Goal: Complete Application Form: Complete application form

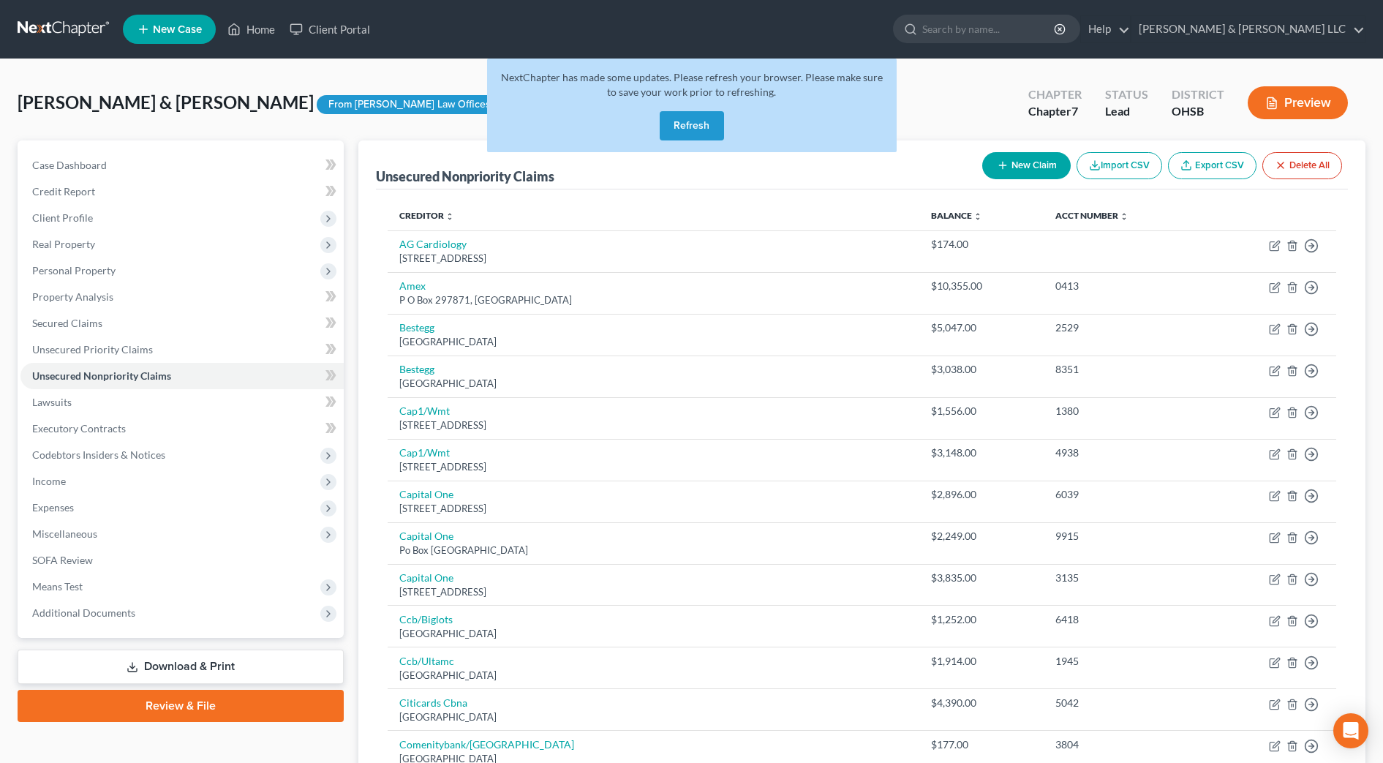
click at [699, 130] on button "Refresh" at bounding box center [692, 125] width 64 height 29
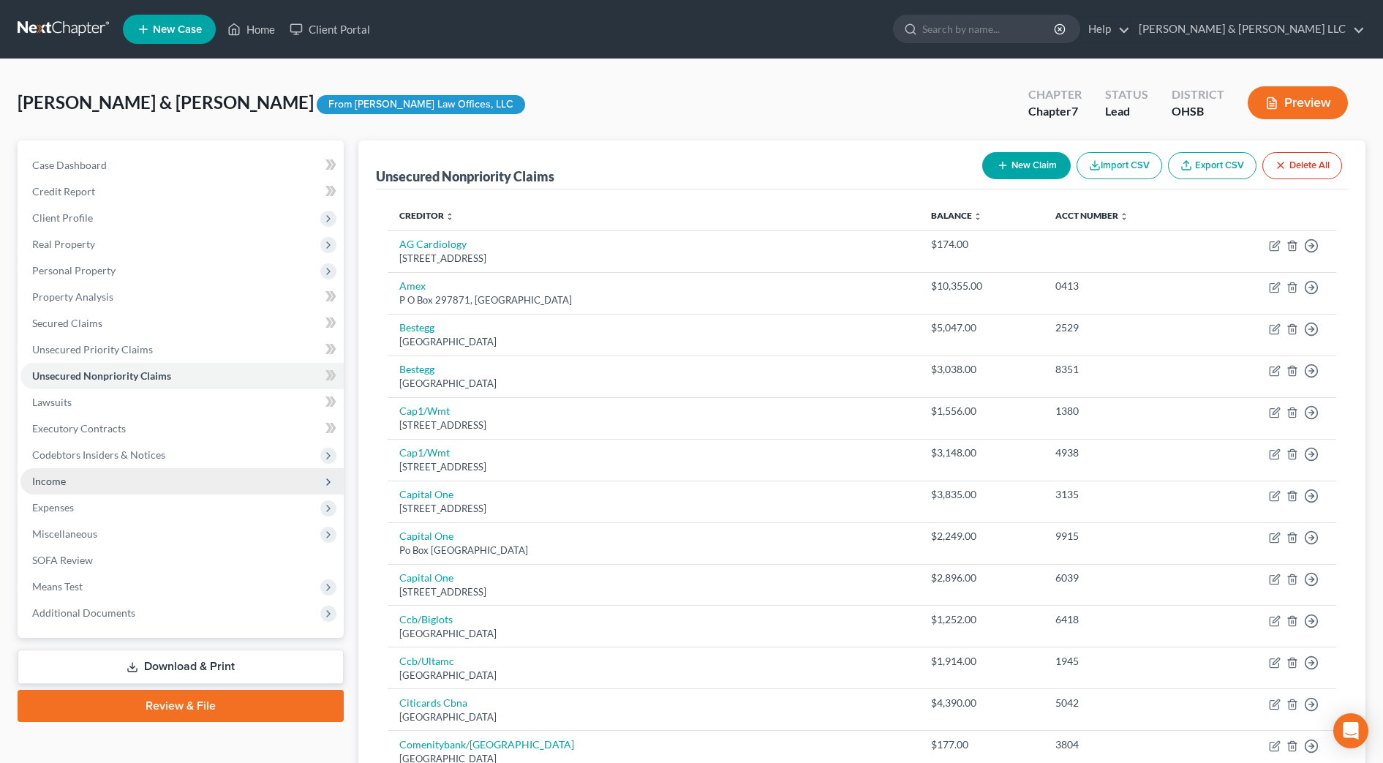
click at [88, 481] on span "Income" at bounding box center [181, 481] width 323 height 26
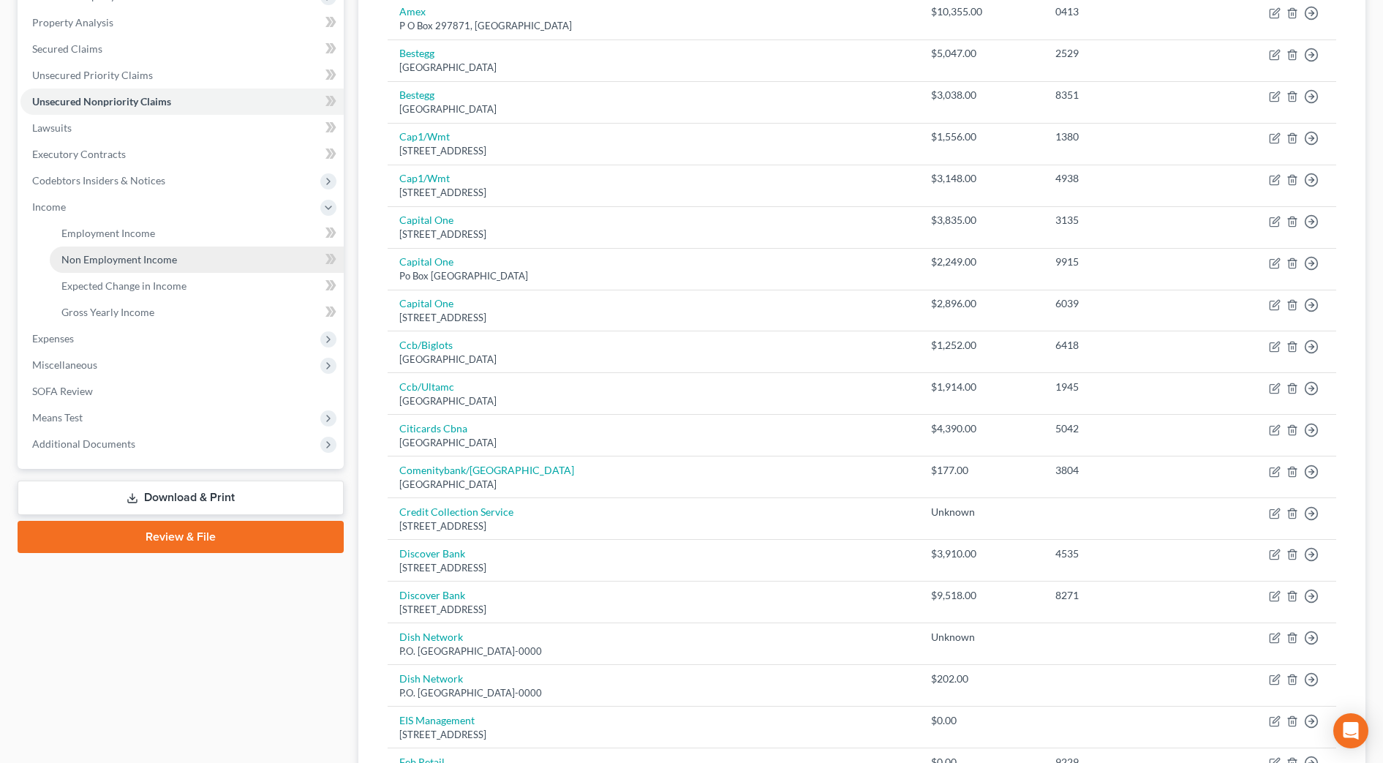
click at [170, 255] on span "Non Employment Income" at bounding box center [119, 259] width 116 height 12
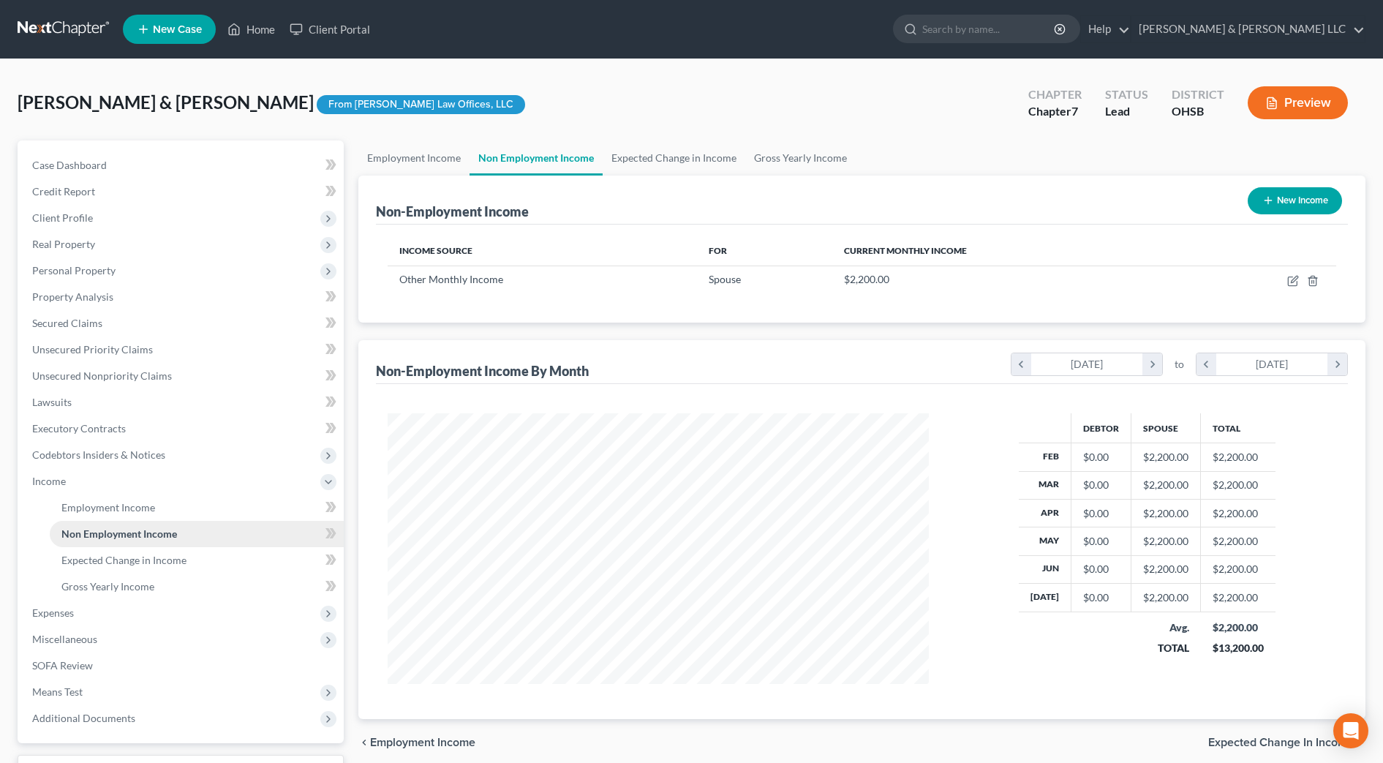
scroll to position [271, 571]
click at [432, 154] on link "Employment Income" at bounding box center [413, 157] width 111 height 35
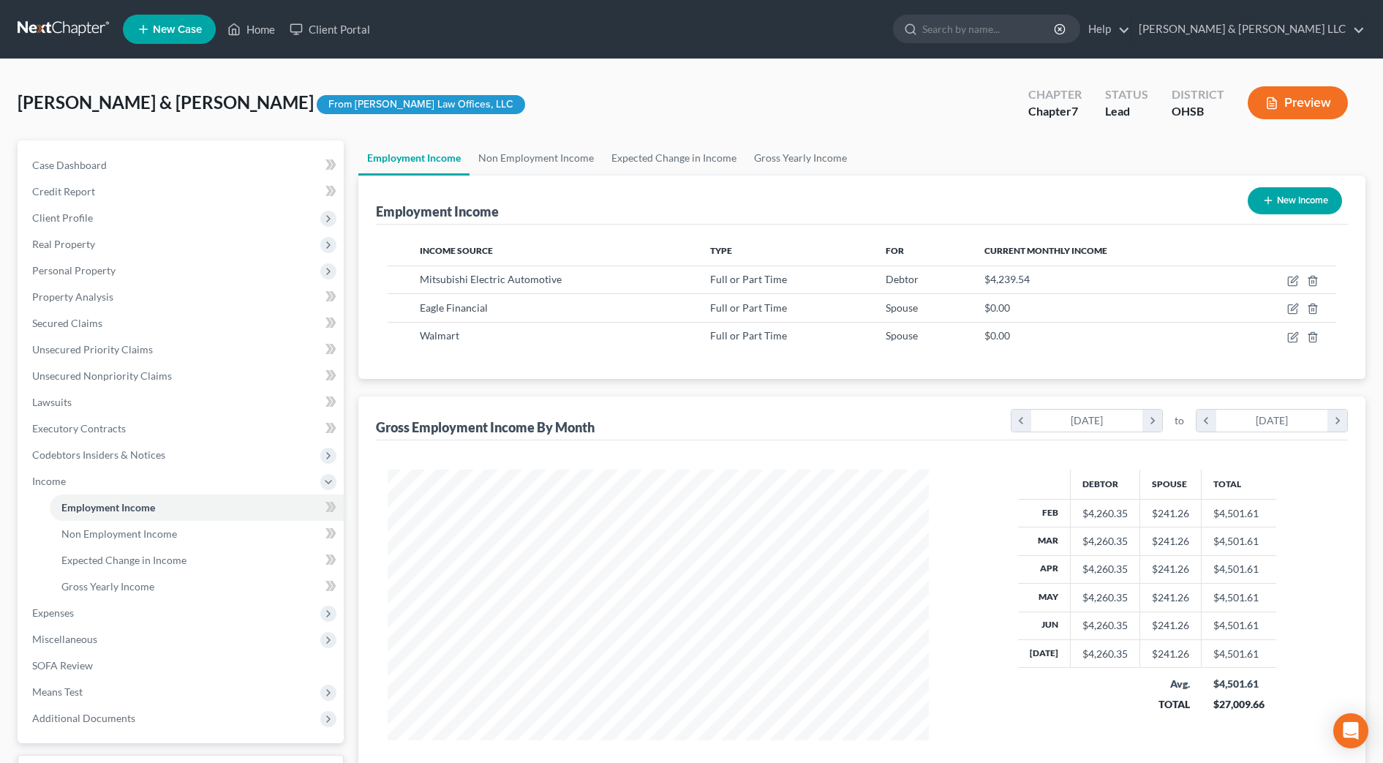
scroll to position [271, 571]
click at [520, 158] on link "Non Employment Income" at bounding box center [536, 157] width 133 height 35
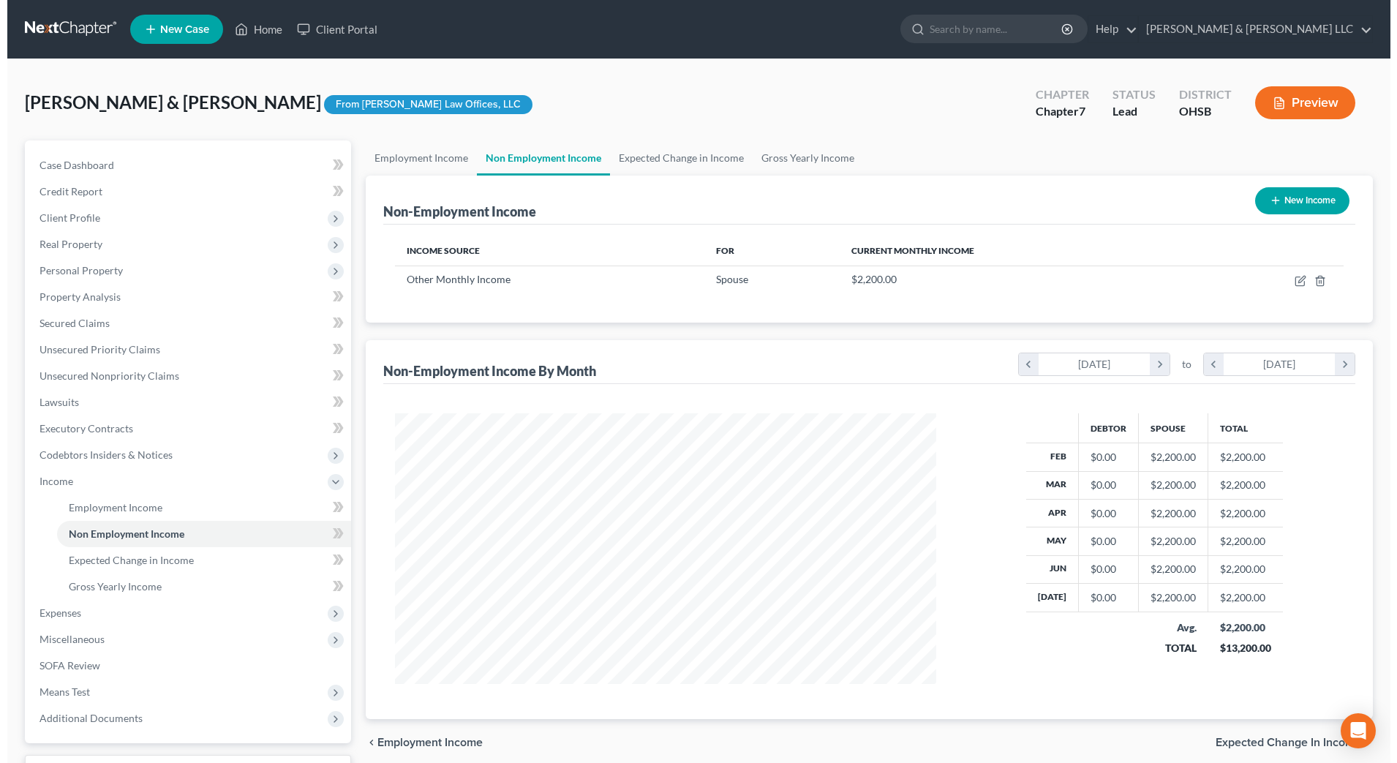
scroll to position [271, 571]
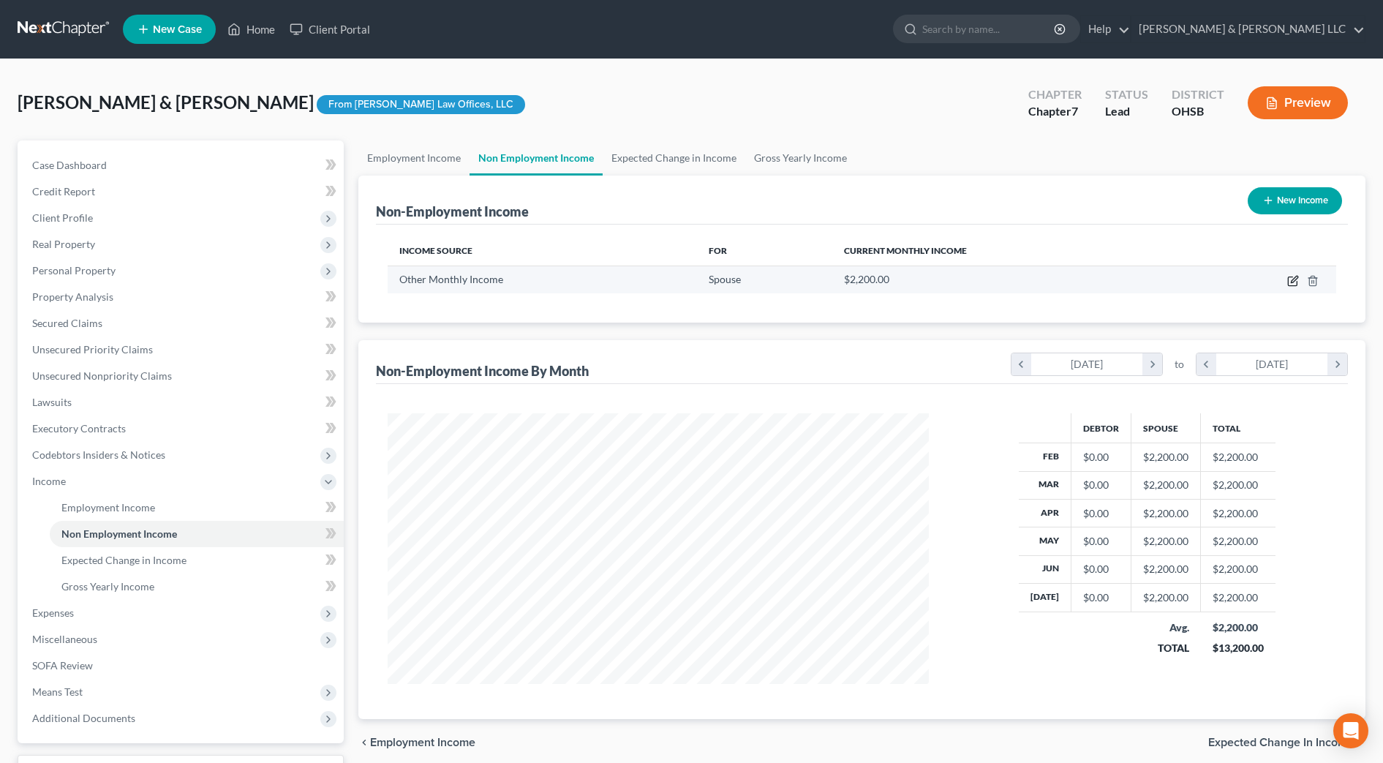
click at [1290, 278] on icon "button" at bounding box center [1294, 281] width 12 height 12
select select "13"
select select "0"
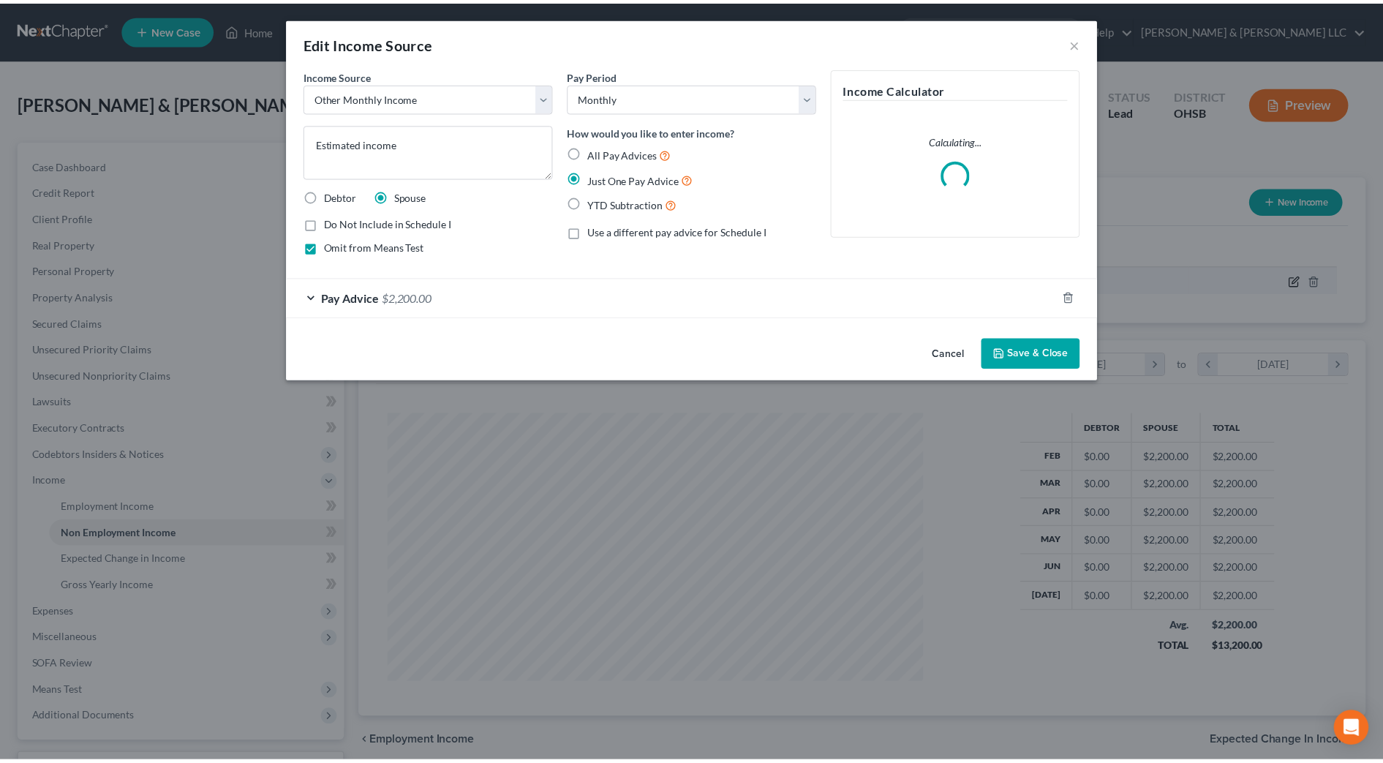
scroll to position [274, 577]
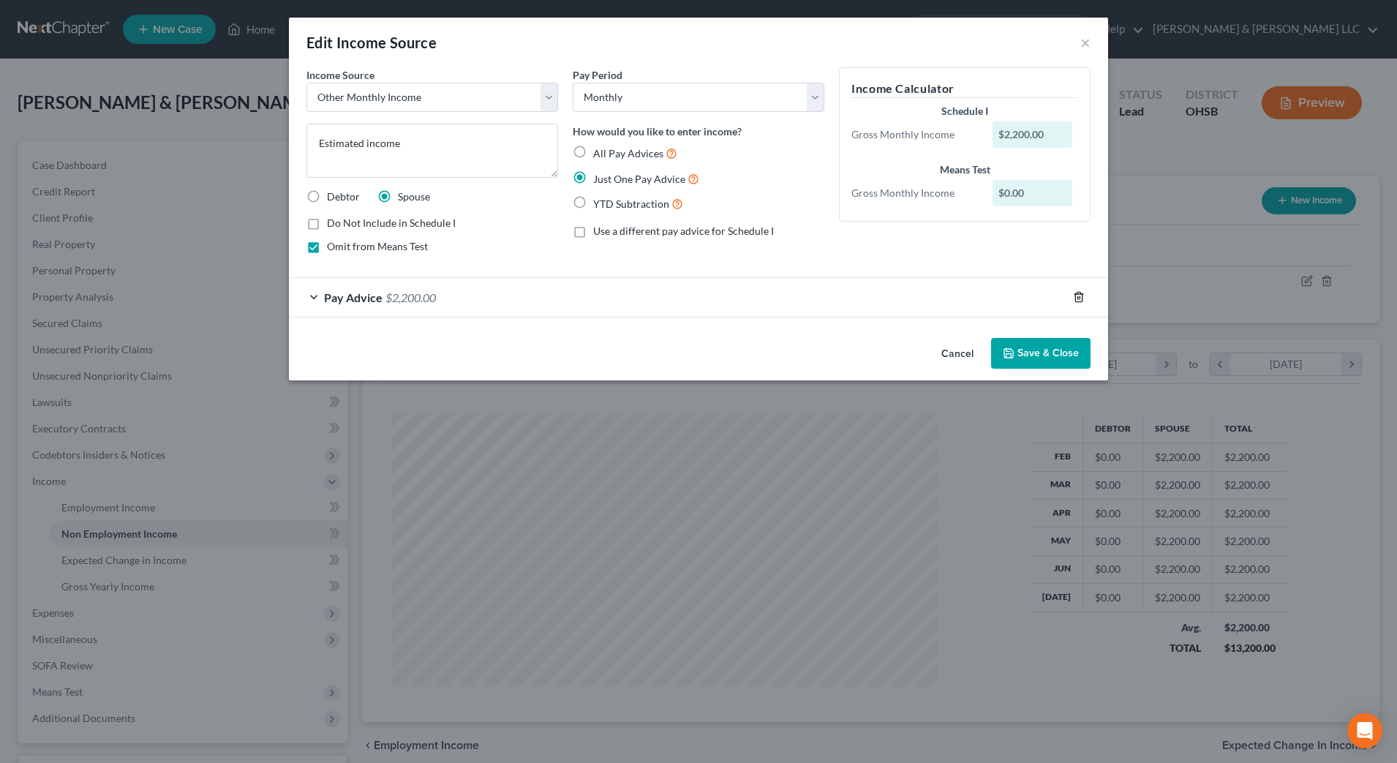
click at [1080, 297] on line "button" at bounding box center [1080, 298] width 0 height 3
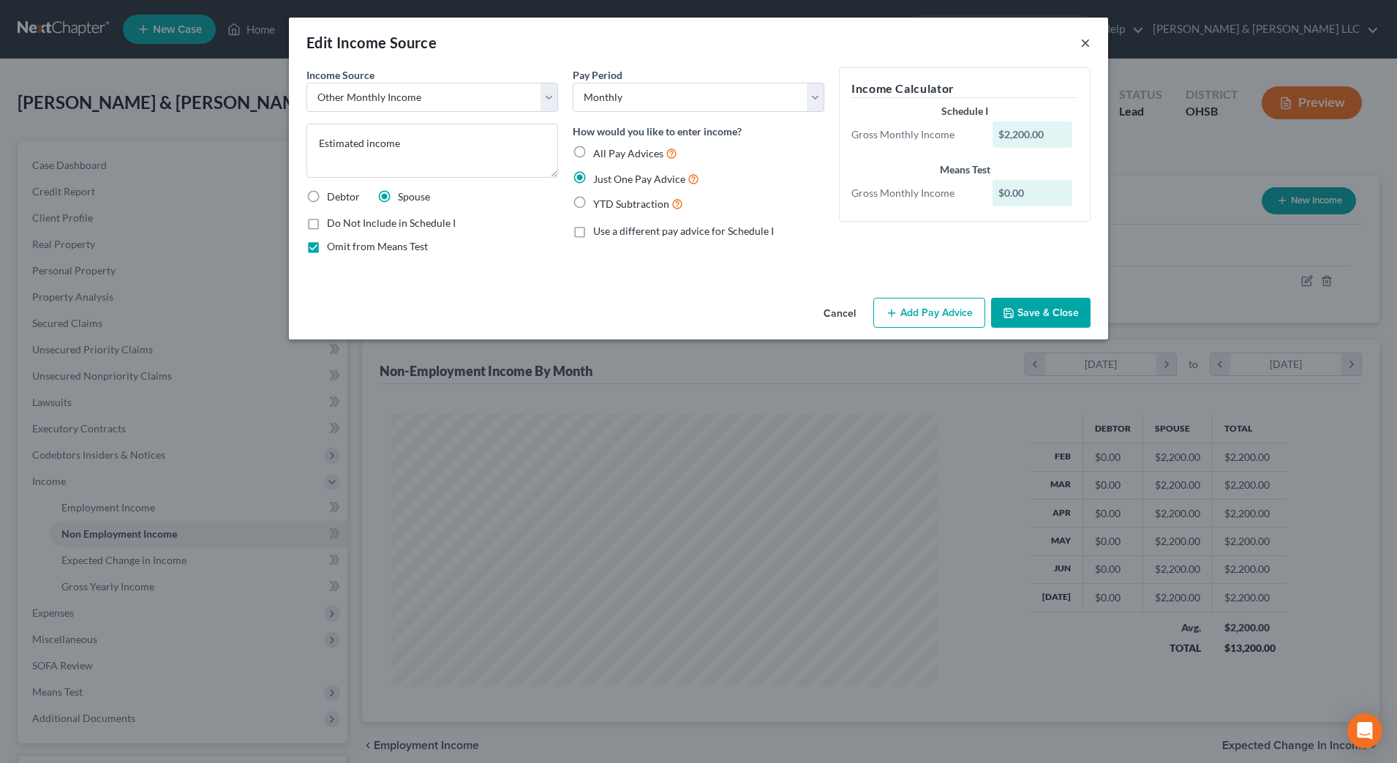
click at [1085, 43] on button "×" at bounding box center [1086, 43] width 10 height 18
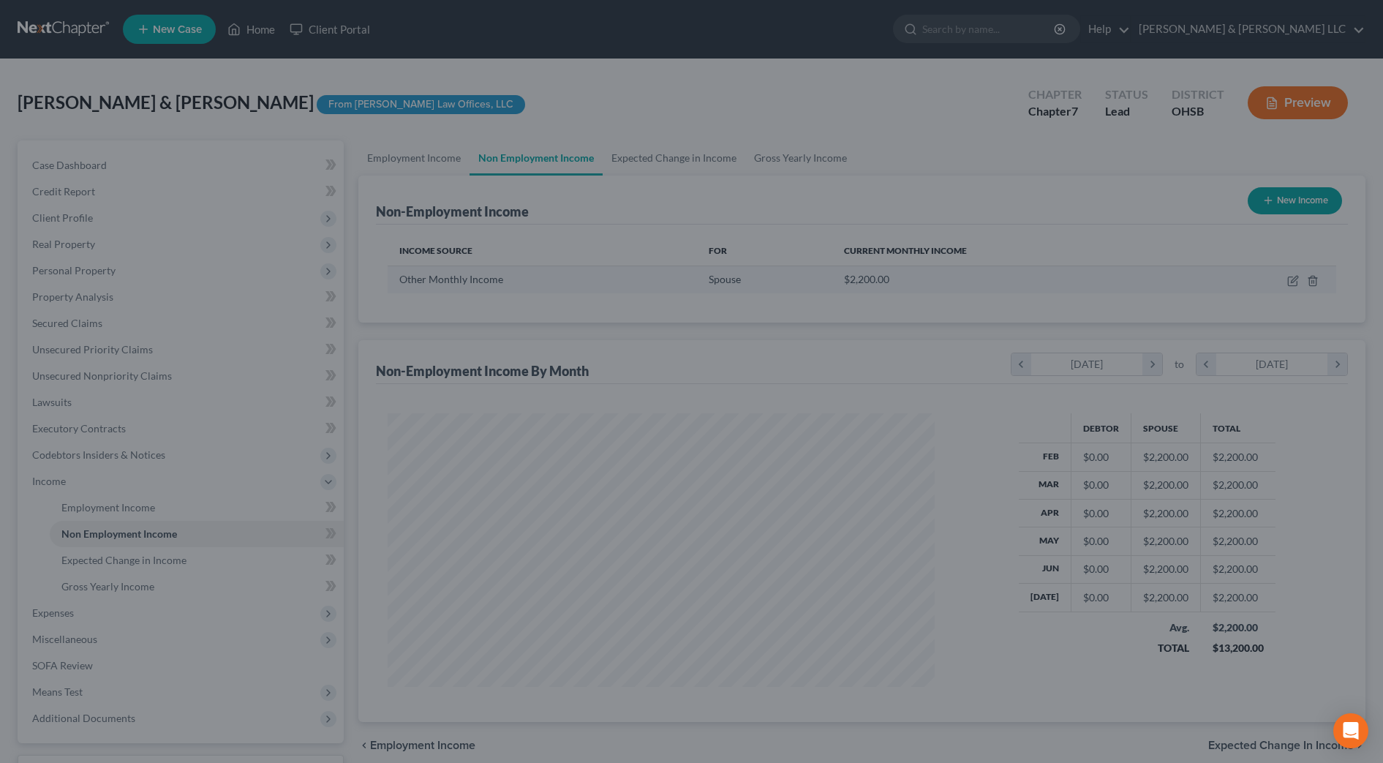
scroll to position [271, 571]
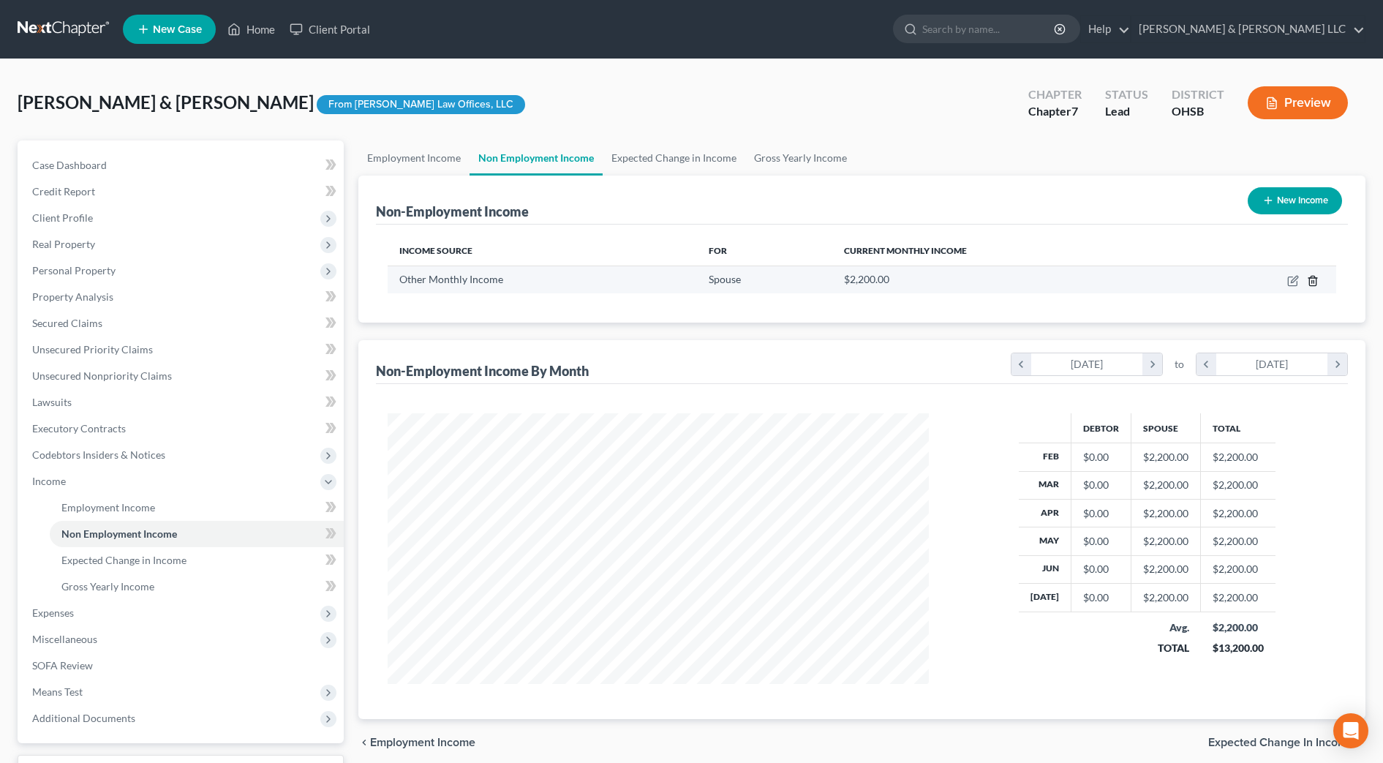
click at [1311, 278] on polyline "button" at bounding box center [1313, 278] width 9 height 0
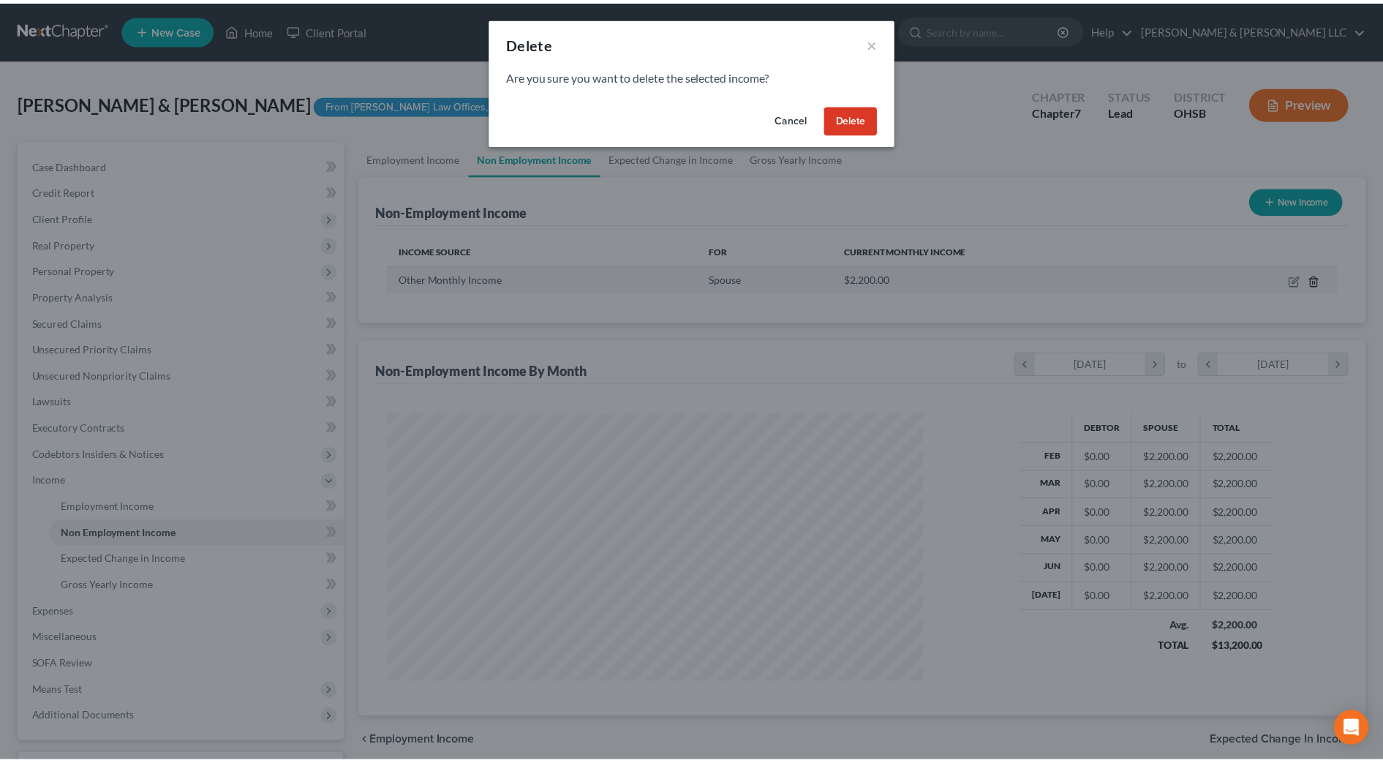
scroll to position [274, 577]
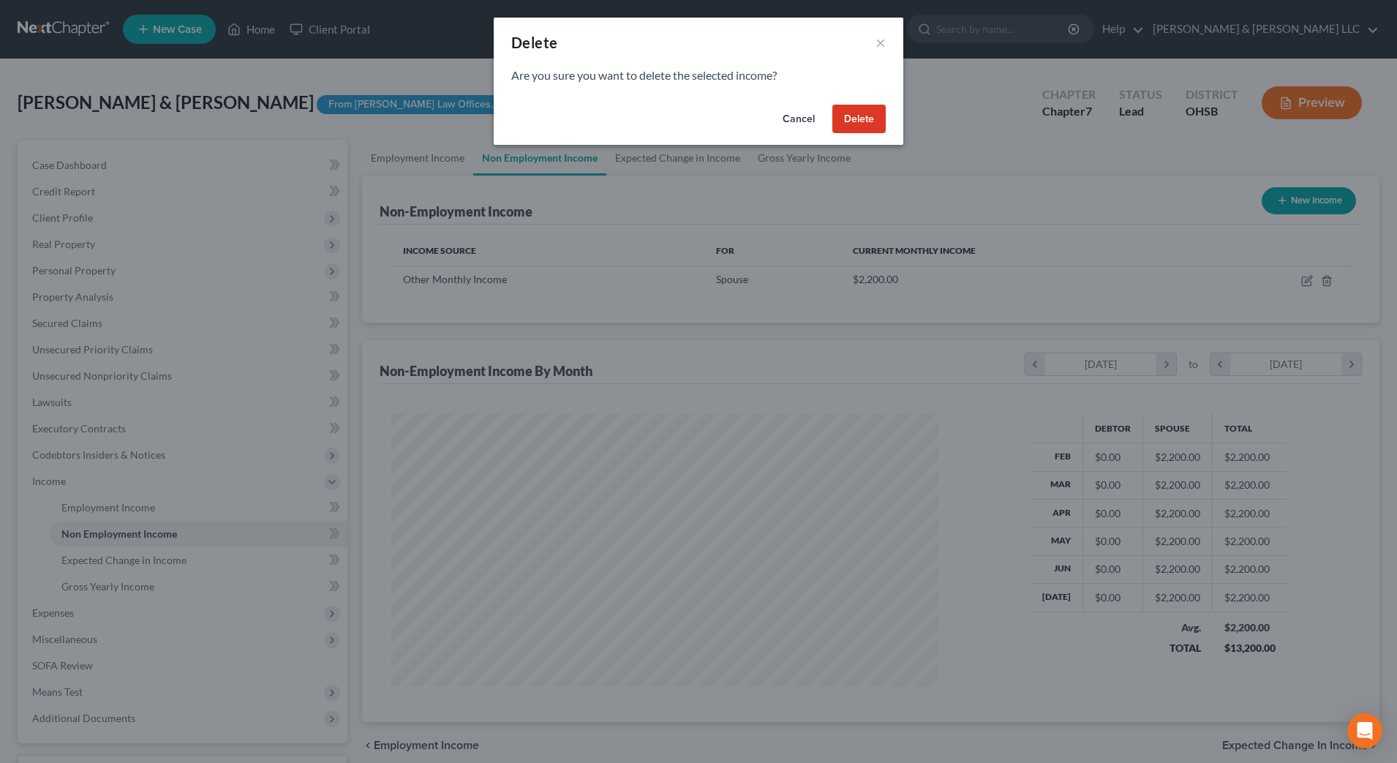
click at [845, 117] on button "Delete" at bounding box center [859, 119] width 53 height 29
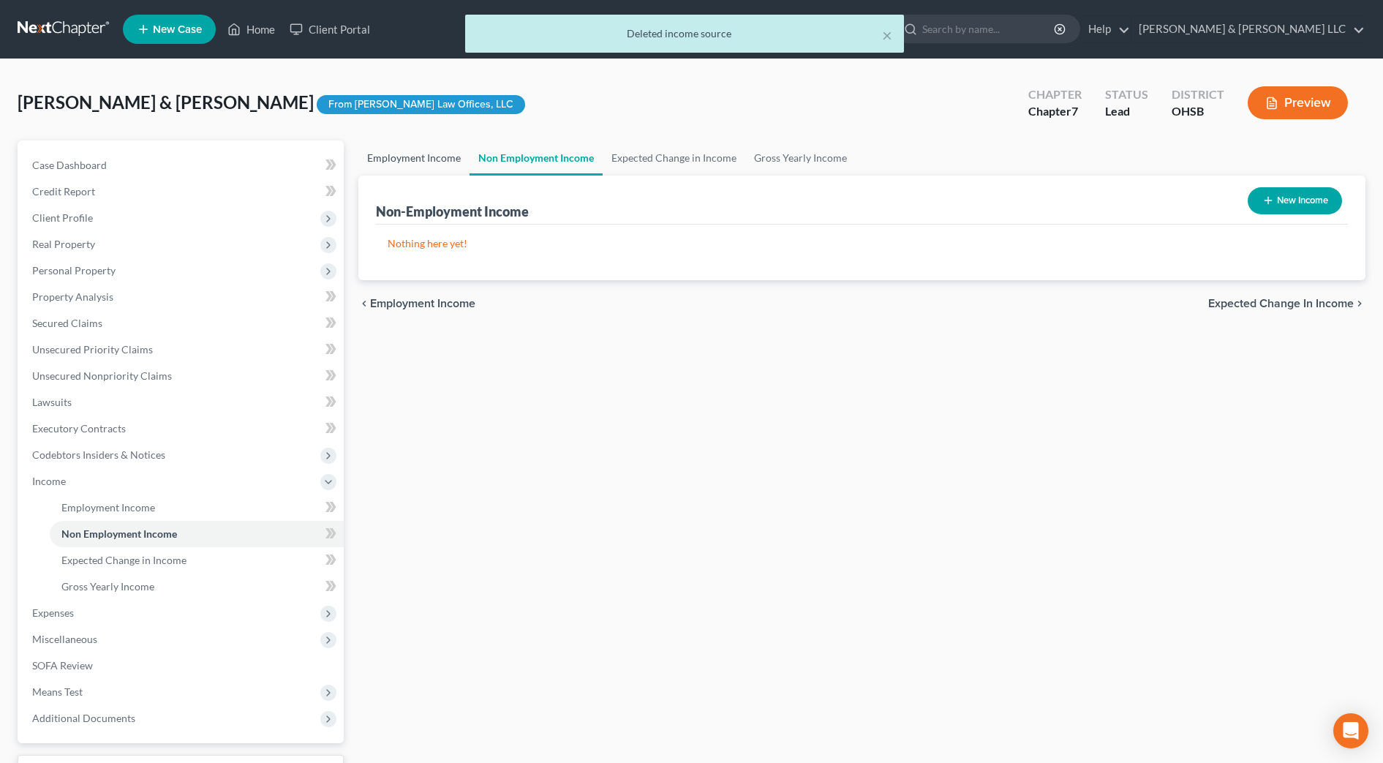
click at [419, 158] on link "Employment Income" at bounding box center [413, 157] width 111 height 35
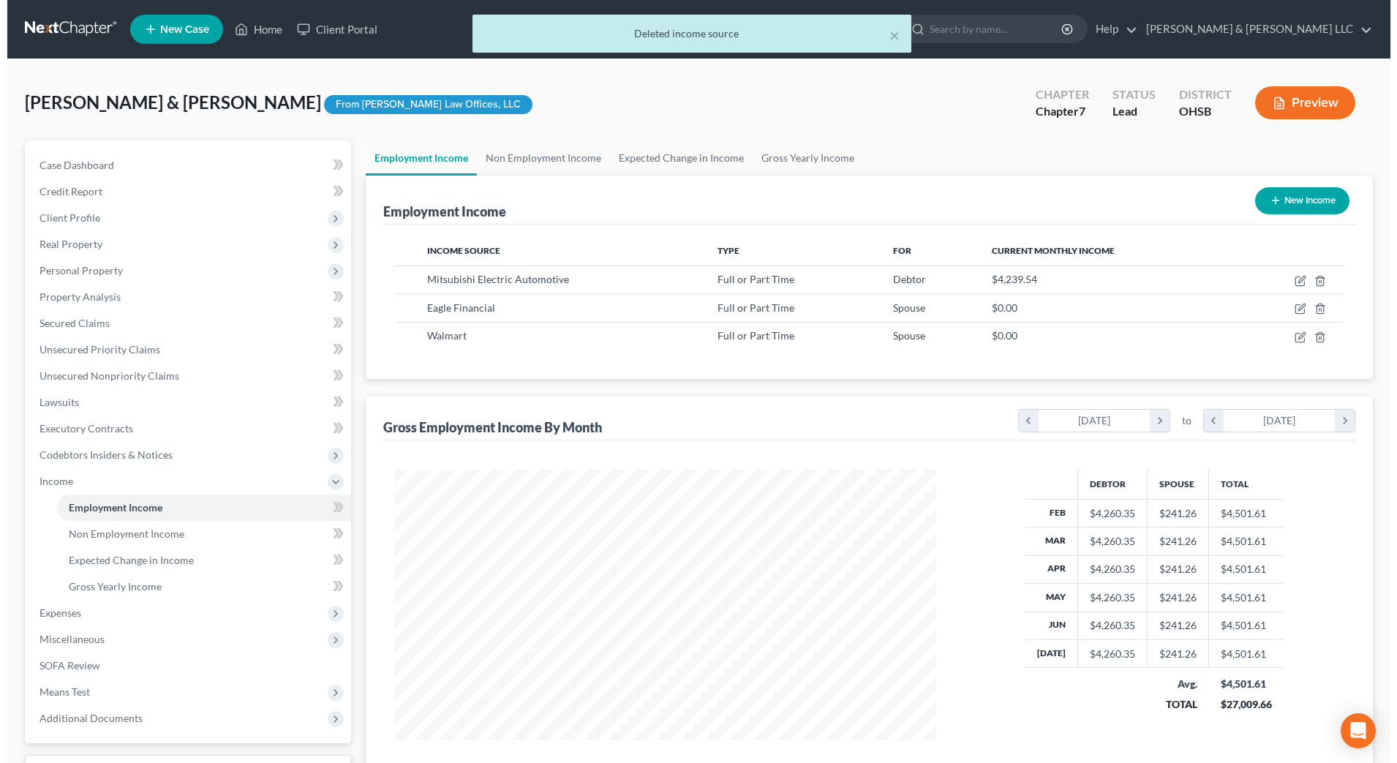
scroll to position [271, 571]
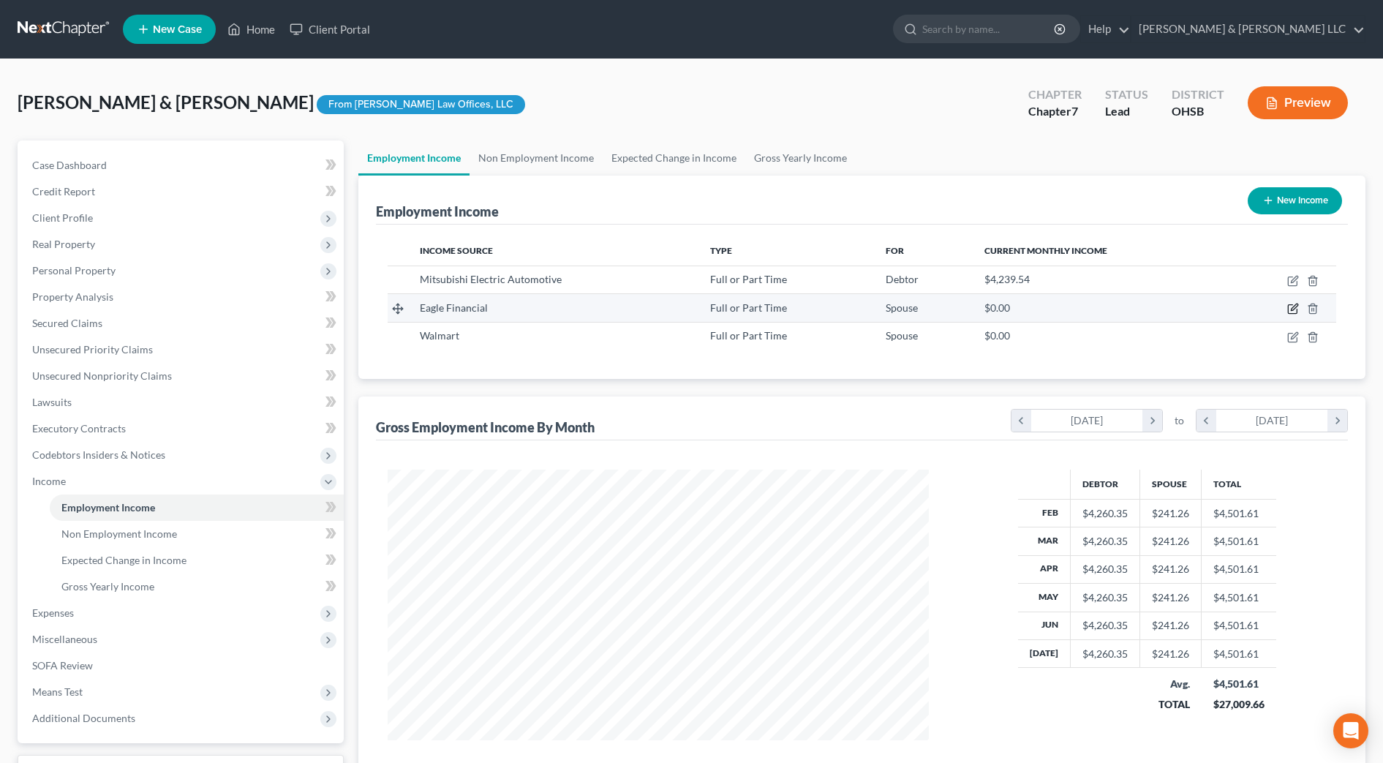
click at [1295, 309] on icon "button" at bounding box center [1294, 307] width 7 height 7
select select "0"
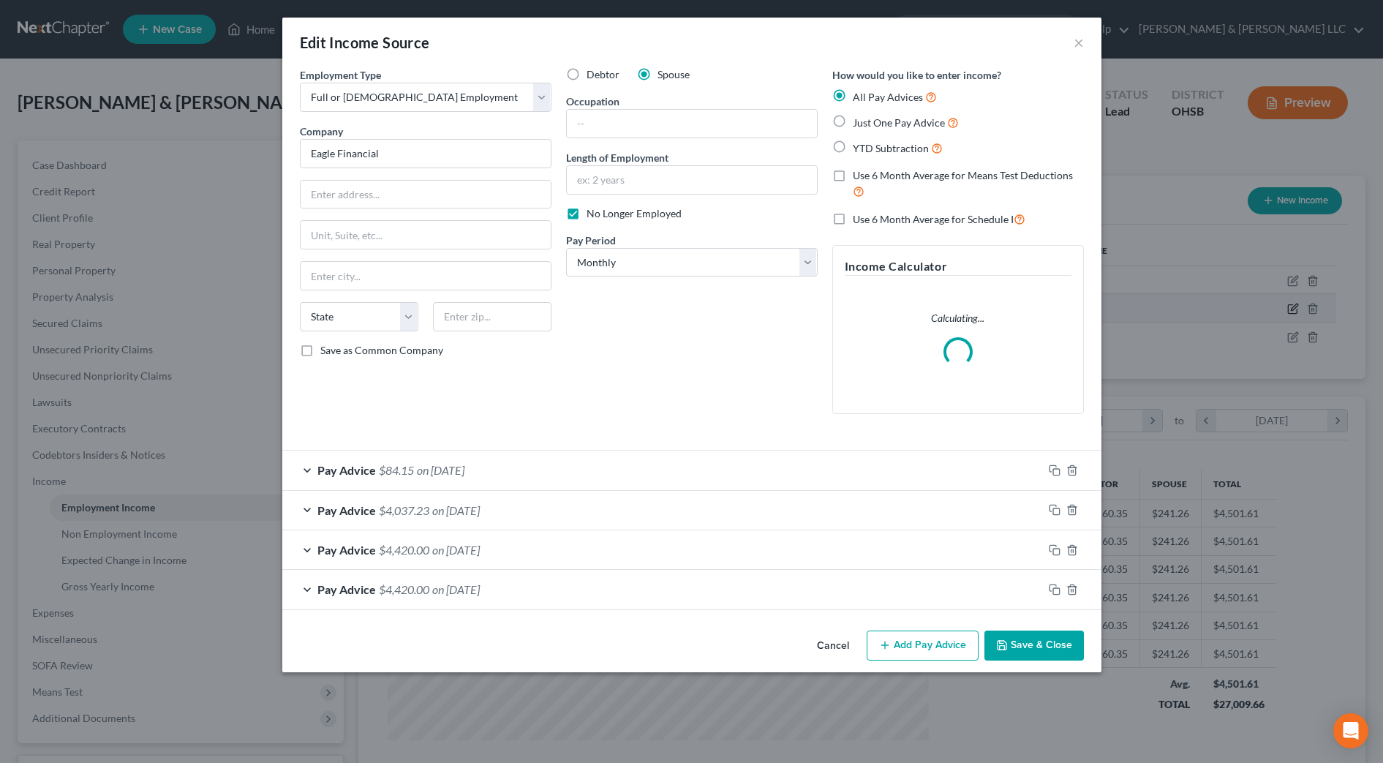
scroll to position [274, 577]
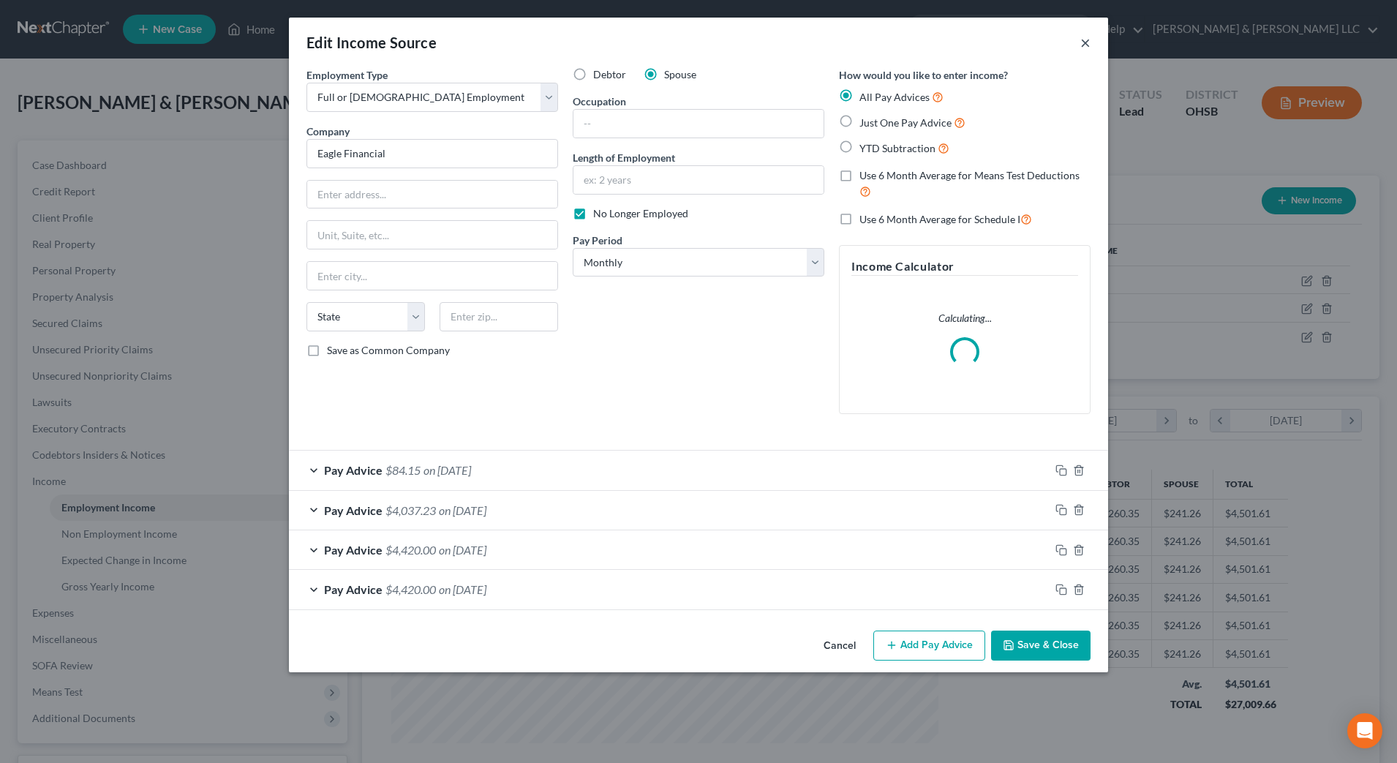
click at [1083, 41] on button "×" at bounding box center [1086, 43] width 10 height 18
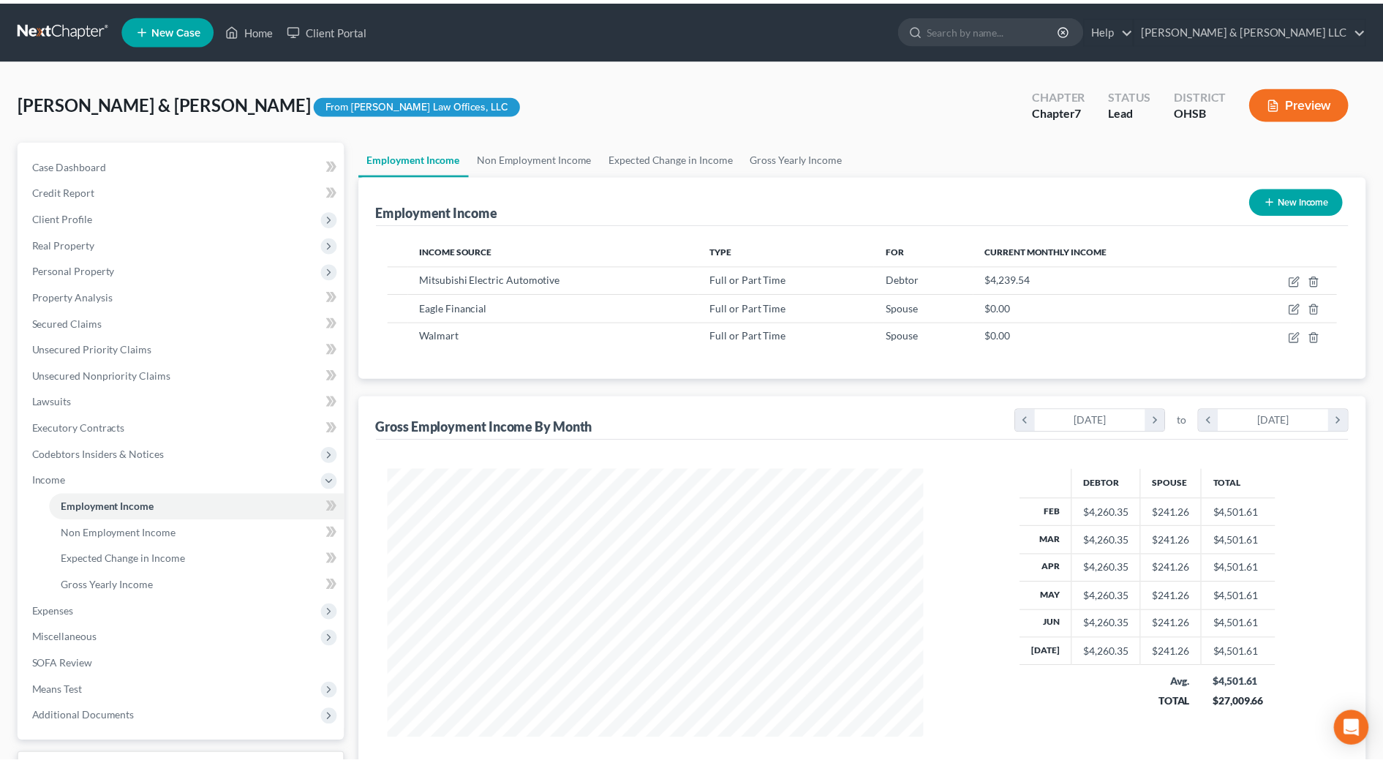
scroll to position [271, 571]
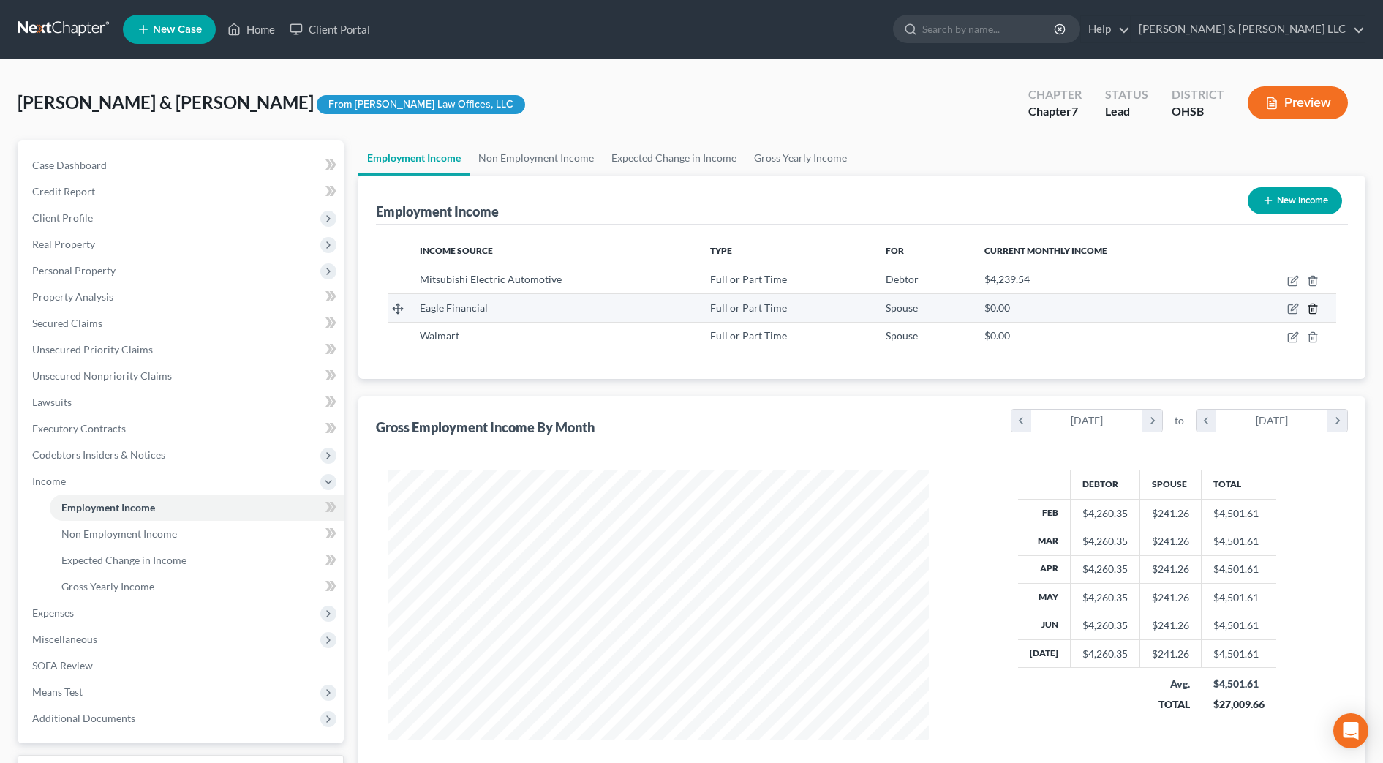
click at [1316, 305] on icon "button" at bounding box center [1313, 309] width 12 height 12
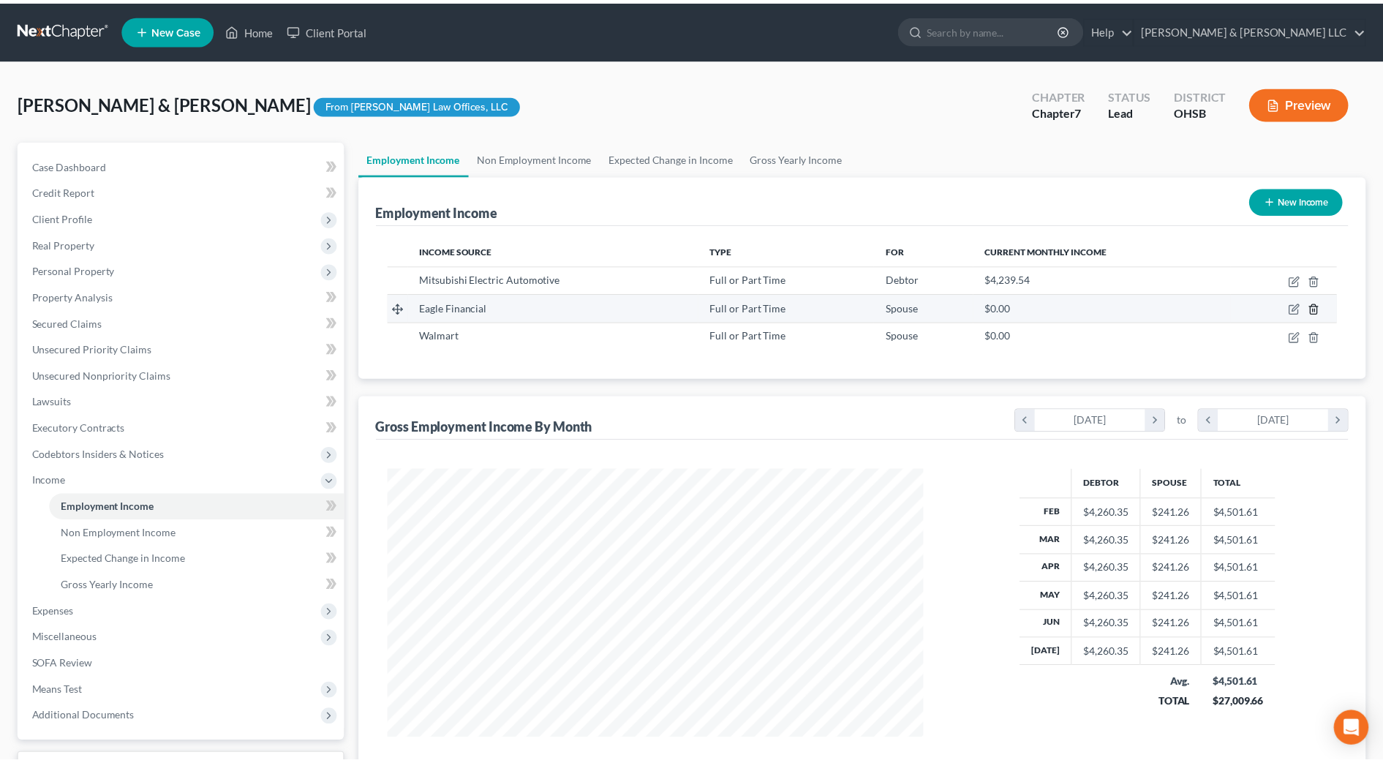
scroll to position [274, 577]
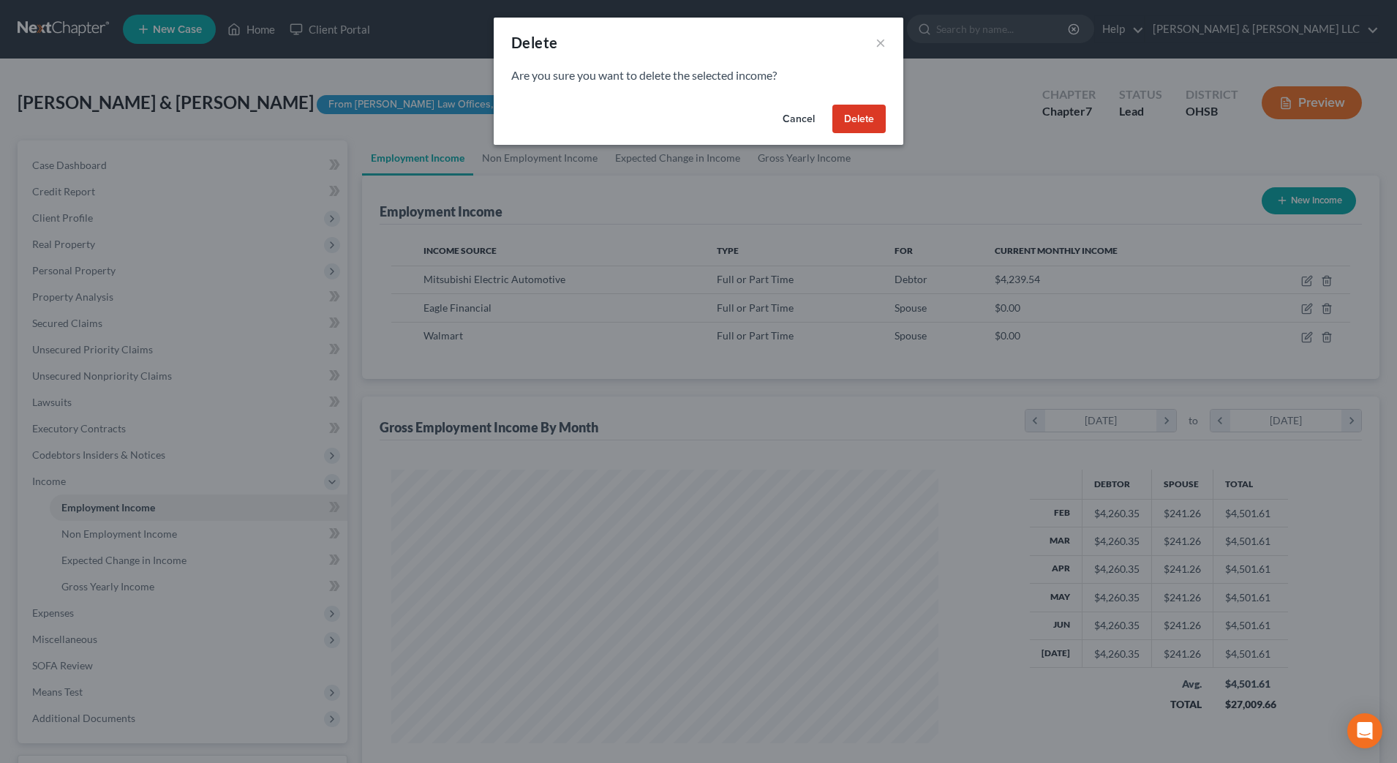
click at [846, 119] on button "Delete" at bounding box center [859, 119] width 53 height 29
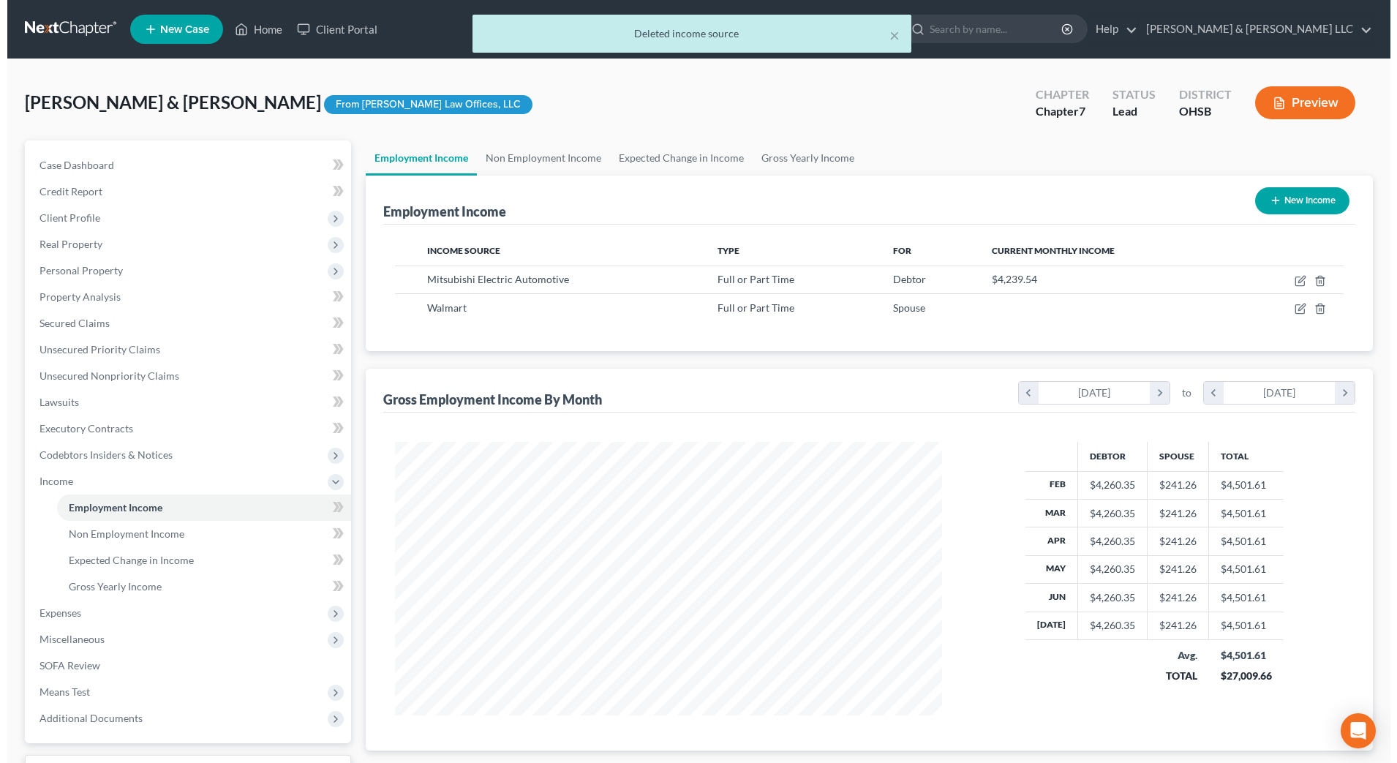
scroll to position [731286, 730986]
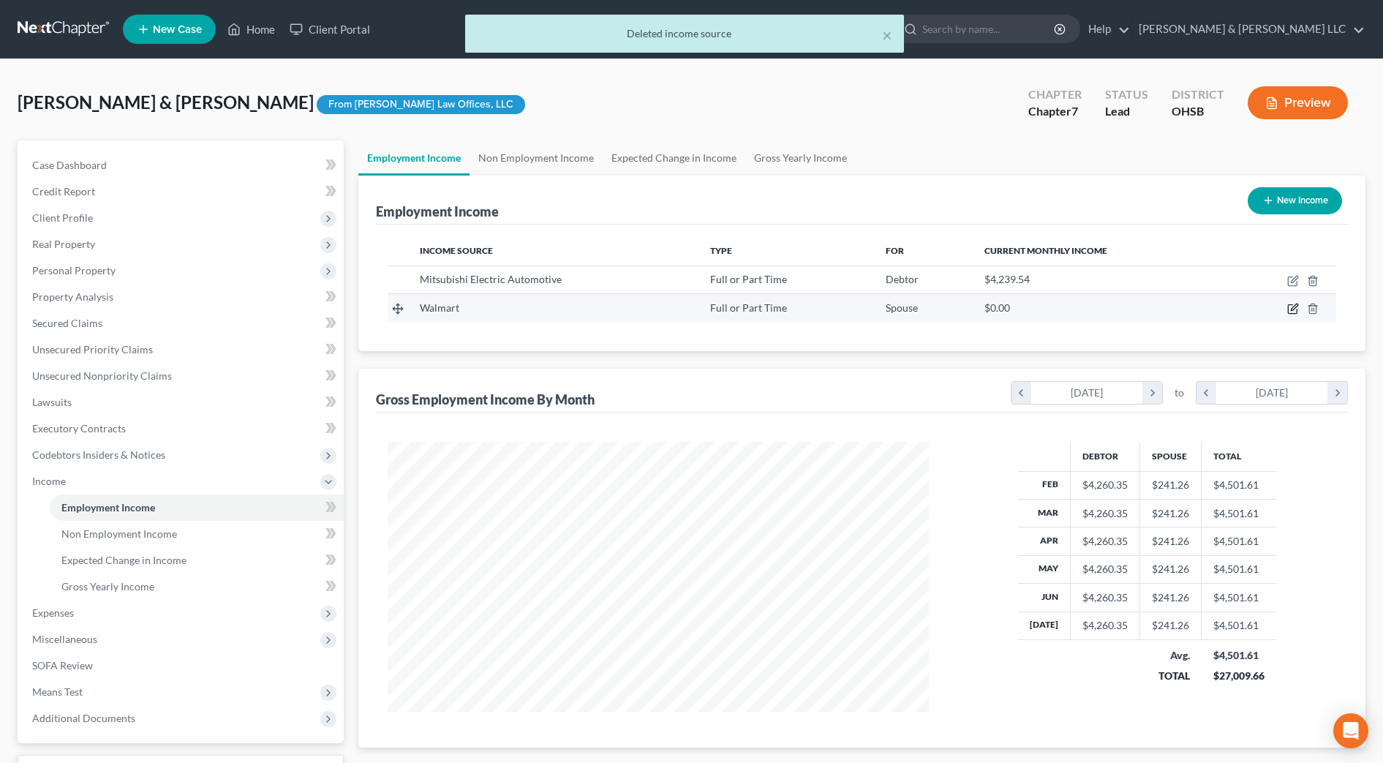
click at [1290, 309] on icon "button" at bounding box center [1294, 309] width 12 height 12
select select "0"
select select "2"
select select "3"
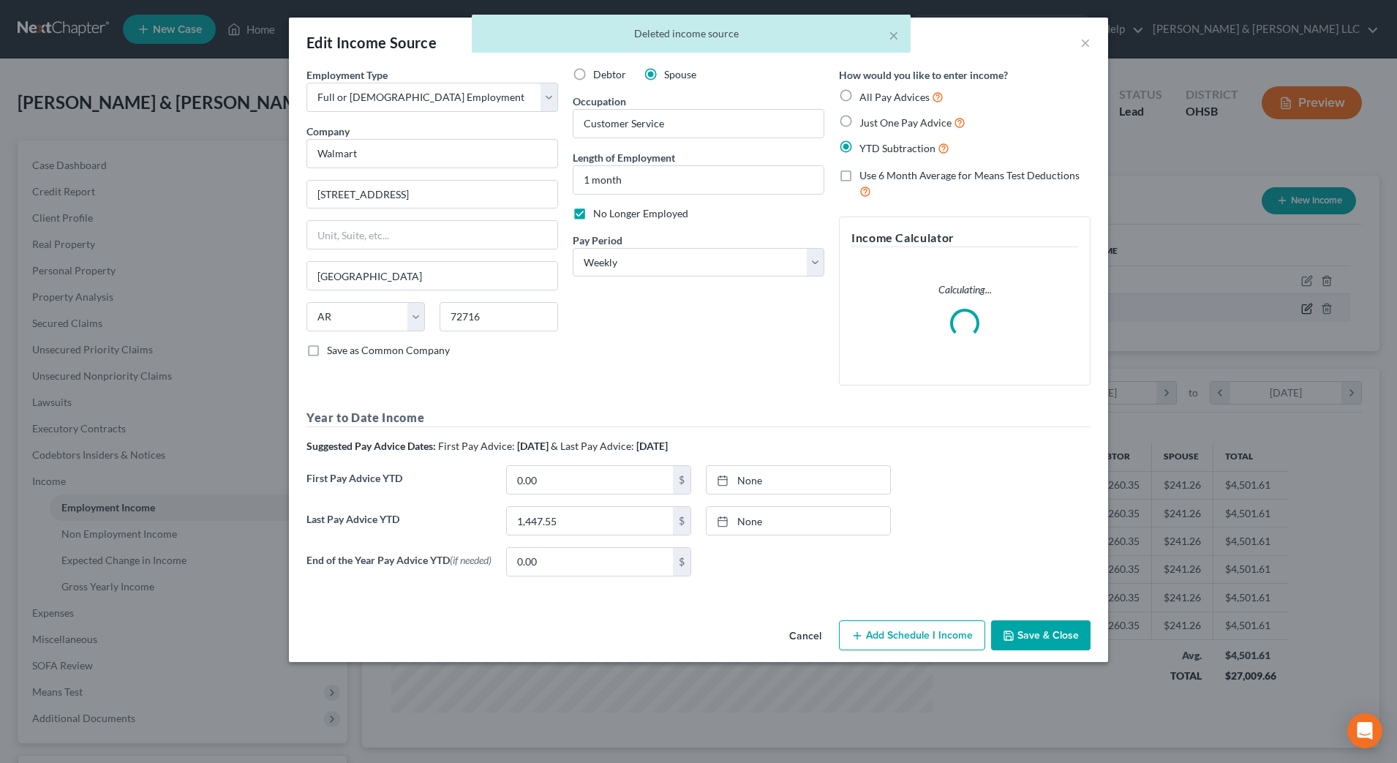
scroll to position [274, 577]
drag, startPoint x: 470, startPoint y: 155, endPoint x: 146, endPoint y: 141, distance: 324.4
click at [146, 143] on div "Edit Income Source × Employment Type * Select Full or Part Time Employment Self…" at bounding box center [698, 381] width 1397 height 763
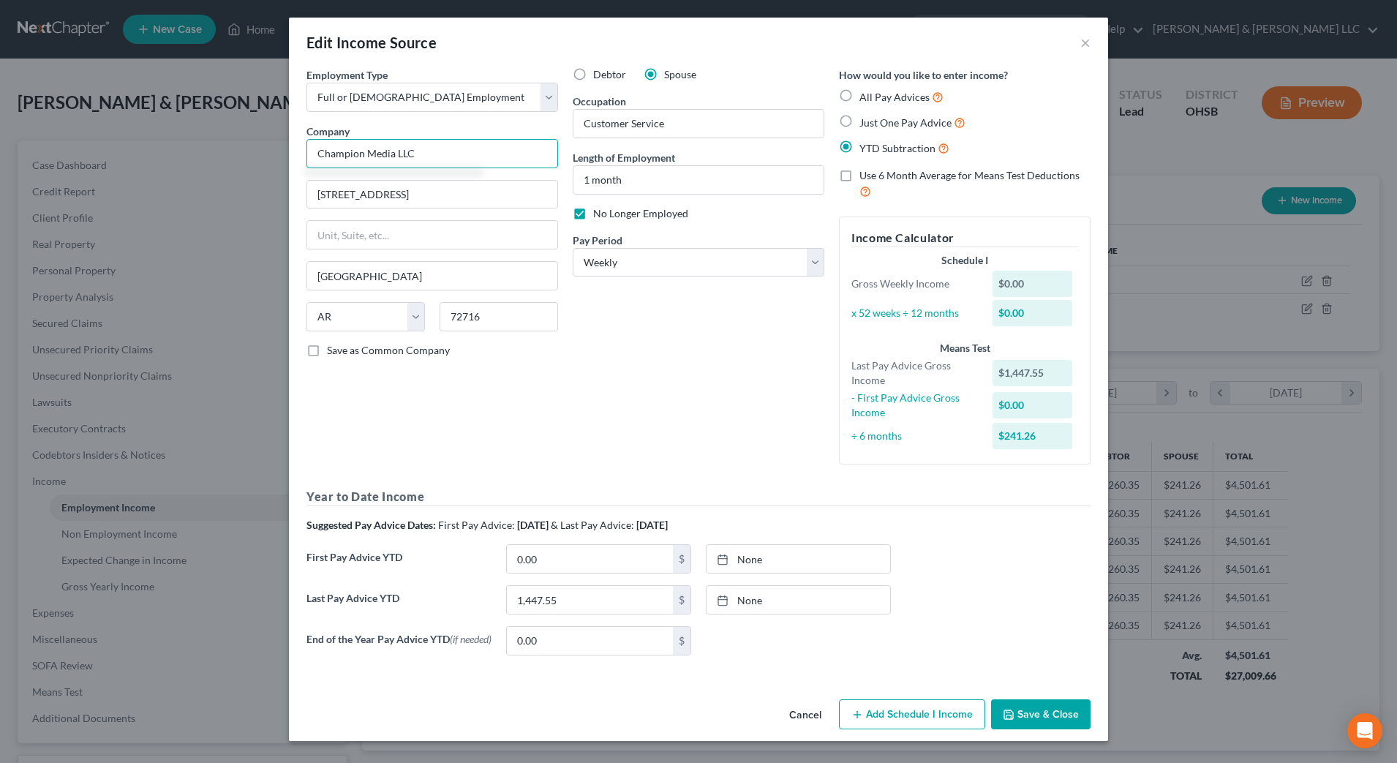
type input "Champion Media LLC"
type input "116 Morlake Drive 203"
type input "28117"
type input "Mooresville"
select select "28"
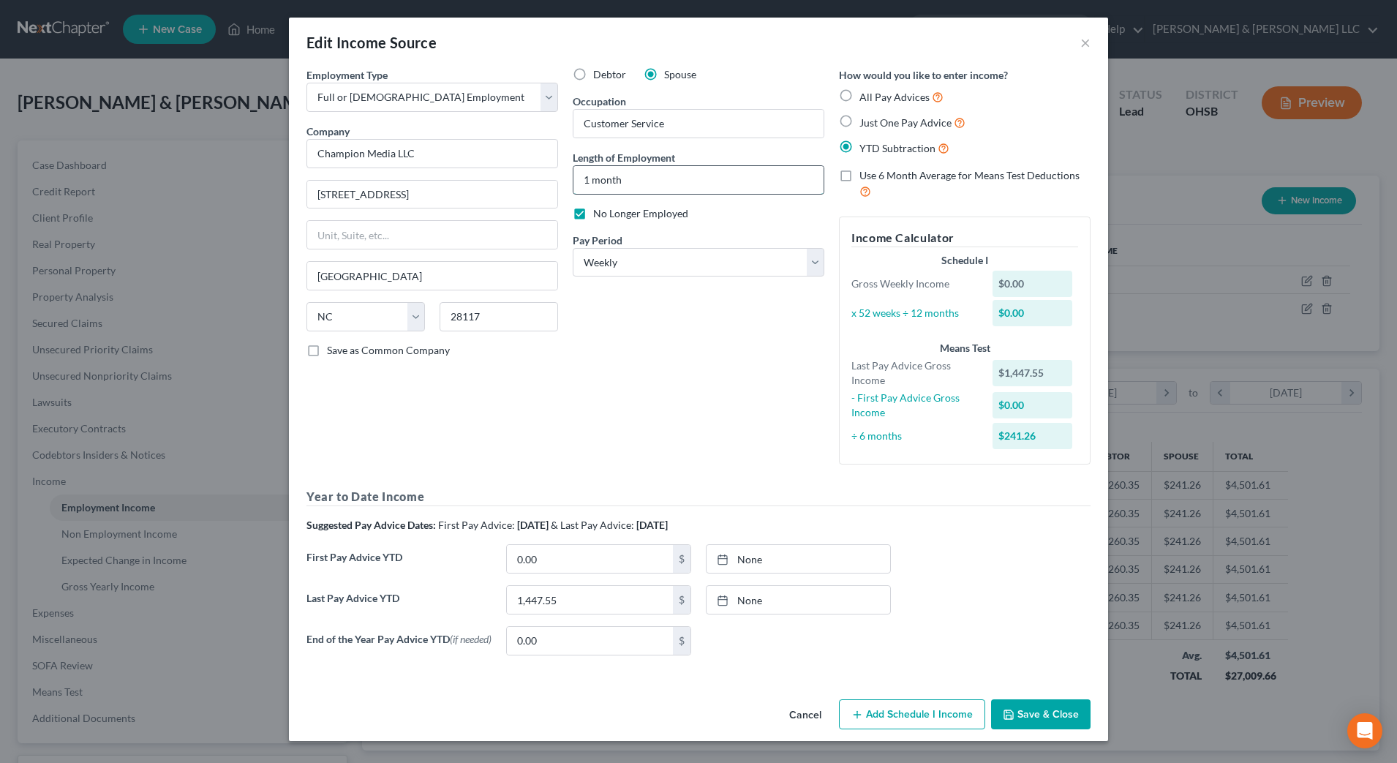
click at [655, 181] on input "1 month" at bounding box center [699, 180] width 250 height 28
type input "1"
type input "10 months"
click at [789, 403] on div "Debtor Spouse Occupation Customer Service Length of Employment 10 months No Lon…" at bounding box center [698, 271] width 266 height 409
click at [730, 265] on select "Select Monthly Twice Monthly Every Other Week Weekly" at bounding box center [699, 262] width 252 height 29
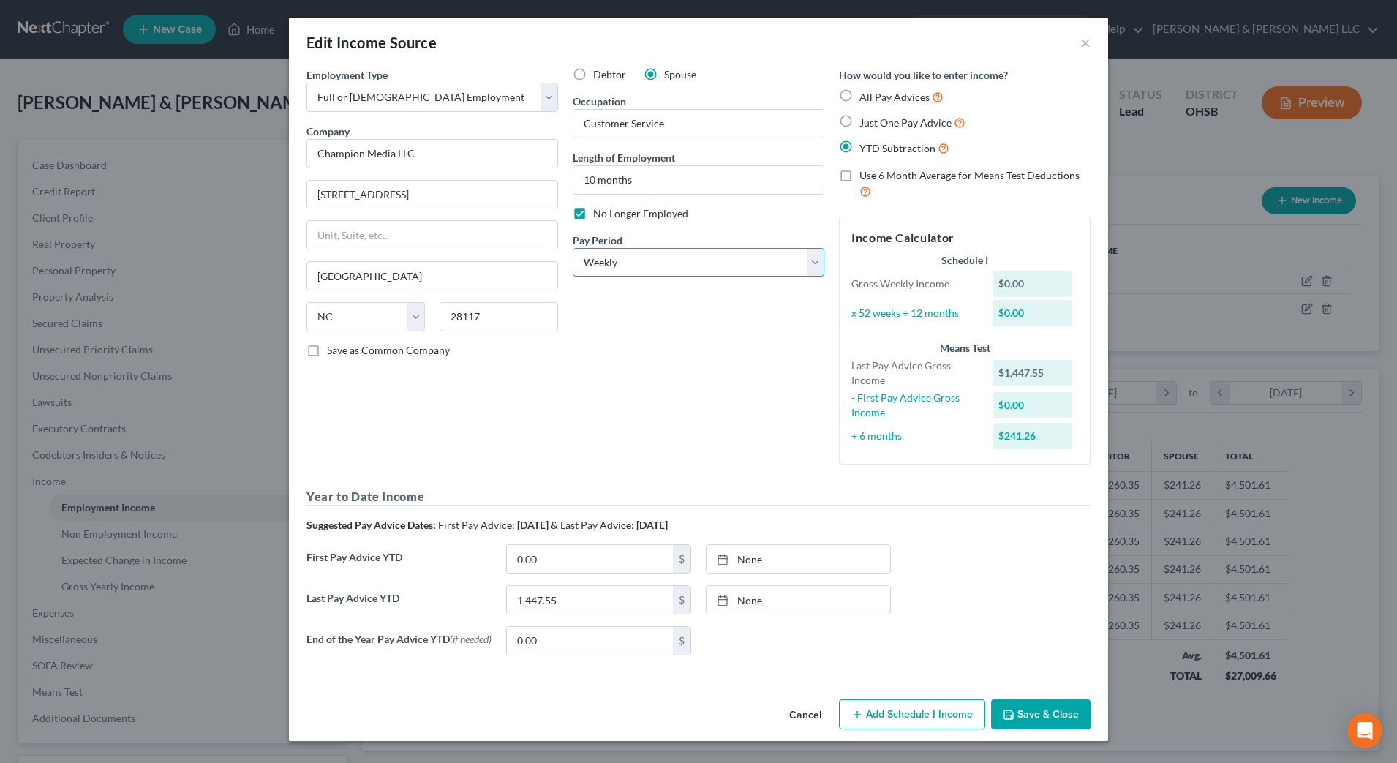
select select "2"
click at [573, 248] on select "Select Monthly Twice Monthly Every Other Week Weekly" at bounding box center [699, 262] width 252 height 29
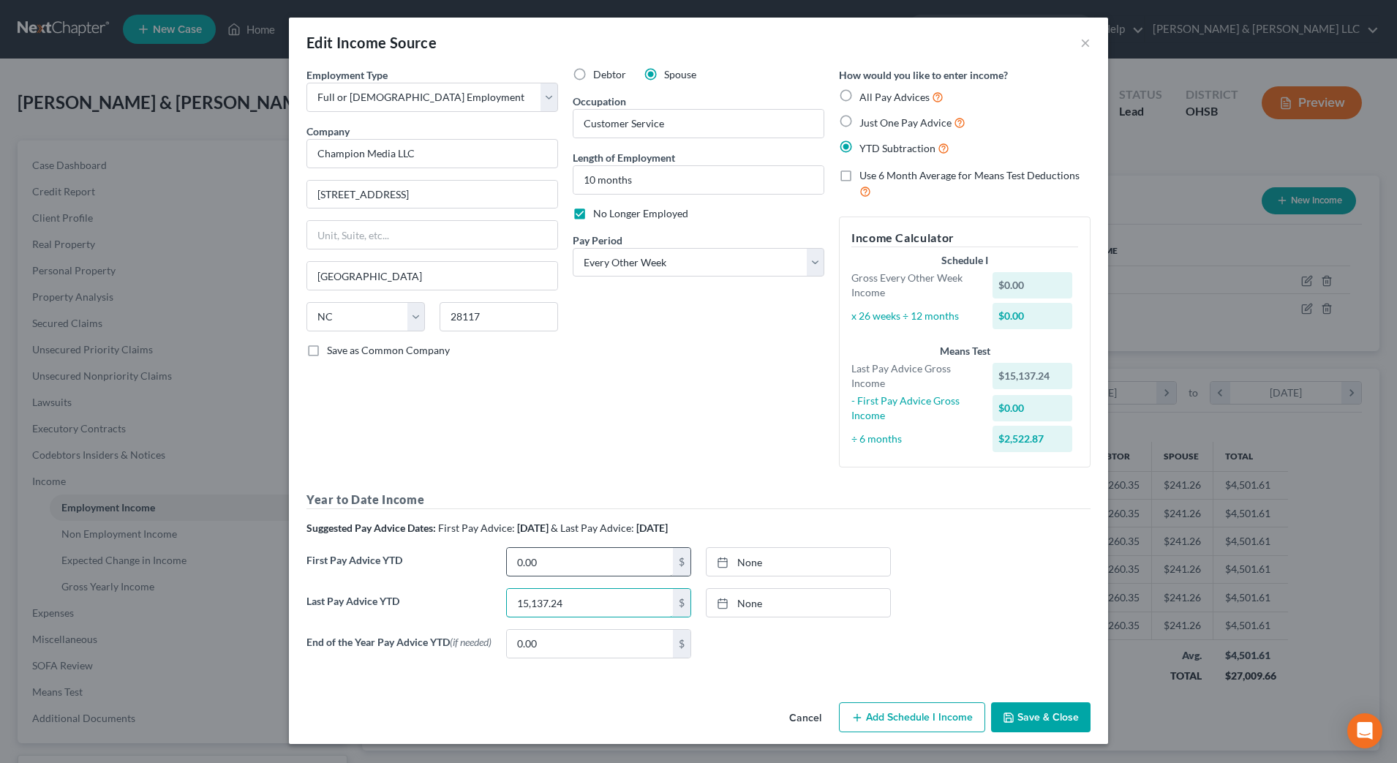
type input "15,137.24"
click at [552, 561] on input "0.00" at bounding box center [590, 562] width 166 height 28
type input "786"
click at [876, 724] on button "Add Schedule I Income" at bounding box center [912, 717] width 146 height 31
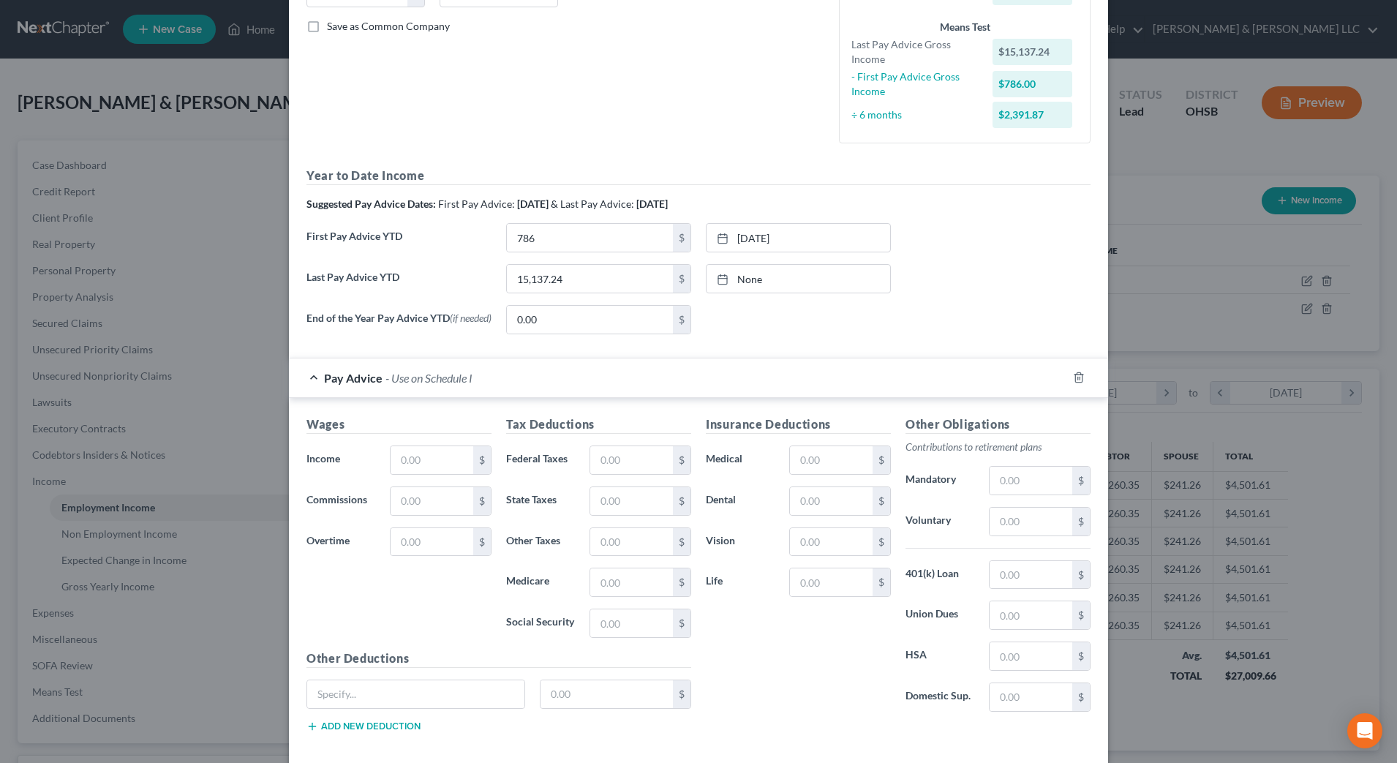
scroll to position [366, 0]
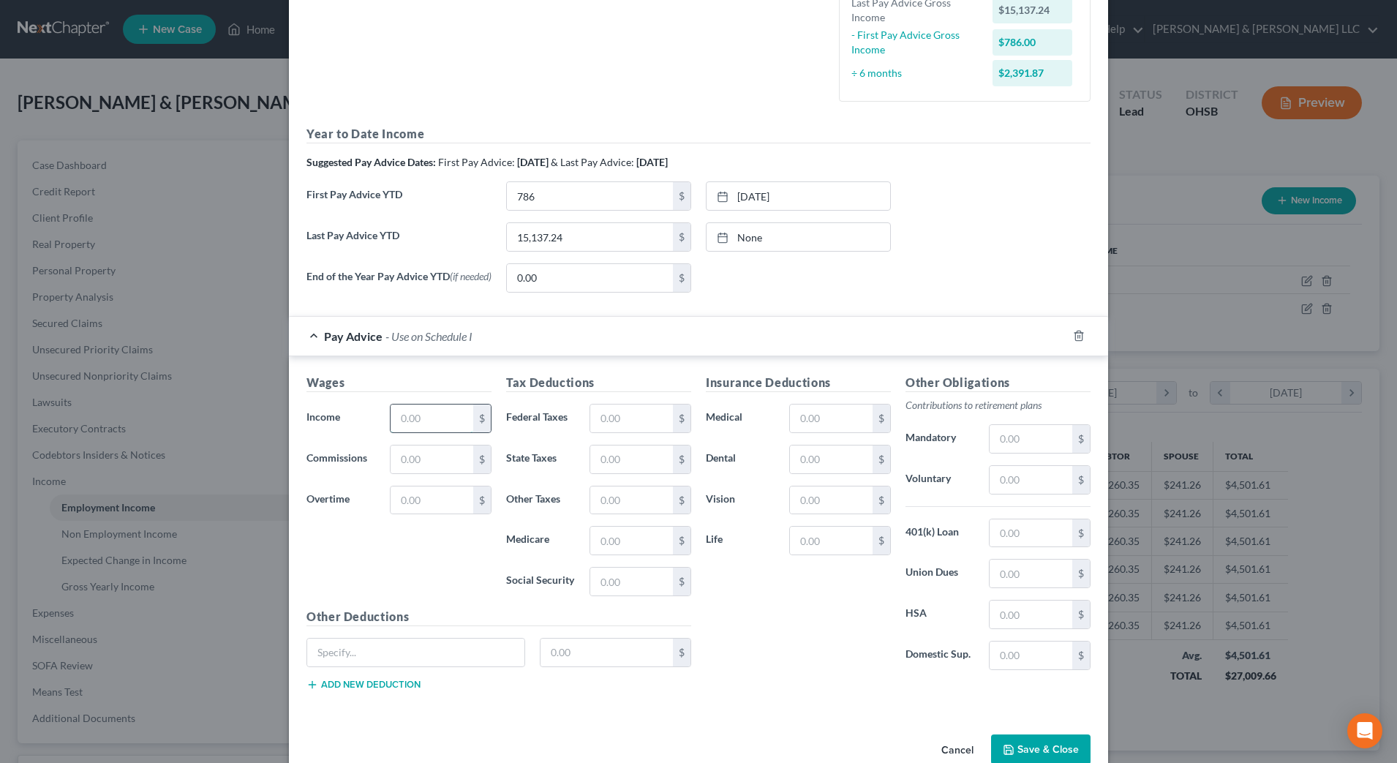
click at [443, 422] on input "text" at bounding box center [432, 419] width 83 height 28
type input "1,125.50"
click at [644, 426] on input "text" at bounding box center [631, 419] width 83 height 28
click at [604, 421] on input "text" at bounding box center [631, 419] width 83 height 28
type input "111.83"
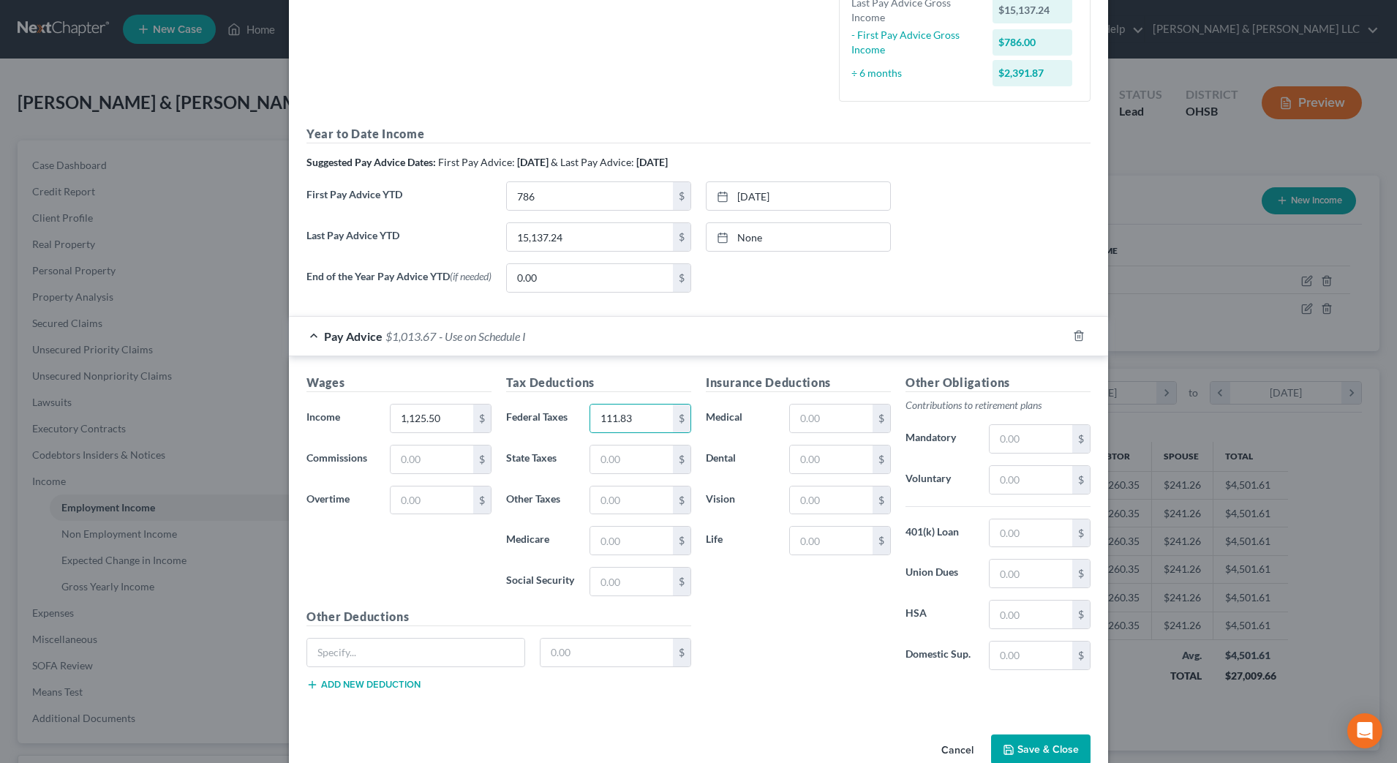
click at [786, 588] on div "Insurance Deductions Medical $ Dental $ Vision $ Life $" at bounding box center [799, 528] width 200 height 308
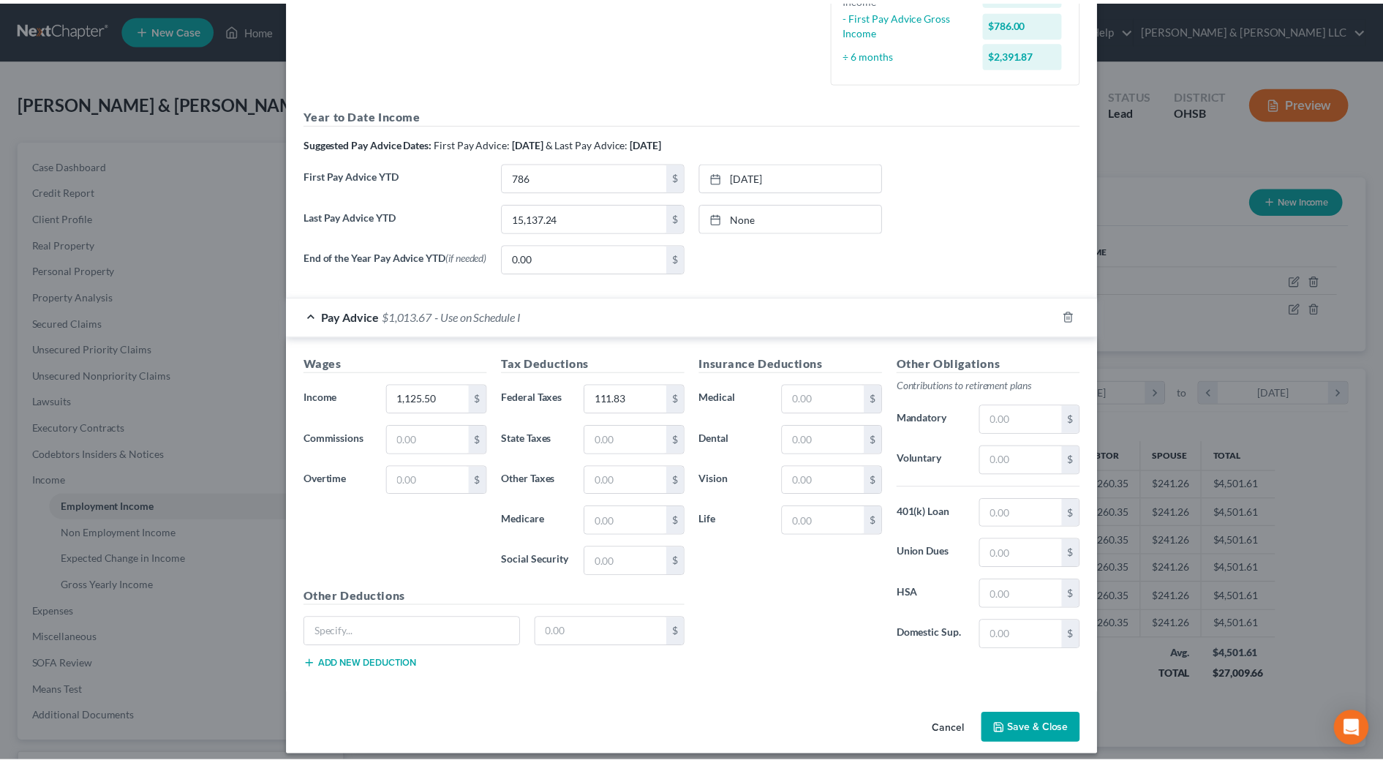
scroll to position [400, 0]
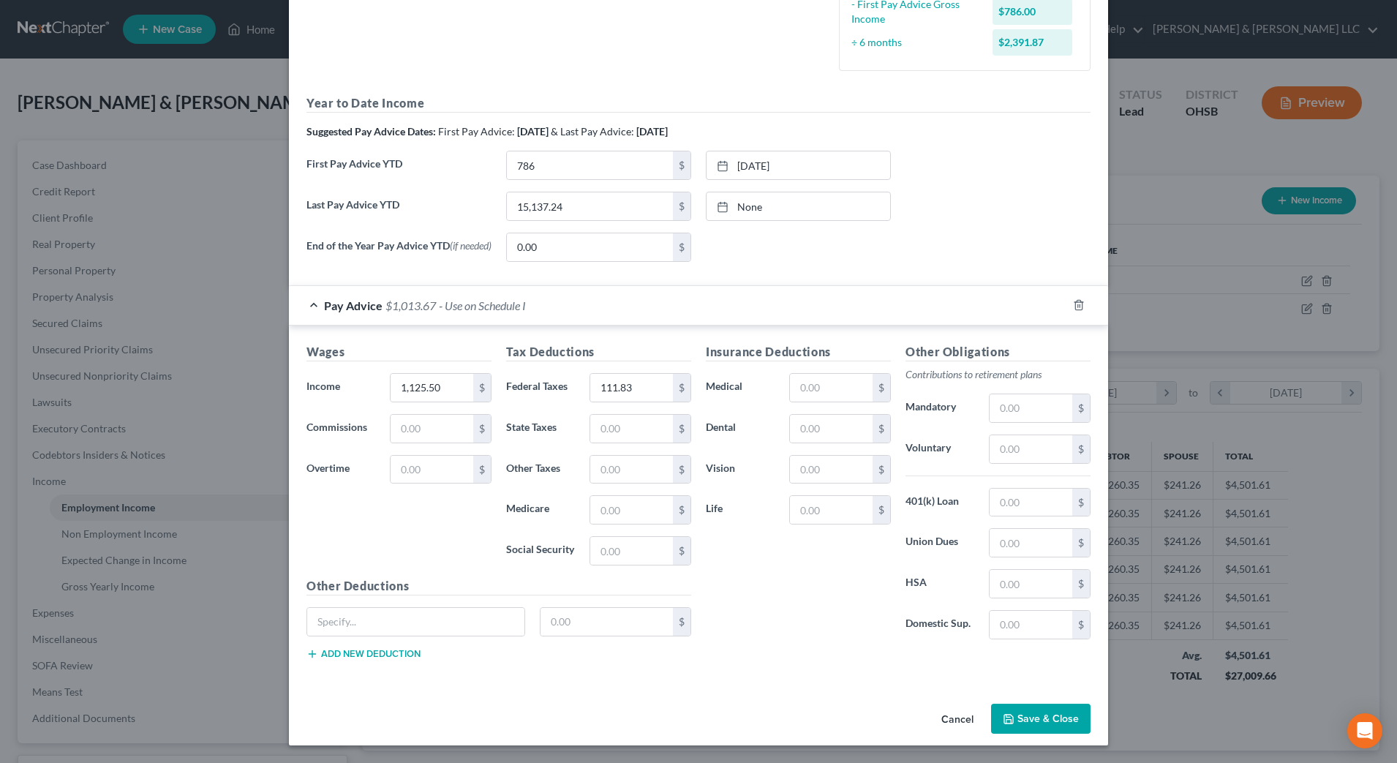
click at [1004, 713] on icon "button" at bounding box center [1009, 719] width 12 height 12
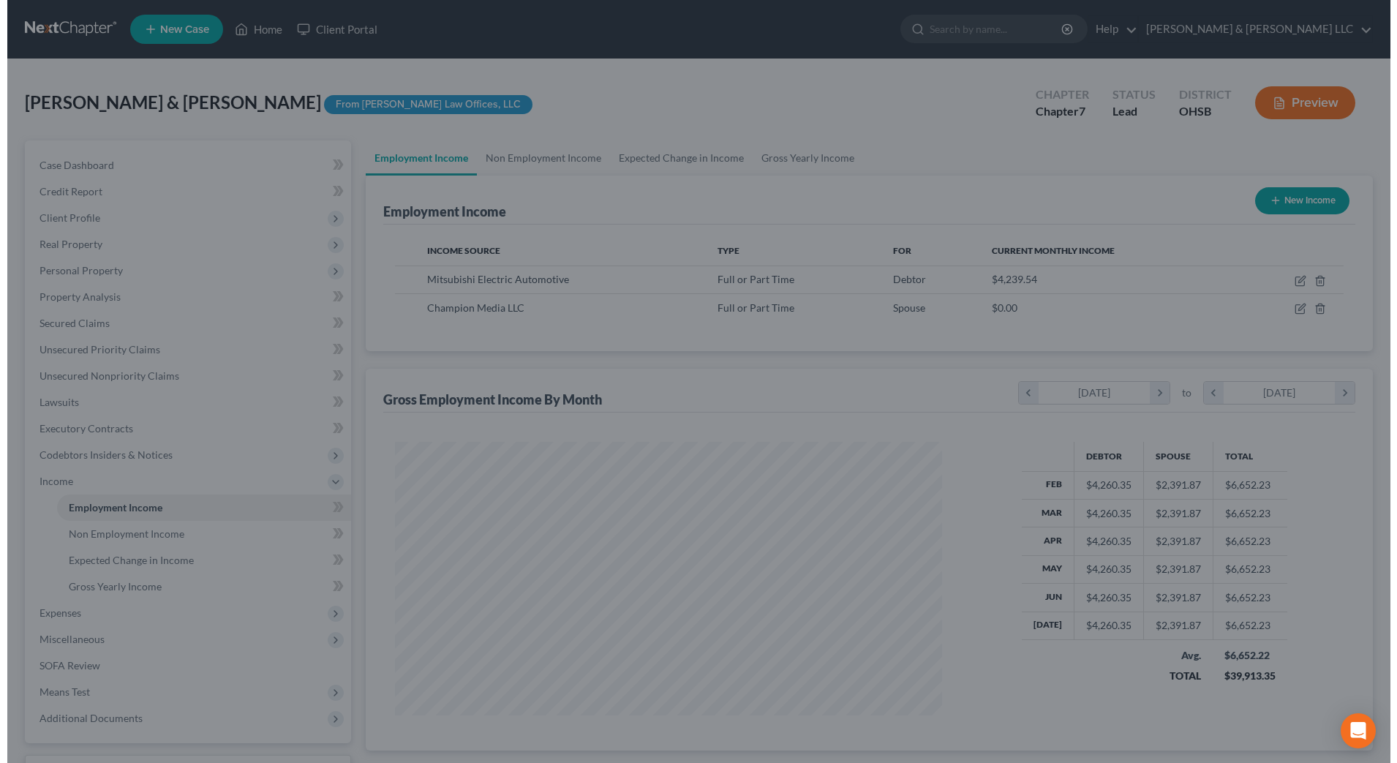
scroll to position [731286, 730986]
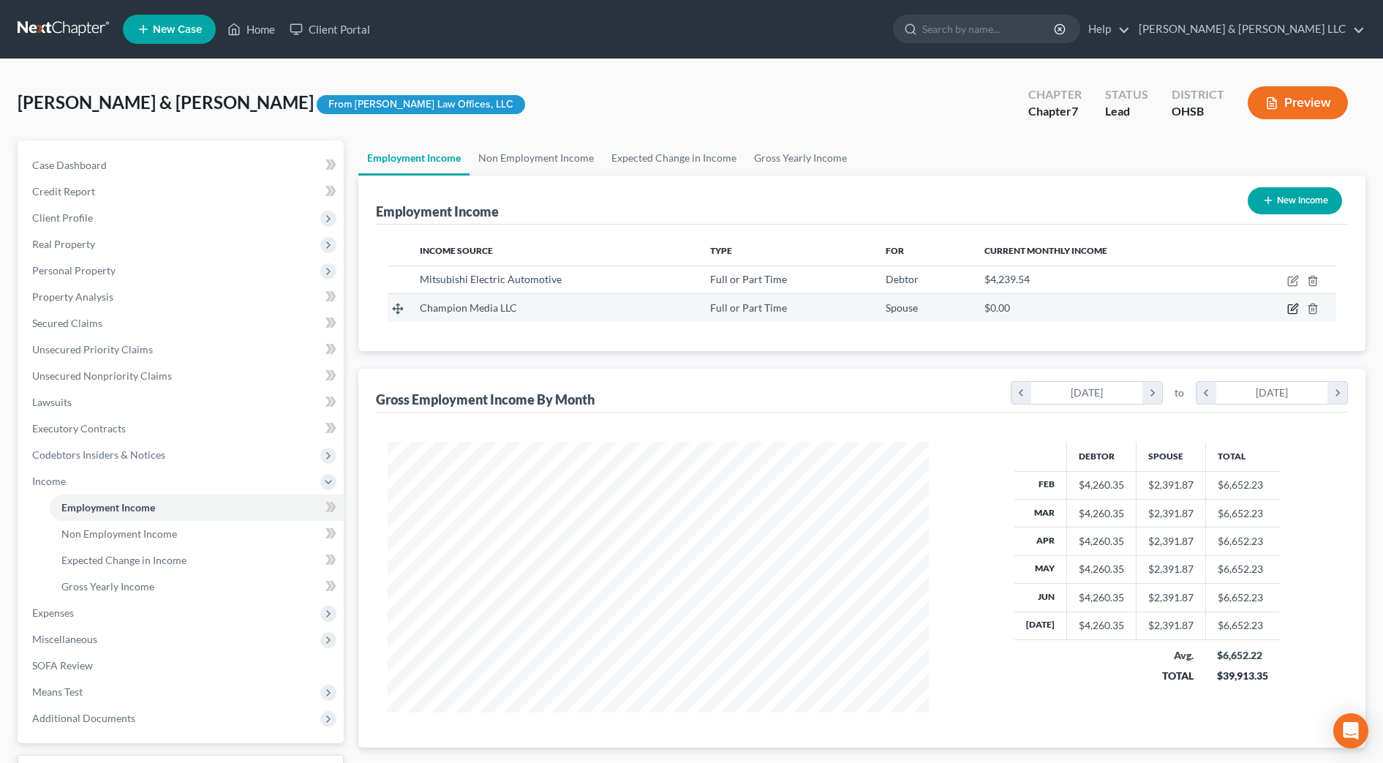
click at [1290, 310] on icon "button" at bounding box center [1294, 309] width 12 height 12
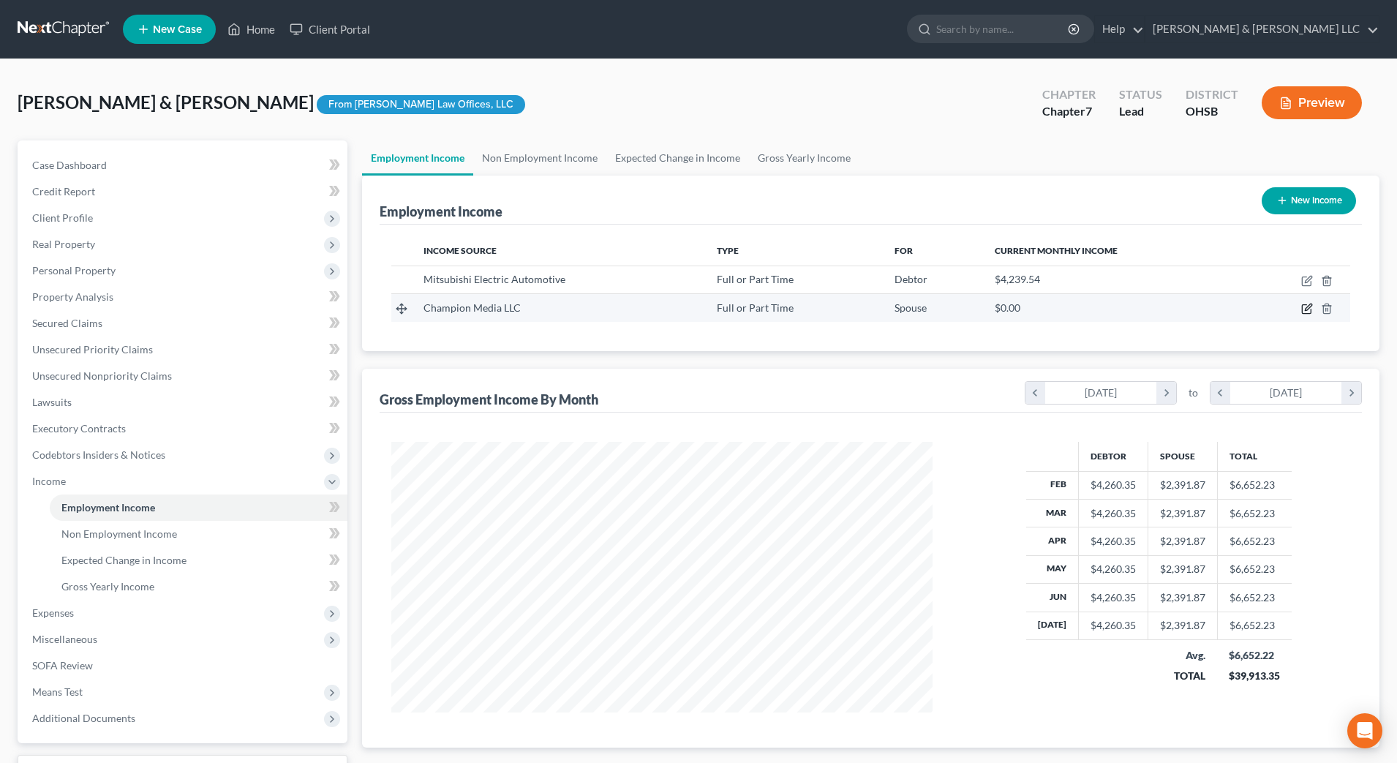
select select "0"
select select "28"
select select "2"
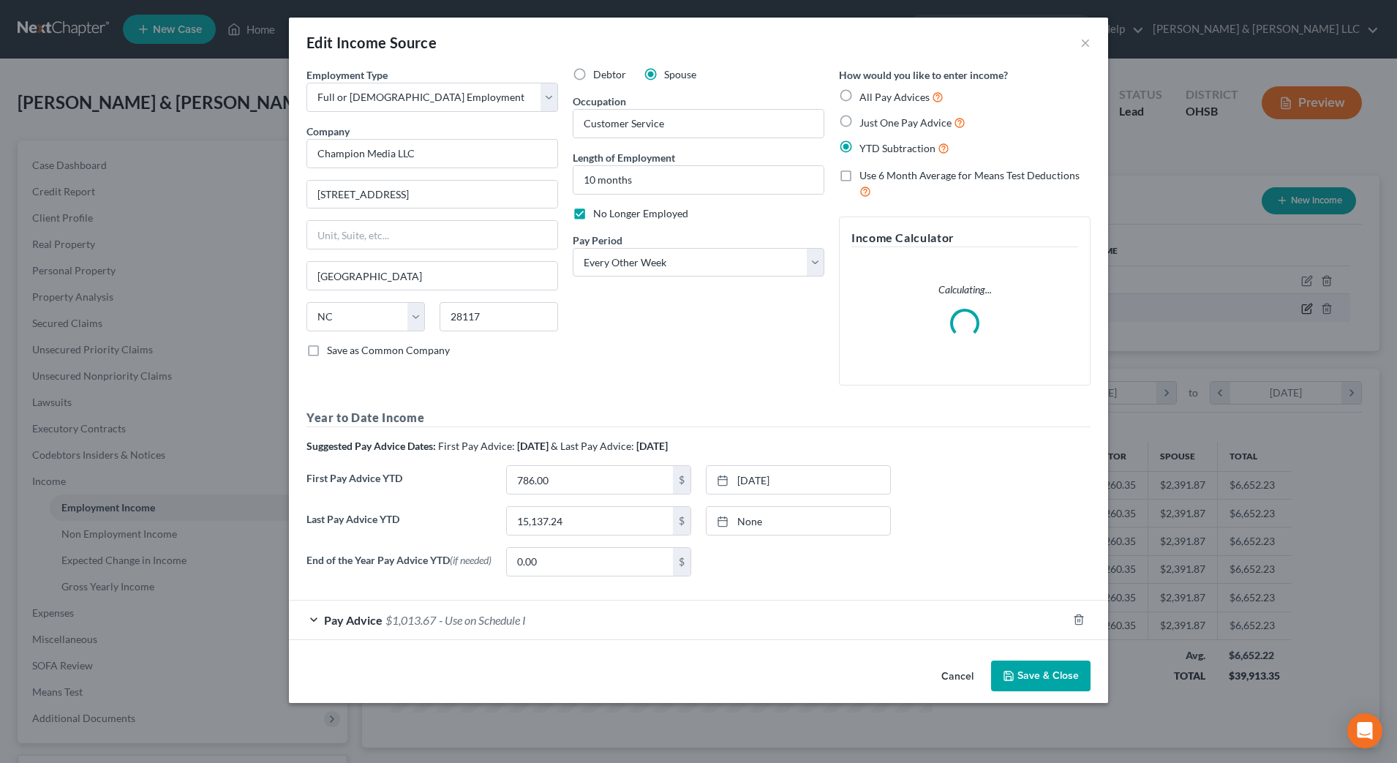
scroll to position [274, 577]
click at [602, 211] on span "No Longer Employed" at bounding box center [640, 213] width 95 height 12
click at [602, 211] on input "No Longer Employed" at bounding box center [604, 211] width 10 height 10
checkbox input "false"
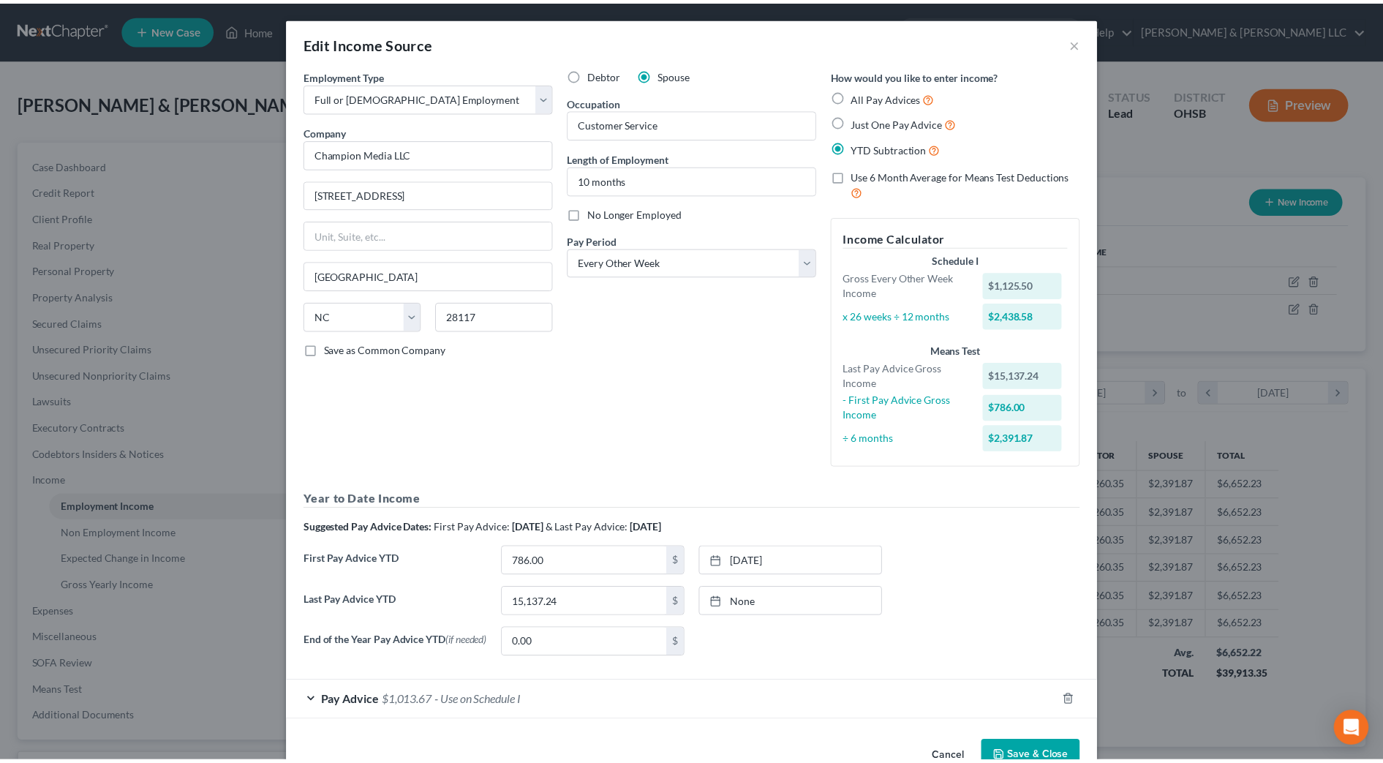
scroll to position [42, 0]
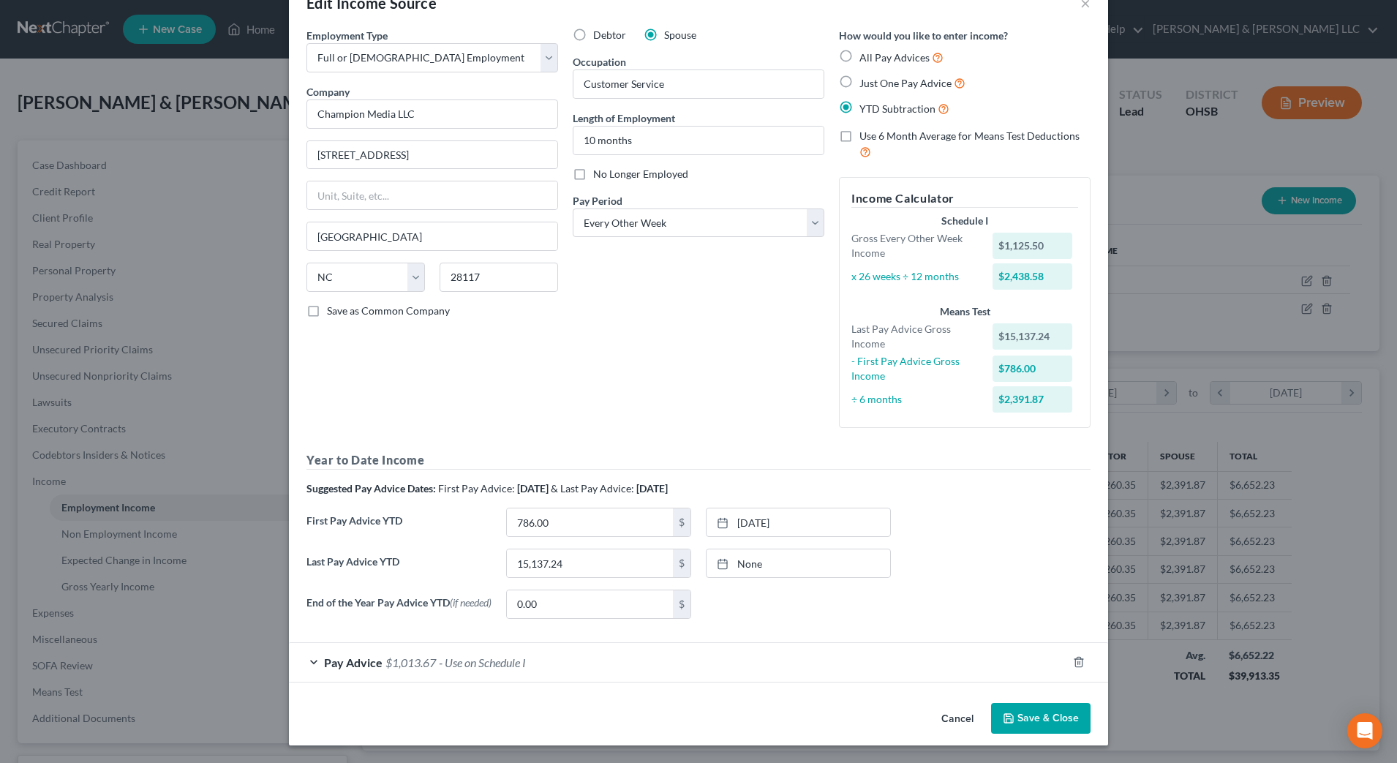
click at [1043, 713] on button "Save & Close" at bounding box center [1040, 718] width 99 height 31
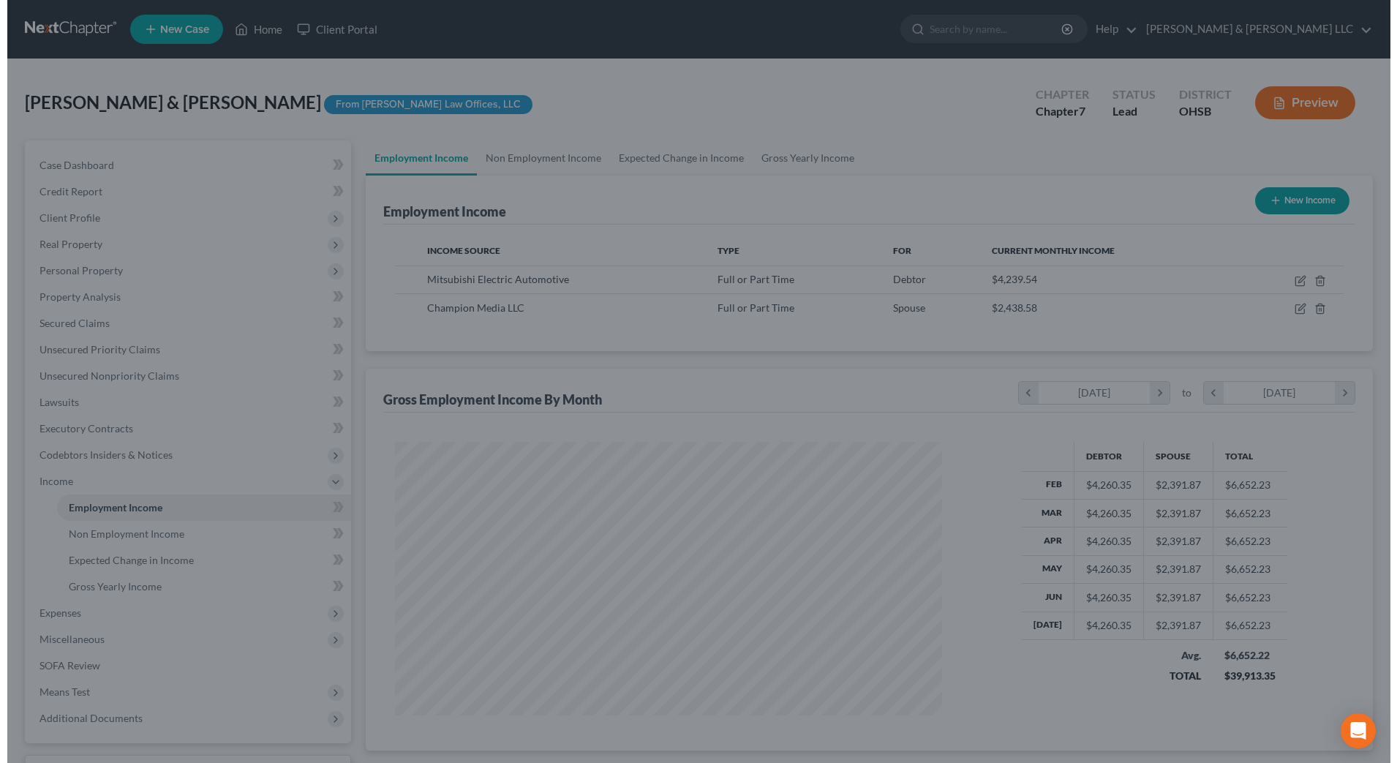
scroll to position [731286, 730986]
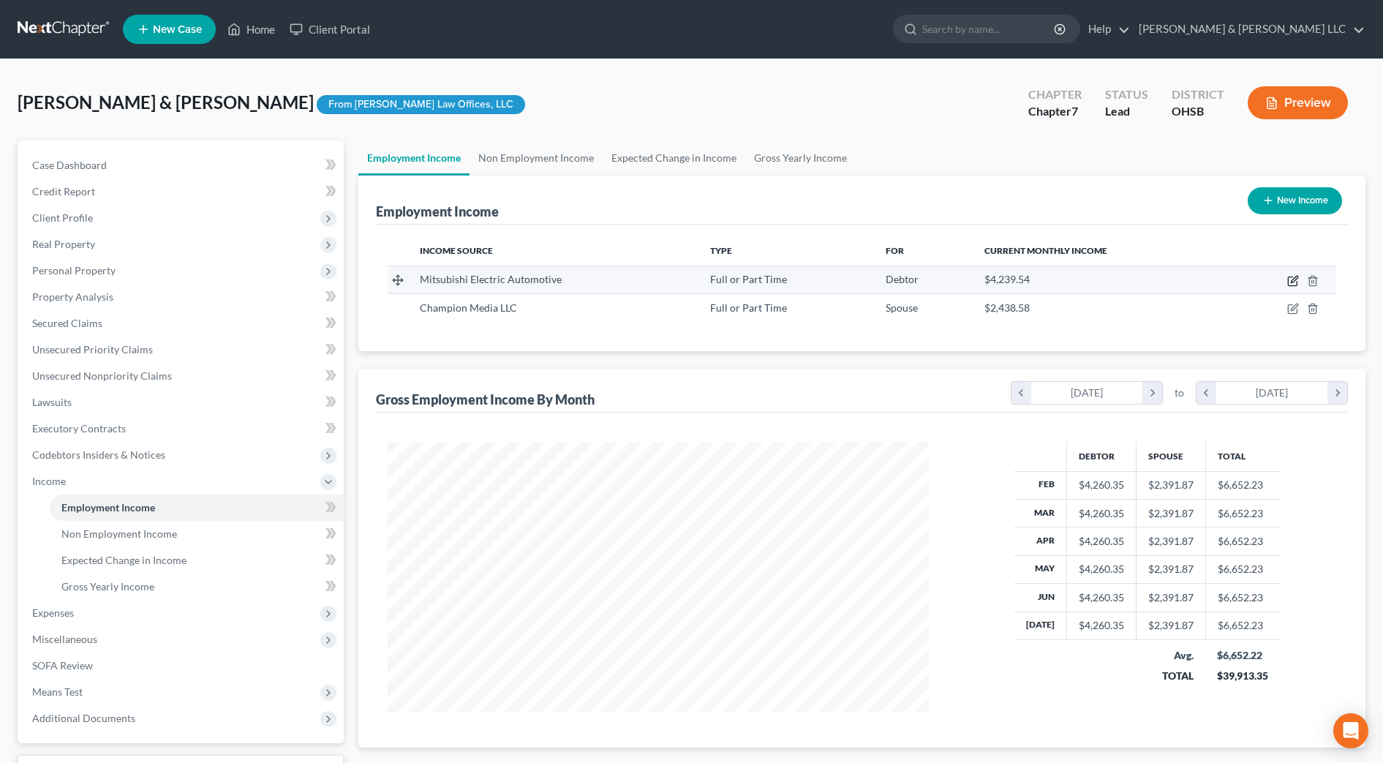
click at [1297, 278] on icon "button" at bounding box center [1294, 279] width 7 height 7
select select "0"
select select "36"
select select "2"
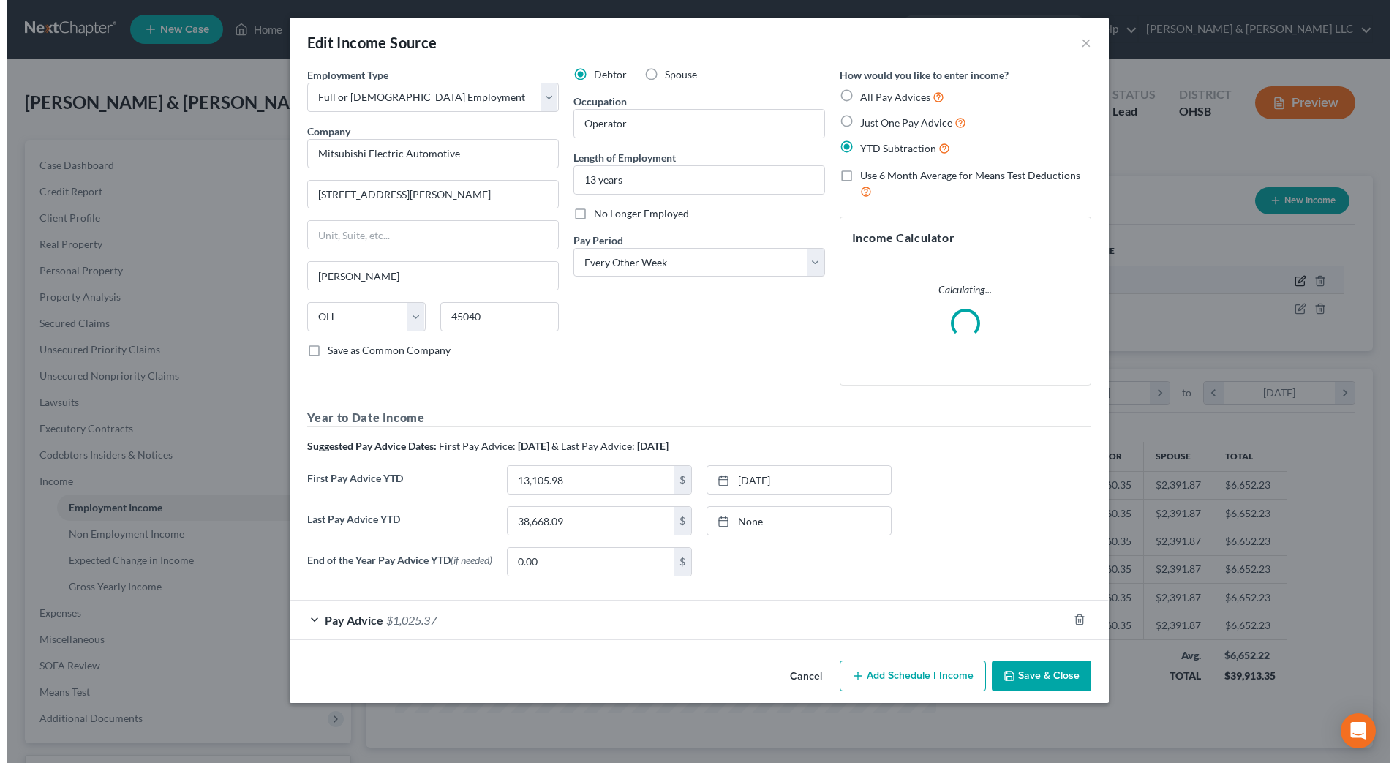
scroll to position [274, 577]
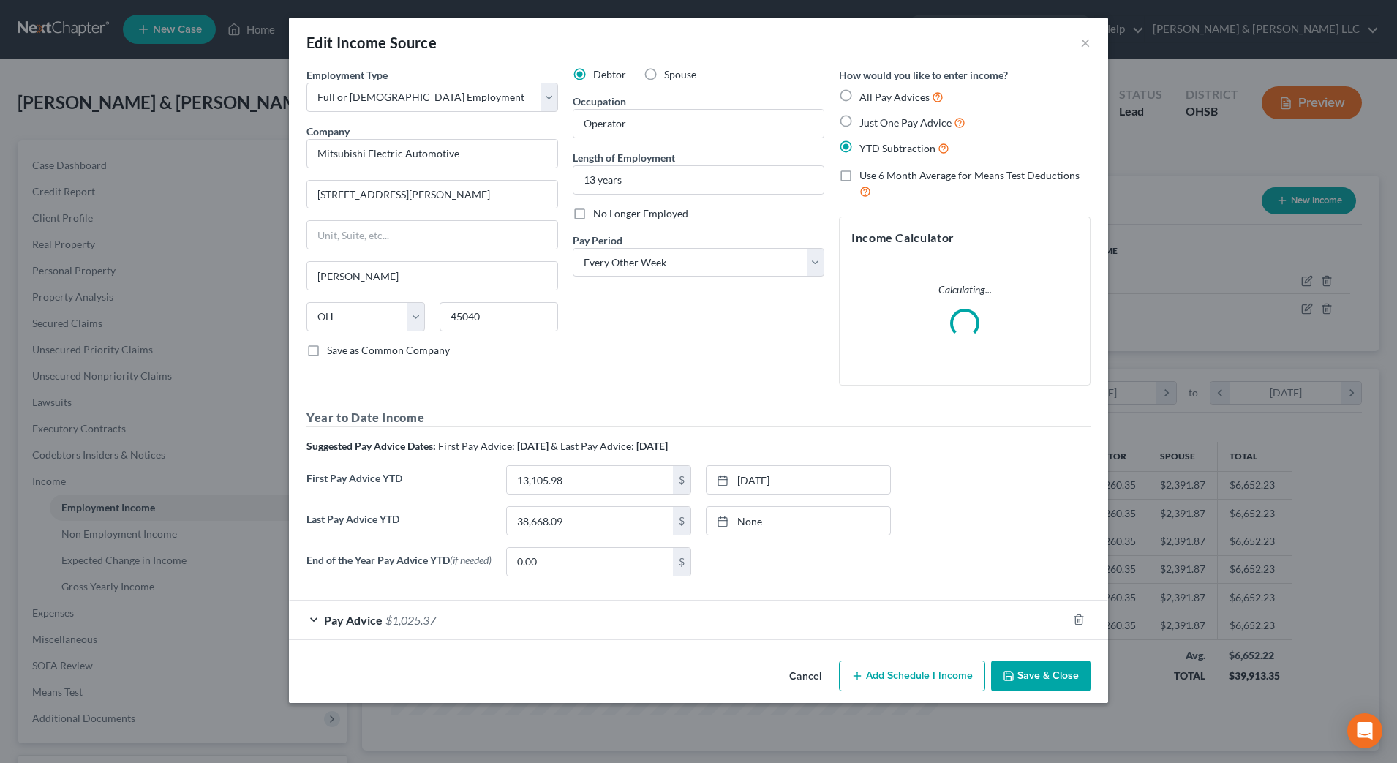
click at [634, 214] on span "No Longer Employed" at bounding box center [640, 213] width 95 height 12
click at [609, 214] on input "No Longer Employed" at bounding box center [604, 211] width 10 height 10
checkbox input "true"
drag, startPoint x: 494, startPoint y: 152, endPoint x: 86, endPoint y: 139, distance: 408.4
click at [86, 139] on div "Edit Income Source × Employment Type * Select Full or Part Time Employment Self…" at bounding box center [698, 381] width 1397 height 763
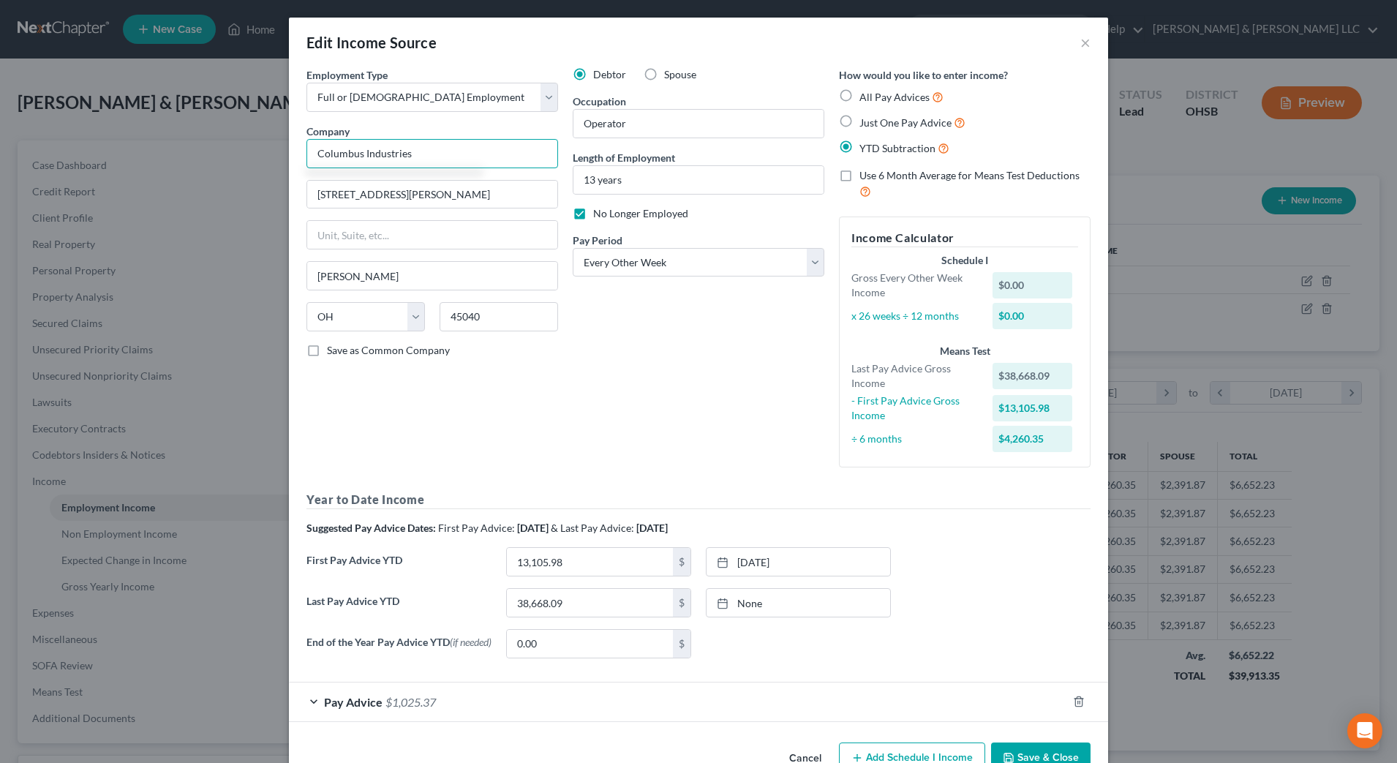
type input "Columbus Industries"
type input "32 Spur Drive, Suite A"
type input "79906"
type input "El Paso"
select select "45"
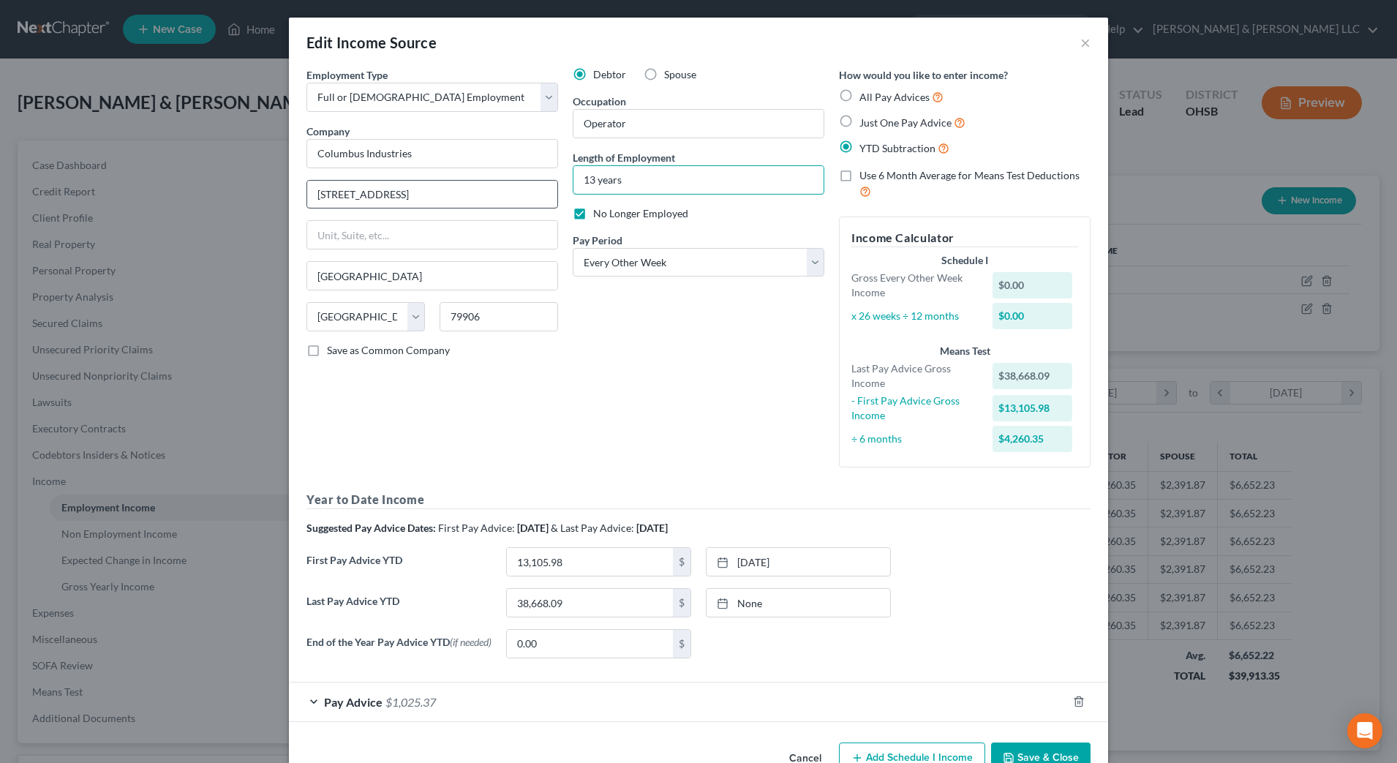
drag, startPoint x: 642, startPoint y: 180, endPoint x: 530, endPoint y: 182, distance: 111.9
click at [530, 182] on div "Employment Type * Select Full or Part Time Employment Self Employment Company *…" at bounding box center [698, 368] width 799 height 603
type input "10 months"
click at [593, 211] on label "No Longer Employed" at bounding box center [640, 213] width 95 height 15
click at [599, 211] on input "No Longer Employed" at bounding box center [604, 211] width 10 height 10
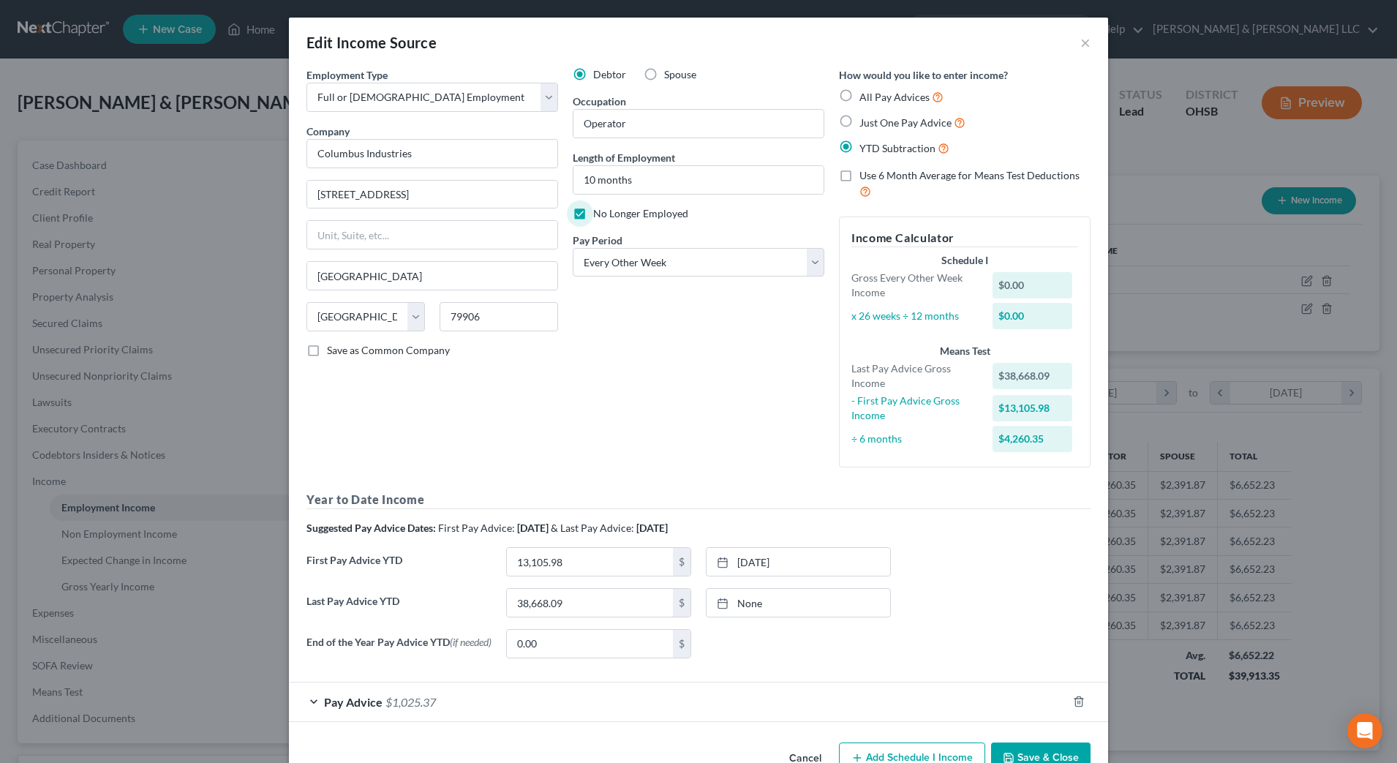
checkbox input "false"
click at [645, 260] on select "Select Monthly Twice Monthly Every Other Week Weekly" at bounding box center [699, 262] width 252 height 29
select select "3"
click at [573, 248] on select "Select Monthly Twice Monthly Every Other Week Weekly" at bounding box center [699, 262] width 252 height 29
click at [593, 216] on label "No Longer Employed" at bounding box center [640, 213] width 95 height 15
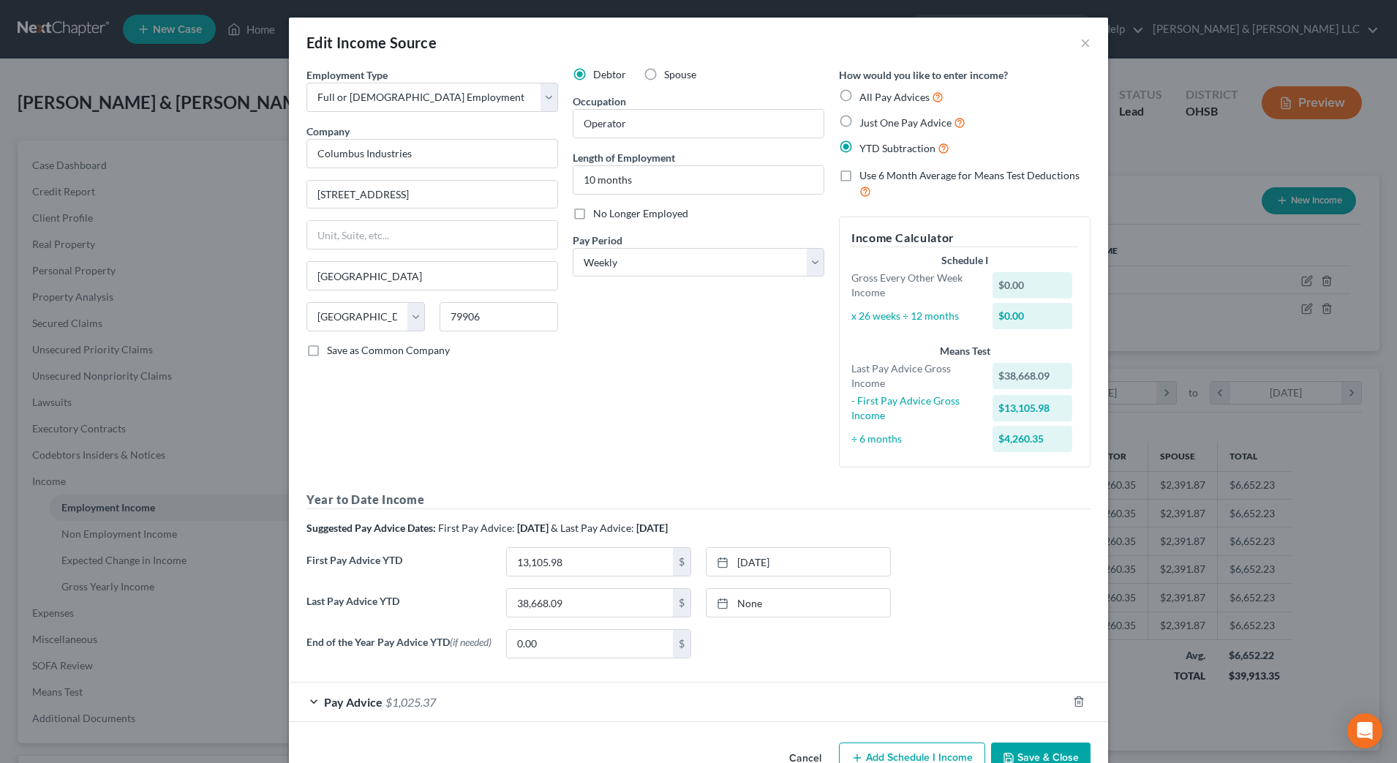
click at [599, 216] on input "No Longer Employed" at bounding box center [604, 211] width 10 height 10
checkbox input "true"
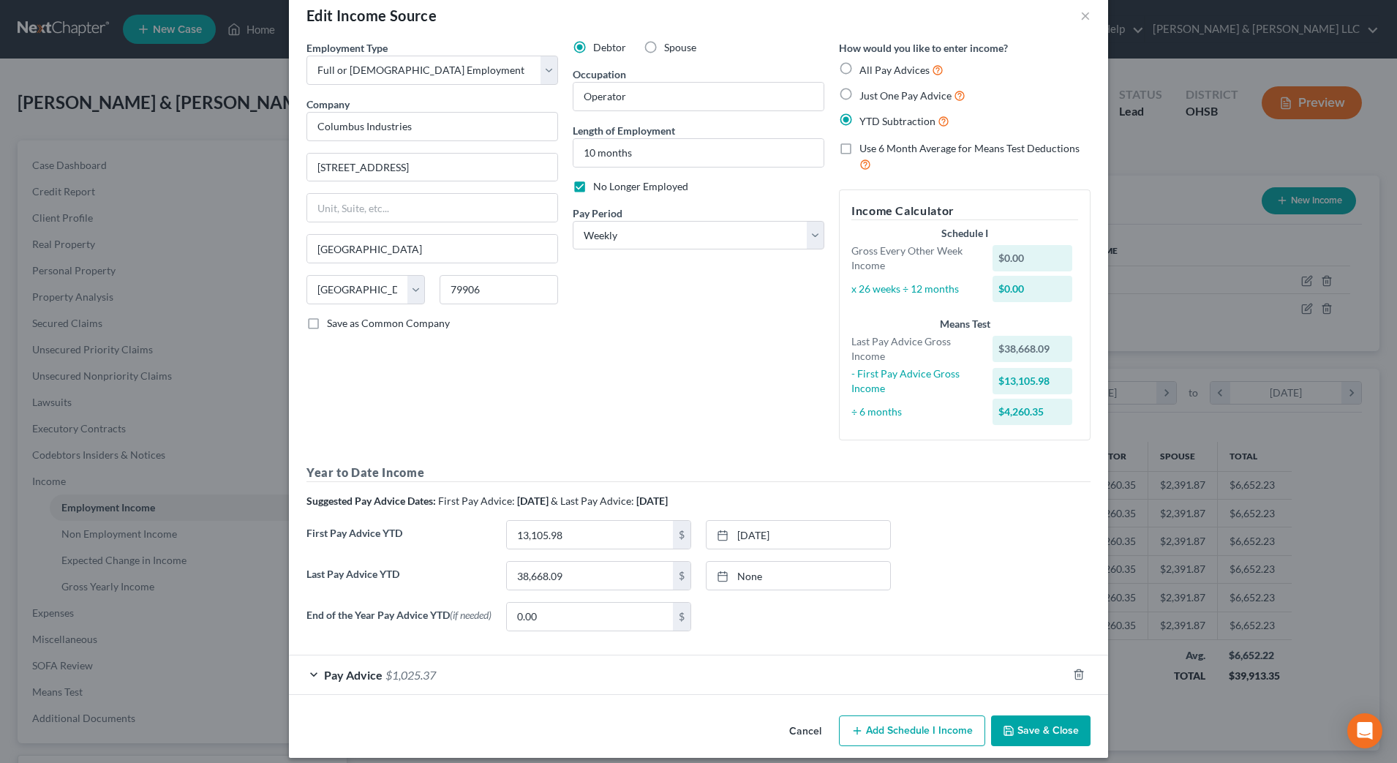
scroll to position [42, 0]
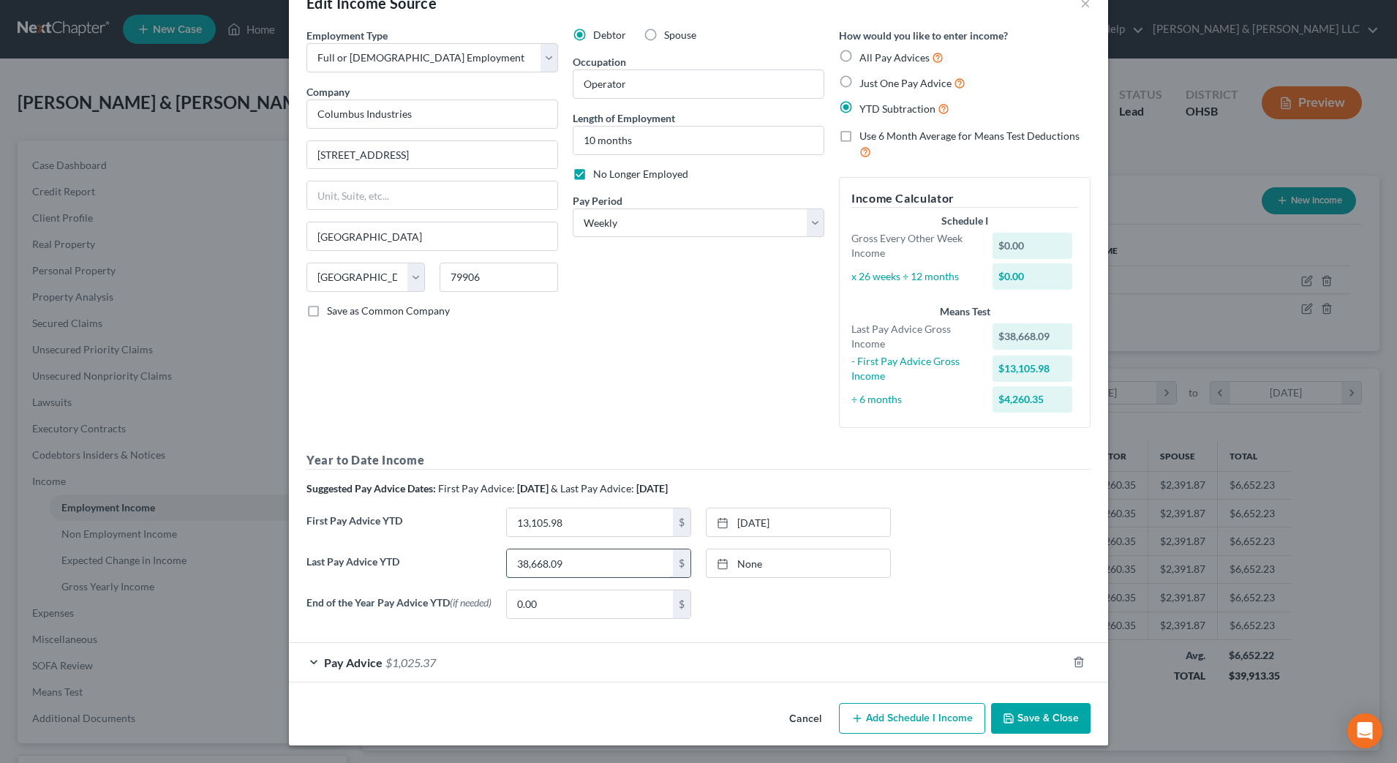
click at [599, 557] on input "38,668.09" at bounding box center [590, 563] width 166 height 28
type input "21,307.50"
drag, startPoint x: 593, startPoint y: 142, endPoint x: 544, endPoint y: 140, distance: 48.3
click at [544, 140] on div "Employment Type * Select Full or Part Time Employment Self Employment Company *…" at bounding box center [698, 331] width 799 height 600
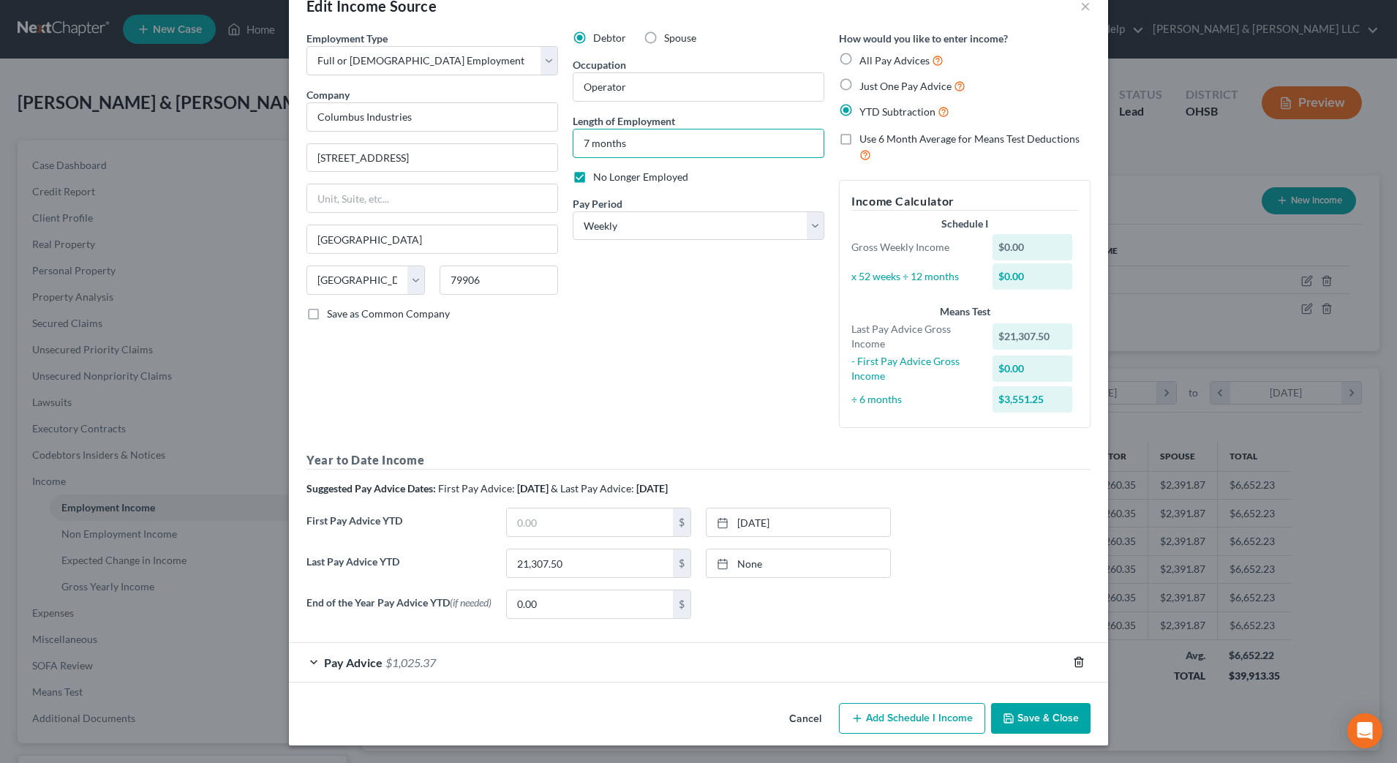
type input "7 months"
click at [1075, 660] on icon "button" at bounding box center [1078, 663] width 7 height 10
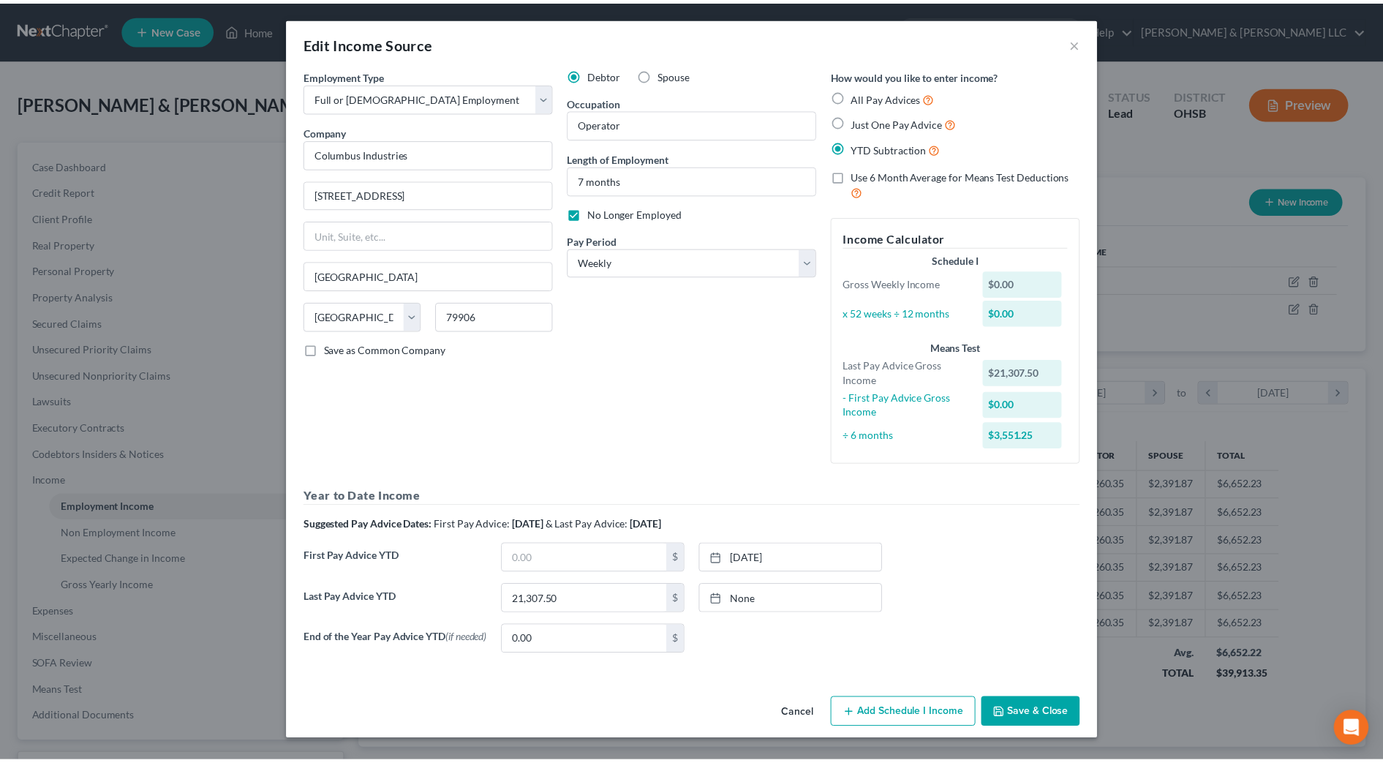
scroll to position [0, 0]
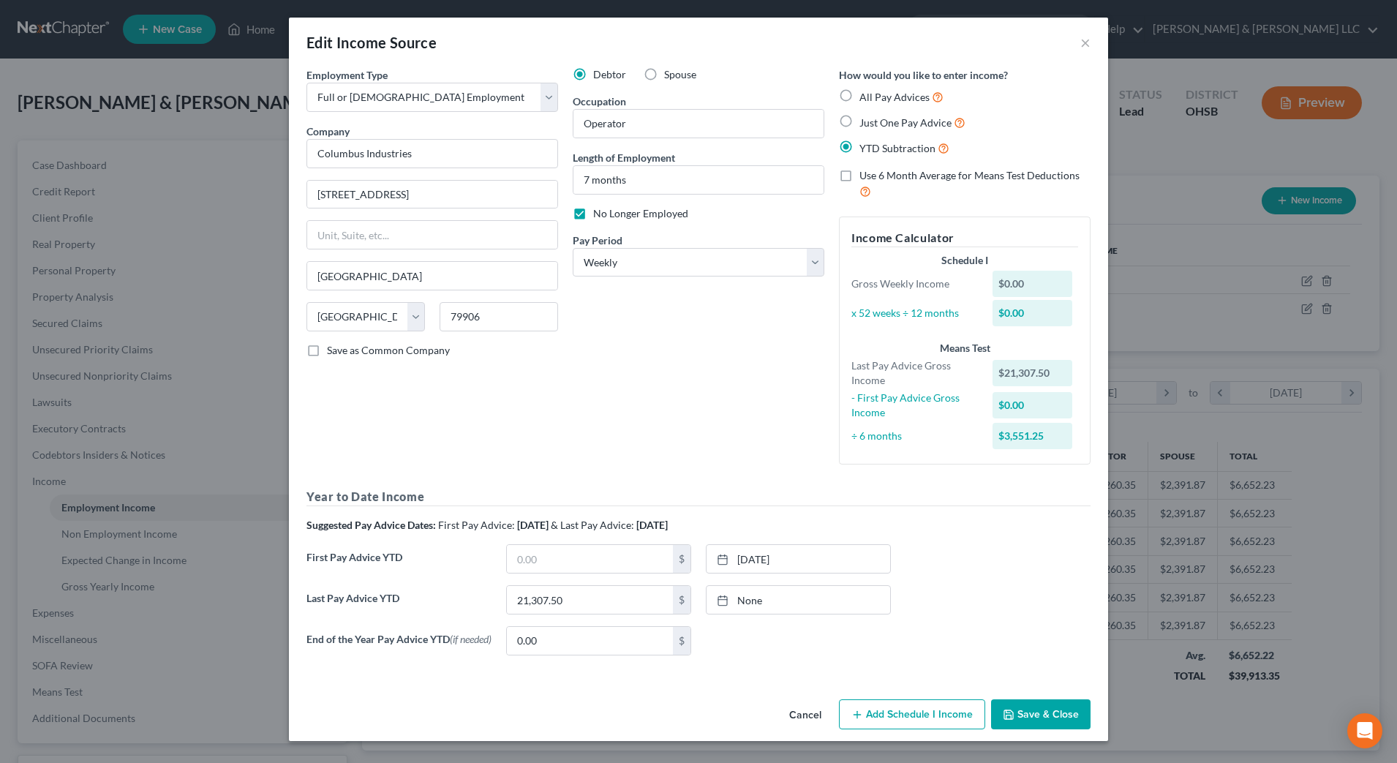
click at [1053, 712] on button "Save & Close" at bounding box center [1040, 714] width 99 height 31
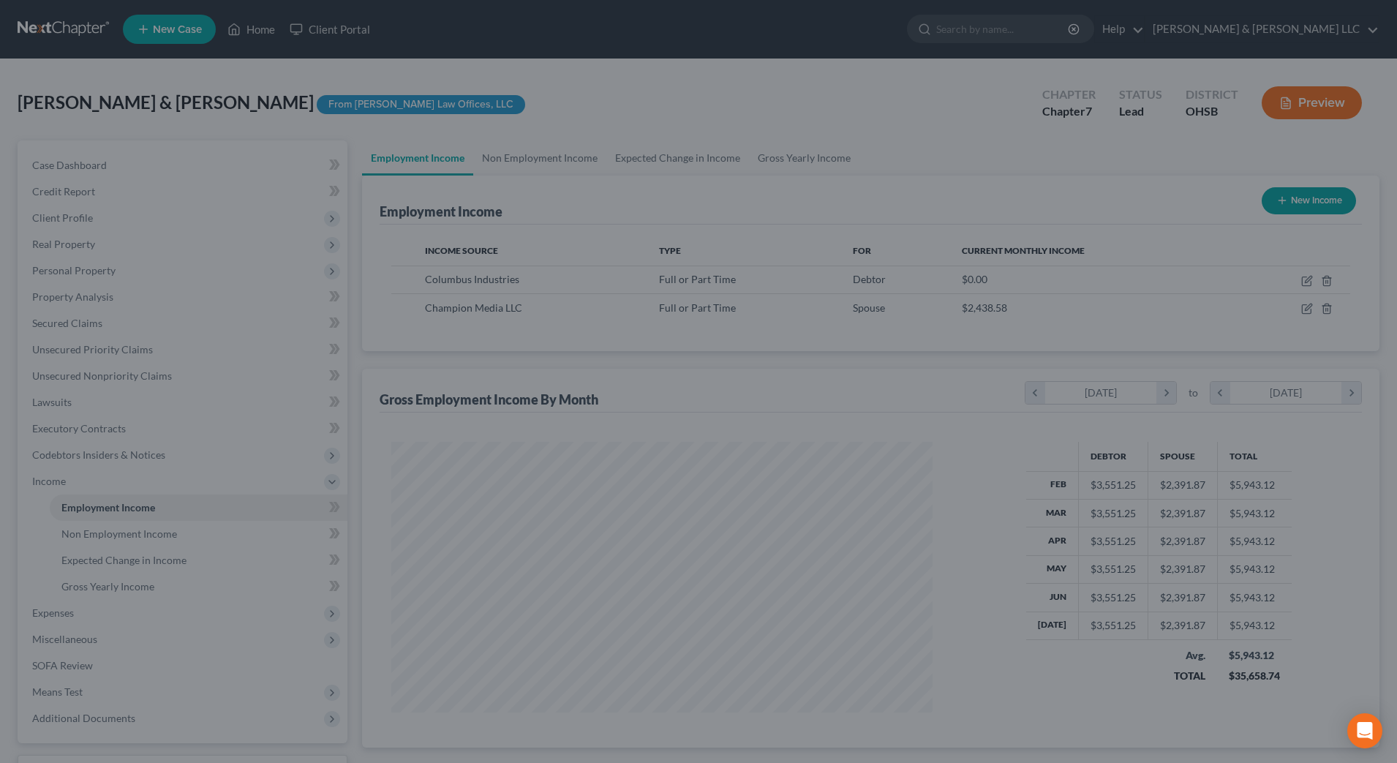
scroll to position [731286, 730986]
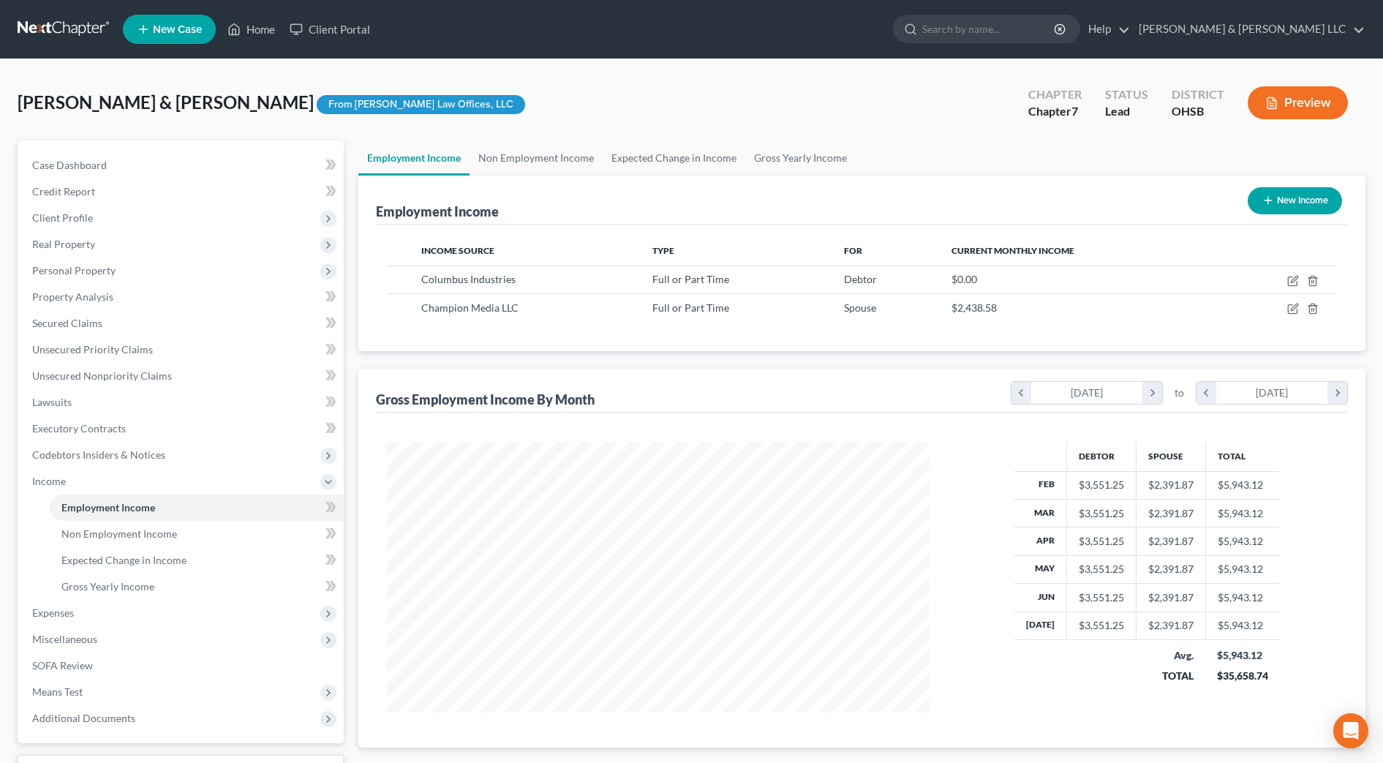
click at [1278, 204] on button "New Income" at bounding box center [1295, 200] width 94 height 27
select select "0"
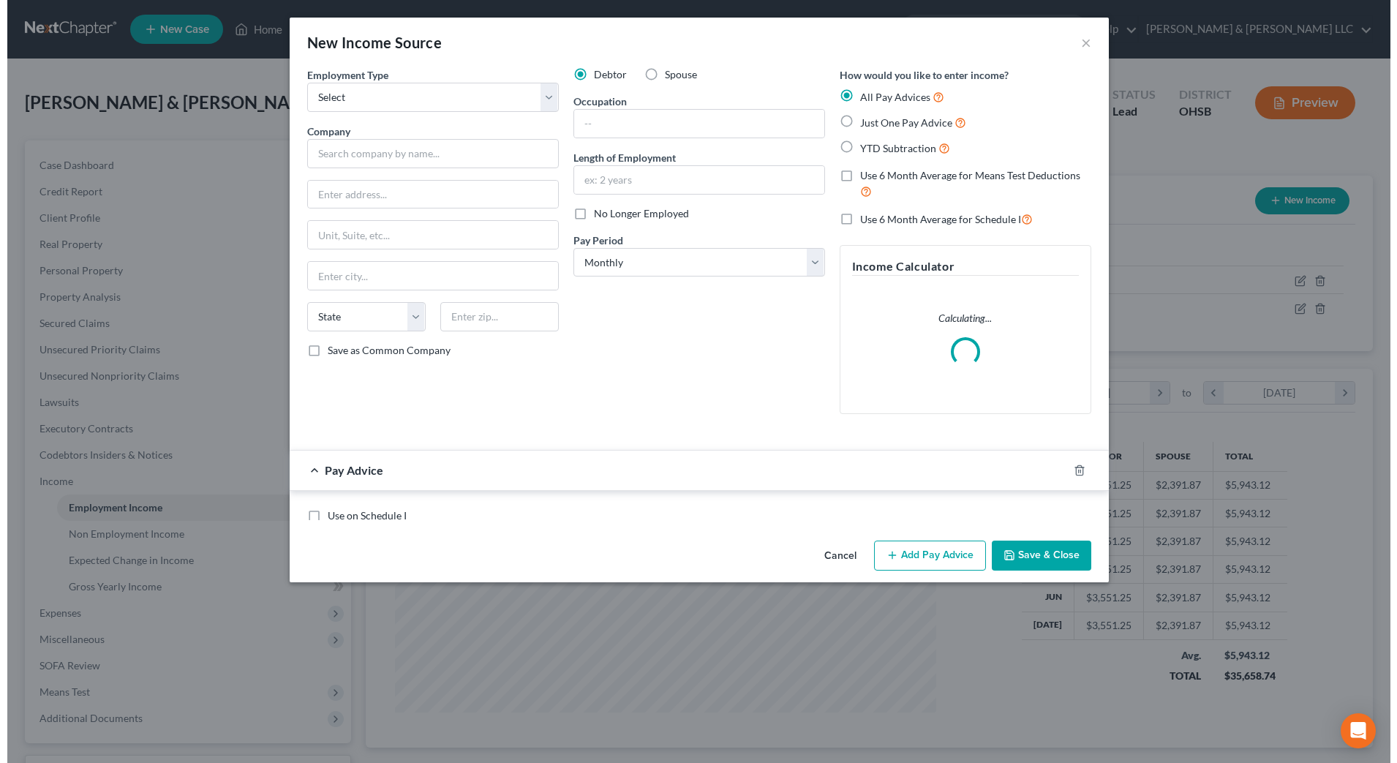
scroll to position [274, 577]
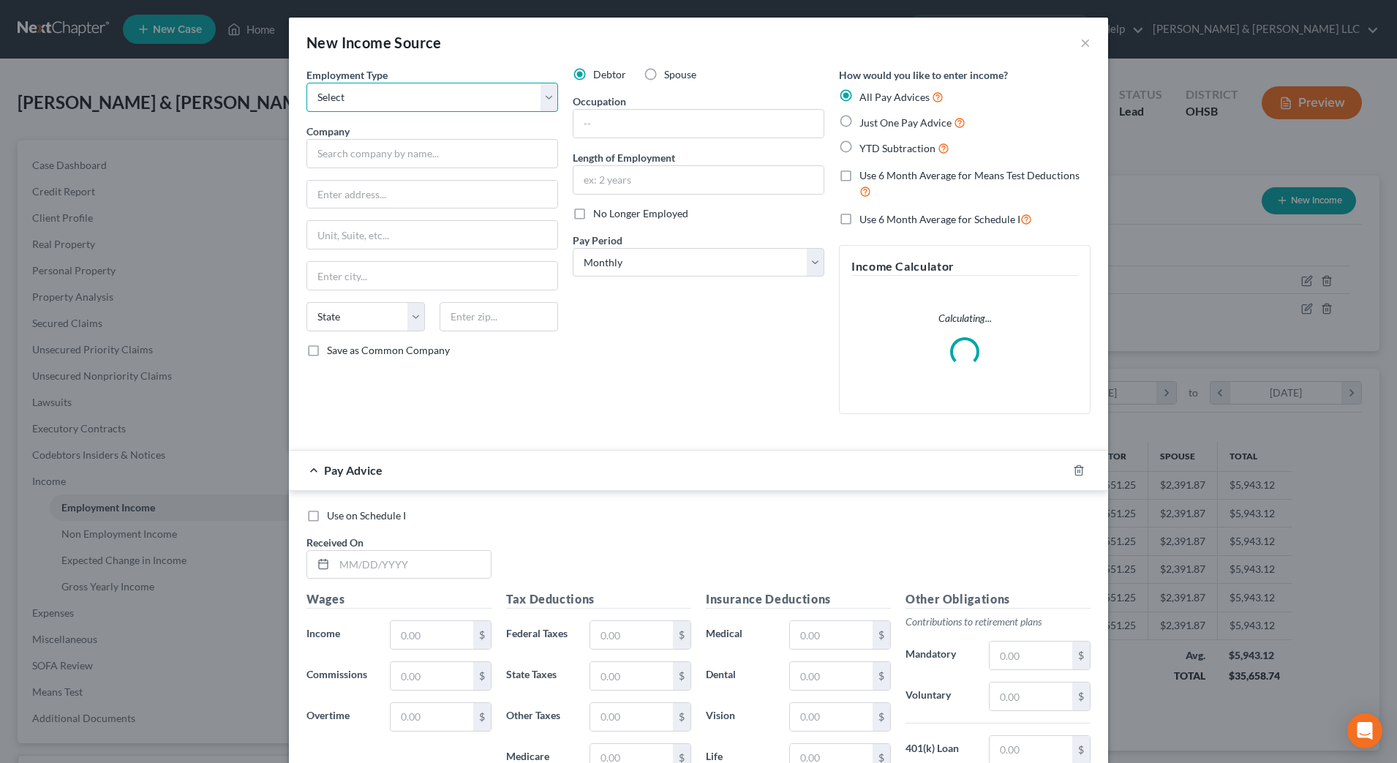
click at [388, 105] on select "Select Full or Part Time Employment Self Employment" at bounding box center [433, 97] width 252 height 29
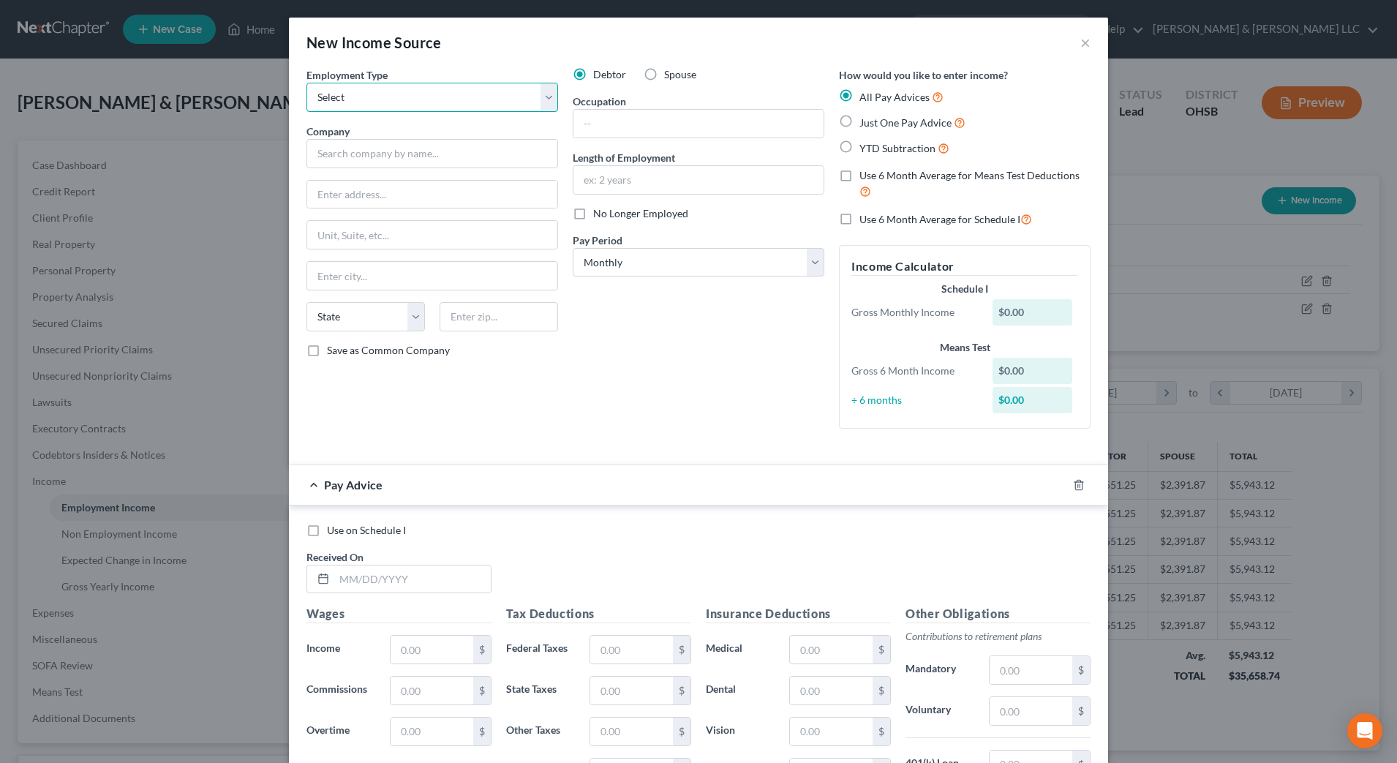
select select "0"
click at [307, 83] on select "Select Full or Part Time Employment Self Employment" at bounding box center [433, 97] width 252 height 29
click at [393, 160] on input "text" at bounding box center [433, 153] width 252 height 29
type input "Anticipated Income"
click at [606, 132] on input "text" at bounding box center [699, 124] width 250 height 28
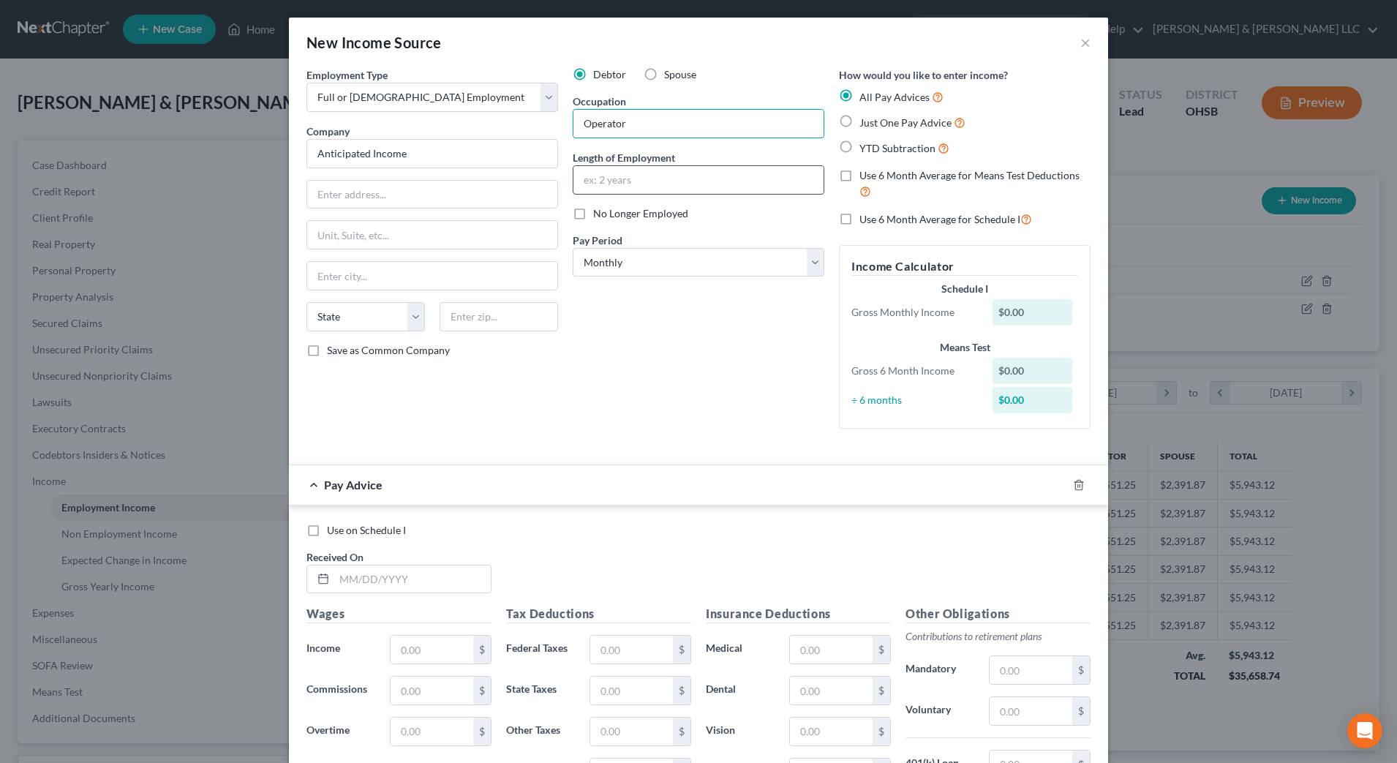
type input "Operator"
click at [612, 181] on input "text" at bounding box center [699, 180] width 250 height 28
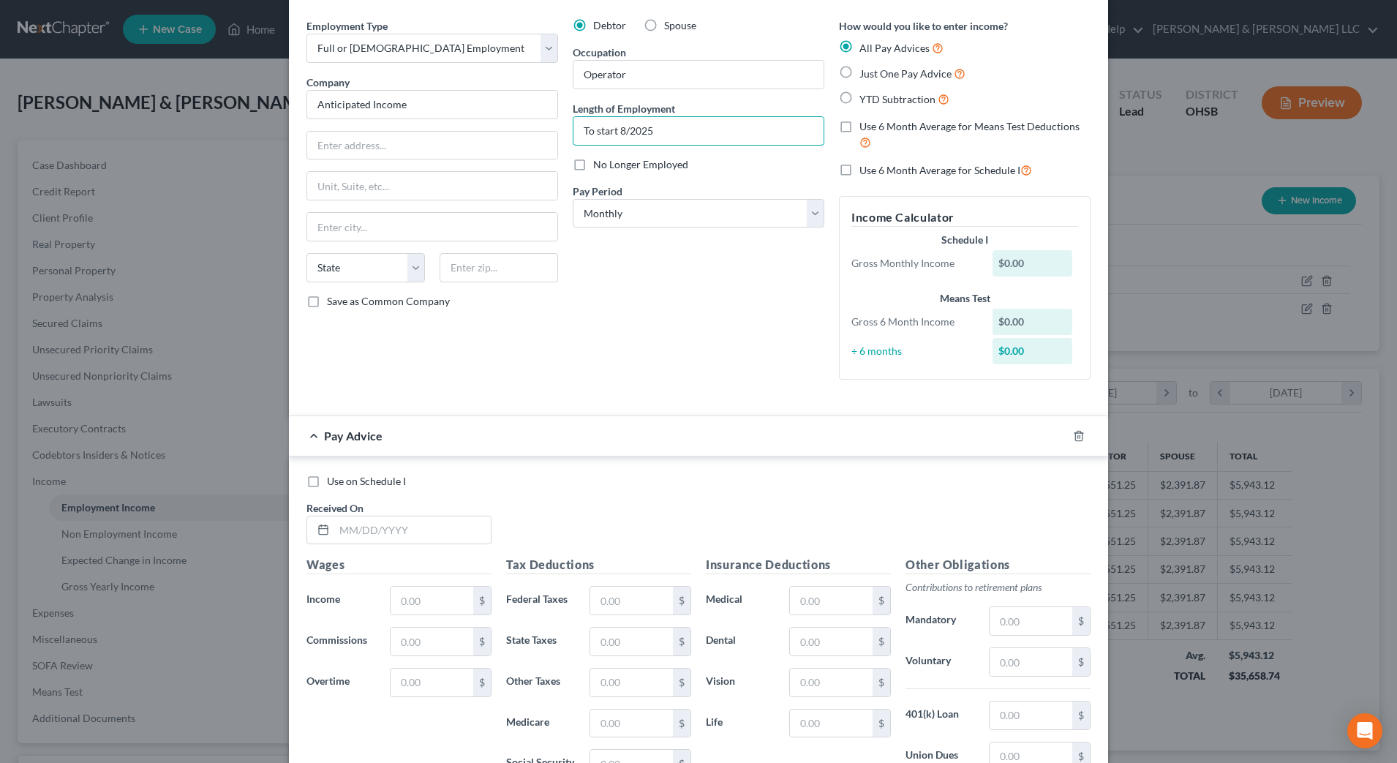
scroll to position [91, 0]
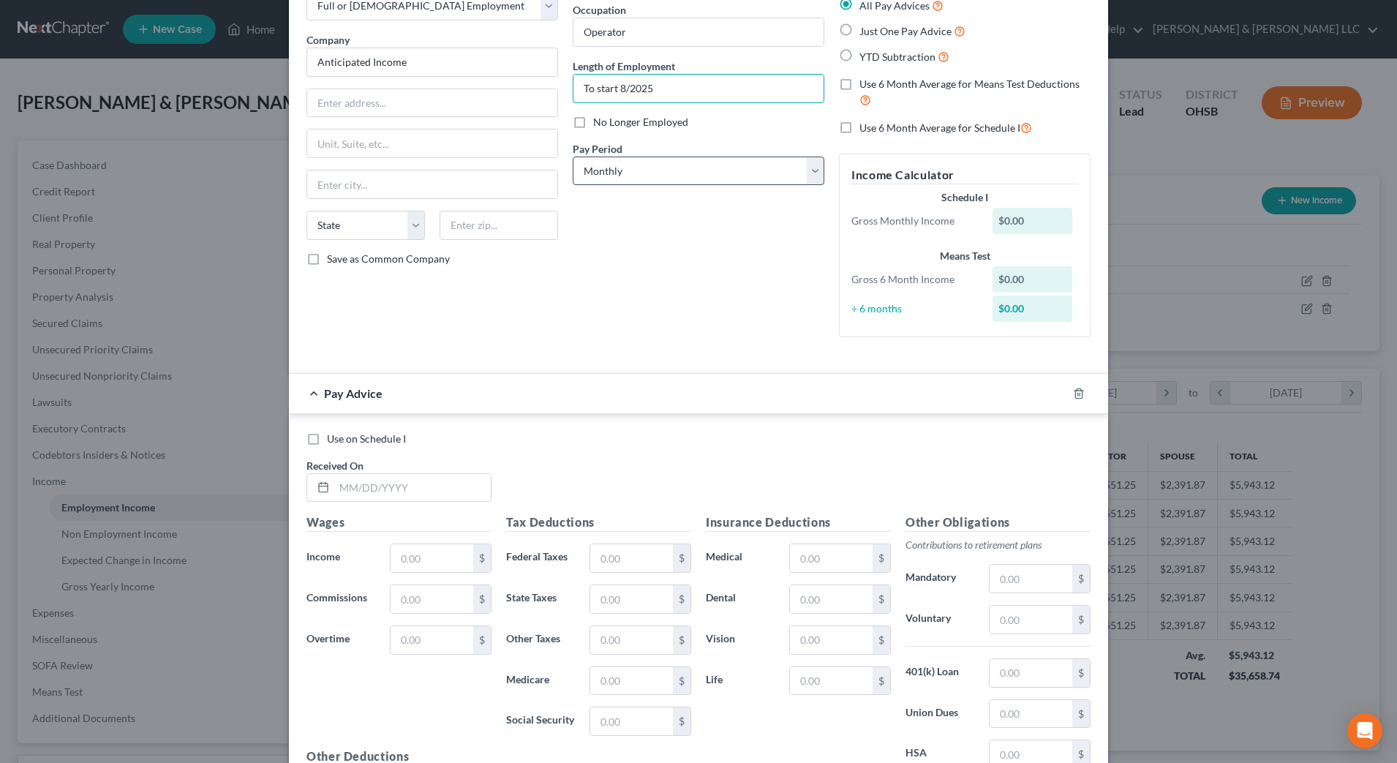
type input "To start 8/2025"
click at [653, 170] on select "Select Monthly Twice Monthly Every Other Week Weekly" at bounding box center [699, 171] width 252 height 29
select select "3"
click at [573, 157] on select "Select Monthly Twice Monthly Every Other Week Weekly" at bounding box center [699, 171] width 252 height 29
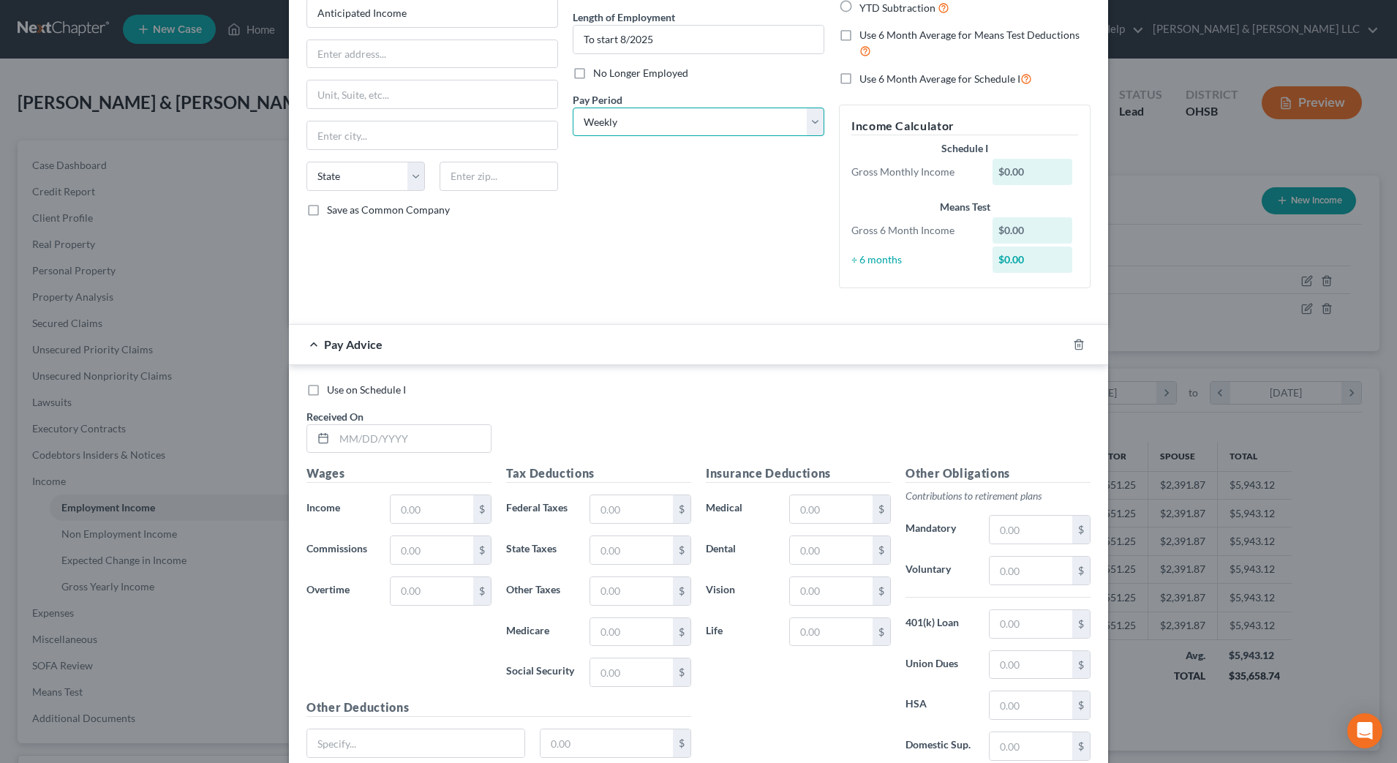
scroll to position [183, 0]
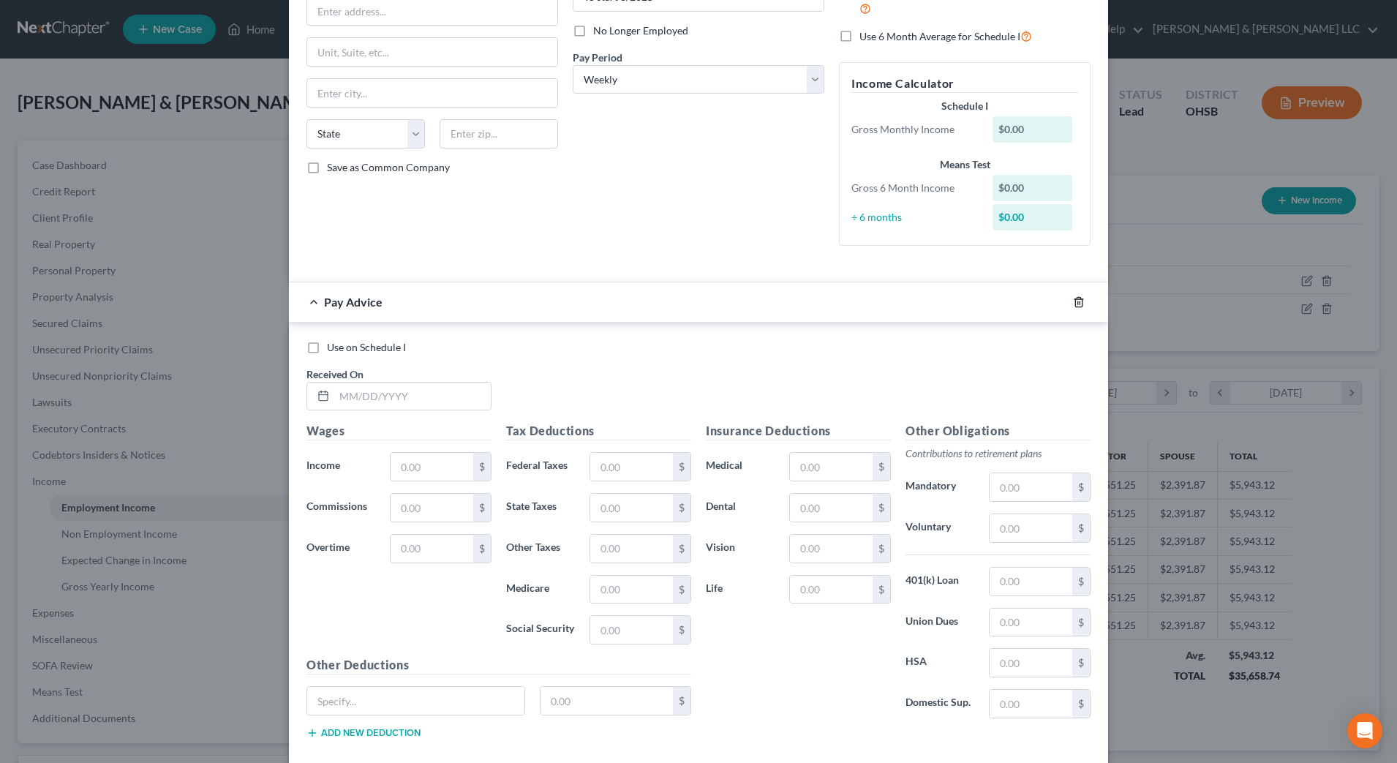
click at [1073, 300] on icon "button" at bounding box center [1079, 302] width 12 height 12
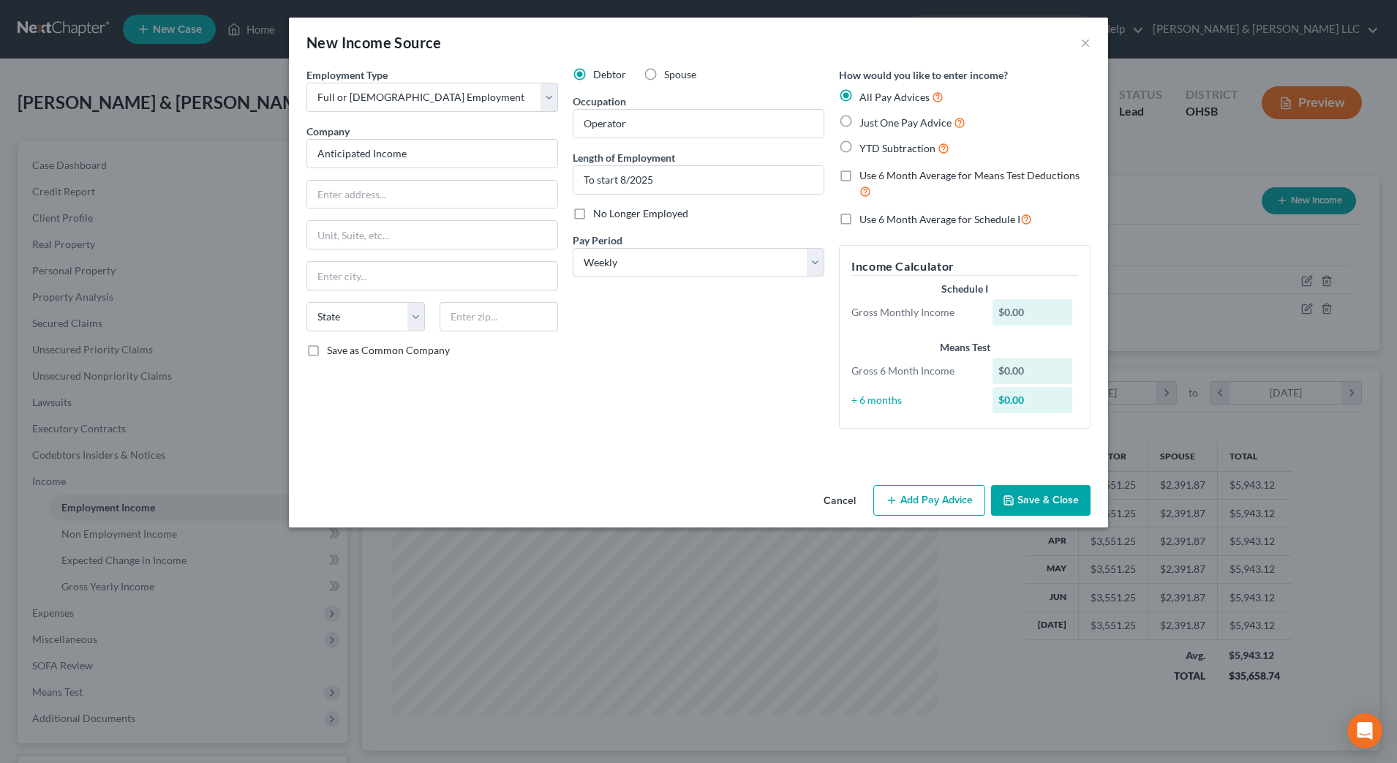
click at [943, 494] on button "Add Pay Advice" at bounding box center [929, 500] width 112 height 31
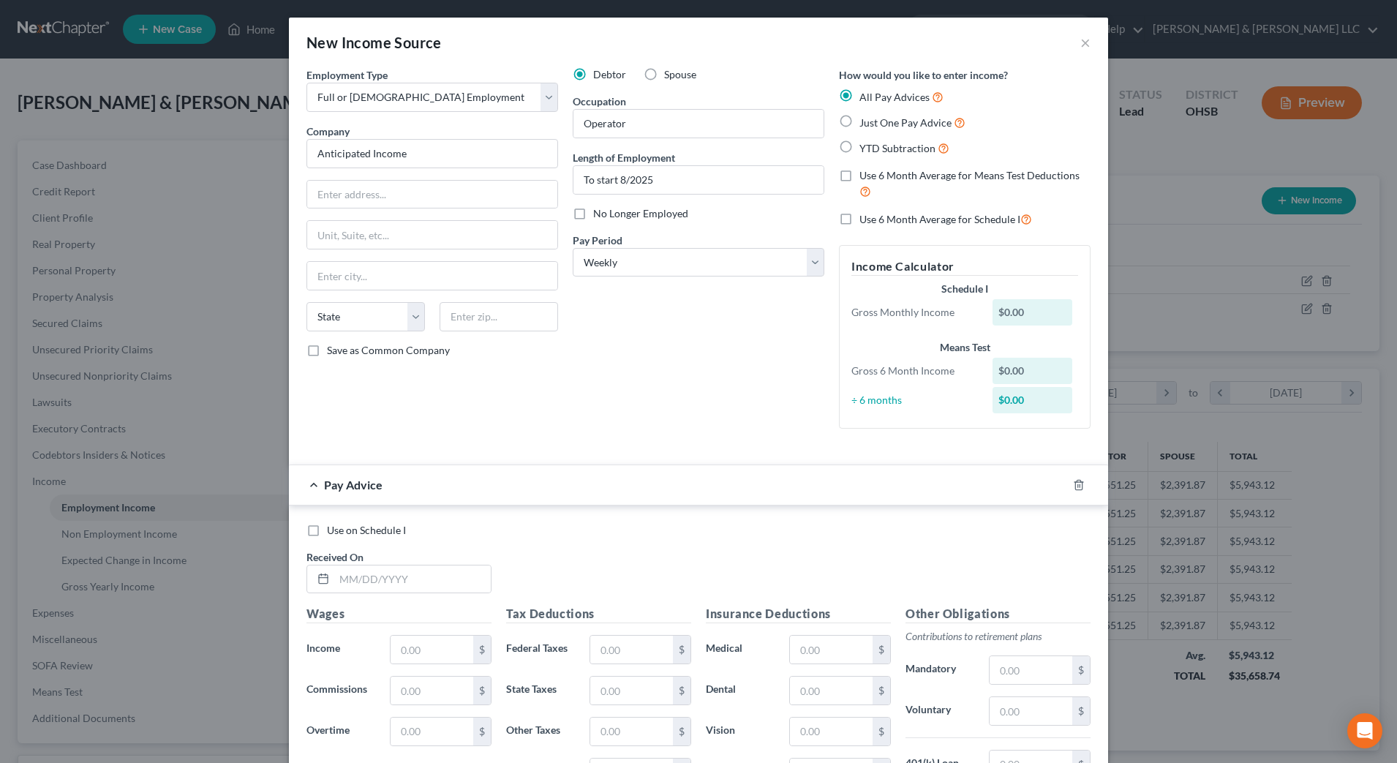
click at [327, 527] on label "Use on Schedule I" at bounding box center [366, 530] width 79 height 15
click at [333, 527] on input "Use on Schedule I" at bounding box center [338, 528] width 10 height 10
checkbox input "true"
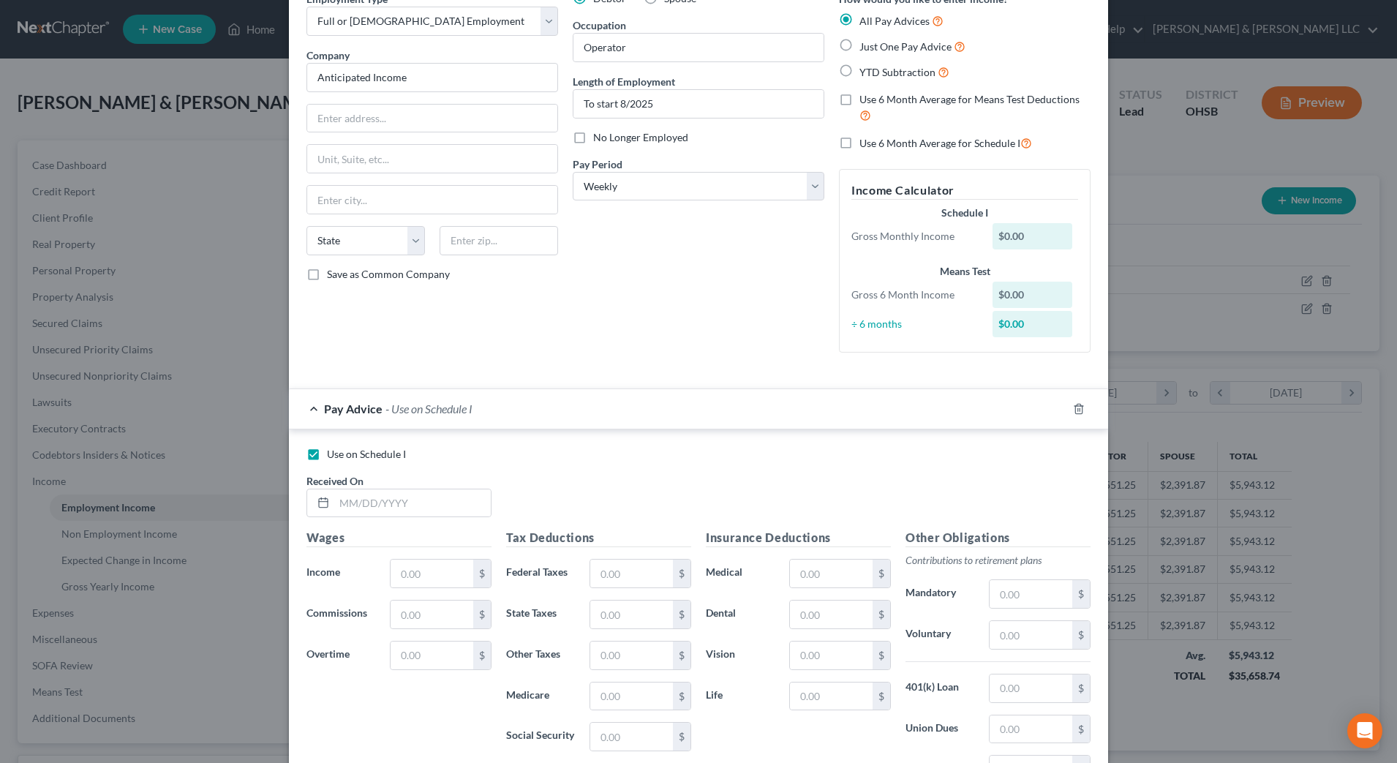
scroll to position [183, 0]
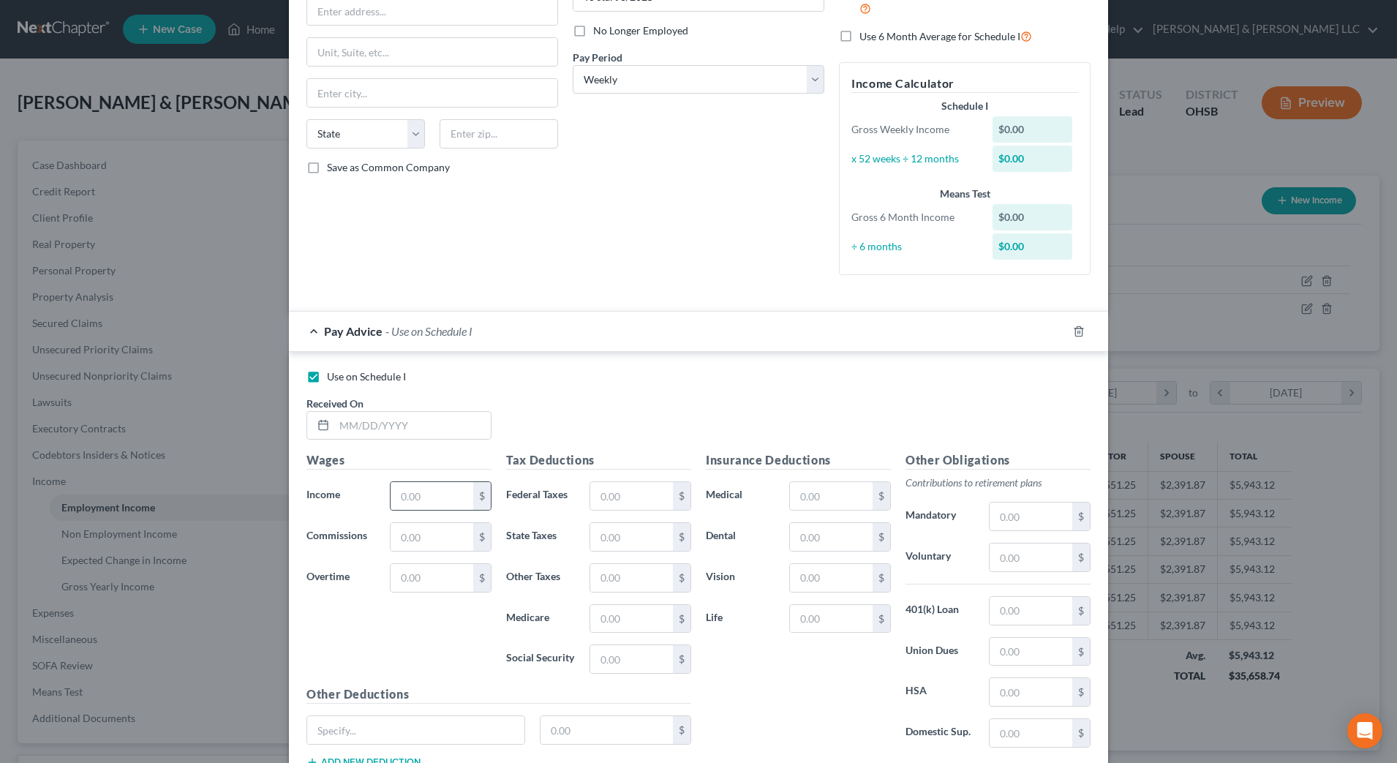
click at [481, 492] on div "$" at bounding box center [482, 496] width 18 height 28
click at [443, 495] on input "text" at bounding box center [432, 496] width 83 height 28
type input "950"
click at [414, 428] on input "text" at bounding box center [412, 426] width 157 height 28
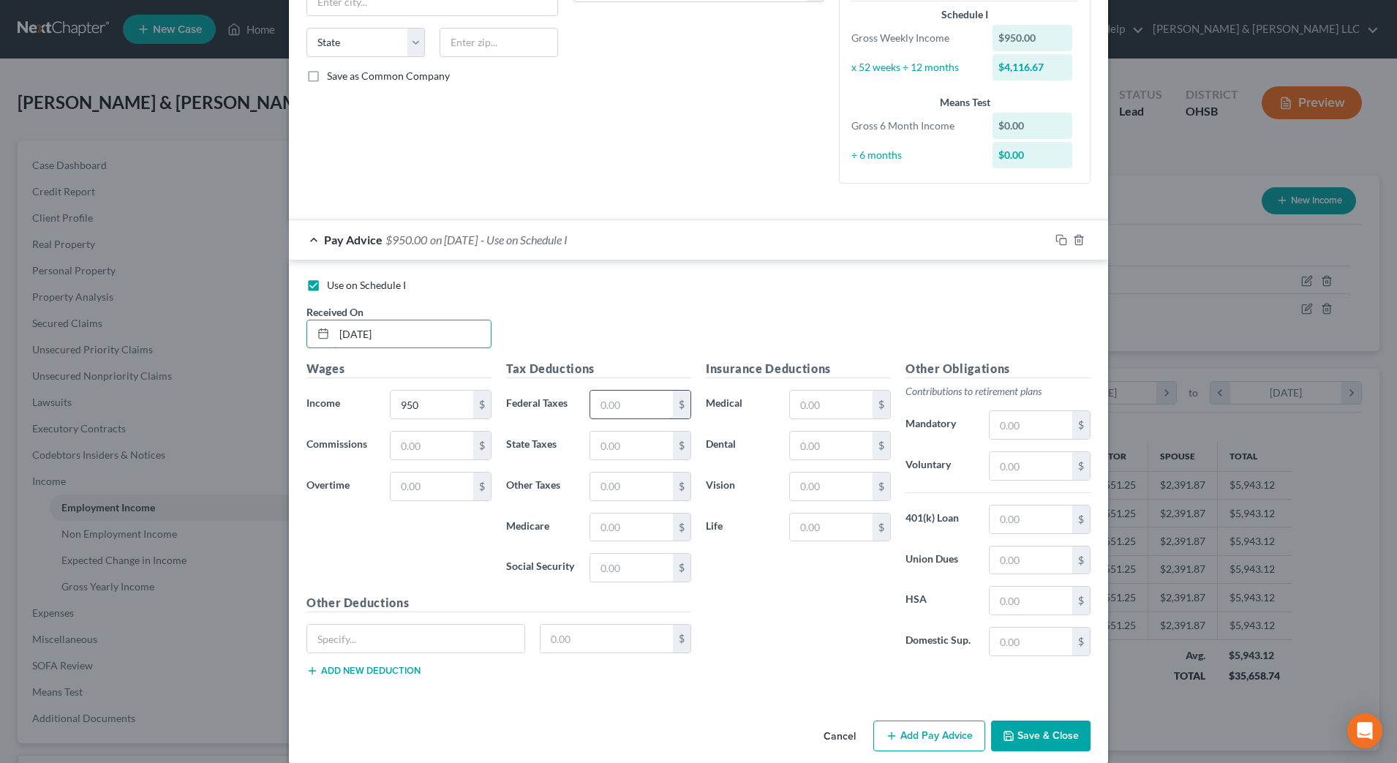
type input "08/25/2025"
click at [613, 410] on input "text" at bounding box center [631, 405] width 83 height 28
type input "75"
type input "15"
type input "85.07"
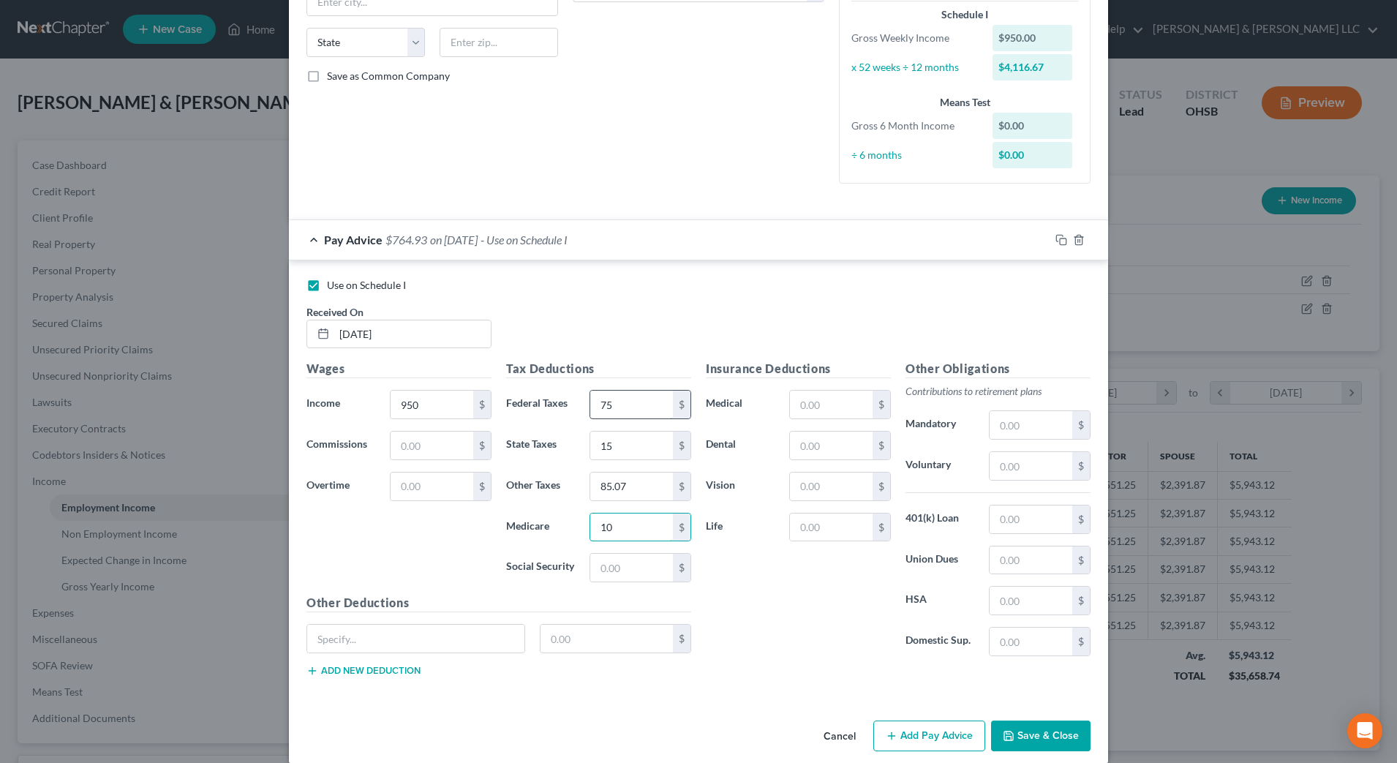
type input "10"
type input "50"
click at [824, 451] on input "text" at bounding box center [831, 446] width 83 height 28
type input "15"
click at [831, 400] on input "text" at bounding box center [831, 405] width 83 height 28
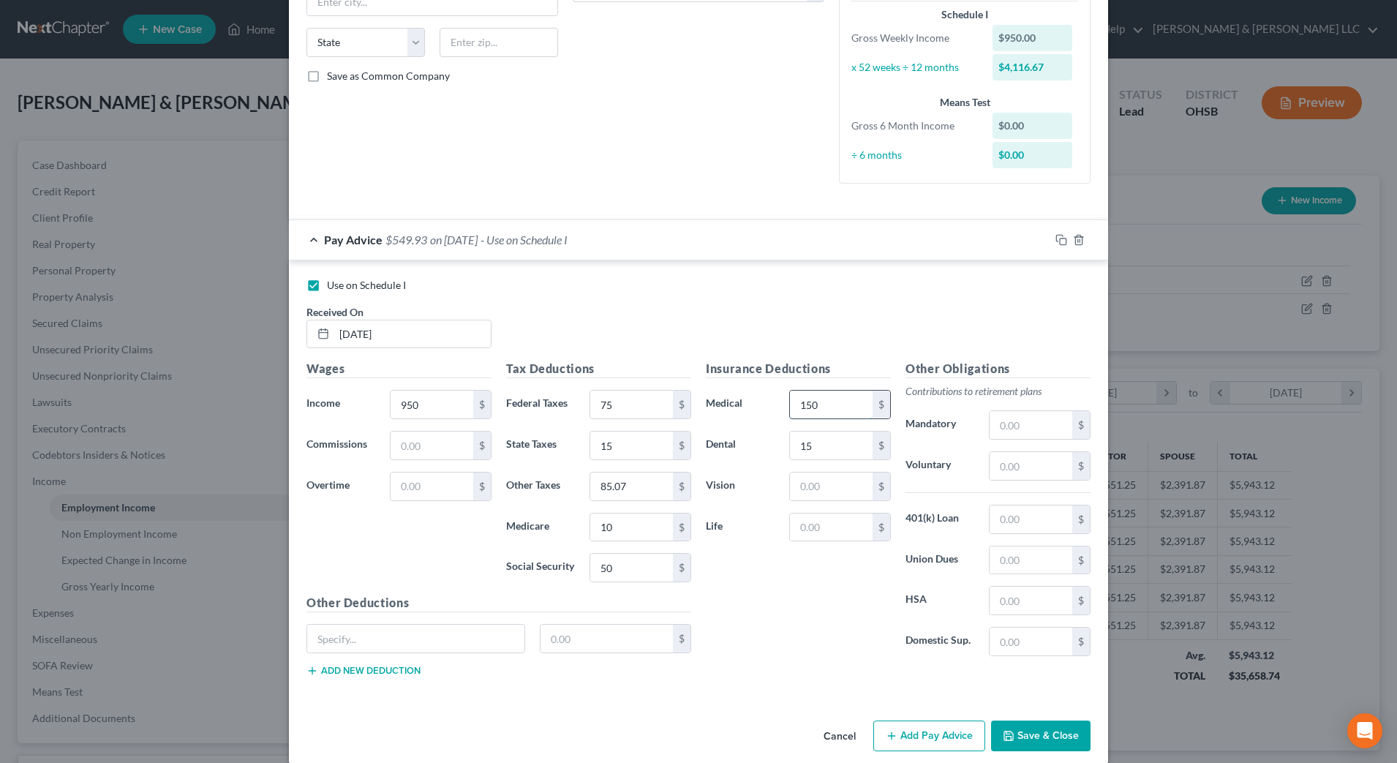
type input "150"
click at [1036, 478] on input "text" at bounding box center [1031, 466] width 83 height 28
type input "30"
click at [835, 577] on div "Insurance Deductions Medical 150 $ Dental 15 $ Vision $ Life $" at bounding box center [799, 514] width 200 height 308
click at [811, 486] on input "text" at bounding box center [831, 487] width 83 height 28
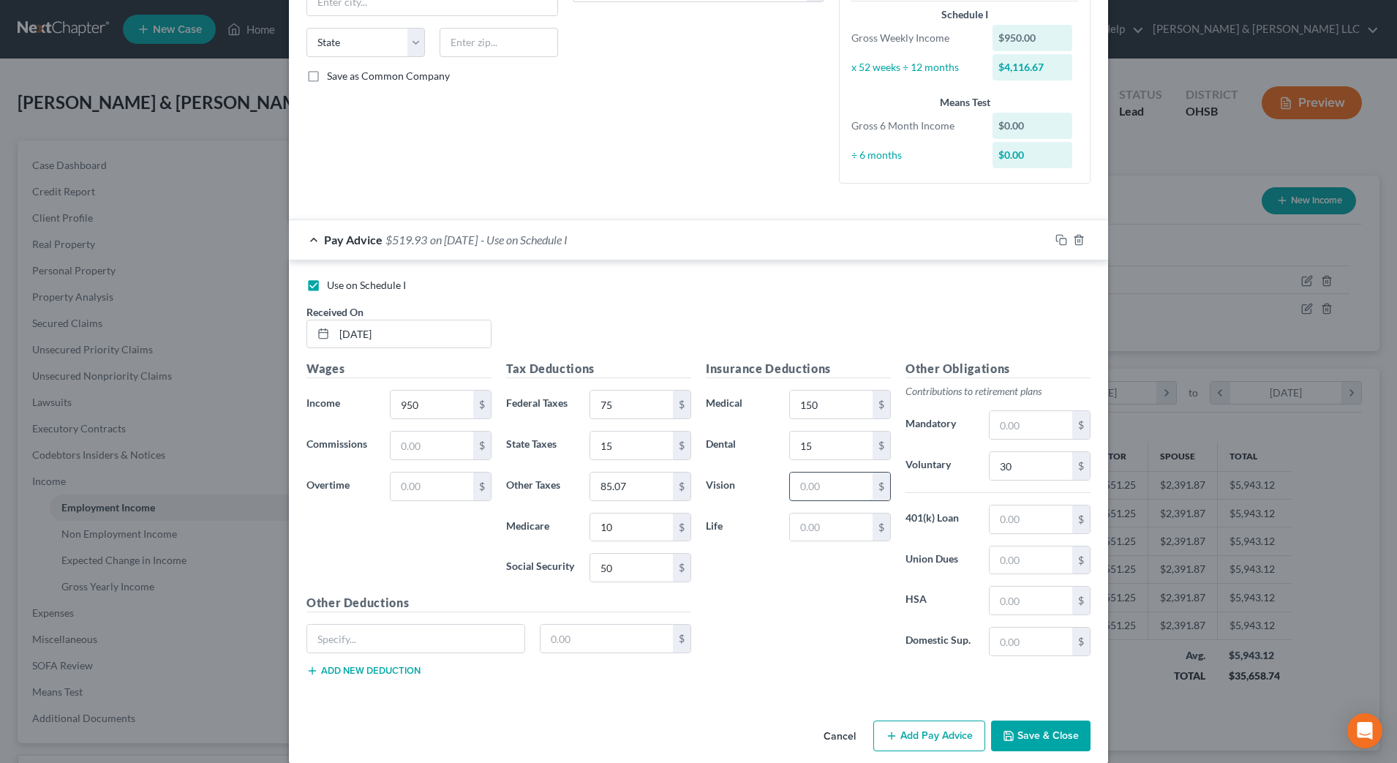
click at [811, 486] on input "text" at bounding box center [831, 487] width 83 height 28
type input "5"
click at [790, 527] on input "text" at bounding box center [831, 528] width 83 height 28
type input "15"
click at [344, 645] on input "text" at bounding box center [415, 639] width 217 height 28
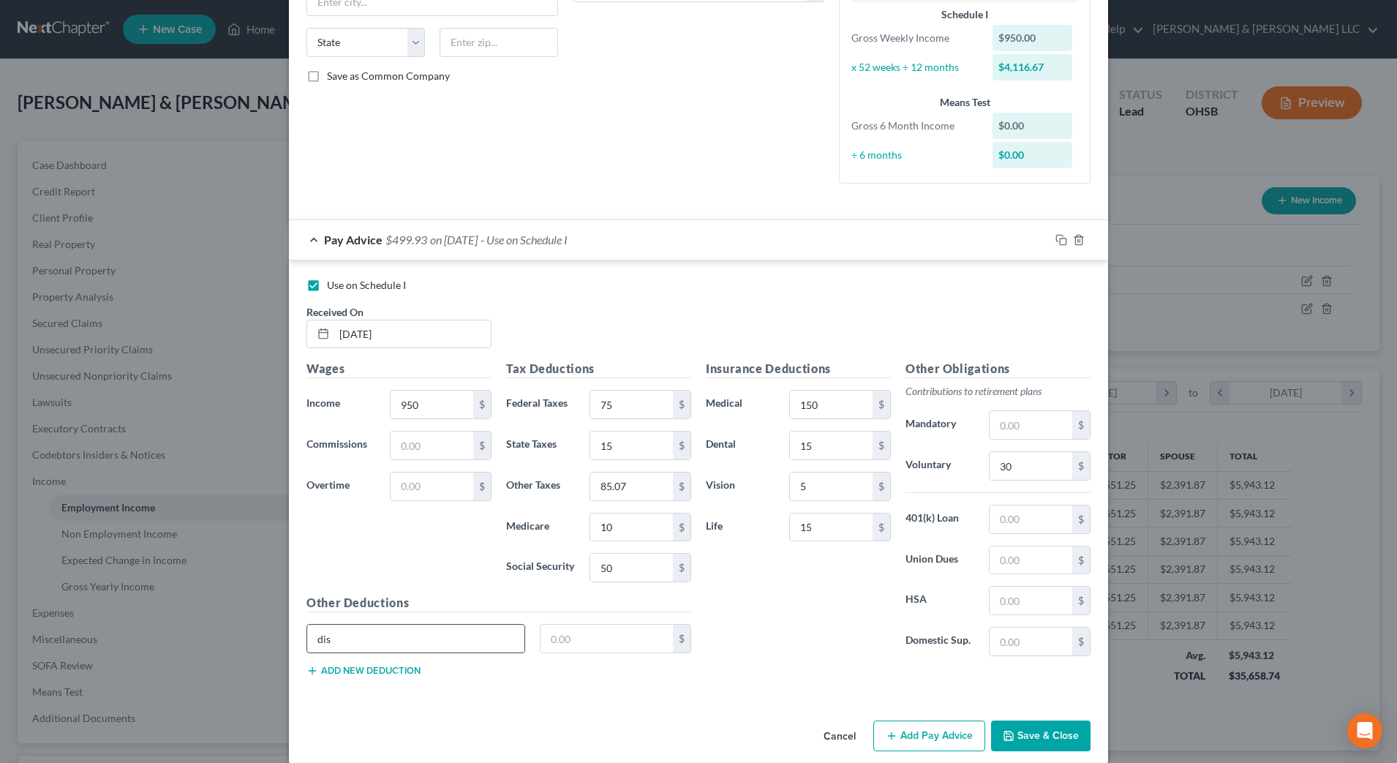
type input "Disability"
click at [571, 636] on input "text" at bounding box center [607, 639] width 133 height 28
click at [579, 646] on input "text" at bounding box center [607, 639] width 133 height 28
type input "30.0"
click at [760, 630] on div "Insurance Deductions Medical 150 $ Dental 15 $ Vision 5 $ Life 15 $" at bounding box center [799, 514] width 200 height 308
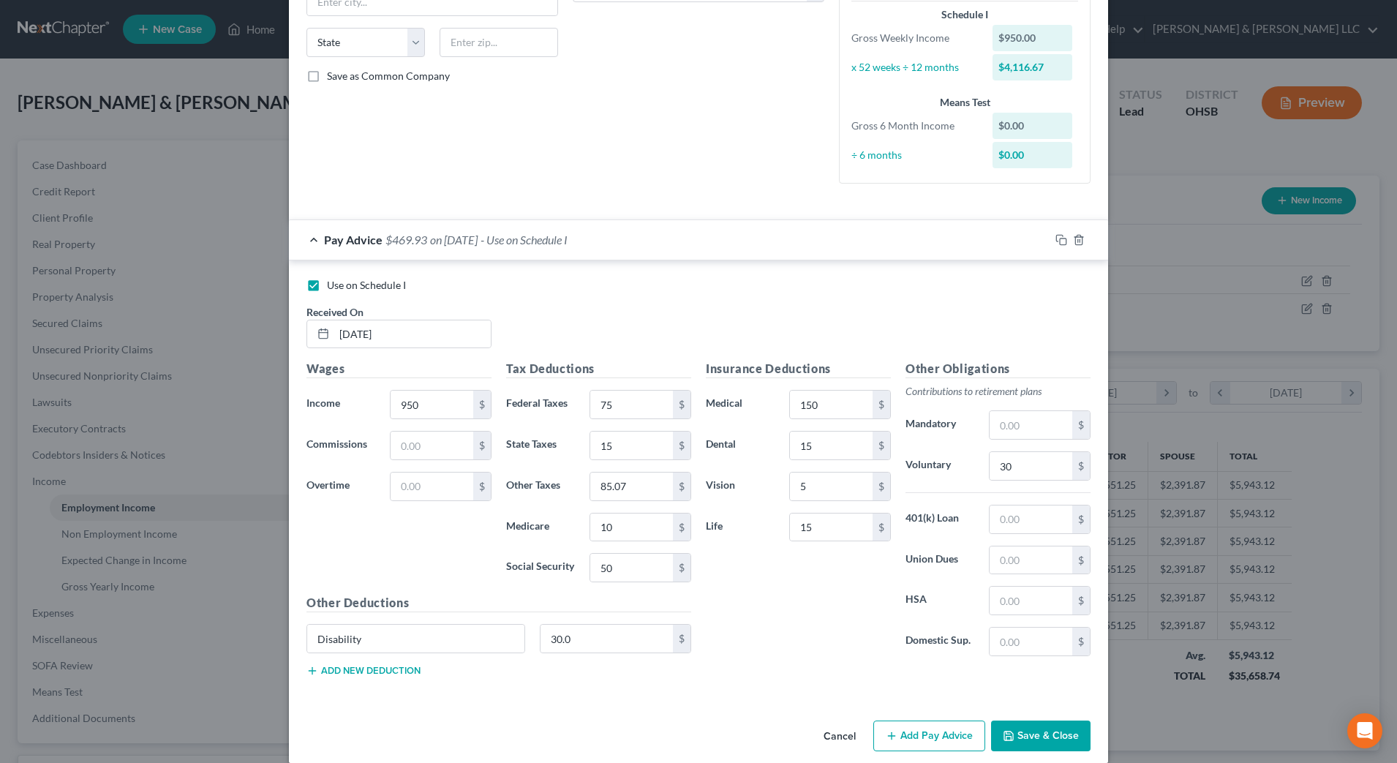
click at [760, 630] on div "Insurance Deductions Medical 150 $ Dental 15 $ Vision 5 $ Life 15 $" at bounding box center [799, 514] width 200 height 308
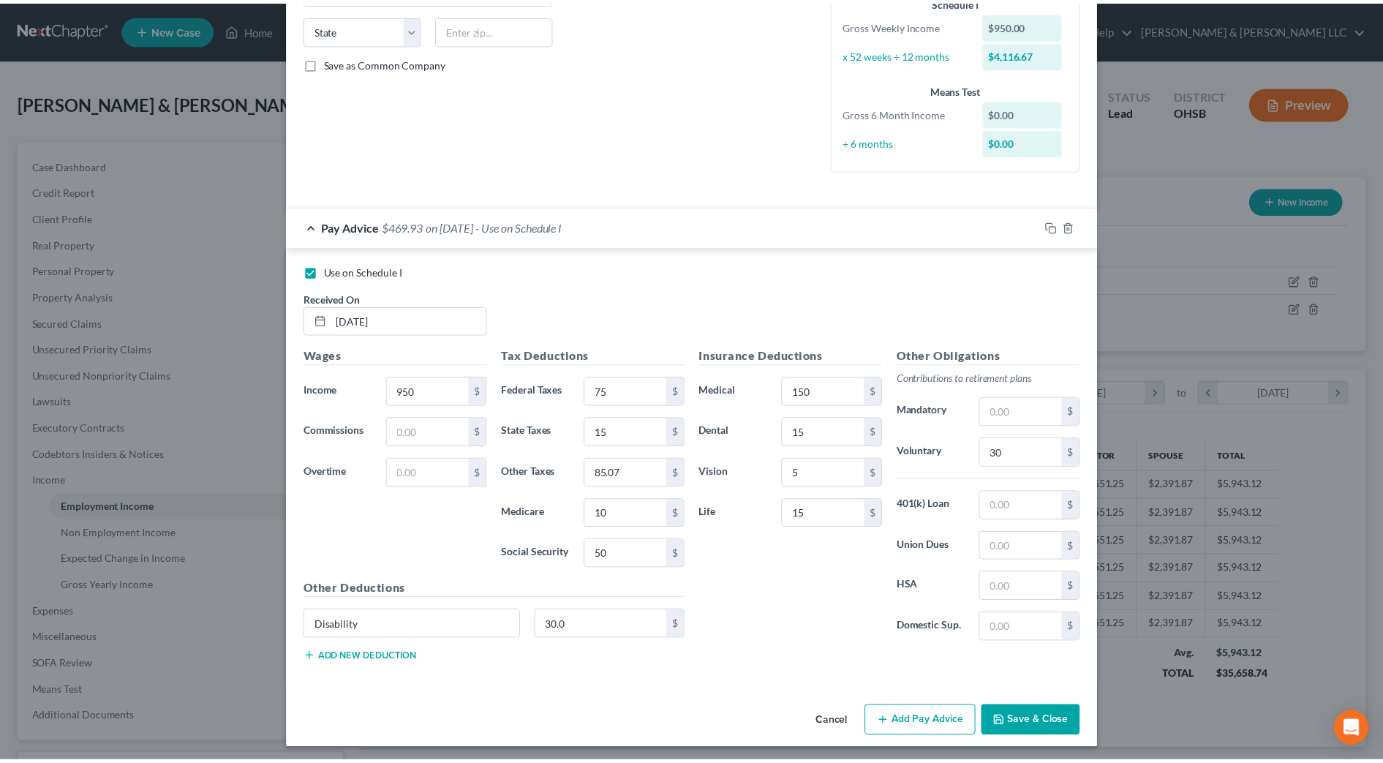
scroll to position [292, 0]
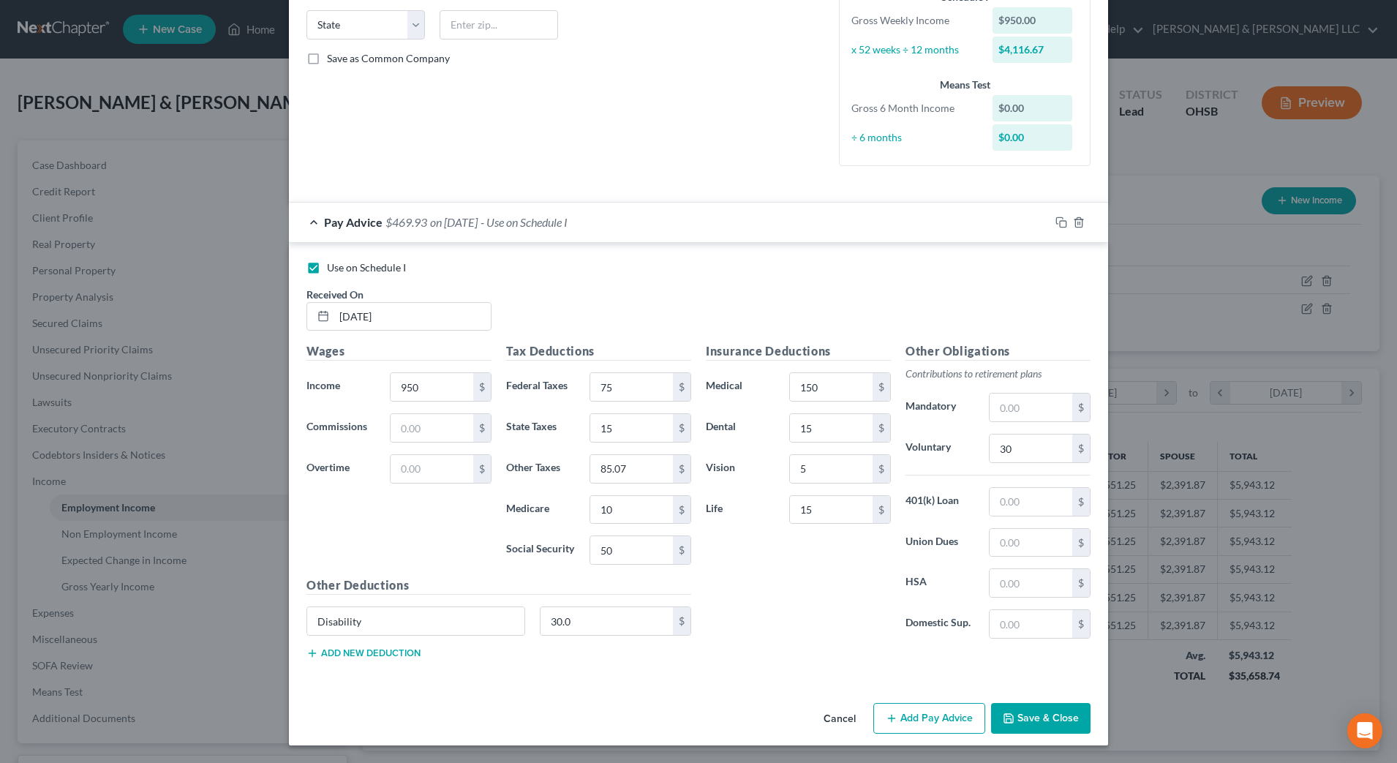
click at [1040, 721] on button "Save & Close" at bounding box center [1040, 718] width 99 height 31
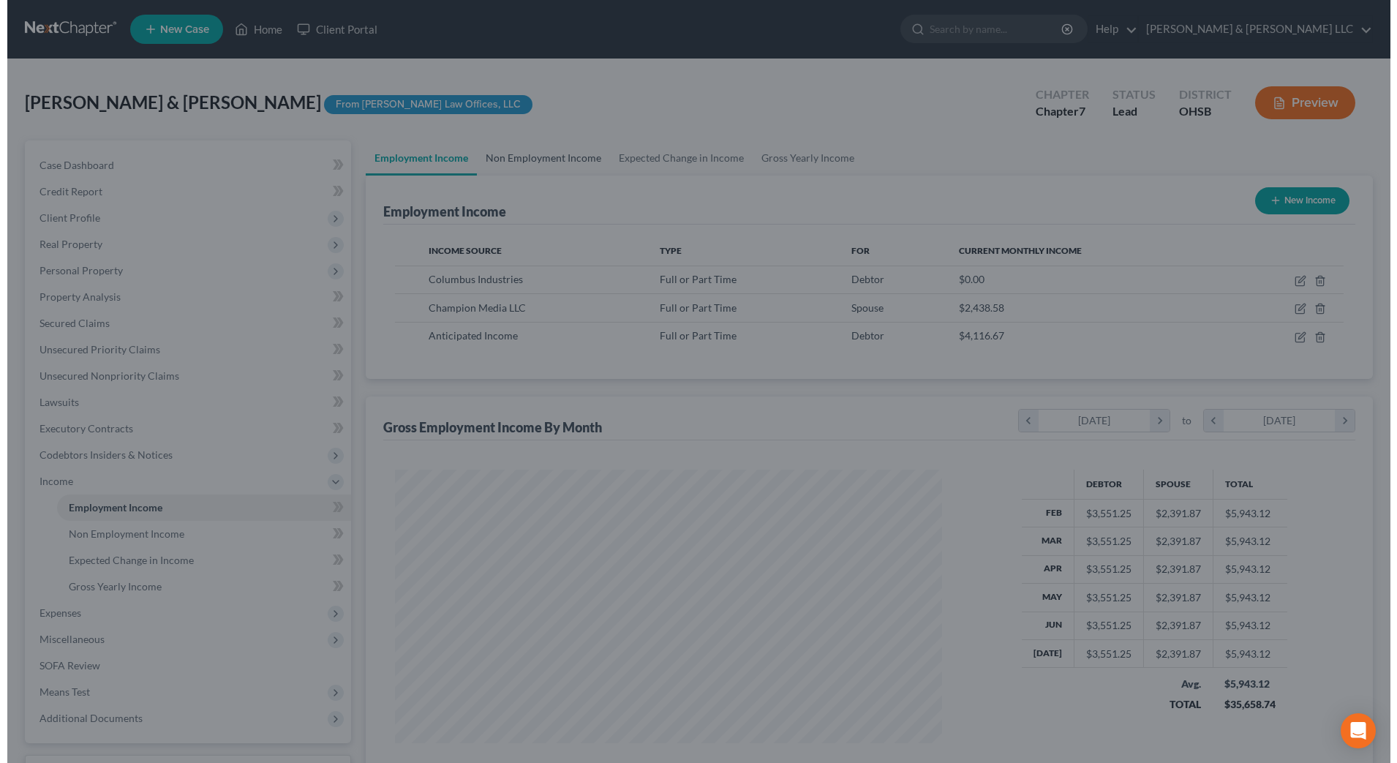
scroll to position [731286, 730986]
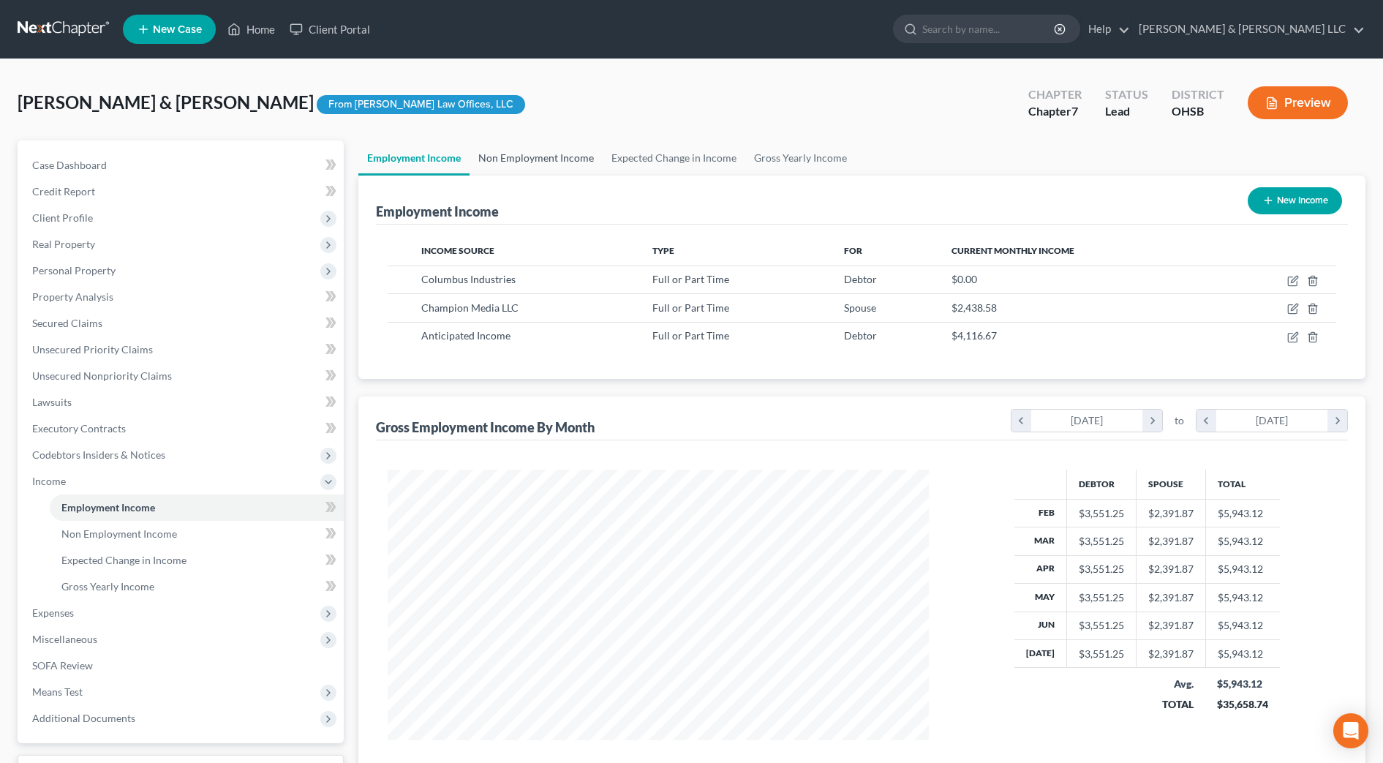
click at [533, 155] on link "Non Employment Income" at bounding box center [536, 157] width 133 height 35
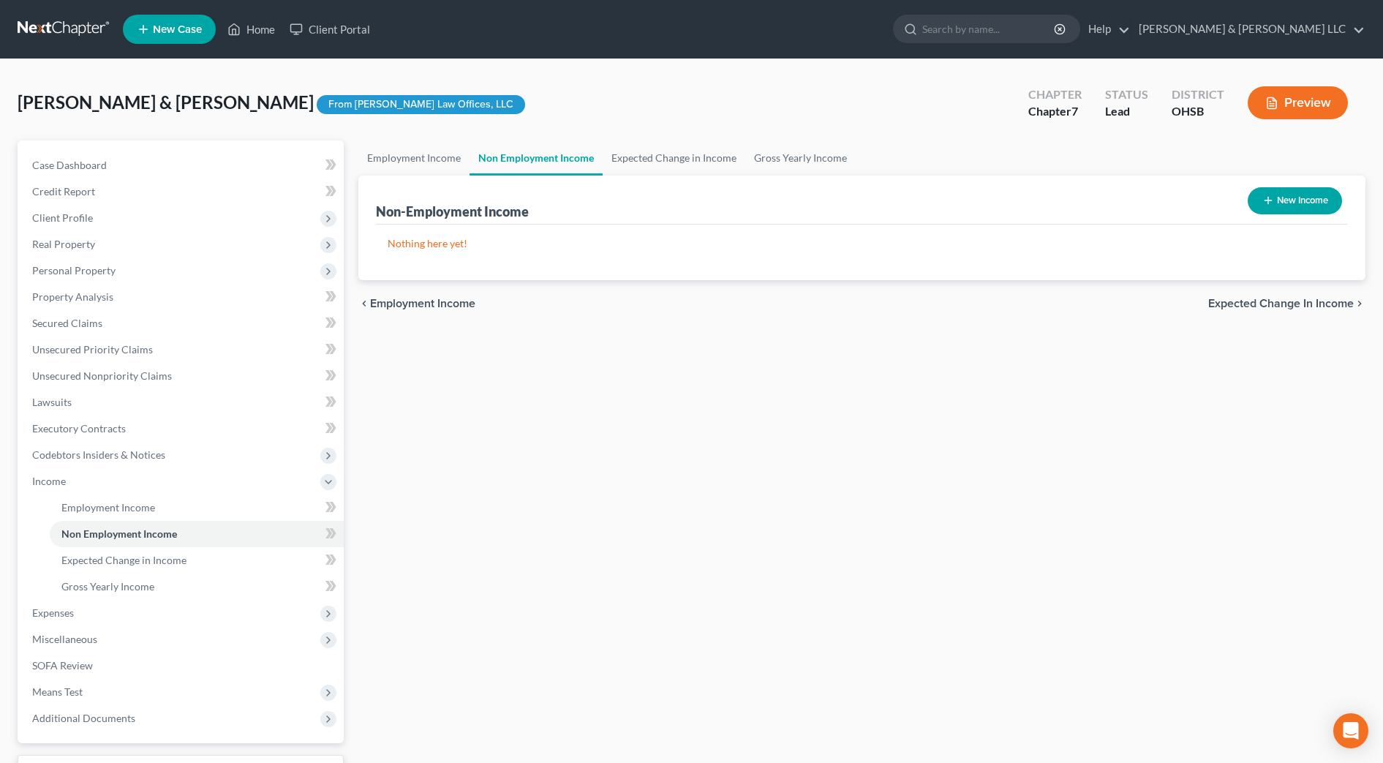
click at [1291, 204] on button "New Income" at bounding box center [1295, 200] width 94 height 27
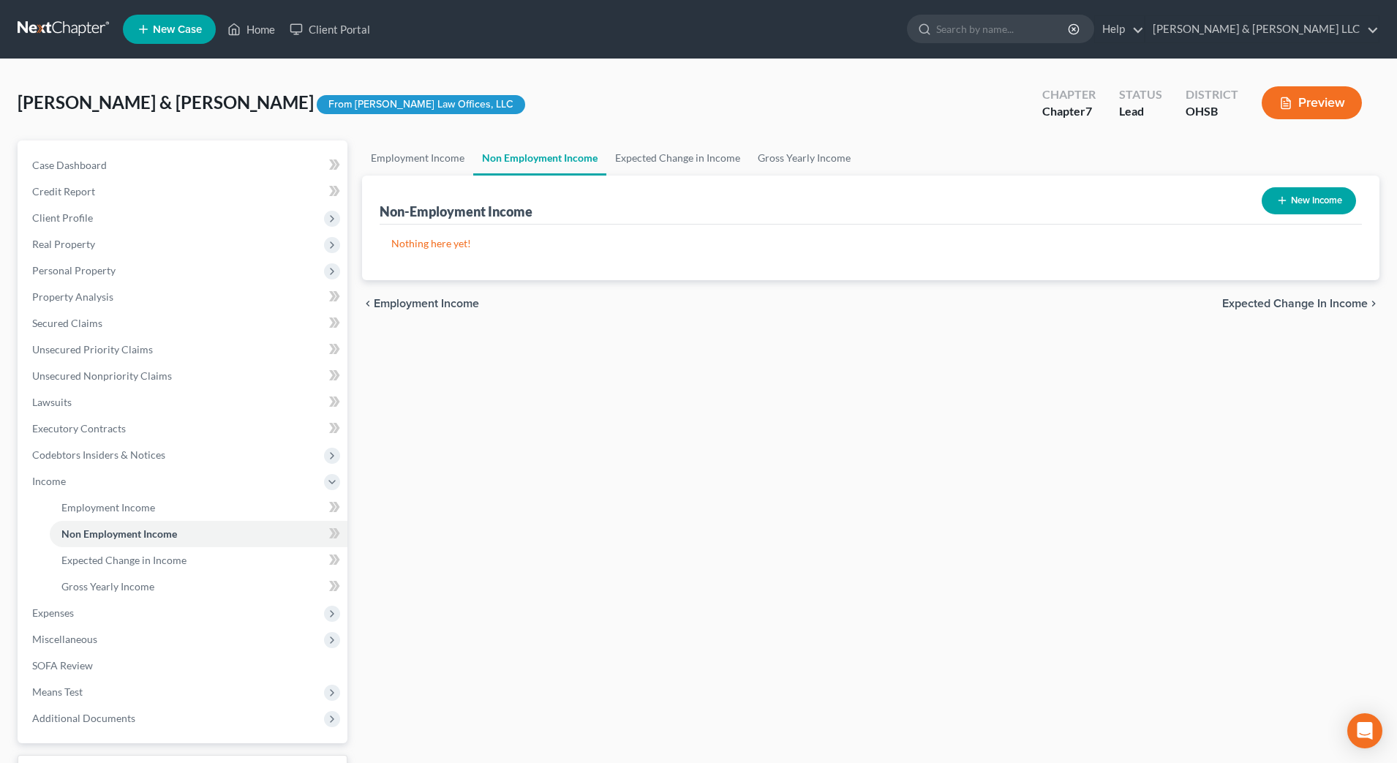
select select "0"
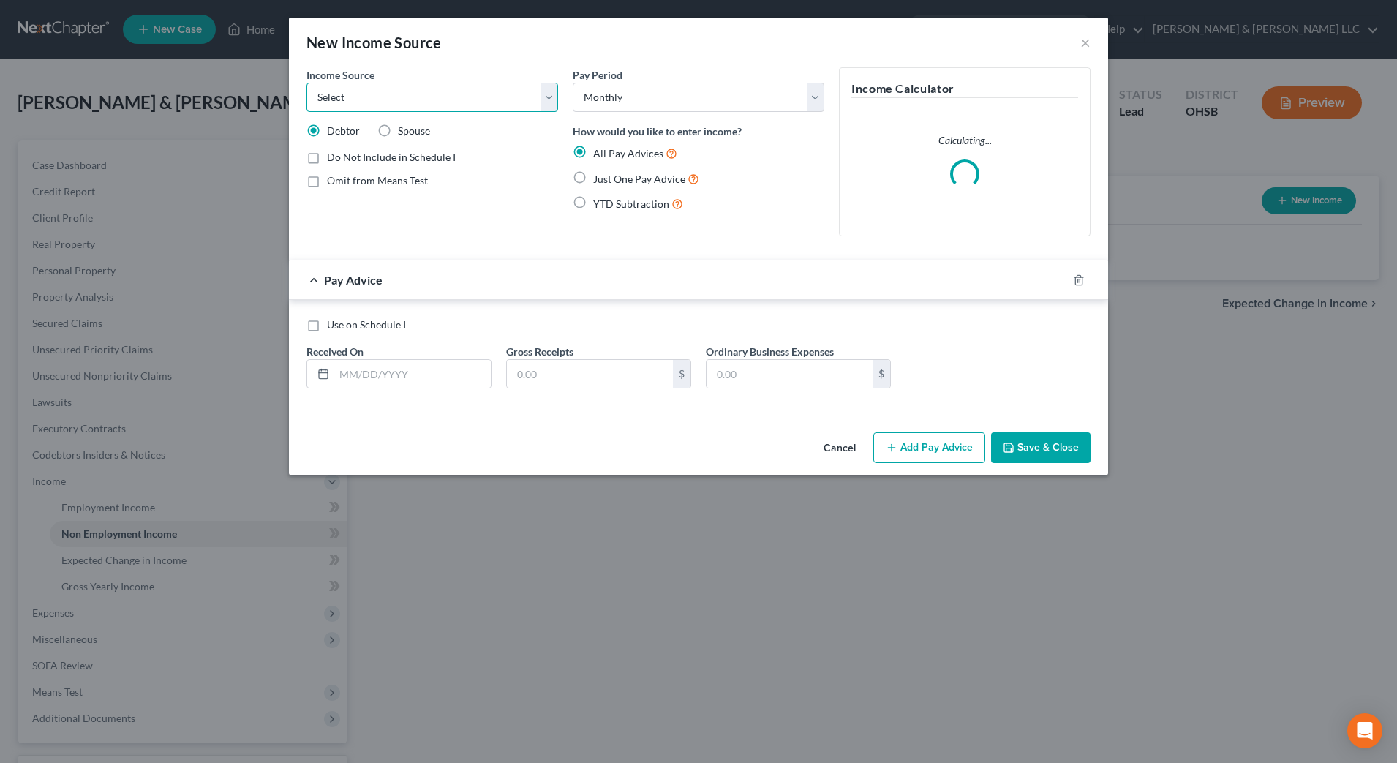
click at [369, 109] on select "Select Unemployment Disability (from employer) Pension Retirement Social Securi…" at bounding box center [433, 97] width 252 height 29
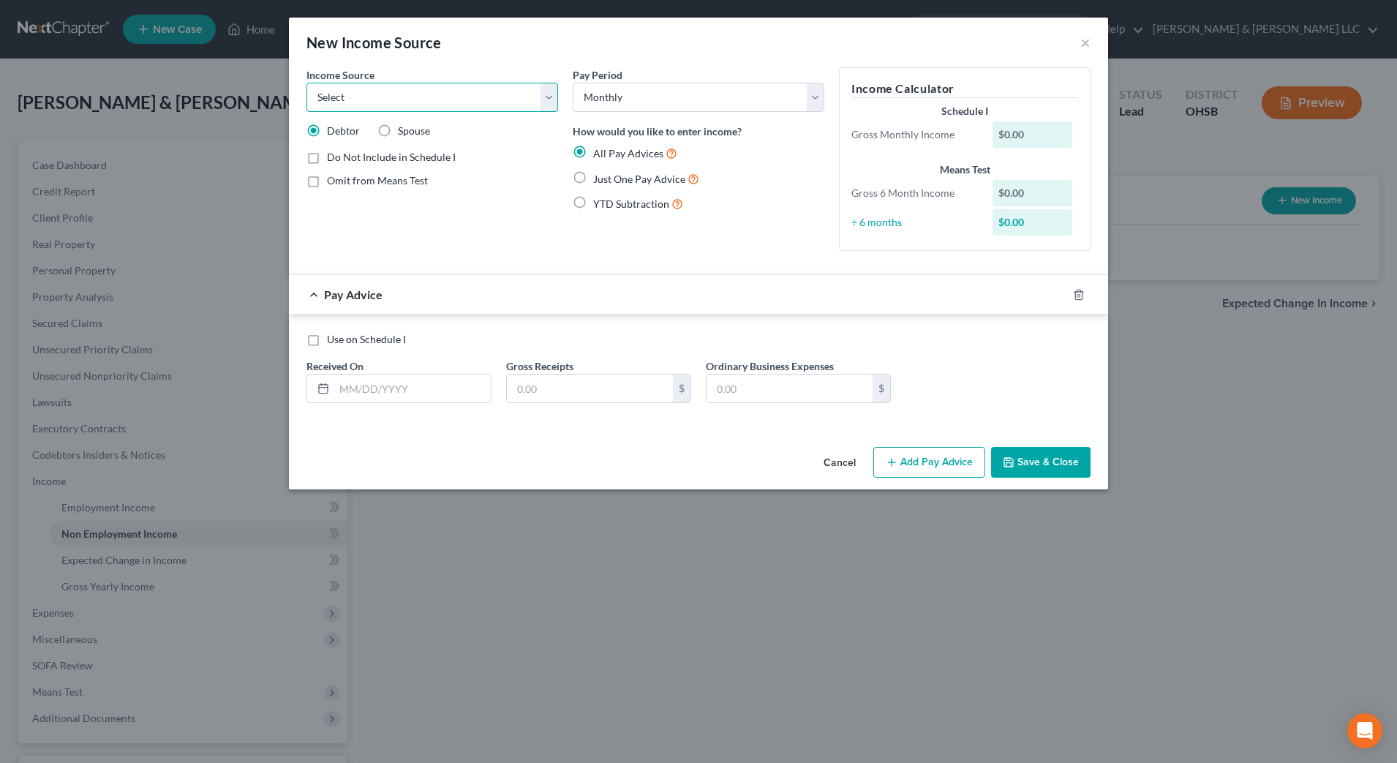
select select "13"
click at [307, 83] on select "Select Unemployment Disability (from employer) Pension Retirement Social Securi…" at bounding box center [433, 97] width 252 height 29
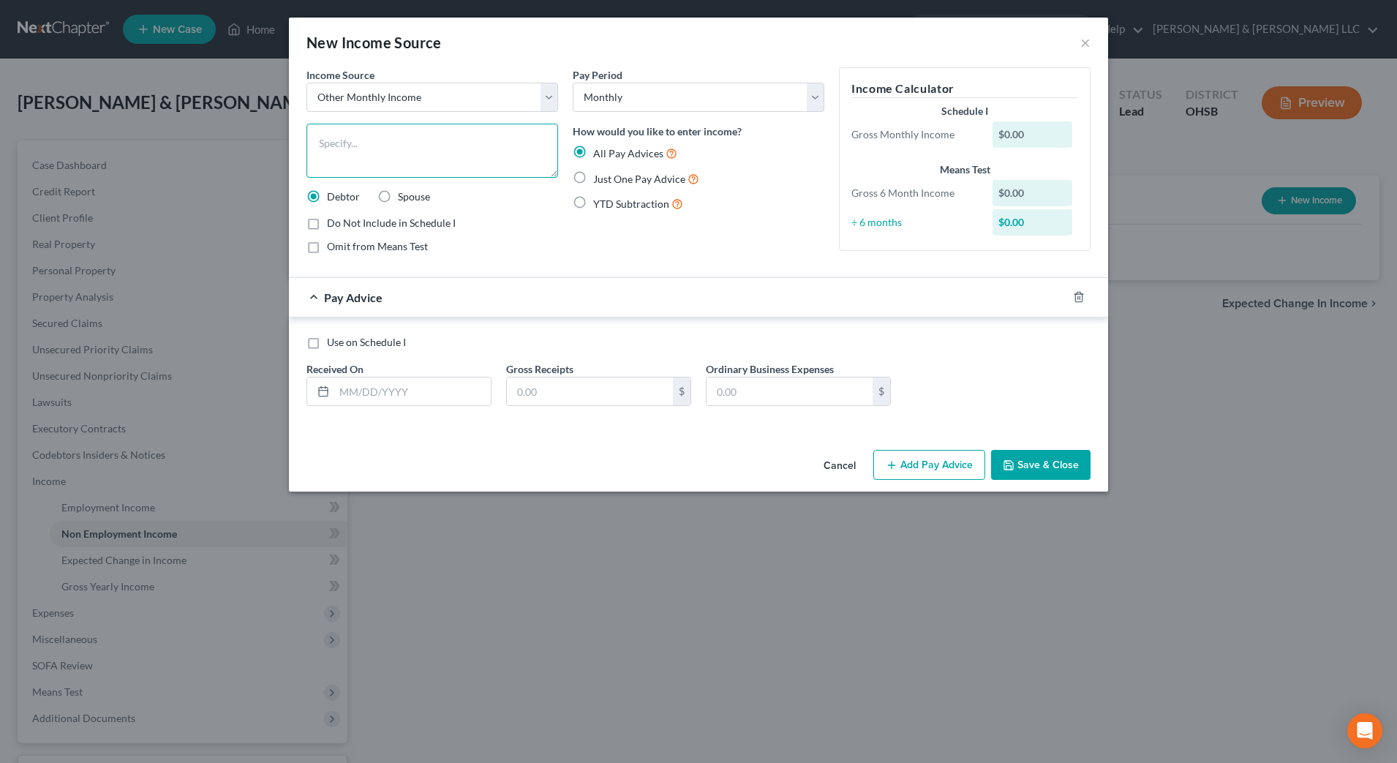
click at [435, 176] on textarea at bounding box center [433, 151] width 252 height 54
type textarea "Part time paper route"
click at [661, 173] on span "Just One Pay Advice" at bounding box center [639, 179] width 92 height 12
click at [609, 173] on input "Just One Pay Advice" at bounding box center [604, 175] width 10 height 10
radio input "true"
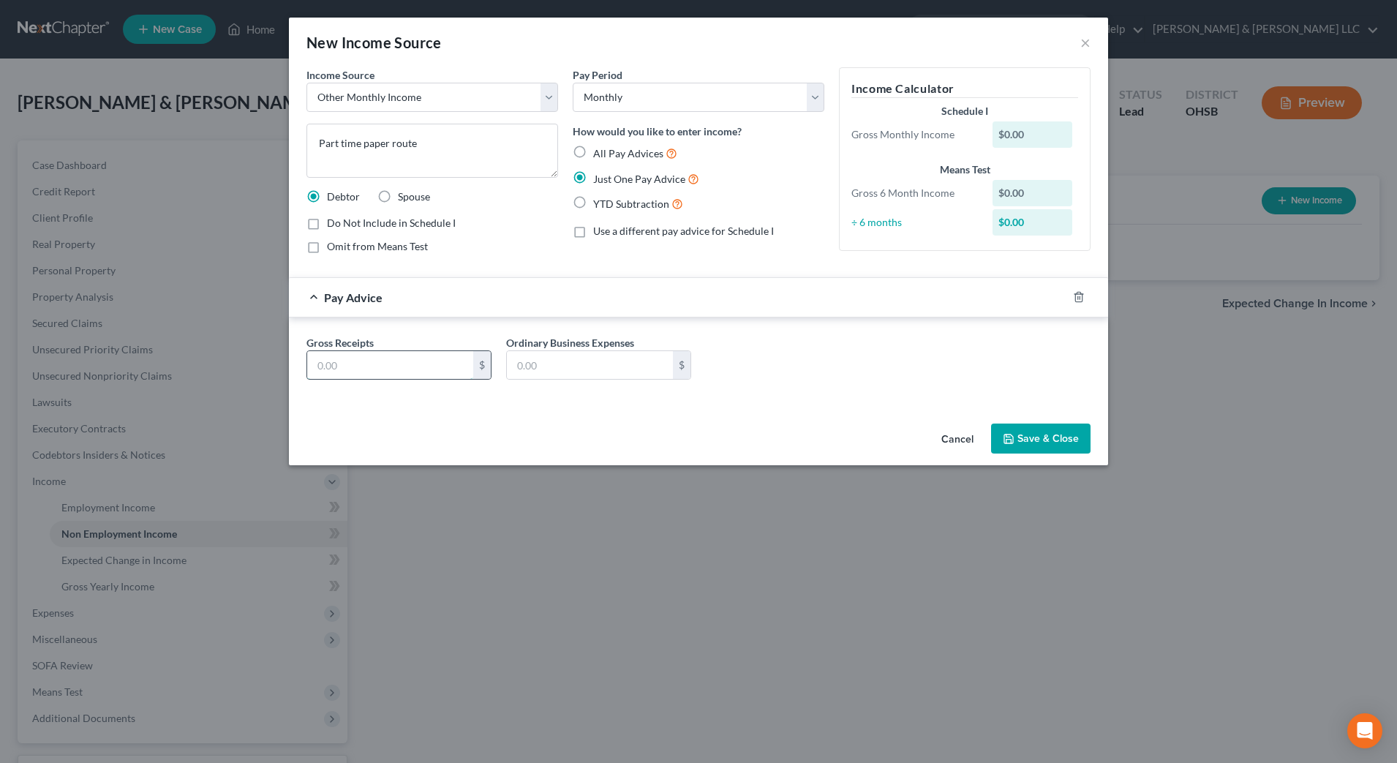
click at [453, 369] on input "text" at bounding box center [390, 365] width 166 height 28
type input "300"
click at [1047, 443] on button "Save & Close" at bounding box center [1040, 439] width 99 height 31
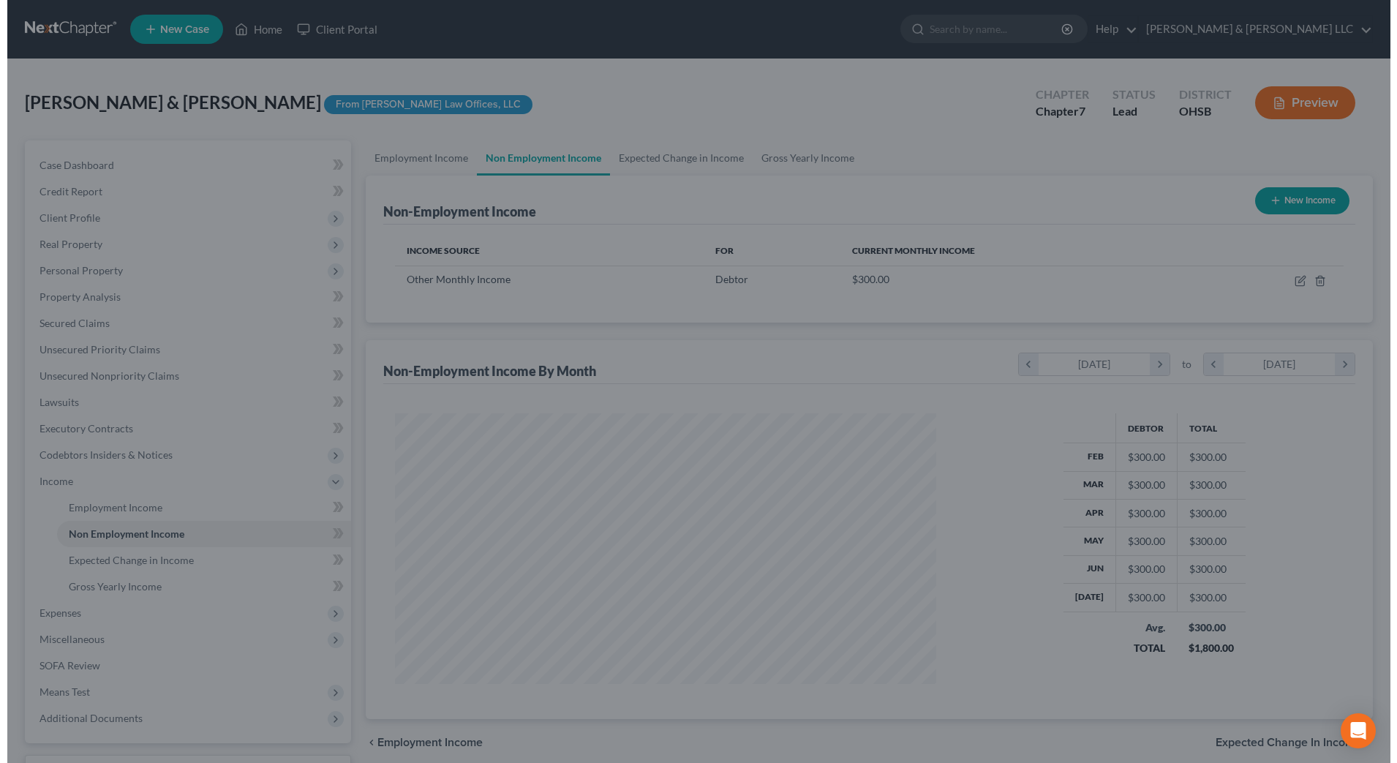
scroll to position [731286, 730986]
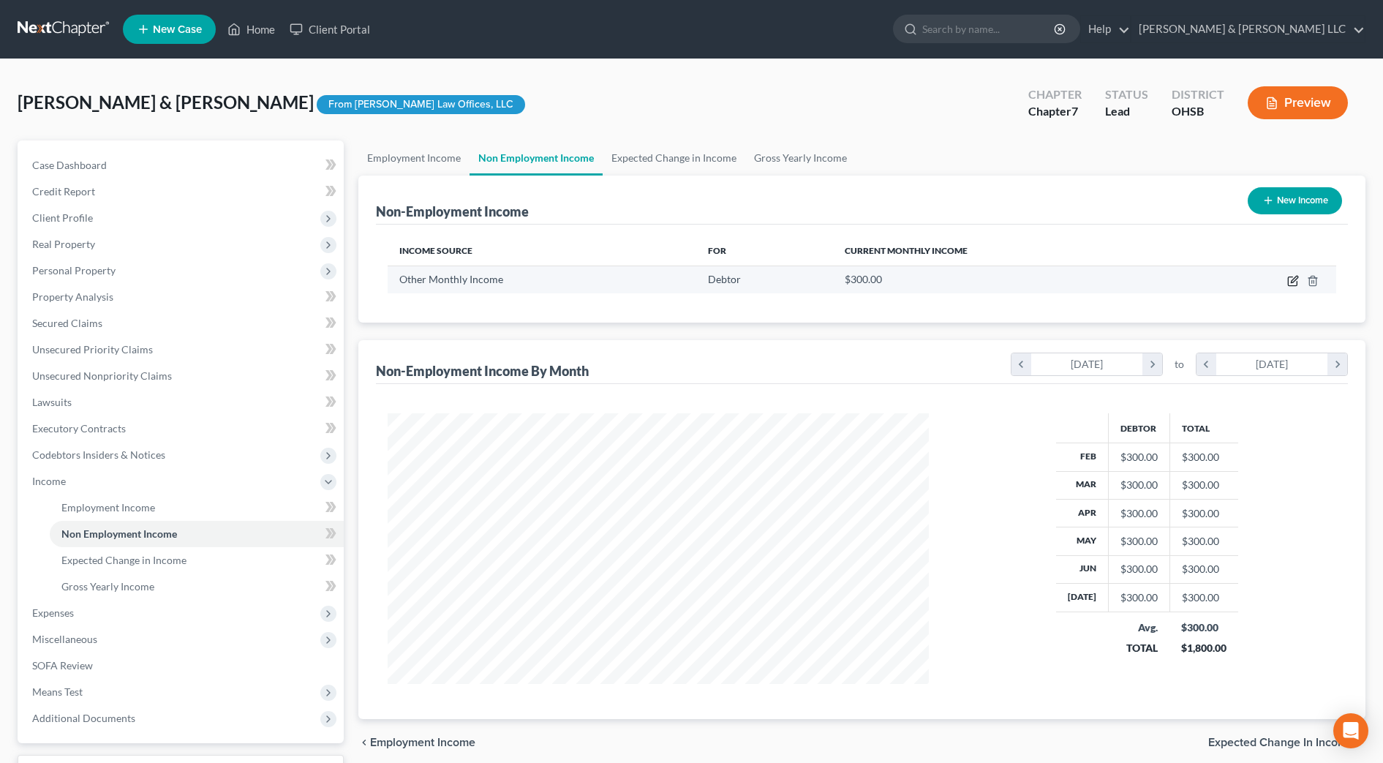
click at [1297, 284] on icon "button" at bounding box center [1292, 281] width 9 height 9
select select "13"
select select "0"
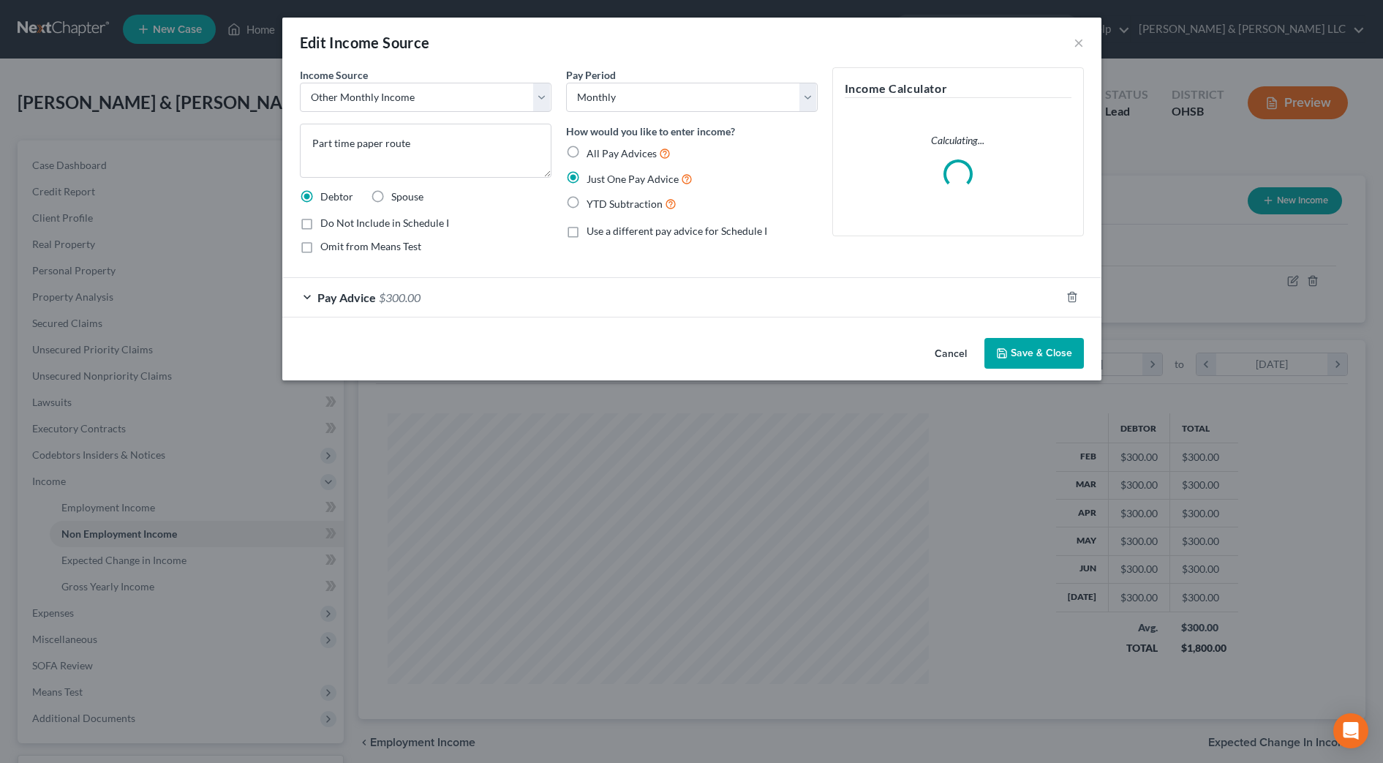
scroll to position [274, 577]
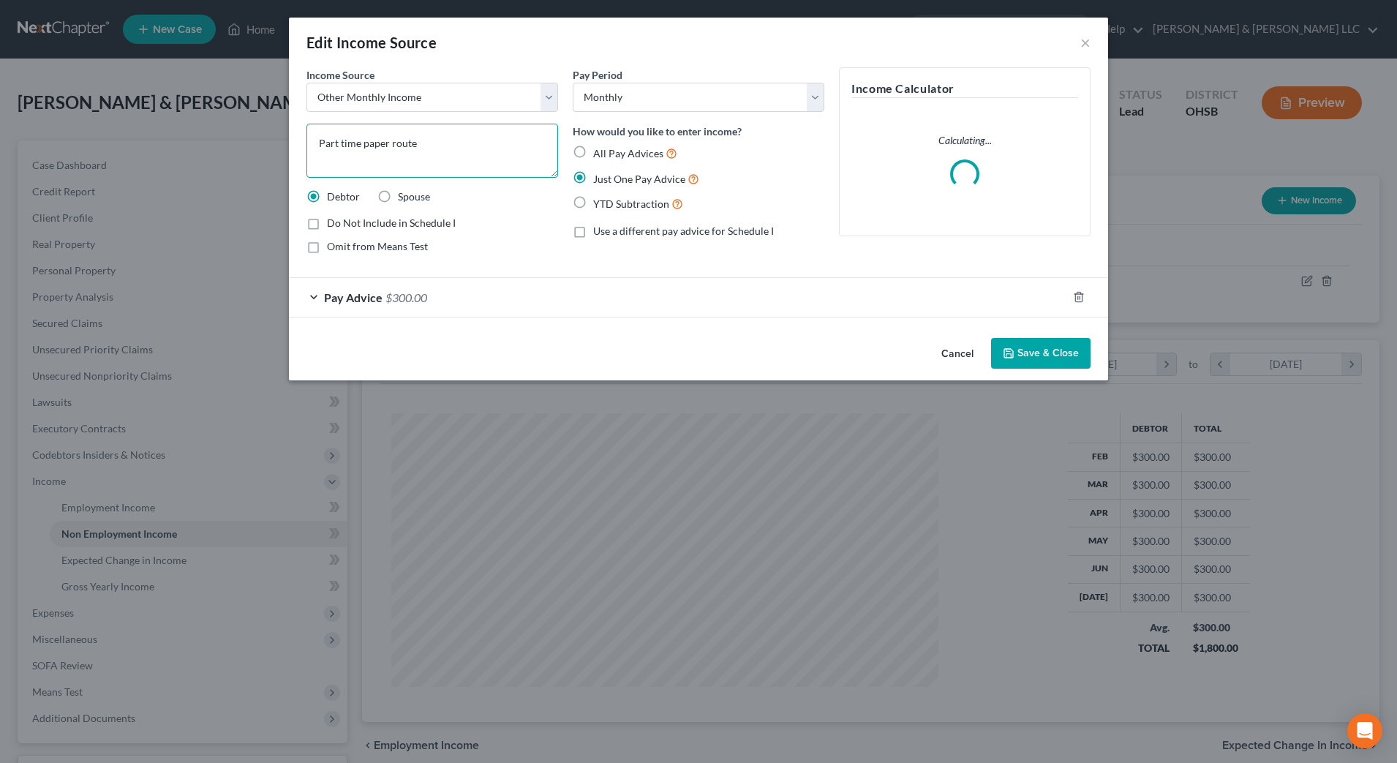
click at [537, 154] on textarea "Part time paper route" at bounding box center [433, 151] width 252 height 54
click at [404, 244] on span "Omit from Means Test" at bounding box center [377, 246] width 101 height 12
click at [342, 244] on input "Omit from Means Test" at bounding box center [338, 244] width 10 height 10
checkbox input "true"
click at [469, 304] on div "Pay Advice $300.00" at bounding box center [678, 297] width 778 height 39
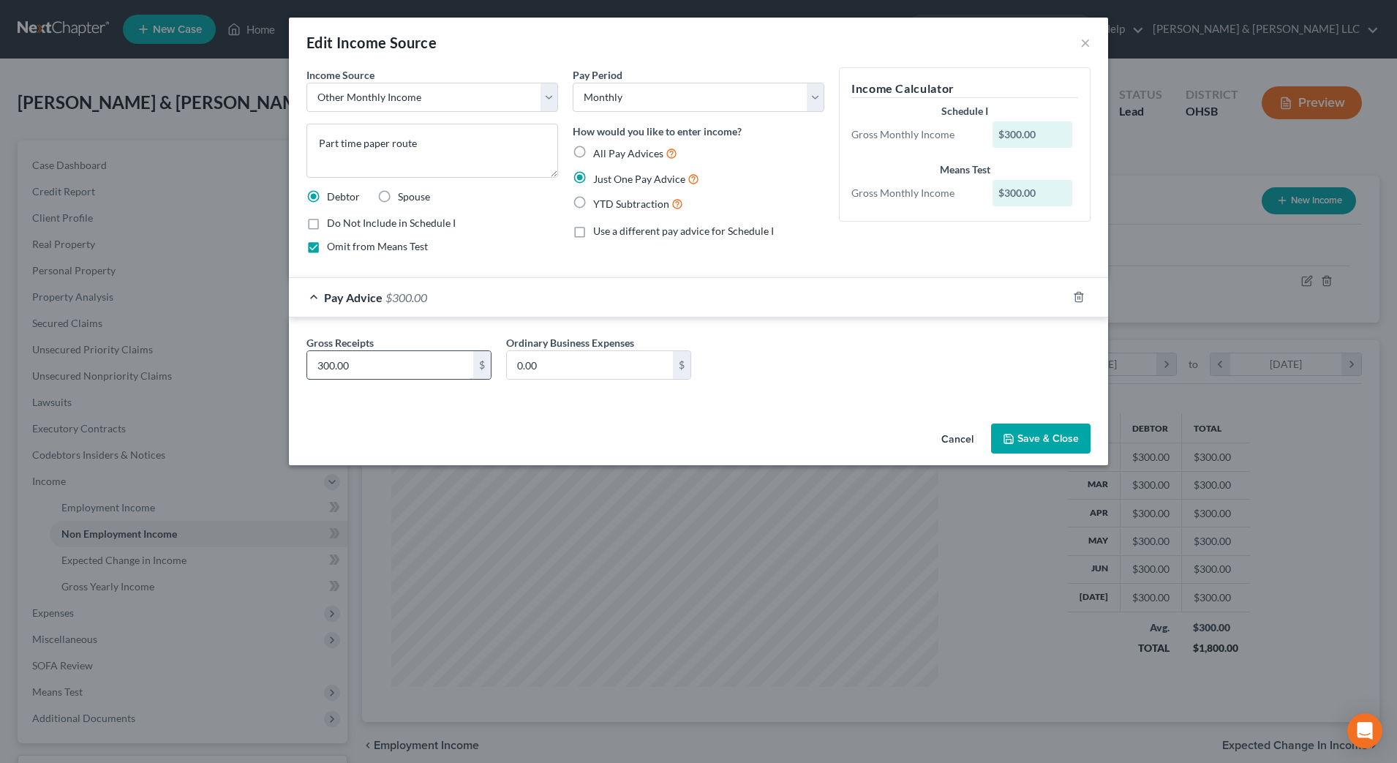
click at [448, 358] on input "300.00" at bounding box center [390, 365] width 166 height 28
type input "500"
click at [875, 353] on div "Gross Receipts 500 $ Ordinary Business Expenses 0.00 $" at bounding box center [698, 363] width 799 height 56
click at [1023, 446] on button "Save & Close" at bounding box center [1040, 439] width 99 height 31
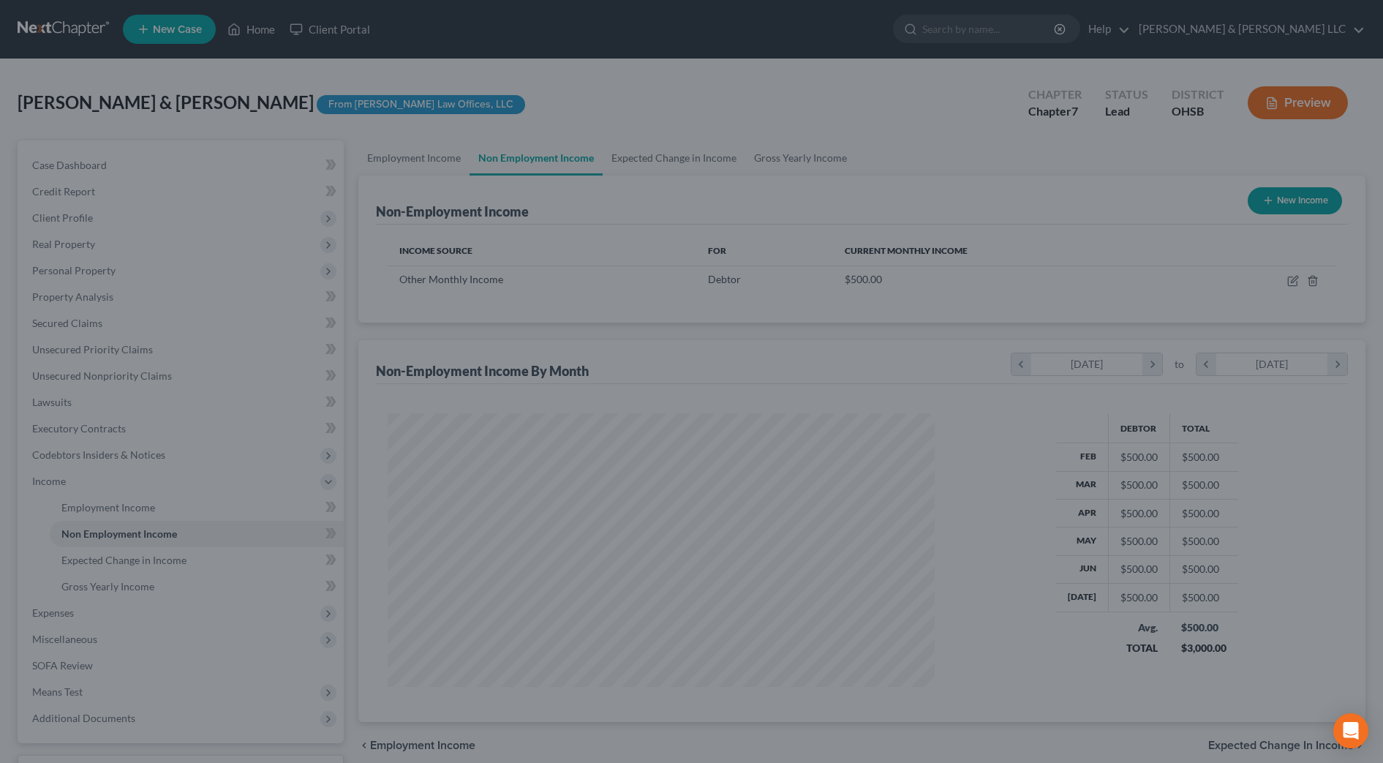
scroll to position [731286, 730986]
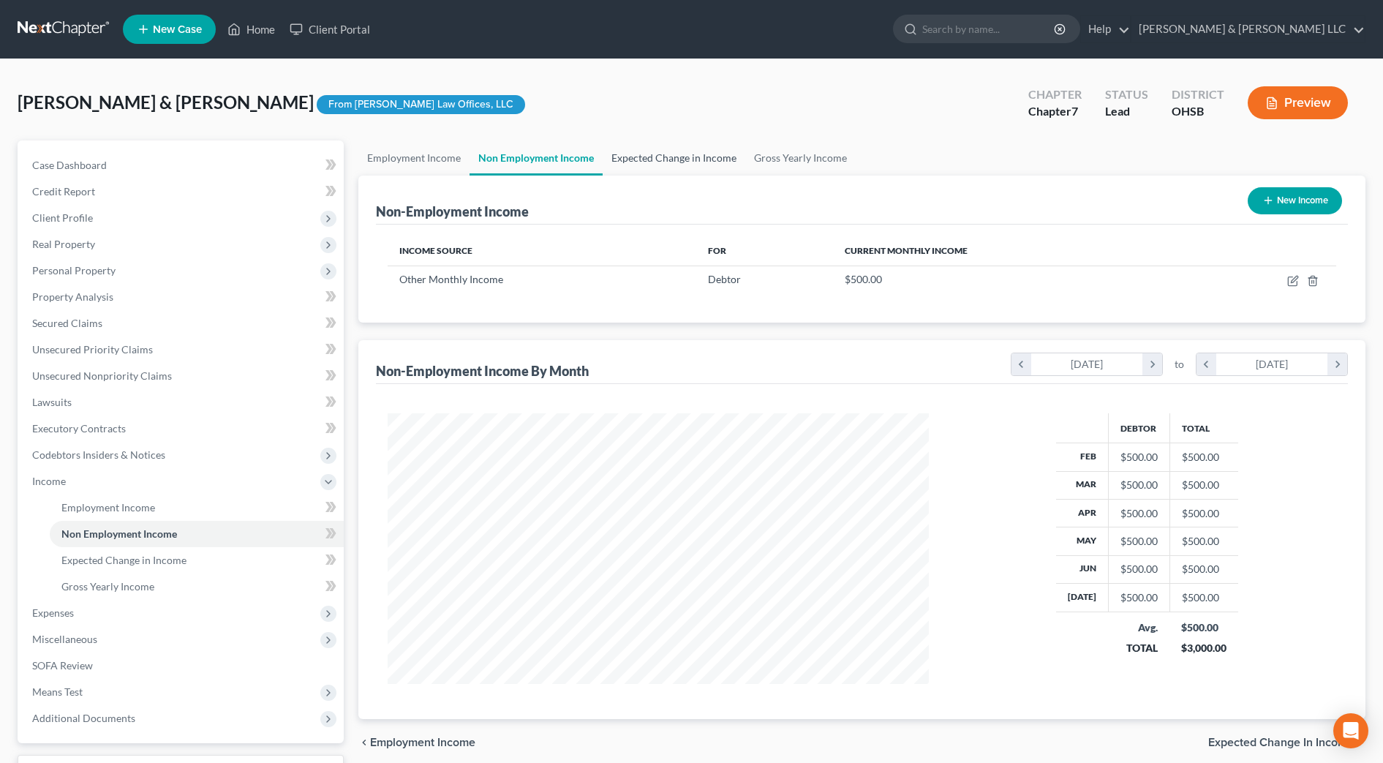
click at [689, 162] on link "Expected Change in Income" at bounding box center [674, 157] width 143 height 35
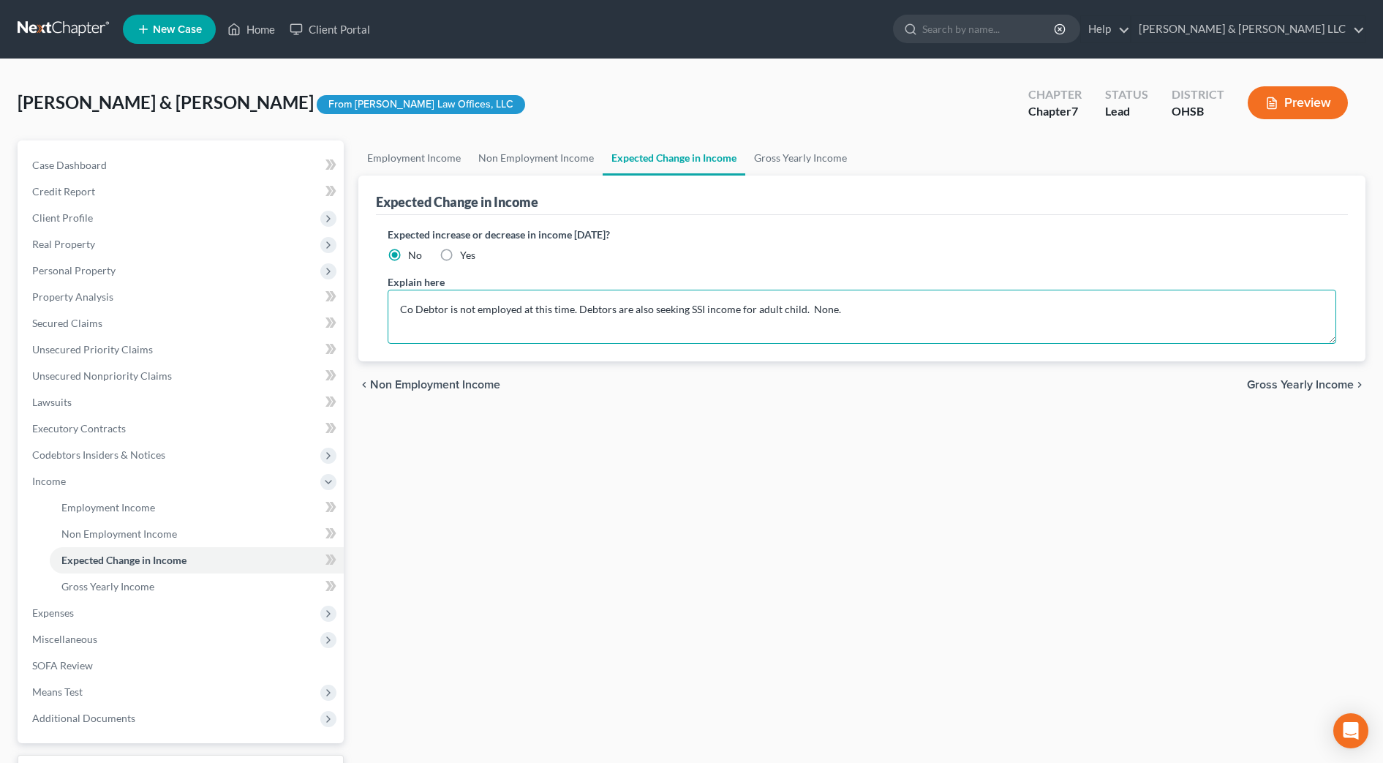
click at [848, 315] on textarea "Co Debtor is not employed at this time. Debtors are also seeking SSI income for…" at bounding box center [862, 317] width 949 height 54
drag, startPoint x: 571, startPoint y: 311, endPoint x: 369, endPoint y: 310, distance: 201.9
click at [369, 310] on div "Expected Change in Income Expected increase or decrease in income within one ye…" at bounding box center [861, 269] width 1007 height 186
type textarea "Debtors are also seeking SSI income for adult child. None."
click at [784, 158] on link "Gross Yearly Income" at bounding box center [800, 157] width 110 height 35
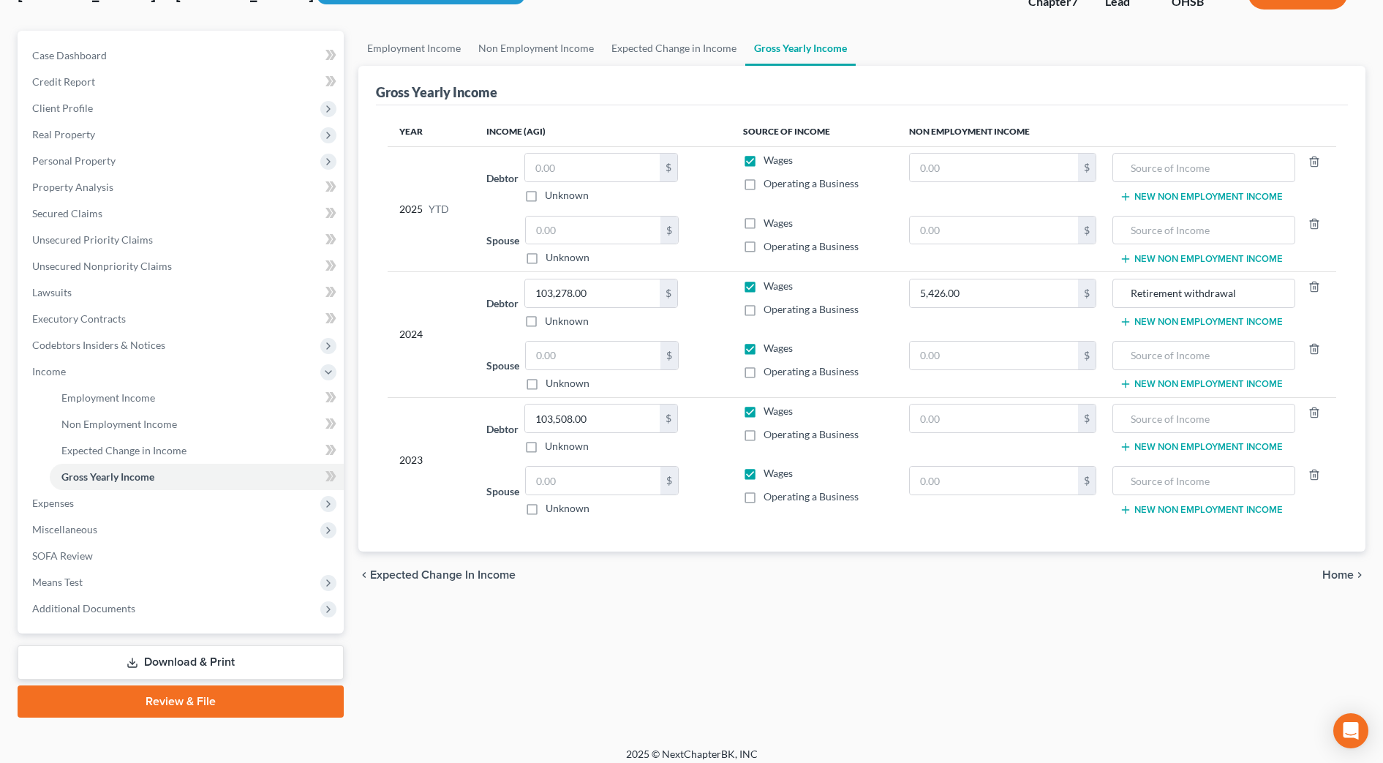
scroll to position [120, 0]
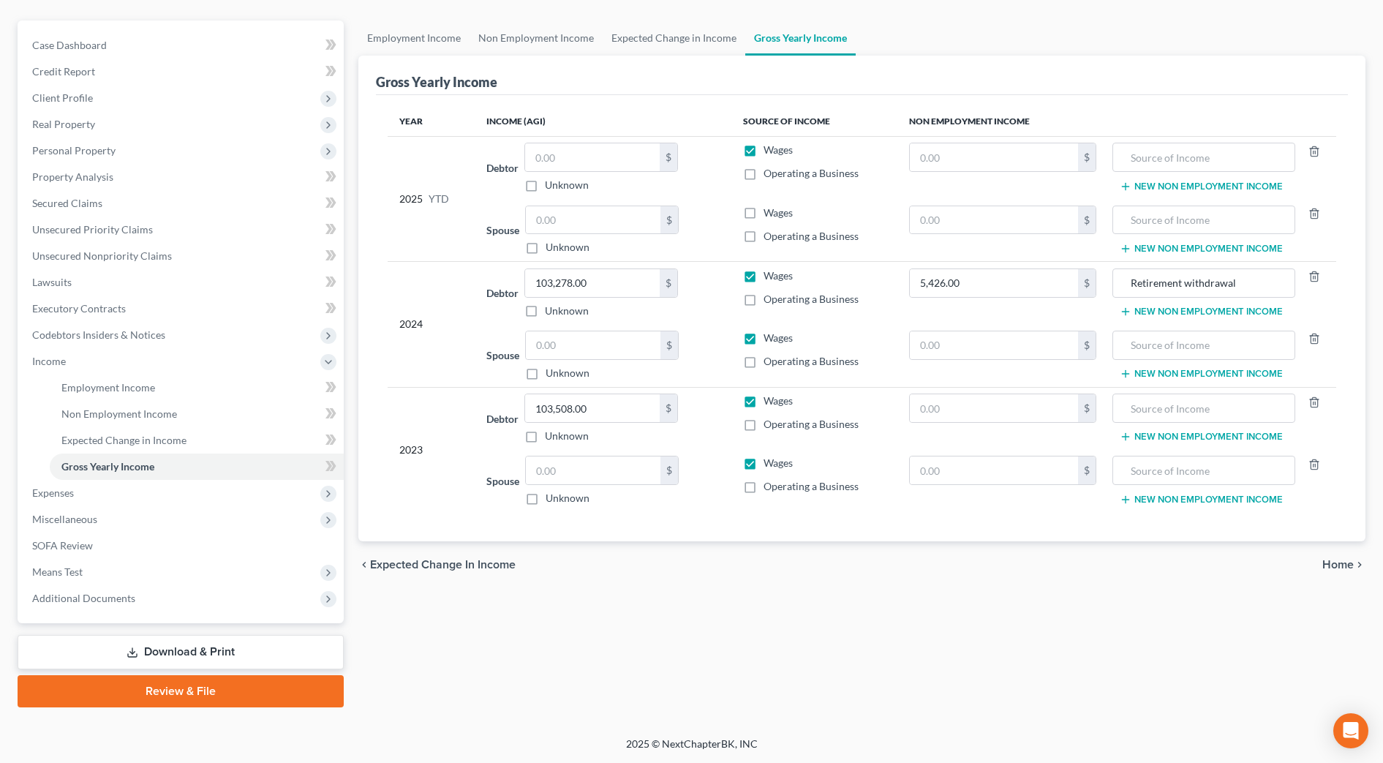
click at [1348, 563] on span "Home" at bounding box center [1338, 565] width 31 height 12
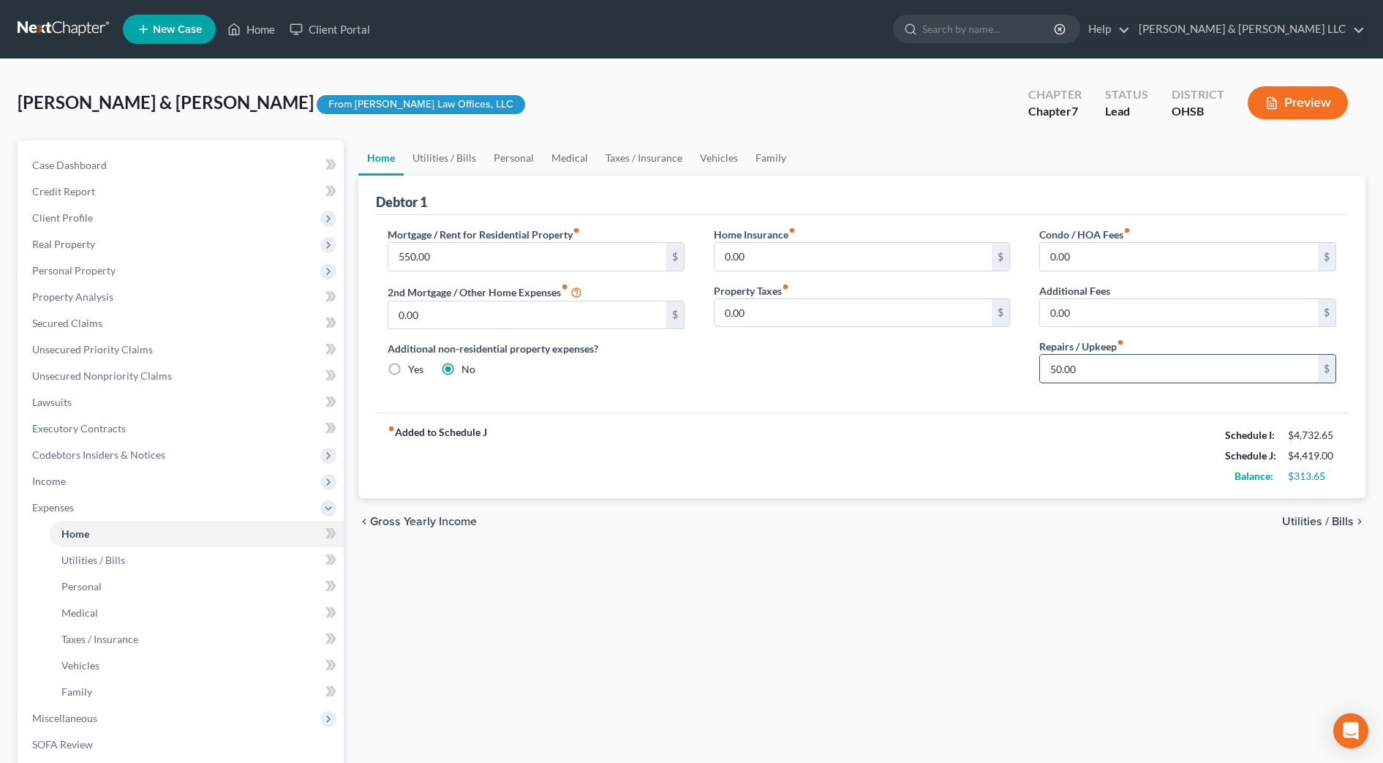
click at [1102, 375] on input "50.00" at bounding box center [1179, 369] width 278 height 28
type input "100"
click at [432, 153] on link "Utilities / Bills" at bounding box center [444, 157] width 81 height 35
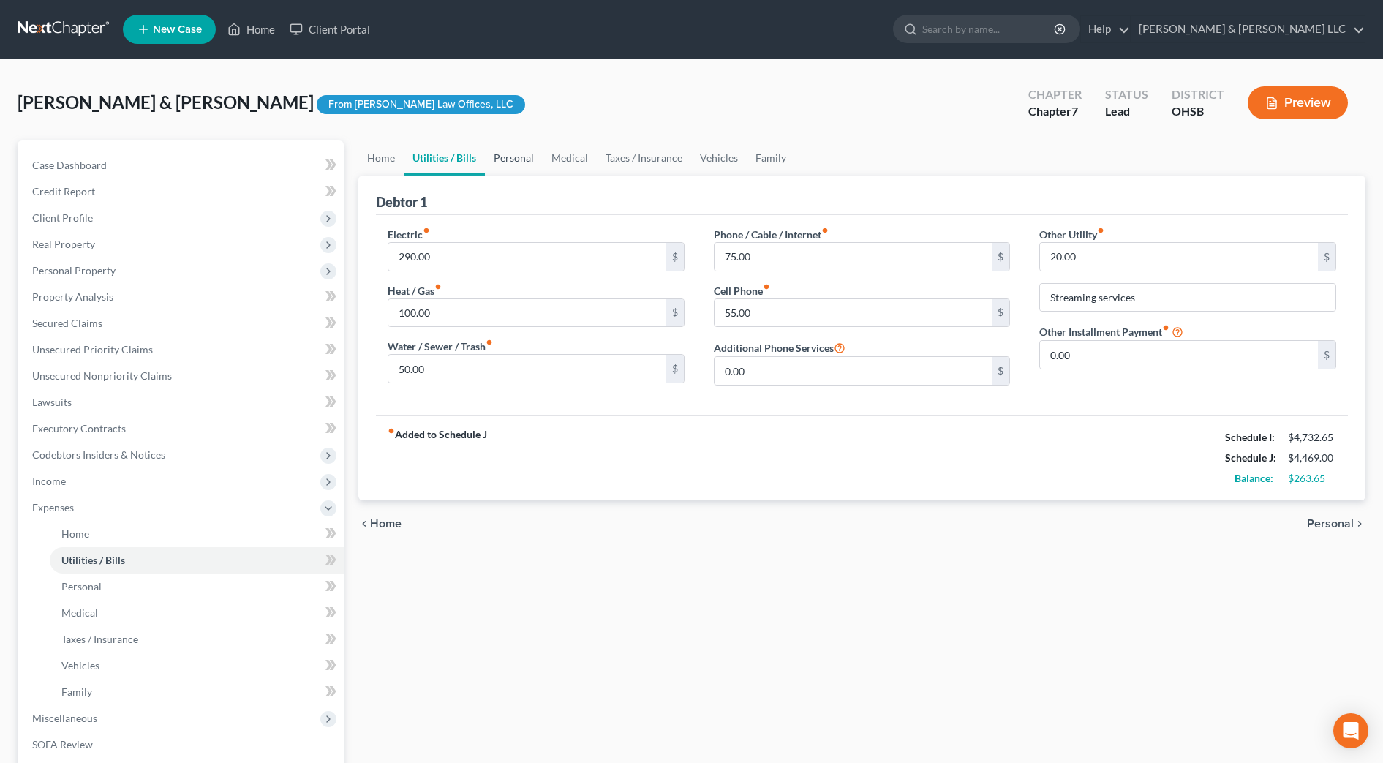
click at [530, 171] on link "Personal" at bounding box center [514, 157] width 58 height 35
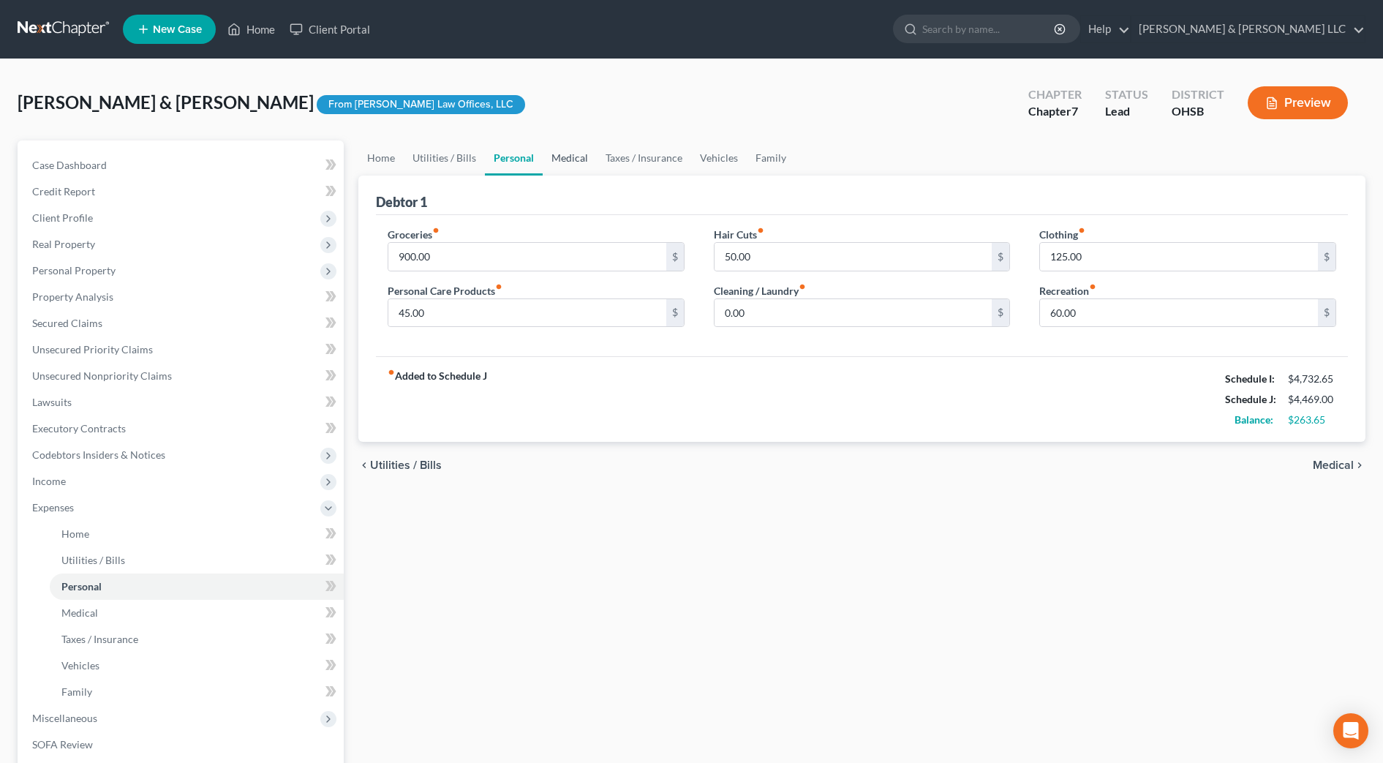
click at [576, 162] on link "Medical" at bounding box center [570, 157] width 54 height 35
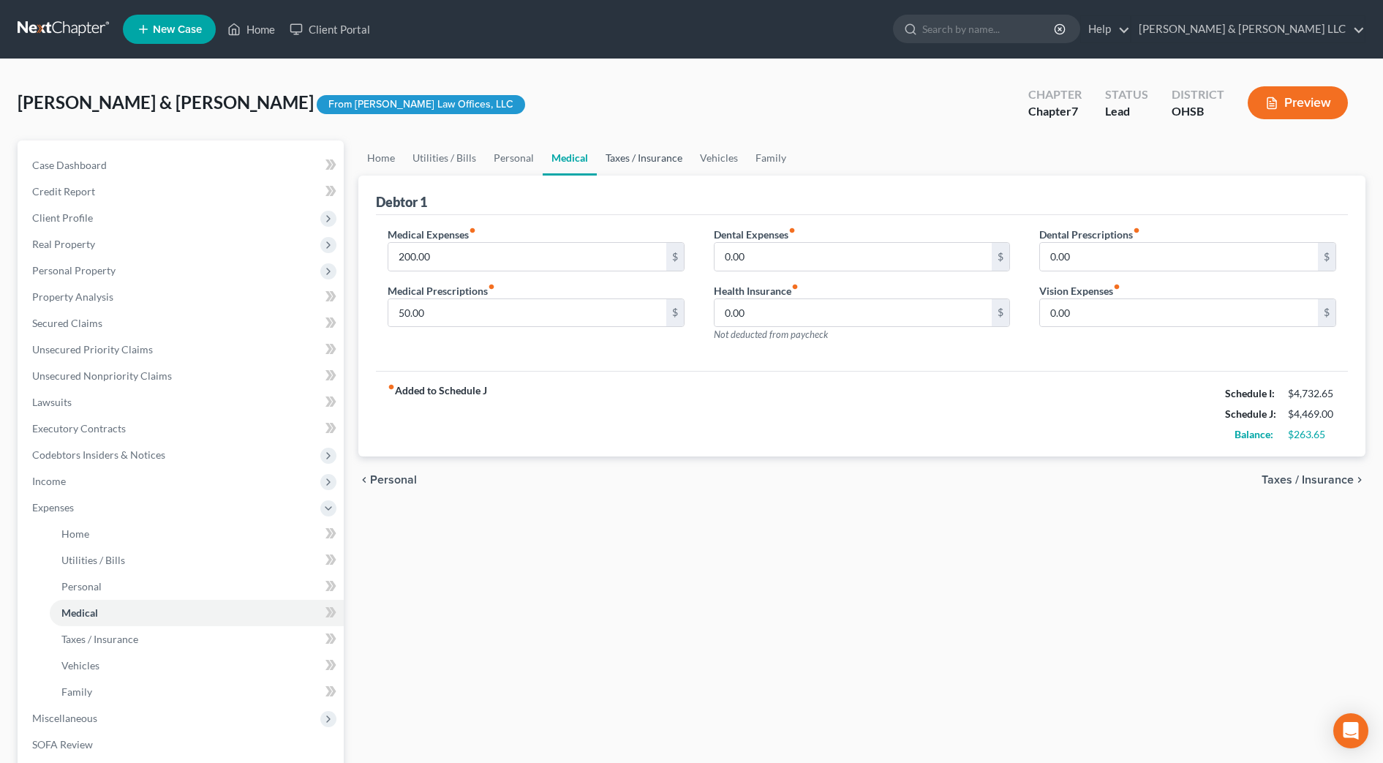
click at [625, 160] on link "Taxes / Insurance" at bounding box center [644, 157] width 94 height 35
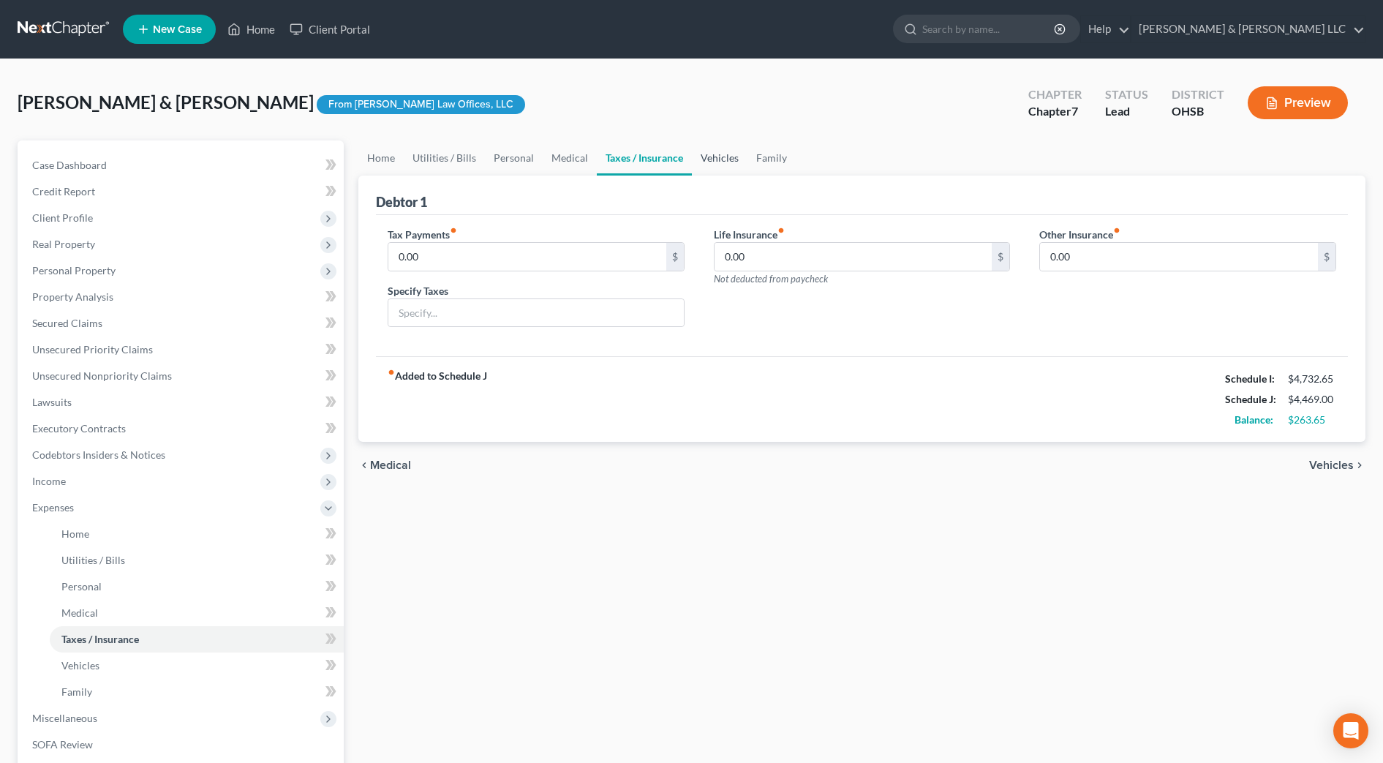
click at [693, 159] on link "Vehicles" at bounding box center [720, 157] width 56 height 35
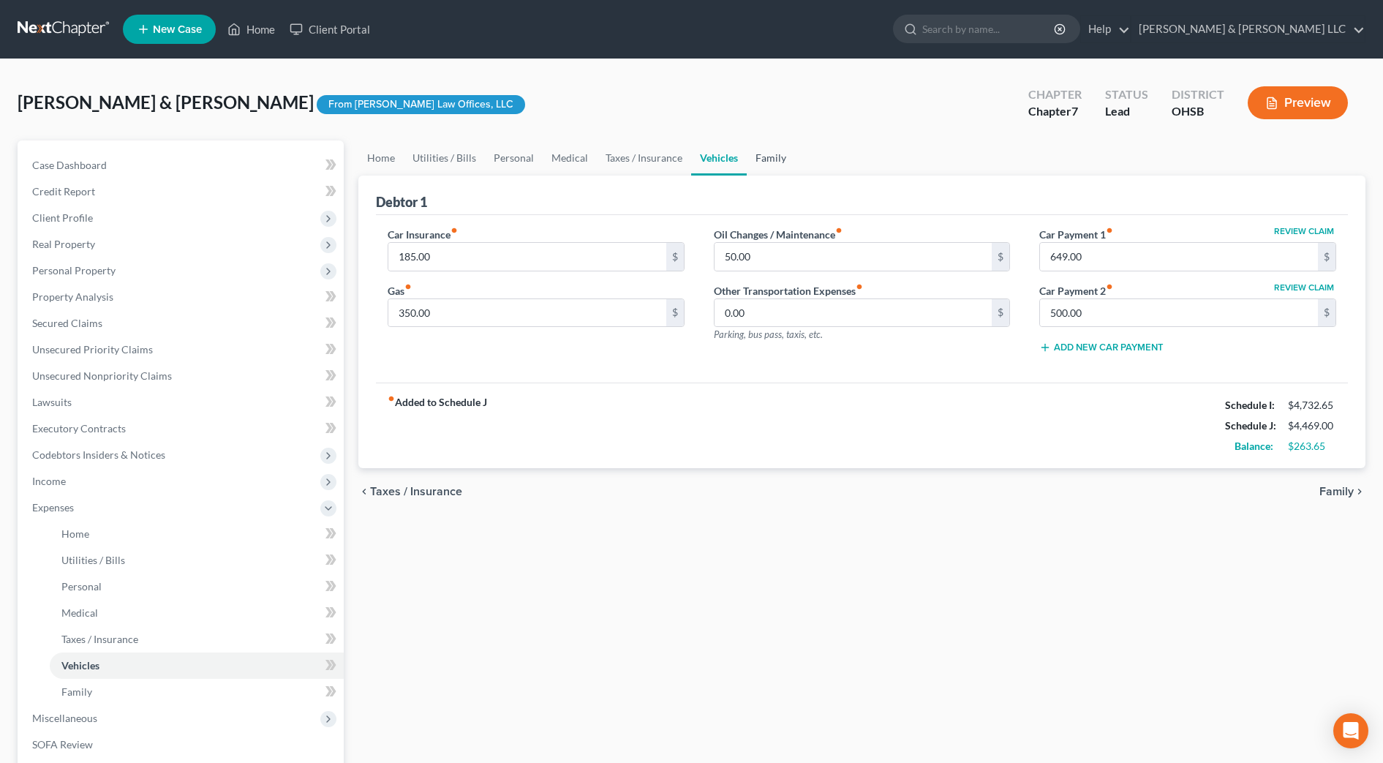
click at [752, 154] on link "Family" at bounding box center [771, 157] width 48 height 35
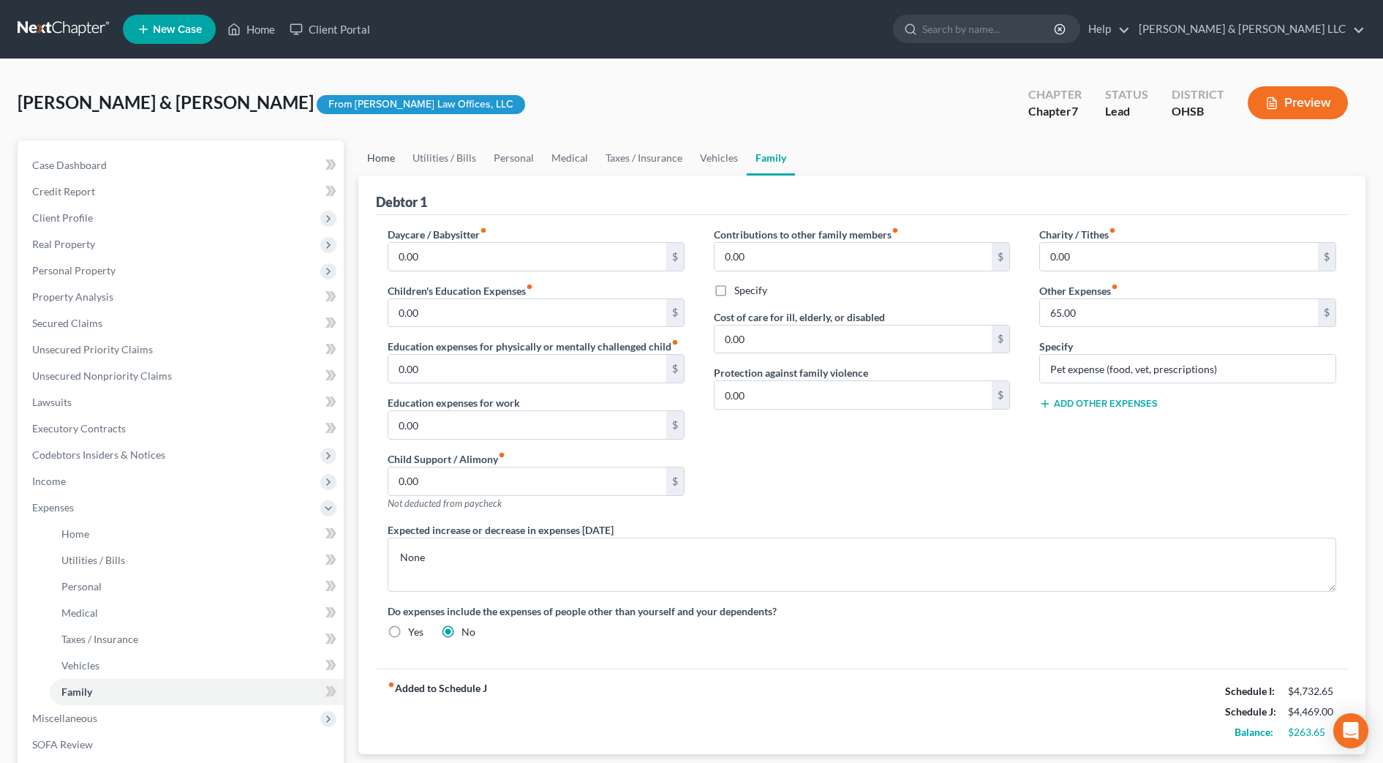
click at [394, 162] on link "Home" at bounding box center [380, 157] width 45 height 35
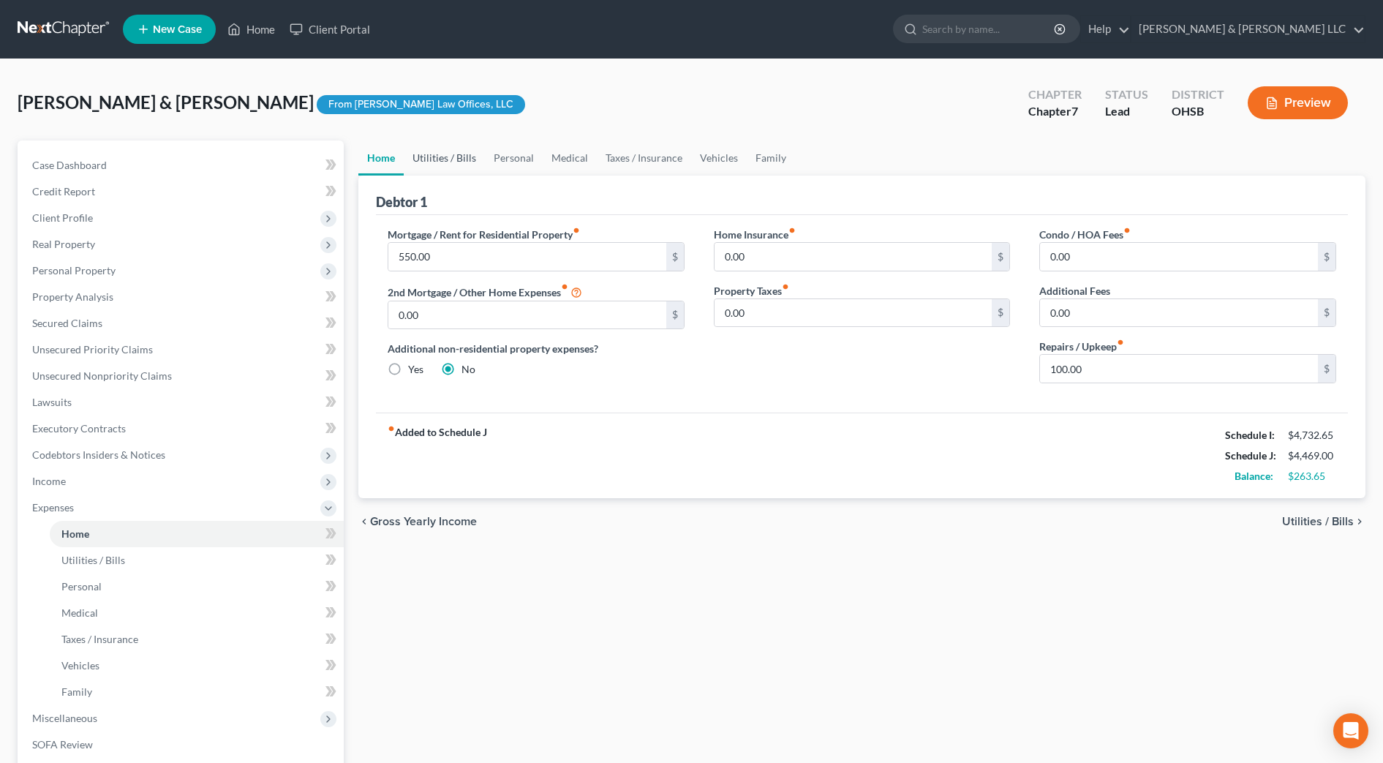
click at [456, 165] on link "Utilities / Bills" at bounding box center [444, 157] width 81 height 35
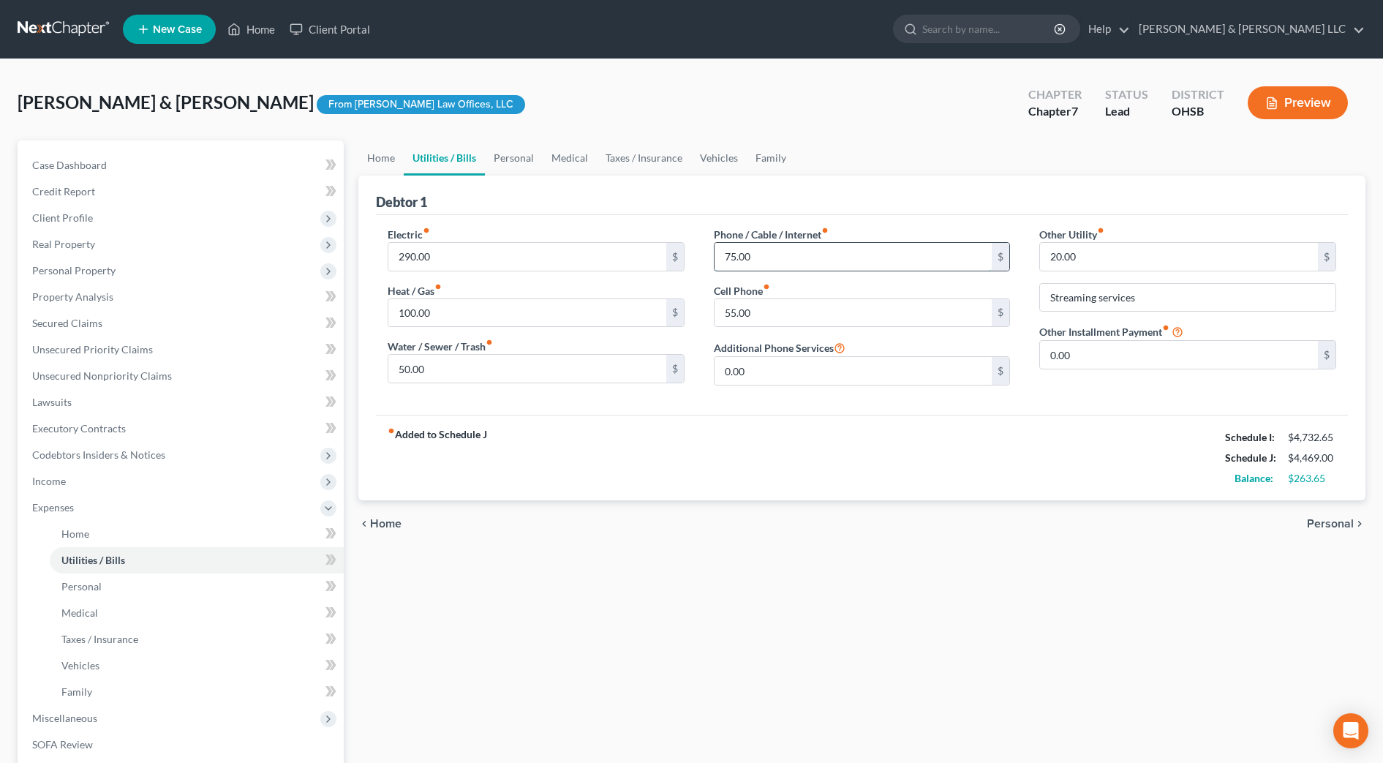
click at [765, 260] on input "75.00" at bounding box center [854, 257] width 278 height 28
type input "125"
click at [773, 313] on input "55.00" at bounding box center [854, 313] width 278 height 28
type input "85"
click at [732, 437] on div "fiber_manual_record Added to Schedule J Schedule I: $4,732.65 Schedule J: $4,54…" at bounding box center [862, 458] width 972 height 86
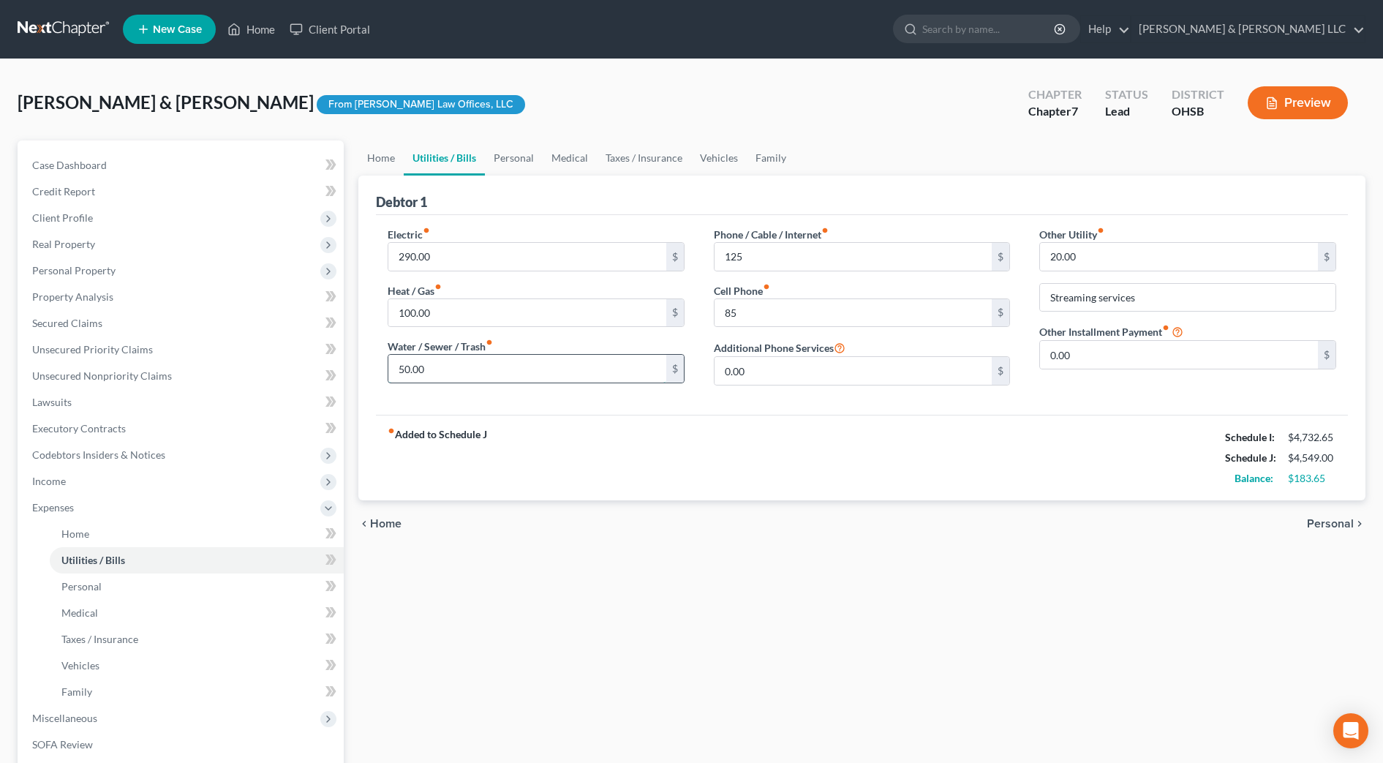
click at [469, 377] on input "50.00" at bounding box center [527, 369] width 278 height 28
type input "65"
click at [823, 454] on div "fiber_manual_record Added to Schedule J Schedule I: $4,732.65 Schedule J: $4,56…" at bounding box center [862, 458] width 972 height 86
click at [1098, 260] on input "20.00" at bounding box center [1179, 257] width 278 height 28
type input "55.00"
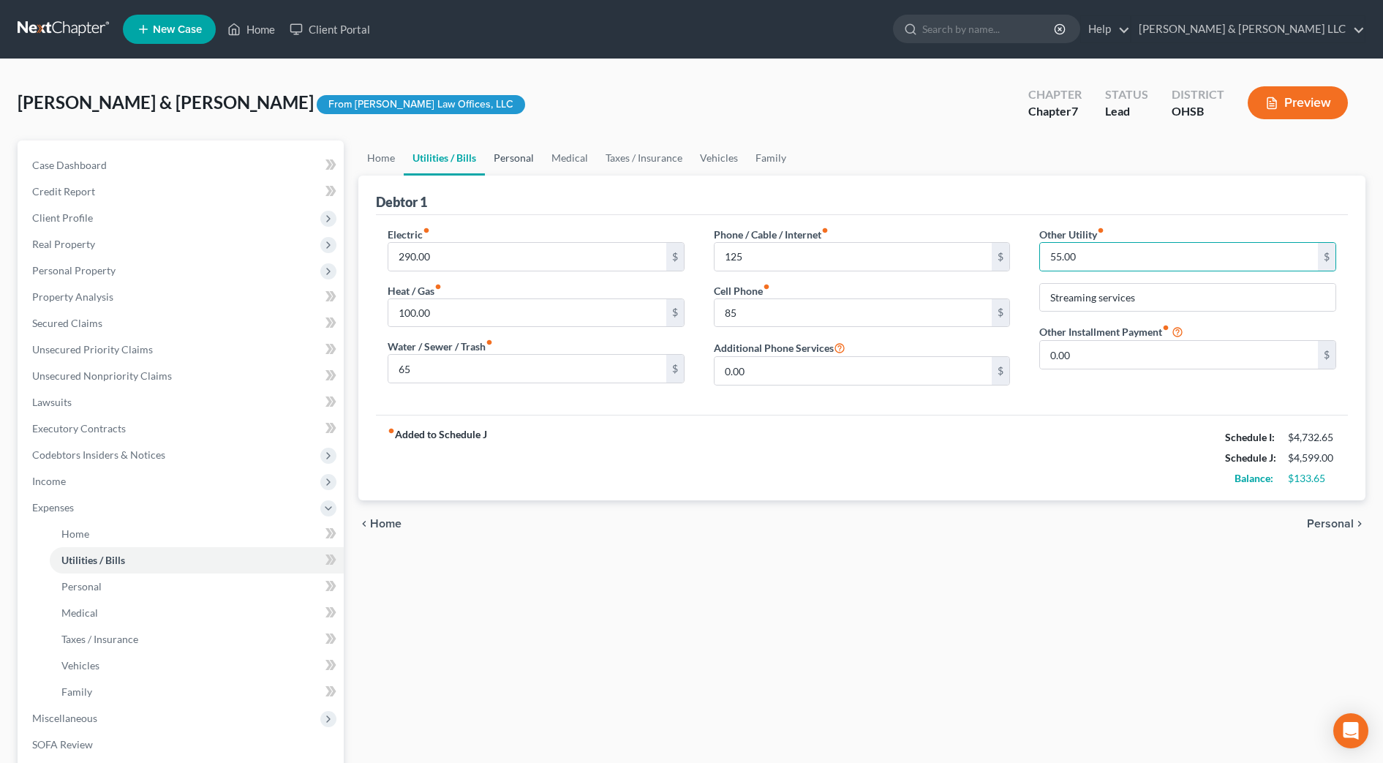
click at [502, 157] on link "Personal" at bounding box center [514, 157] width 58 height 35
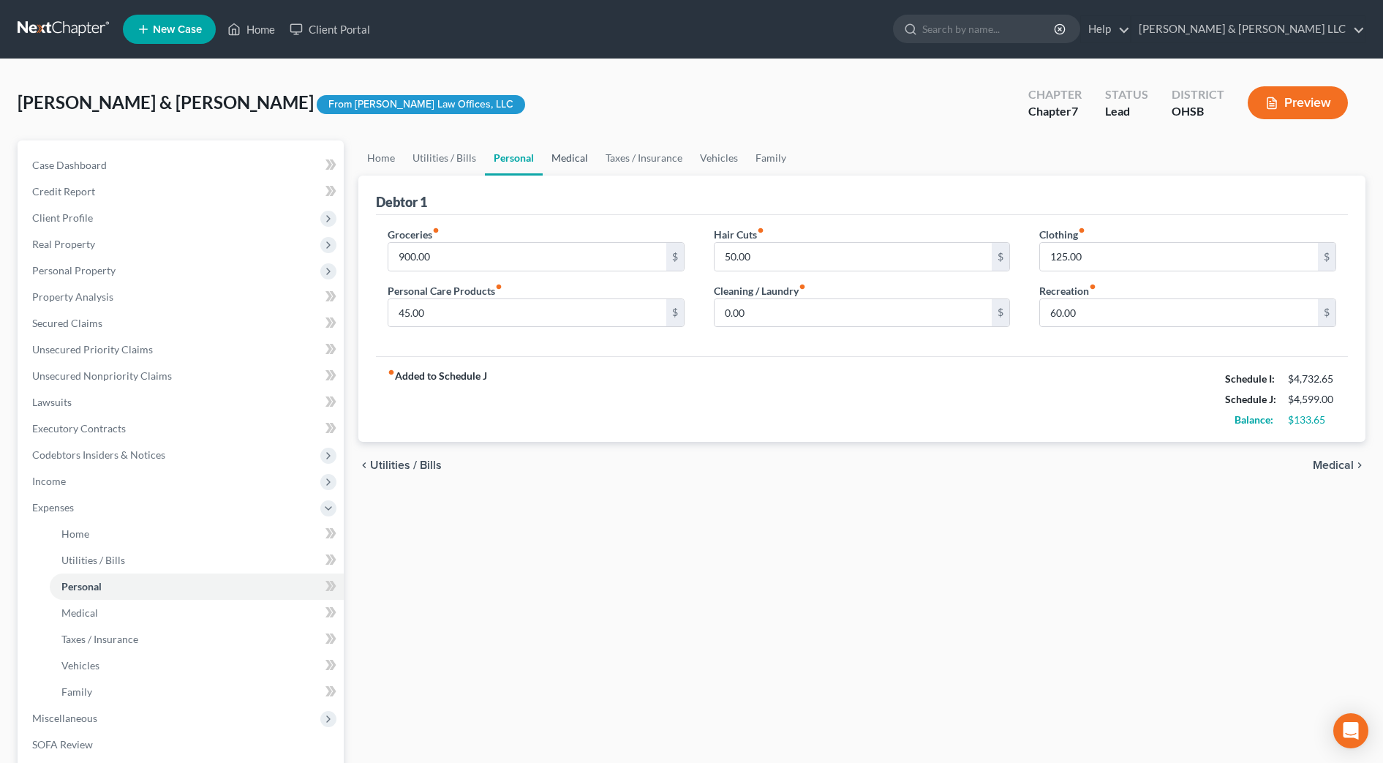
click at [565, 167] on link "Medical" at bounding box center [570, 157] width 54 height 35
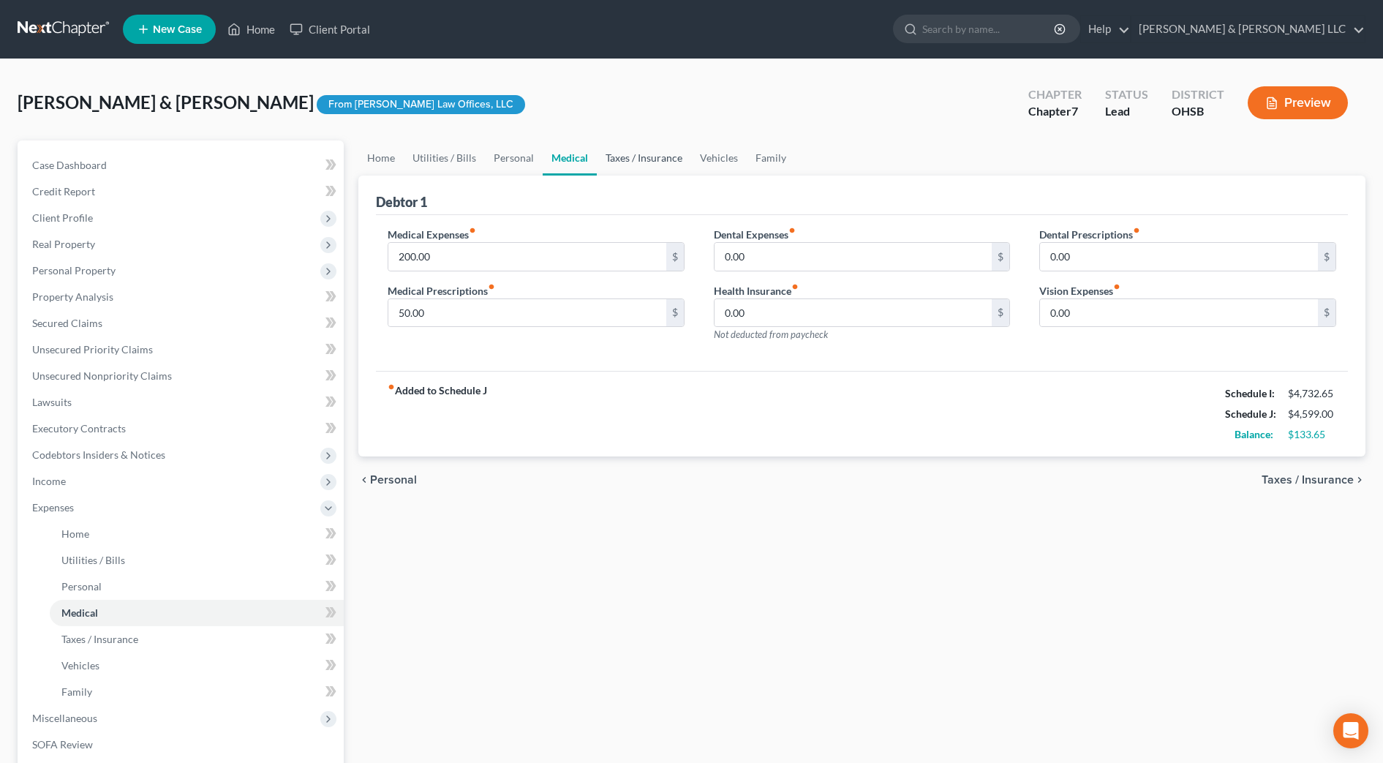
click at [615, 161] on link "Taxes / Insurance" at bounding box center [644, 157] width 94 height 35
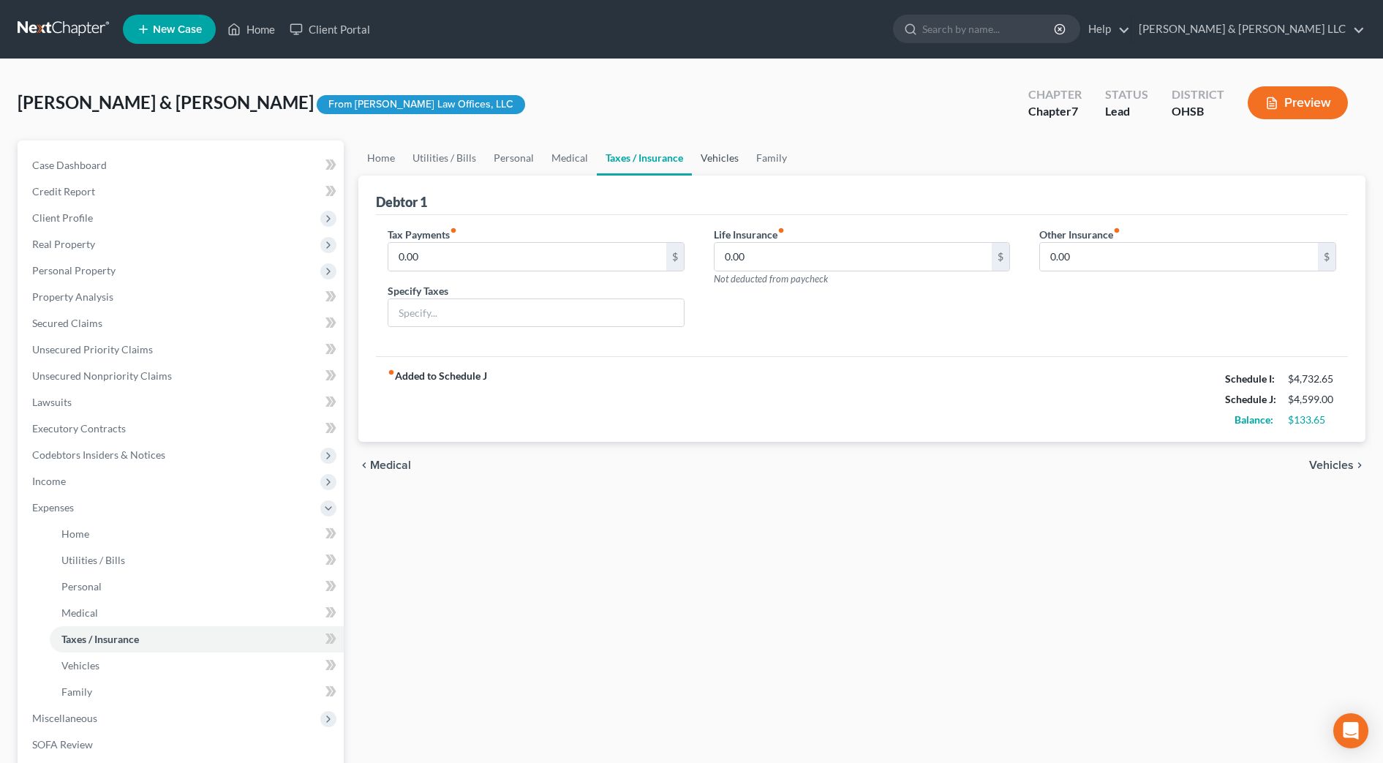
click at [712, 159] on link "Vehicles" at bounding box center [720, 157] width 56 height 35
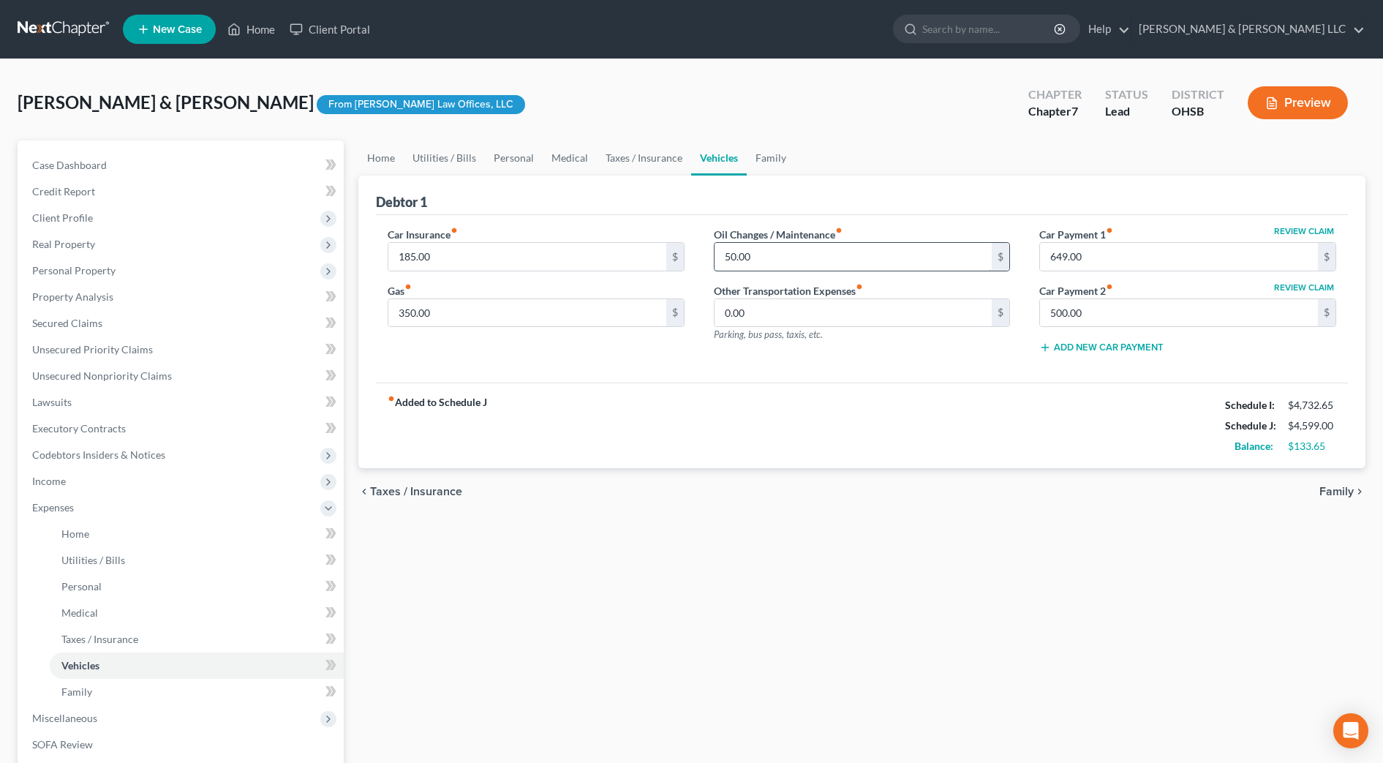
click at [767, 255] on input "50.00" at bounding box center [854, 257] width 278 height 28
type input "75"
click at [798, 430] on div "fiber_manual_record Added to Schedule J Schedule I: $4,732.65 Schedule J: $4,62…" at bounding box center [862, 426] width 972 height 86
click at [770, 162] on link "Family" at bounding box center [771, 157] width 48 height 35
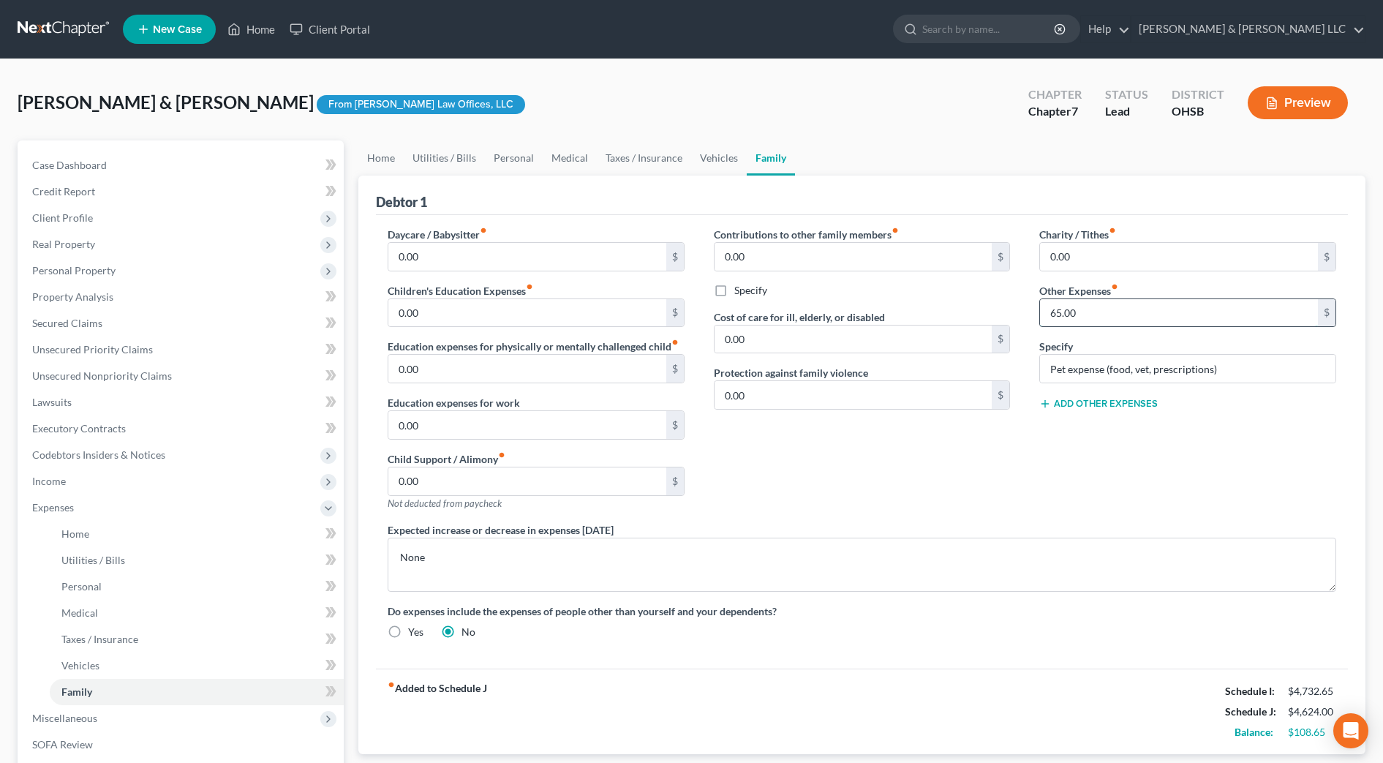
click at [1095, 315] on input "65.00" at bounding box center [1179, 313] width 278 height 28
type input "7"
type input "100.00"
click at [1078, 425] on div "Charity / Tithes fiber_manual_record 0.00 $ Other Expenses fiber_manual_record …" at bounding box center [1188, 375] width 326 height 296
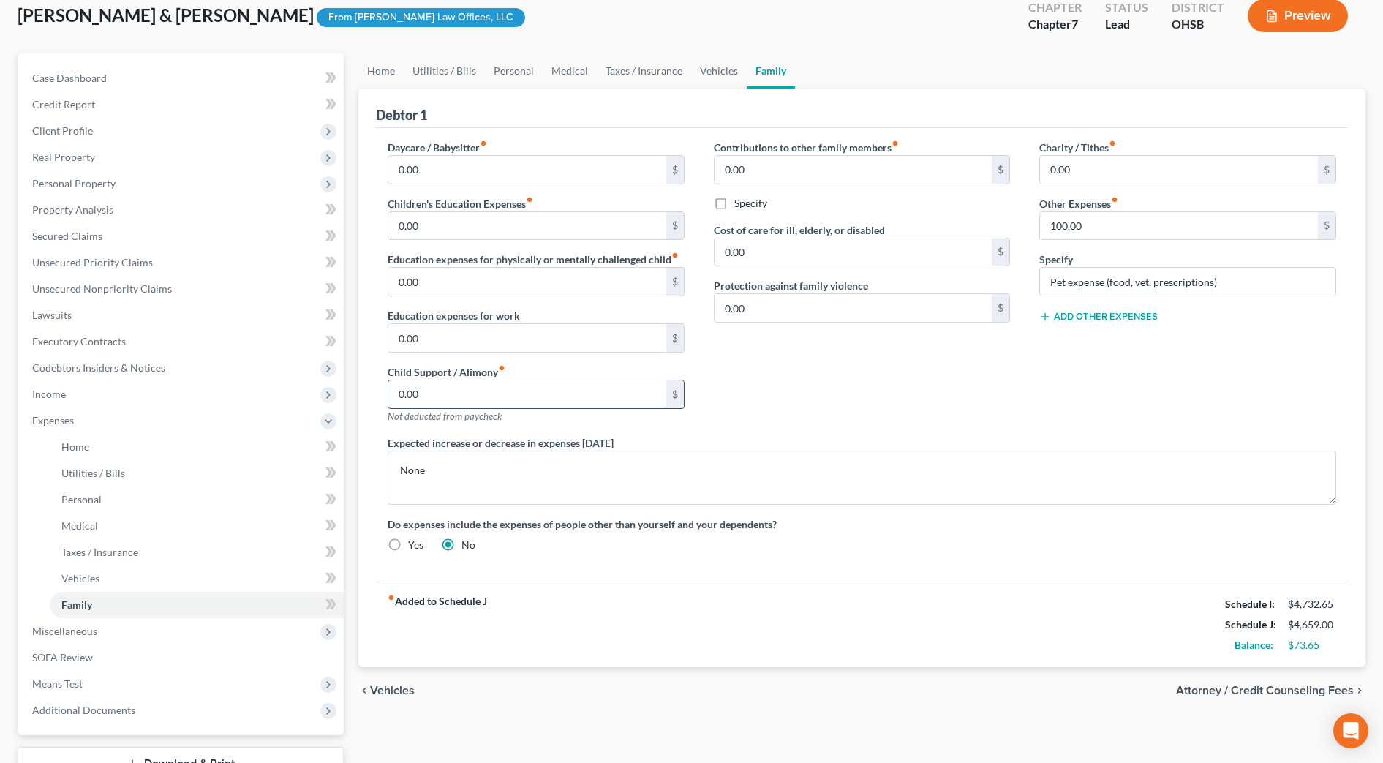
scroll to position [91, 0]
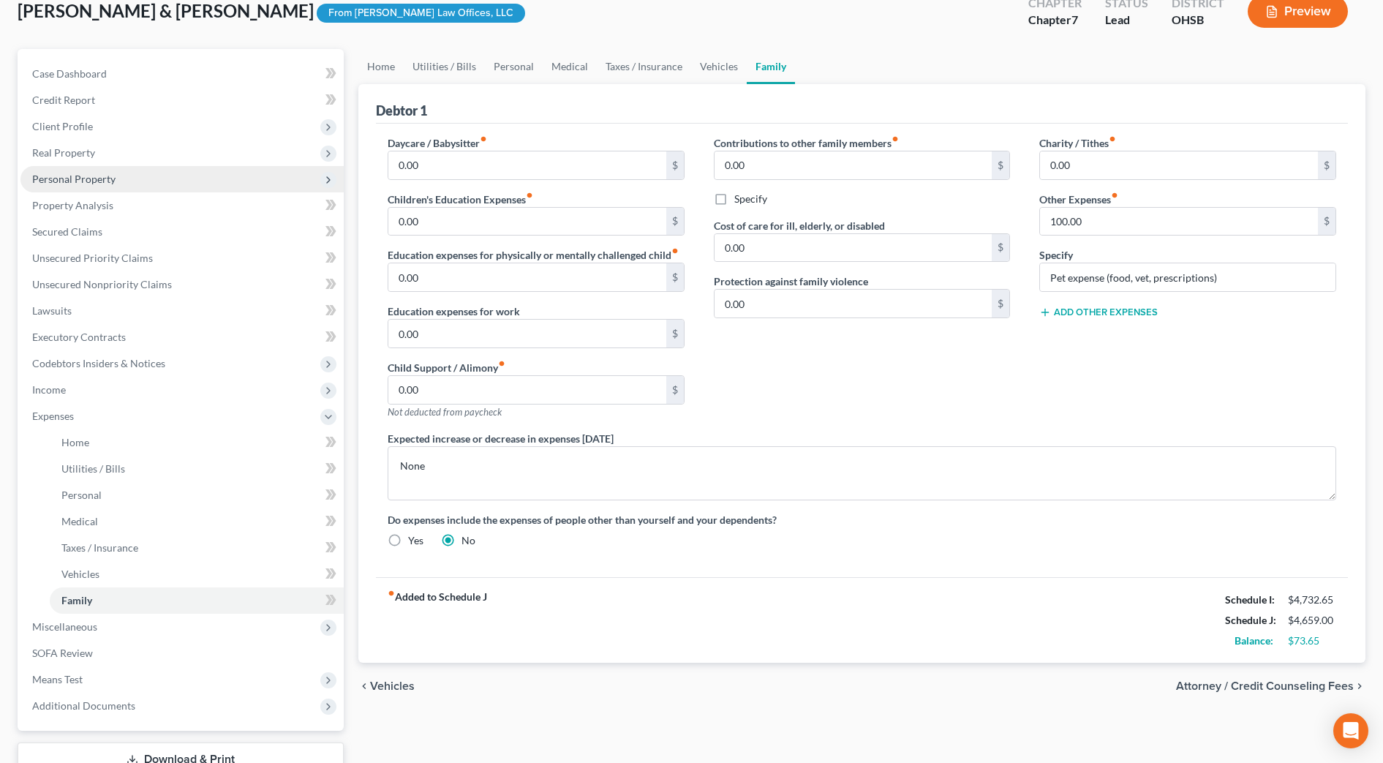
click at [61, 185] on span "Personal Property" at bounding box center [181, 179] width 323 height 26
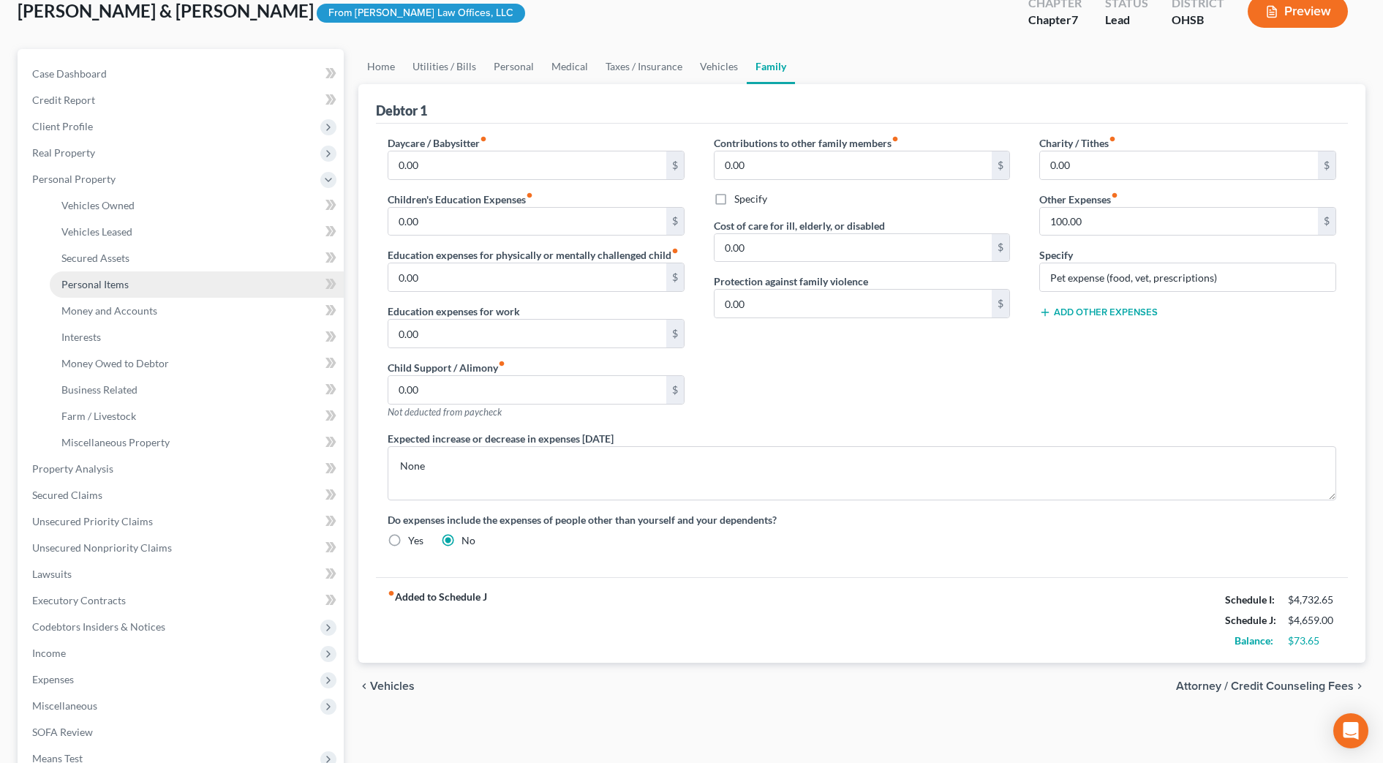
click at [108, 283] on span "Personal Items" at bounding box center [94, 284] width 67 height 12
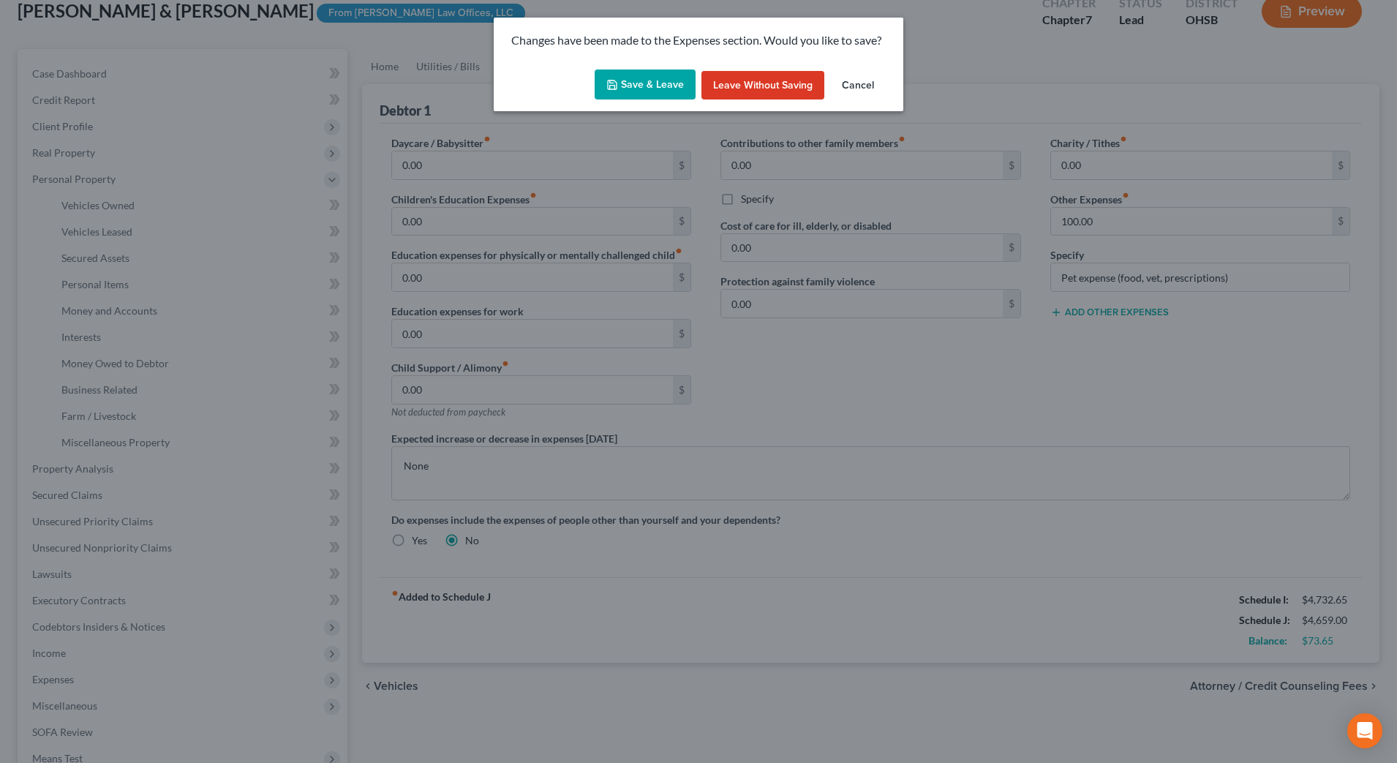
click at [653, 91] on button "Save & Leave" at bounding box center [645, 84] width 101 height 31
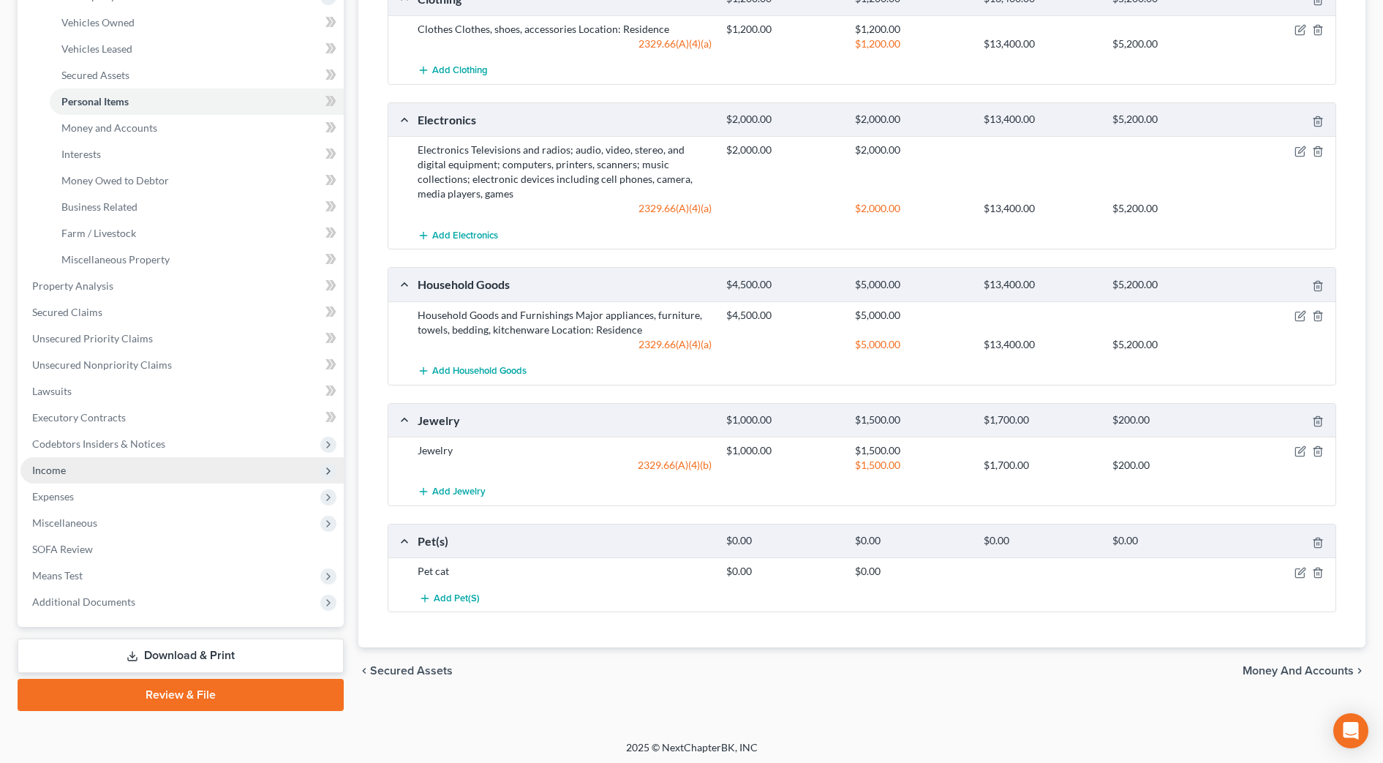
scroll to position [278, 0]
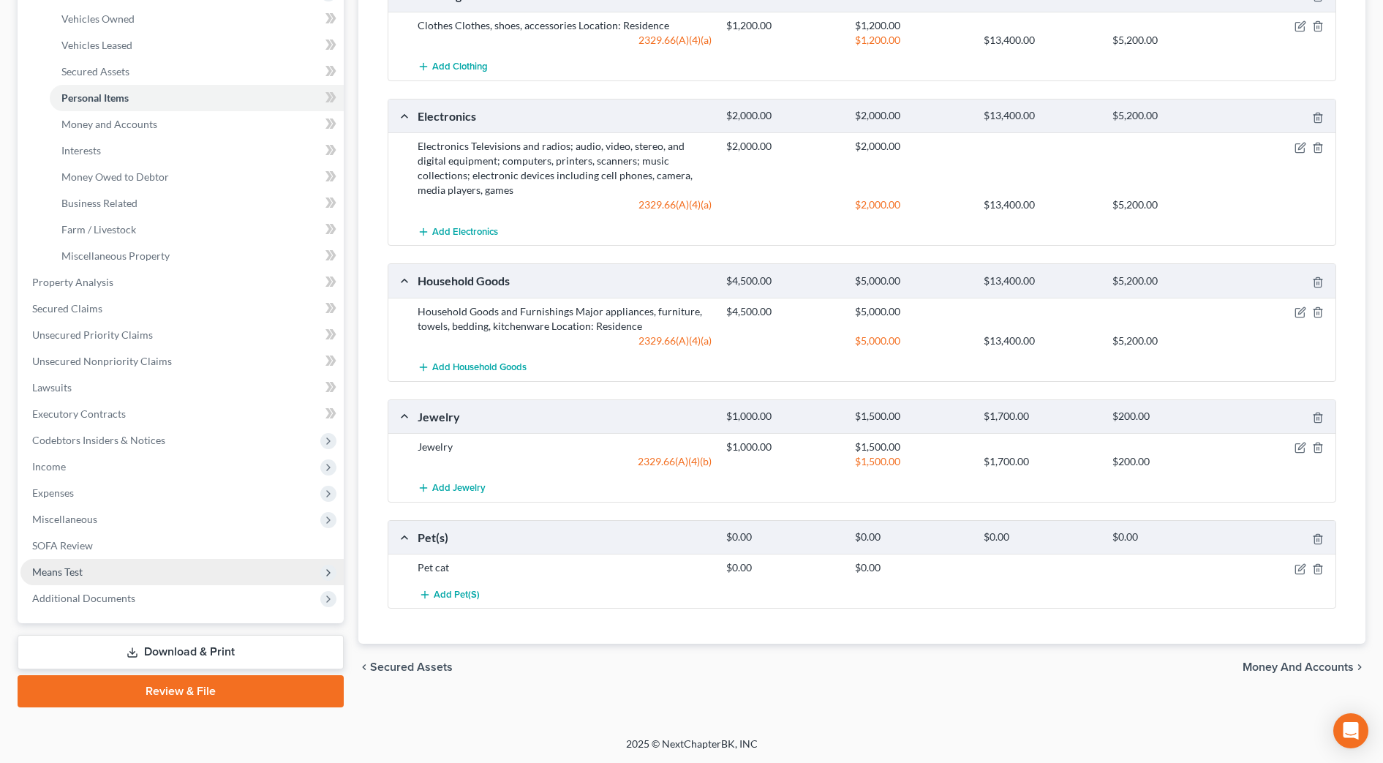
click at [110, 563] on span "Means Test" at bounding box center [181, 572] width 323 height 26
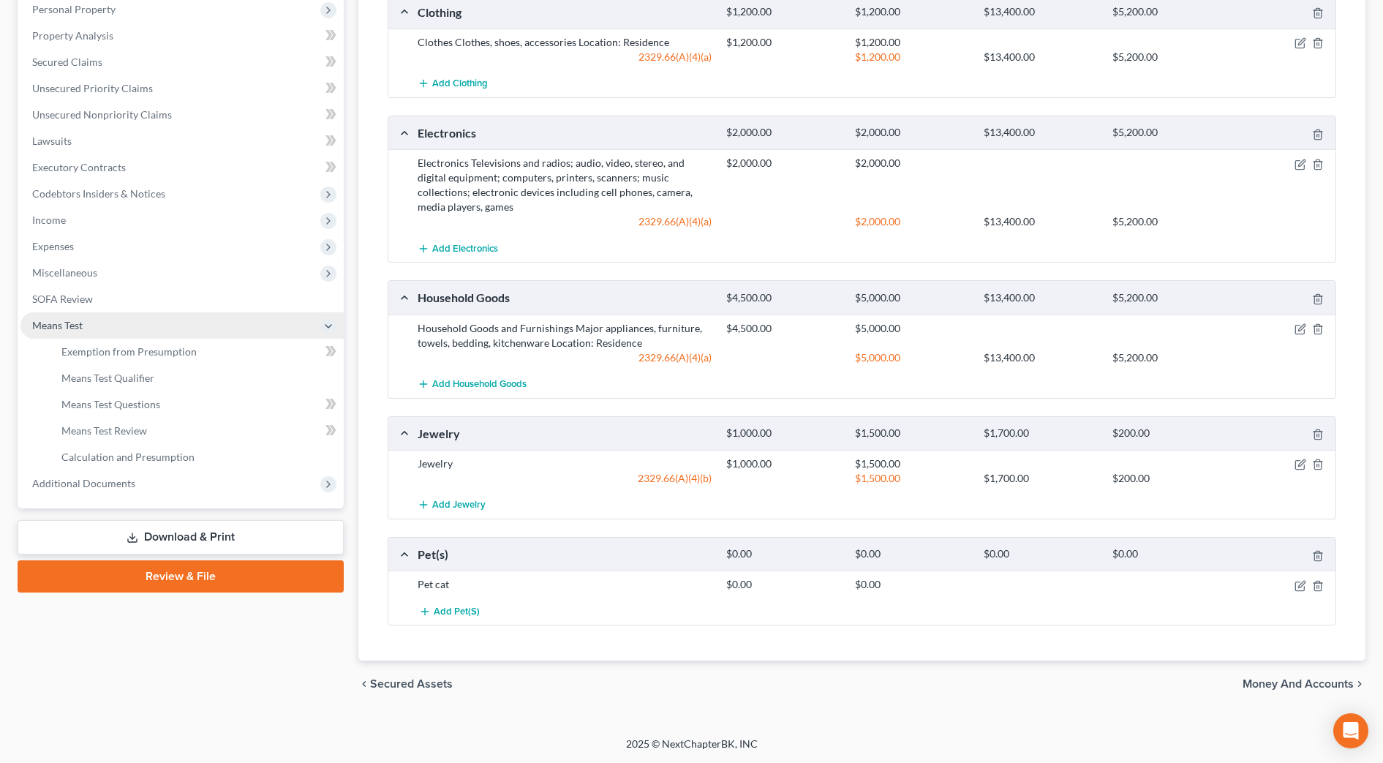
scroll to position [261, 0]
click at [106, 358] on link "Exemption from Presumption" at bounding box center [197, 352] width 294 height 26
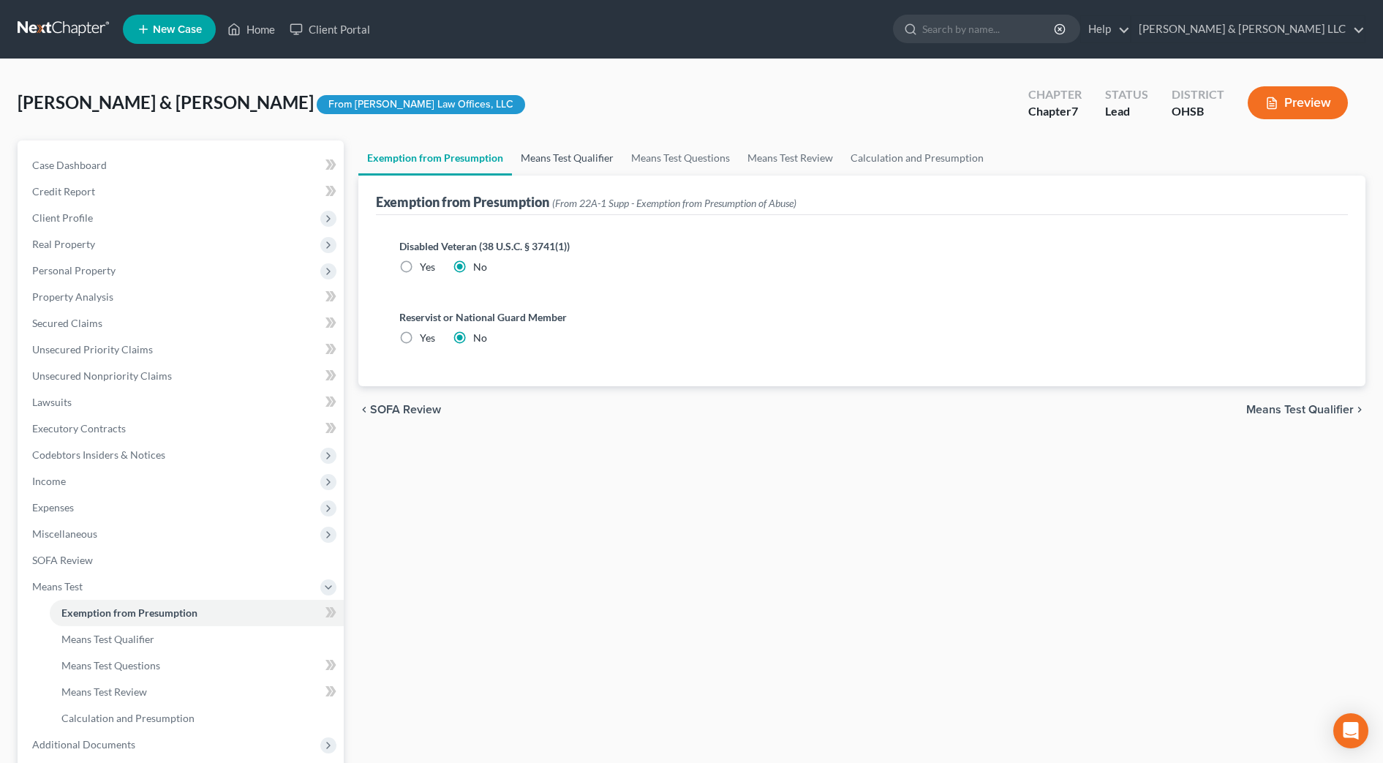
click at [546, 152] on link "Means Test Qualifier" at bounding box center [567, 157] width 110 height 35
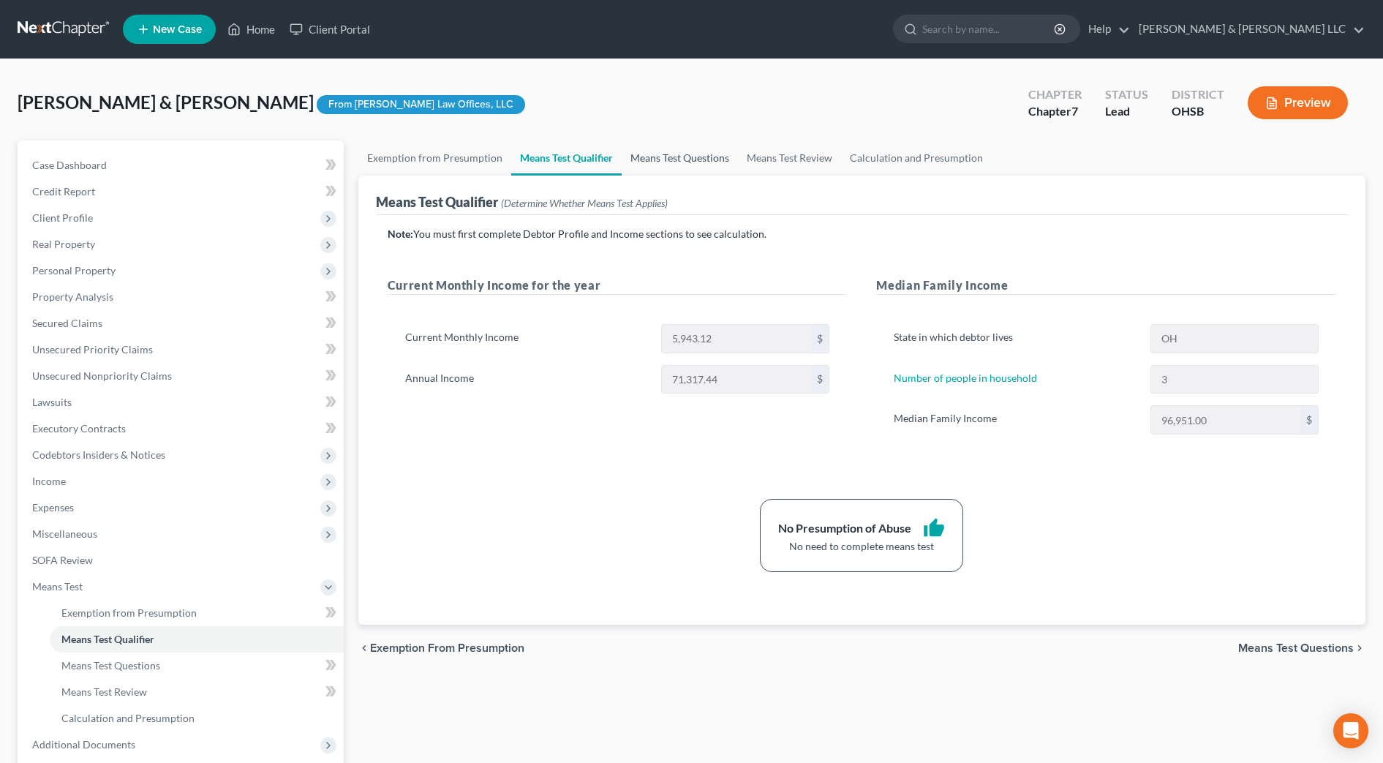
click at [686, 154] on link "Means Test Questions" at bounding box center [680, 157] width 116 height 35
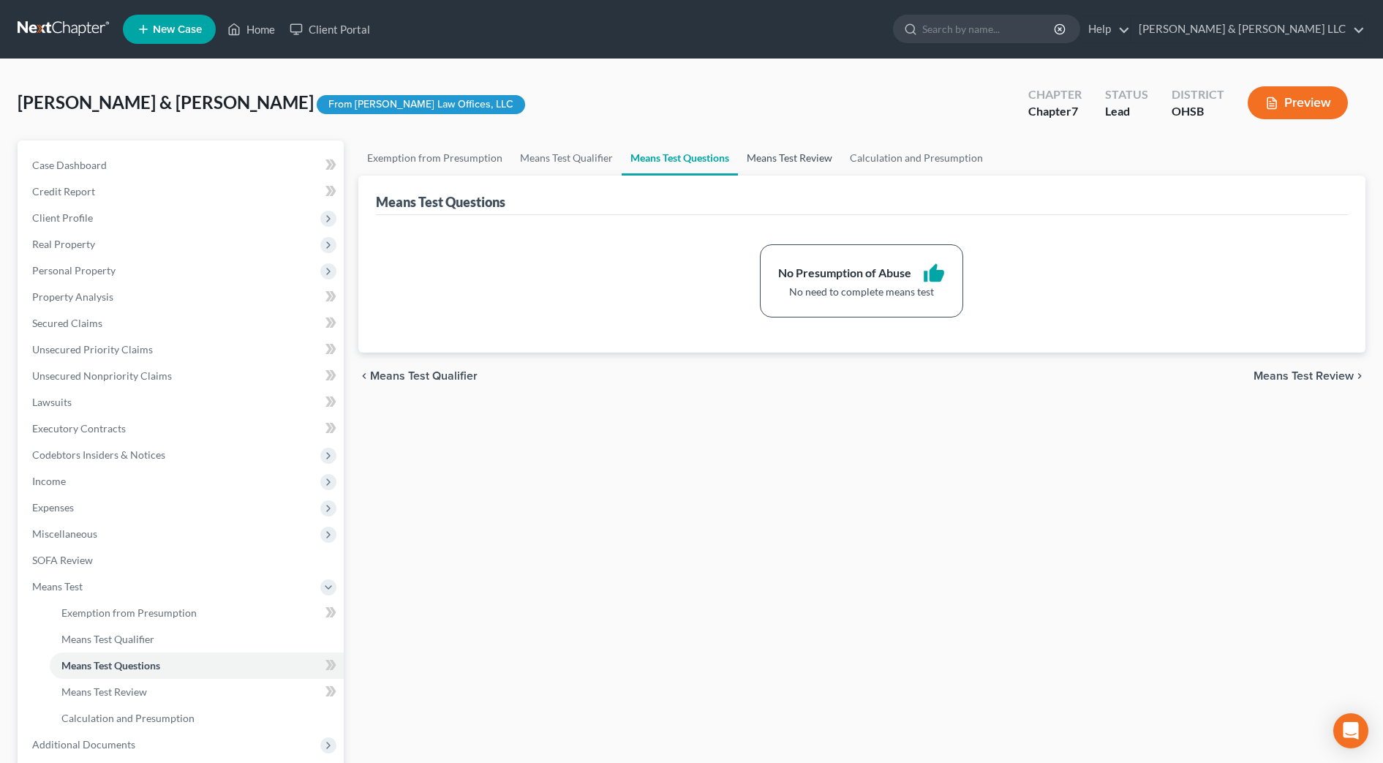
click at [782, 152] on link "Means Test Review" at bounding box center [789, 157] width 103 height 35
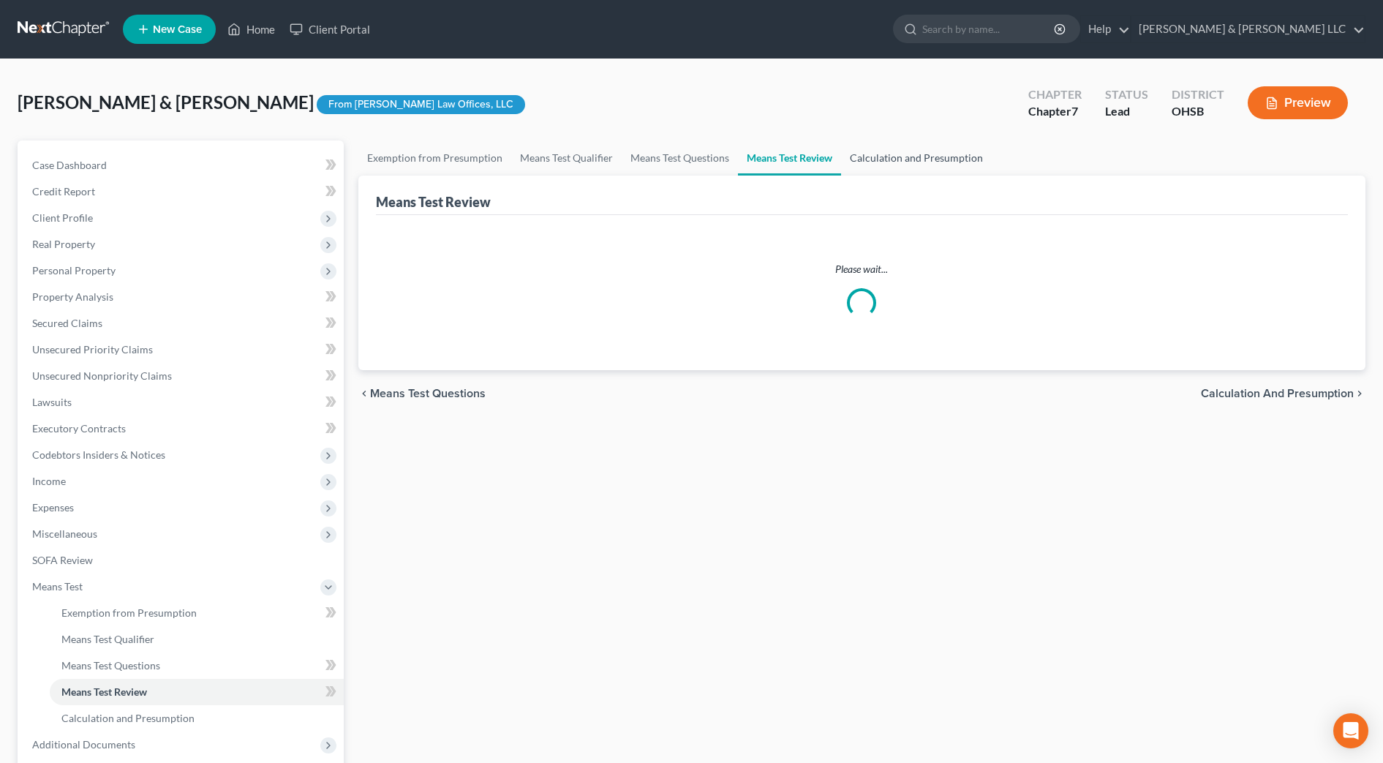
click at [895, 148] on link "Calculation and Presumption" at bounding box center [916, 157] width 151 height 35
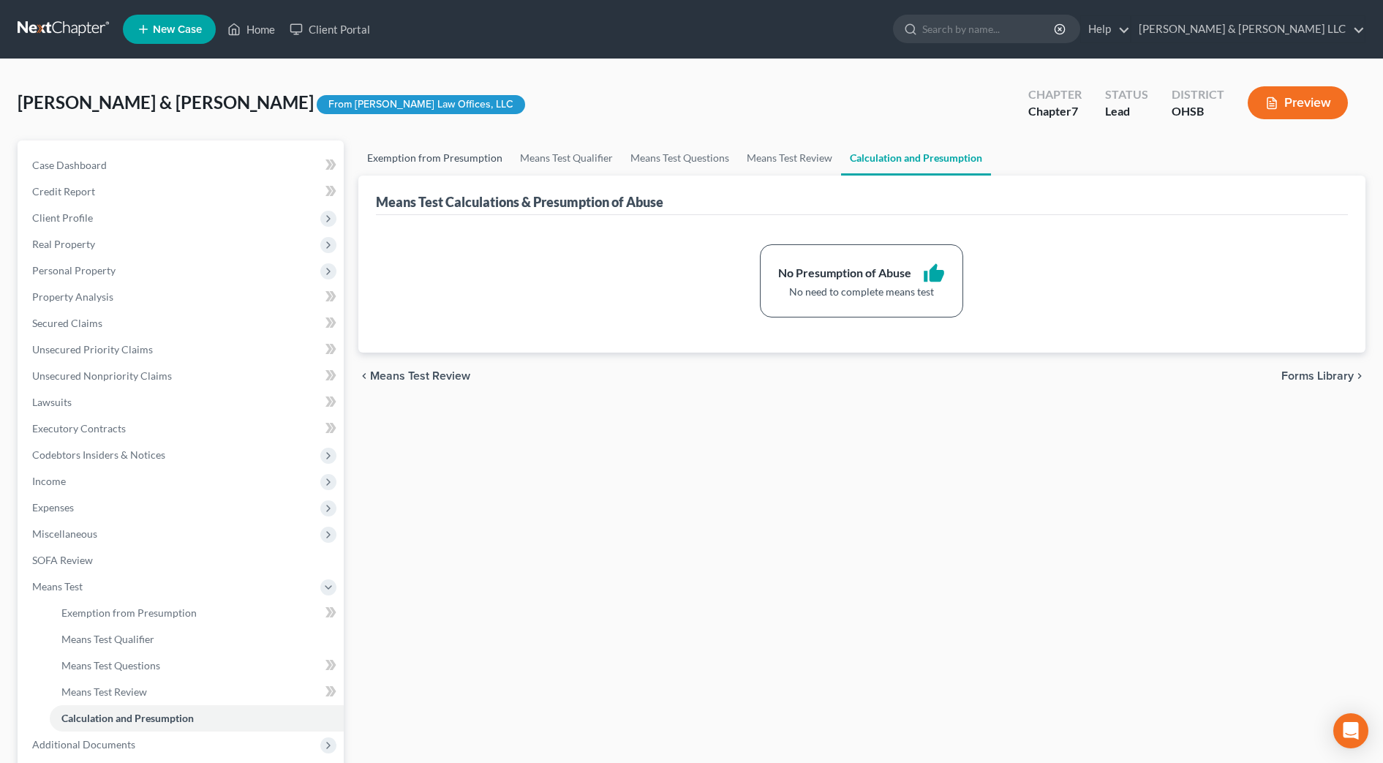
click at [393, 160] on link "Exemption from Presumption" at bounding box center [434, 157] width 153 height 35
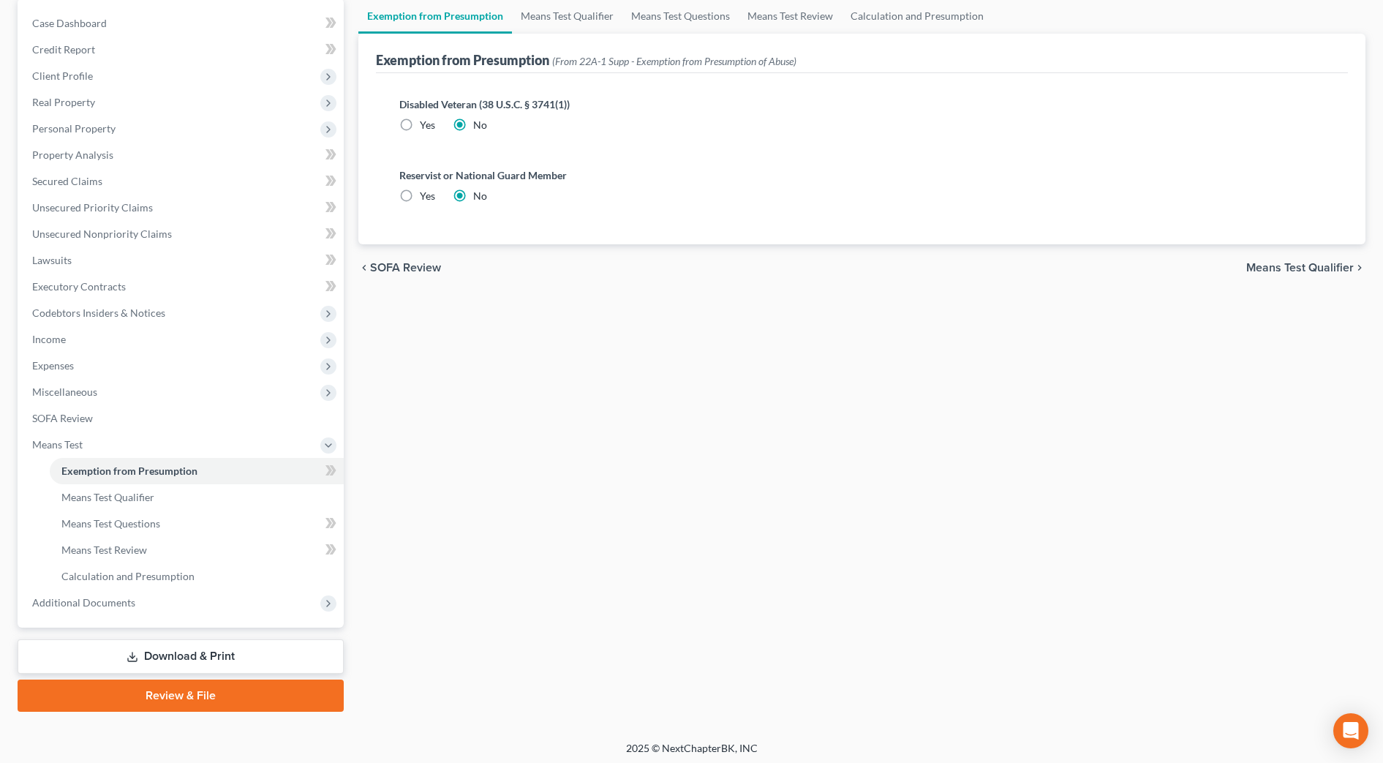
scroll to position [146, 0]
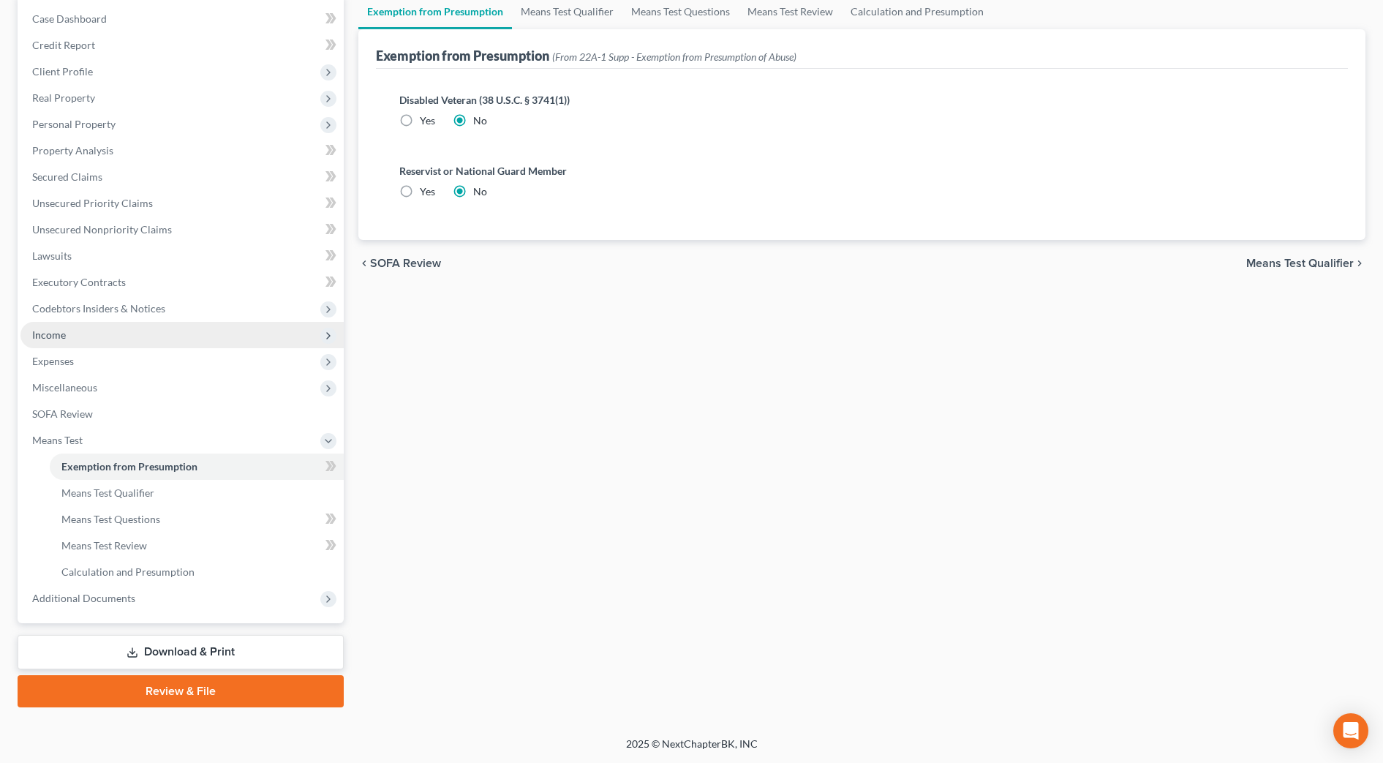
click at [92, 345] on span "Income" at bounding box center [181, 335] width 323 height 26
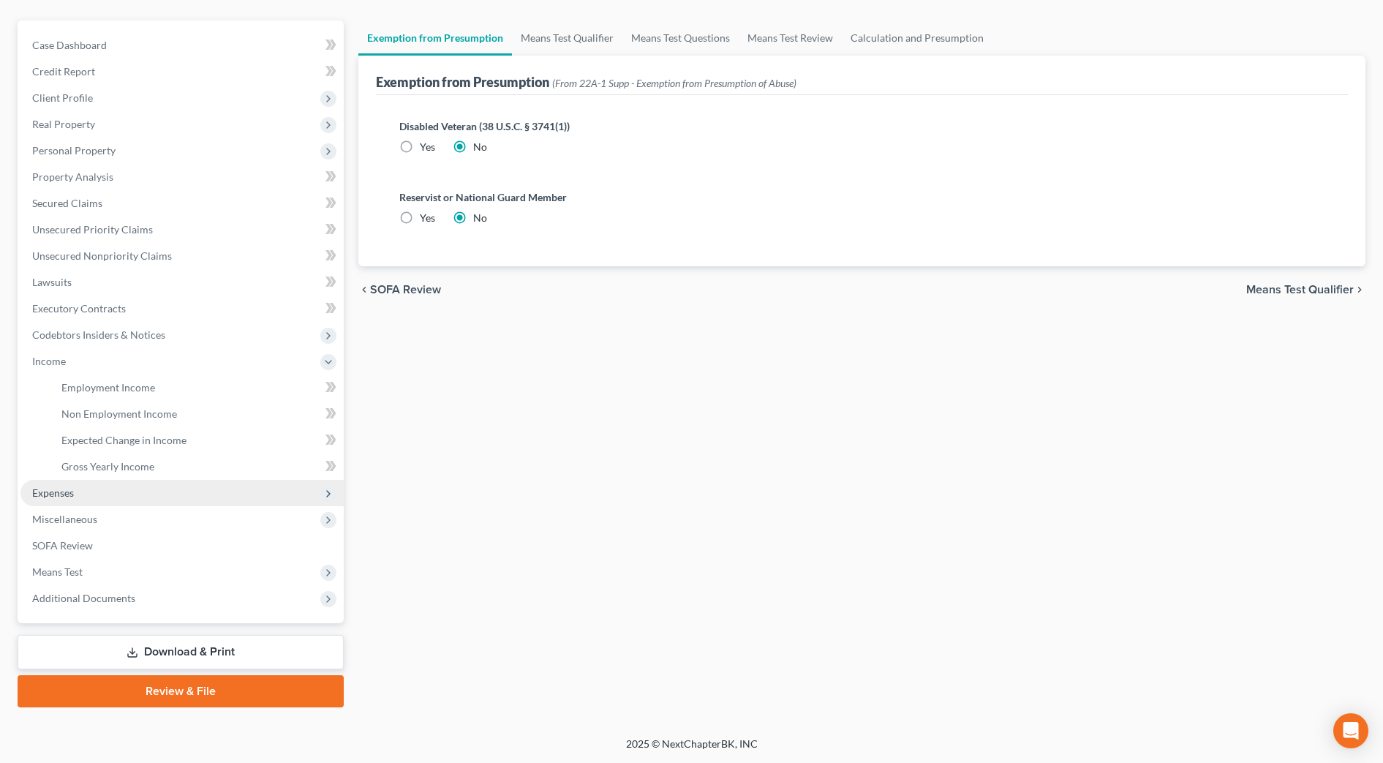
click at [107, 489] on span "Expenses" at bounding box center [181, 493] width 323 height 26
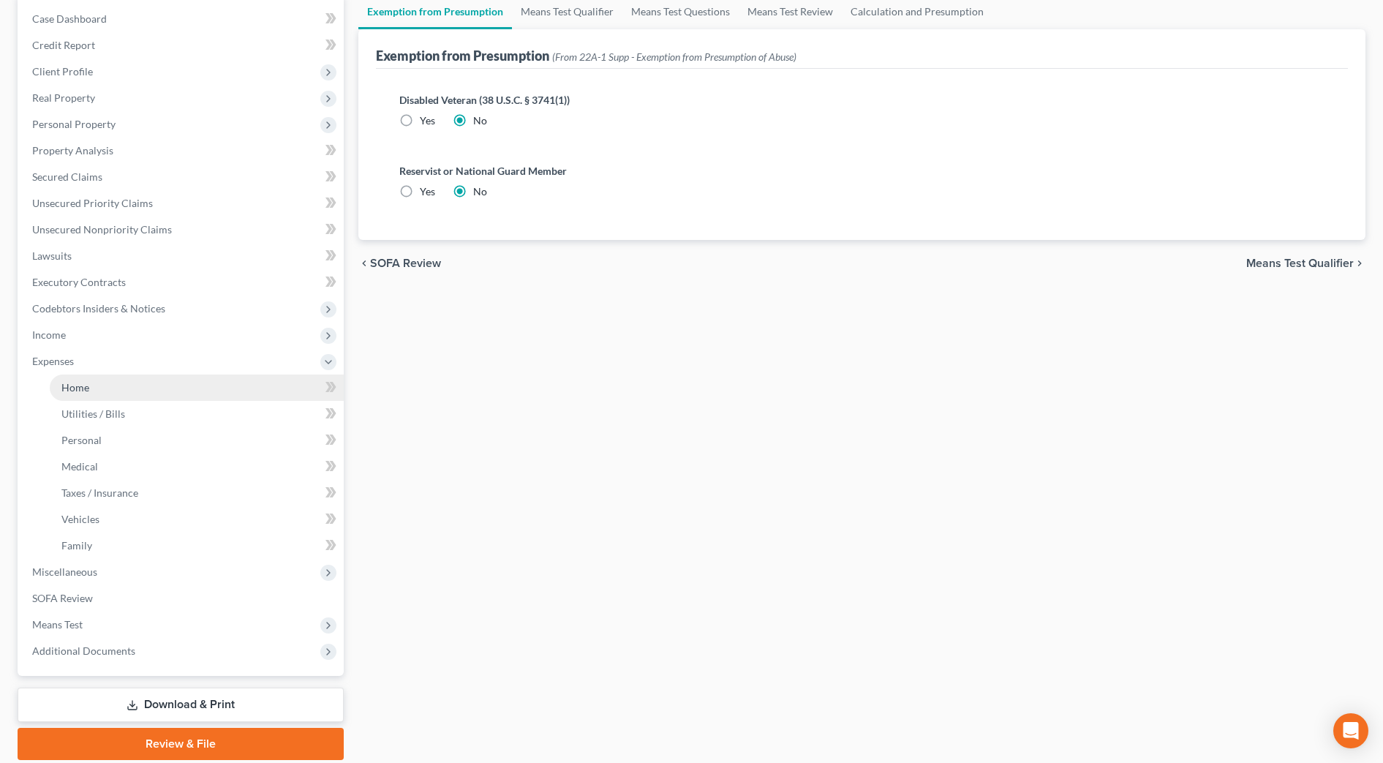
click at [111, 388] on link "Home" at bounding box center [197, 388] width 294 height 26
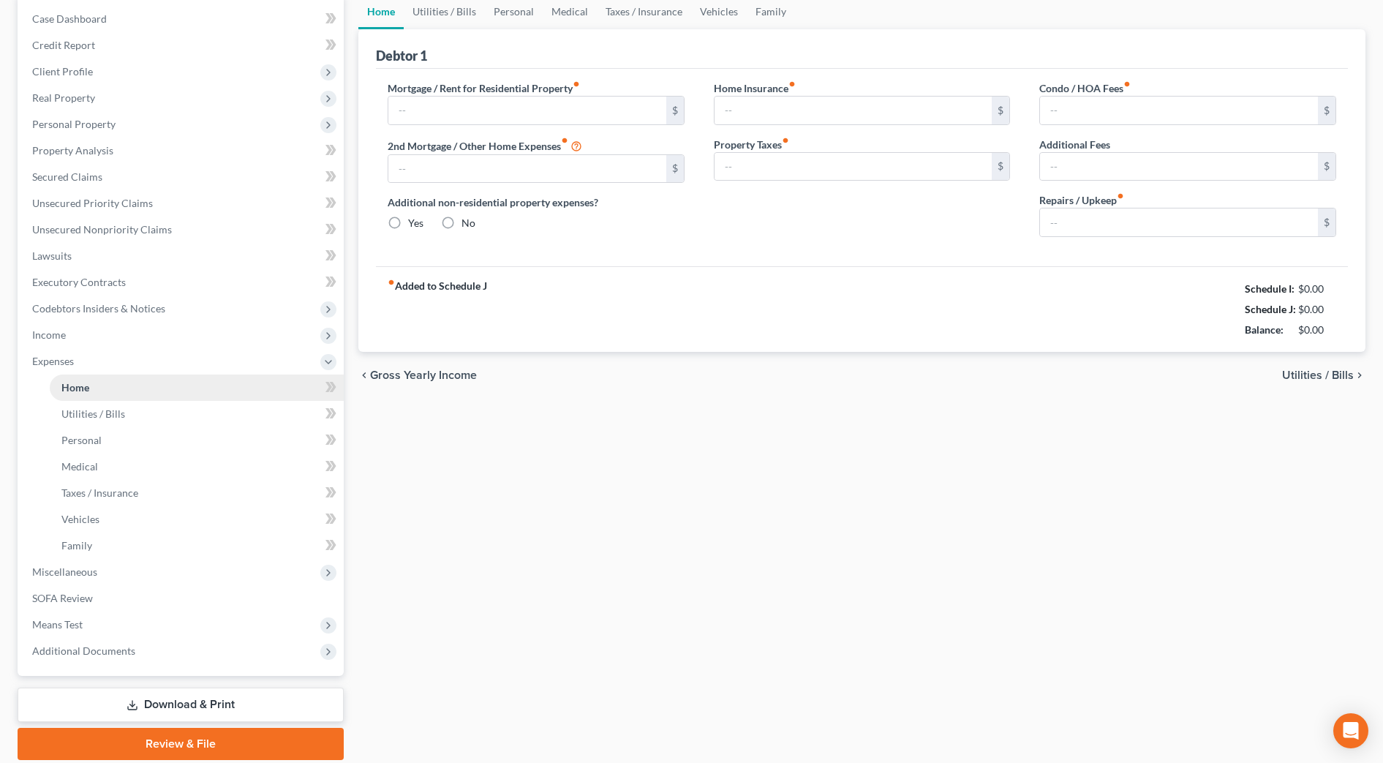
type input "550.00"
type input "0.00"
radio input "true"
type input "0.00"
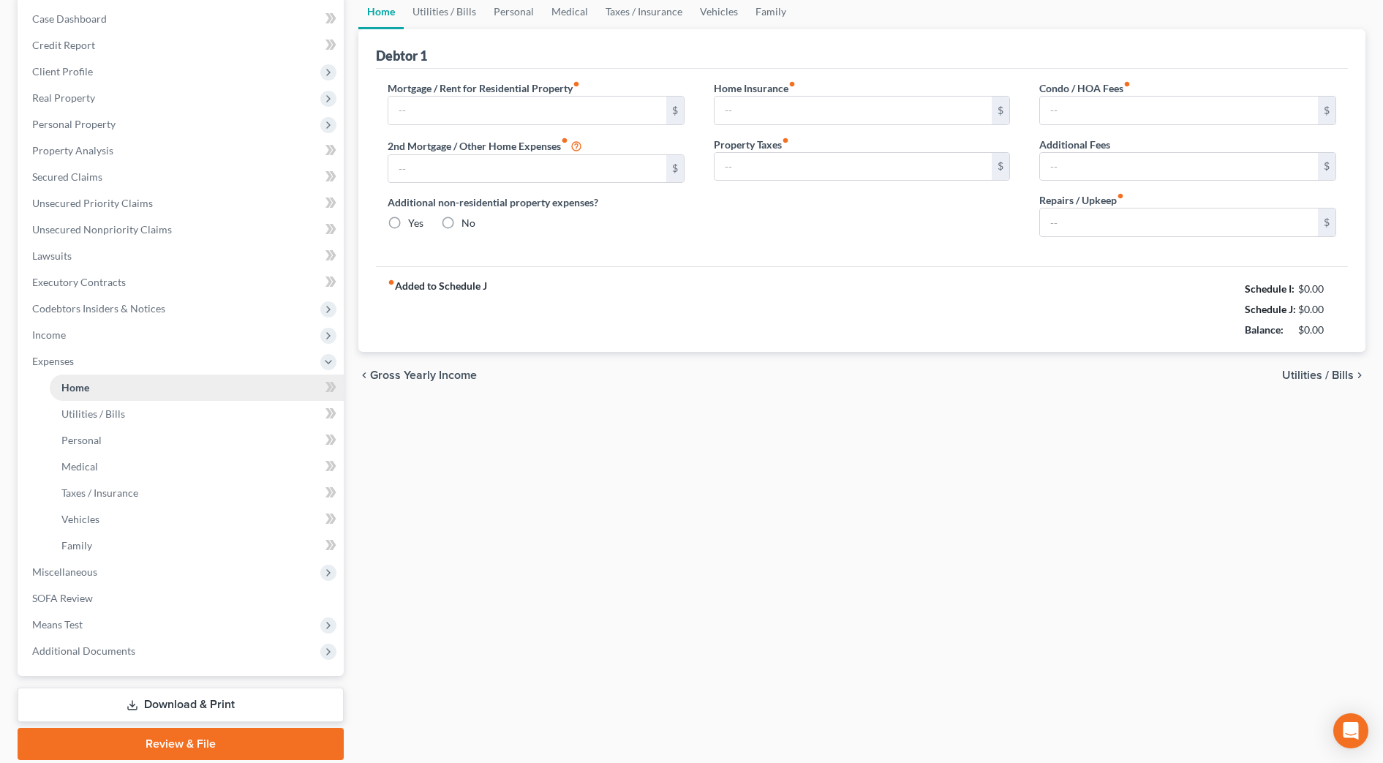
type input "0.00"
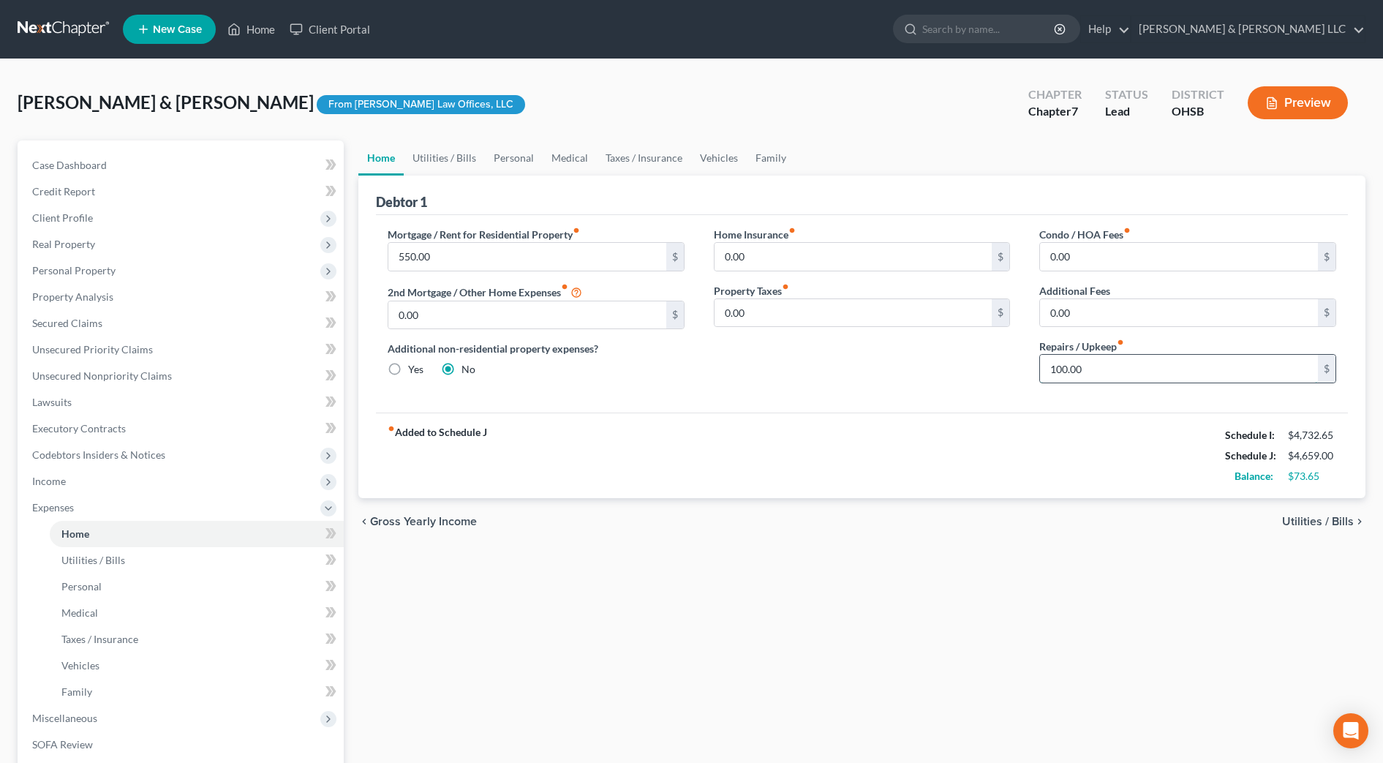
click at [1093, 370] on input "100.00" at bounding box center [1179, 369] width 278 height 28
type input "150.00"
click at [947, 379] on div "Home Insurance fiber_manual_record 0.00 $ Property Taxes fiber_manual_record 0.…" at bounding box center [862, 311] width 326 height 168
click at [766, 162] on link "Family" at bounding box center [771, 157] width 48 height 35
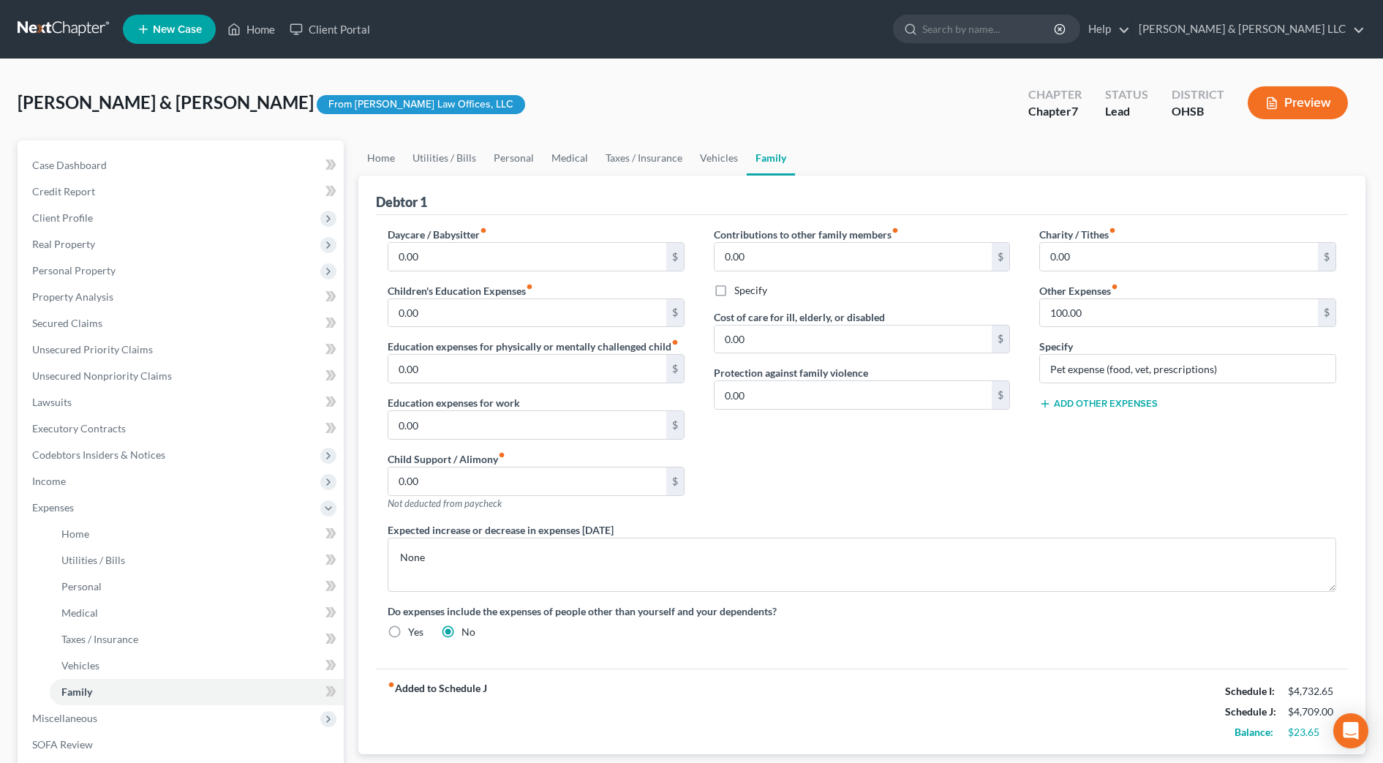
click at [1081, 328] on div "Charity / Tithes fiber_manual_record 0.00 $ Other Expenses fiber_manual_record …" at bounding box center [1188, 375] width 326 height 296
click at [1088, 322] on input "100.00" at bounding box center [1179, 313] width 278 height 28
type input "75.00"
click at [726, 170] on link "Vehicles" at bounding box center [719, 157] width 56 height 35
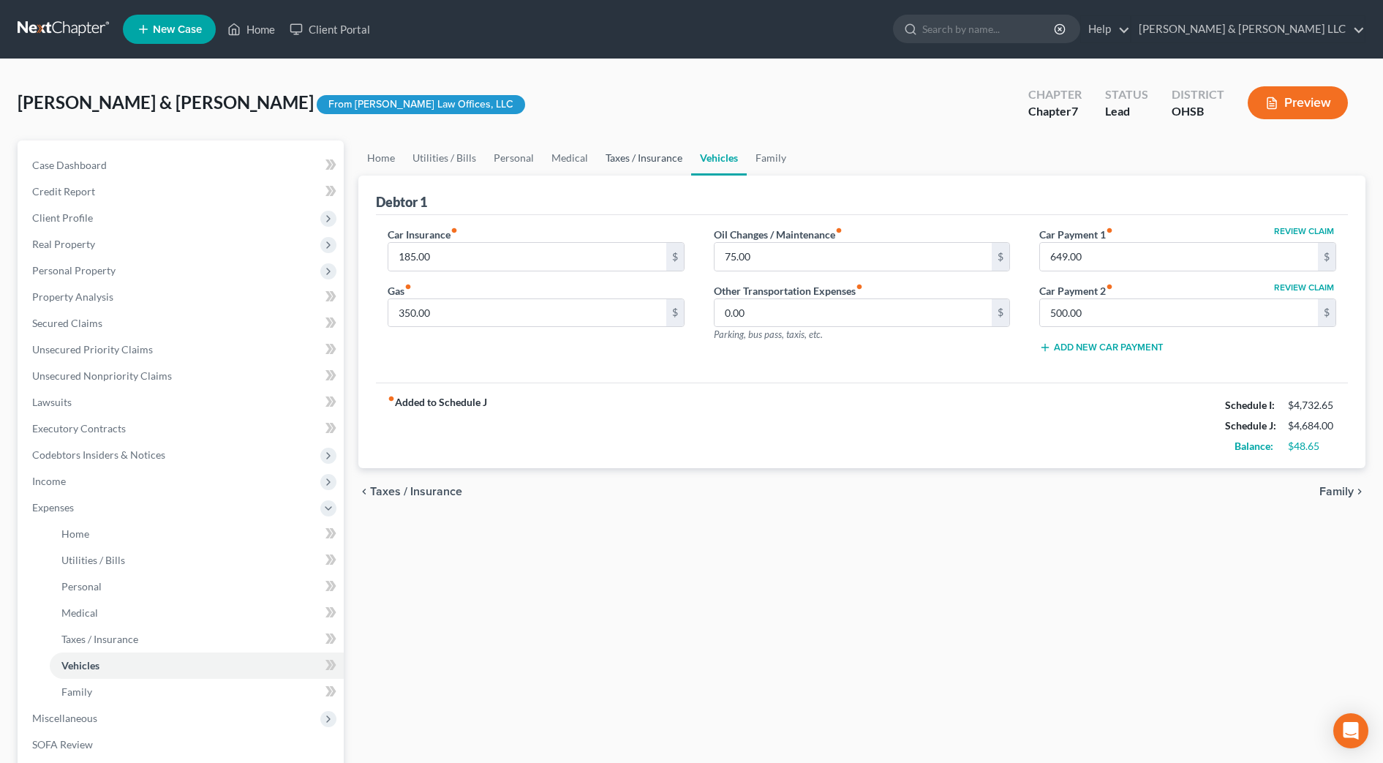
click at [663, 161] on link "Taxes / Insurance" at bounding box center [644, 157] width 94 height 35
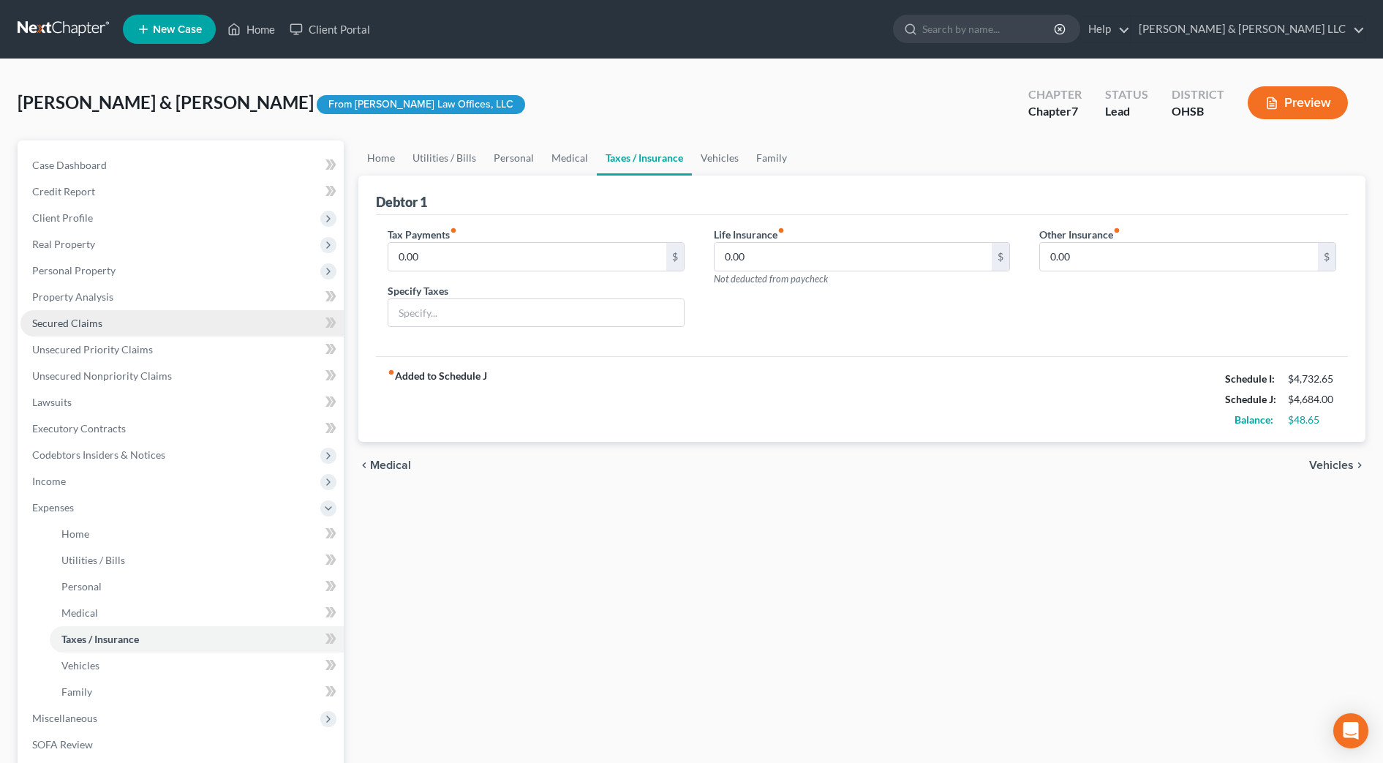
click at [116, 325] on link "Secured Claims" at bounding box center [181, 323] width 323 height 26
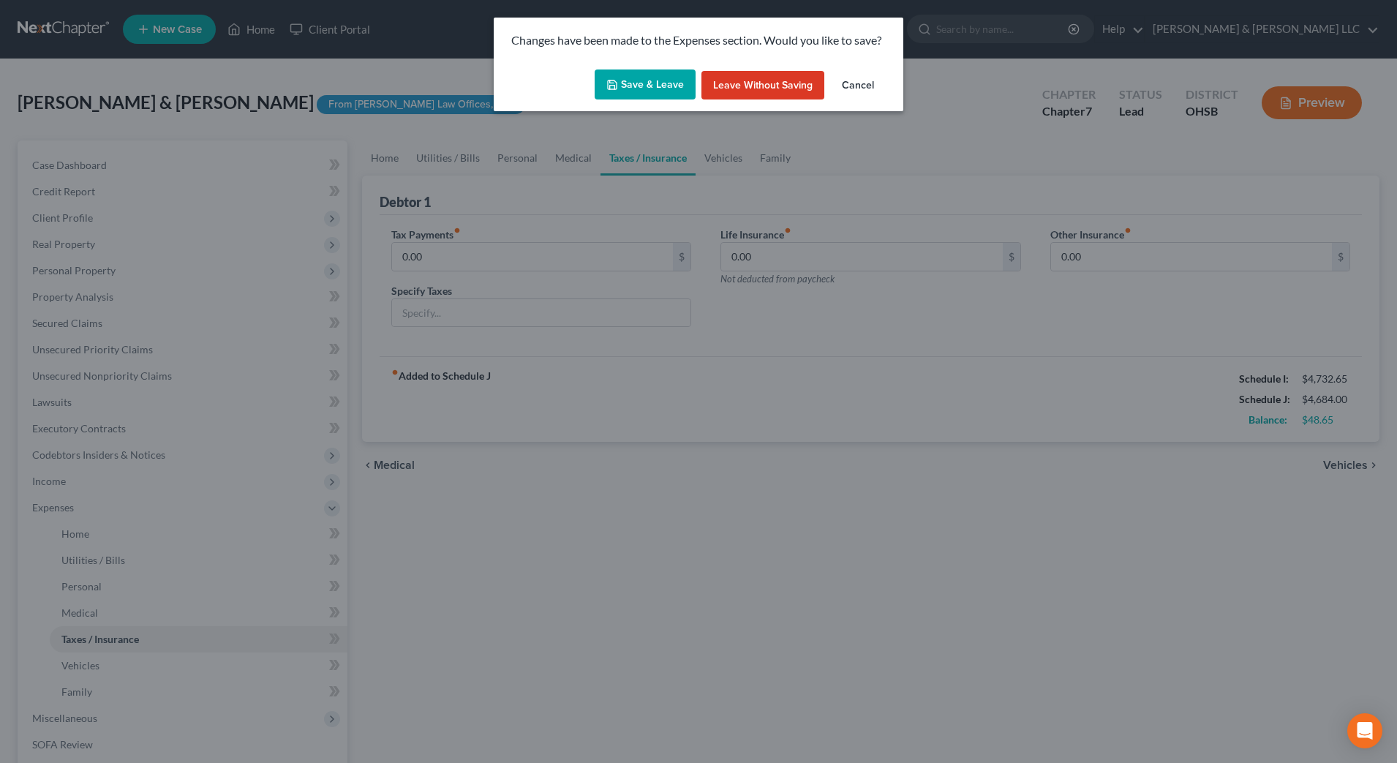
click at [625, 83] on button "Save & Leave" at bounding box center [645, 84] width 101 height 31
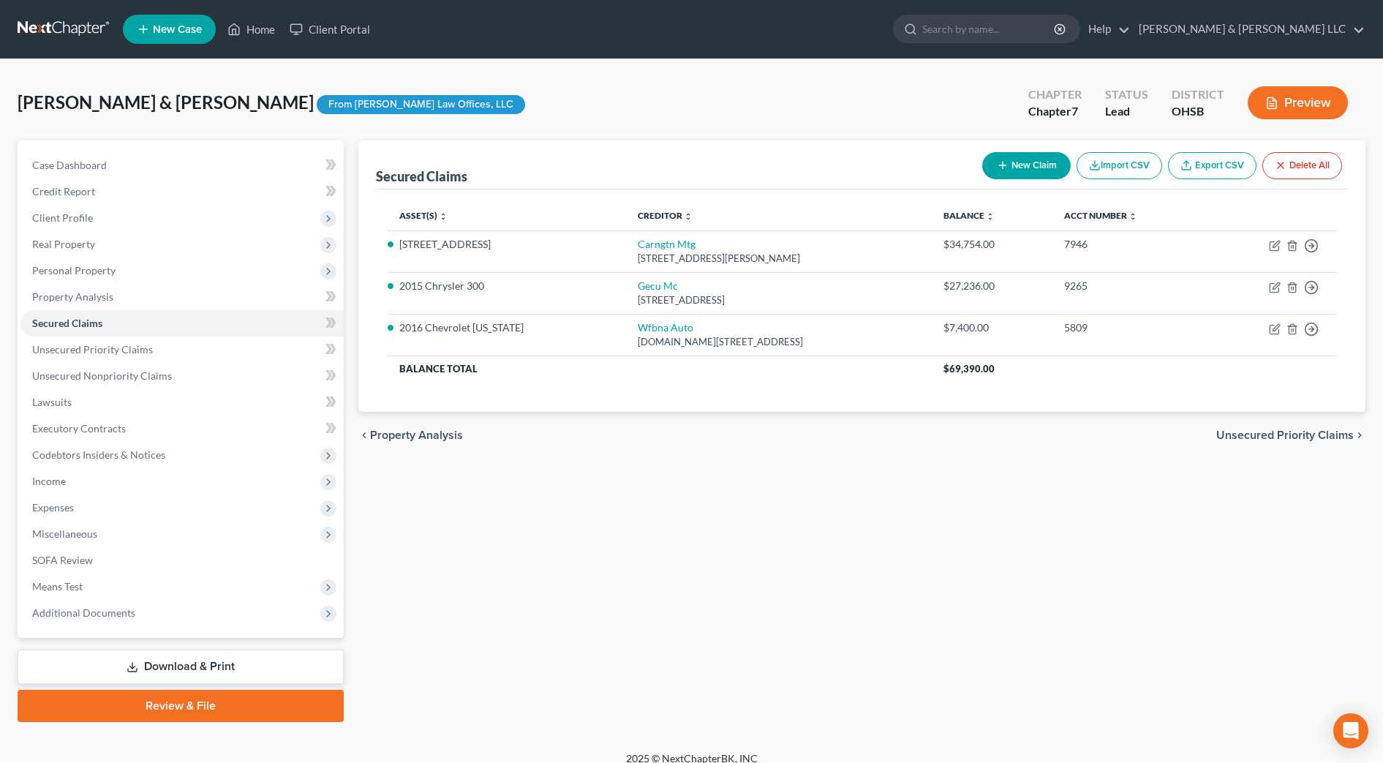
click at [699, 473] on div "Secured Claims New Claim Import CSV Export CSV Delete All Asset(s) expand_more …" at bounding box center [862, 431] width 1022 height 582
click at [680, 416] on div "chevron_left Property Analysis Unsecured Priority Claims chevron_right" at bounding box center [861, 435] width 1007 height 47
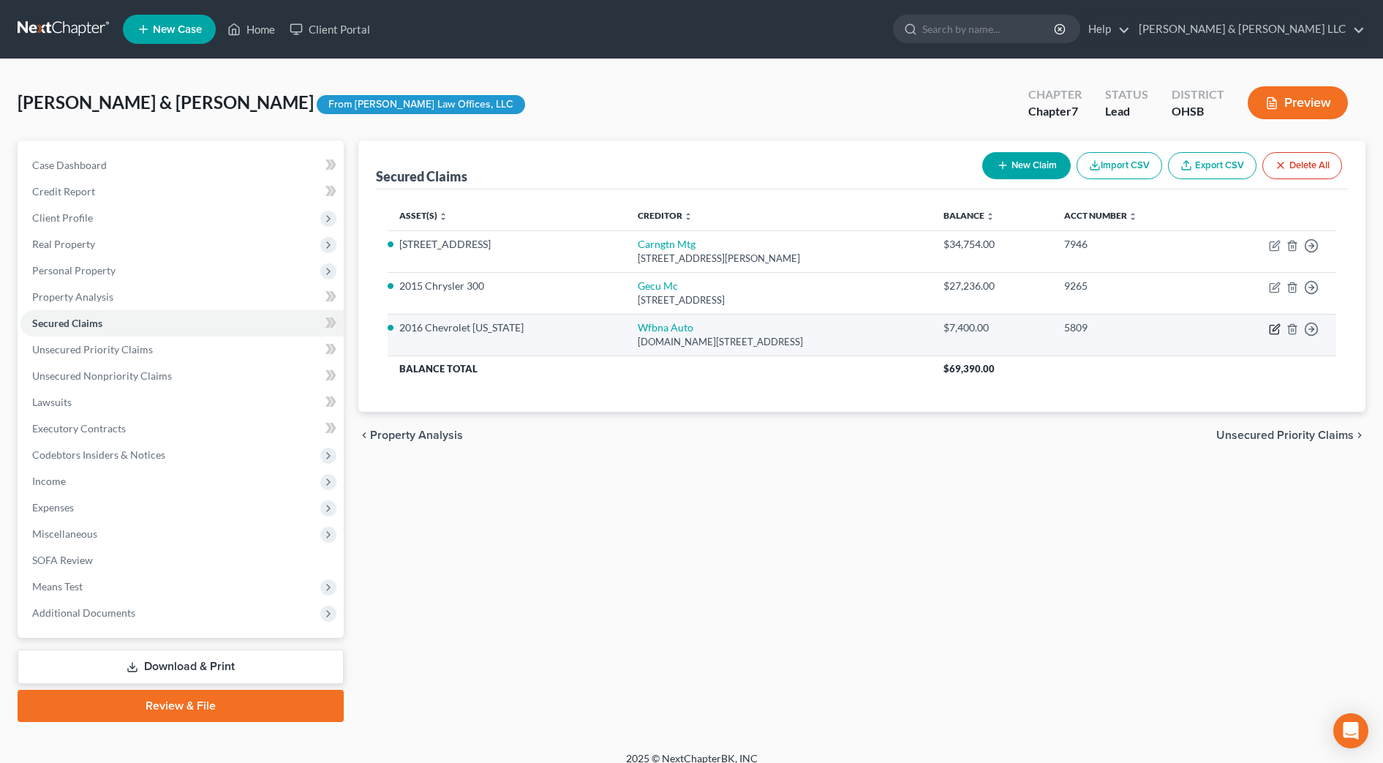
click at [1275, 327] on icon "button" at bounding box center [1276, 327] width 7 height 7
select select "28"
select select "0"
select select "2"
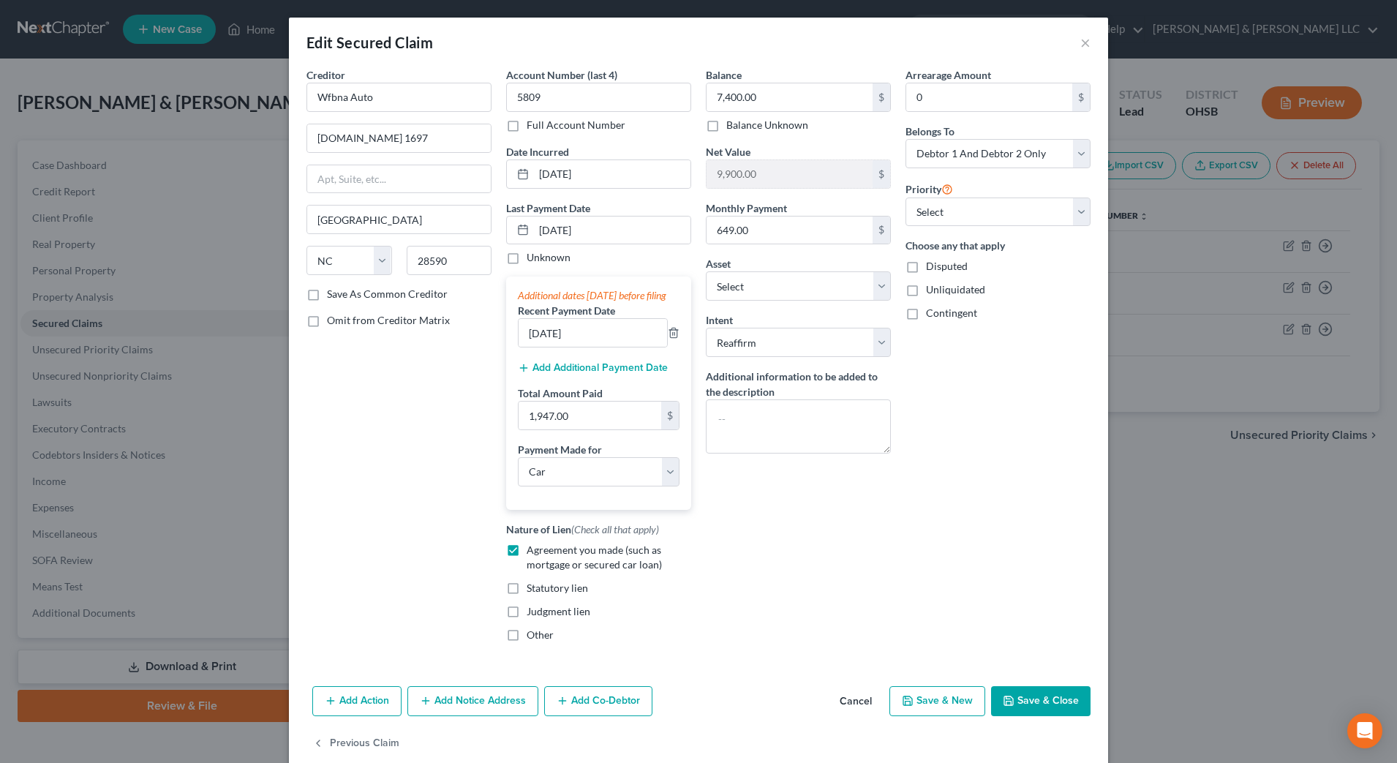
click at [845, 517] on div "Balance 7,400.00 $ Balance Unknown Balance Undetermined 7,400.00 $ Balance Unkn…" at bounding box center [799, 360] width 200 height 587
click at [1081, 39] on button "×" at bounding box center [1086, 43] width 10 height 18
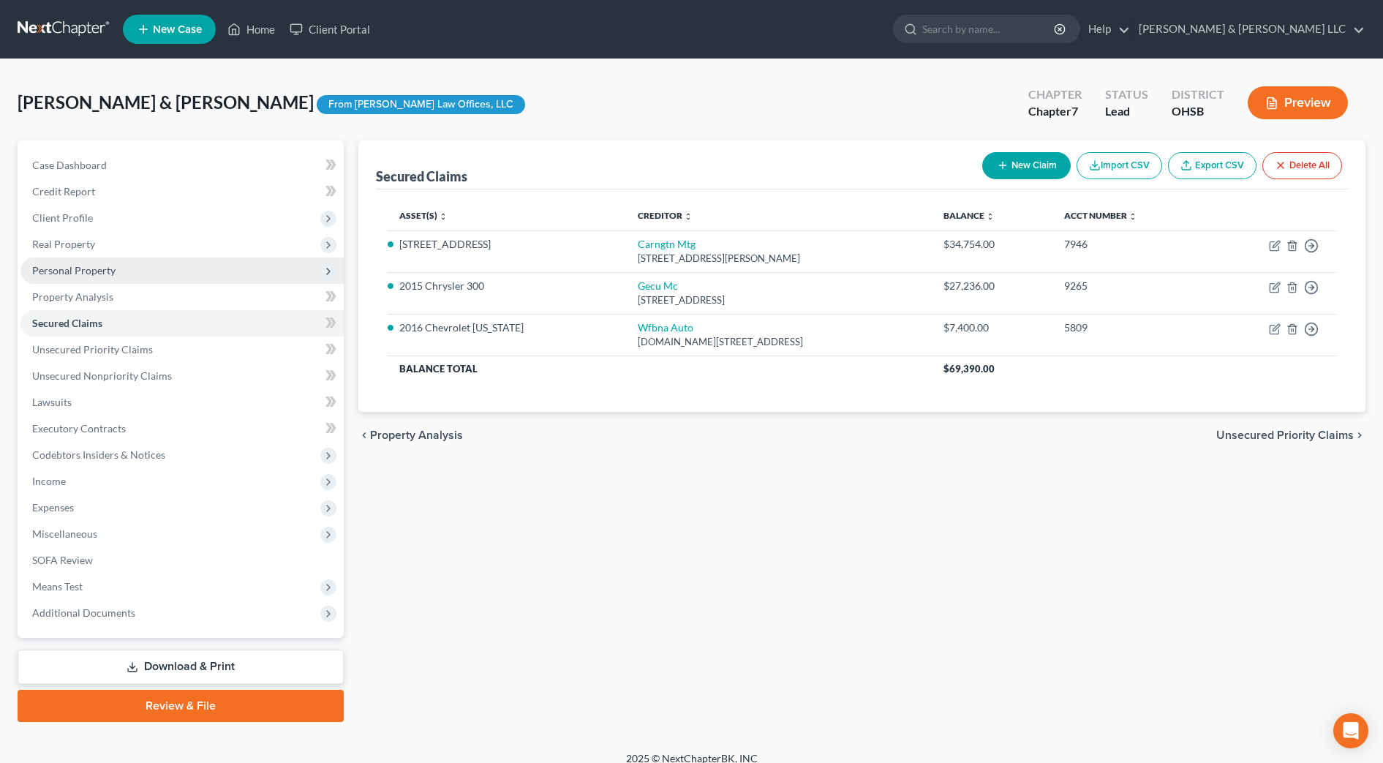
click at [74, 271] on span "Personal Property" at bounding box center [73, 270] width 83 height 12
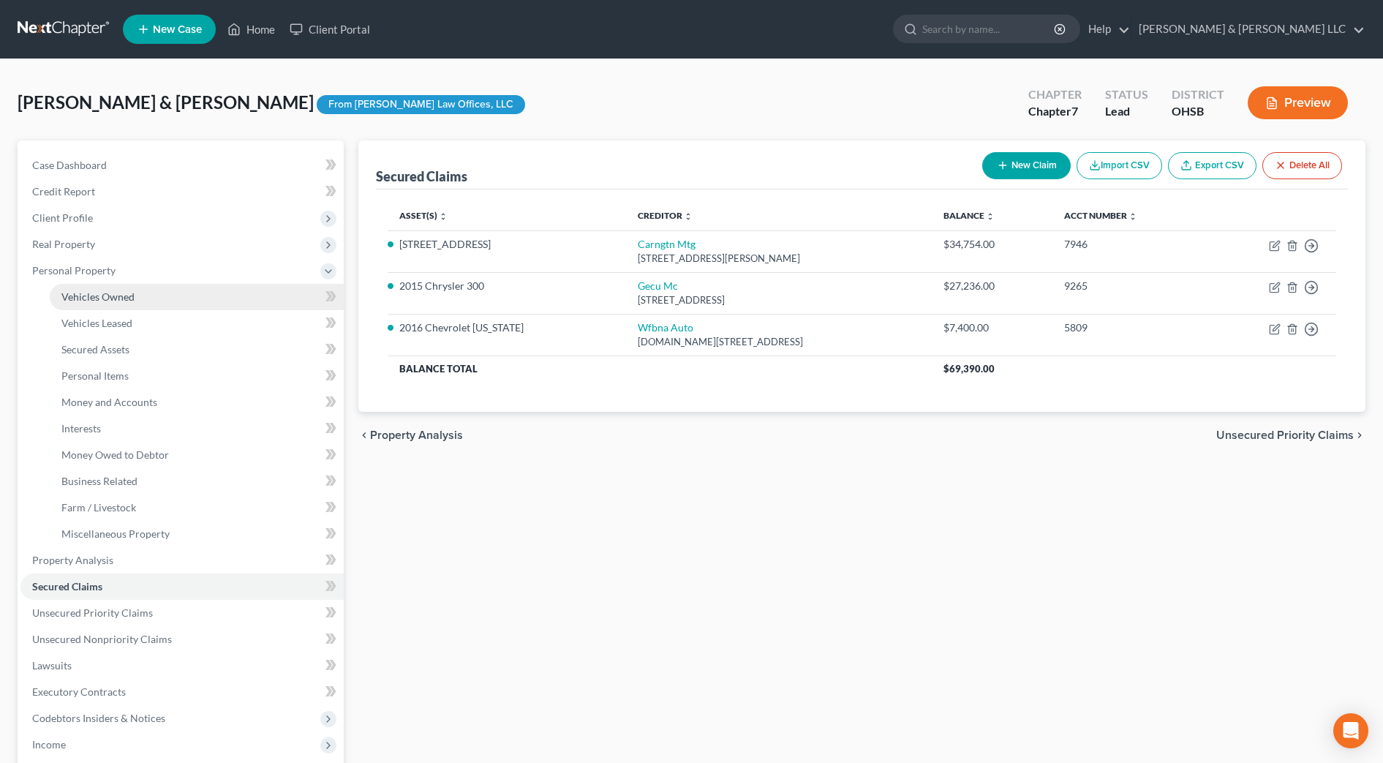
click at [75, 295] on span "Vehicles Owned" at bounding box center [97, 296] width 73 height 12
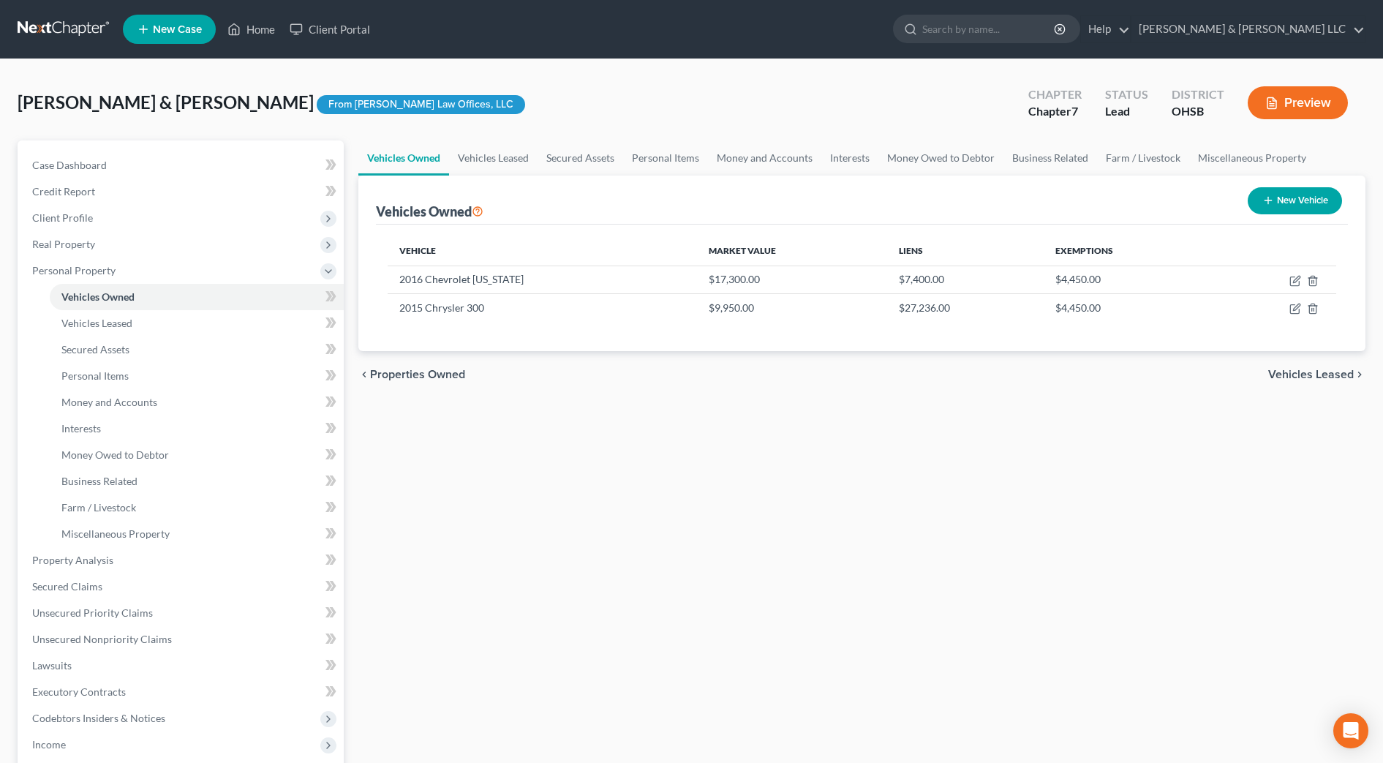
click at [666, 487] on div "Vehicles Owned Vehicles Leased Secured Assets Personal Items Money and Accounts…" at bounding box center [862, 562] width 1022 height 845
click at [726, 495] on div "Vehicles Owned Vehicles Leased Secured Assets Personal Items Money and Accounts…" at bounding box center [862, 562] width 1022 height 845
click at [1296, 281] on icon "button" at bounding box center [1296, 281] width 12 height 12
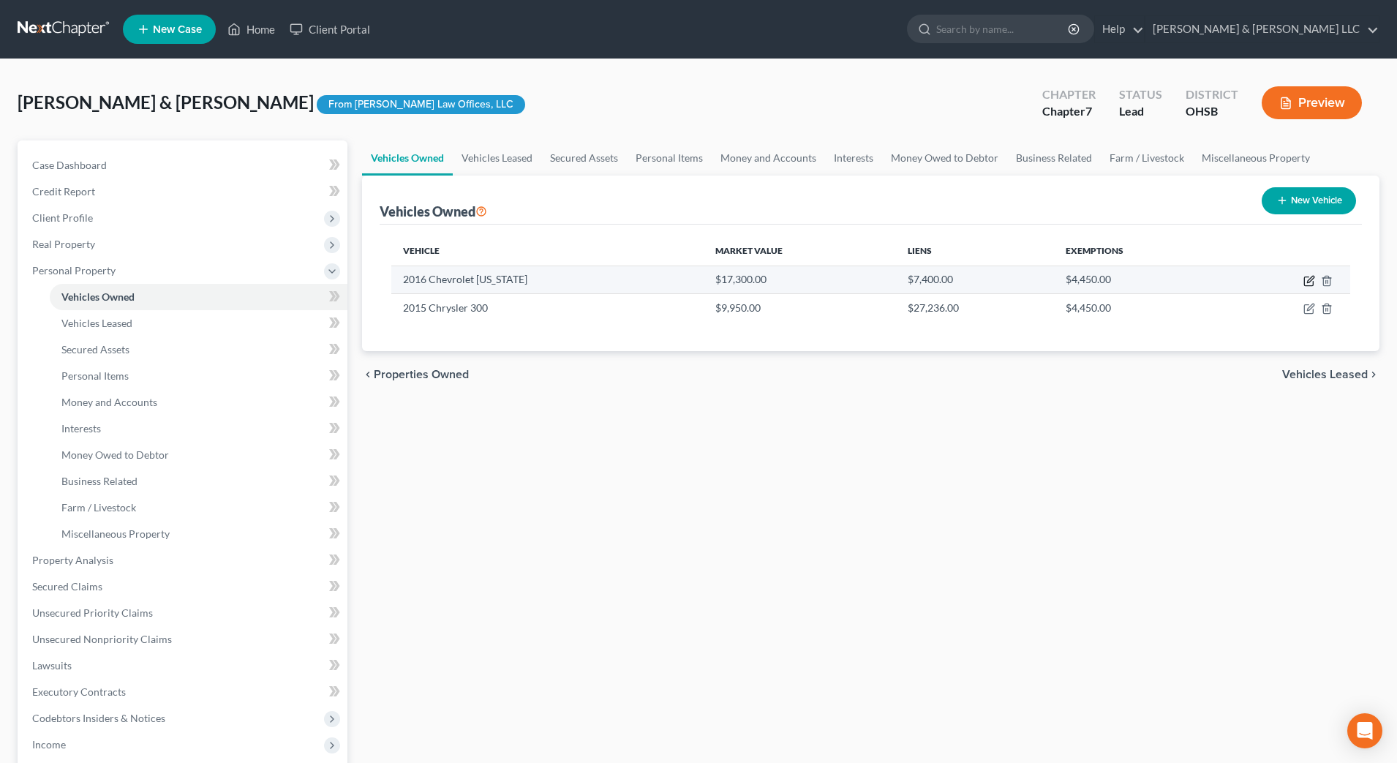
select select "0"
select select "10"
select select "2"
select select "0"
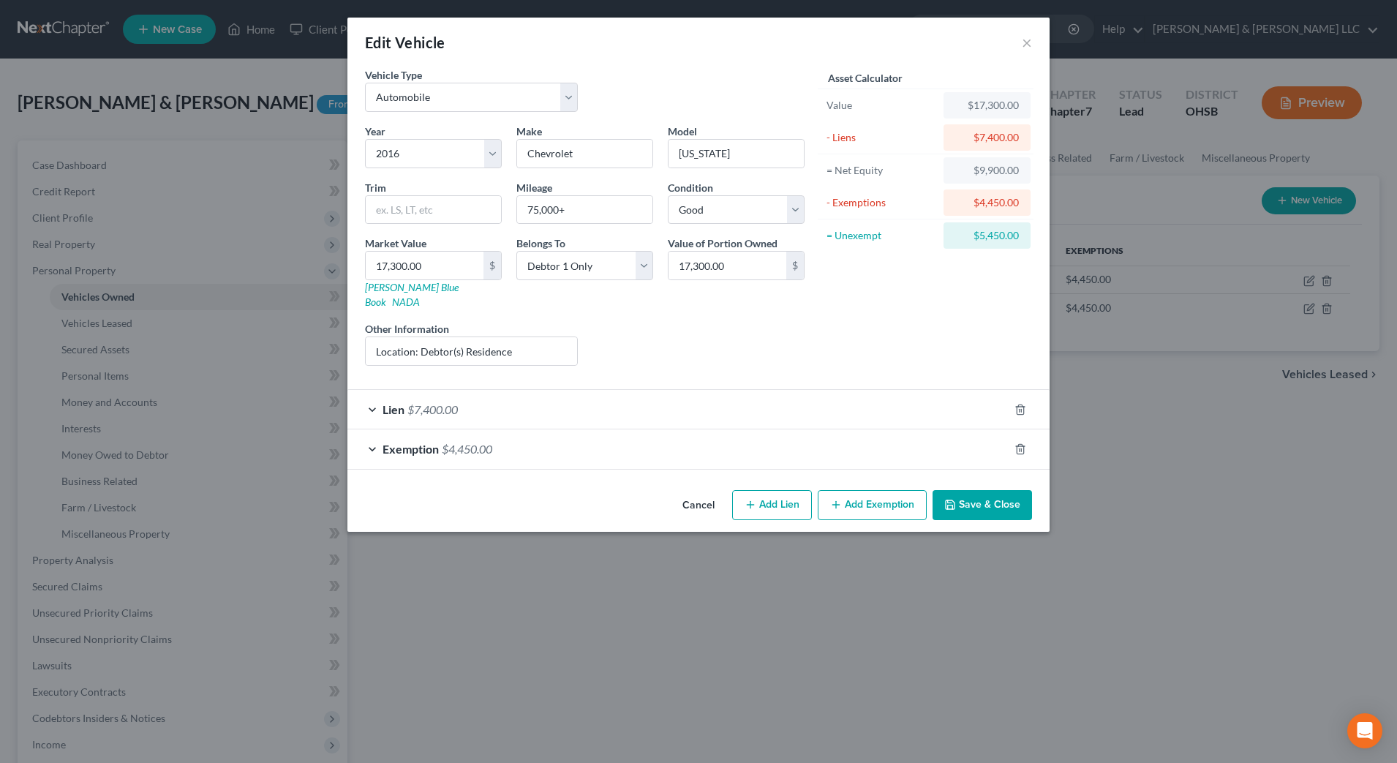
click at [583, 450] on div "Exemption $4,450.00" at bounding box center [677, 448] width 661 height 39
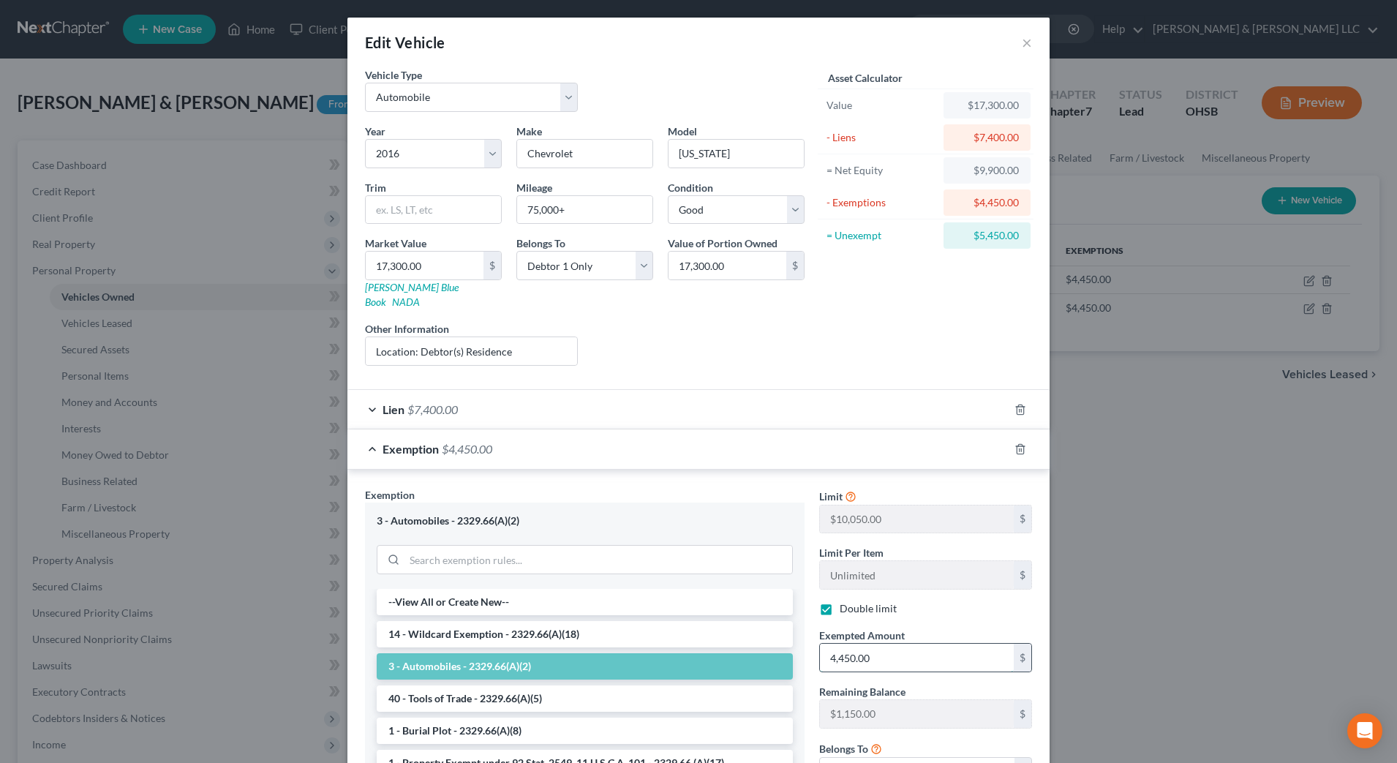
click at [922, 644] on input "4,450.00" at bounding box center [917, 658] width 194 height 28
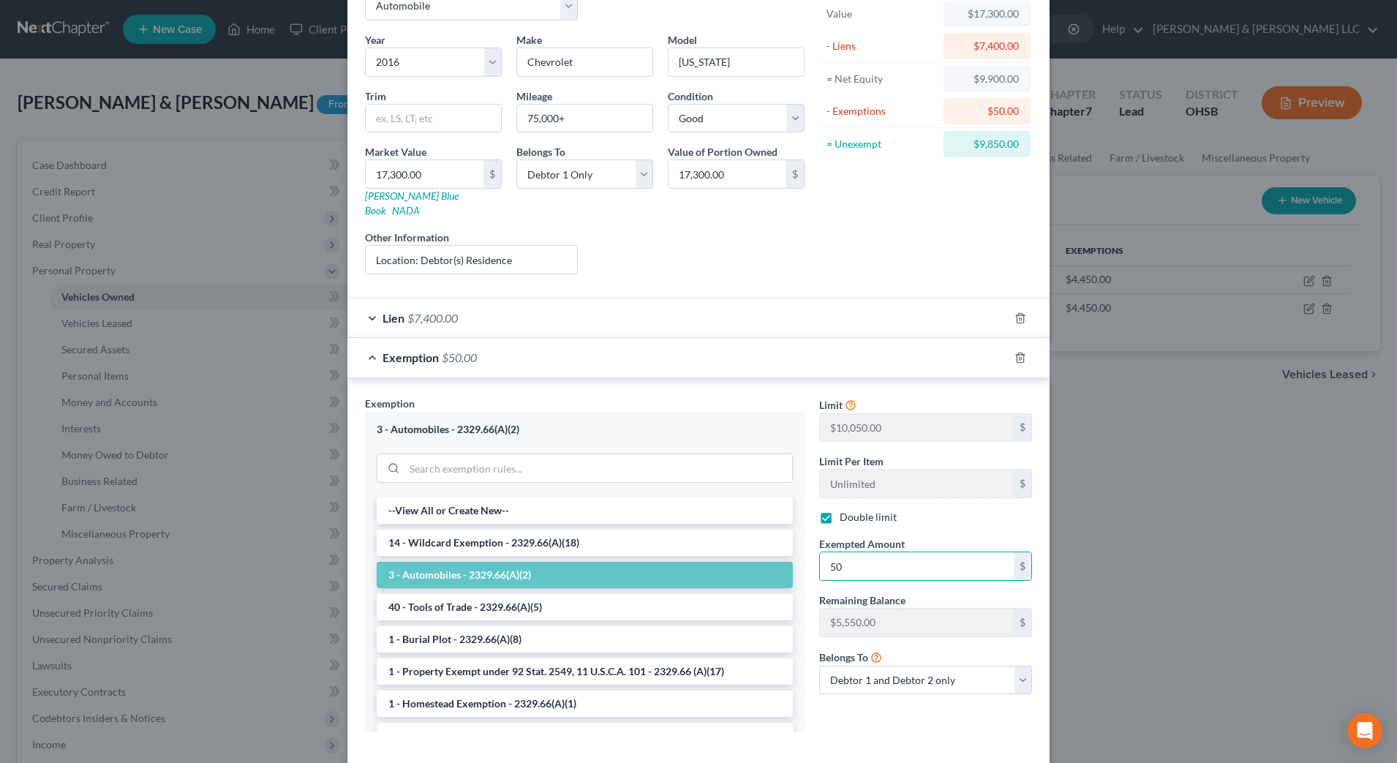
click at [876, 692] on div "Limit $10,050.00 $ Limit Per Item Unlimited $ Double limit Exempted Amount * 50…" at bounding box center [926, 569] width 228 height 347
click at [860, 556] on input "50" at bounding box center [917, 566] width 194 height 28
type input "5"
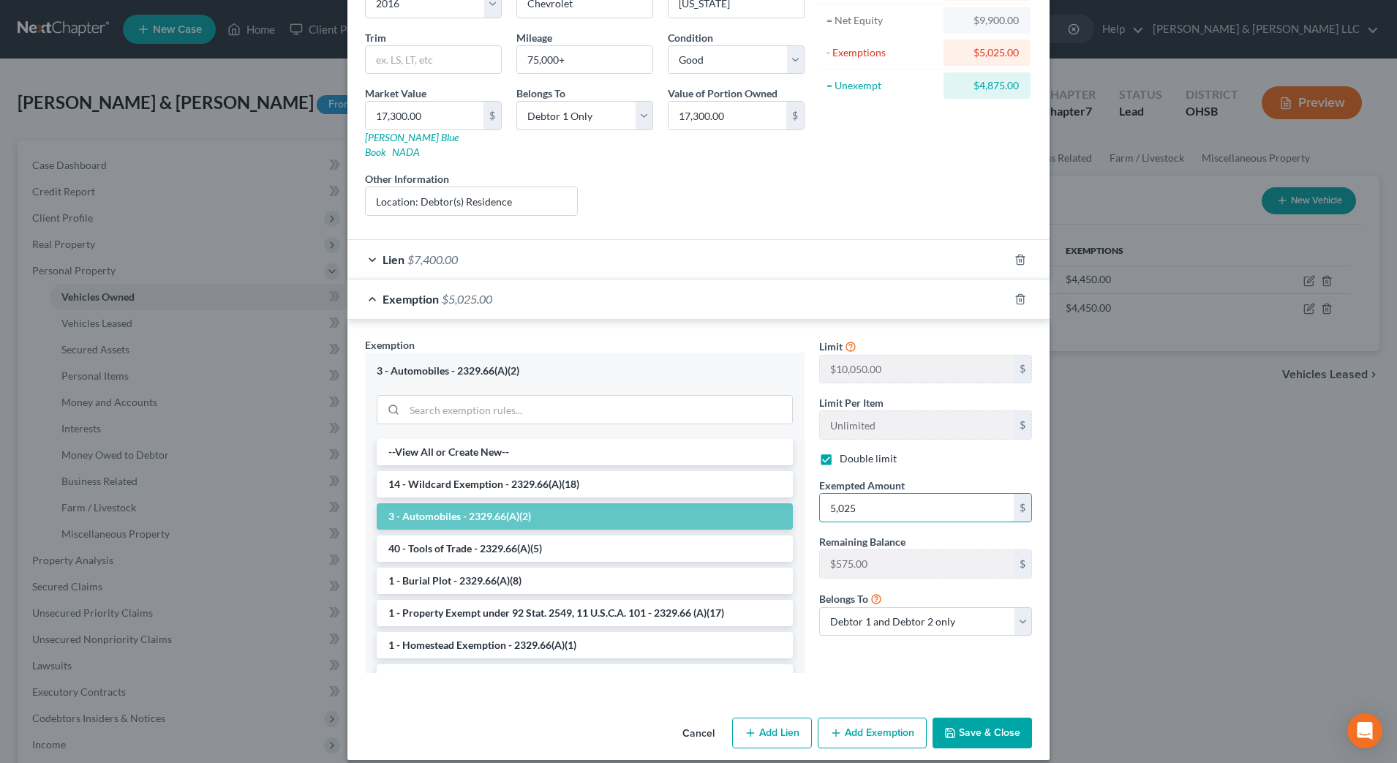
type input "5,025"
click at [1007, 724] on button "Save & Close" at bounding box center [982, 733] width 99 height 31
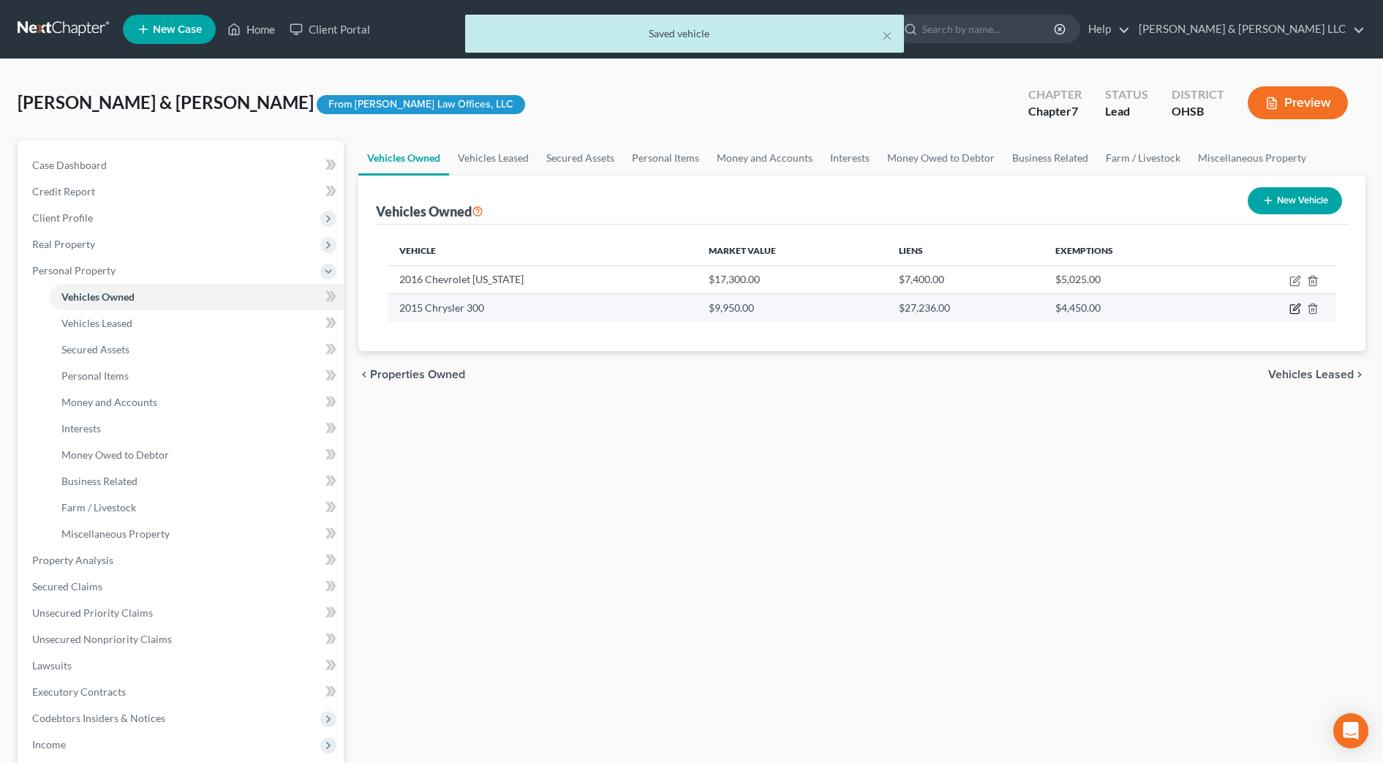
click at [1295, 310] on icon "button" at bounding box center [1296, 307] width 7 height 7
select select "0"
select select "11"
select select "2"
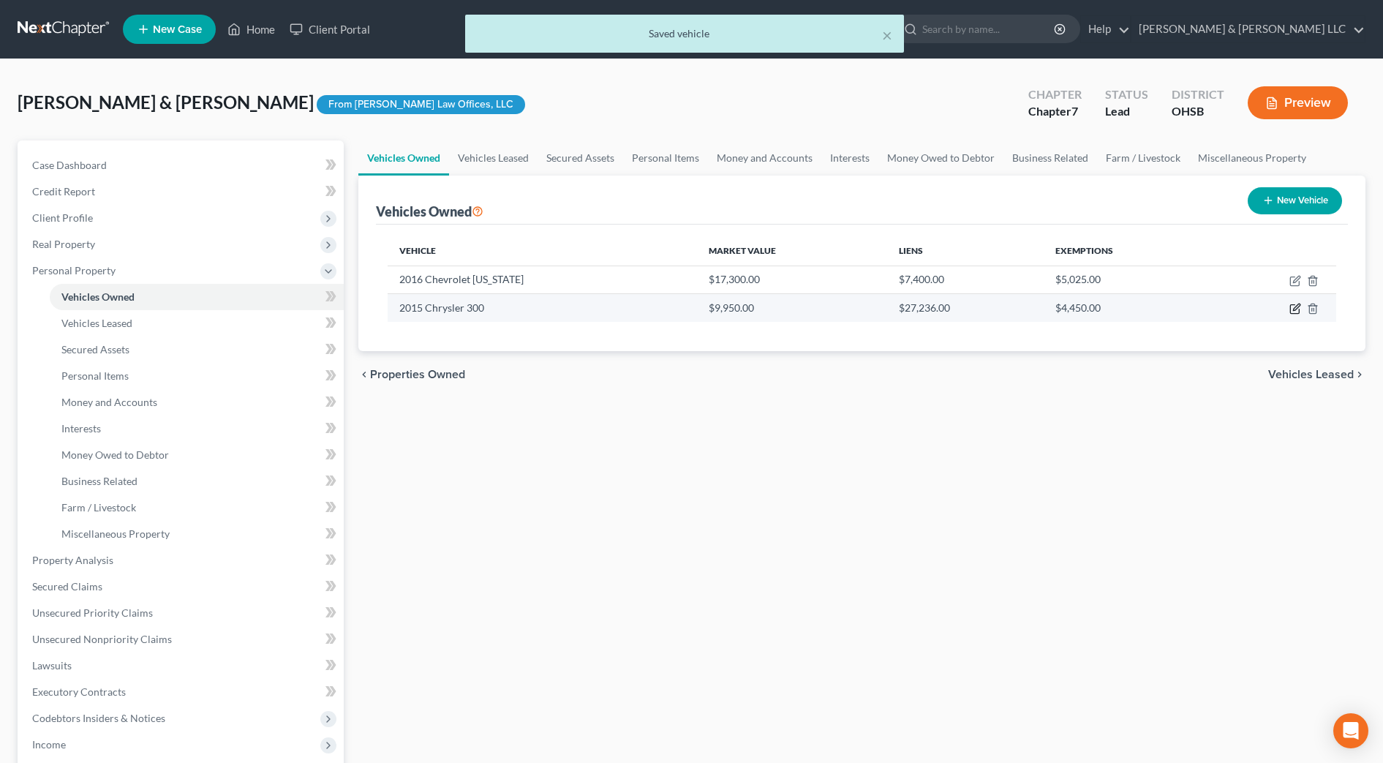
select select "2"
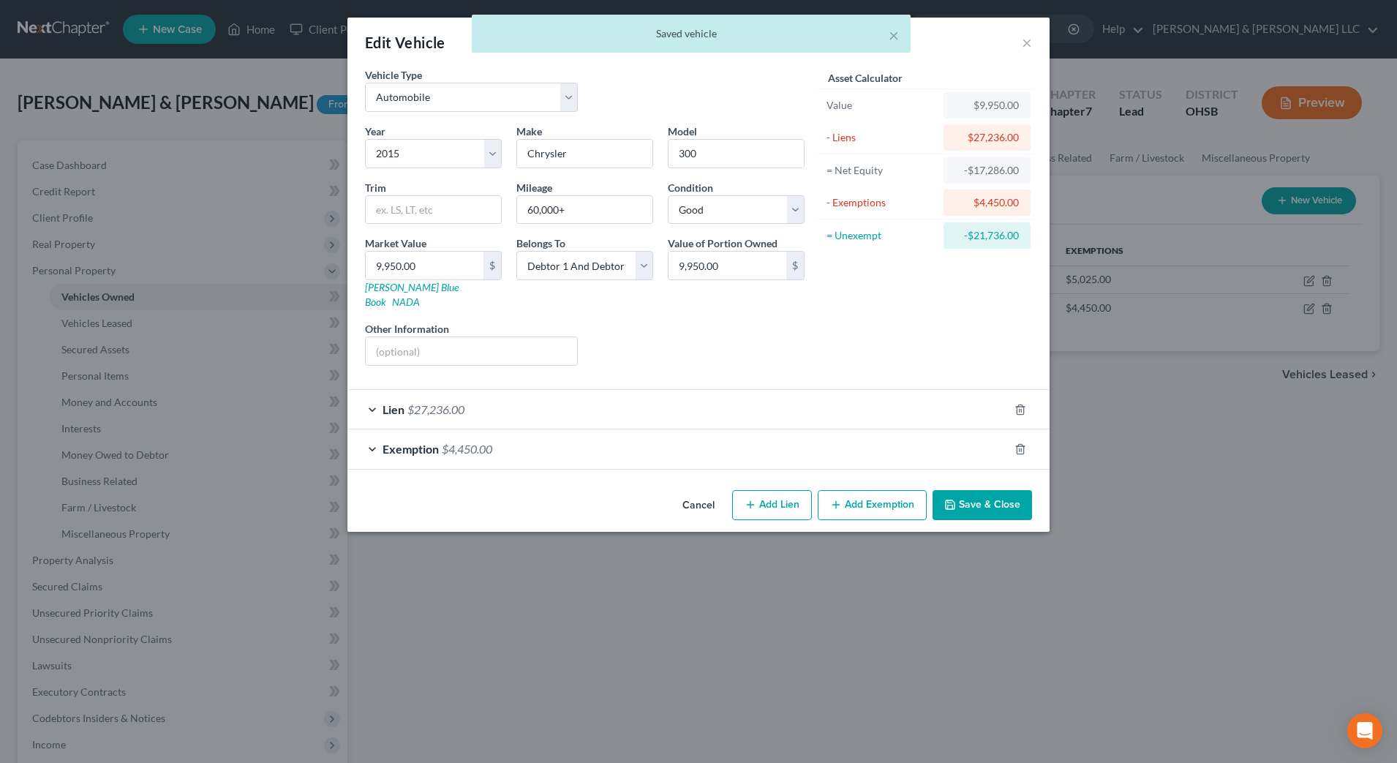
click at [749, 446] on div "Exemption $4,450.00" at bounding box center [677, 448] width 661 height 39
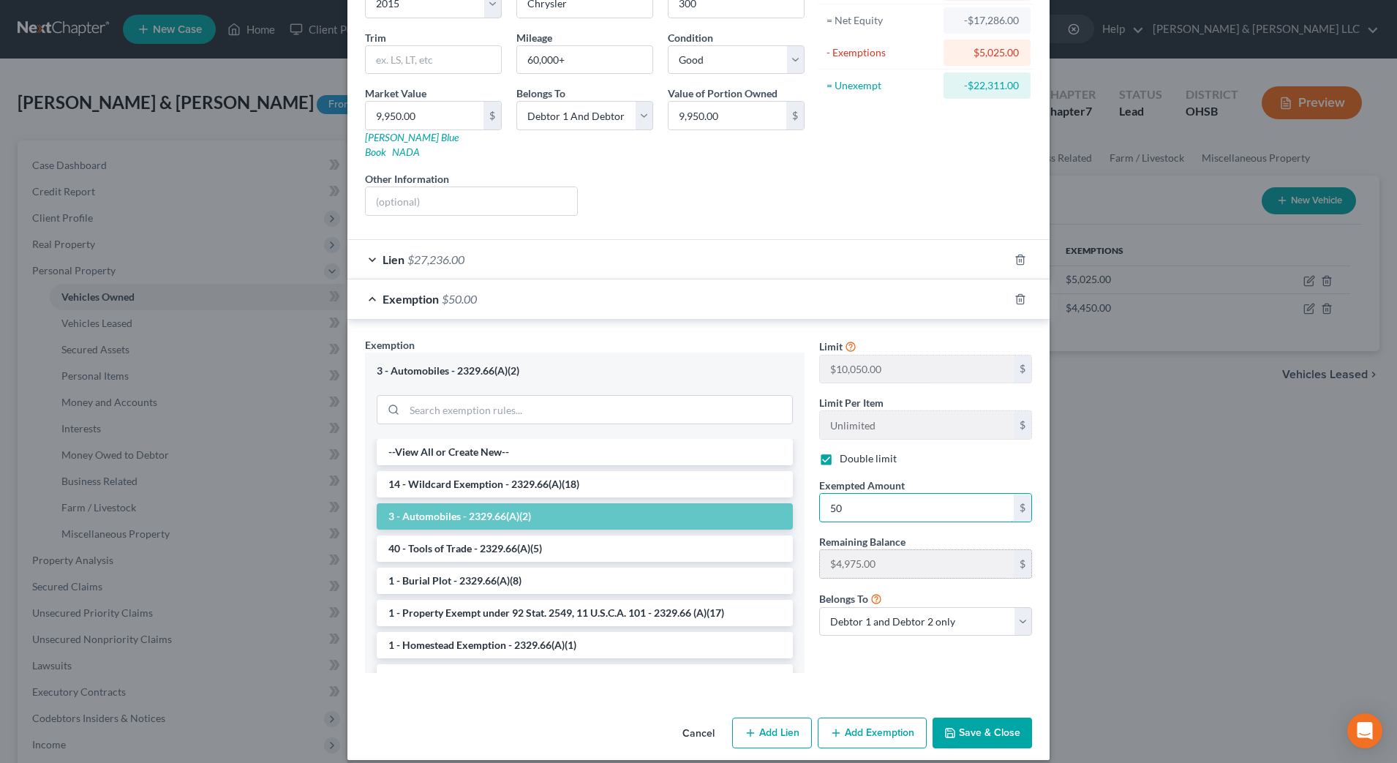
type input "5"
click at [992, 732] on button "Save & Close" at bounding box center [982, 733] width 99 height 31
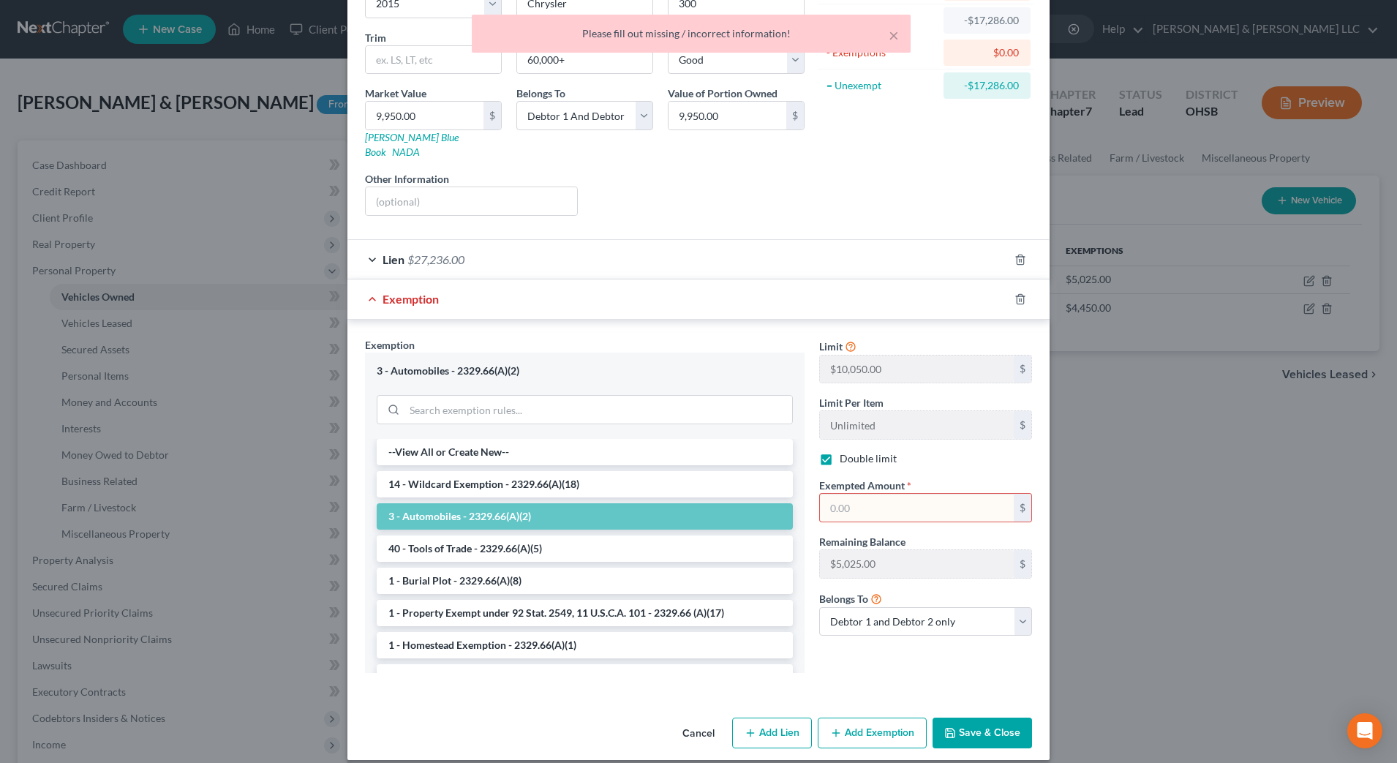
click at [940, 502] on input "text" at bounding box center [917, 508] width 194 height 28
type input "0.00"
drag, startPoint x: 984, startPoint y: 718, endPoint x: 1099, endPoint y: 647, distance: 135.0
click at [986, 718] on button "Save & Close" at bounding box center [982, 733] width 99 height 31
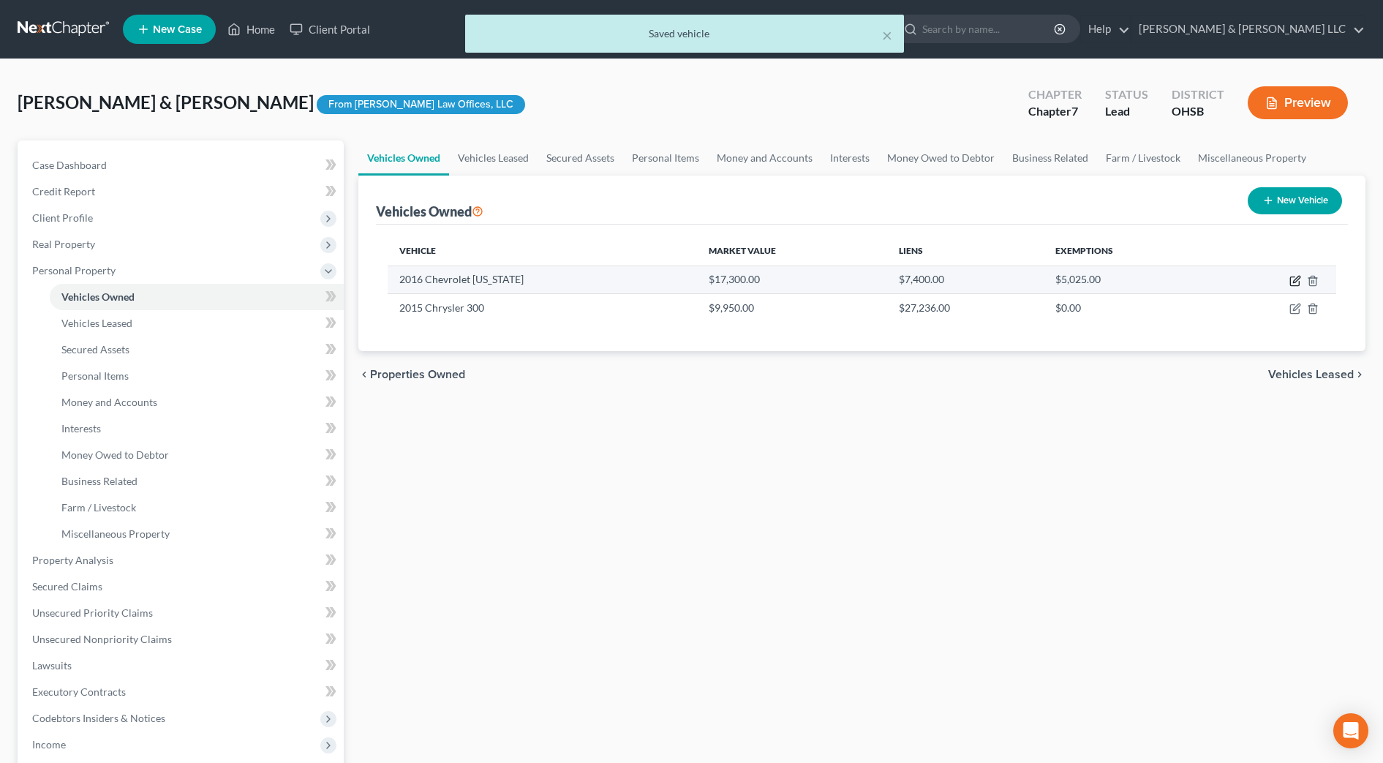
click at [1295, 285] on icon "button" at bounding box center [1296, 281] width 12 height 12
select select "0"
select select "10"
select select "2"
select select "0"
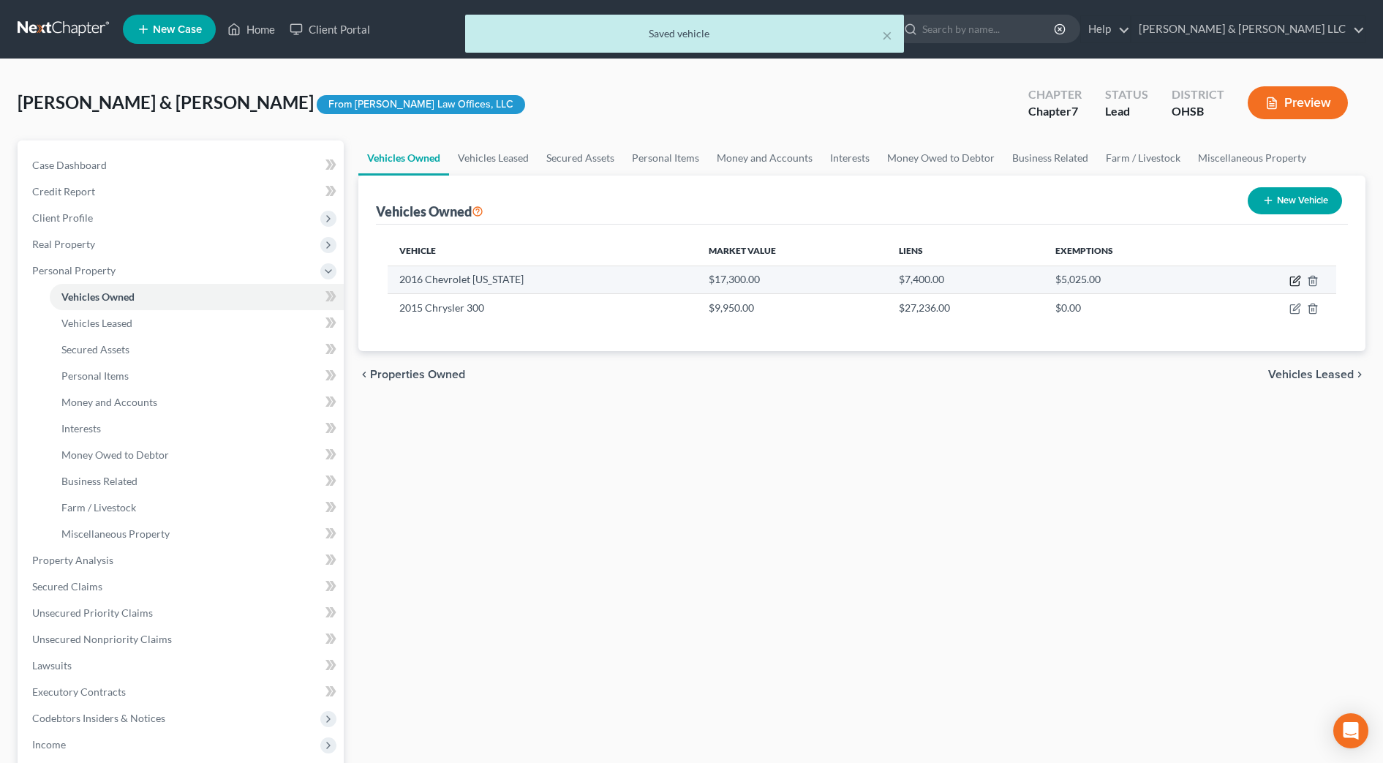
select select "2"
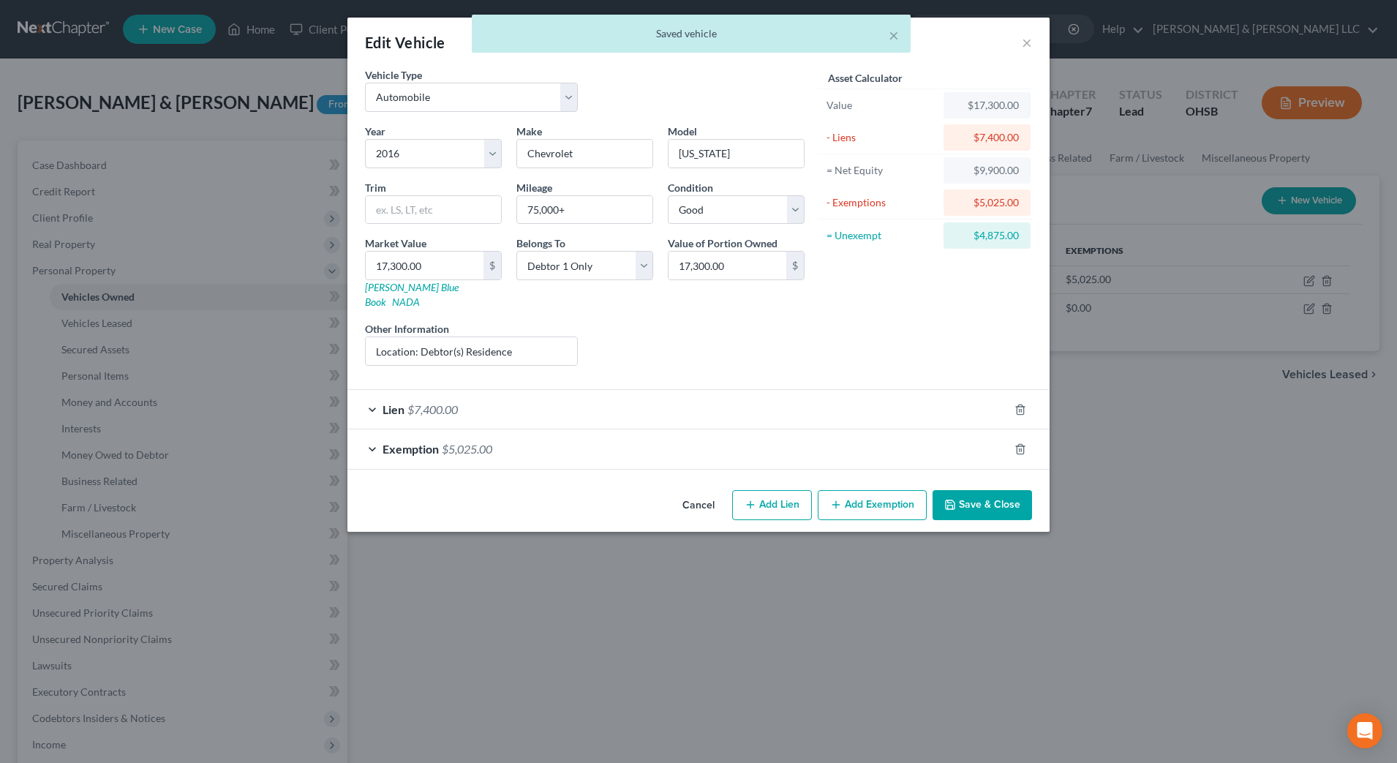
click at [718, 438] on div "Exemption $5,025.00" at bounding box center [677, 448] width 661 height 39
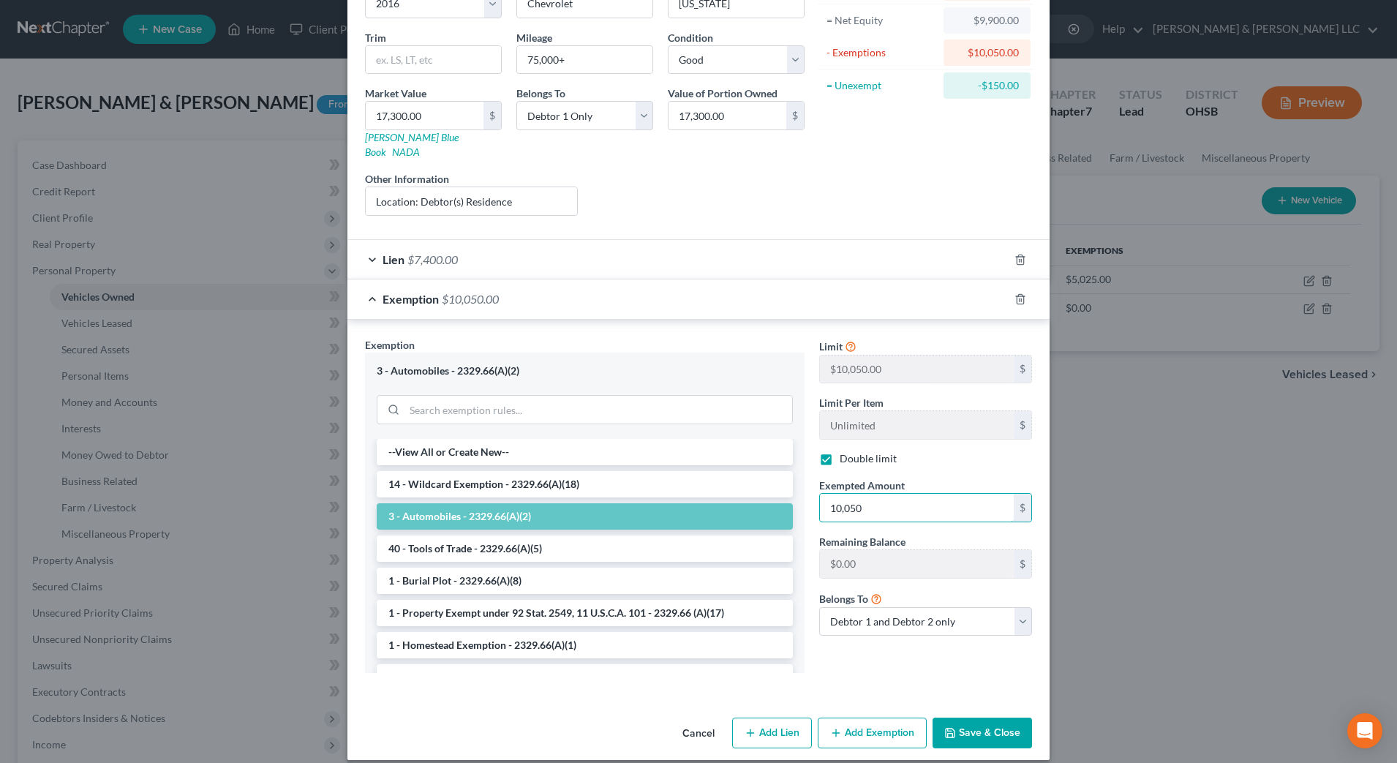
type input "10,050"
click at [984, 718] on button "Save & Close" at bounding box center [982, 733] width 99 height 31
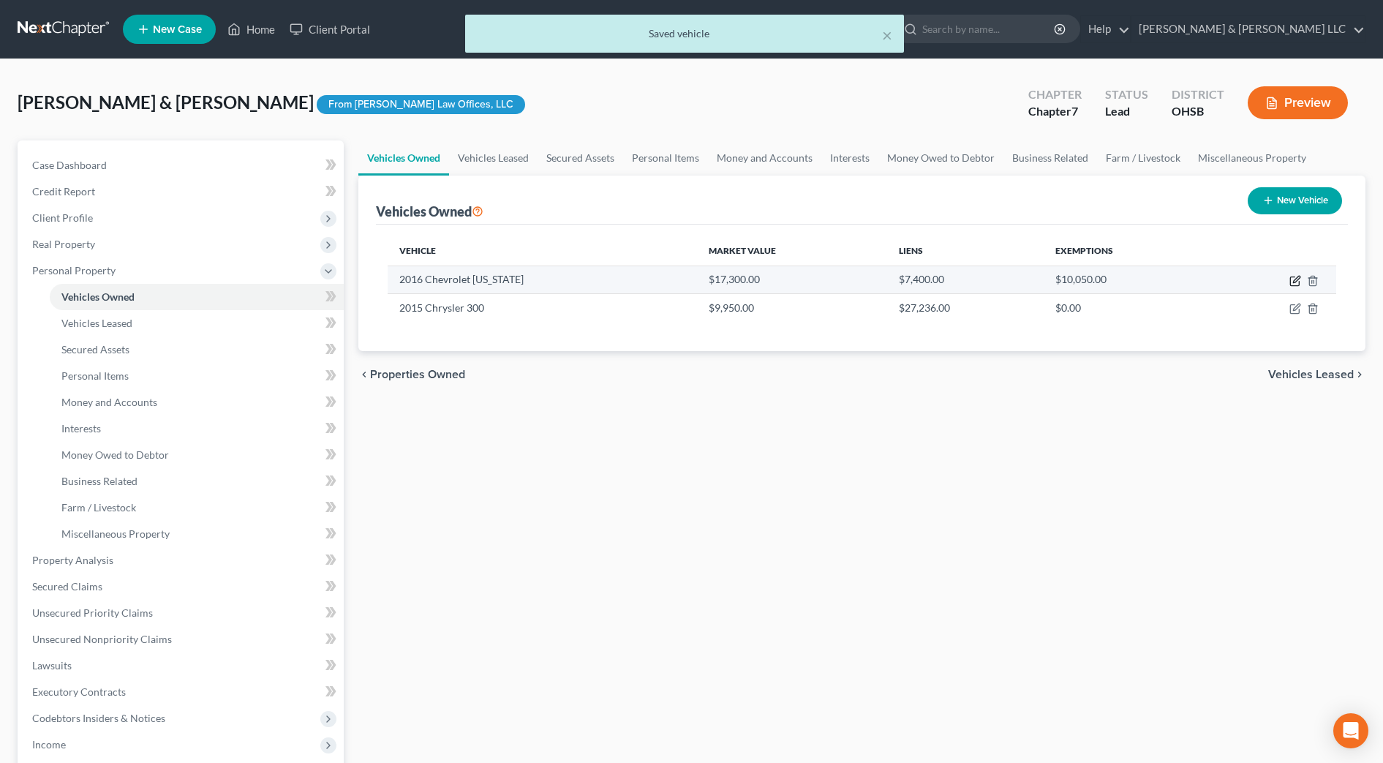
click at [1290, 281] on icon "button" at bounding box center [1294, 281] width 9 height 9
select select "0"
select select "10"
select select "2"
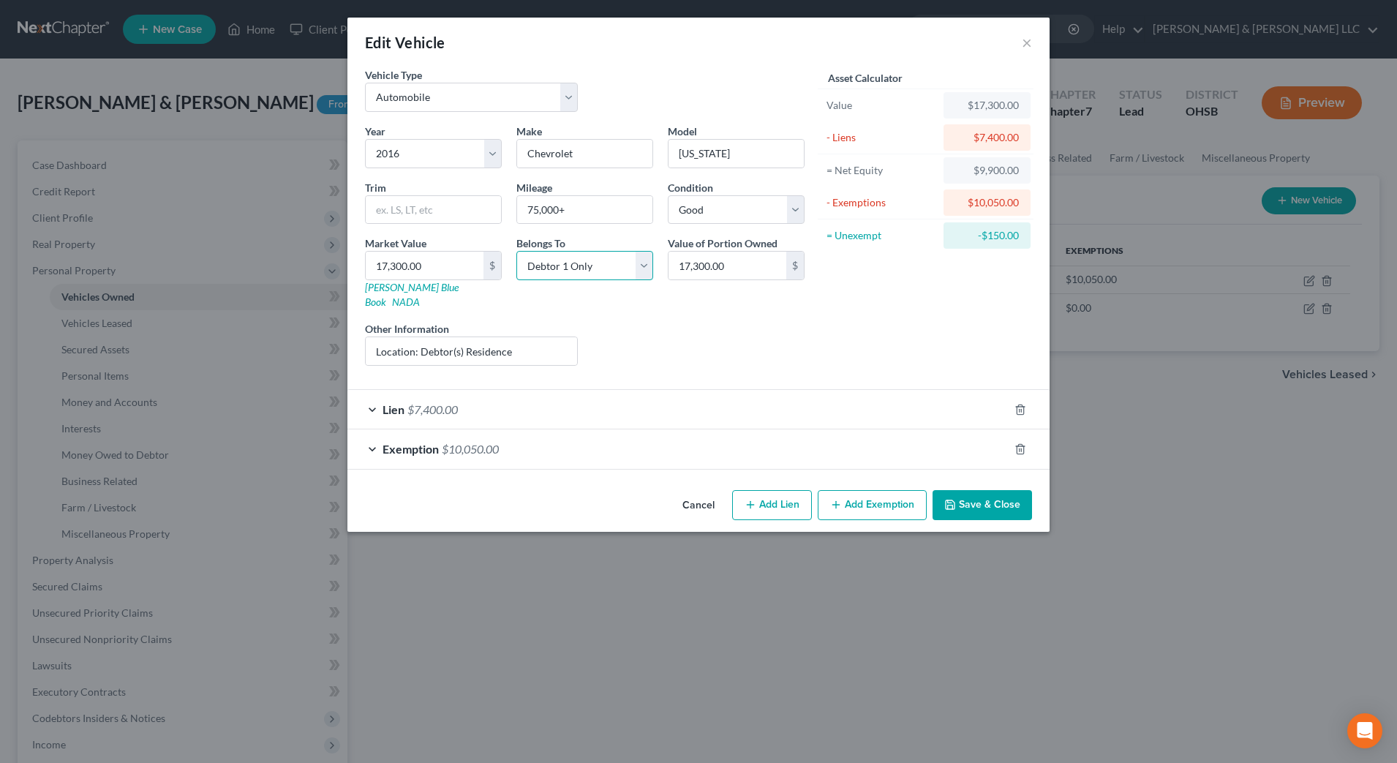
click at [595, 265] on select "Select Debtor 1 Only Debtor 2 Only Debtor 1 And Debtor 2 Only At Least One Of T…" at bounding box center [584, 265] width 137 height 29
select select "2"
click at [516, 251] on select "Select Debtor 1 Only Debtor 2 Only Debtor 1 And Debtor 2 Only At Least One Of T…" at bounding box center [584, 265] width 137 height 29
click at [593, 354] on div "Year Select 2026 2025 2024 2023 2022 2021 2020 2019 2018 2017 2016 2015 2014 20…" at bounding box center [585, 251] width 454 height 254
click at [960, 490] on button "Save & Close" at bounding box center [982, 505] width 99 height 31
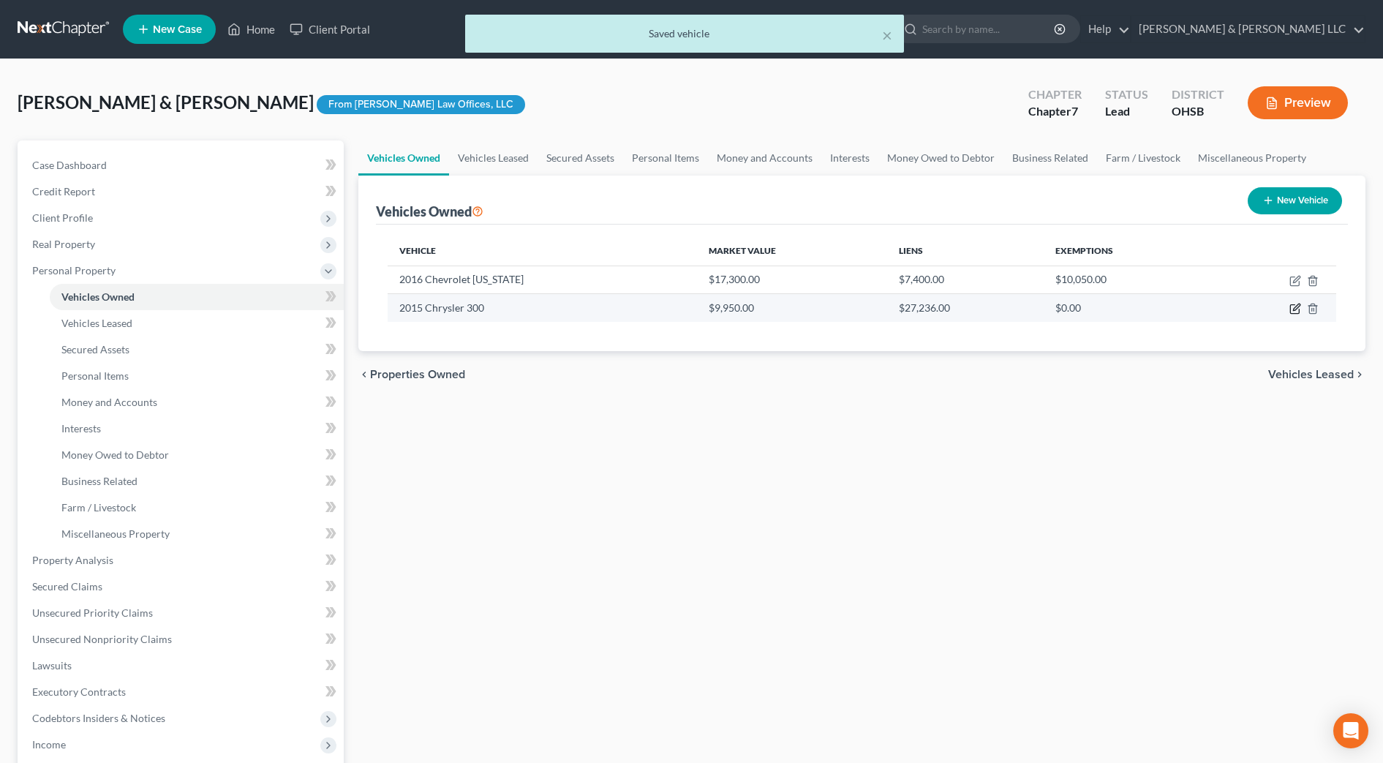
click at [1293, 312] on icon "button" at bounding box center [1296, 309] width 12 height 12
select select "0"
select select "11"
select select "2"
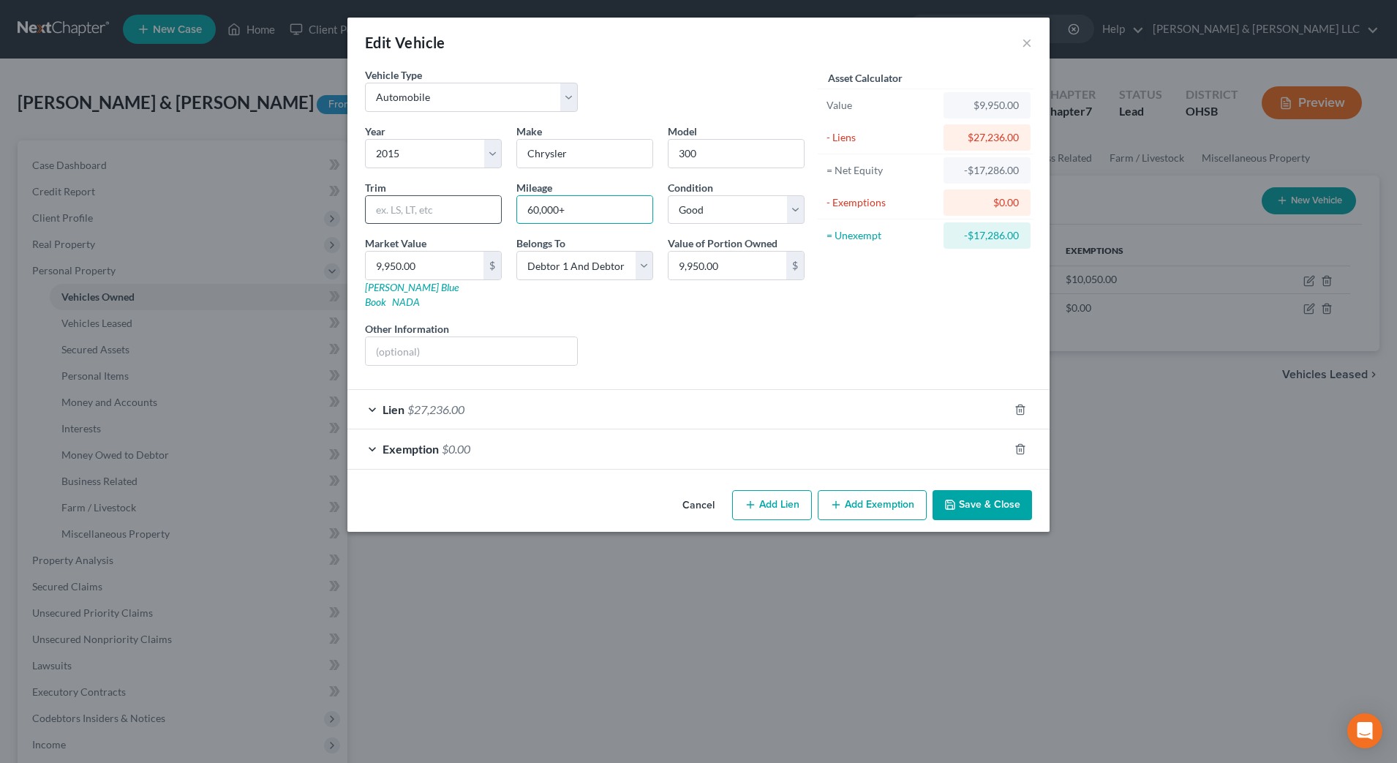
drag, startPoint x: 595, startPoint y: 214, endPoint x: 488, endPoint y: 212, distance: 106.8
click at [488, 212] on div "Year Select 2026 2025 2024 2023 2022 2021 2020 2019 2018 2017 2016 2015 2014 20…" at bounding box center [585, 251] width 454 height 254
click at [688, 492] on button "Cancel" at bounding box center [699, 506] width 56 height 29
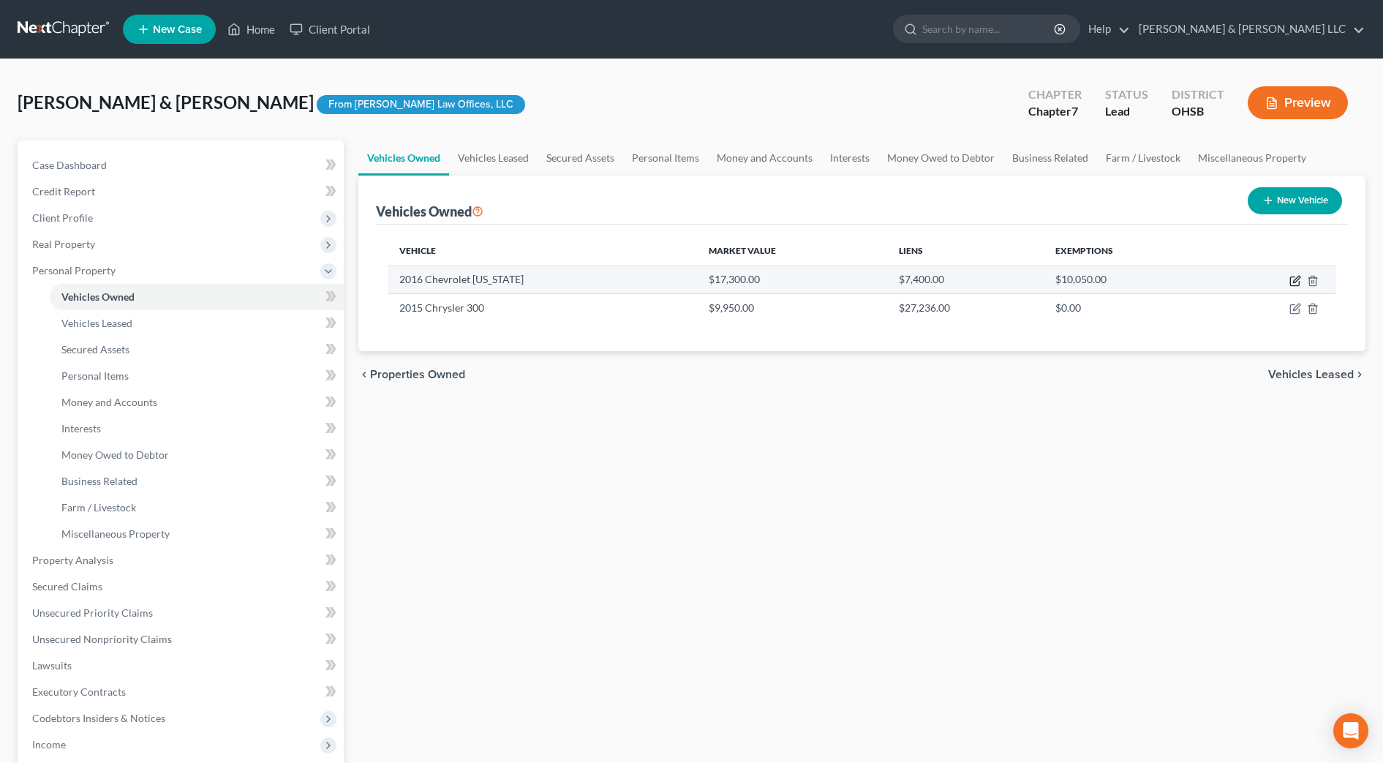
click at [1299, 280] on icon "button" at bounding box center [1296, 281] width 12 height 12
select select "0"
select select "10"
select select "2"
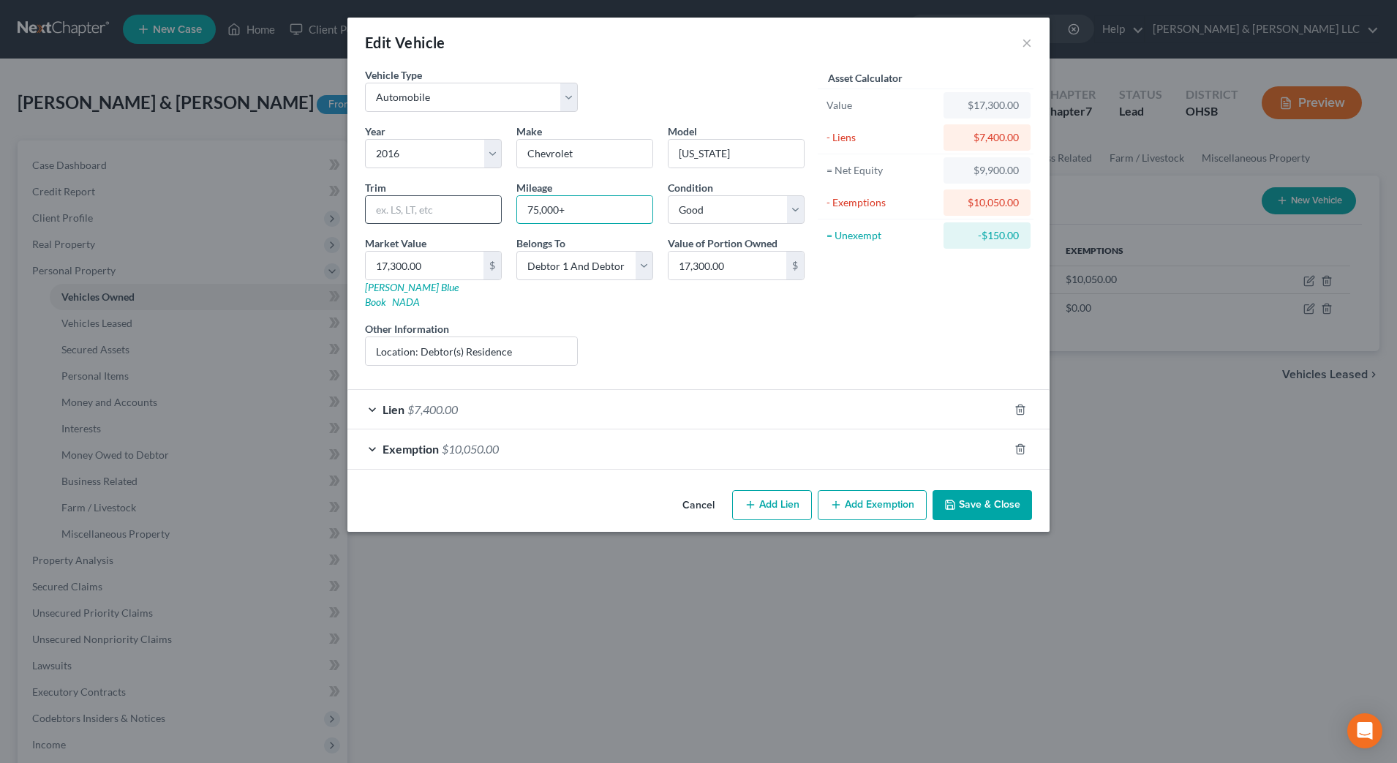
drag, startPoint x: 623, startPoint y: 197, endPoint x: 449, endPoint y: 216, distance: 175.1
click at [449, 216] on div "Year Select 2026 2025 2024 2023 2022 2021 2020 2019 2018 2017 2016 2015 2014 20…" at bounding box center [585, 251] width 454 height 254
type input "135,000+"
click at [1010, 490] on button "Save & Close" at bounding box center [982, 505] width 99 height 31
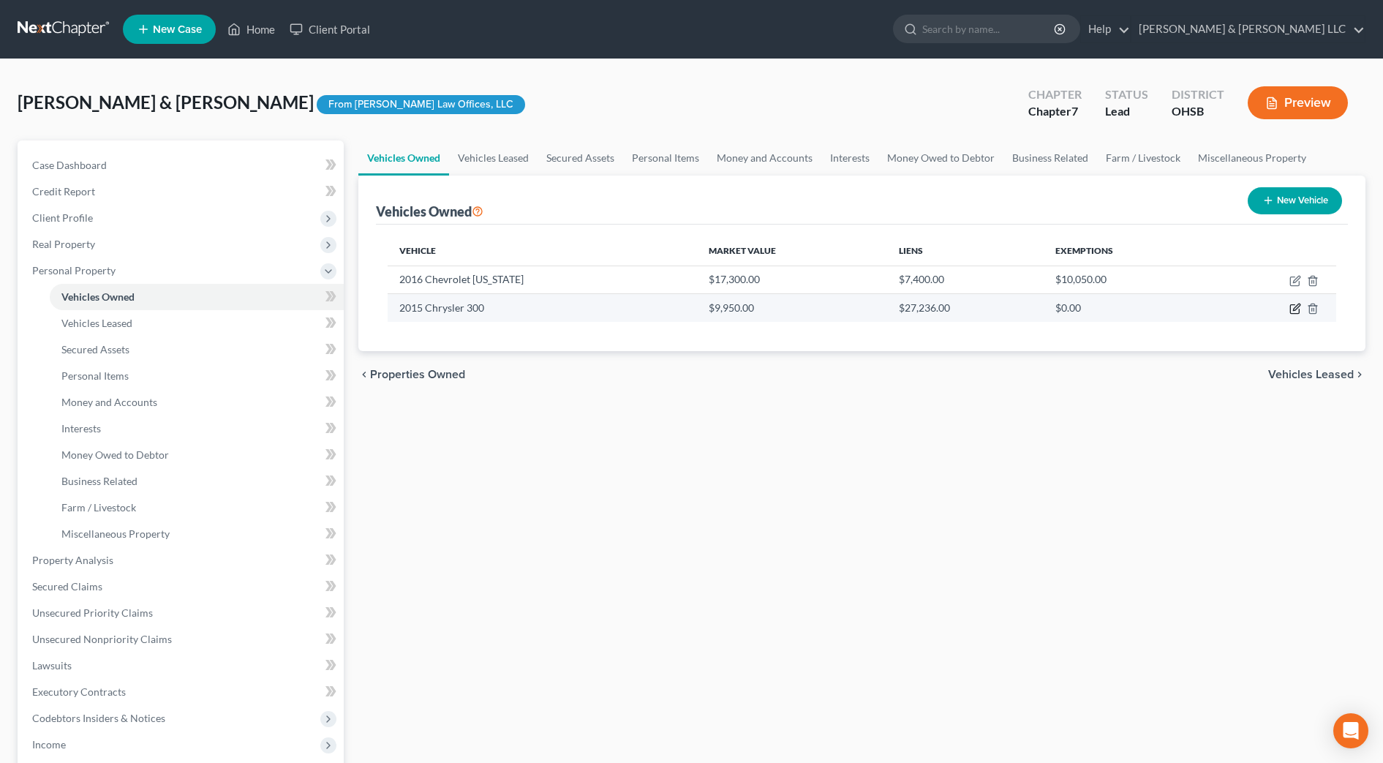
click at [1292, 309] on icon "button" at bounding box center [1296, 309] width 12 height 12
select select "0"
select select "11"
select select "2"
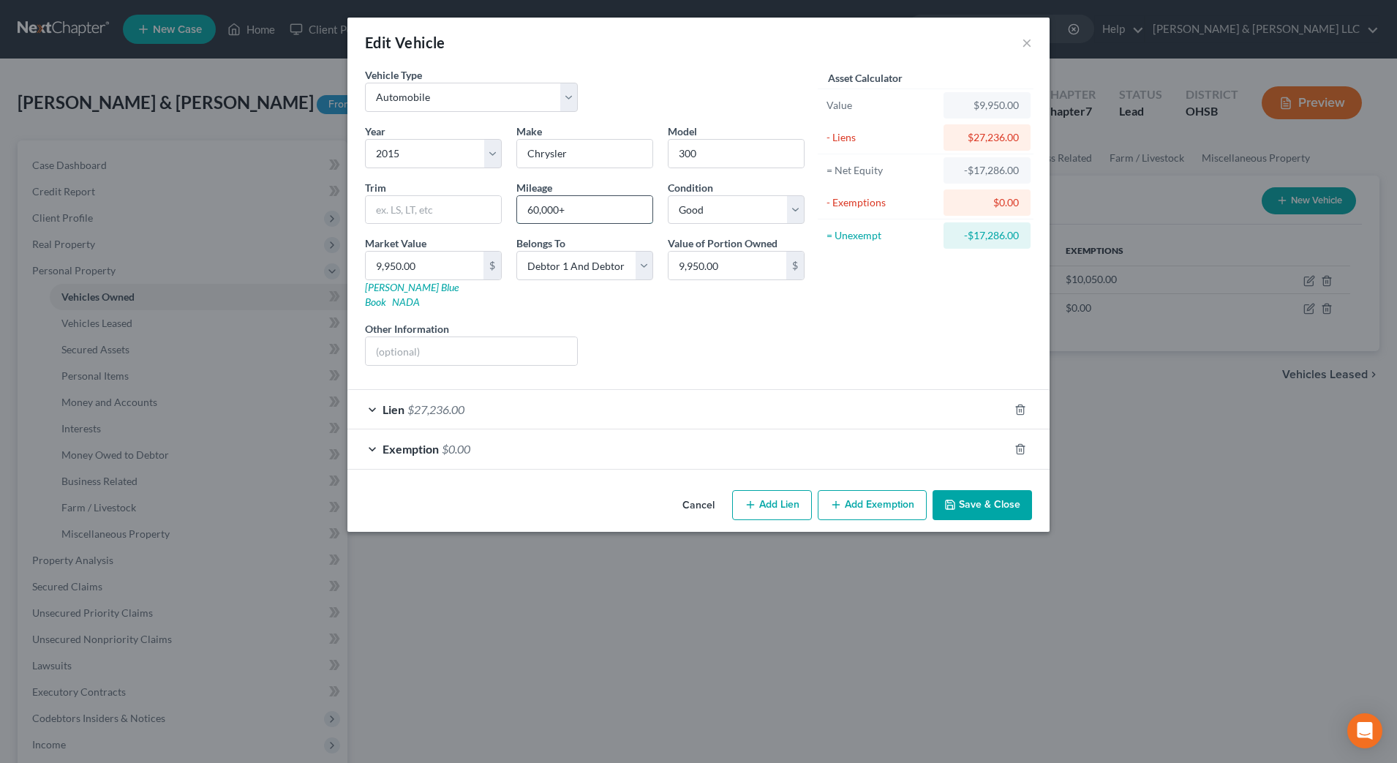
drag, startPoint x: 544, startPoint y: 212, endPoint x: 528, endPoint y: 214, distance: 16.2
click at [528, 214] on input "60,000+" at bounding box center [584, 210] width 135 height 28
type input "80,000+"
click at [974, 493] on button "Save & Close" at bounding box center [982, 505] width 99 height 31
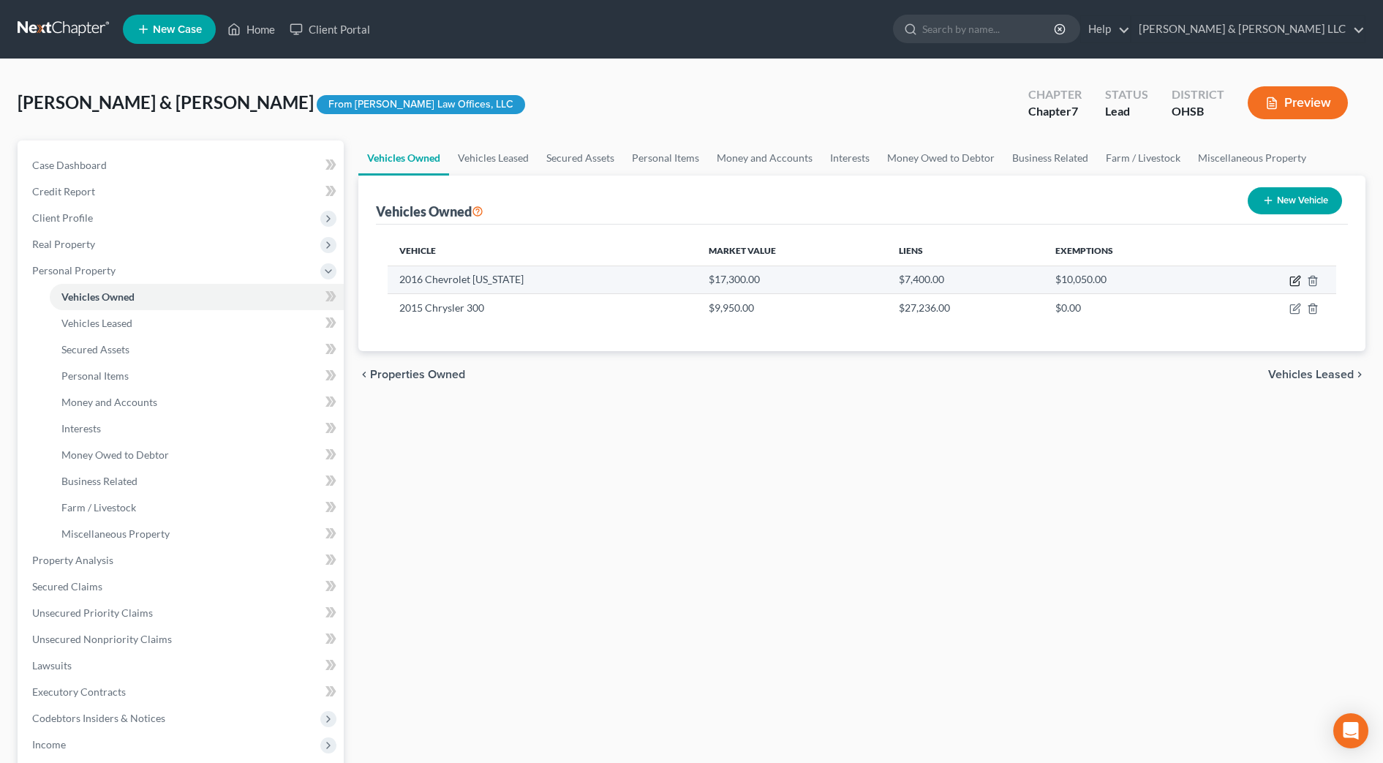
click at [1299, 282] on icon "button" at bounding box center [1294, 281] width 9 height 9
select select "0"
select select "10"
select select "2"
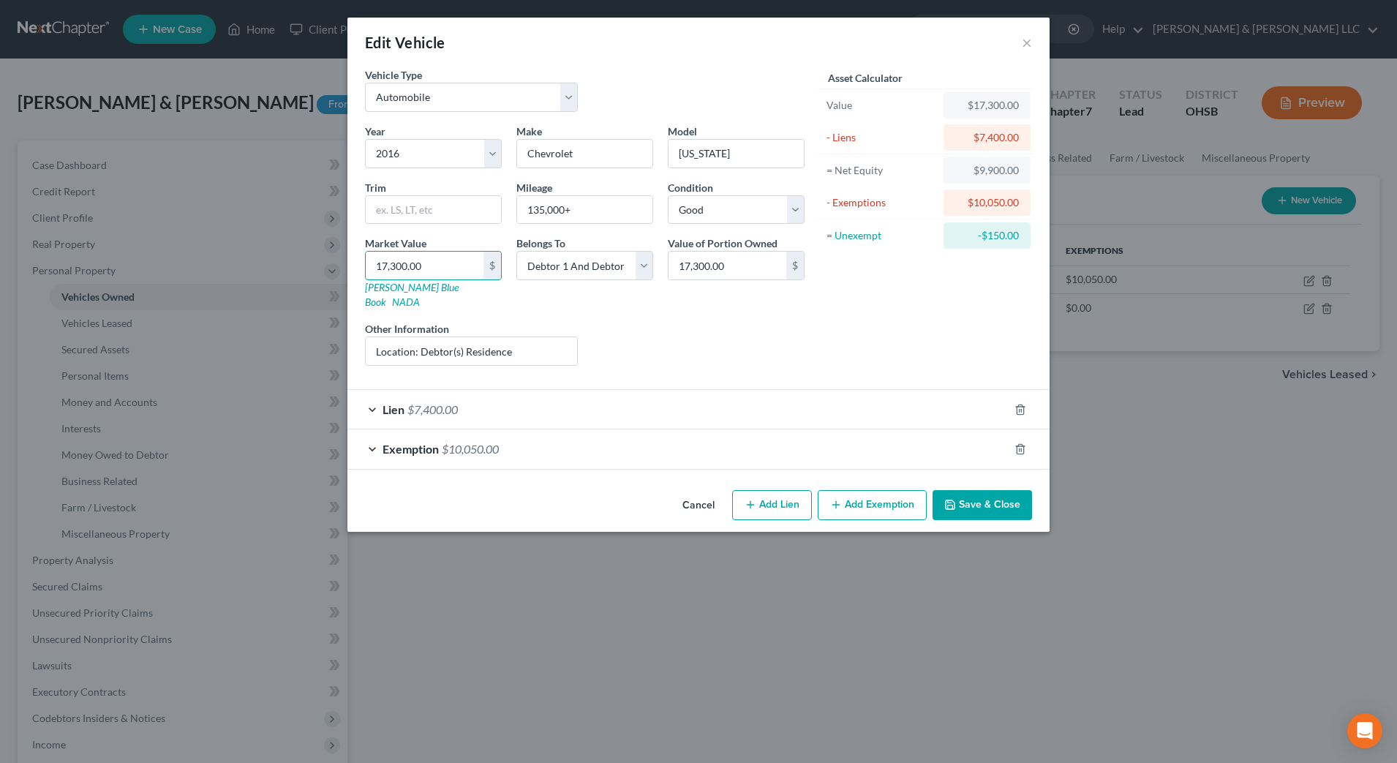
type input "1"
type input "1.00"
type input "15"
type input "15.00"
type input "159"
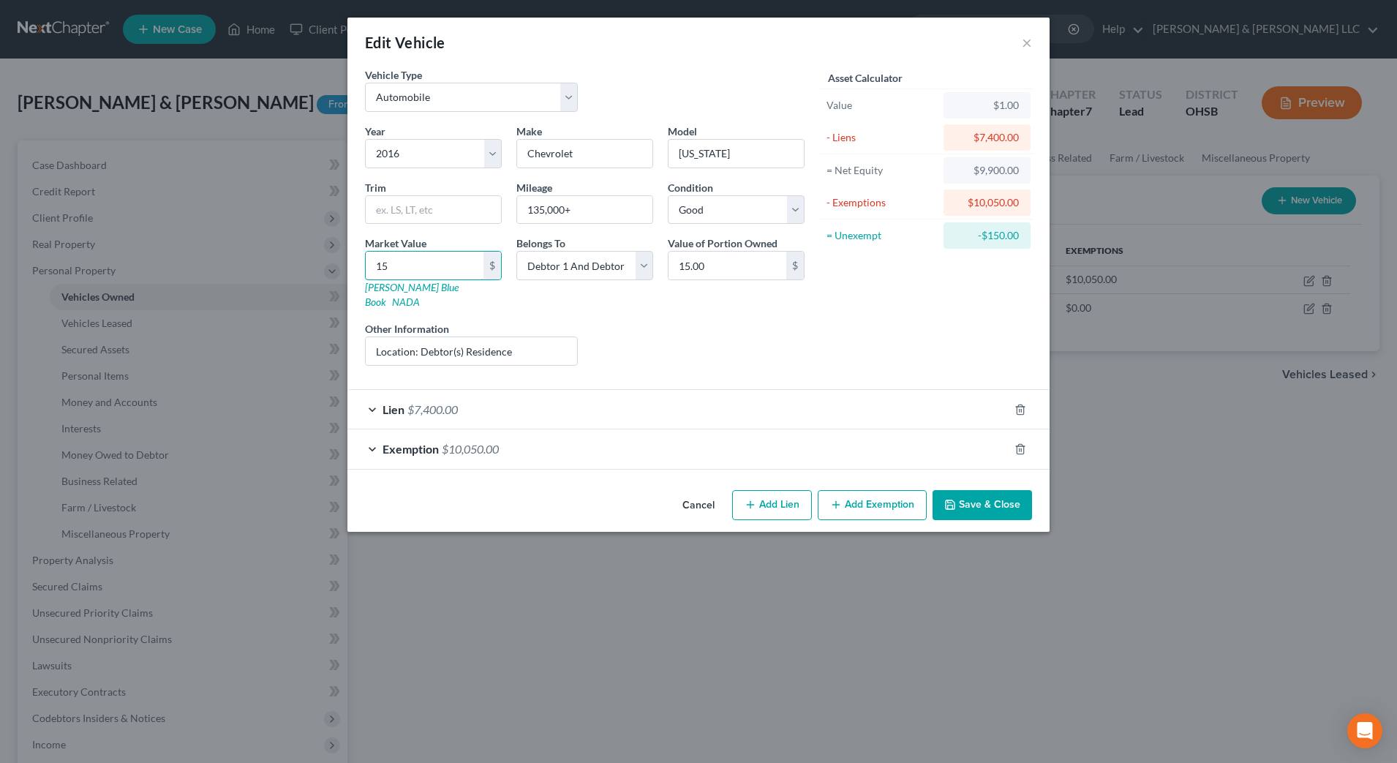
type input "159.00"
type input "15"
type input "15.00"
type input "155"
type input "155.00"
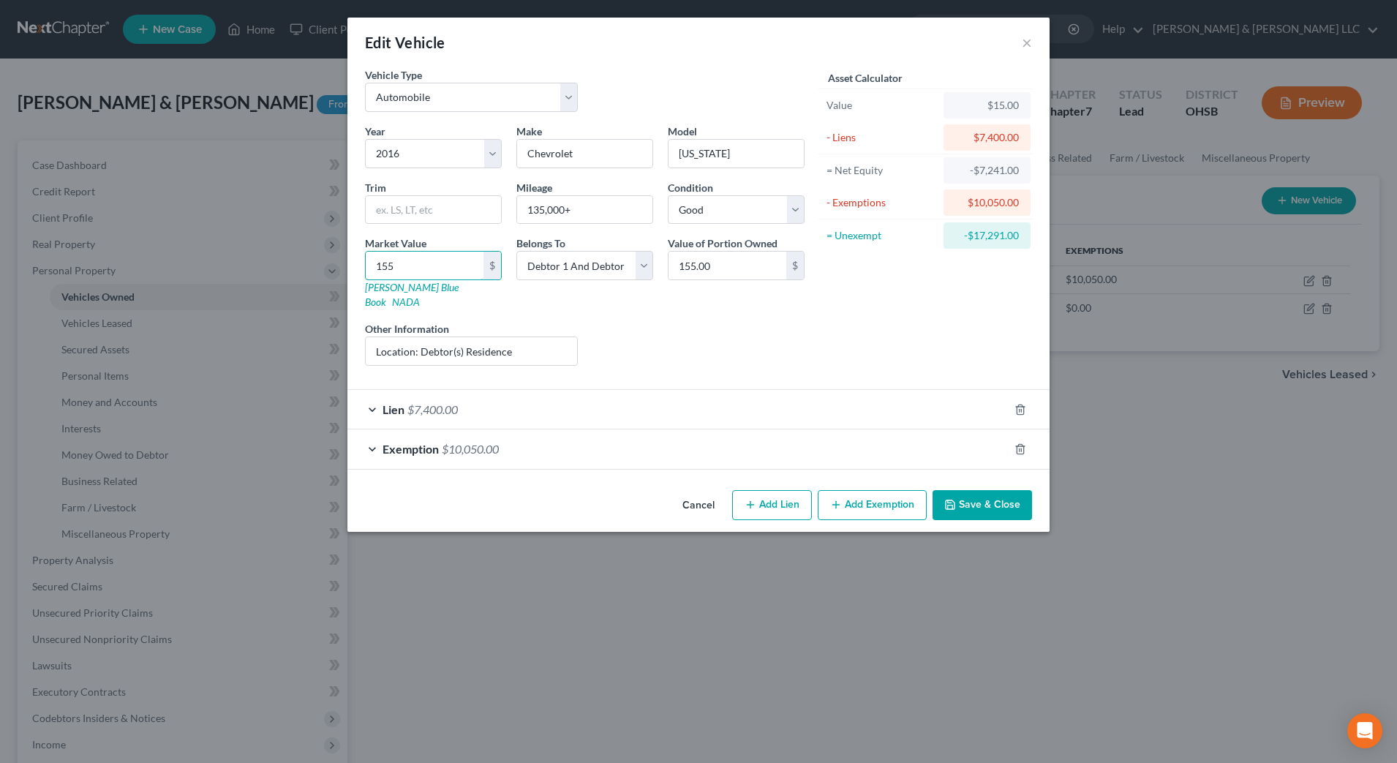
type input "1550"
type input "1,550.00"
type input "1,5500"
type input "15,500.00"
type input "15,500"
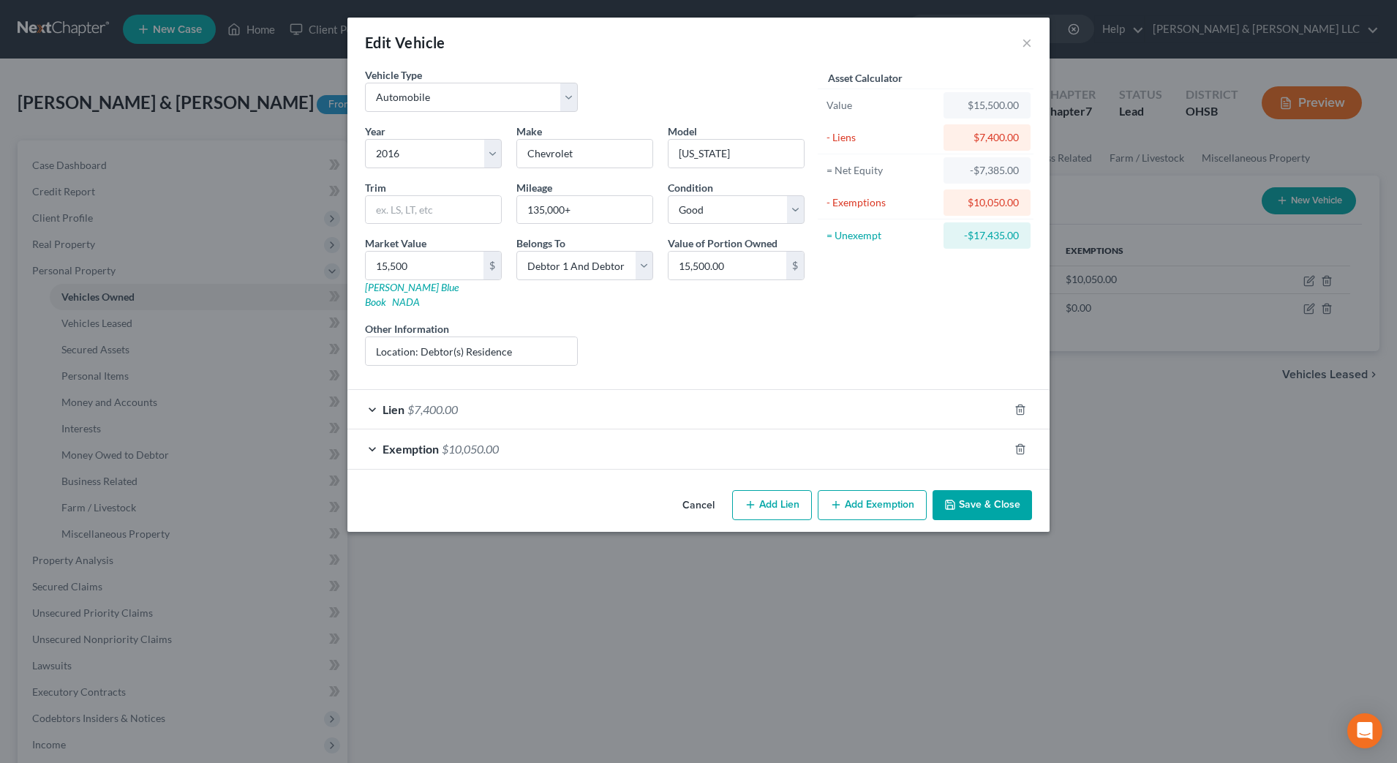
click at [971, 490] on button "Save & Close" at bounding box center [982, 505] width 99 height 31
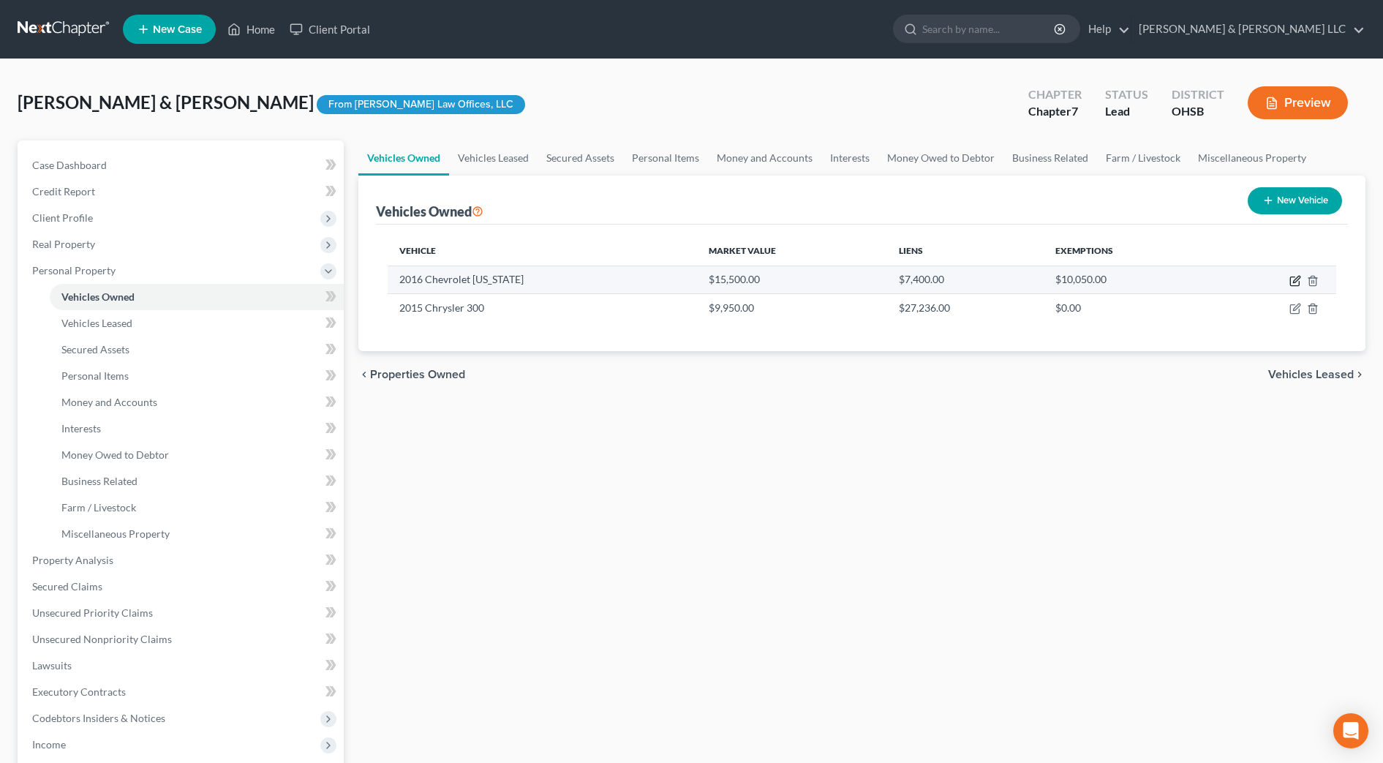
drag, startPoint x: 1297, startPoint y: 283, endPoint x: 1209, endPoint y: 284, distance: 87.8
click at [1297, 283] on icon "button" at bounding box center [1296, 281] width 12 height 12
select select "0"
select select "10"
select select "2"
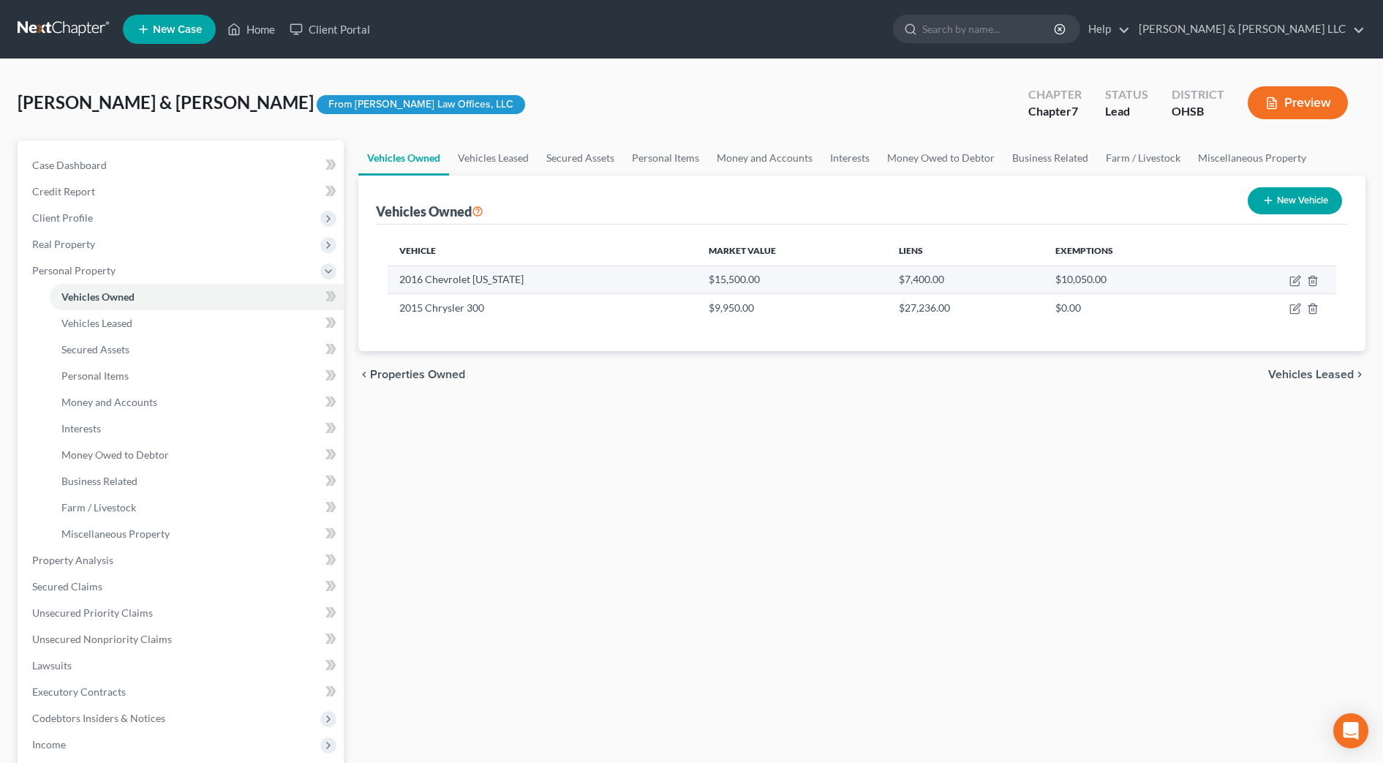
select select "2"
select select "28"
select select "2"
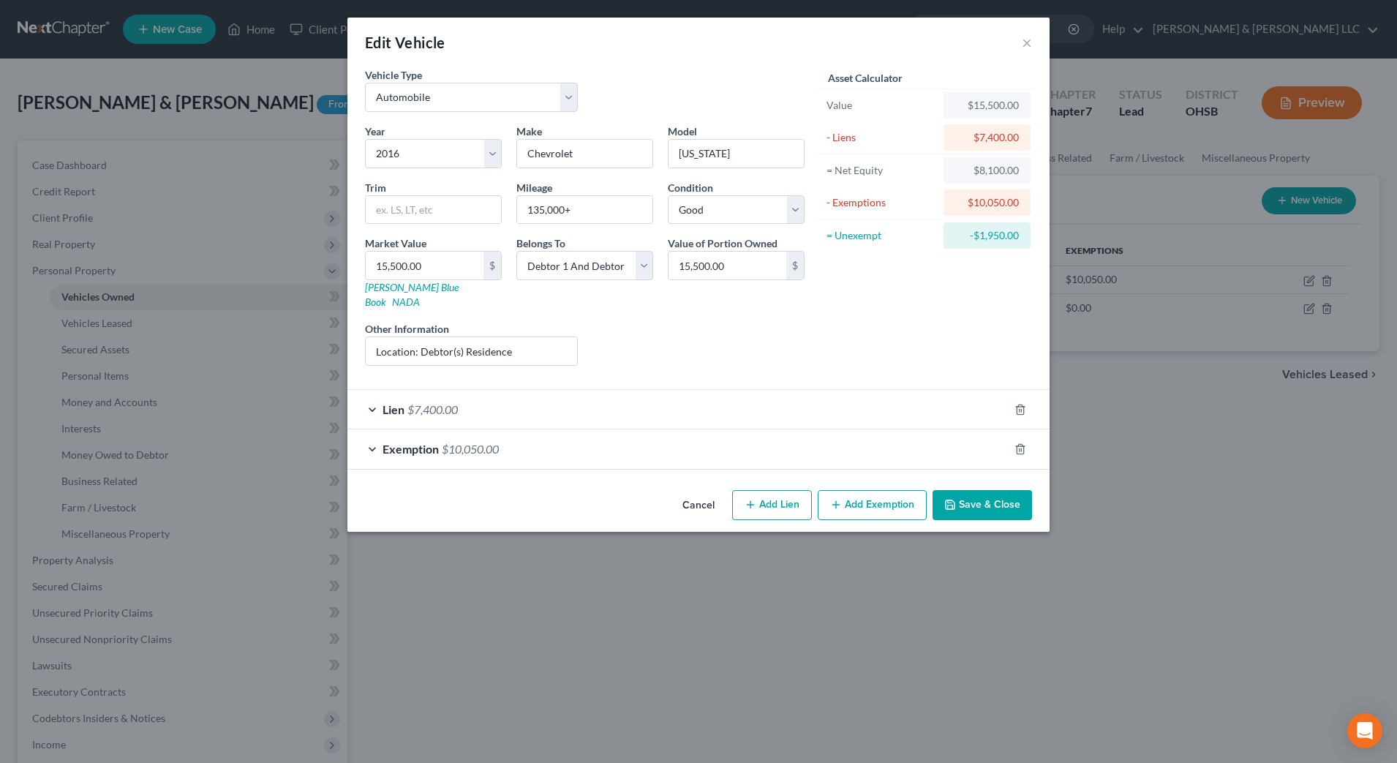
click at [500, 399] on div "Lien $7,400.00" at bounding box center [677, 409] width 661 height 39
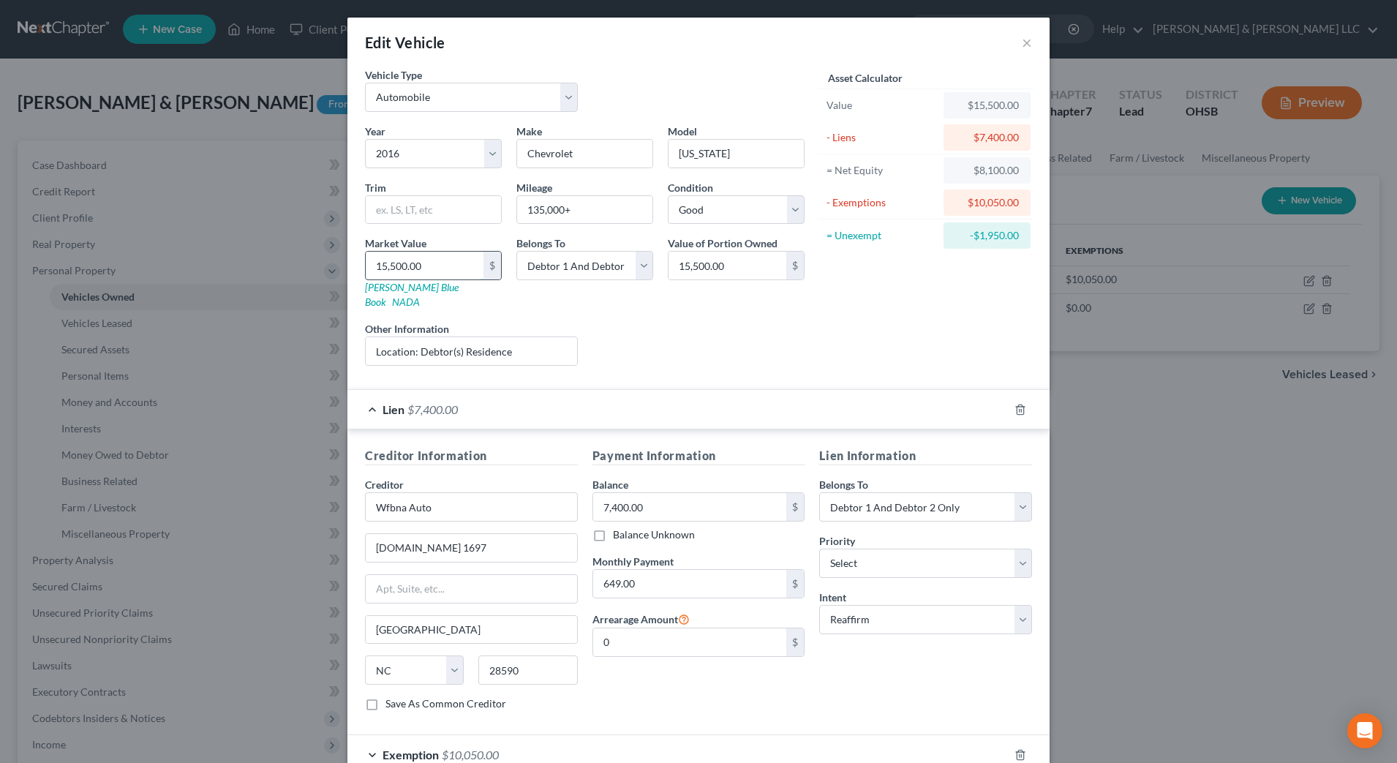
click at [454, 268] on input "15,500.00" at bounding box center [425, 266] width 118 height 28
type input "1"
type input "1.00"
type input "14"
type input "14.00"
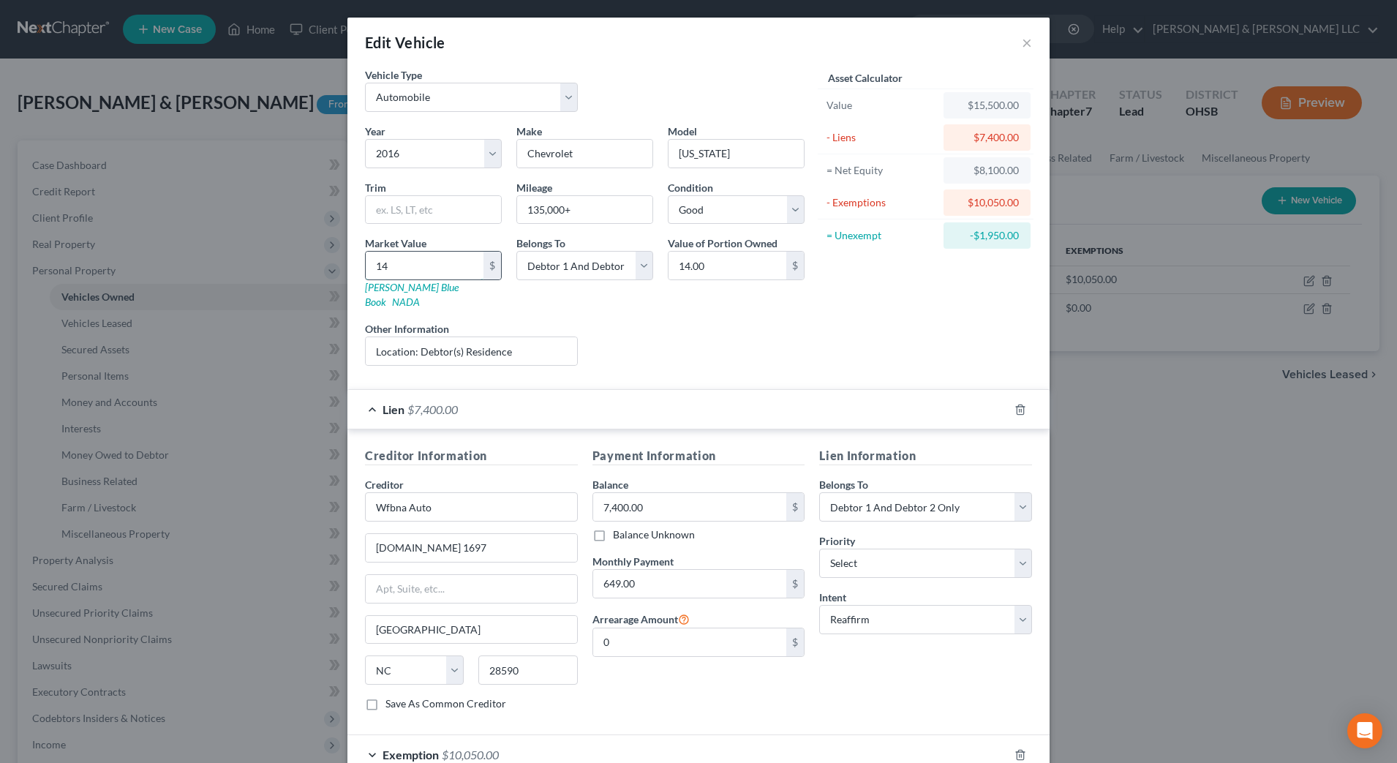
type input "149"
type input "149.00"
type input "1490"
type input "1,490.00"
type input "1,4900"
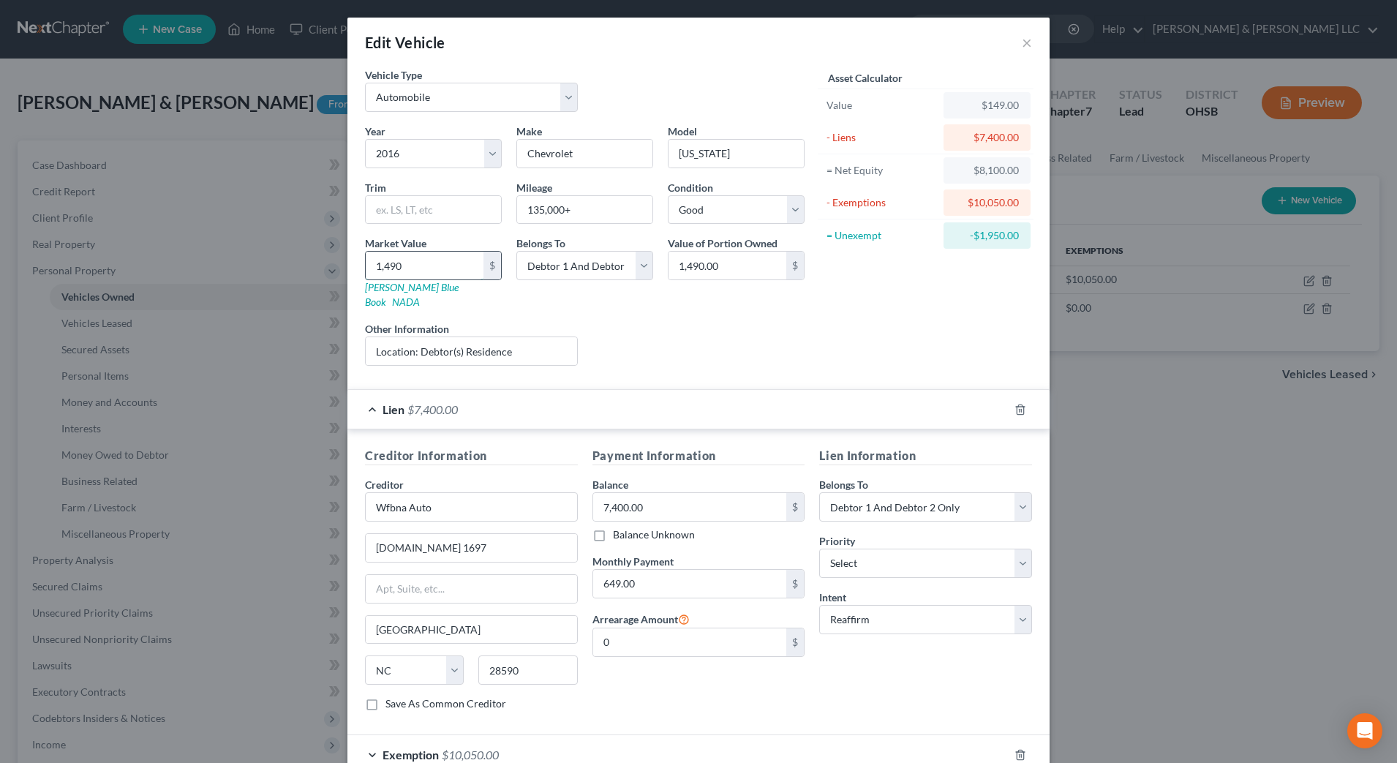
type input "14,900.00"
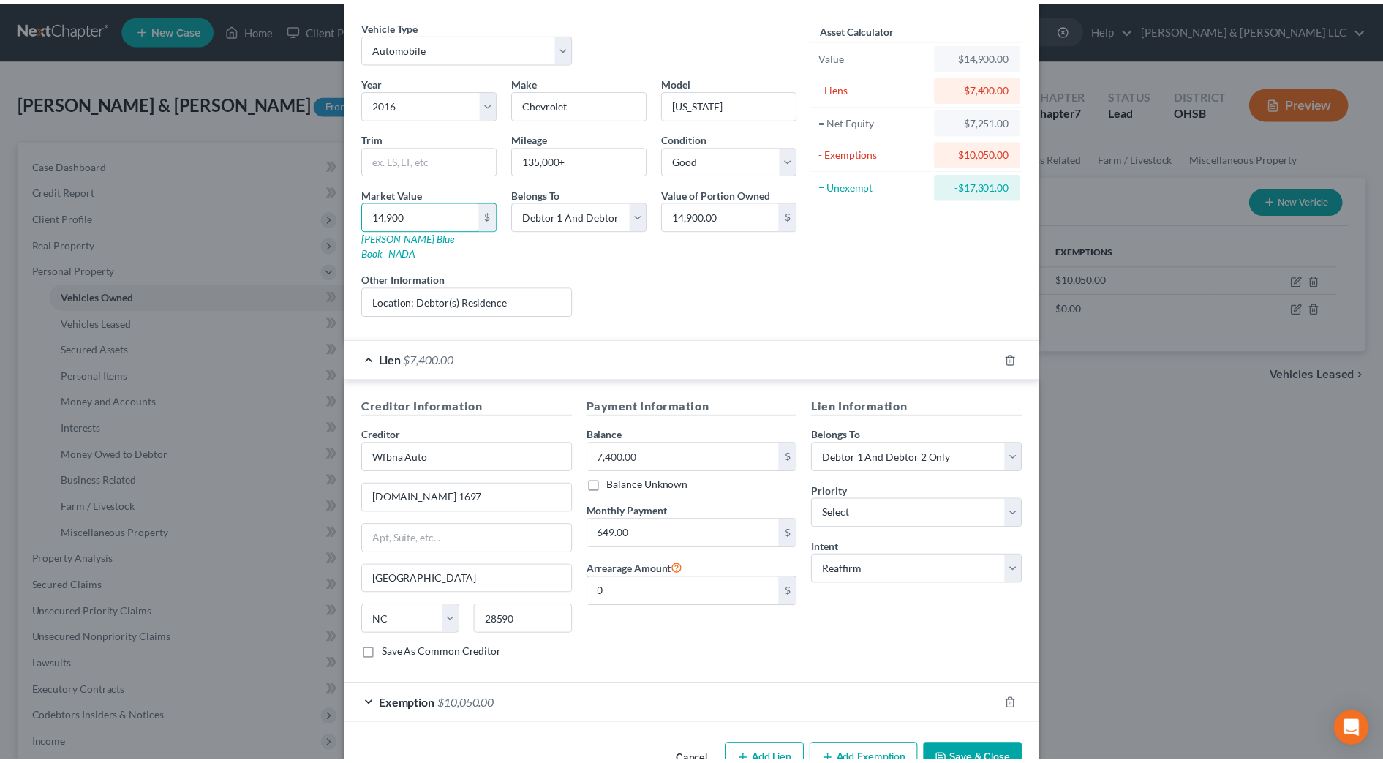
scroll to position [78, 0]
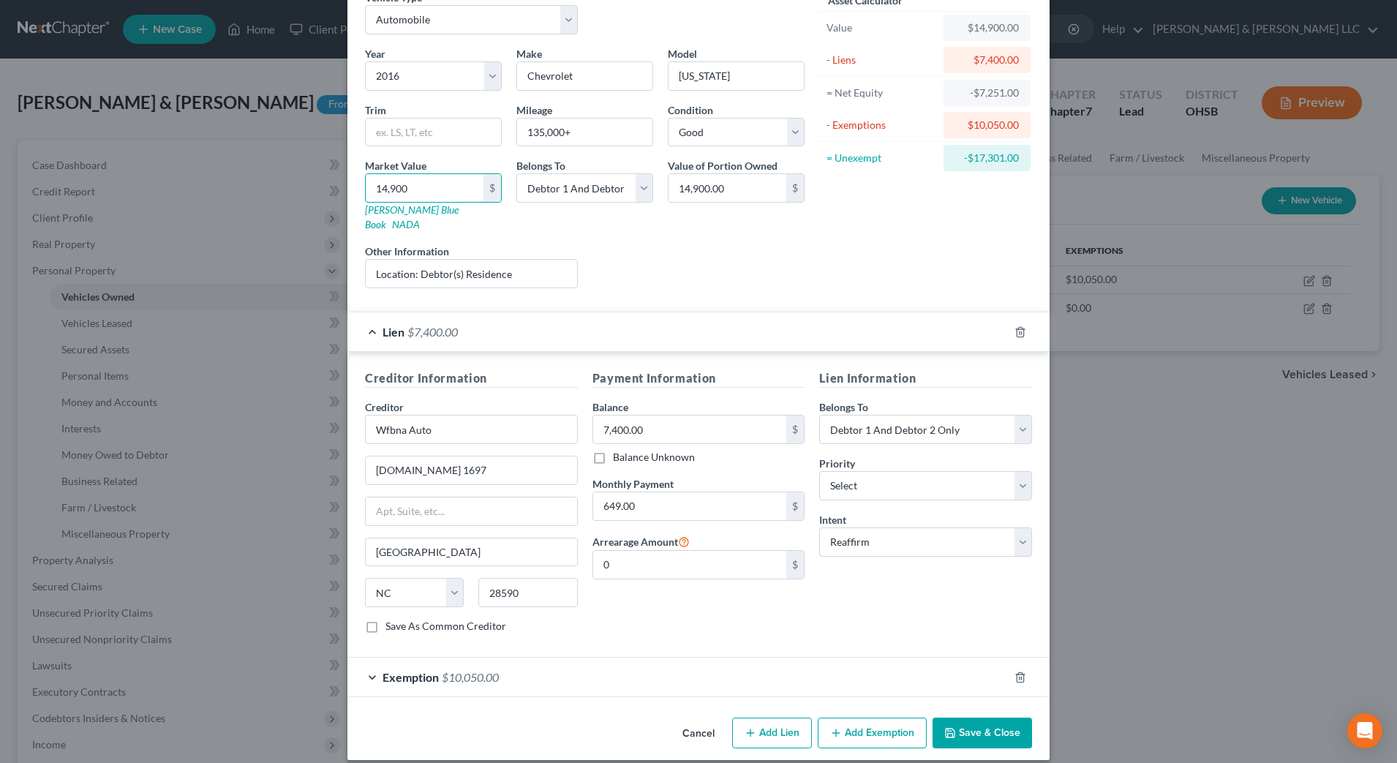
type input "14,900"
click at [968, 718] on button "Save & Close" at bounding box center [982, 733] width 99 height 31
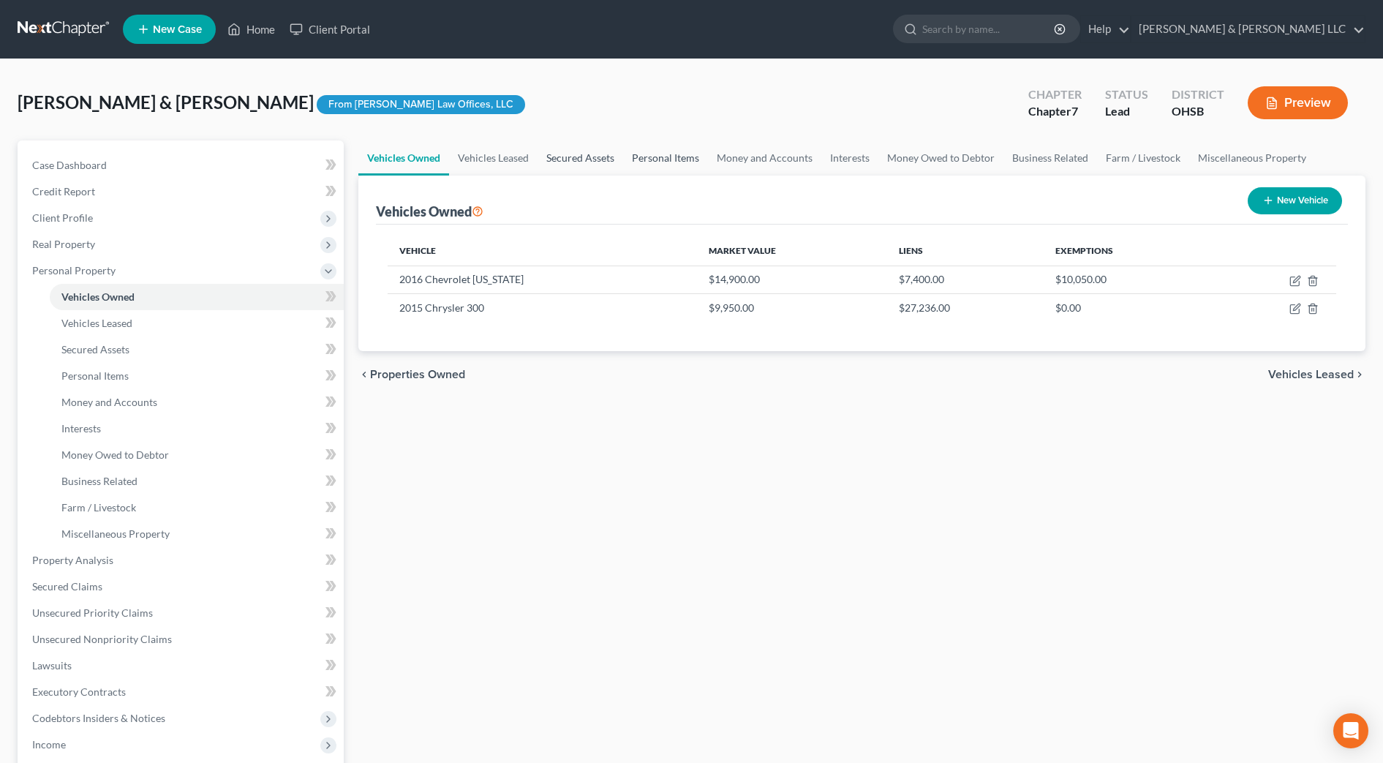
drag, startPoint x: 590, startPoint y: 159, endPoint x: 623, endPoint y: 154, distance: 33.9
click at [589, 159] on link "Secured Assets" at bounding box center [581, 157] width 86 height 35
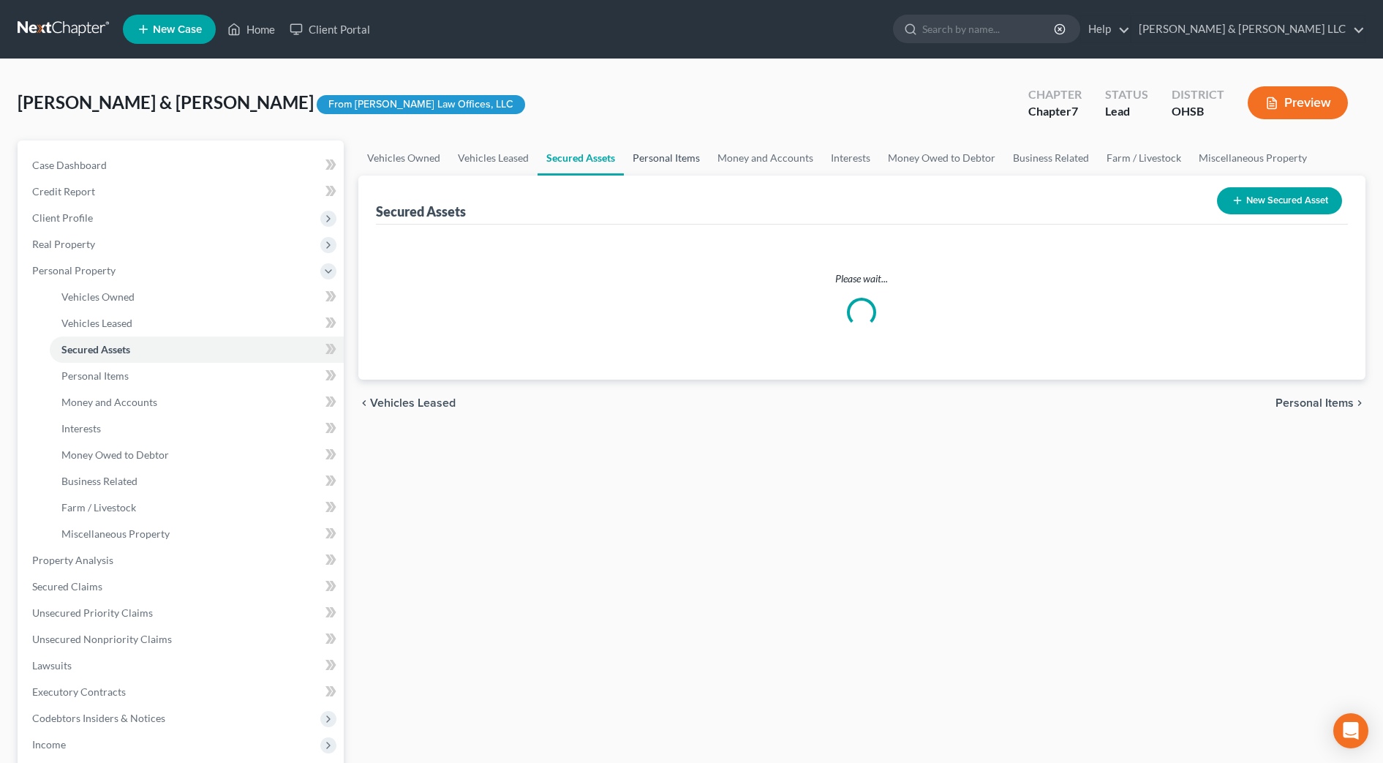
click at [658, 157] on link "Personal Items" at bounding box center [666, 157] width 85 height 35
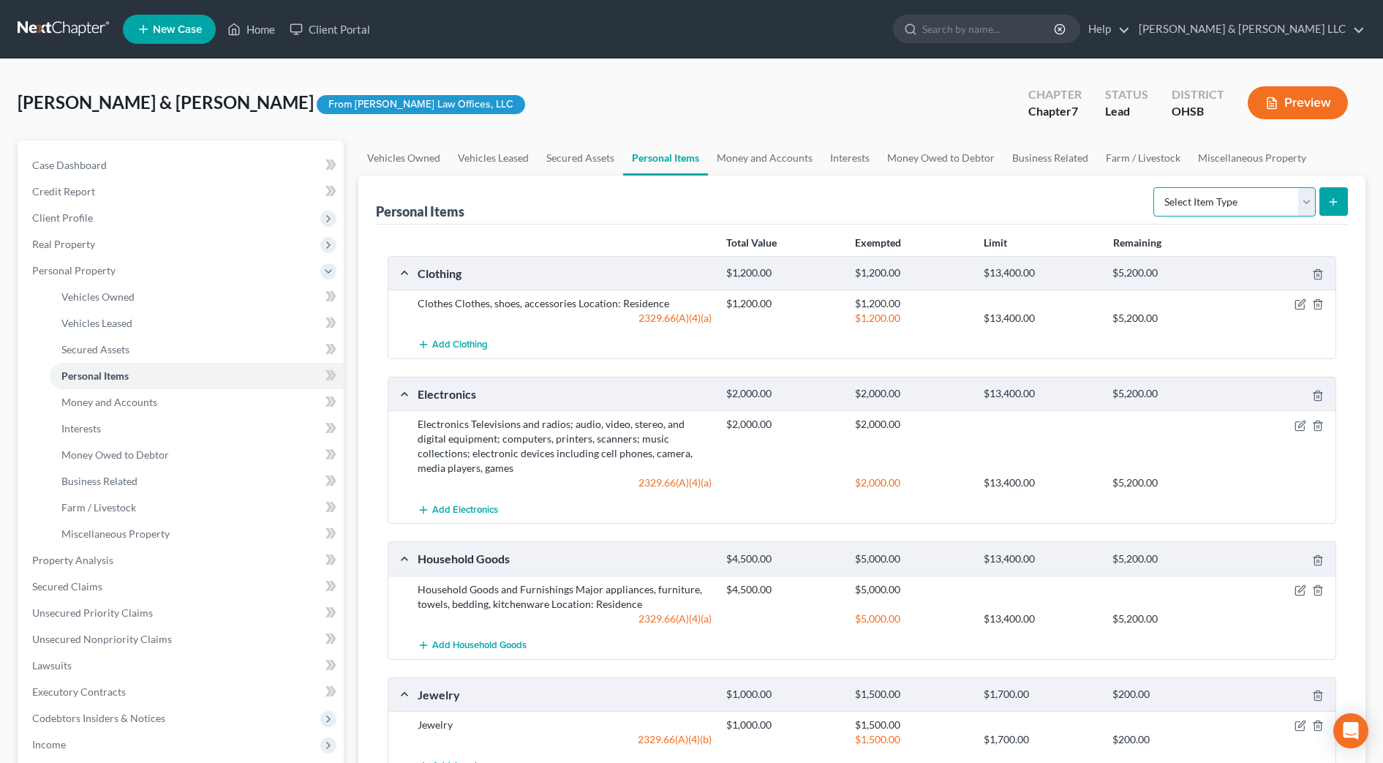
click at [1257, 199] on select "Select Item Type Clothing Collectibles Of Value Electronics Firearms Household …" at bounding box center [1235, 201] width 162 height 29
select select "firearms"
click at [1155, 187] on select "Select Item Type Clothing Collectibles Of Value Electronics Firearms Household …" at bounding box center [1235, 201] width 162 height 29
click at [1329, 200] on icon "submit" at bounding box center [1334, 202] width 12 height 12
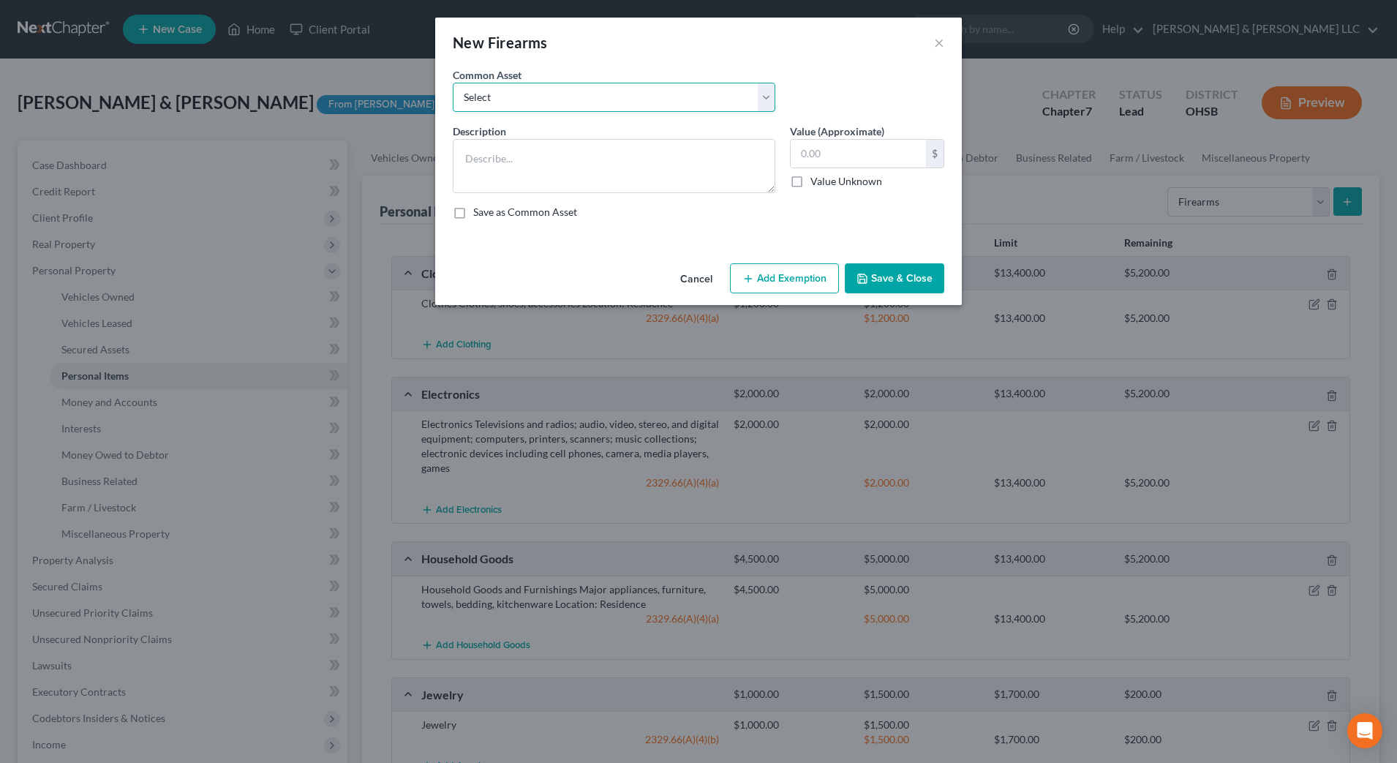
click at [621, 97] on select "Select Firearm" at bounding box center [614, 97] width 323 height 29
select select "0"
click at [453, 83] on select "Select Firearm" at bounding box center [614, 97] width 323 height 29
type textarea "Firearm"
type input "100.00"
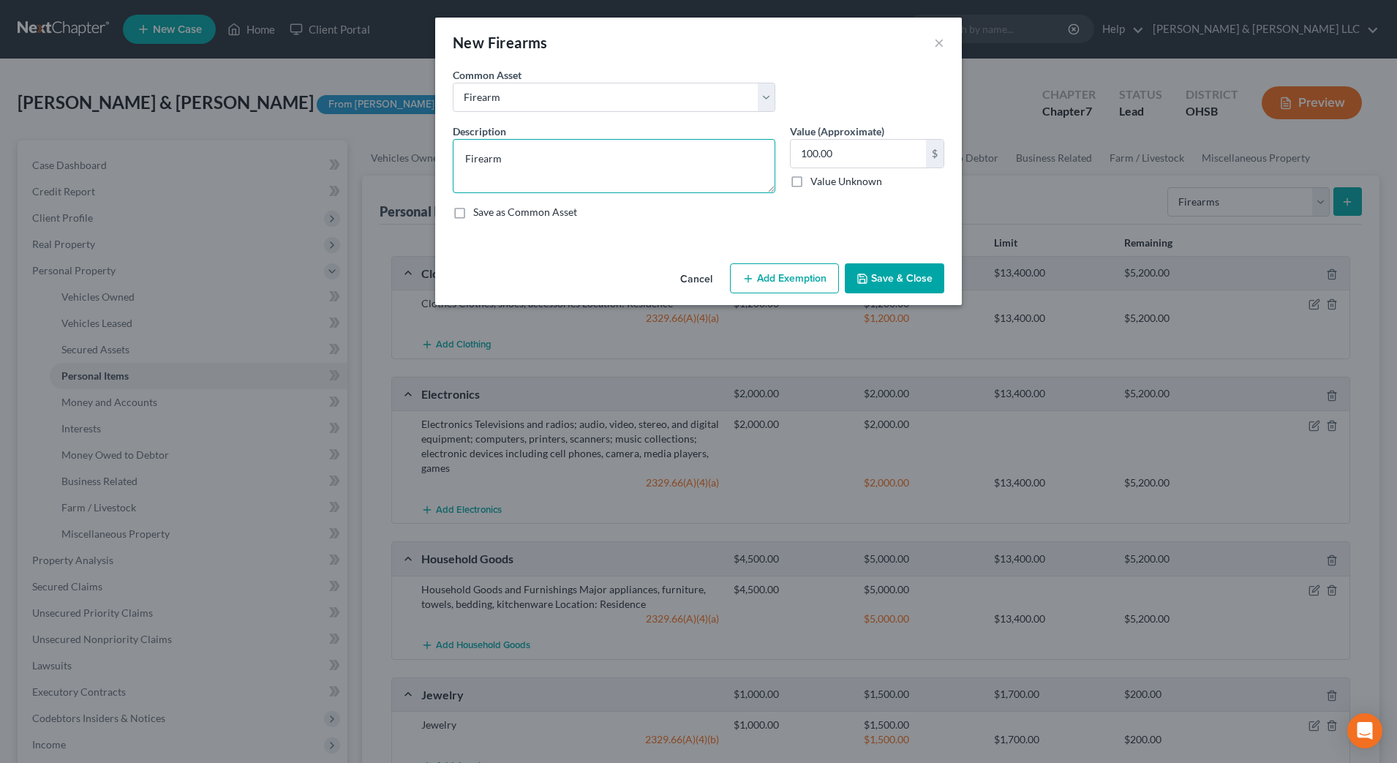
click at [607, 162] on textarea "Firearm" at bounding box center [614, 166] width 323 height 54
click at [841, 157] on input "text" at bounding box center [858, 154] width 135 height 28
click at [624, 159] on textarea "Firearm150" at bounding box center [614, 166] width 323 height 54
type textarea "Firearm"
click at [849, 157] on input "text" at bounding box center [858, 154] width 135 height 28
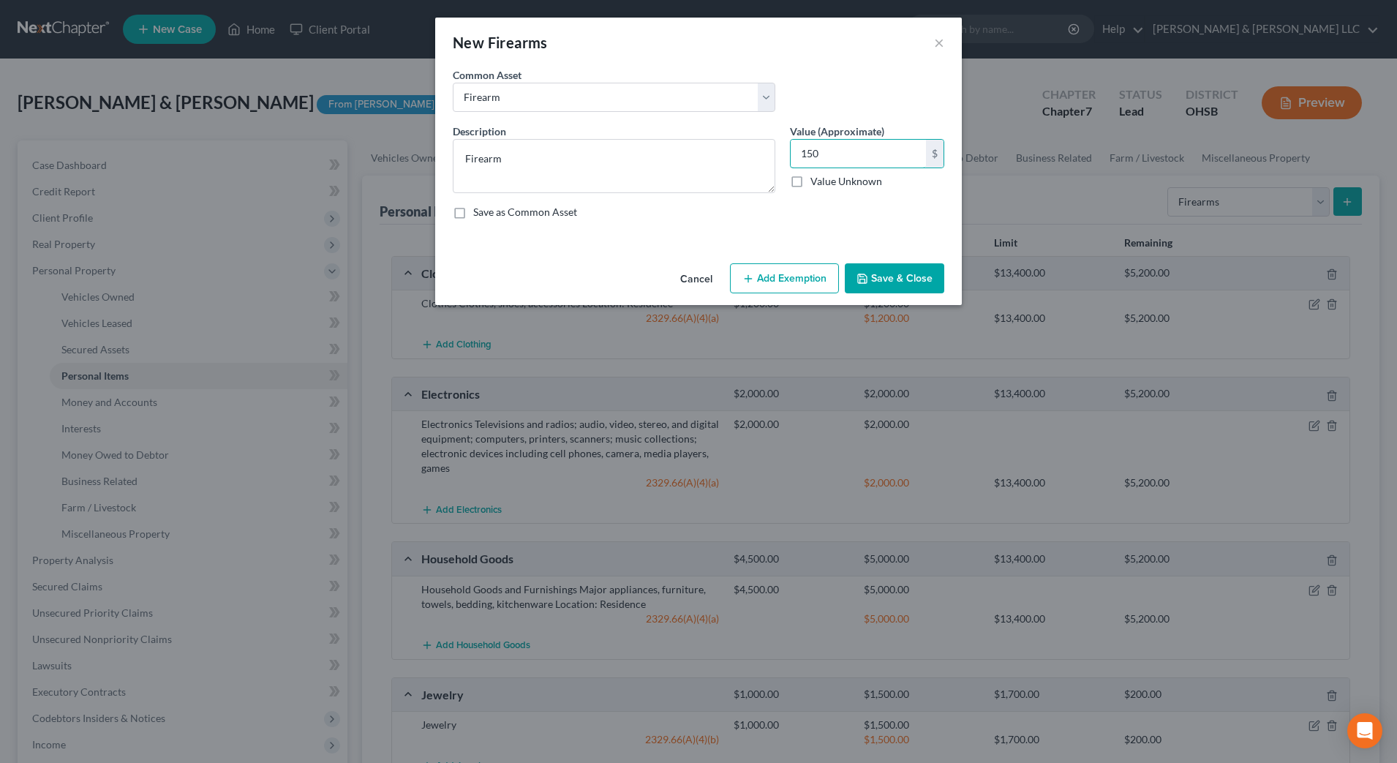
type input "150"
click at [812, 277] on button "Add Exemption" at bounding box center [784, 278] width 109 height 31
select select "2"
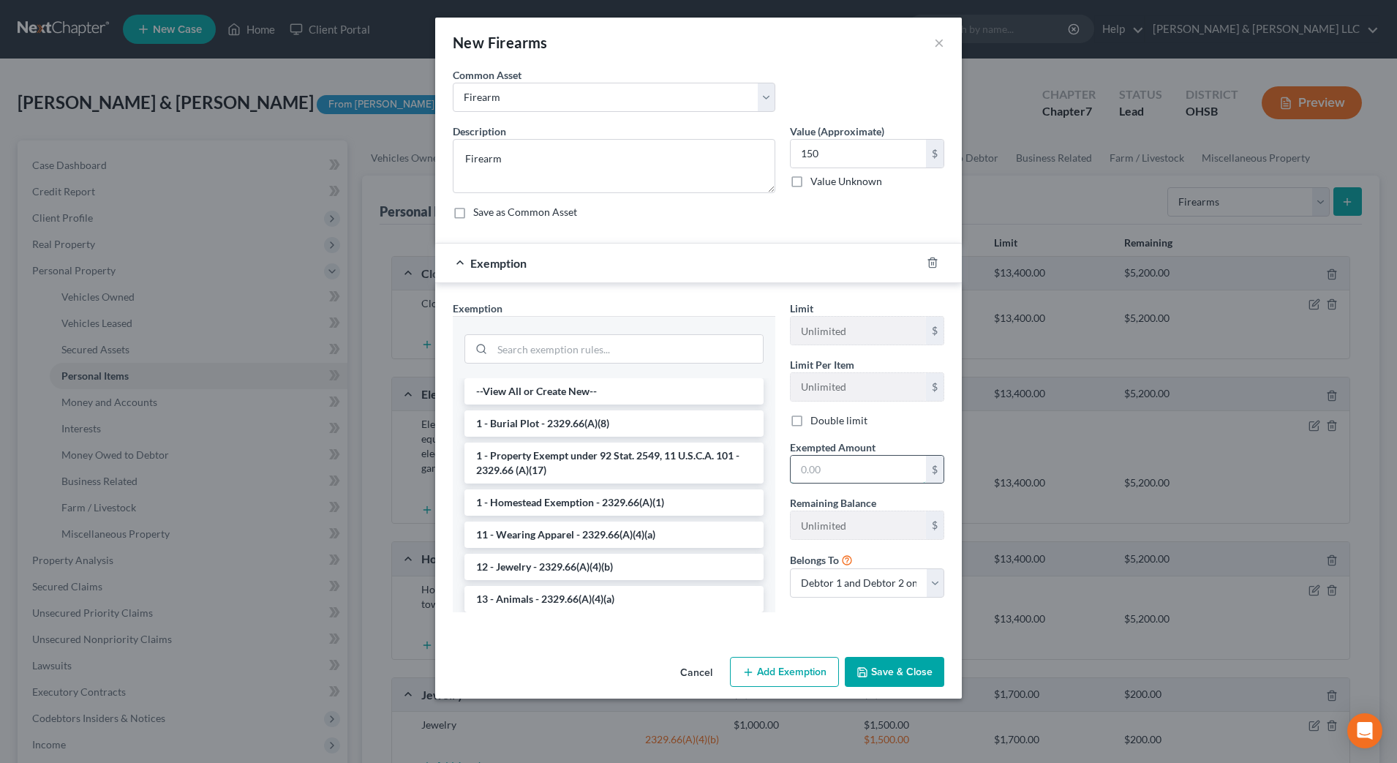
click at [833, 470] on input "text" at bounding box center [858, 470] width 135 height 28
type input "150"
drag, startPoint x: 879, startPoint y: 666, endPoint x: 884, endPoint y: 639, distance: 27.5
click at [884, 639] on div "New Firearms × An exemption set must first be selected from the Filing Informat…" at bounding box center [698, 358] width 527 height 681
click at [578, 352] on input "search" at bounding box center [627, 349] width 271 height 28
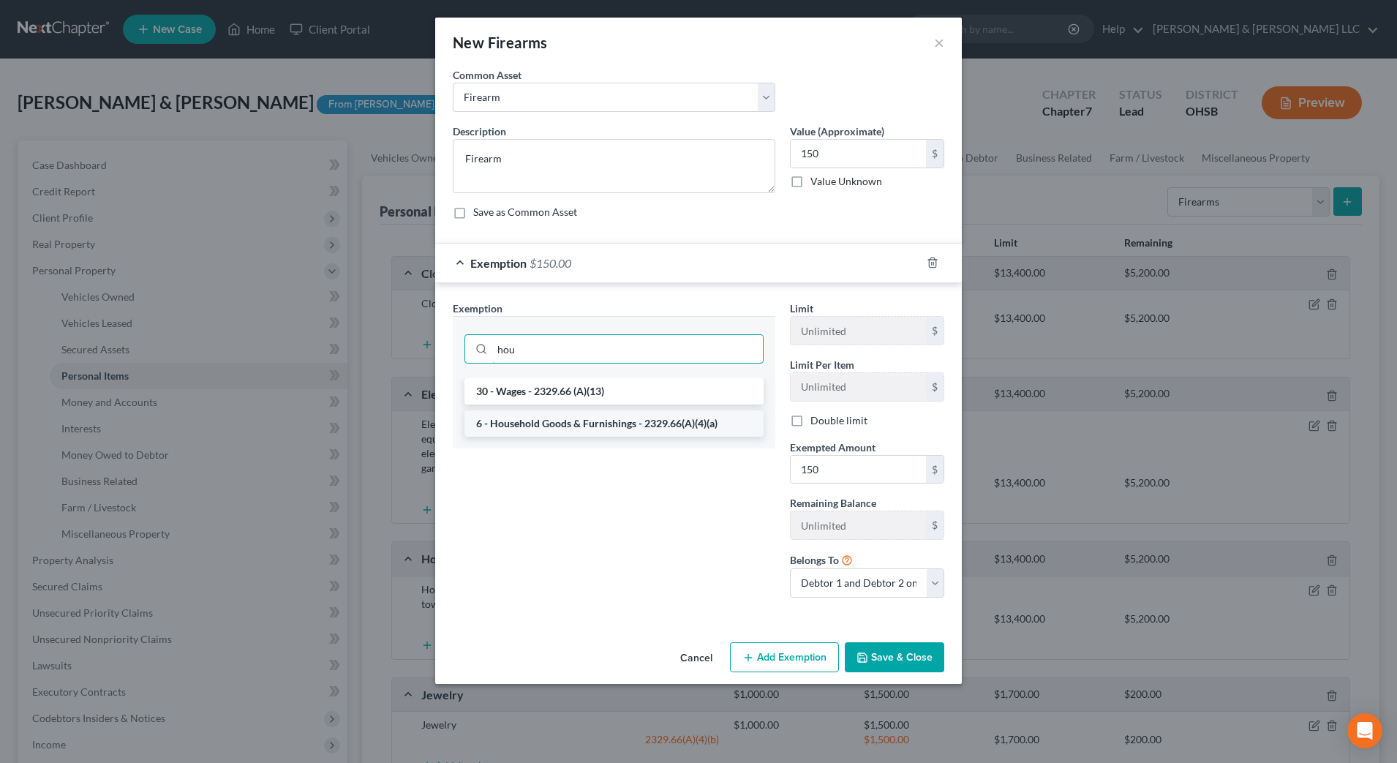
type input "hou"
click at [579, 426] on li "6 - Household Goods & Furnishings - 2329.66(A)(4)(a)" at bounding box center [614, 423] width 299 height 26
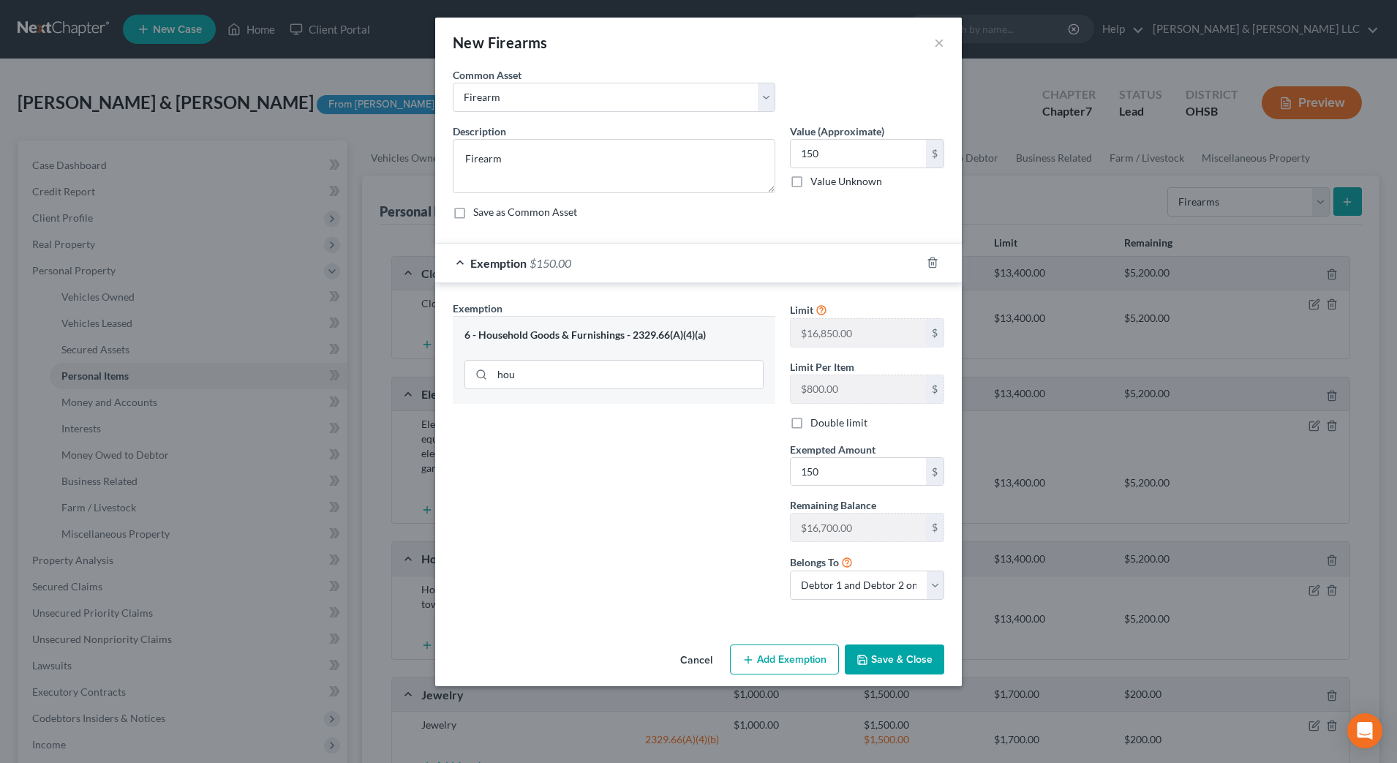
click at [893, 649] on button "Save & Close" at bounding box center [894, 660] width 99 height 31
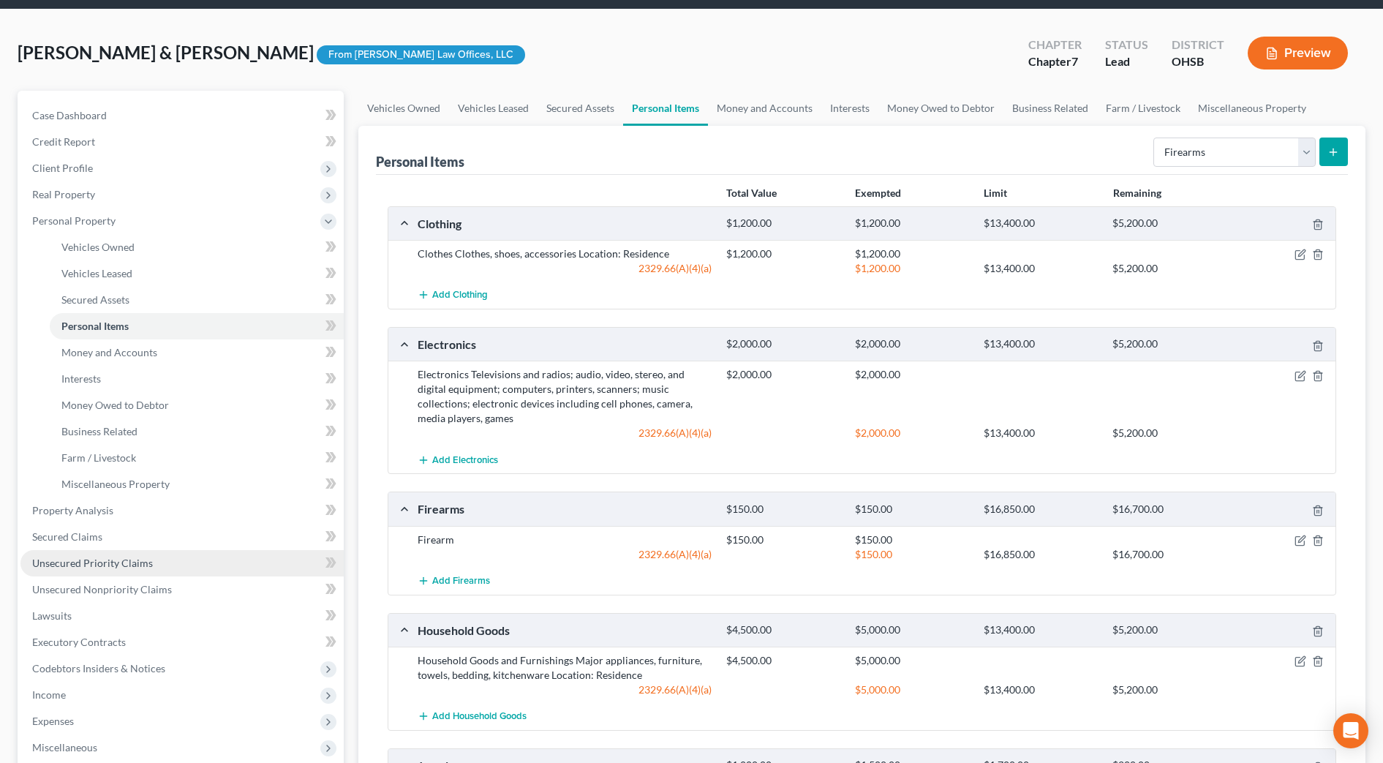
scroll to position [91, 0]
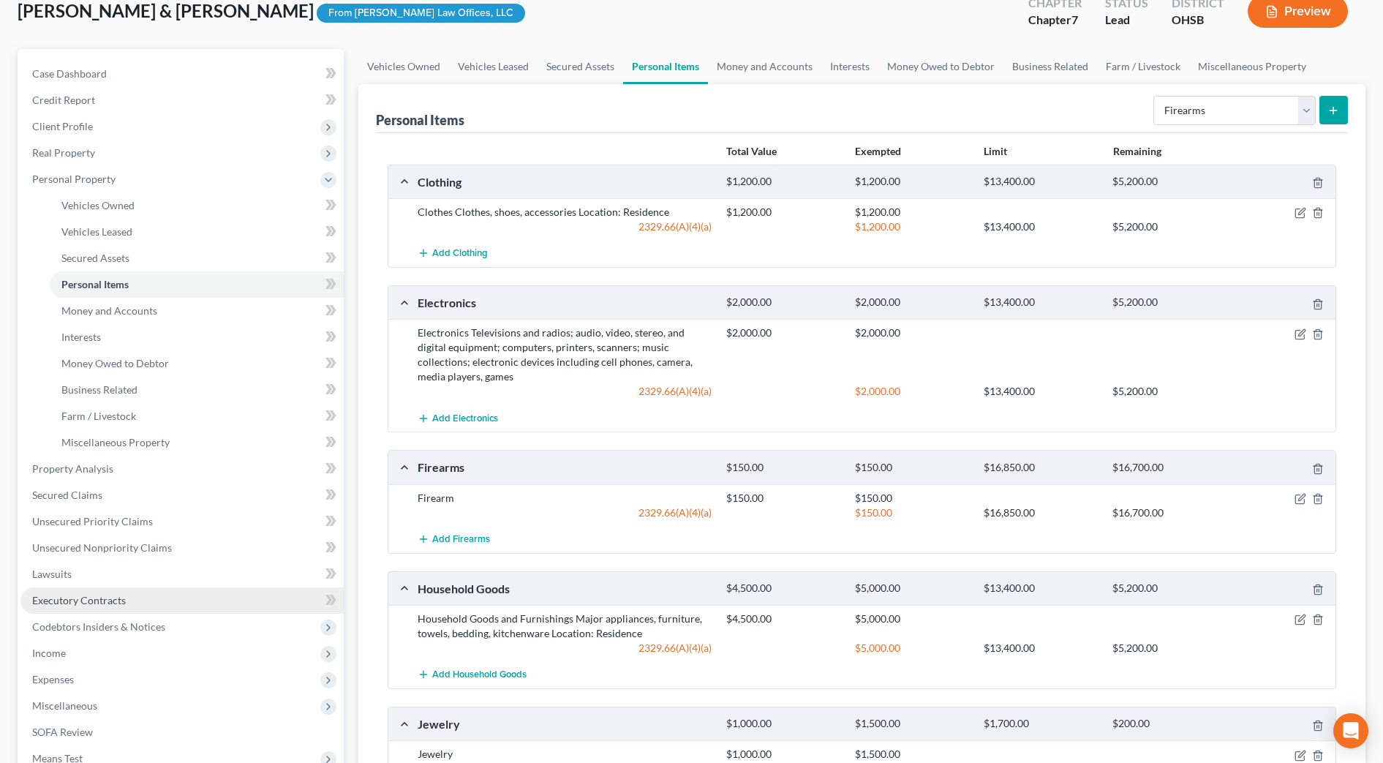
drag, startPoint x: 68, startPoint y: 680, endPoint x: 153, endPoint y: 586, distance: 126.4
click at [68, 680] on span "Expenses" at bounding box center [53, 679] width 42 height 12
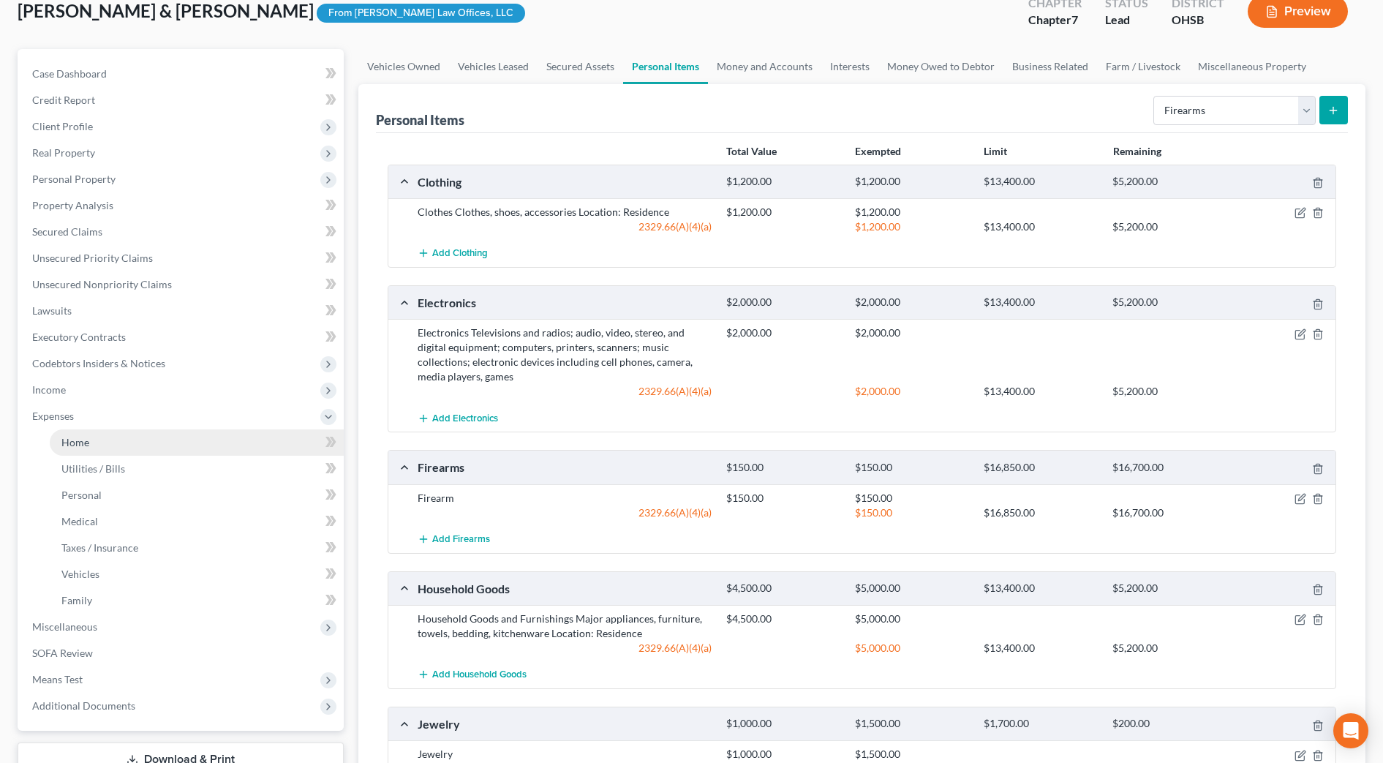
click at [91, 446] on link "Home" at bounding box center [197, 442] width 294 height 26
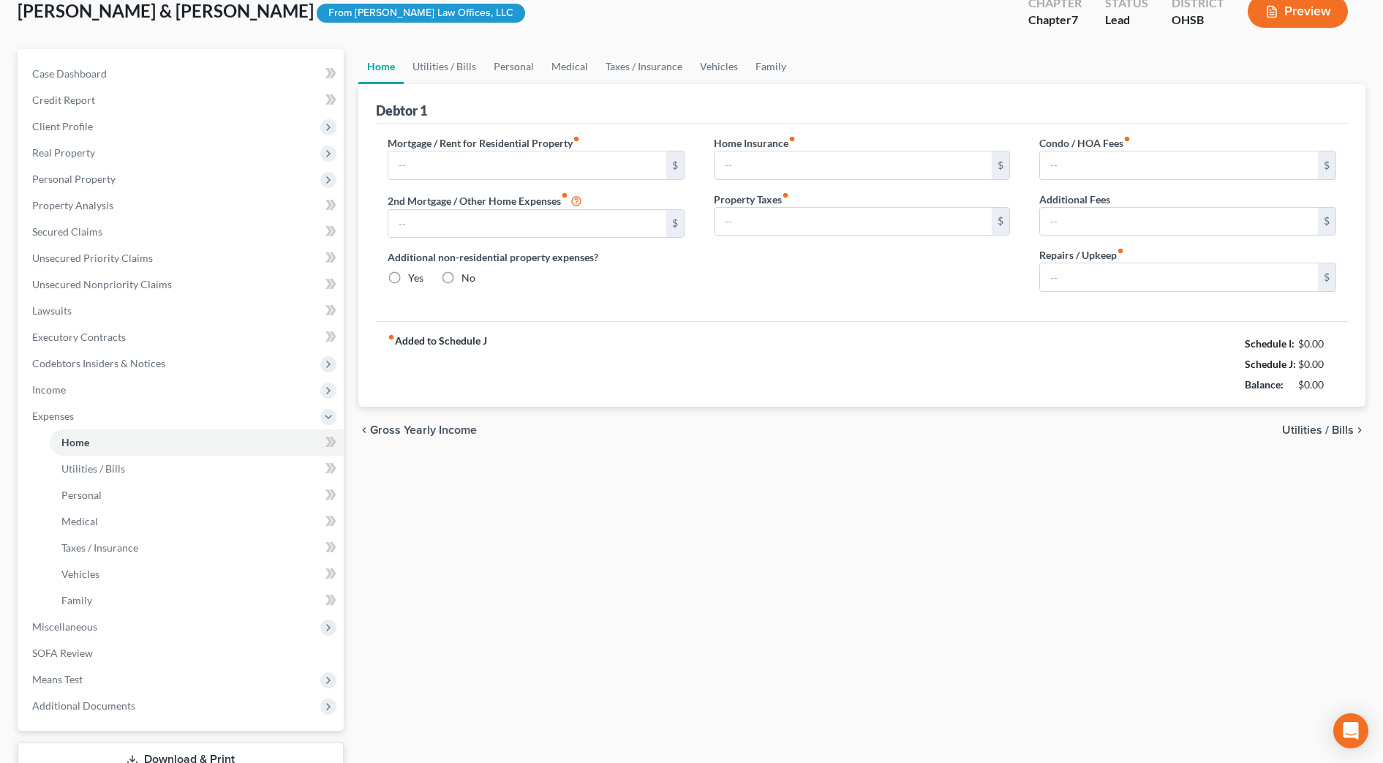
scroll to position [40, 0]
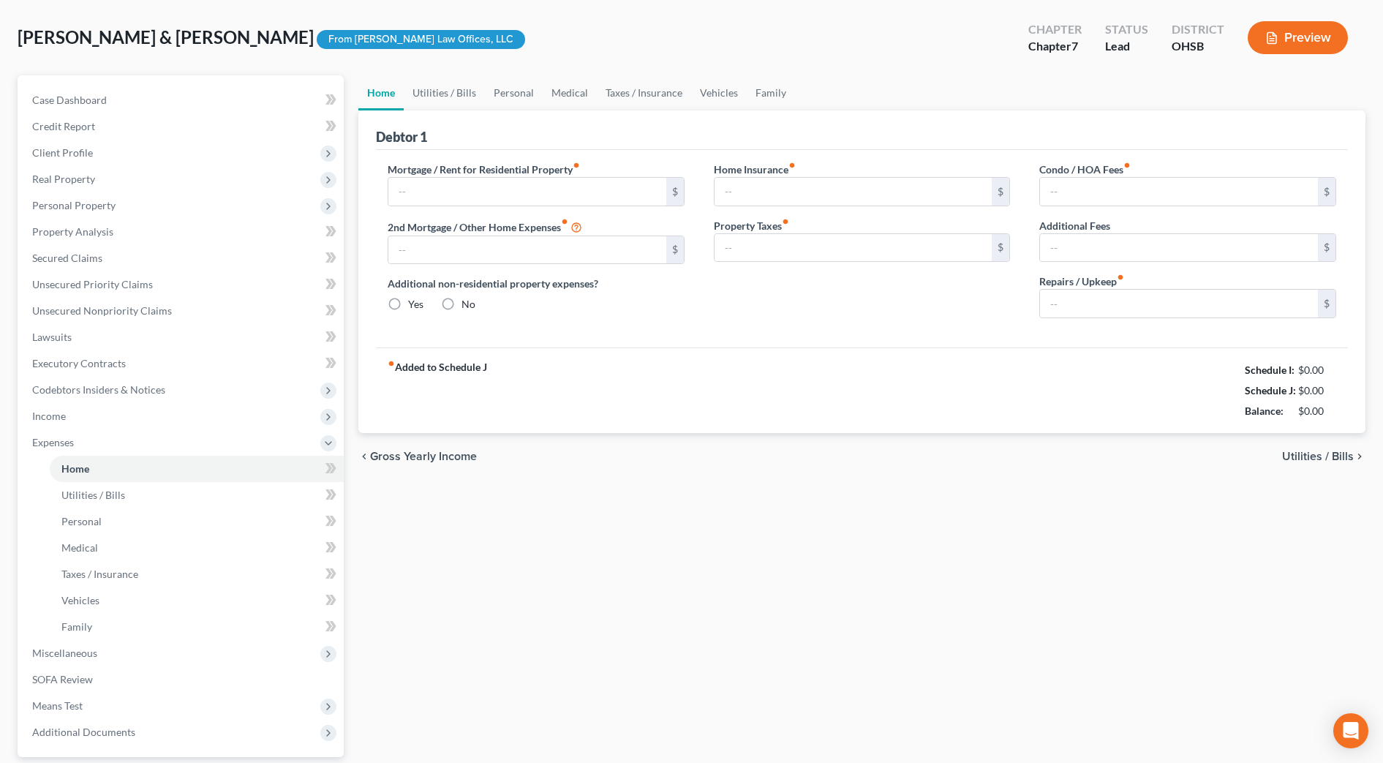
type input "550.00"
type input "0.00"
radio input "true"
type input "0.00"
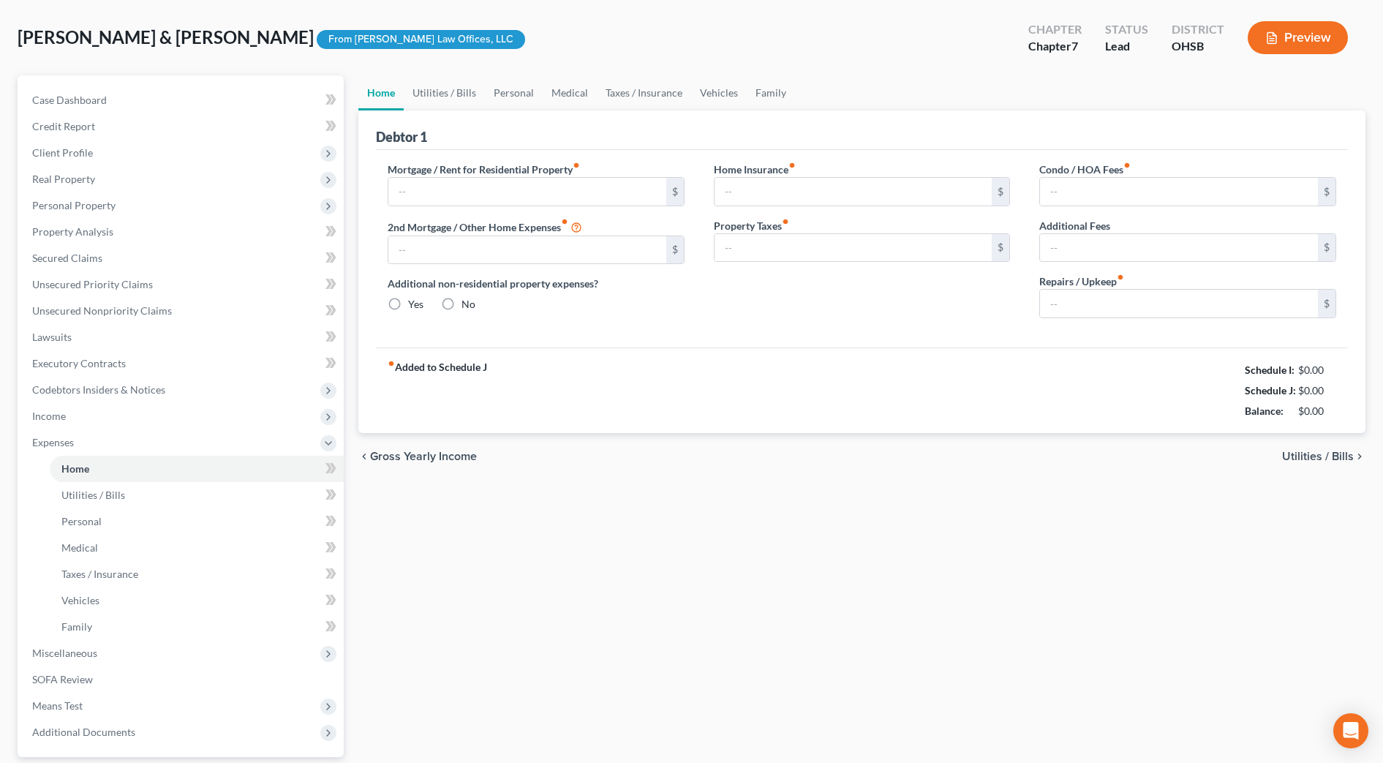
type input "0.00"
type input "150.00"
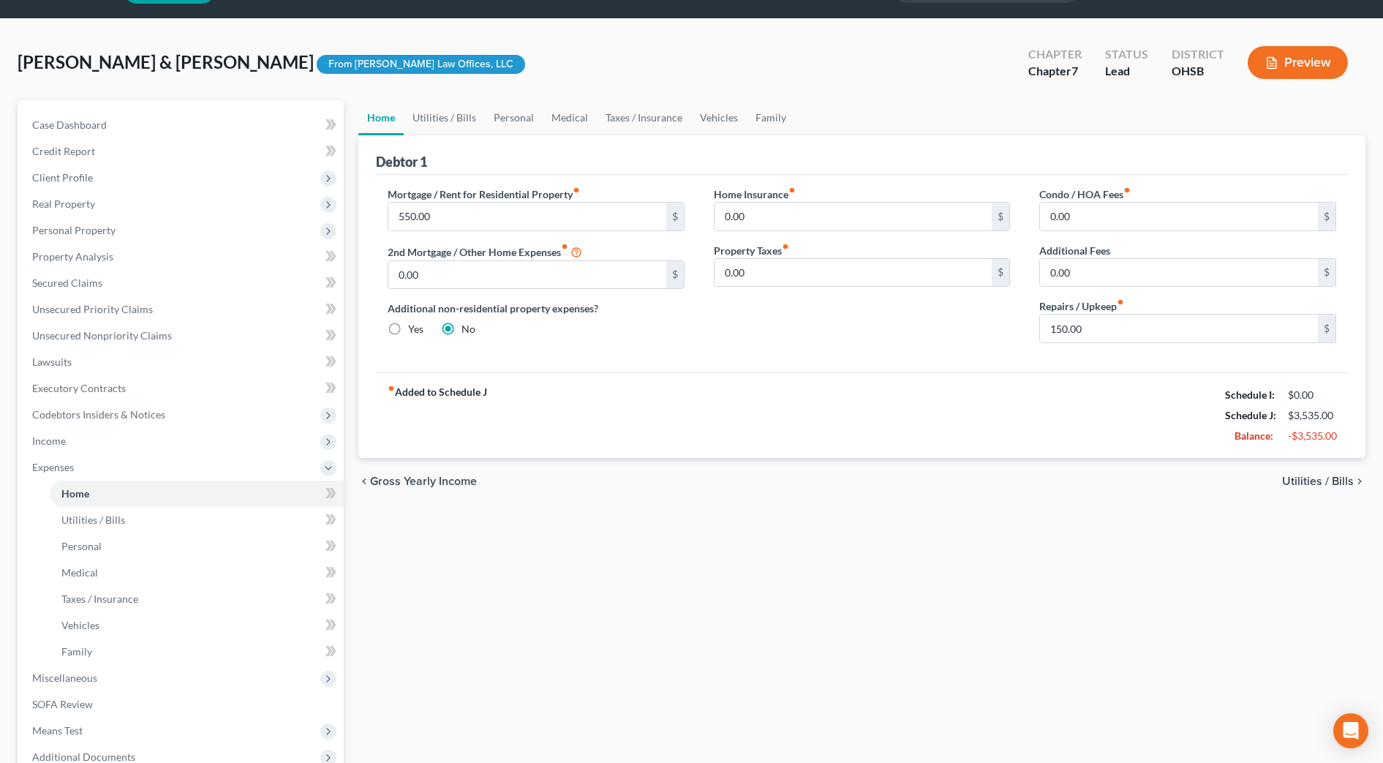
scroll to position [0, 0]
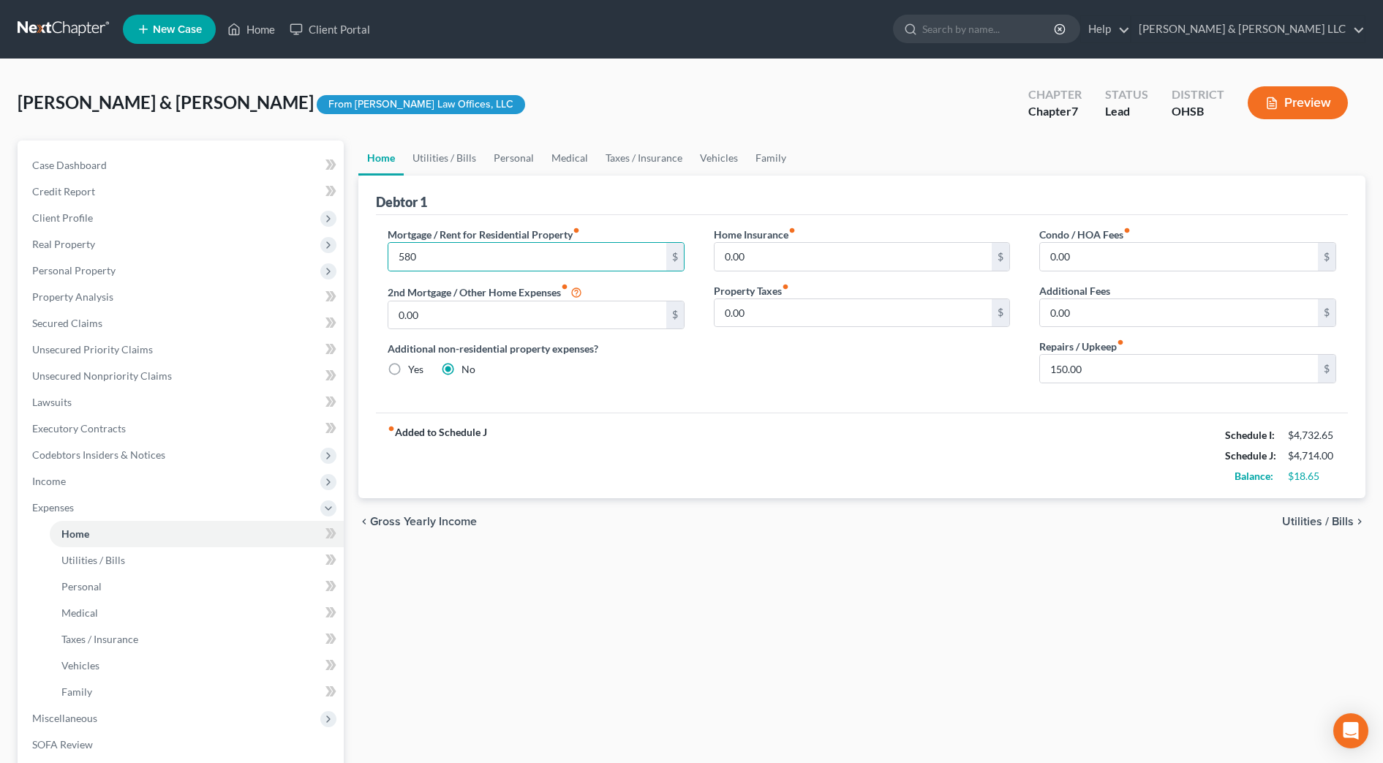
click at [714, 471] on div "fiber_manual_record Added to Schedule J Schedule I: $4,732.65 Schedule J: $4,71…" at bounding box center [862, 456] width 972 height 86
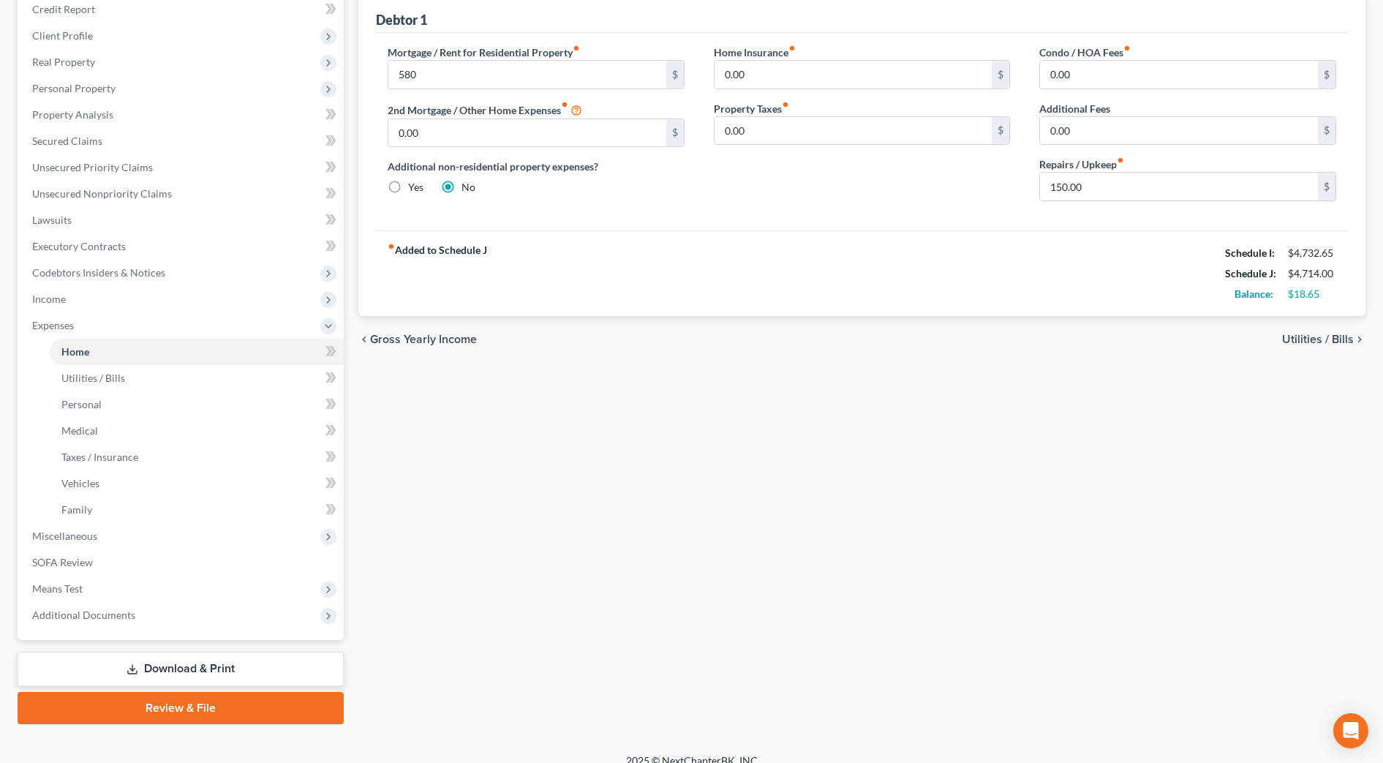
scroll to position [183, 0]
click at [116, 533] on span "Miscellaneous" at bounding box center [181, 535] width 323 height 26
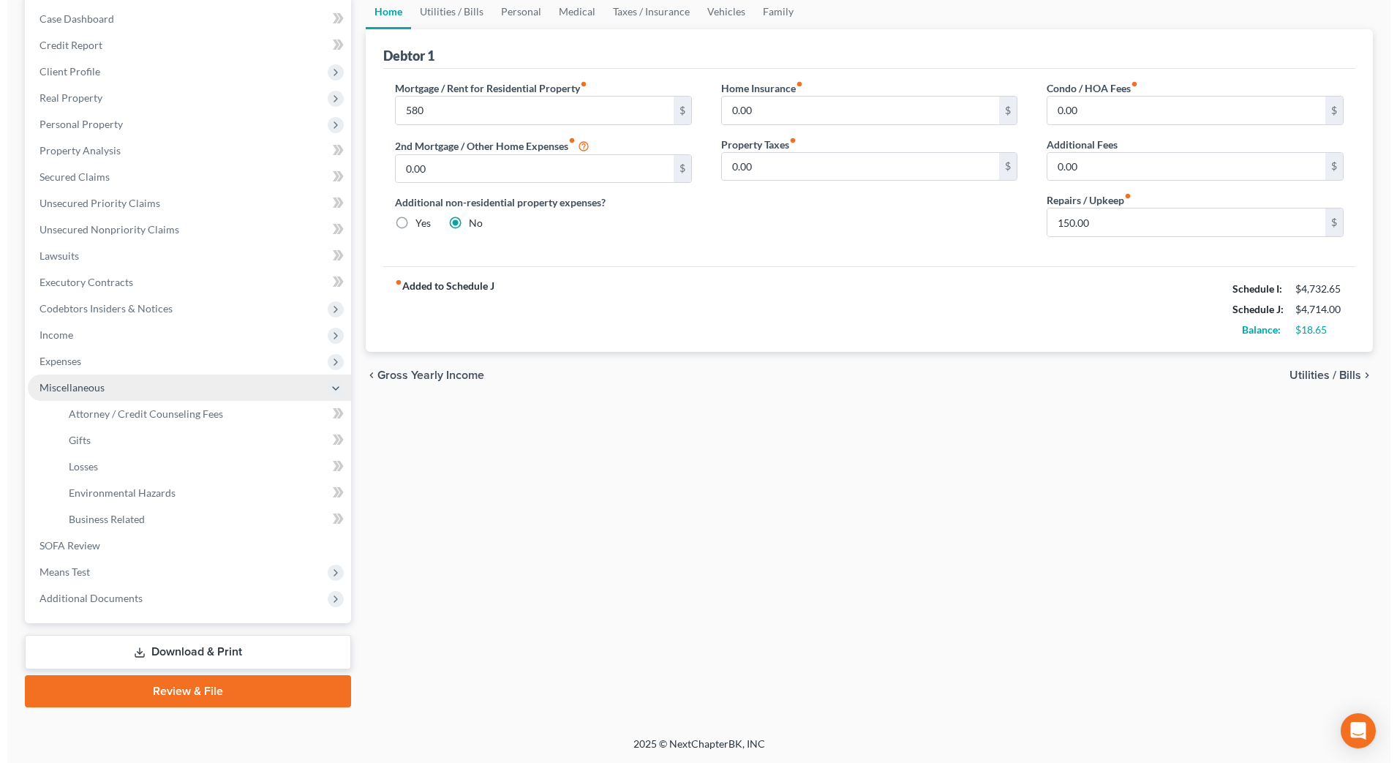
scroll to position [146, 0]
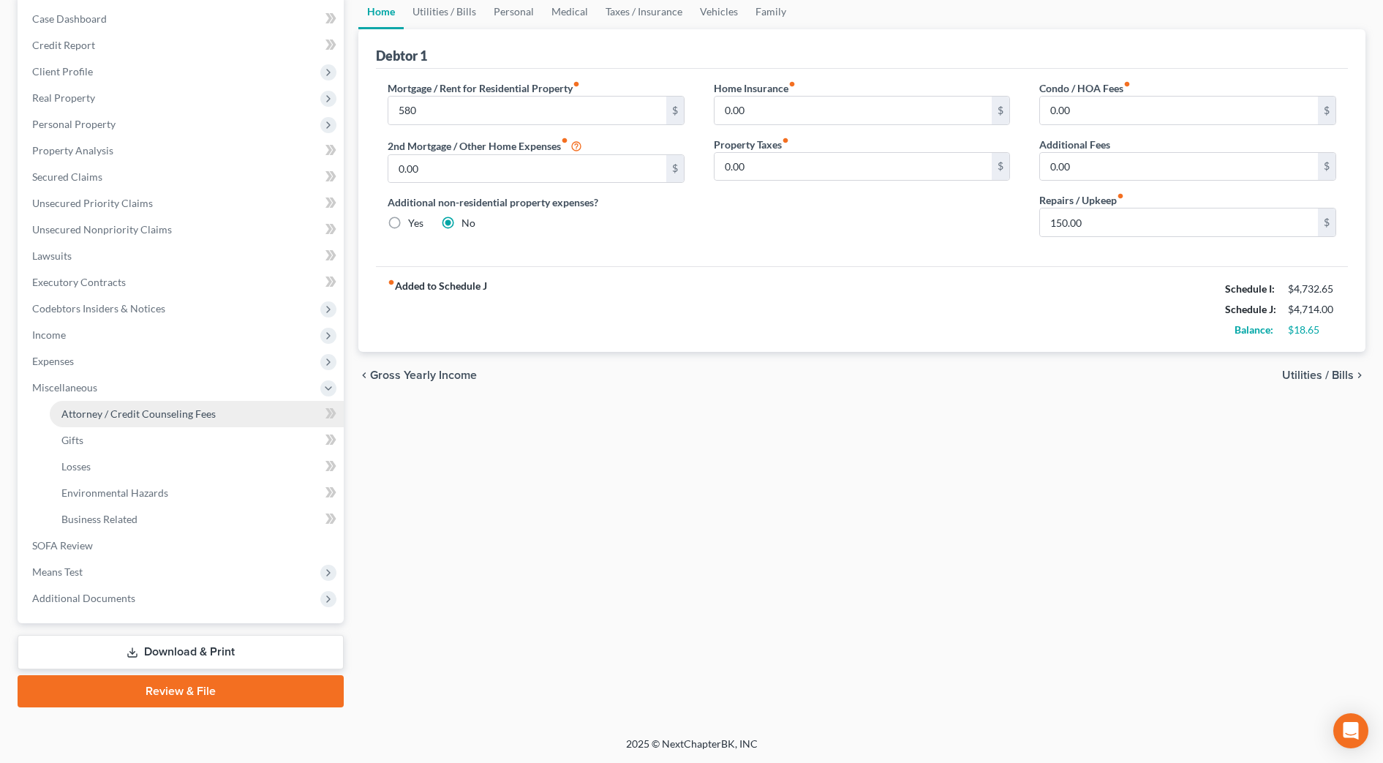
click at [129, 418] on span "Attorney / Credit Counseling Fees" at bounding box center [138, 413] width 154 height 12
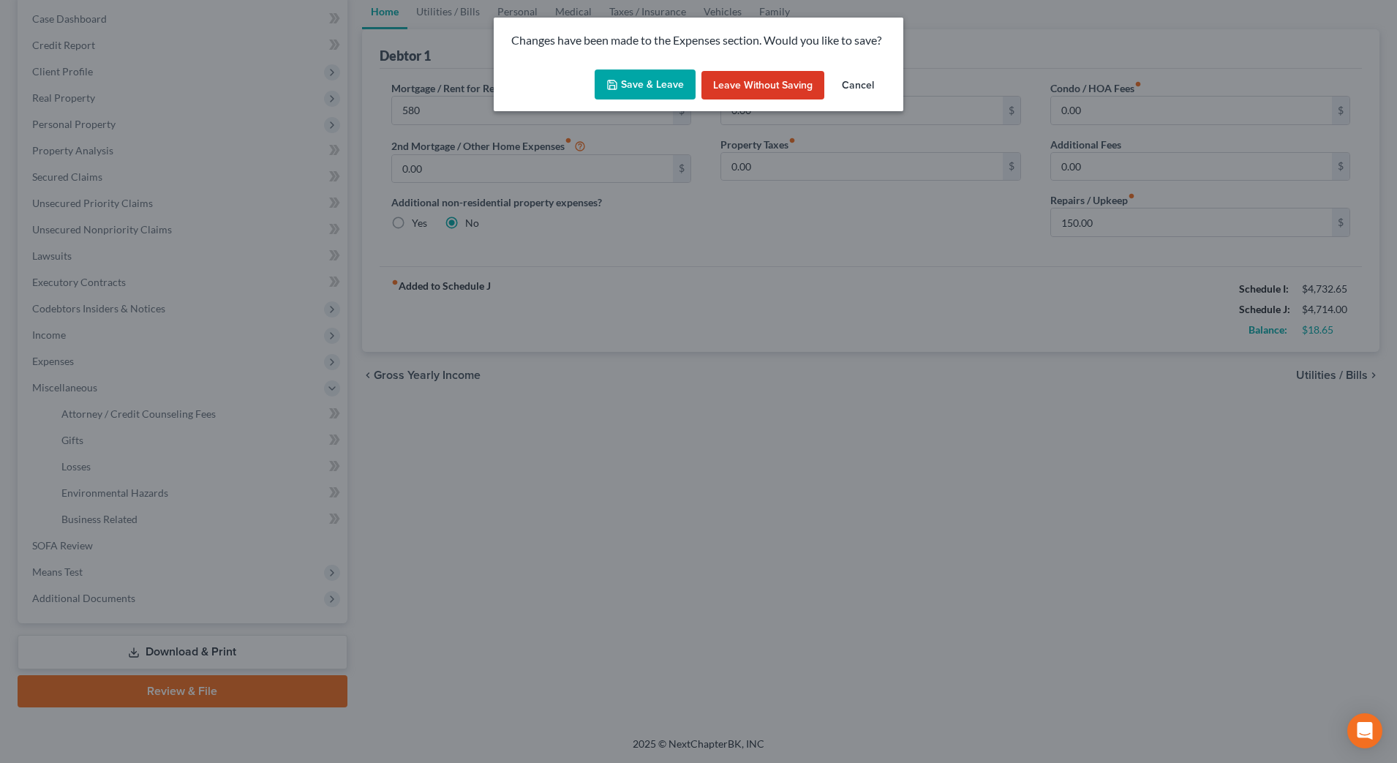
click at [663, 87] on button "Save & Leave" at bounding box center [645, 84] width 101 height 31
type input "580.00"
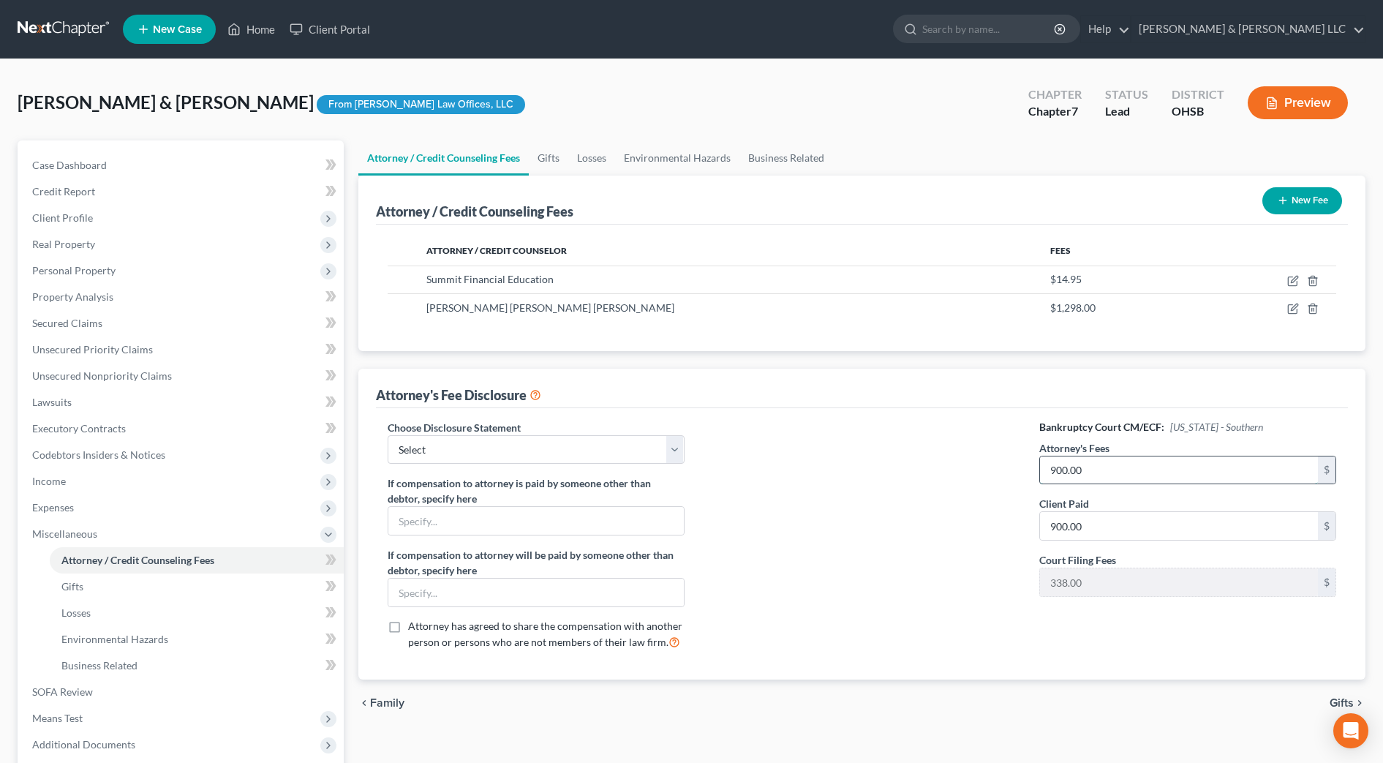
click at [1114, 462] on input "900.00" at bounding box center [1179, 470] width 278 height 28
drag, startPoint x: 1095, startPoint y: 473, endPoint x: 1012, endPoint y: 475, distance: 83.4
click at [1012, 475] on div "Choose Disclosure Statement Select Chapter 7 Chapter 13 If compensation to atto…" at bounding box center [862, 541] width 978 height 242
type input "1,200"
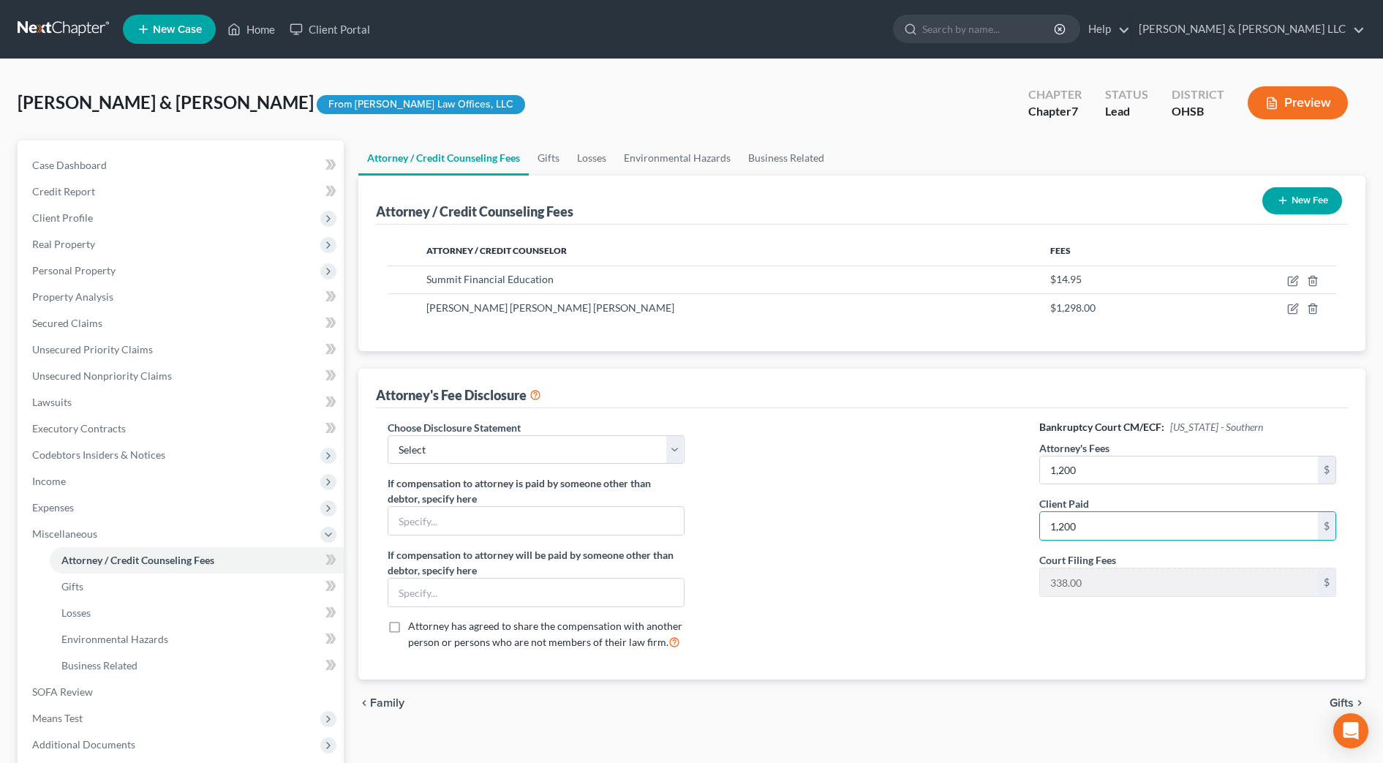
click at [1006, 501] on div at bounding box center [862, 541] width 326 height 242
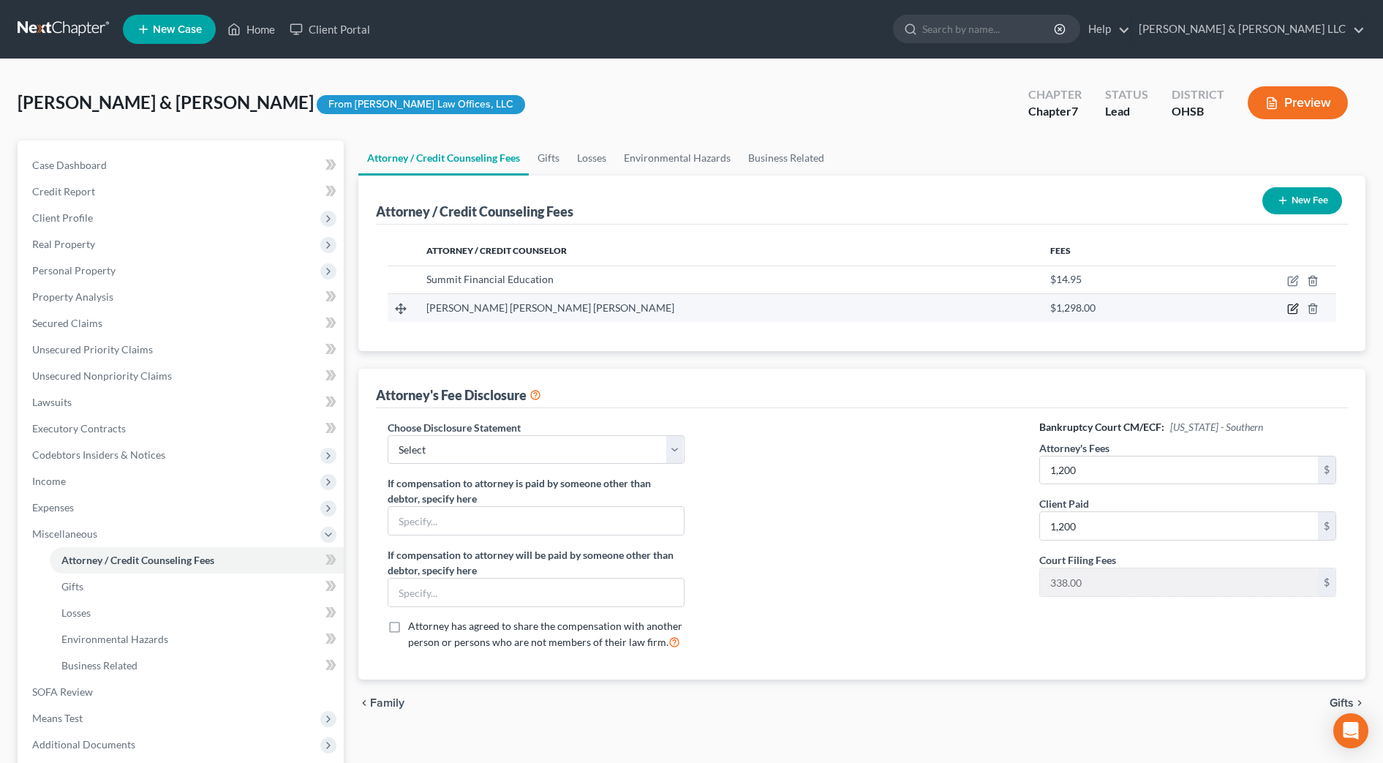
click at [1291, 309] on icon "button" at bounding box center [1294, 309] width 12 height 12
select select "36"
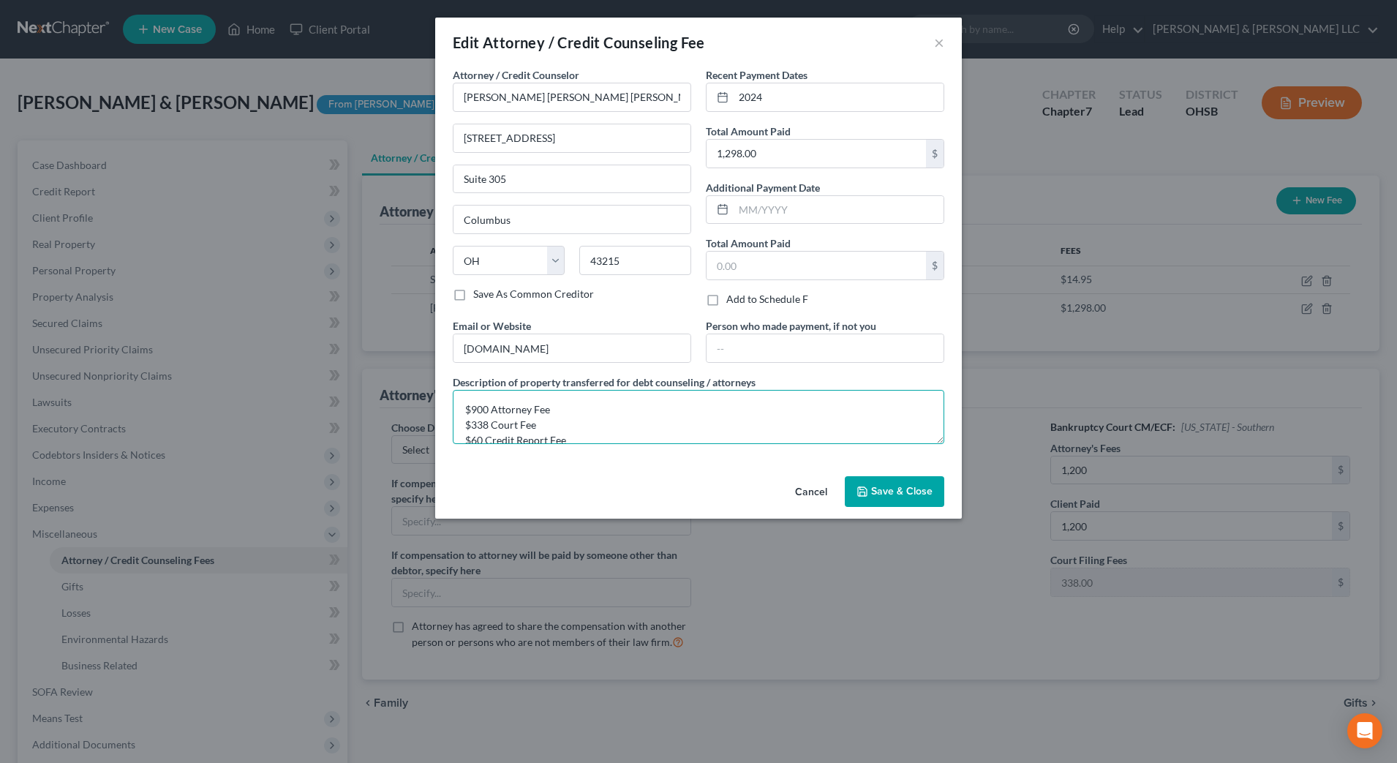
drag, startPoint x: 488, startPoint y: 413, endPoint x: 469, endPoint y: 411, distance: 19.1
click at [469, 411] on textarea "$900 Attorney Fee $338 Court Fee $60 Credit Report Fee" at bounding box center [699, 417] width 492 height 54
type textarea "$1200 Attorney Fee $338 Court Fee $60 Credit Report Fee"
click at [777, 88] on input "2024" at bounding box center [839, 97] width 210 height 28
type input "2024-2025"
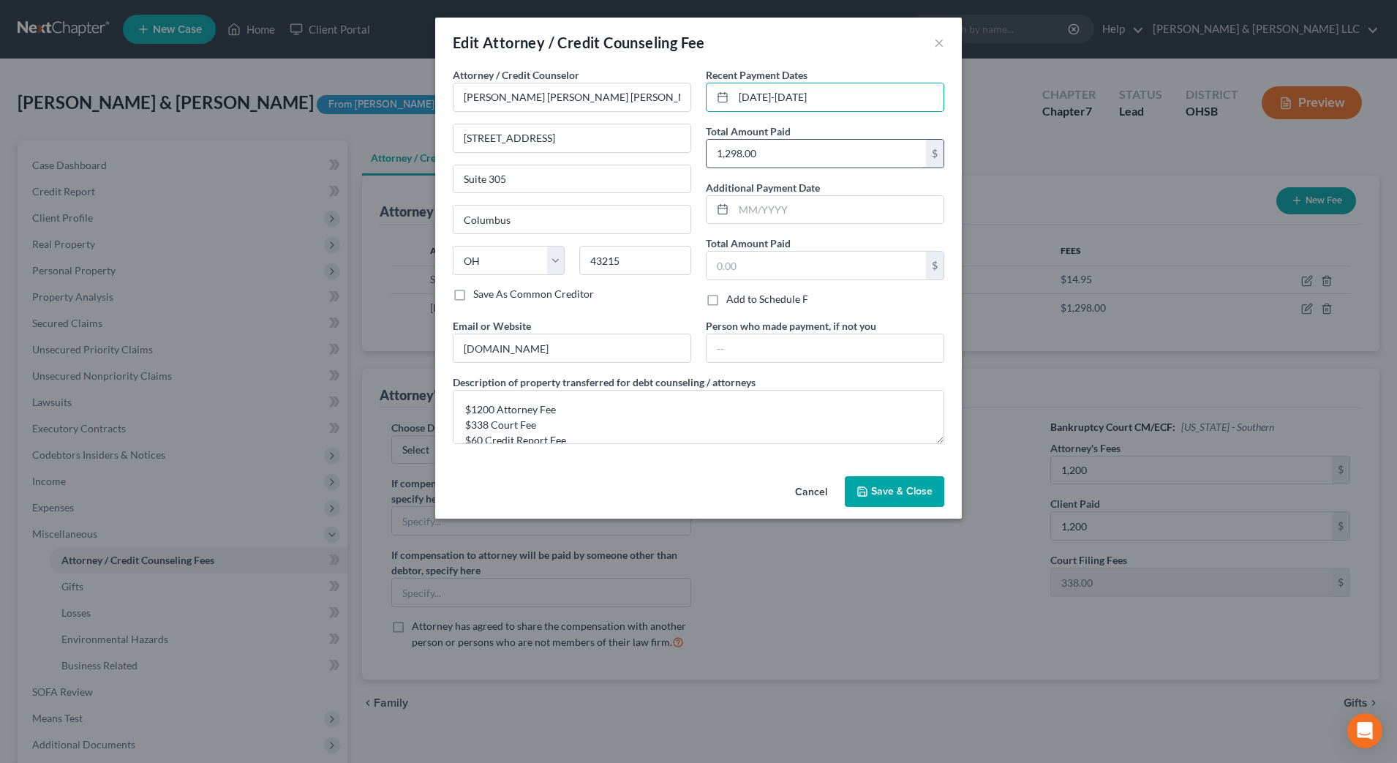
click at [731, 151] on input "1,298.00" at bounding box center [816, 154] width 219 height 28
click at [723, 151] on input "198.00" at bounding box center [816, 154] width 219 height 28
type input "1,598.00"
click at [911, 497] on span "Save & Close" at bounding box center [901, 491] width 61 height 12
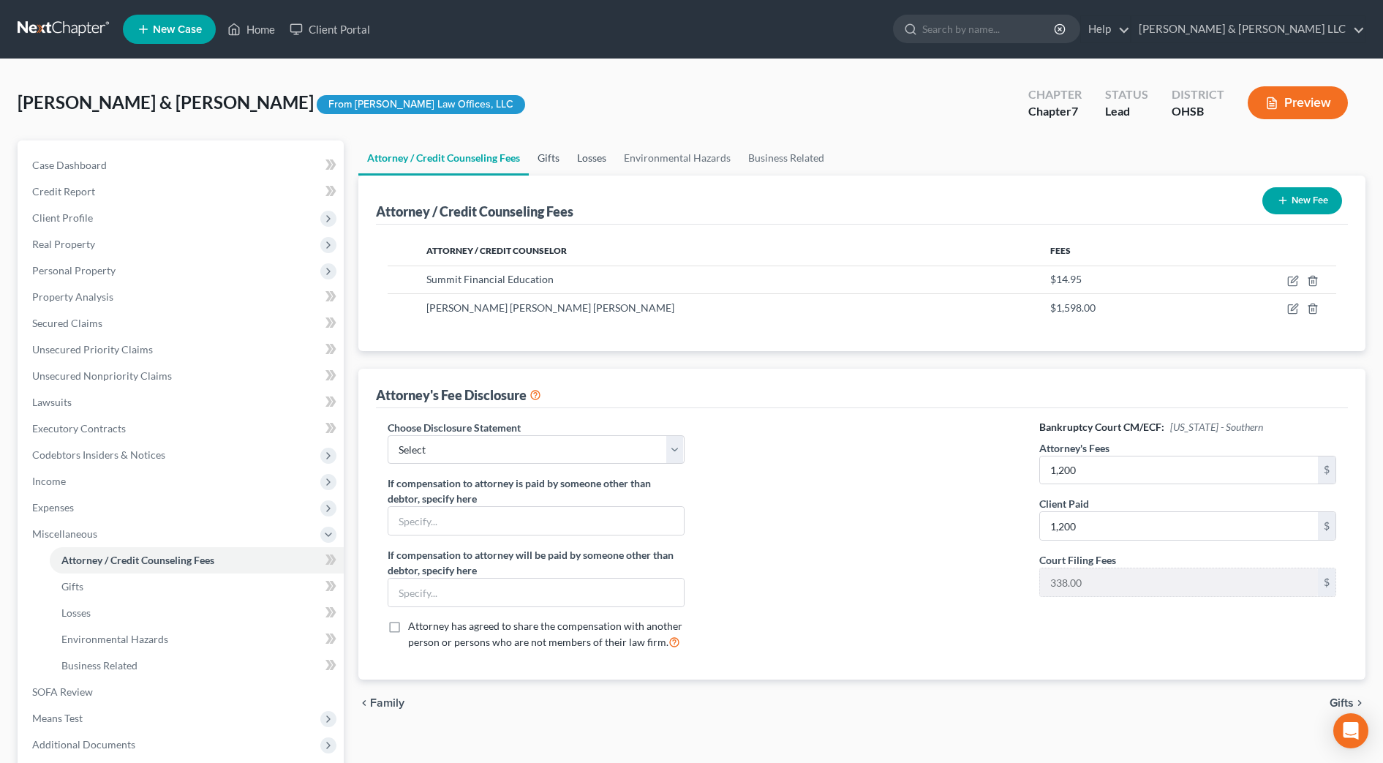
drag, startPoint x: 544, startPoint y: 152, endPoint x: 592, endPoint y: 154, distance: 47.6
click at [544, 152] on link "Gifts" at bounding box center [549, 157] width 40 height 35
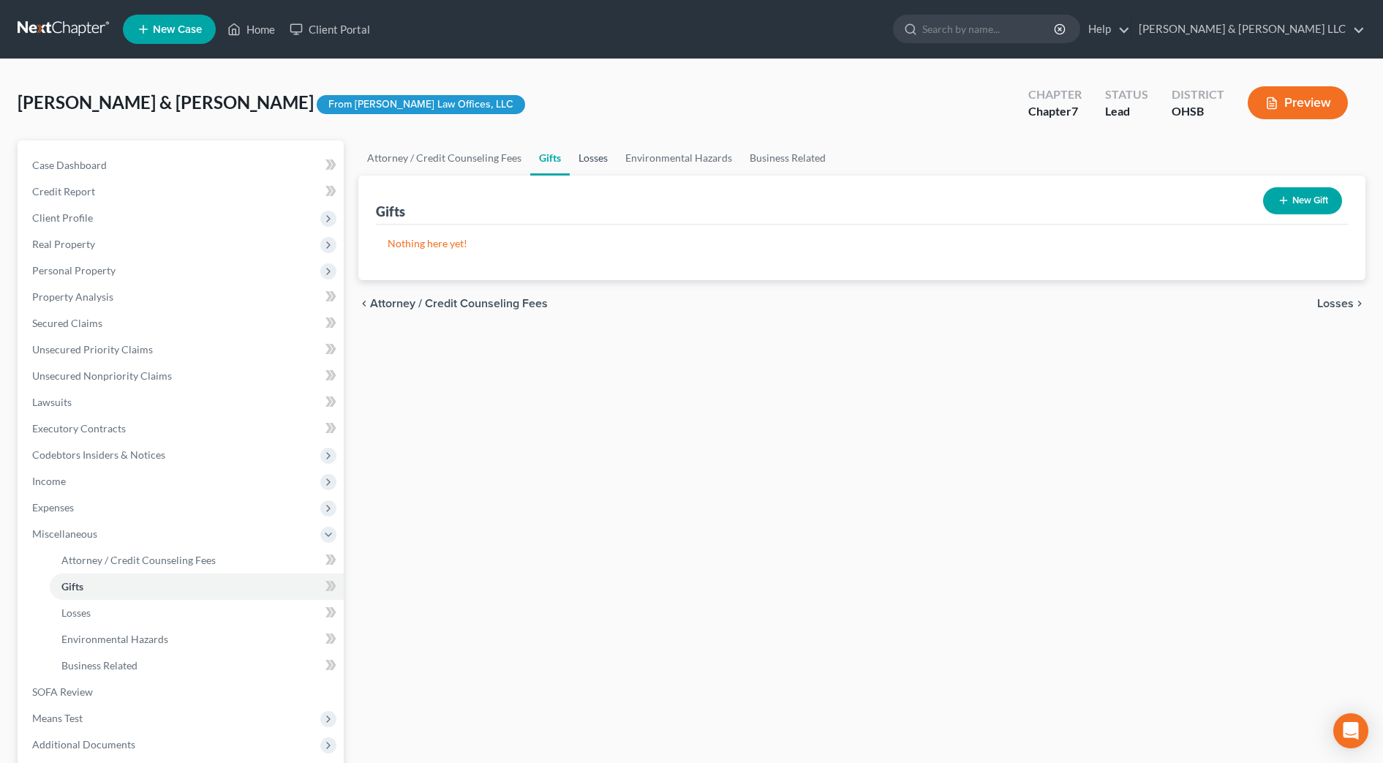
click at [598, 156] on link "Losses" at bounding box center [593, 157] width 47 height 35
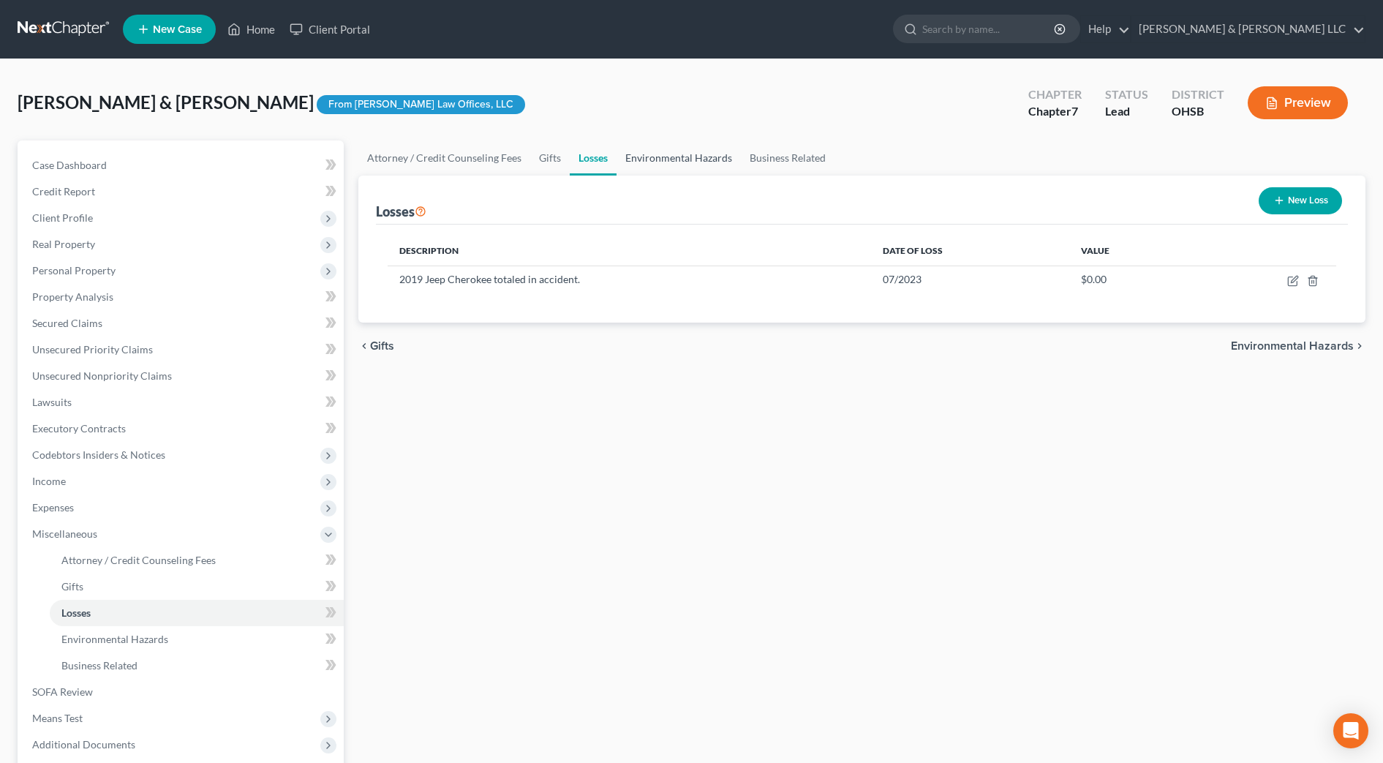
click at [681, 158] on link "Environmental Hazards" at bounding box center [679, 157] width 124 height 35
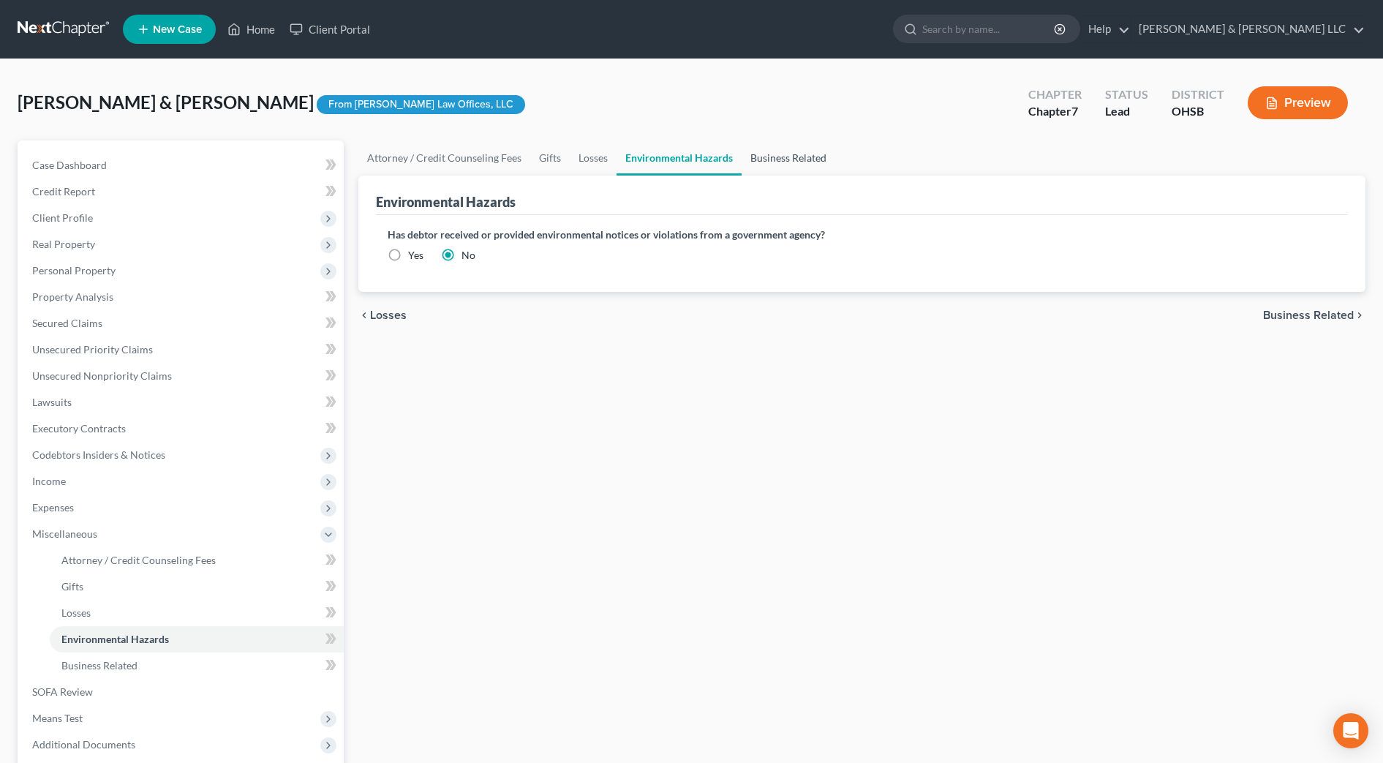
click at [781, 156] on link "Business Related" at bounding box center [789, 157] width 94 height 35
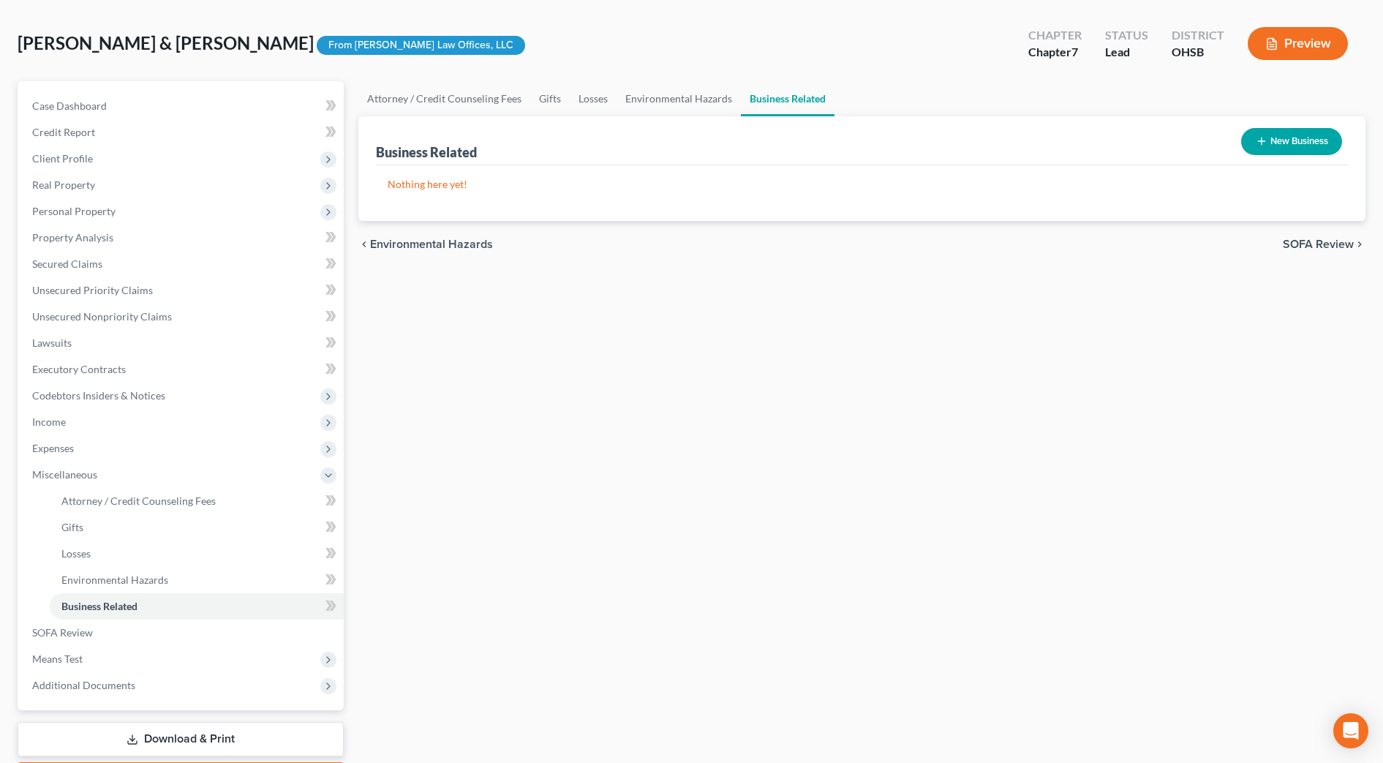
scroll to position [91, 0]
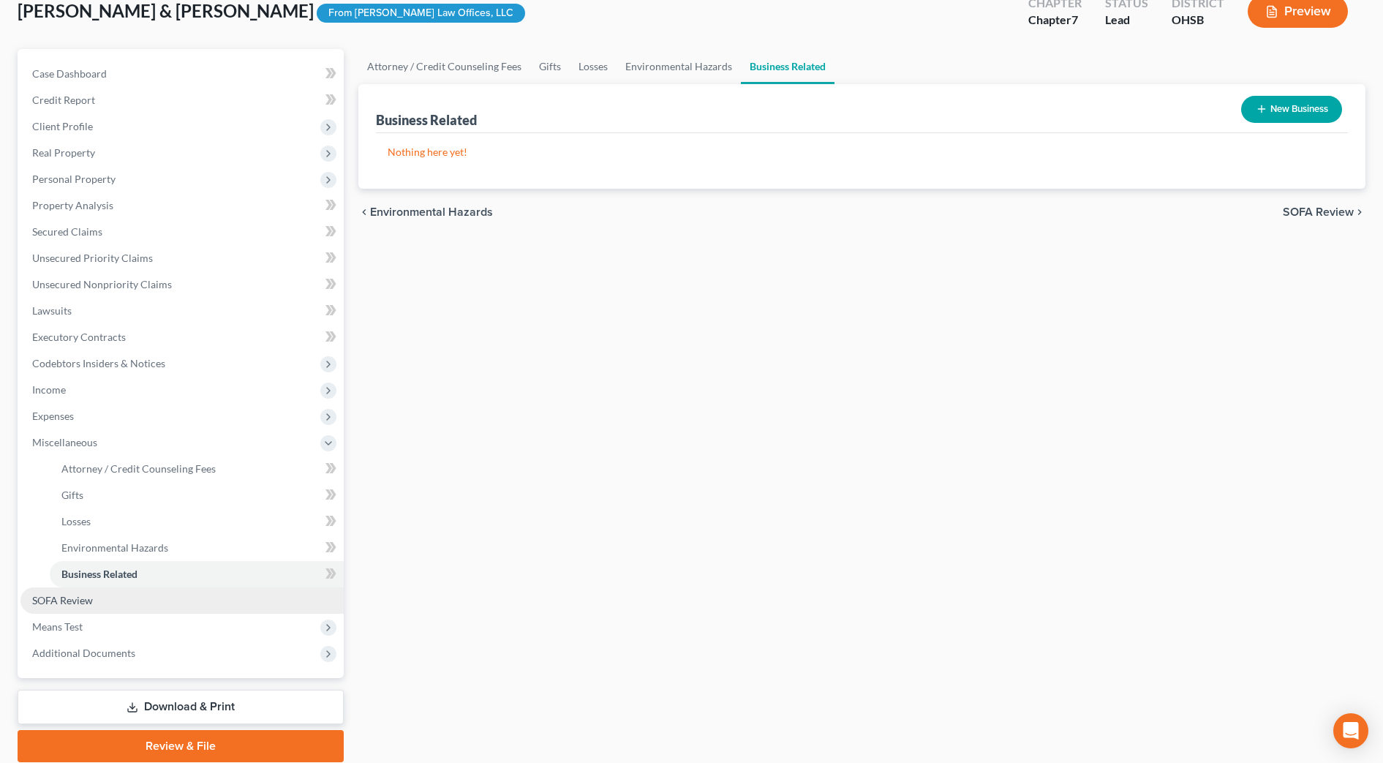
click at [95, 596] on link "SOFA Review" at bounding box center [181, 600] width 323 height 26
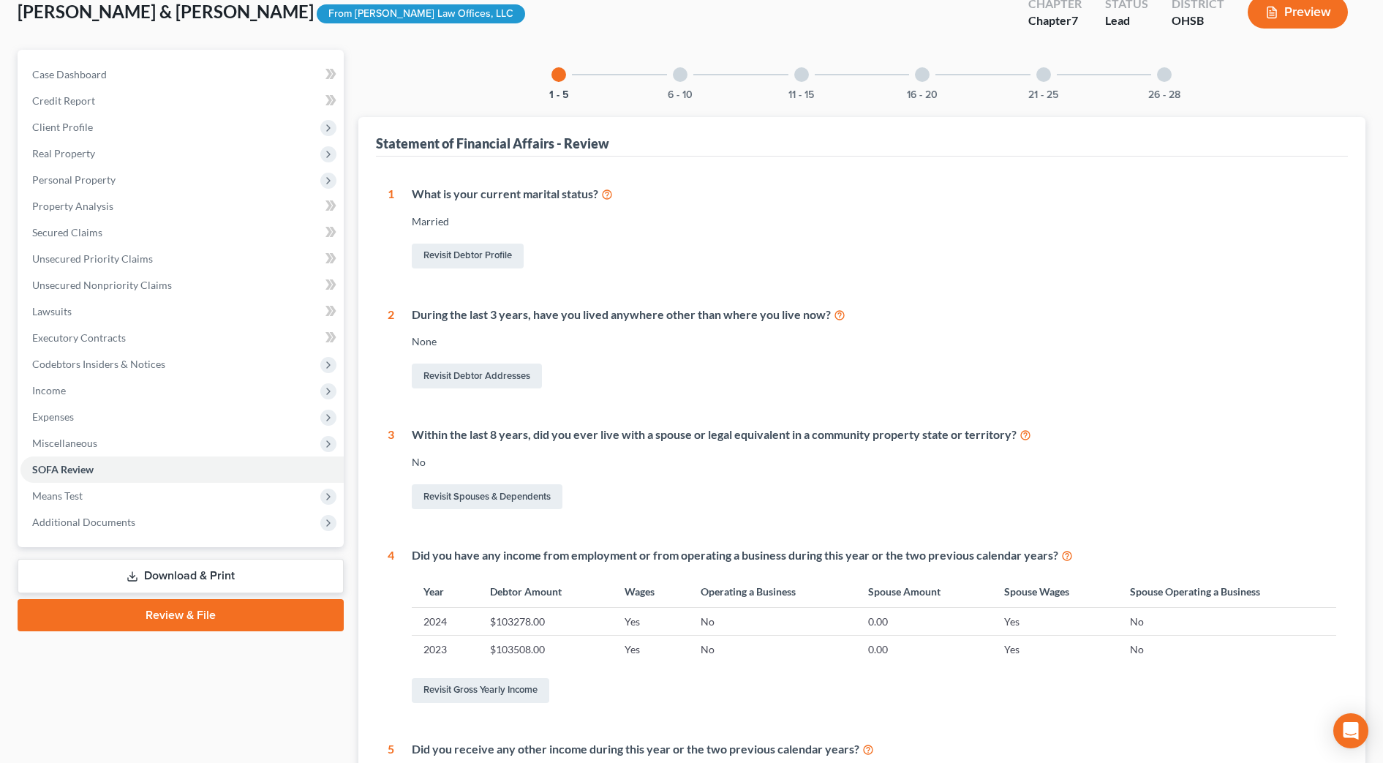
scroll to position [91, 0]
click at [1030, 78] on div "21 - 25" at bounding box center [1044, 74] width 50 height 50
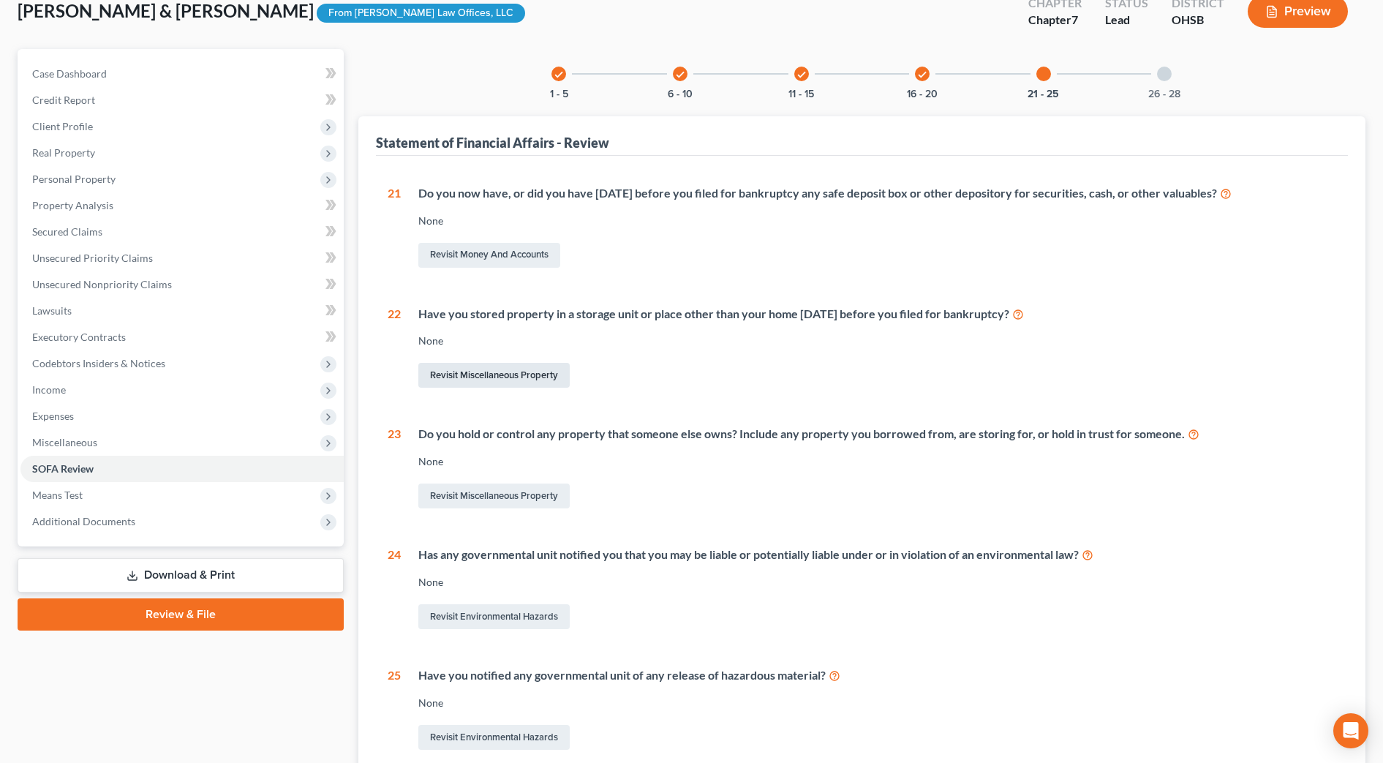
click at [504, 371] on link "Revisit Miscellaneous Property" at bounding box center [493, 375] width 151 height 25
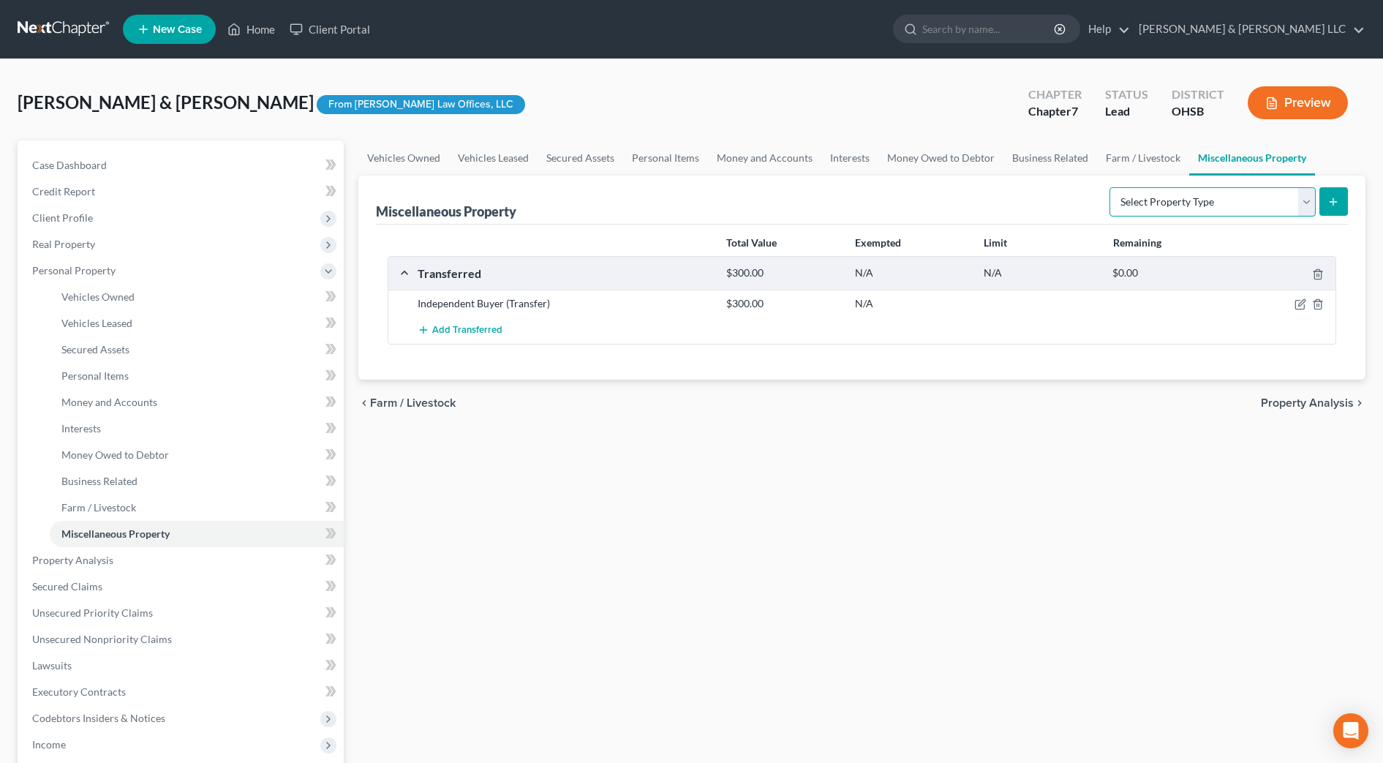
click at [1257, 202] on select "Select Property Type Assigned for Creditor Benefit Within 1 Year Holding for An…" at bounding box center [1213, 201] width 206 height 29
select select "stored_within_1_year"
click at [1110, 187] on select "Select Property Type Assigned for Creditor Benefit Within 1 Year Holding for An…" at bounding box center [1213, 201] width 206 height 29
click at [1331, 192] on button "submit" at bounding box center [1334, 201] width 29 height 29
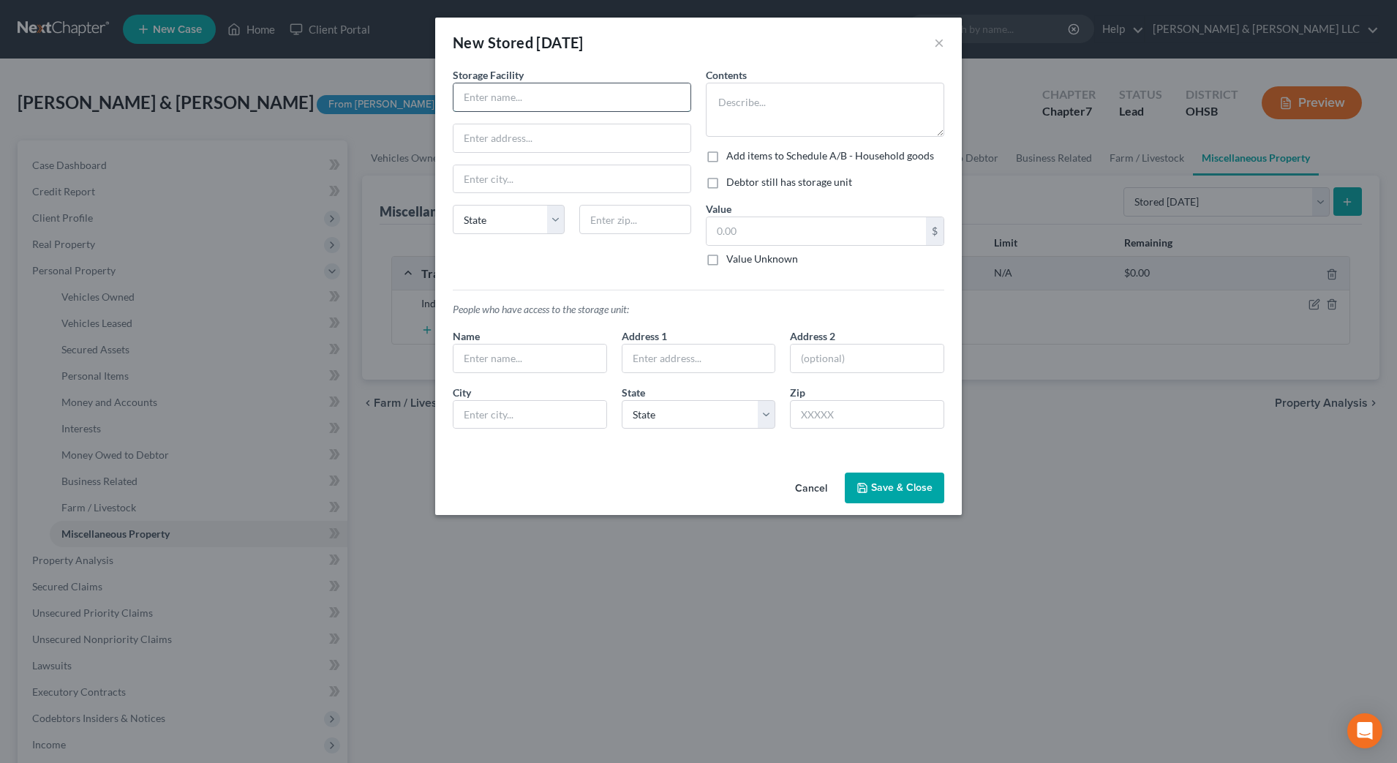
click at [560, 102] on input "text" at bounding box center [572, 97] width 237 height 28
type input "Storage unit"
click at [764, 119] on textarea at bounding box center [825, 110] width 238 height 54
type textarea "Household goods"
click at [782, 181] on label "Debtor still has storage unit" at bounding box center [789, 182] width 126 height 15
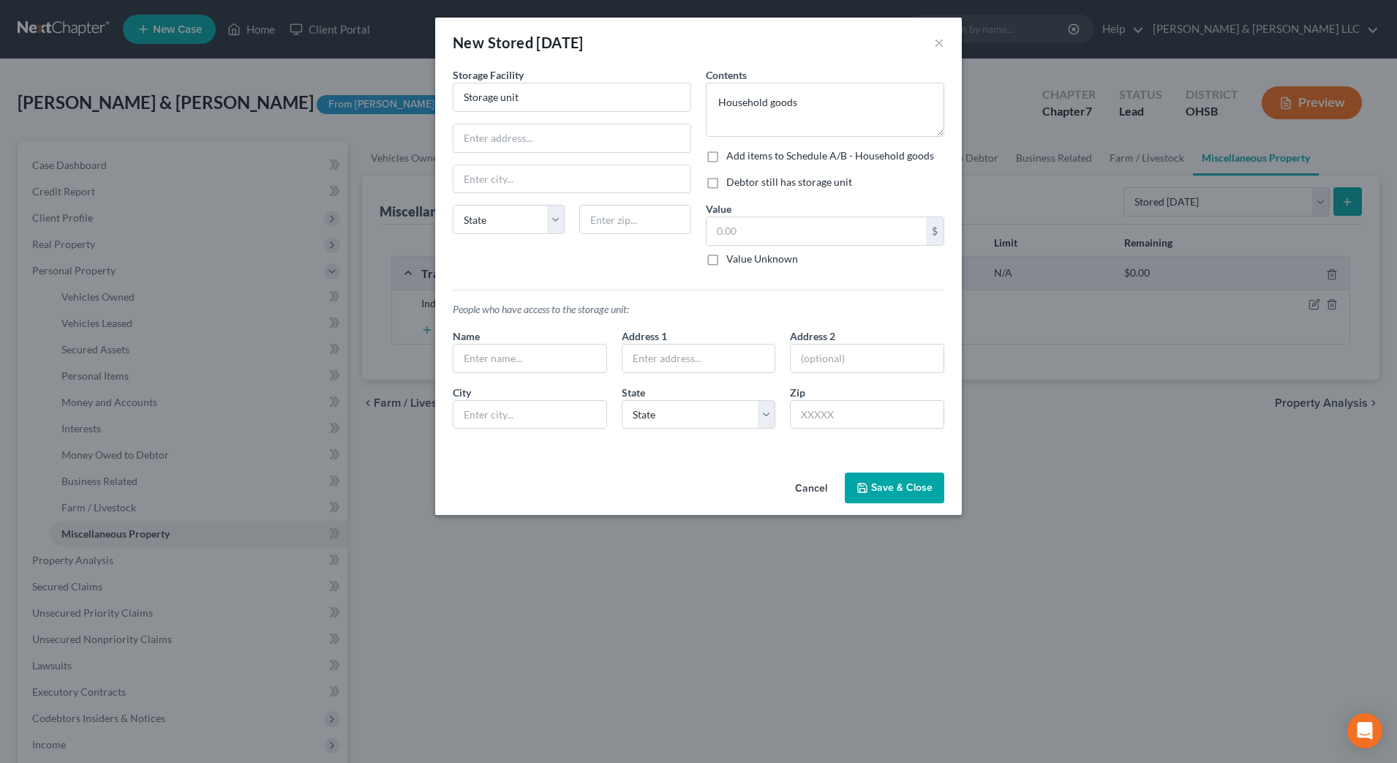
click at [742, 181] on input "Debtor still has storage unit" at bounding box center [737, 180] width 10 height 10
checkbox input "true"
click at [773, 228] on input "text" at bounding box center [816, 231] width 219 height 28
click at [896, 482] on button "Save & Close" at bounding box center [894, 488] width 99 height 31
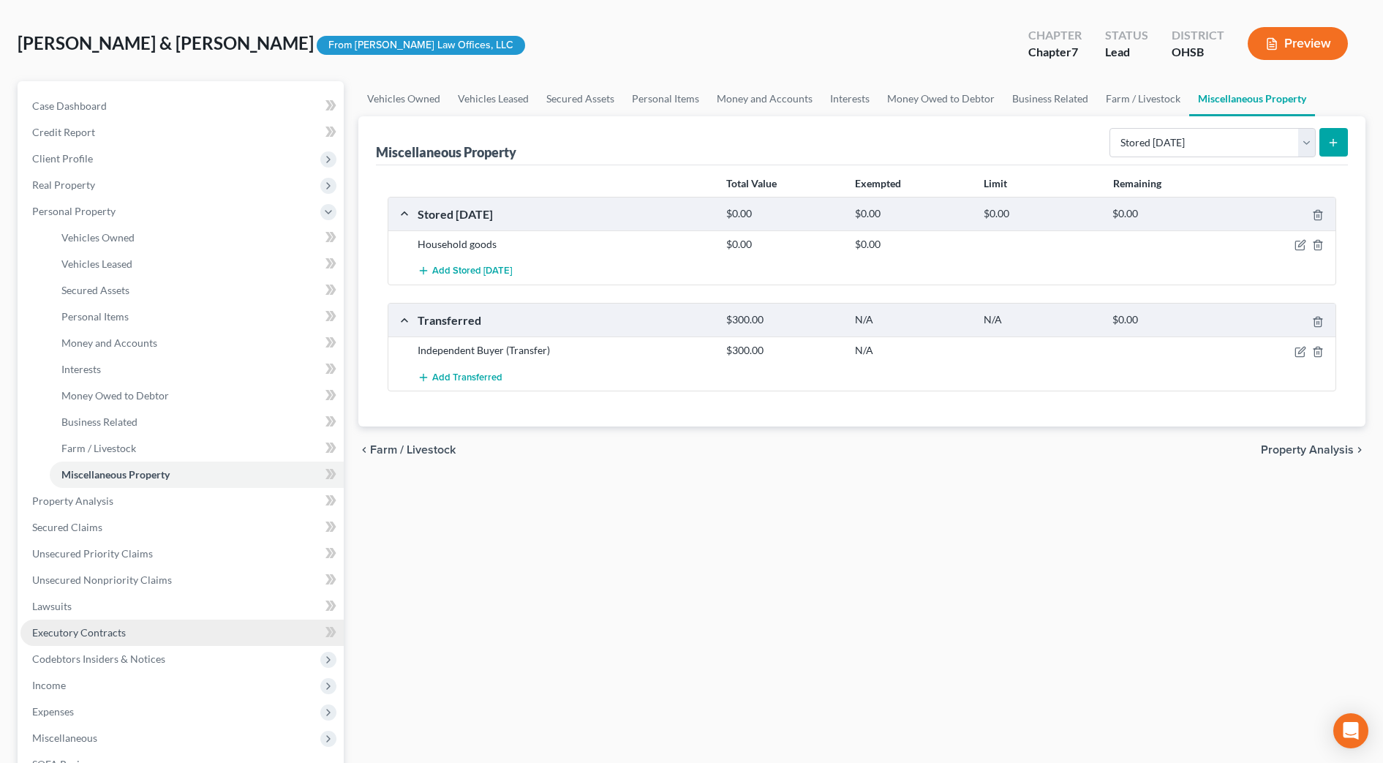
scroll to position [91, 0]
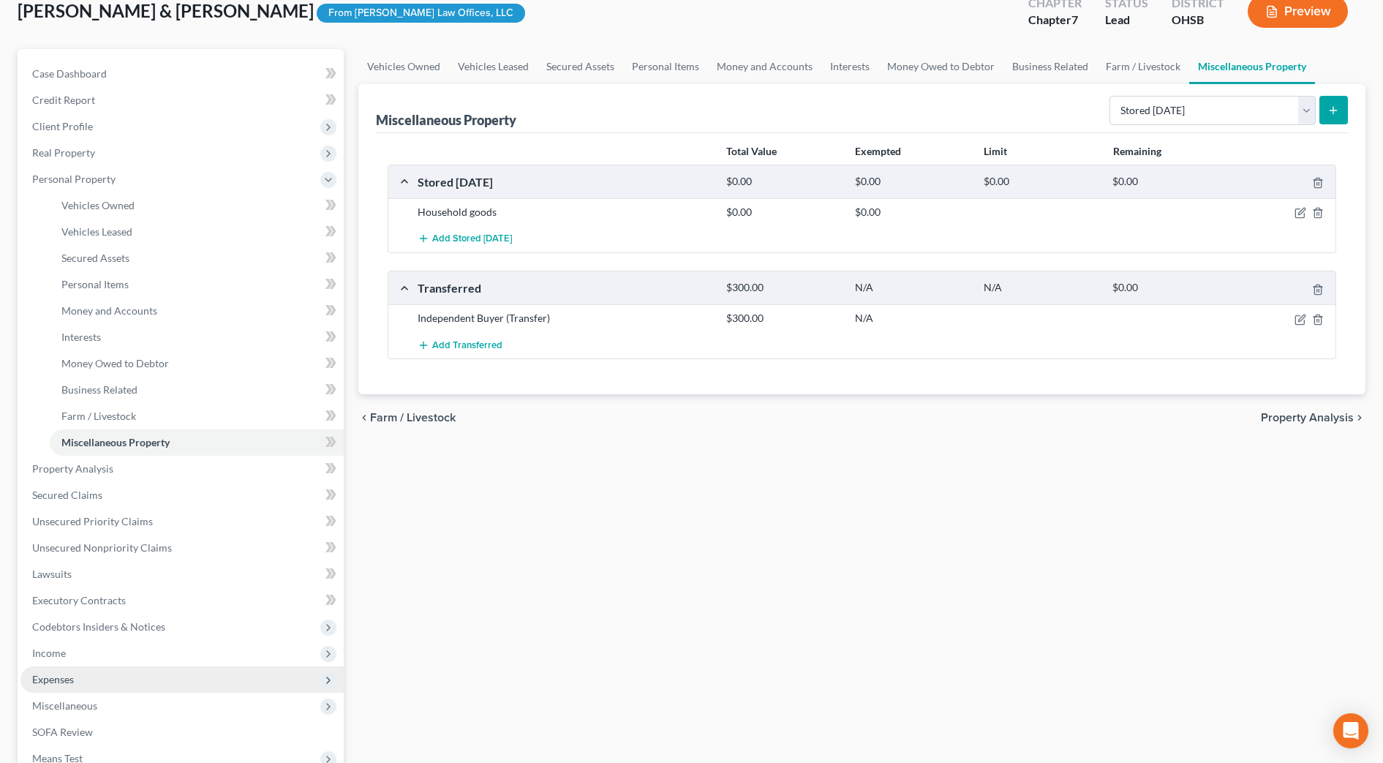
click at [113, 674] on span "Expenses" at bounding box center [181, 679] width 323 height 26
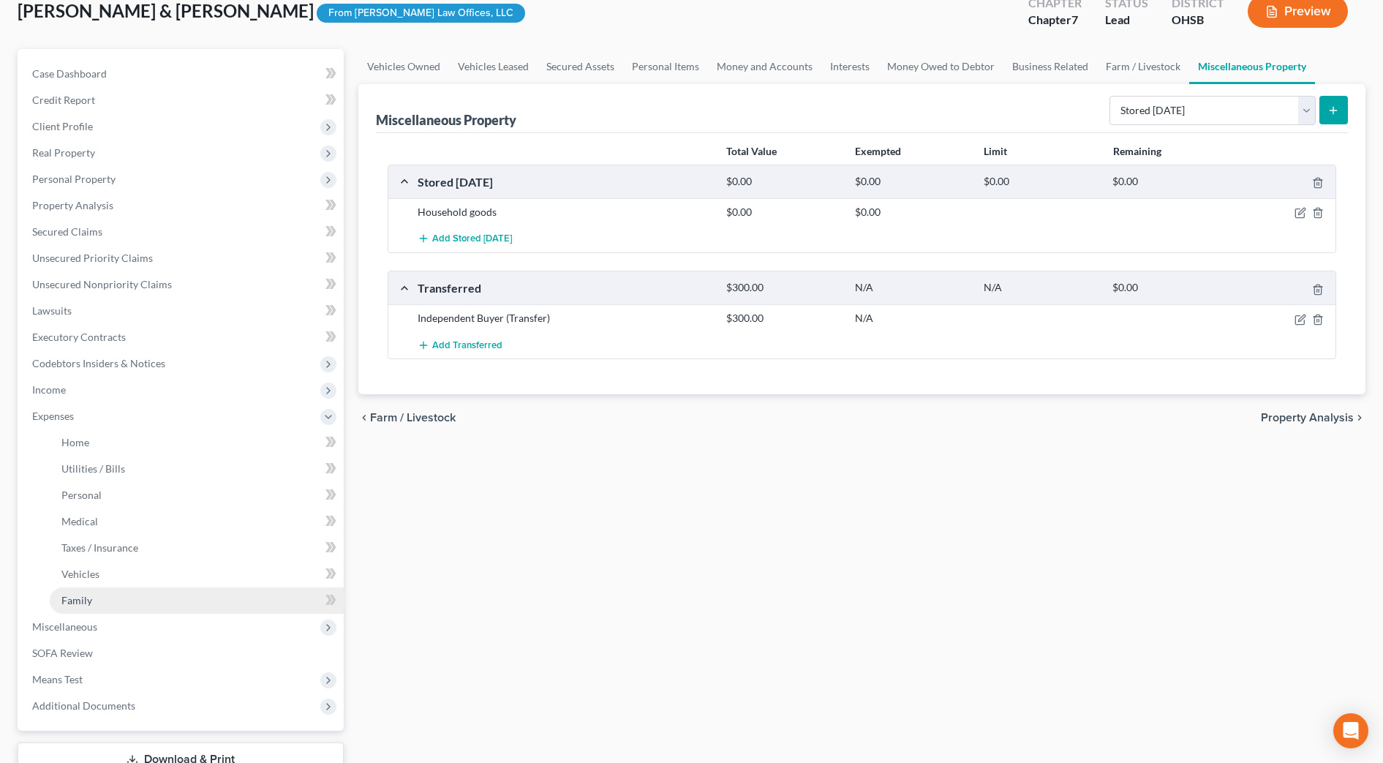
click at [89, 598] on span "Family" at bounding box center [76, 600] width 31 height 12
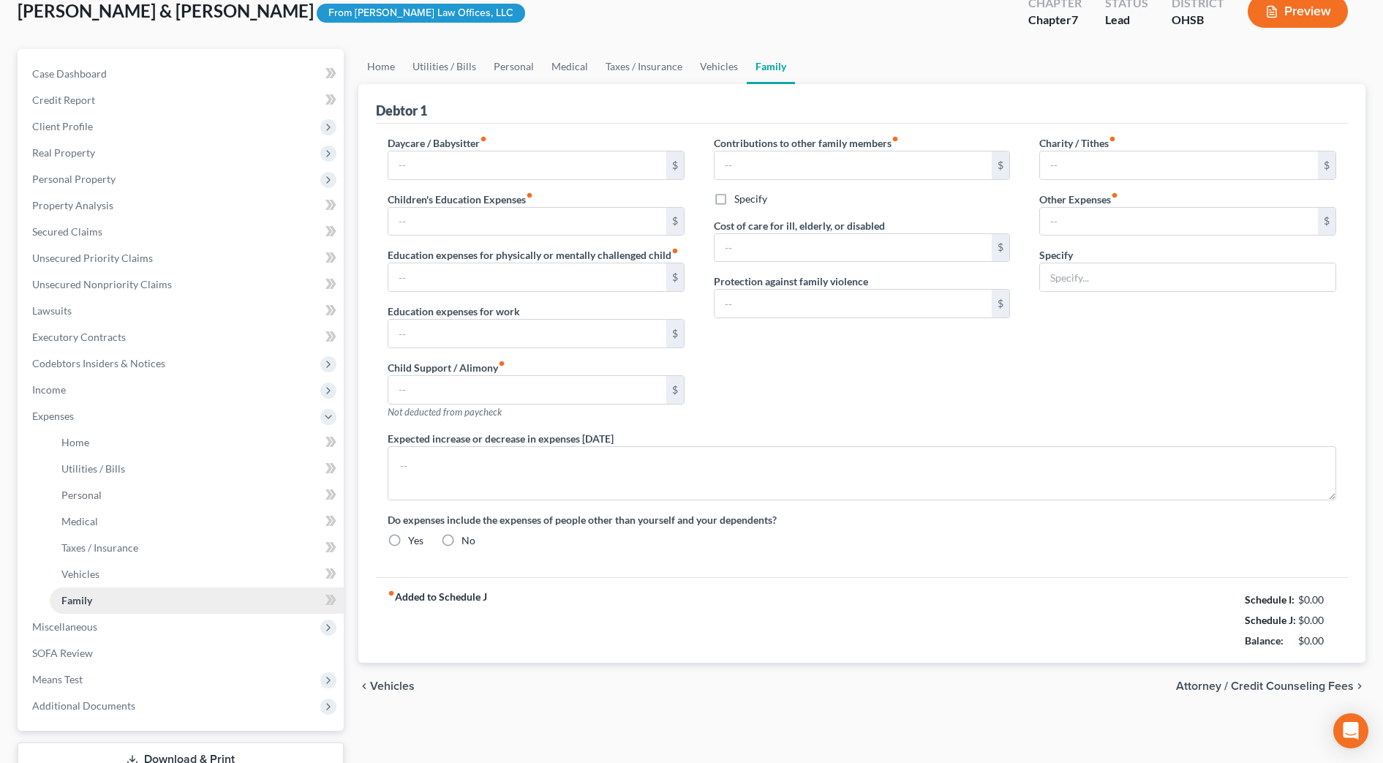
type input "0.00"
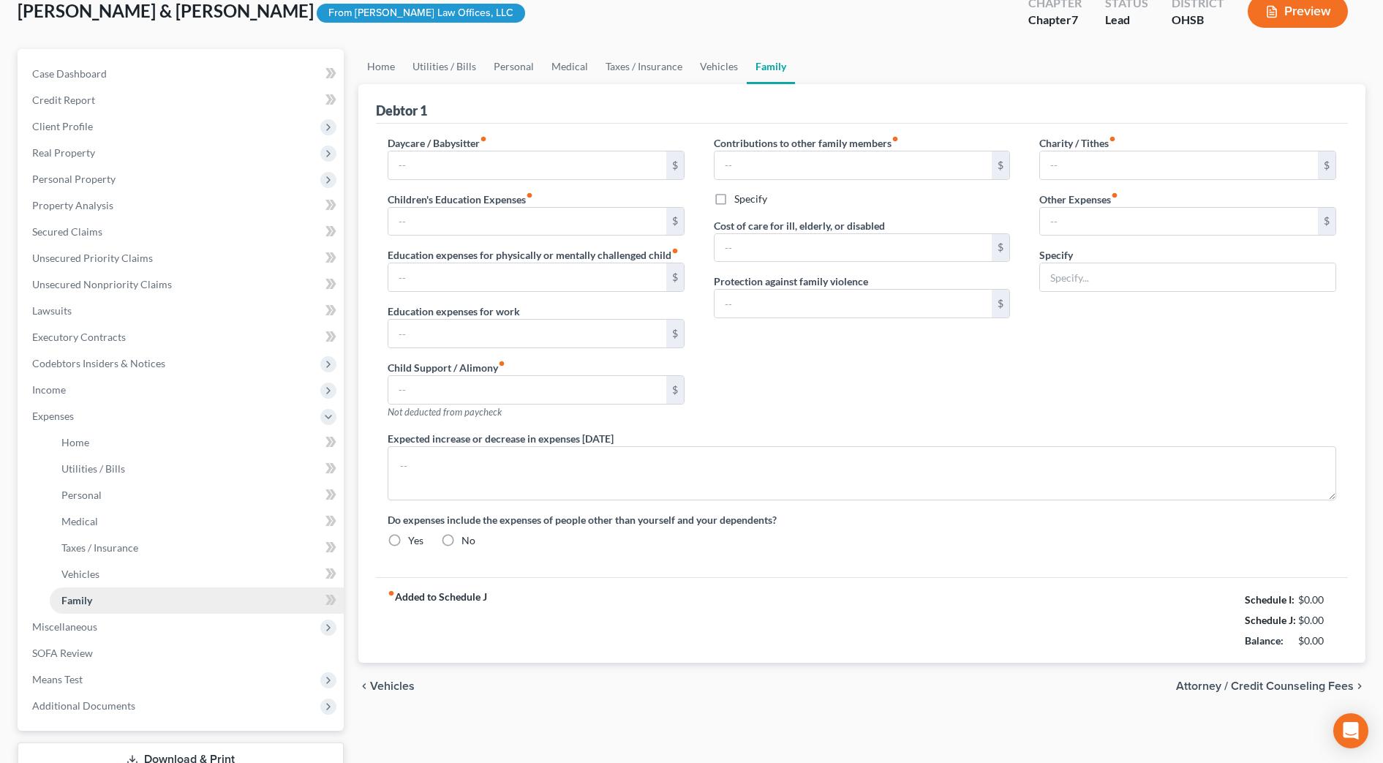
type input "0.00"
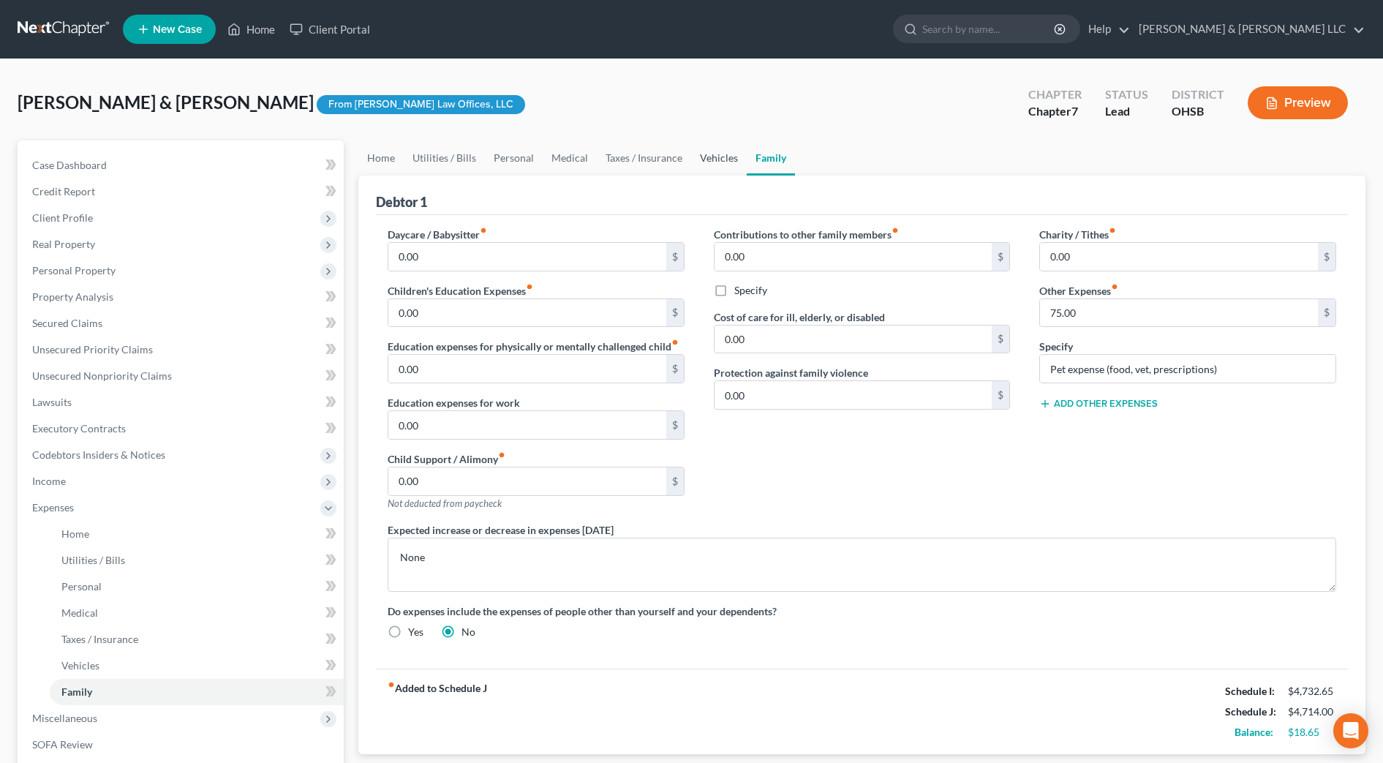
click at [732, 159] on link "Vehicles" at bounding box center [719, 157] width 56 height 35
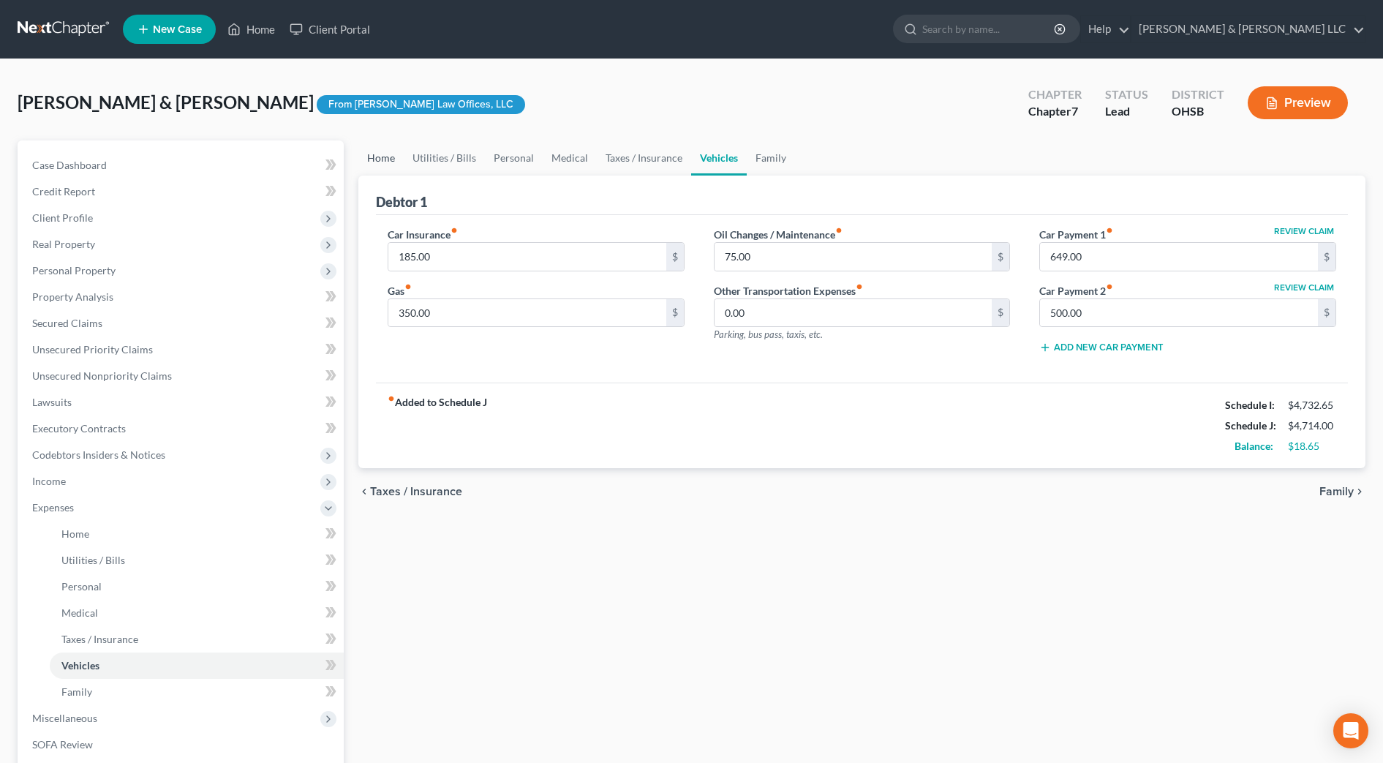
click at [391, 157] on link "Home" at bounding box center [380, 157] width 45 height 35
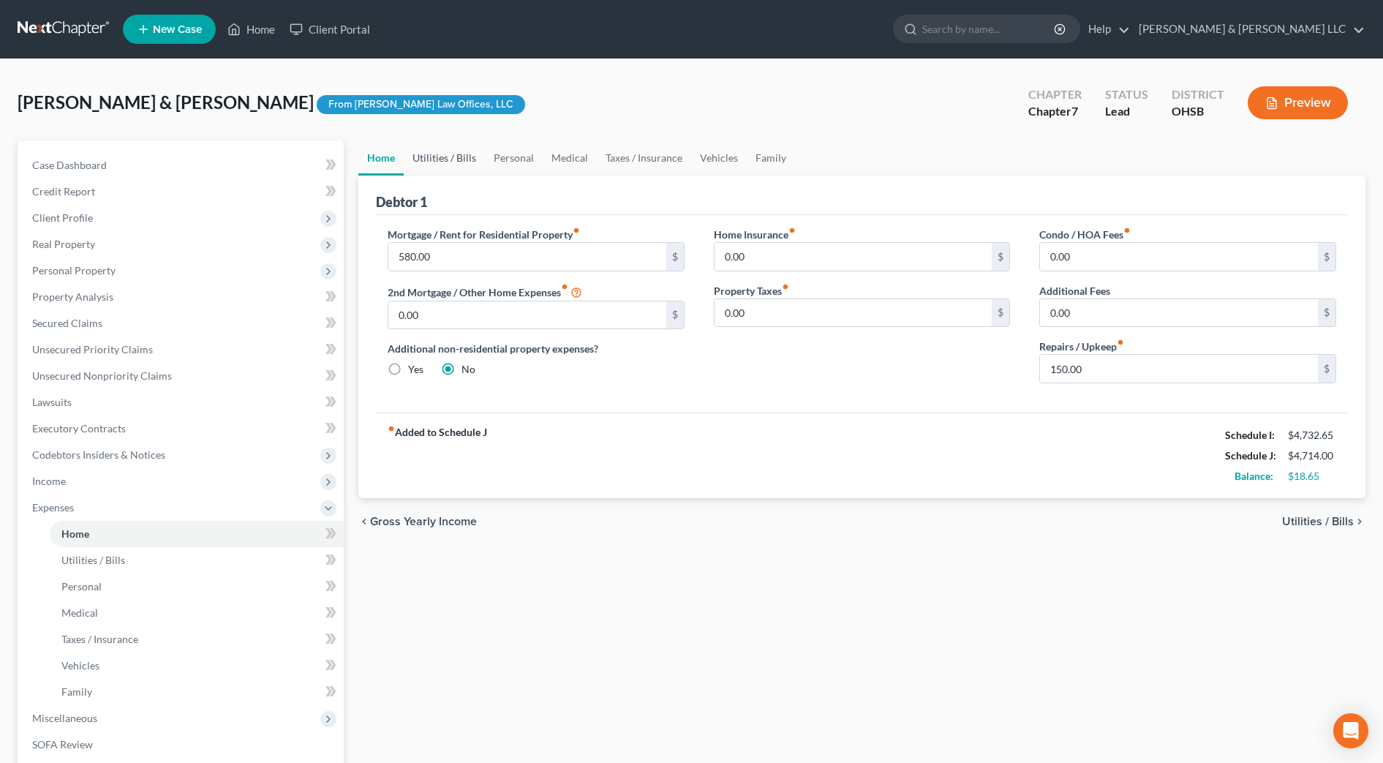
click at [439, 157] on link "Utilities / Bills" at bounding box center [444, 157] width 81 height 35
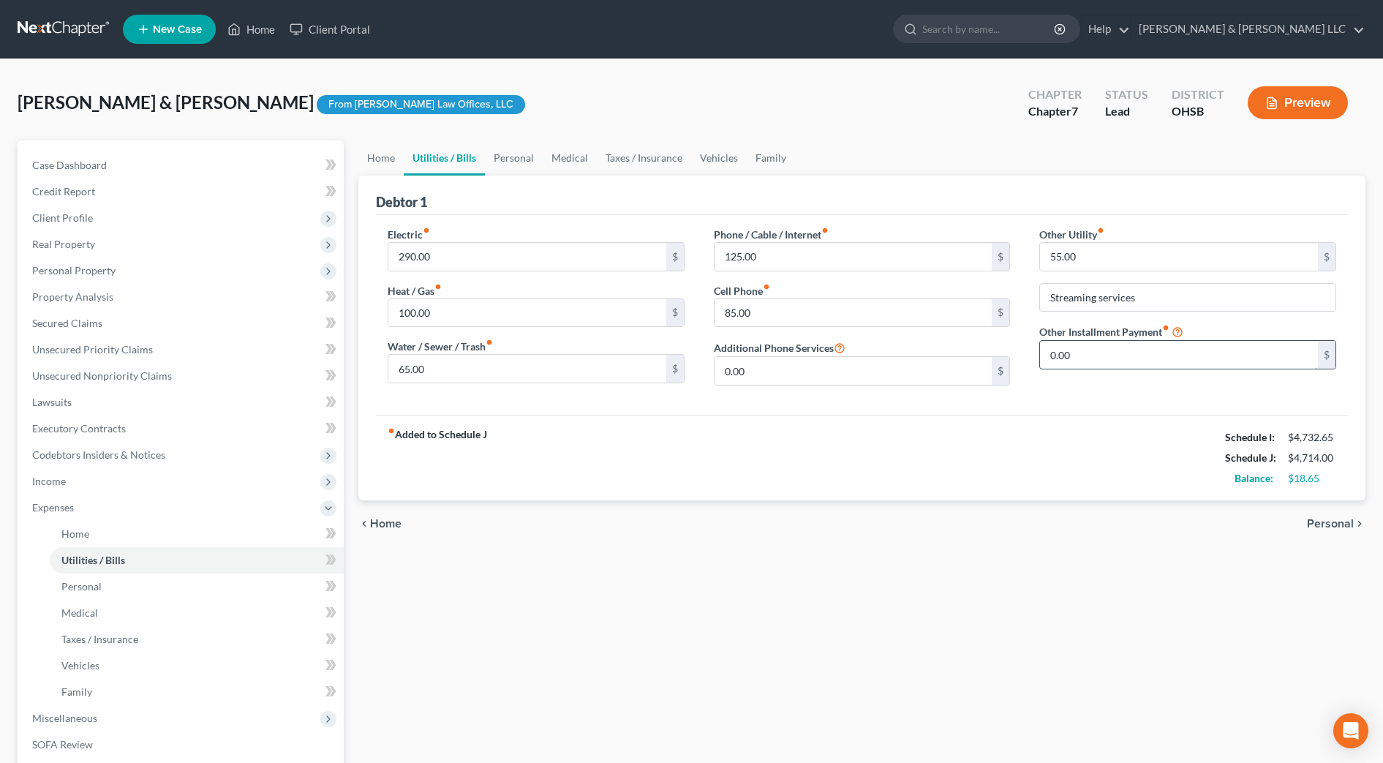
click at [1129, 349] on input "0.00" at bounding box center [1179, 355] width 278 height 28
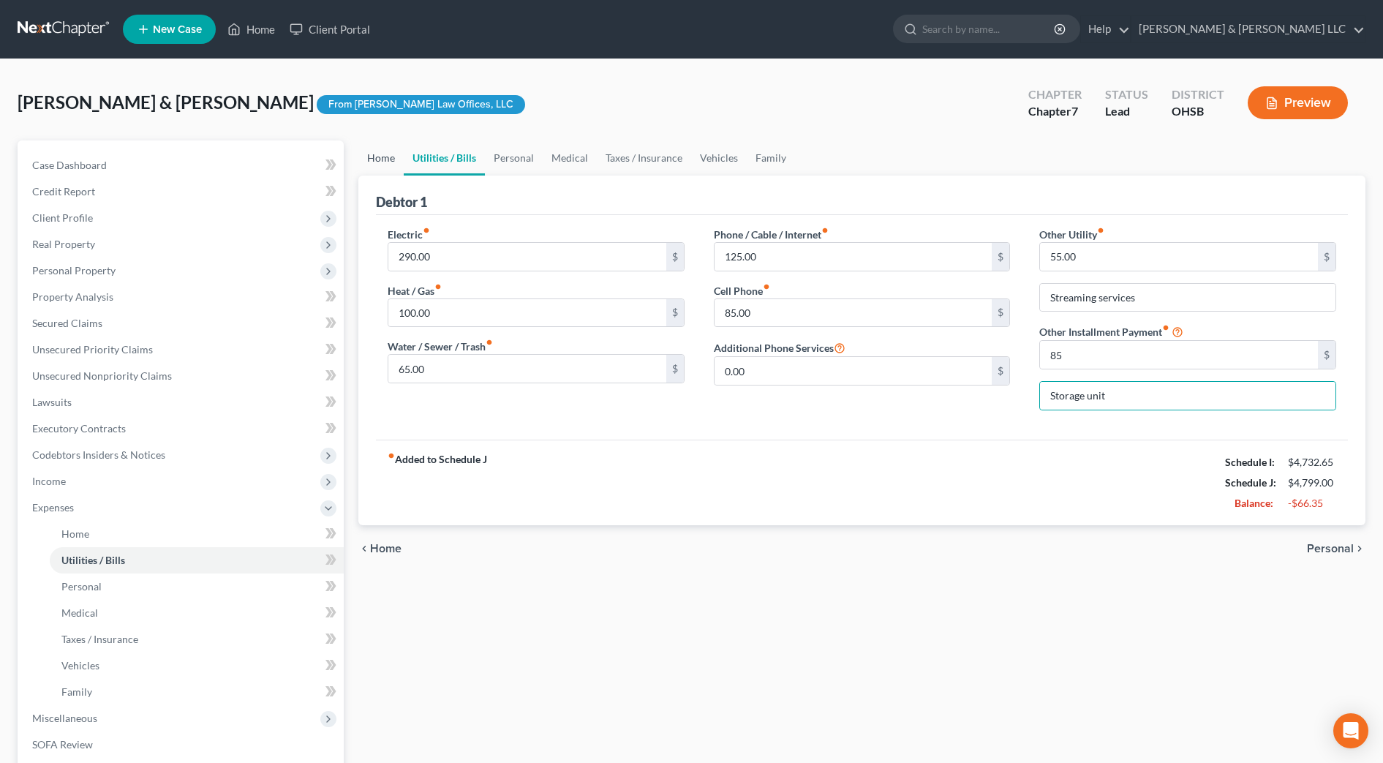
click at [391, 166] on link "Home" at bounding box center [380, 157] width 45 height 35
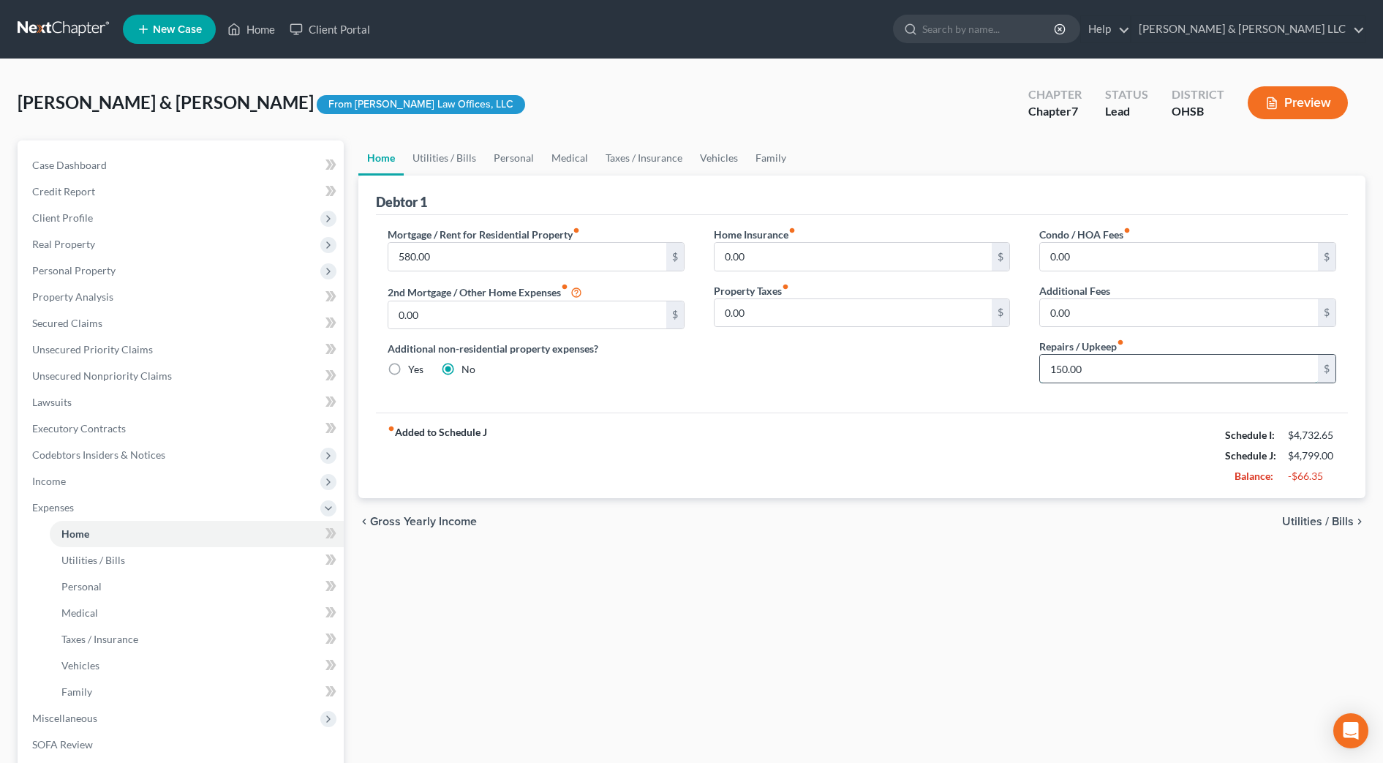
click at [1096, 364] on input "150.00" at bounding box center [1179, 369] width 278 height 28
click at [943, 427] on div "fiber_manual_record Added to Schedule J Schedule I: $4,732.65 Schedule J: $4,74…" at bounding box center [862, 456] width 972 height 86
click at [436, 151] on link "Utilities / Bills" at bounding box center [444, 157] width 81 height 35
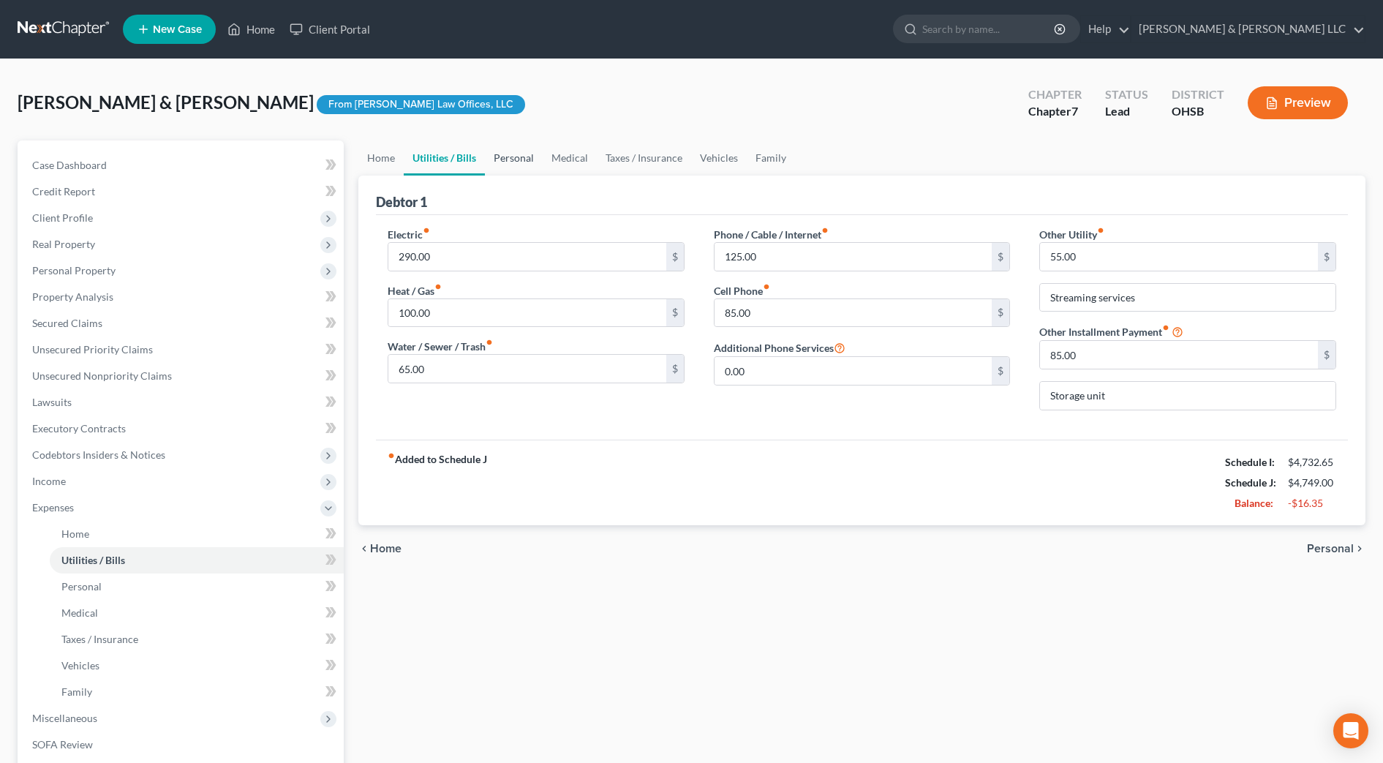
click at [505, 154] on link "Personal" at bounding box center [514, 157] width 58 height 35
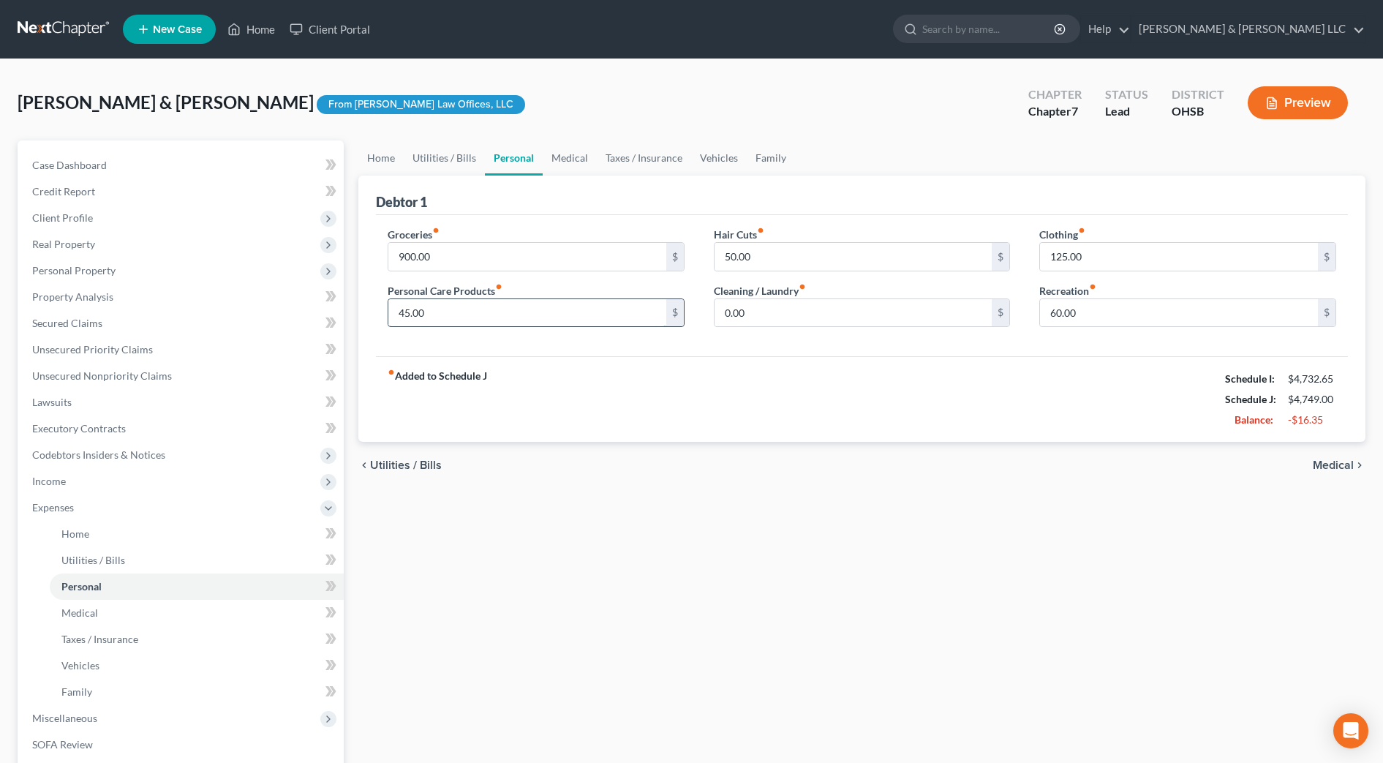
click at [448, 312] on input "45.00" at bounding box center [527, 313] width 278 height 28
click at [504, 362] on div "fiber_manual_record Added to Schedule J Schedule I: $4,732.65 Schedule J: $4,70…" at bounding box center [862, 399] width 972 height 86
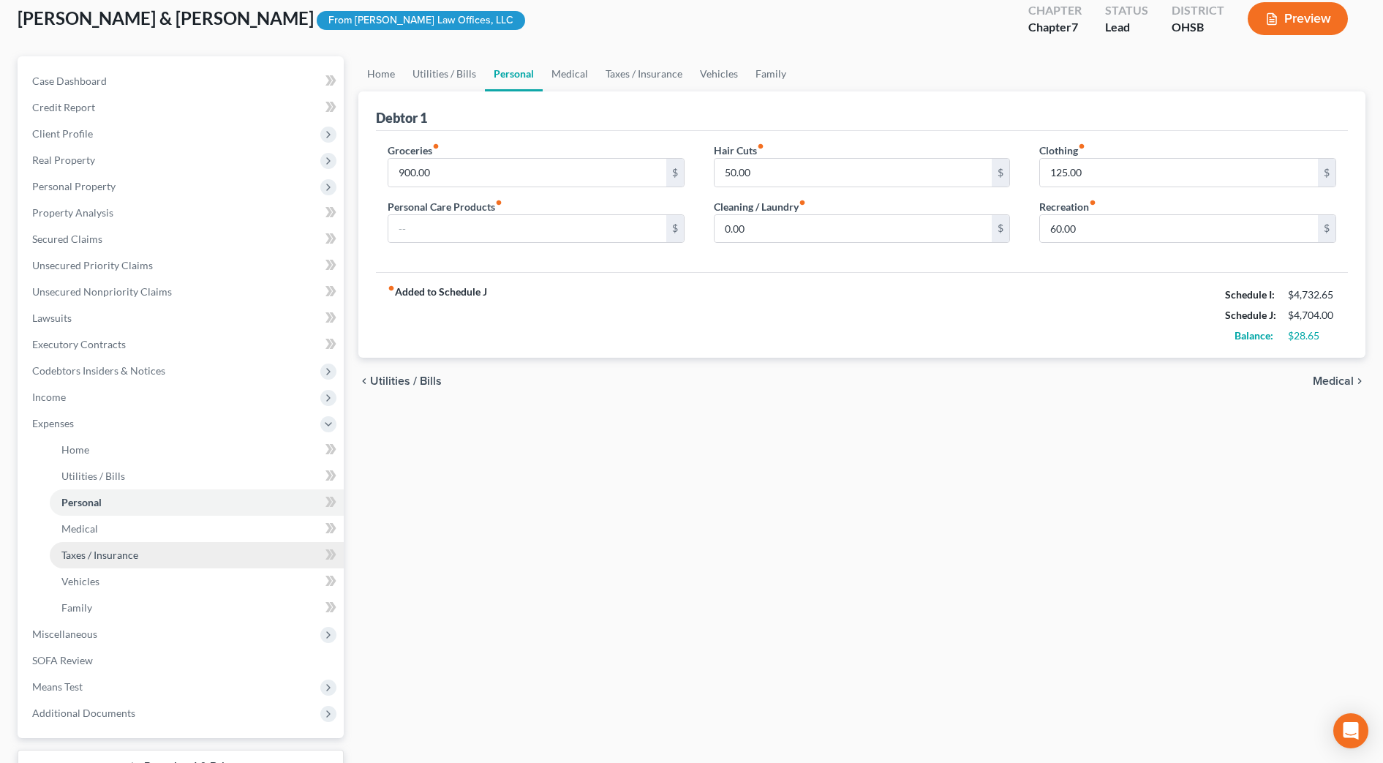
scroll to position [183, 0]
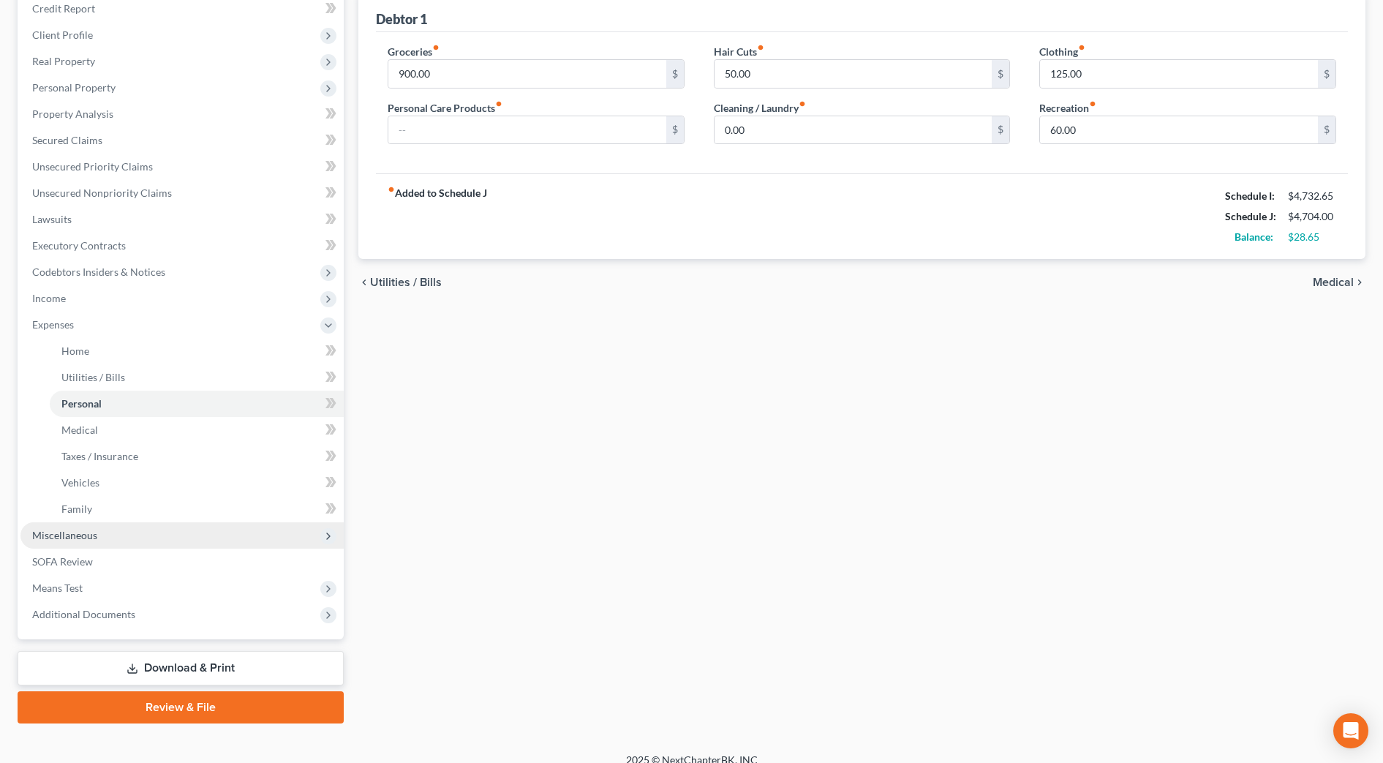
click at [83, 535] on span "Miscellaneous" at bounding box center [64, 535] width 65 height 12
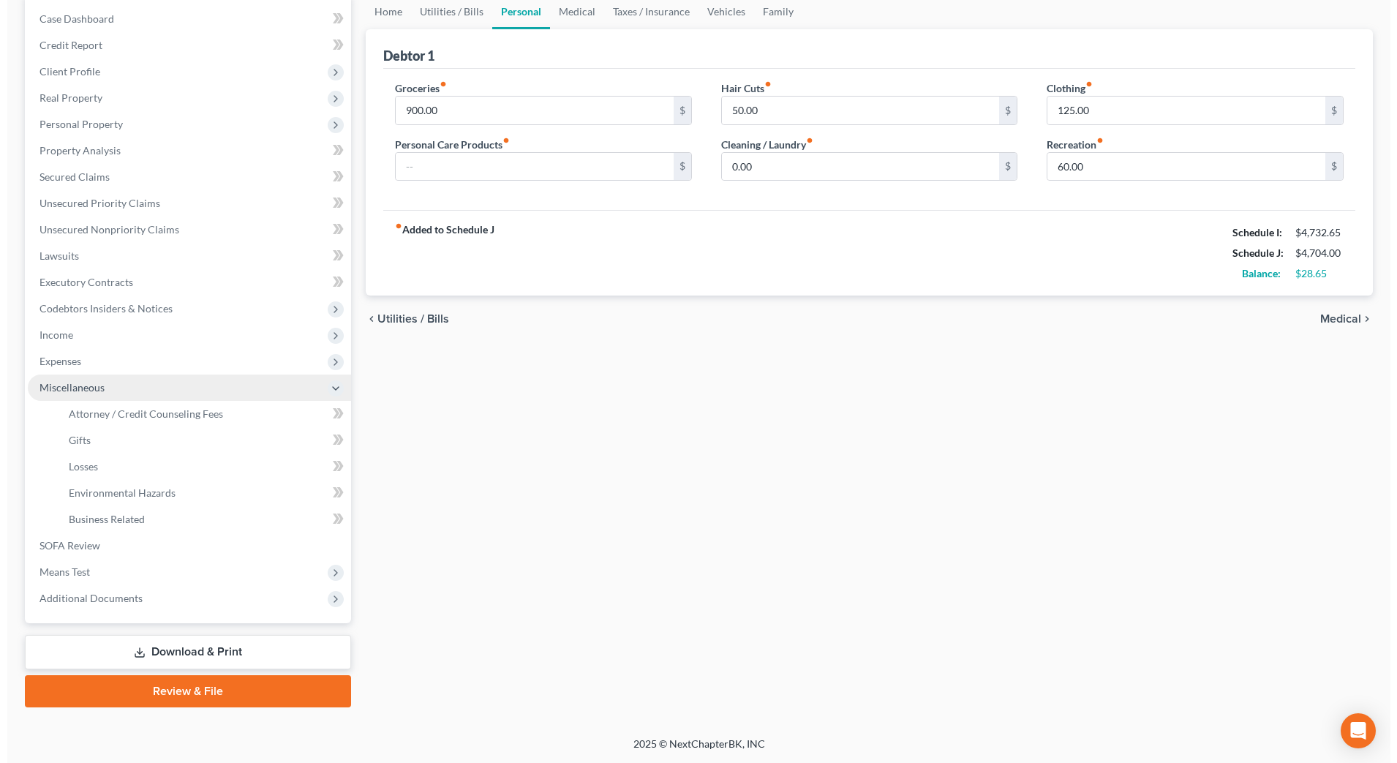
scroll to position [146, 0]
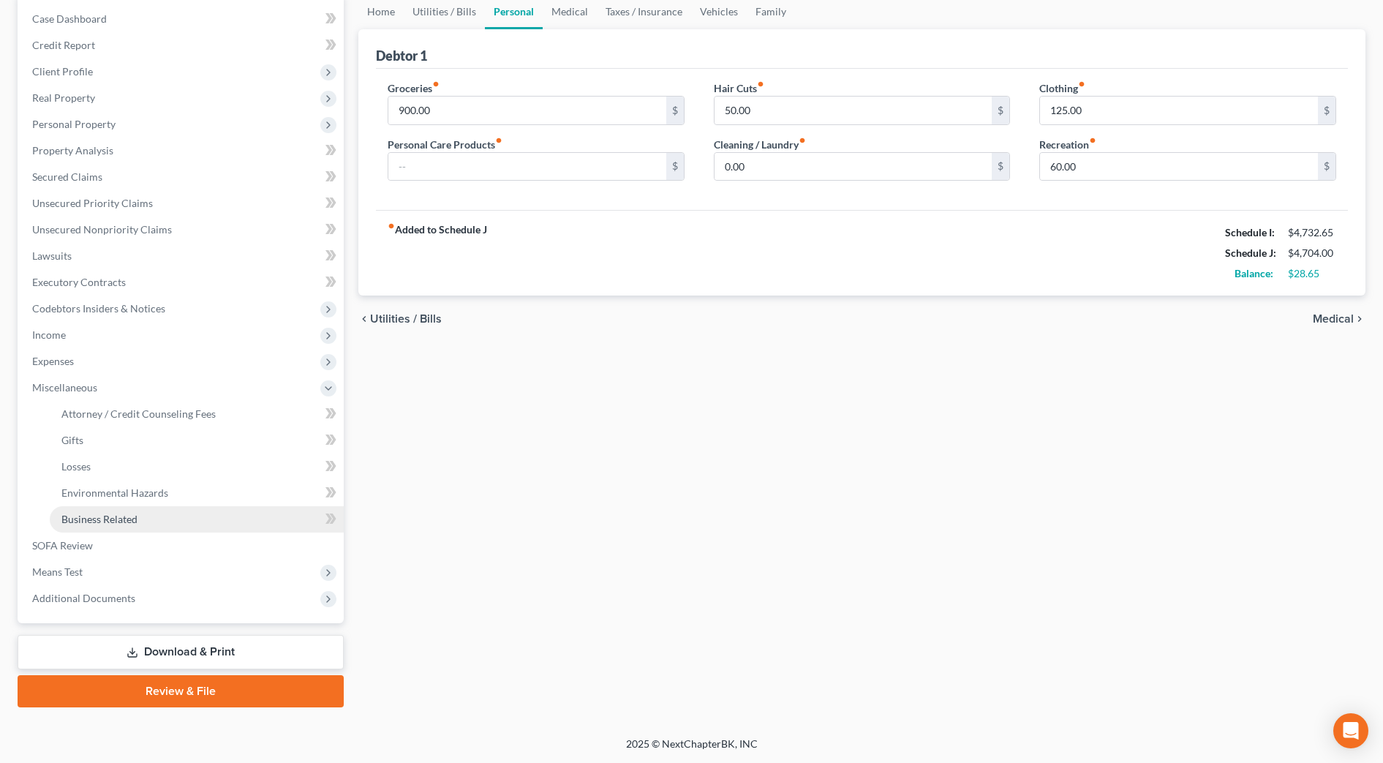
click at [119, 521] on span "Business Related" at bounding box center [99, 519] width 76 height 12
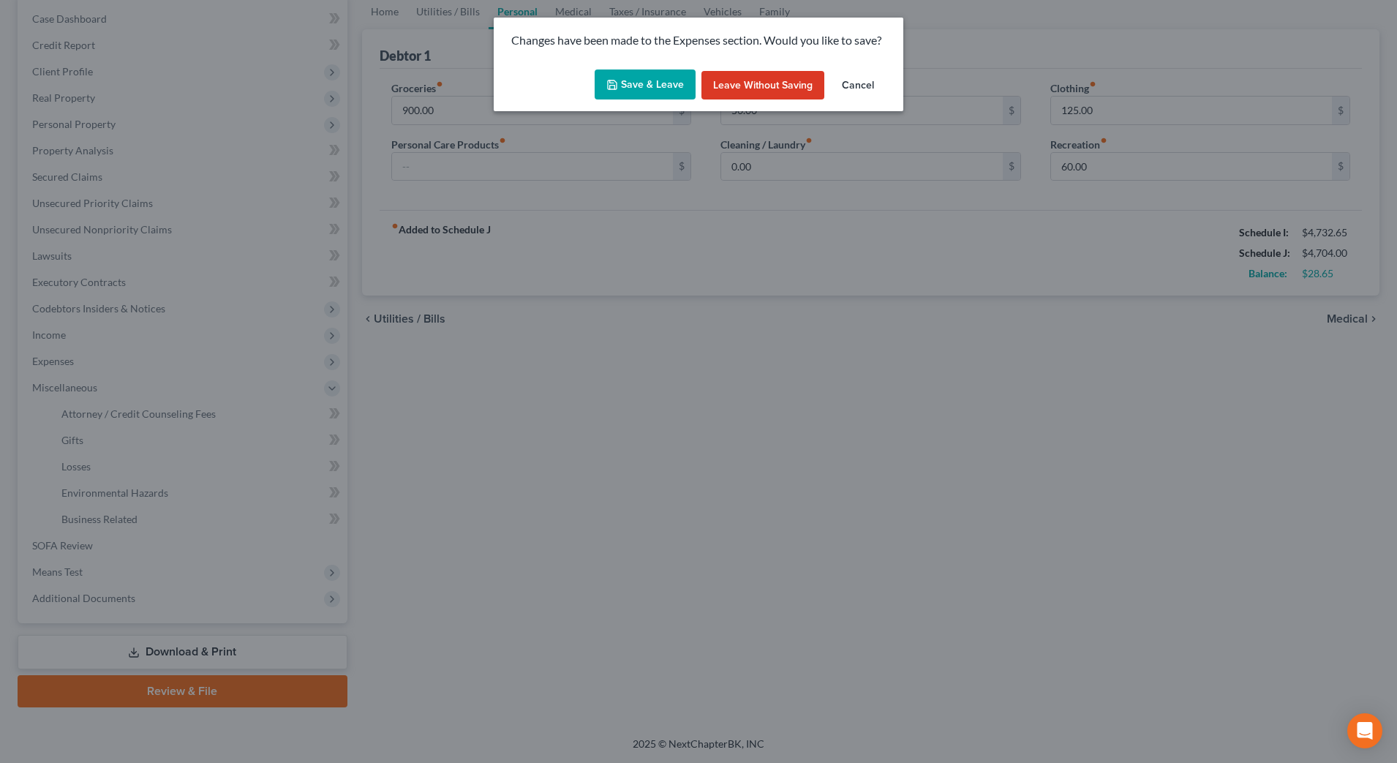
click at [634, 77] on button "Save & Leave" at bounding box center [645, 84] width 101 height 31
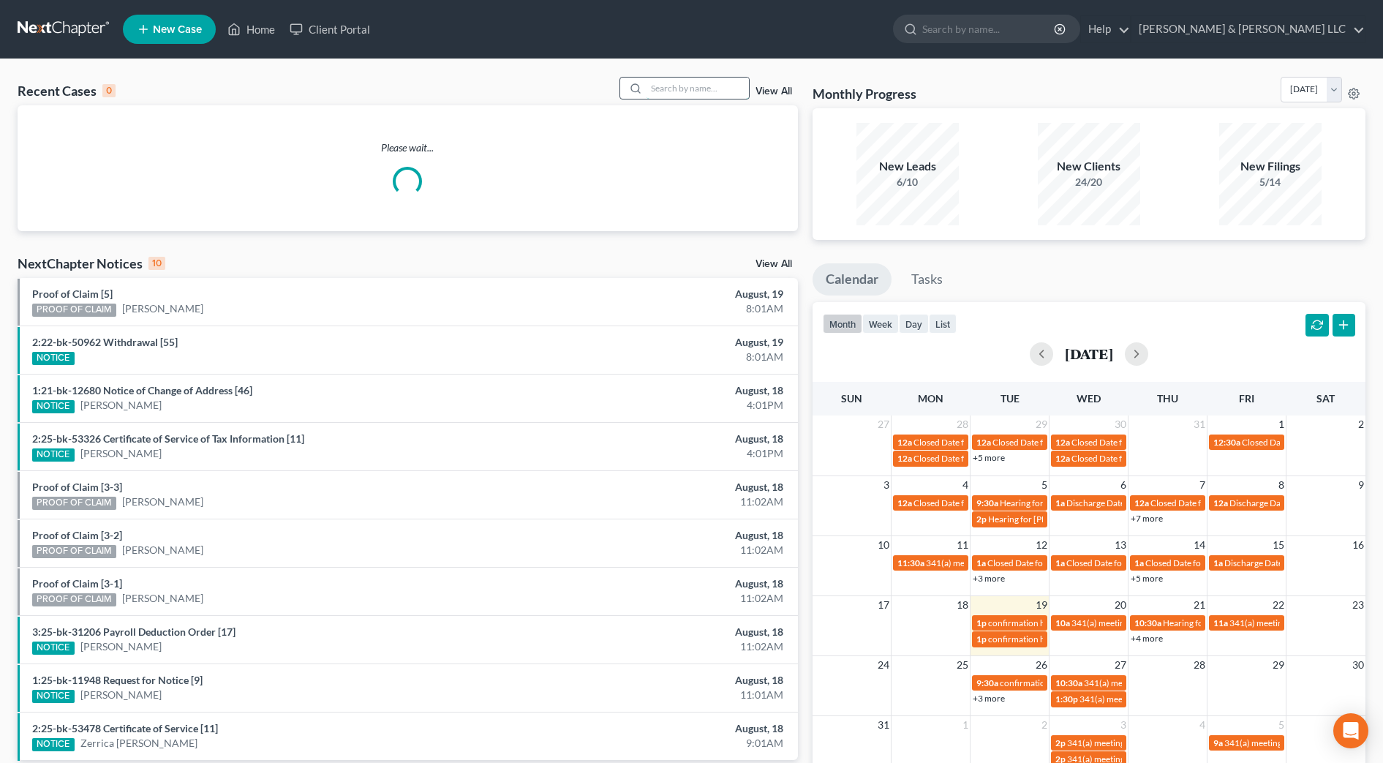
click at [714, 93] on input "search" at bounding box center [698, 88] width 102 height 21
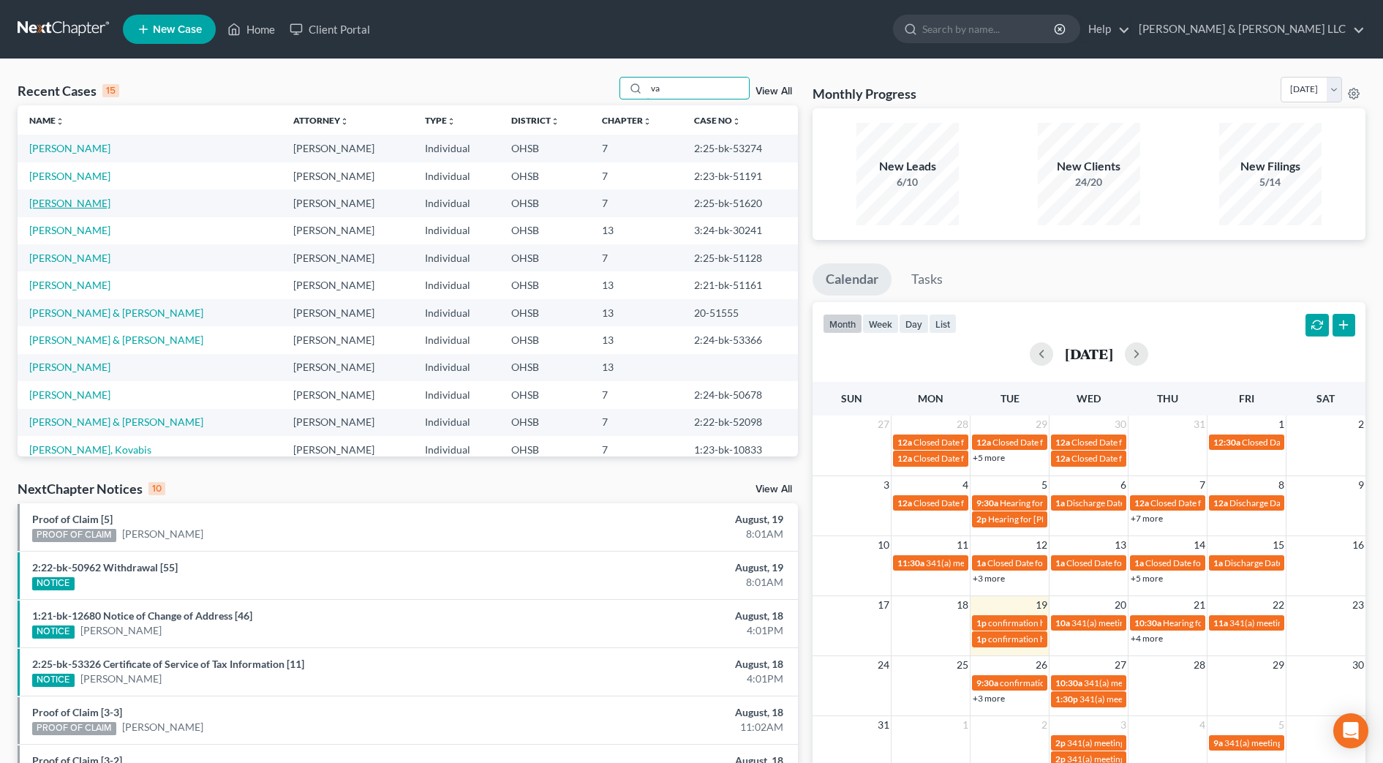
type input "va"
click at [110, 203] on link "[PERSON_NAME]" at bounding box center [69, 203] width 81 height 12
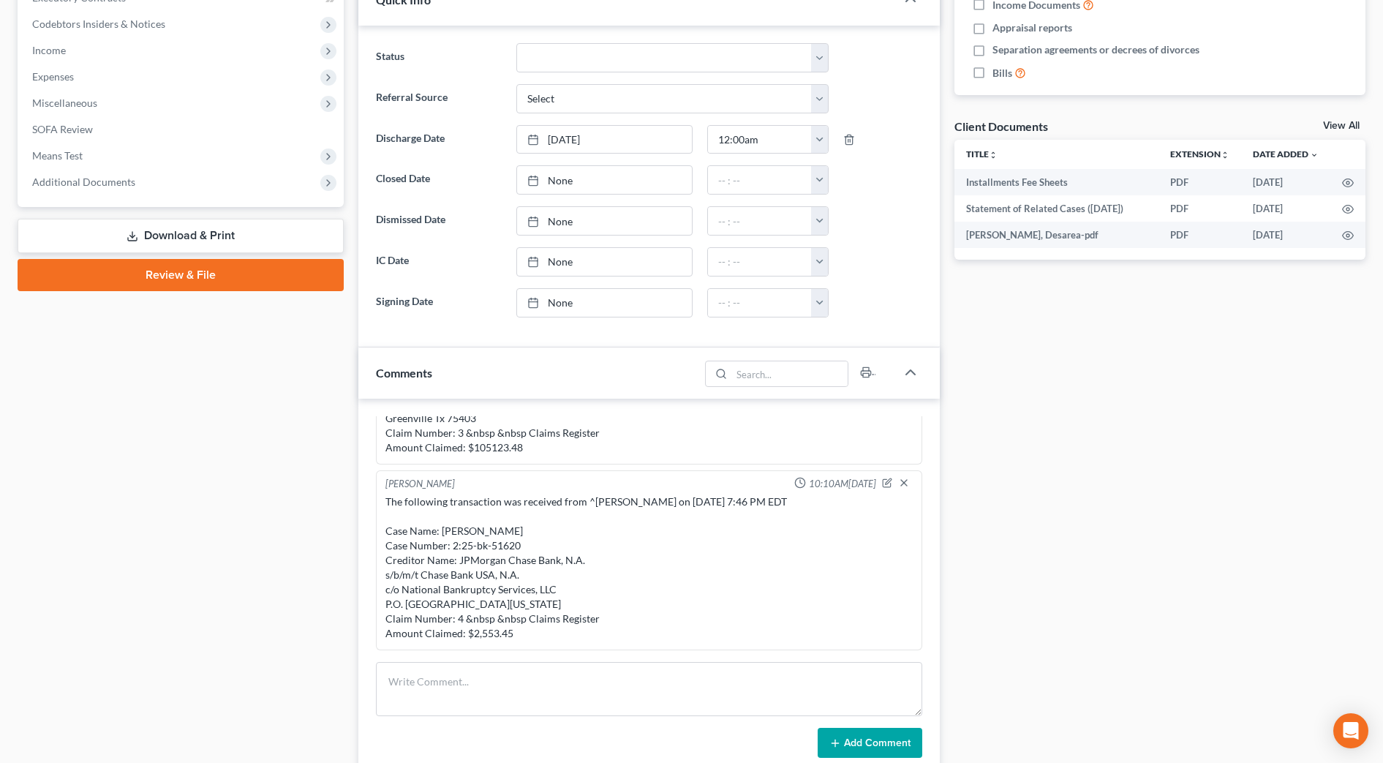
scroll to position [457, 0]
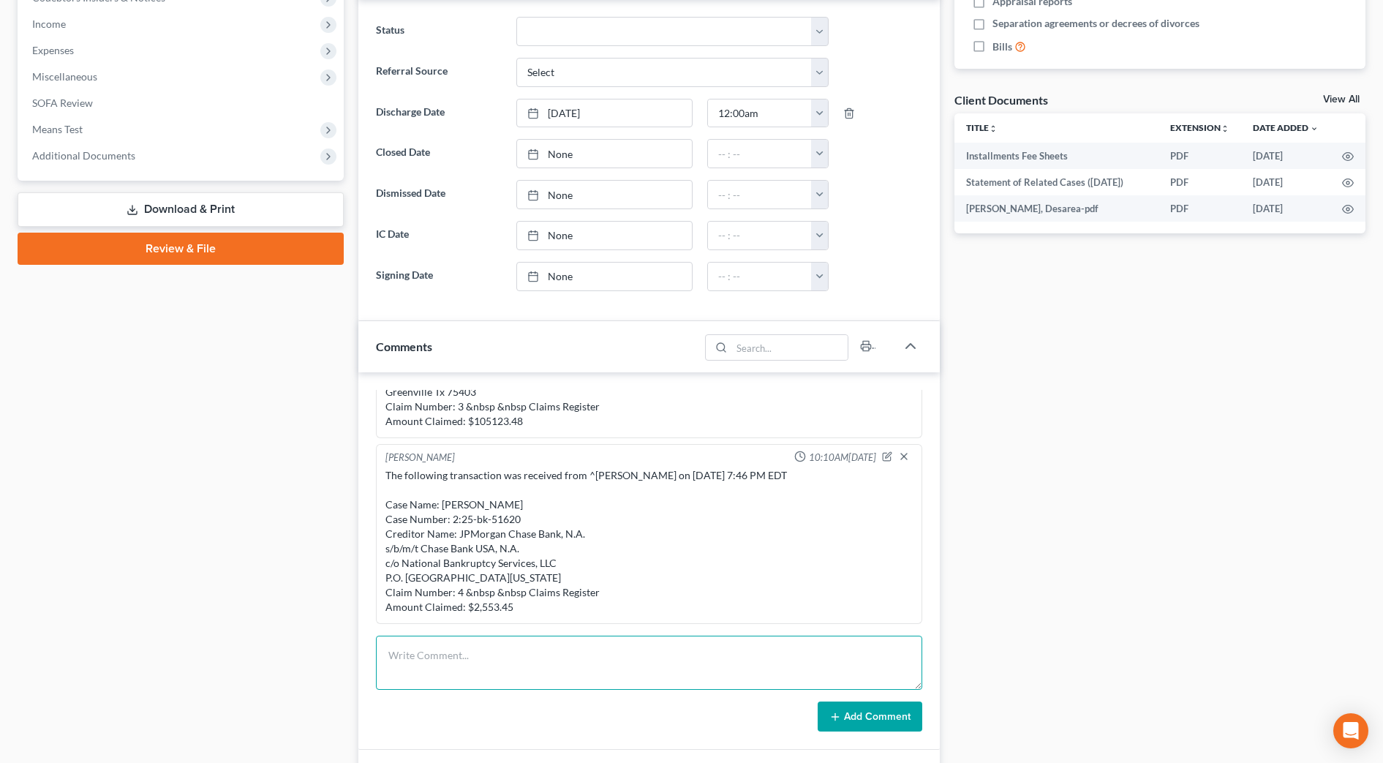
click at [526, 645] on textarea at bounding box center [649, 663] width 546 height 54
paste textarea "The following transaction was received from ^Wallace, Poonsri on 8/19/2025 at 7…"
type textarea "The following transaction was received from ^Wallace, Poonsri on 8/19/2025 at 7…"
click at [852, 726] on button "Add Comment" at bounding box center [870, 717] width 105 height 31
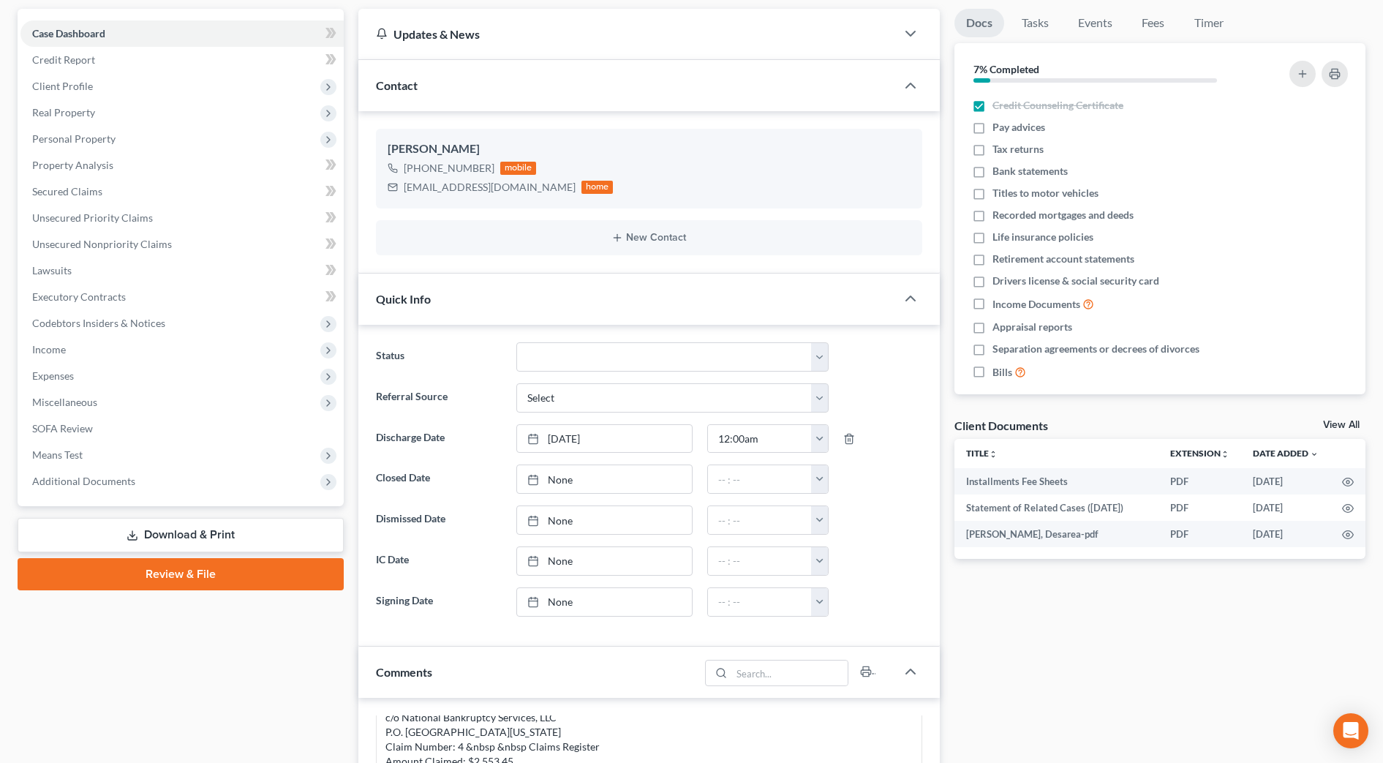
scroll to position [0, 0]
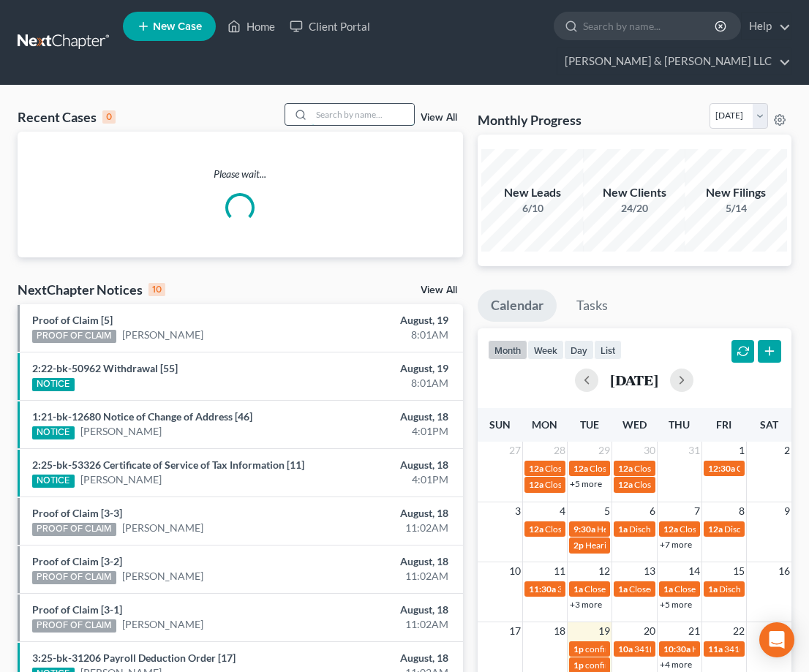
click at [329, 104] on input "search" at bounding box center [363, 114] width 102 height 21
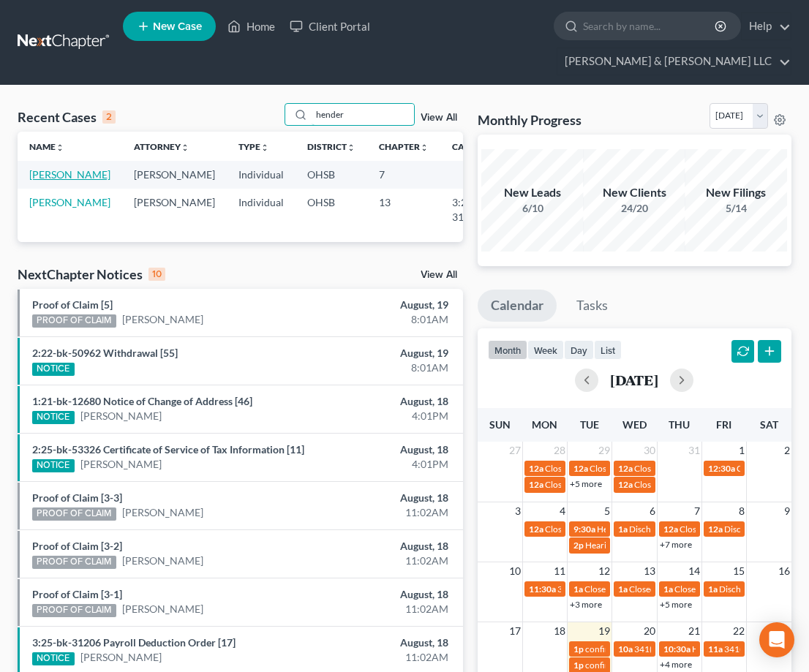
type input "hender"
click at [74, 168] on link "[PERSON_NAME]" at bounding box center [69, 174] width 81 height 12
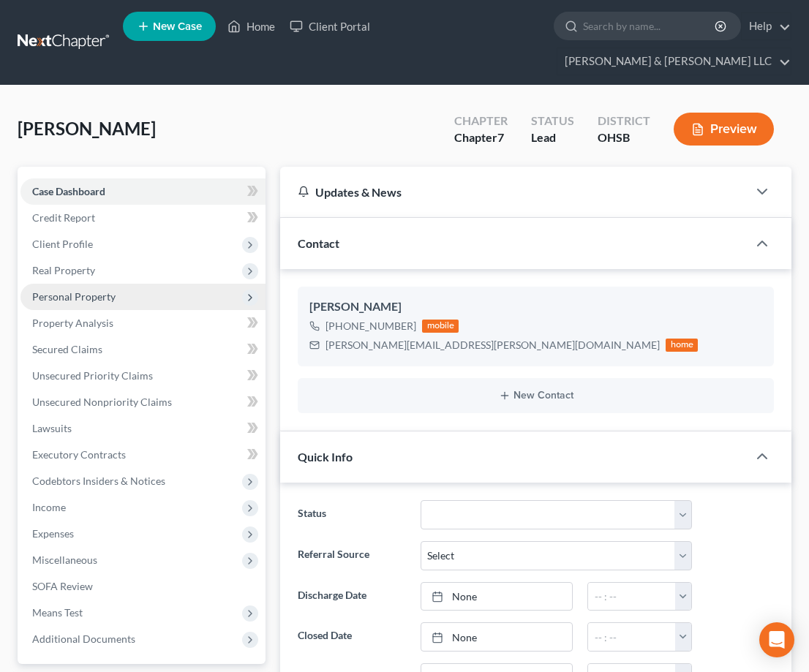
click at [94, 290] on span "Personal Property" at bounding box center [73, 296] width 83 height 12
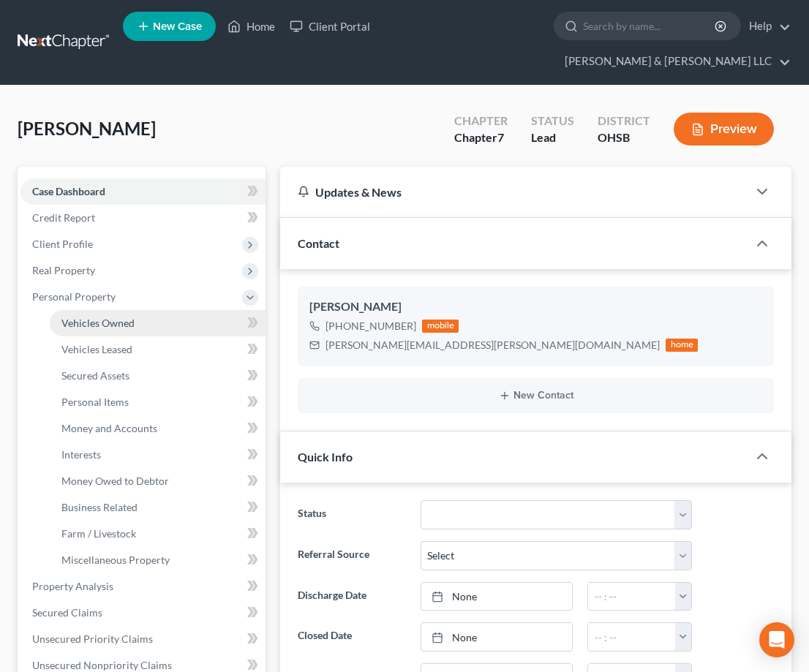
click at [98, 317] on span "Vehicles Owned" at bounding box center [97, 323] width 73 height 12
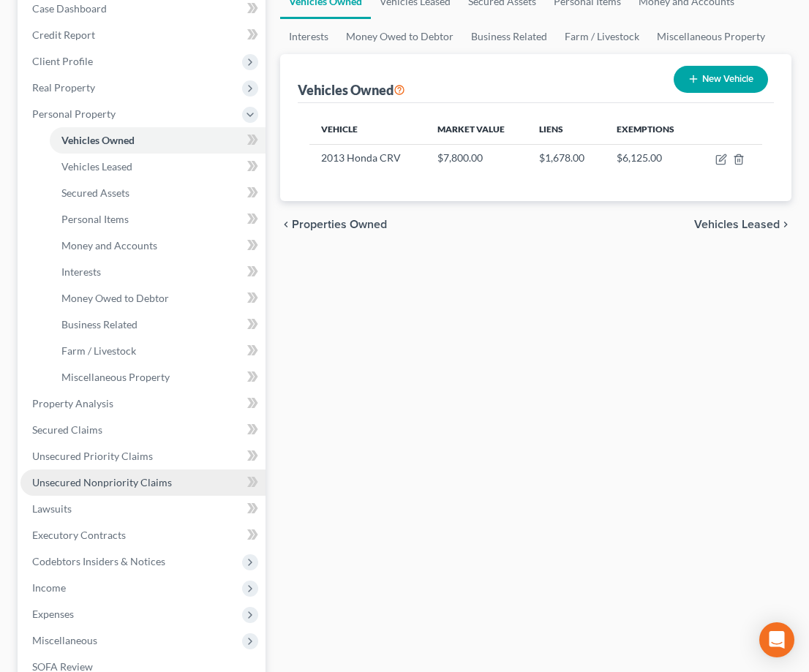
click at [117, 476] on span "Unsecured Nonpriority Claims" at bounding box center [102, 482] width 140 height 12
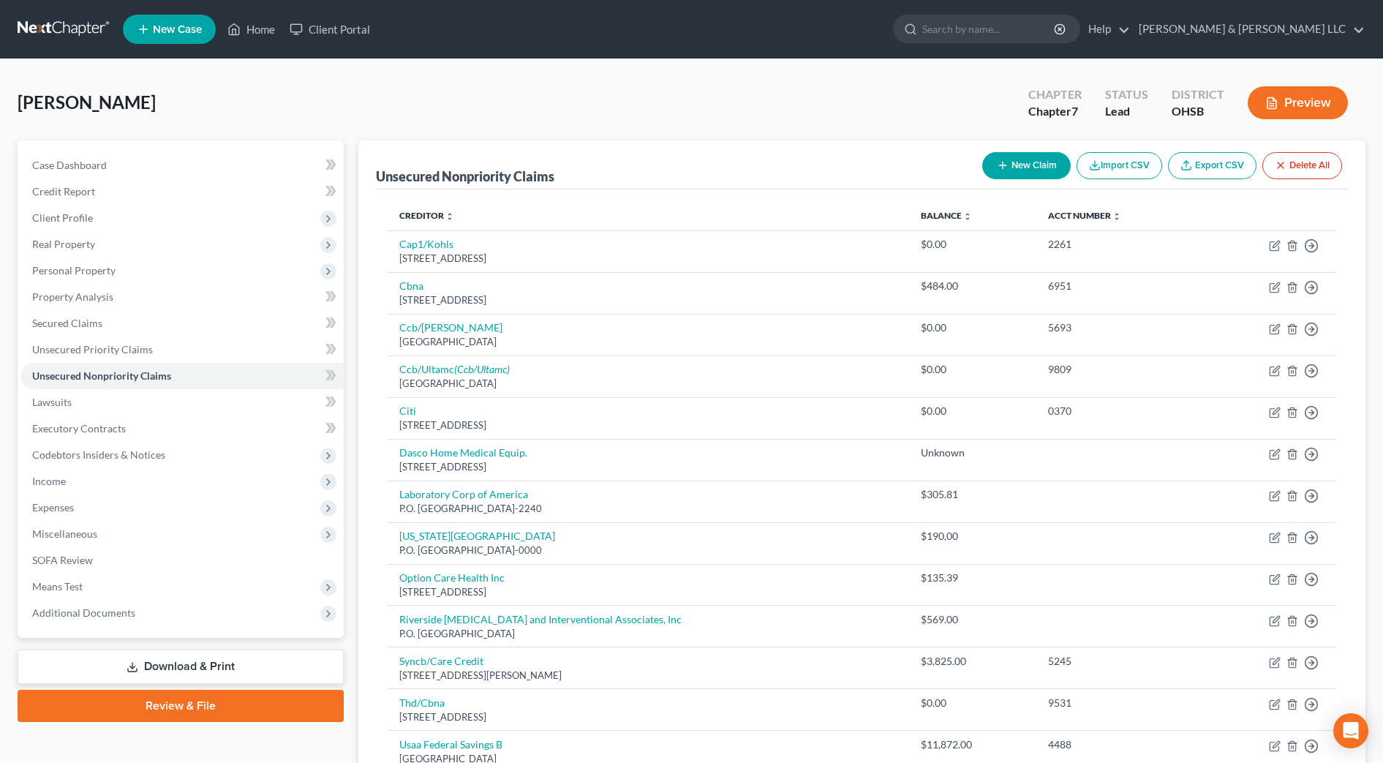
click at [822, 170] on button "New Claim" at bounding box center [1026, 165] width 89 height 27
select select "0"
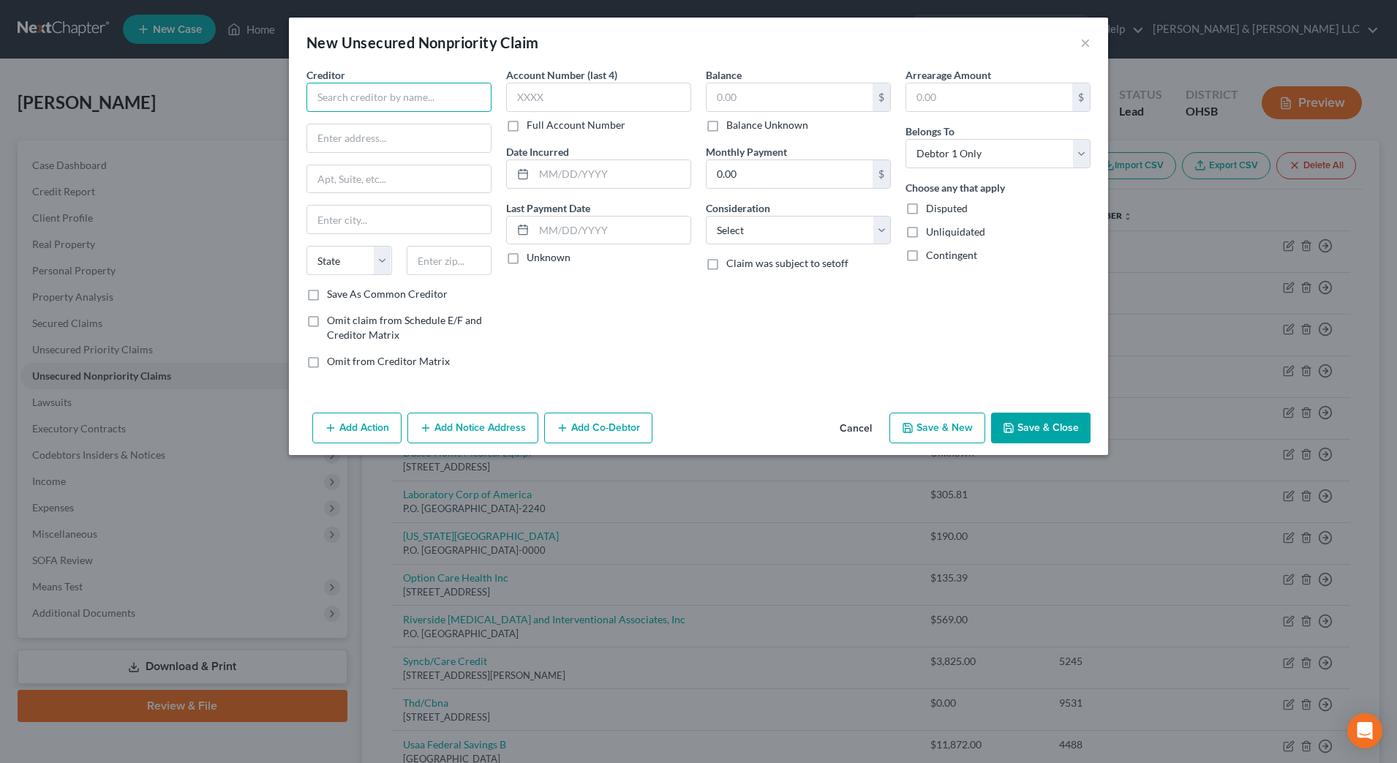
click at [442, 91] on input "text" at bounding box center [399, 97] width 185 height 29
type input "Bioscripts"
click at [451, 137] on input "text" at bounding box center [399, 138] width 184 height 28
paste input "5700 Perimeter Dr Suite B"
type input "5700 Perimeter Dr Suite B"
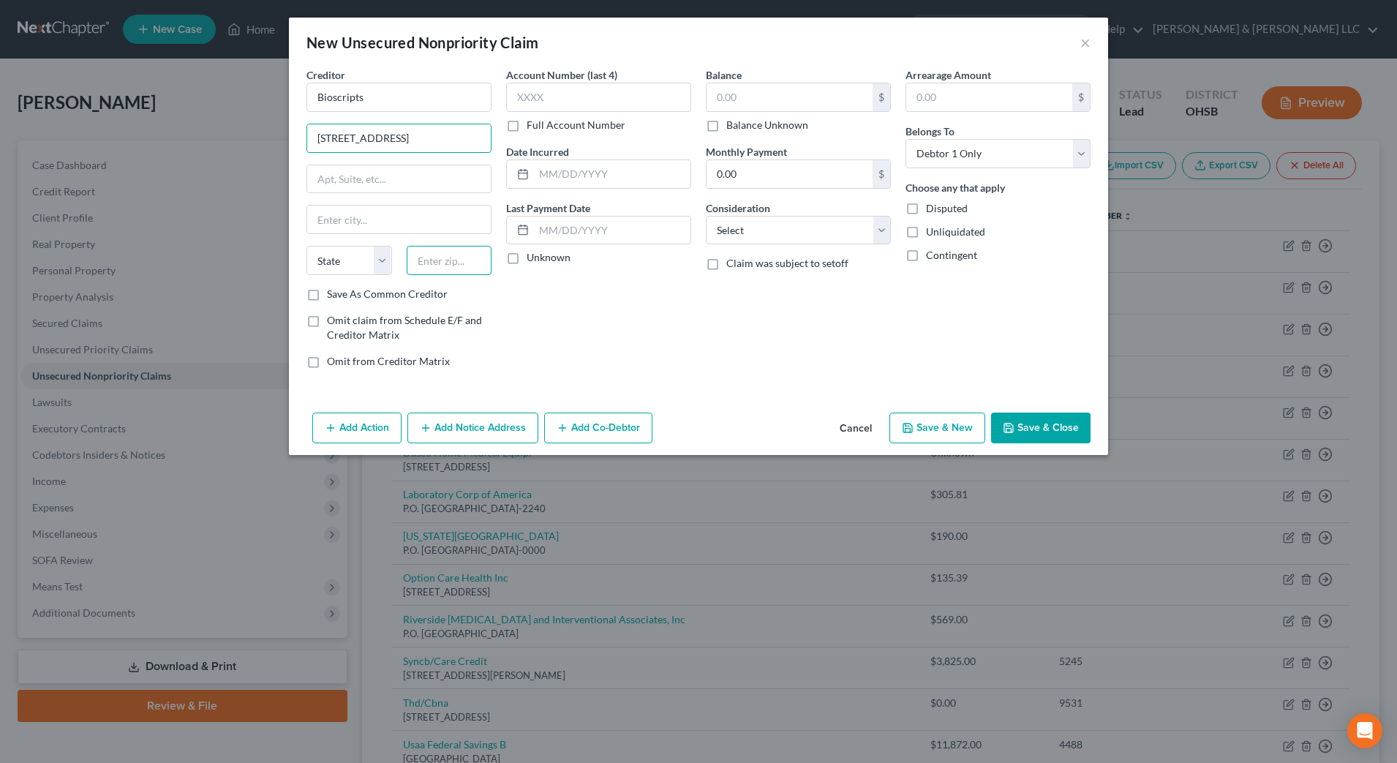
click at [471, 262] on input "text" at bounding box center [450, 260] width 86 height 29
type input "43017"
type input "Dublin"
select select "36"
click at [786, 94] on input "text" at bounding box center [790, 97] width 166 height 28
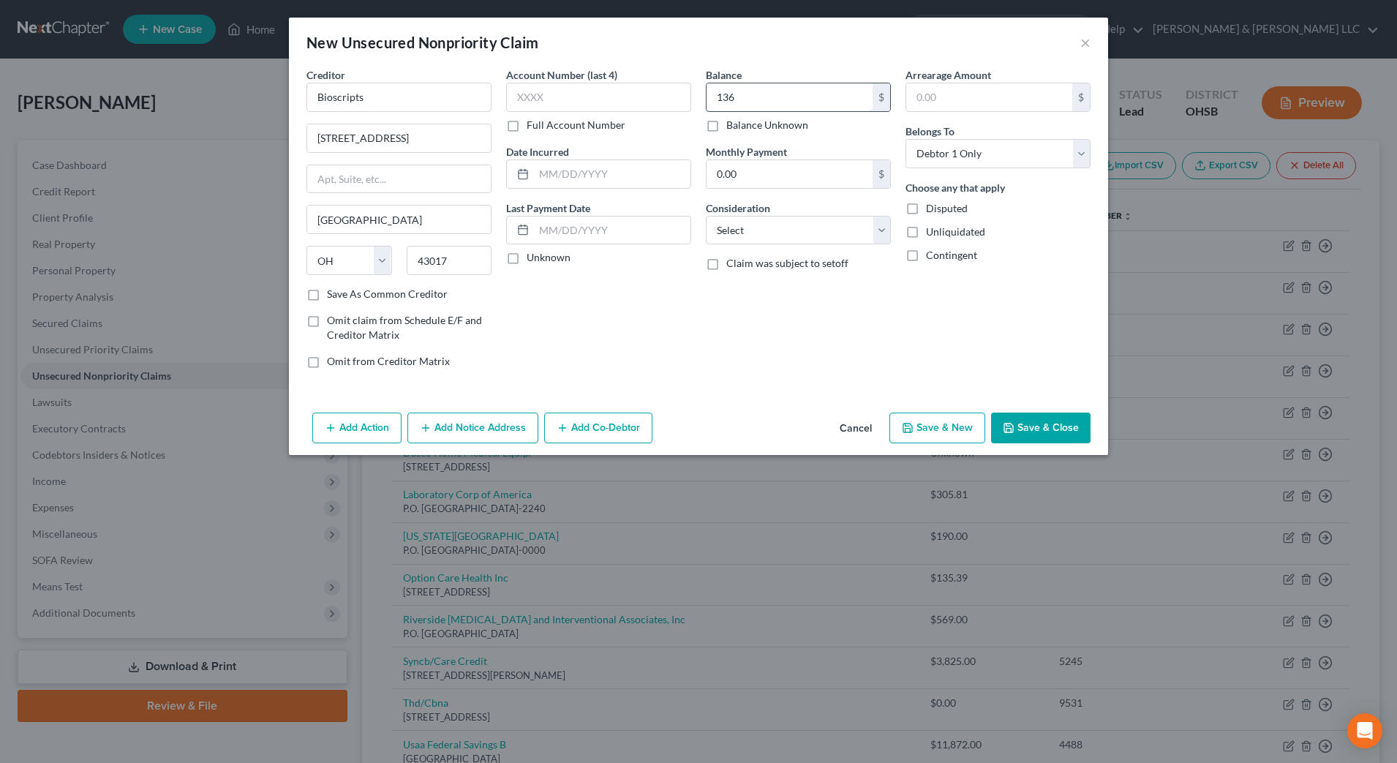
type input "136"
click at [822, 230] on select "Select Cable / Satellite Services Collection Agency Credit Card Debt Debt Couns…" at bounding box center [798, 230] width 185 height 29
select select "9"
click at [706, 216] on select "Select Cable / Satellite Services Collection Agency Credit Card Debt Debt Couns…" at bounding box center [798, 230] width 185 height 29
click at [822, 421] on button "Save & Close" at bounding box center [1040, 428] width 99 height 31
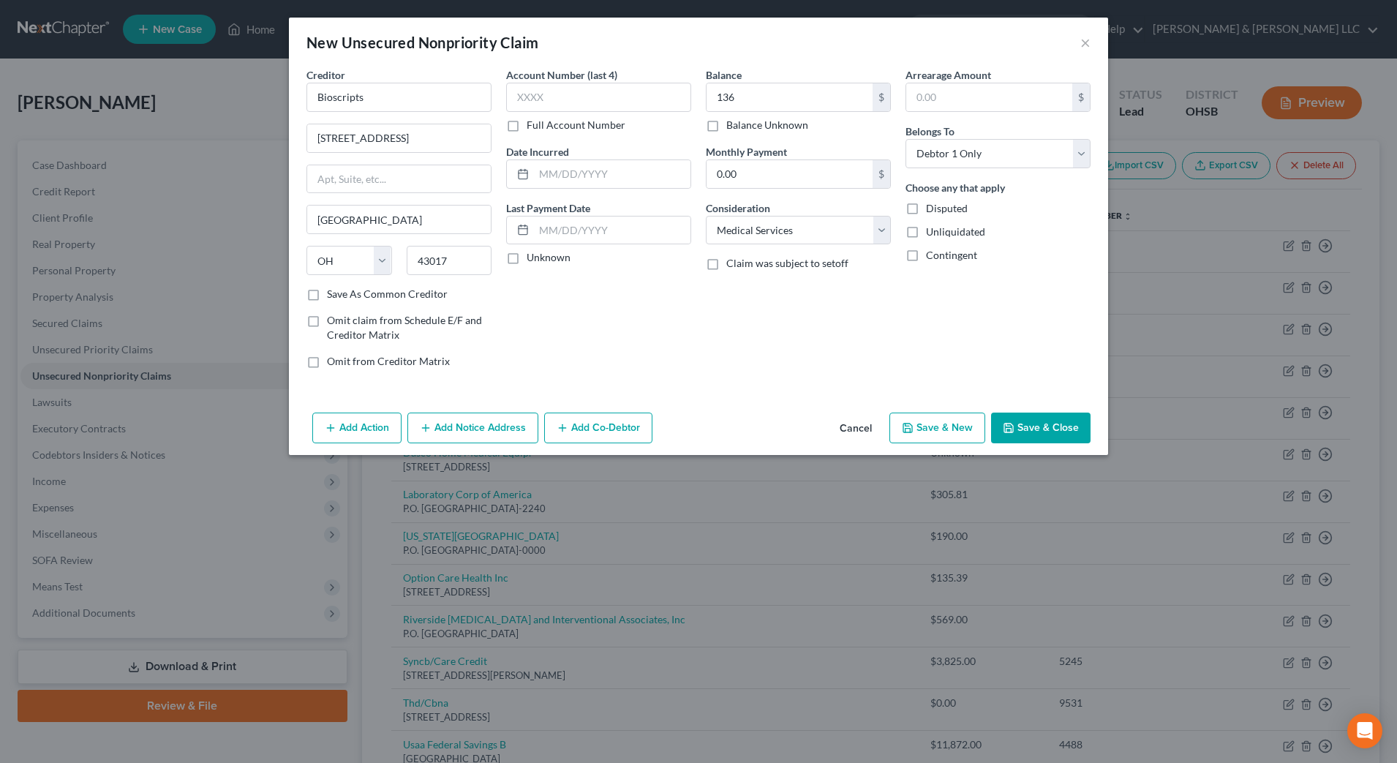
type input "136.00"
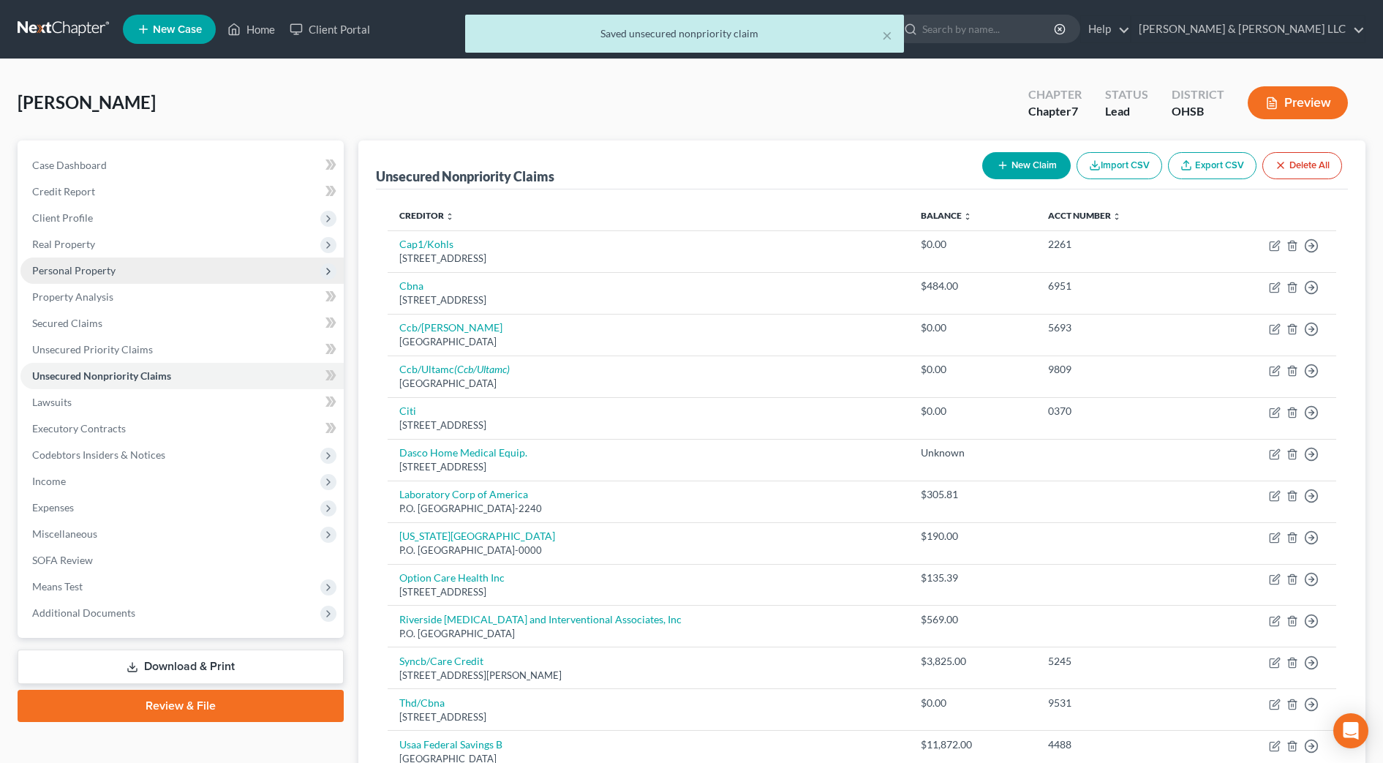
click at [87, 269] on span "Personal Property" at bounding box center [73, 270] width 83 height 12
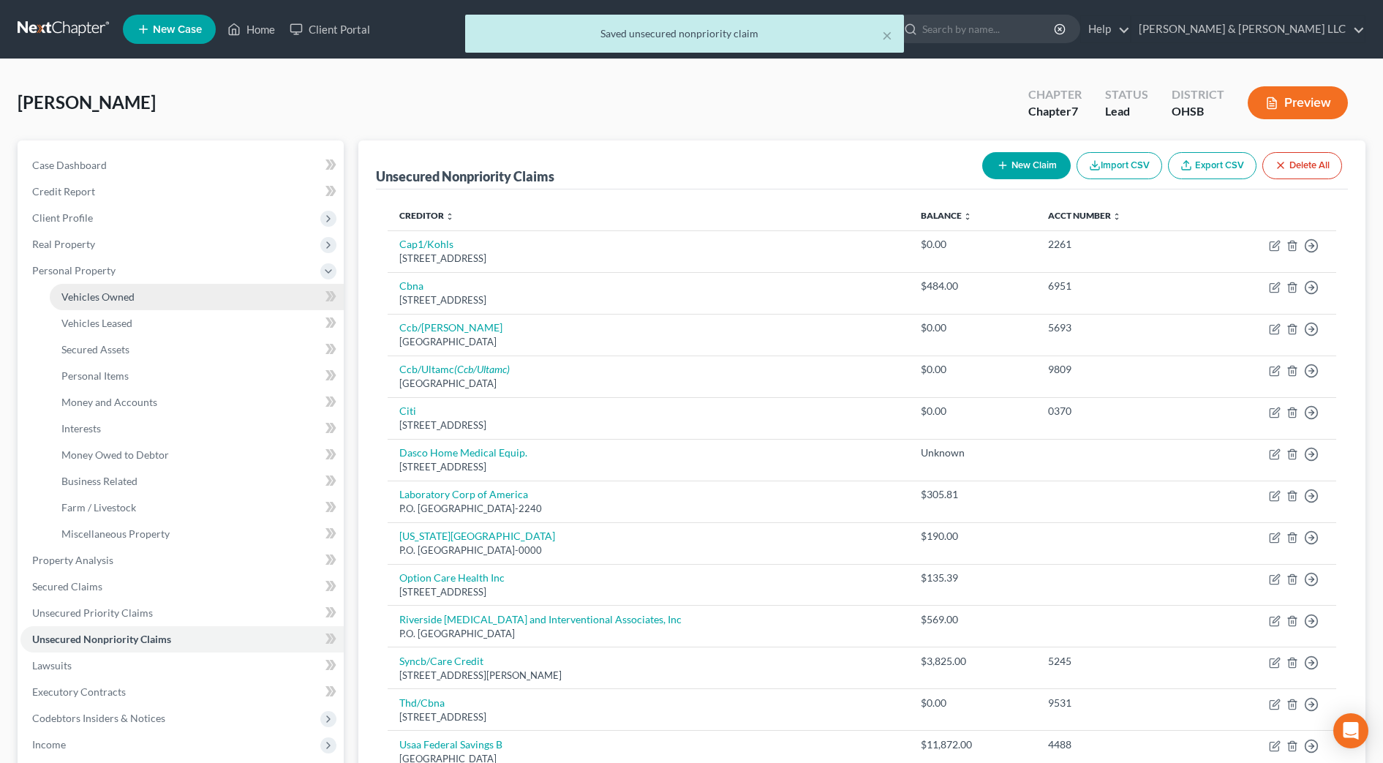
click at [101, 295] on span "Vehicles Owned" at bounding box center [97, 296] width 73 height 12
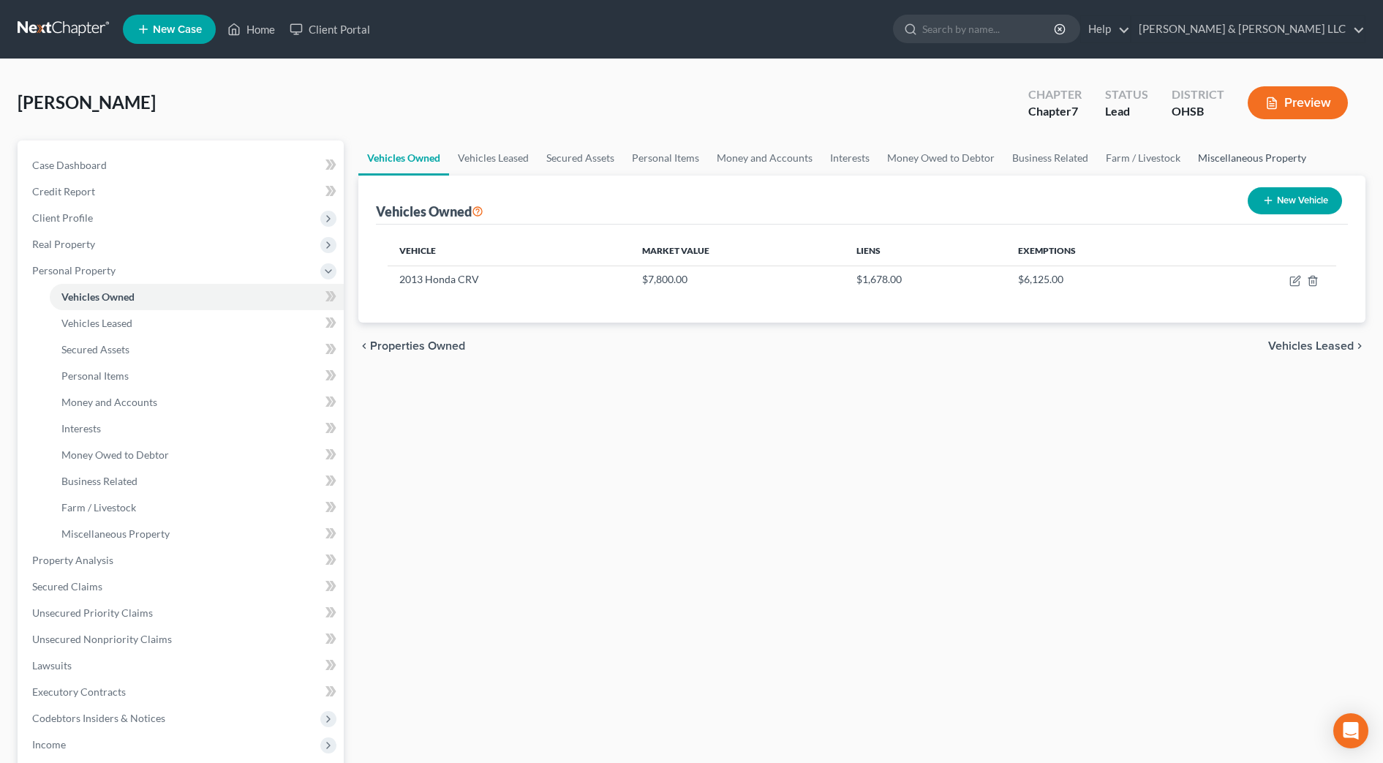
click at [822, 153] on link "Miscellaneous Property" at bounding box center [1253, 157] width 126 height 35
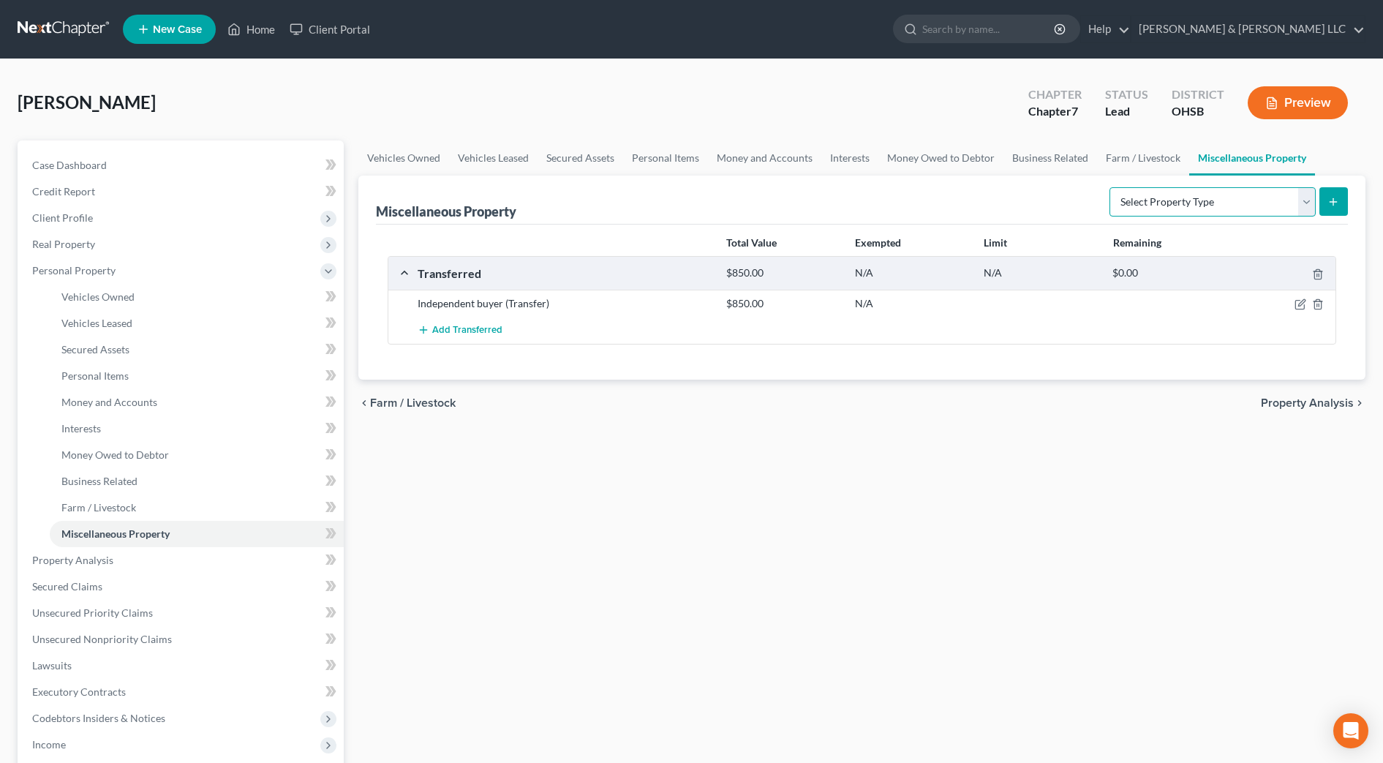
click at [822, 202] on select "Select Property Type Assigned for Creditor Benefit Within 1 Year Holding for An…" at bounding box center [1213, 201] width 206 height 29
select select "transferred"
click at [822, 187] on select "Select Property Type Assigned for Creditor Benefit Within 1 Year Holding for An…" at bounding box center [1213, 201] width 206 height 29
click at [822, 205] on icon "submit" at bounding box center [1334, 202] width 12 height 12
select select "Ordinary (within 2 years)"
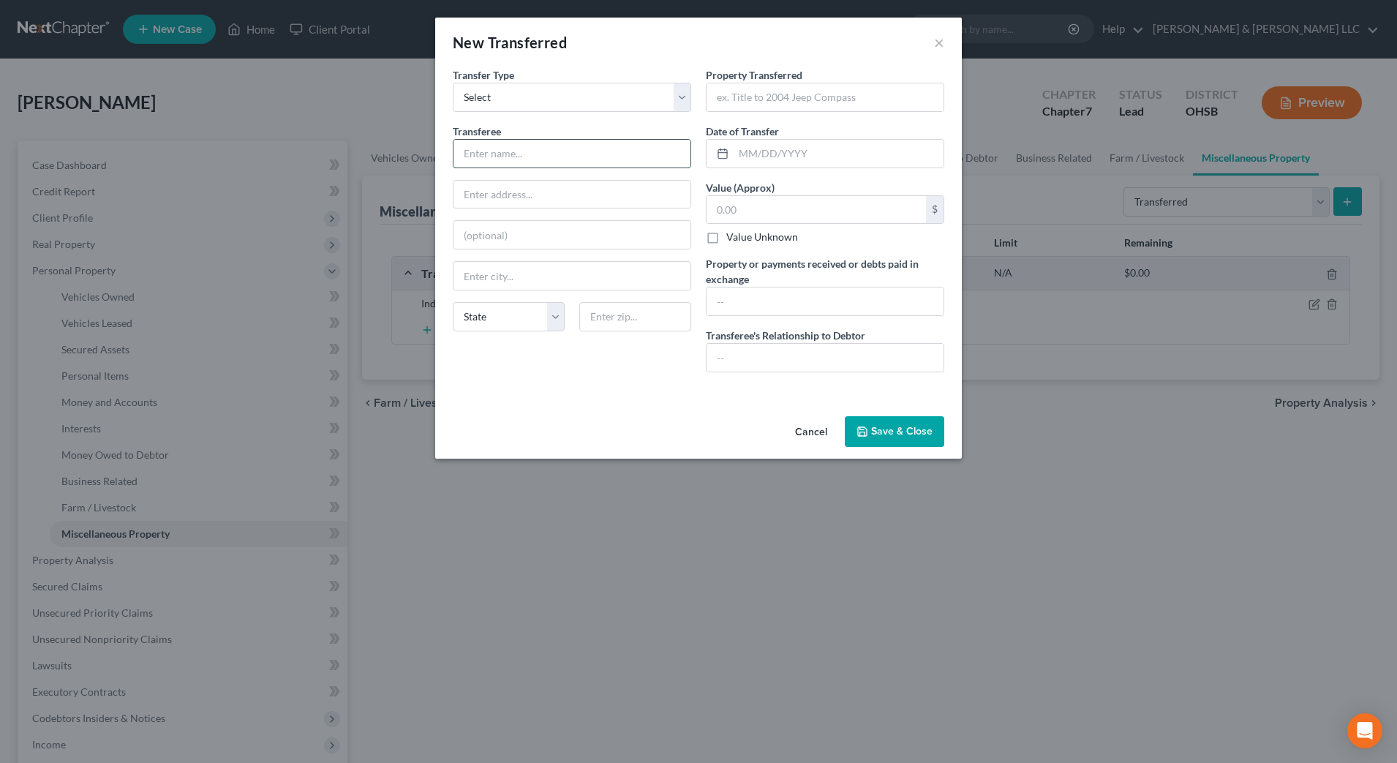
click at [617, 145] on input "text" at bounding box center [572, 154] width 237 height 28
type input "Family member"
click at [775, 351] on input "text" at bounding box center [825, 358] width 237 height 28
type input "Son"
click at [807, 102] on input "text" at bounding box center [825, 97] width 237 height 28
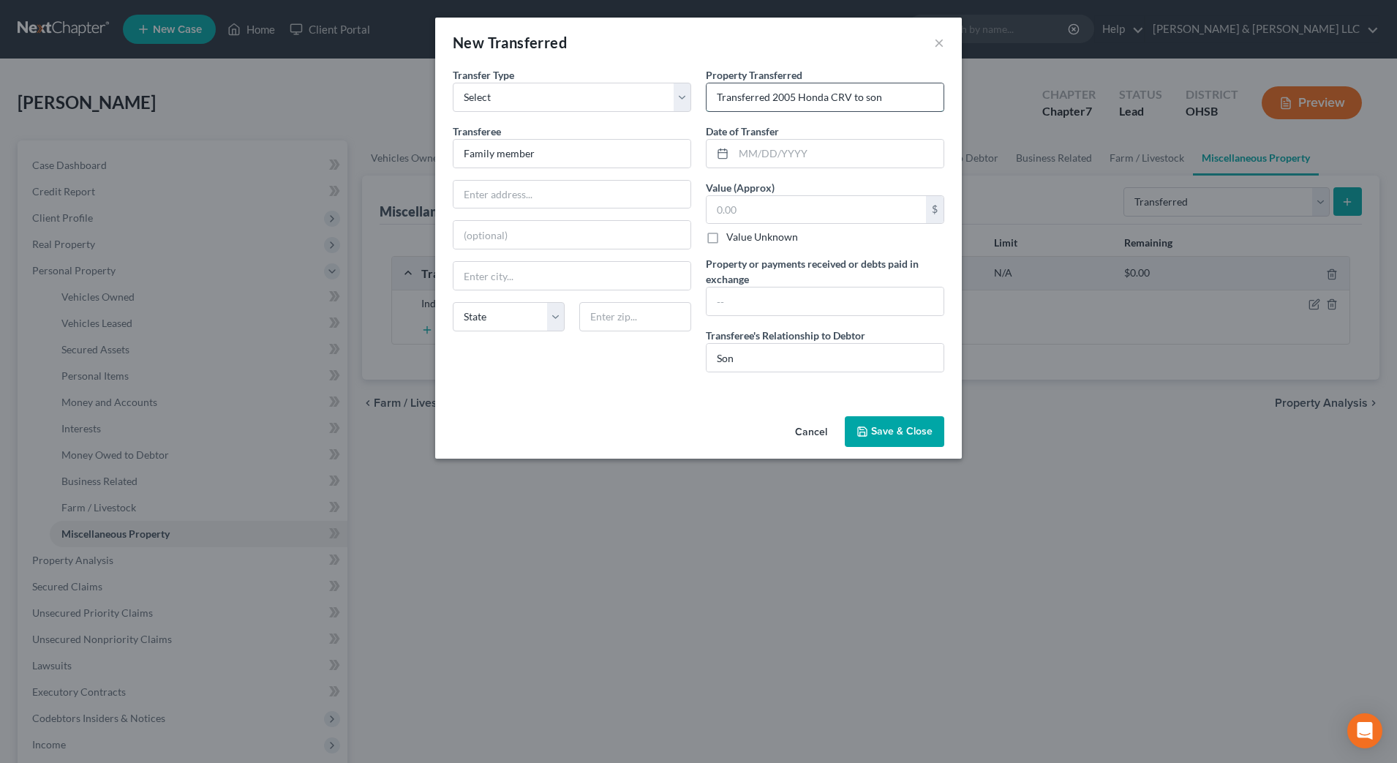
type input "Transferred 2005 Honda CRV to son"
type input "03/20/2025"
type input "1,500"
type input "Transferred son's vehicle to him for $0.00 as it had minimal value"
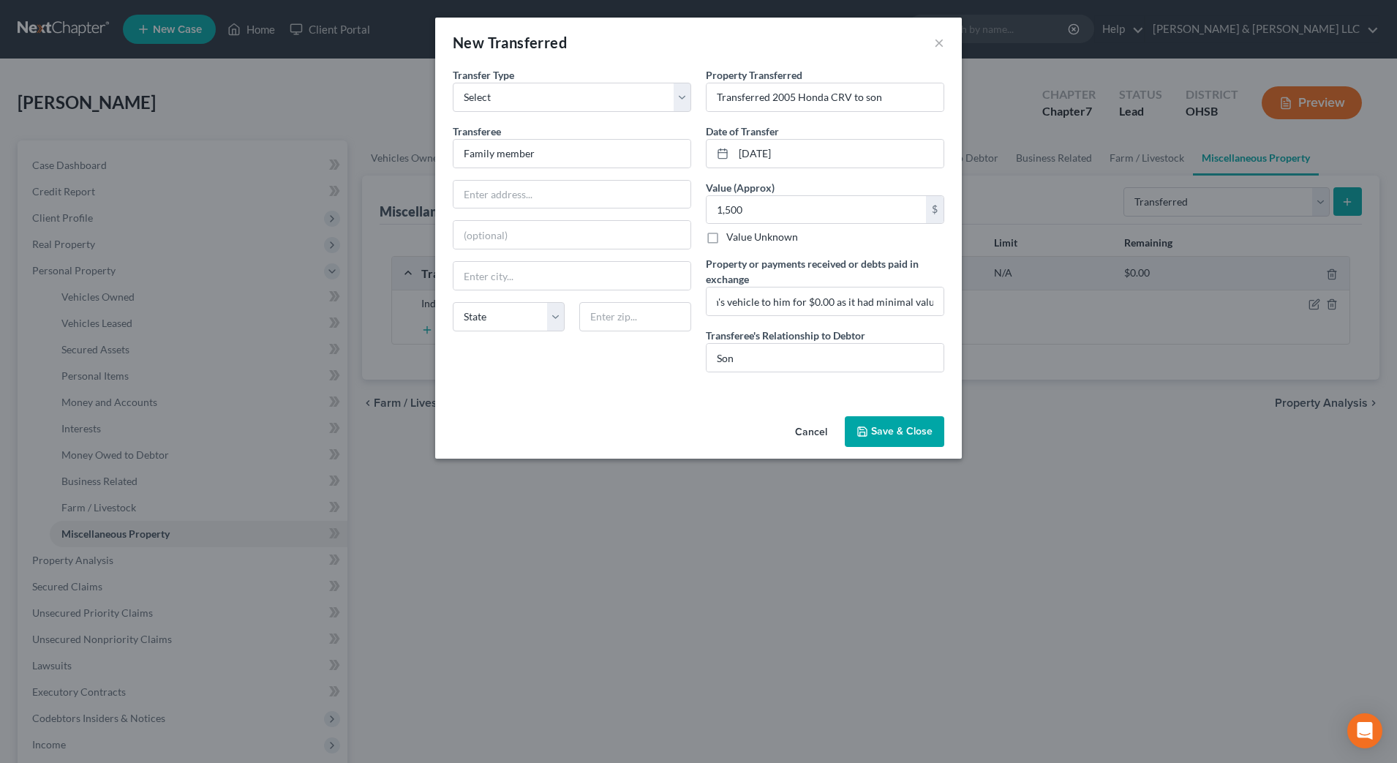
click at [822, 432] on button "Save & Close" at bounding box center [894, 431] width 99 height 31
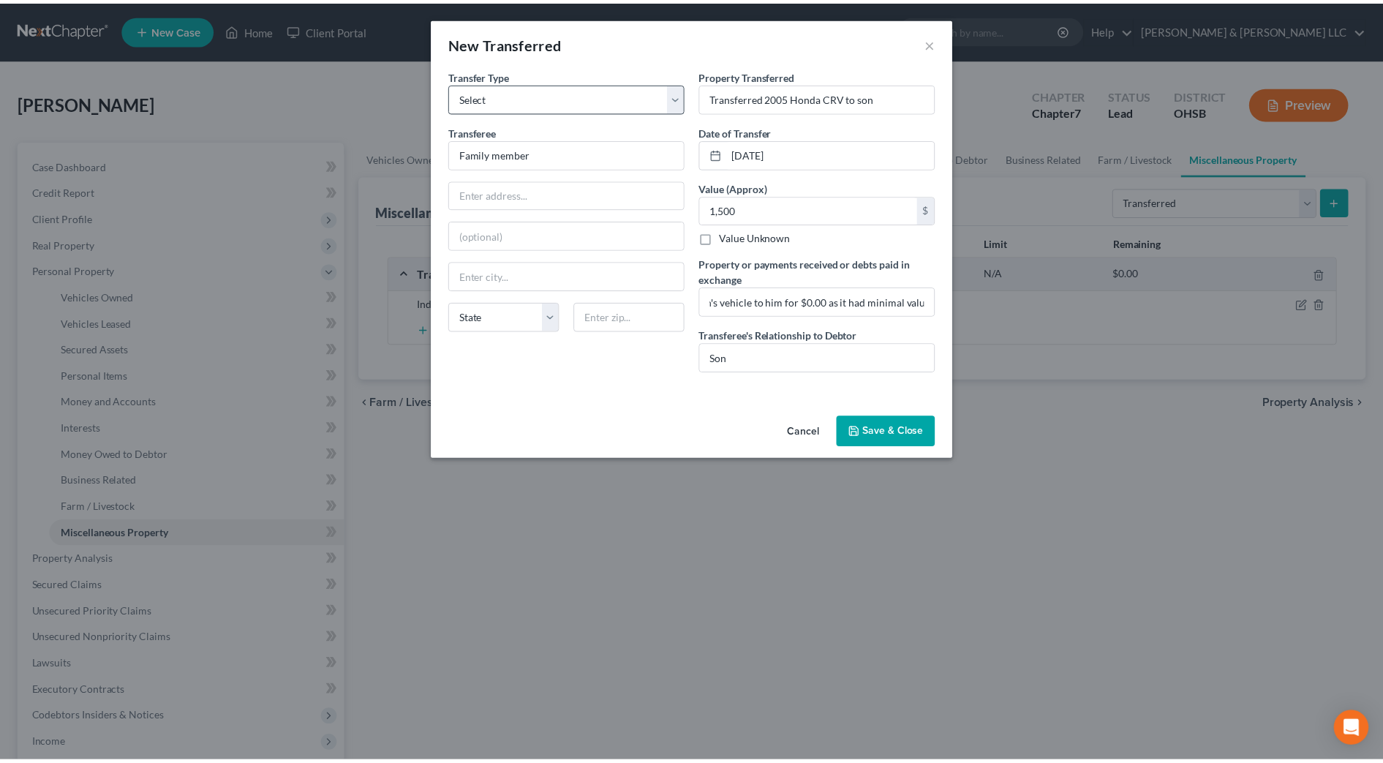
scroll to position [0, 0]
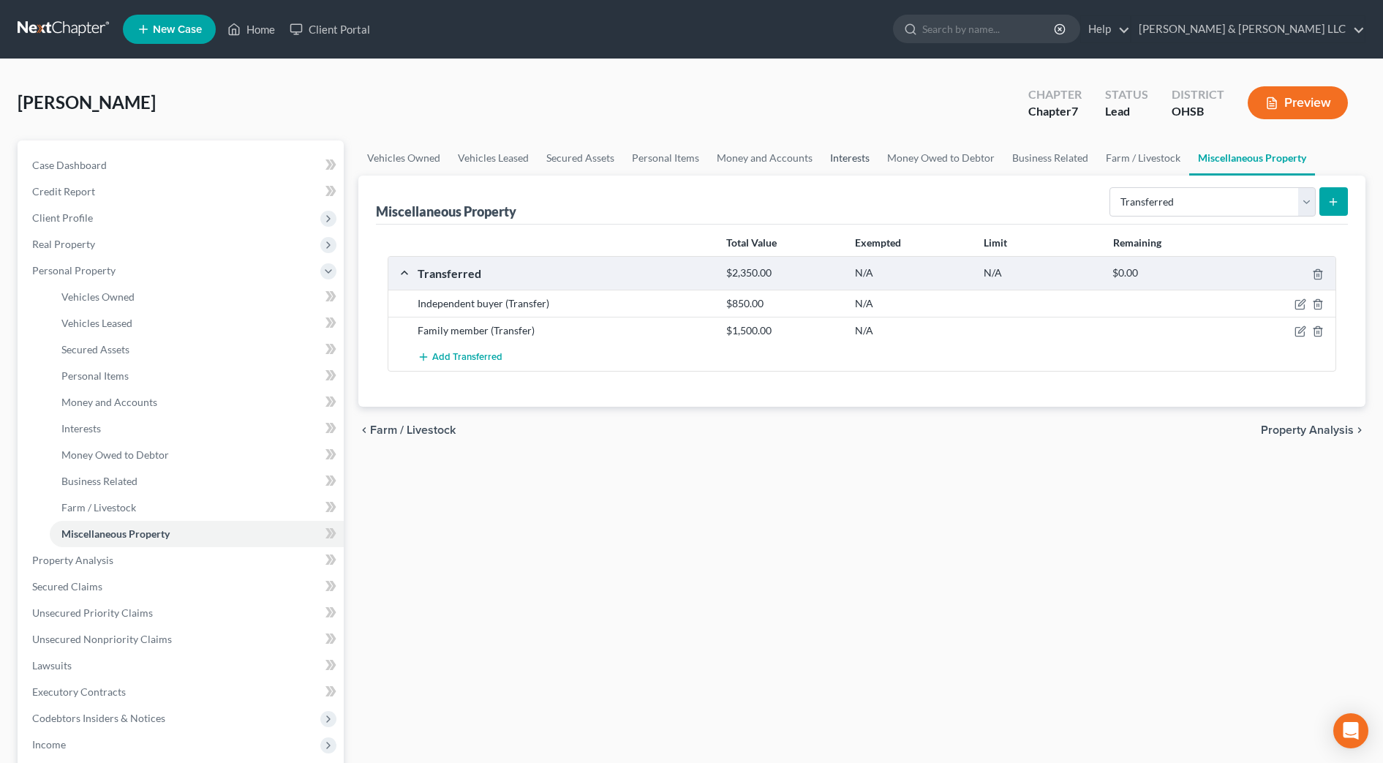
click at [822, 155] on link "Interests" at bounding box center [850, 157] width 57 height 35
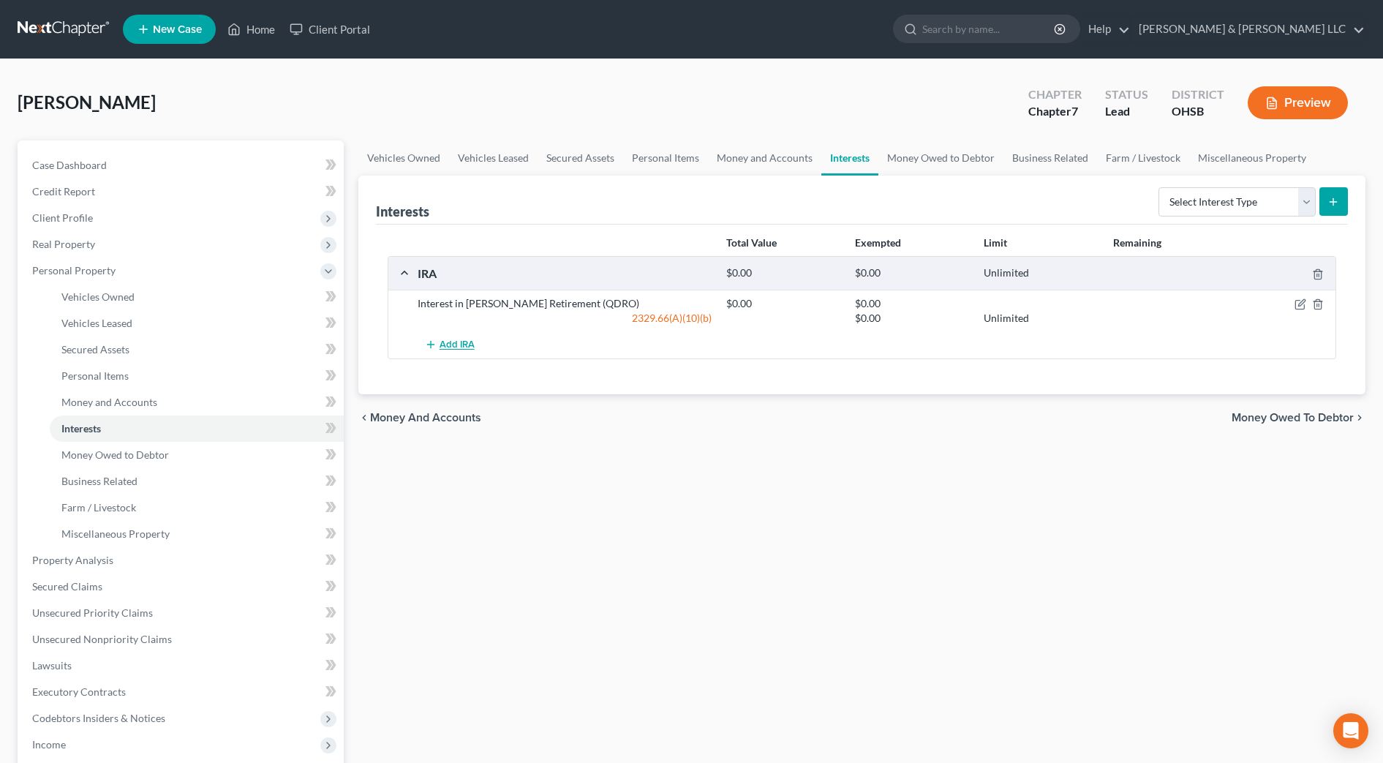
click at [459, 342] on span "Add IRA" at bounding box center [457, 345] width 35 height 12
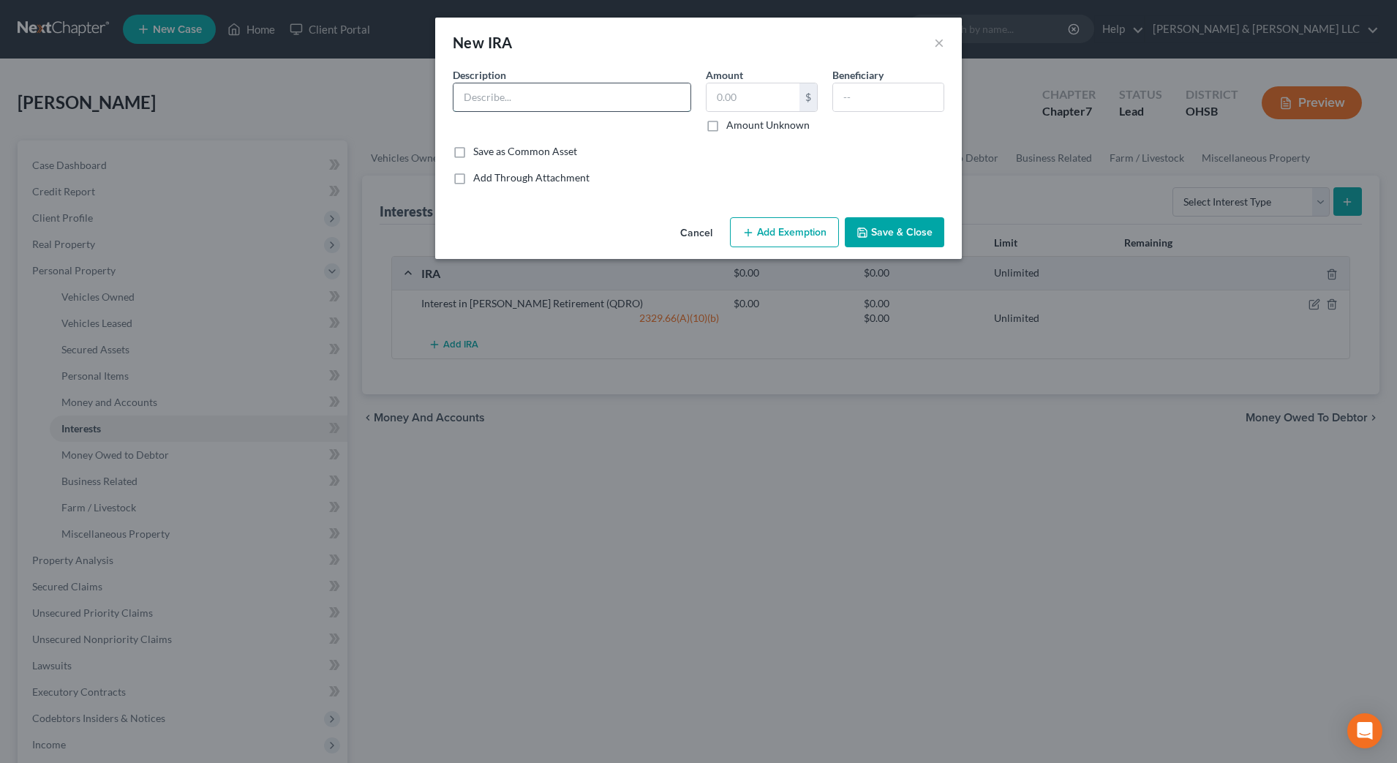
click at [508, 97] on input "text" at bounding box center [572, 97] width 237 height 28
type input "Northwest Mutual IRA"
click at [822, 230] on button "Save & Close" at bounding box center [894, 232] width 99 height 31
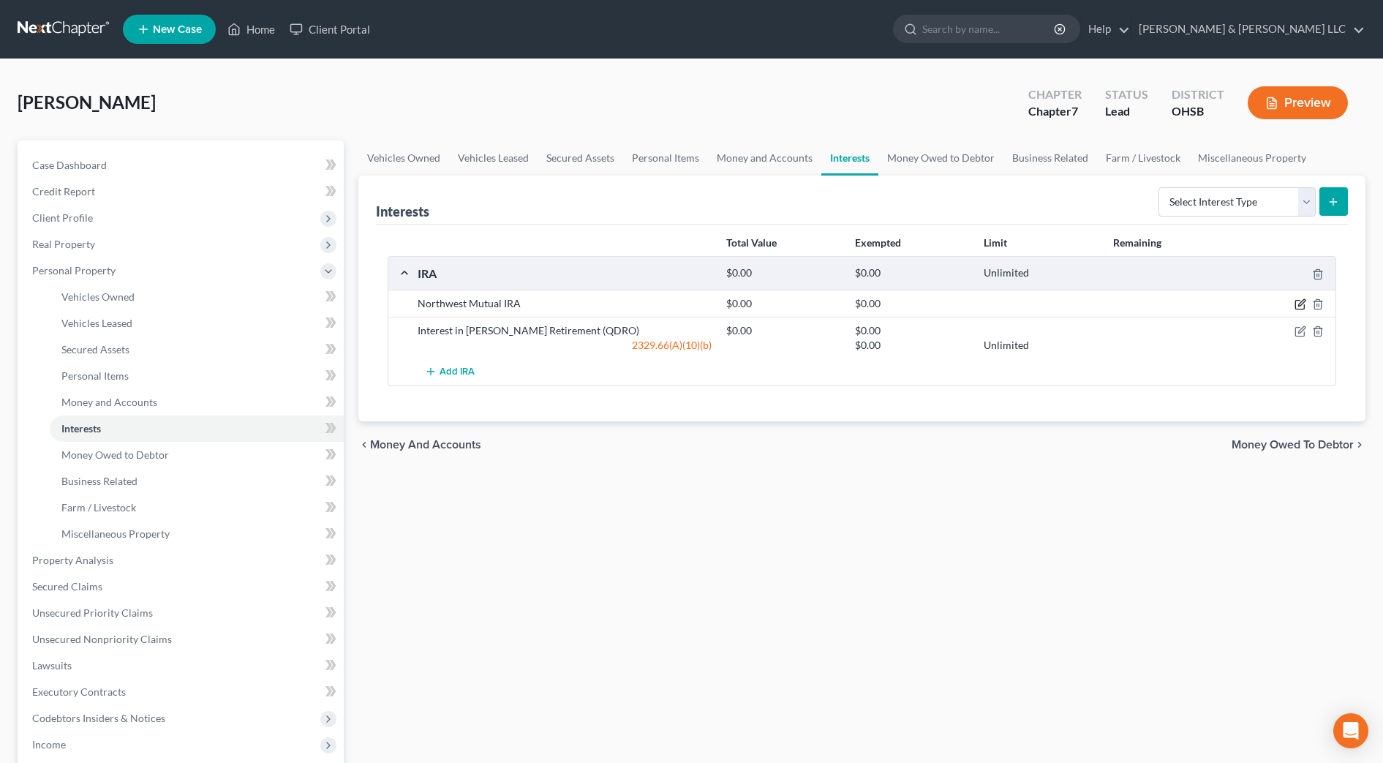
click at [822, 304] on icon "button" at bounding box center [1301, 304] width 12 height 12
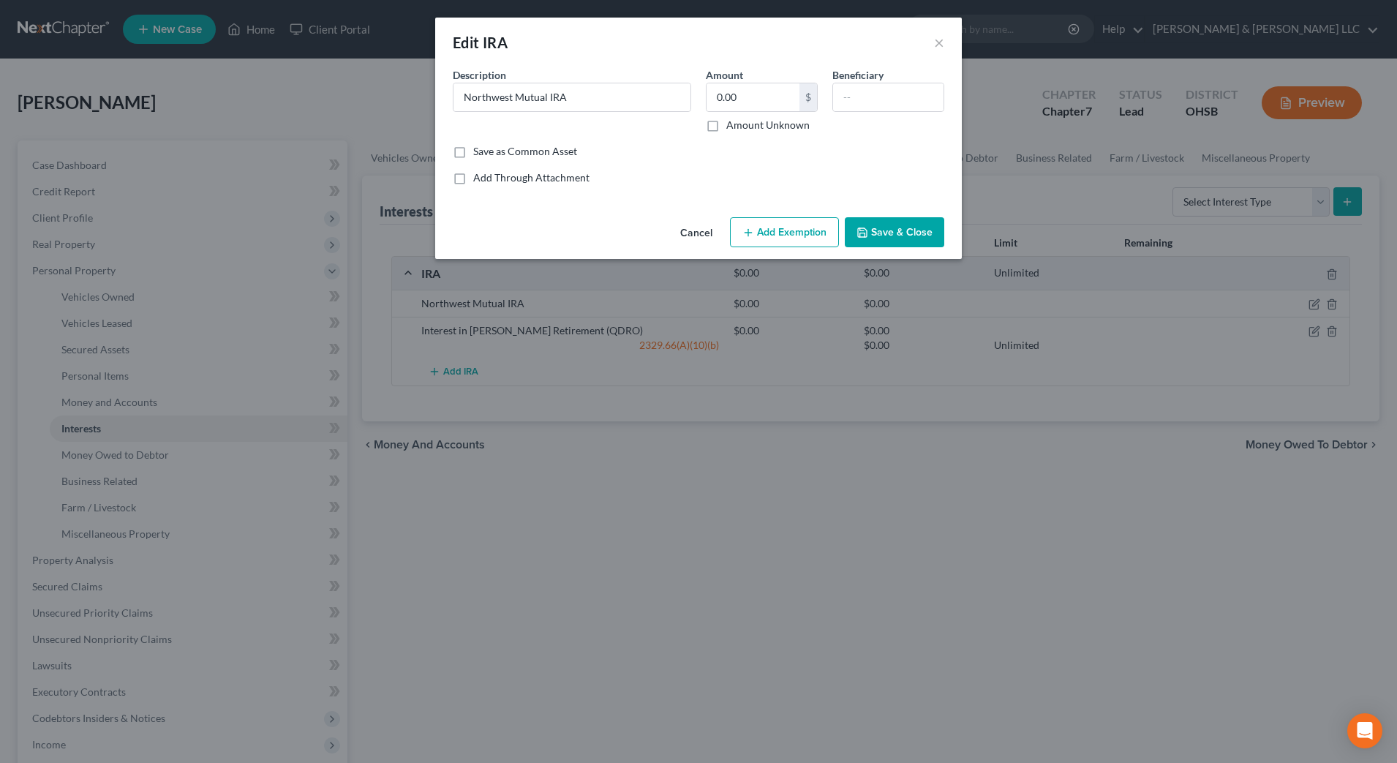
click at [737, 125] on label "Amount Unknown" at bounding box center [767, 125] width 83 height 15
click at [737, 125] on input "Amount Unknown" at bounding box center [737, 123] width 10 height 10
checkbox input "true"
click at [822, 237] on button "Save & Close" at bounding box center [894, 232] width 99 height 31
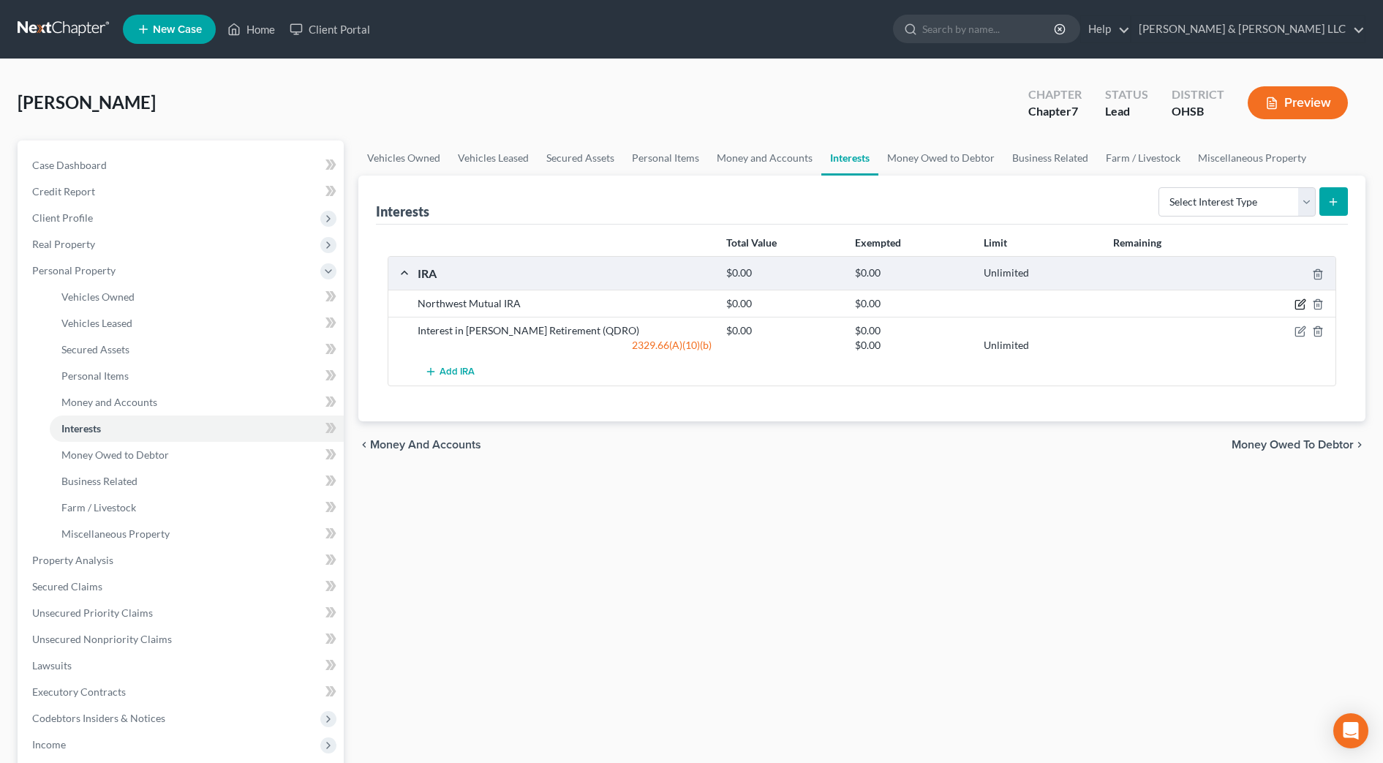
click at [822, 302] on icon "button" at bounding box center [1302, 303] width 7 height 7
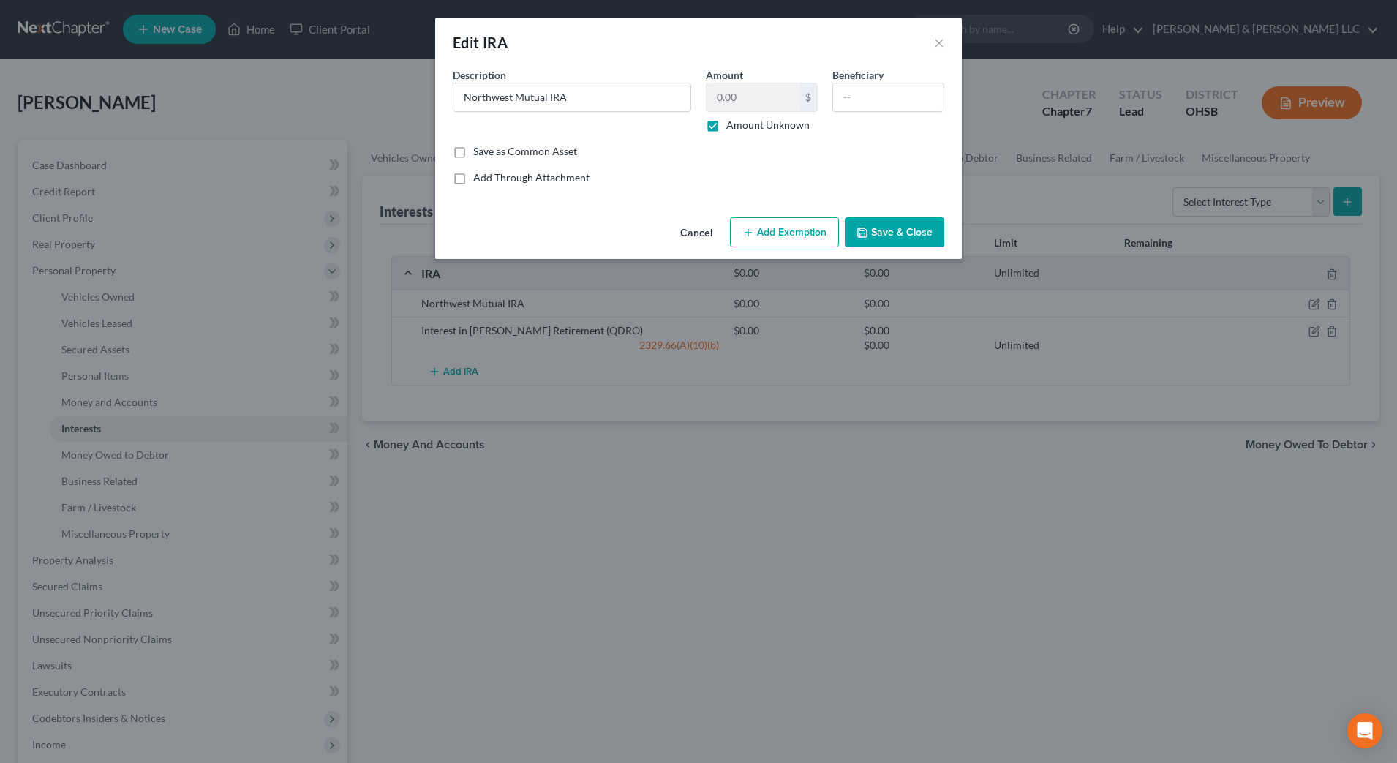
click at [773, 229] on button "Add Exemption" at bounding box center [784, 232] width 109 height 31
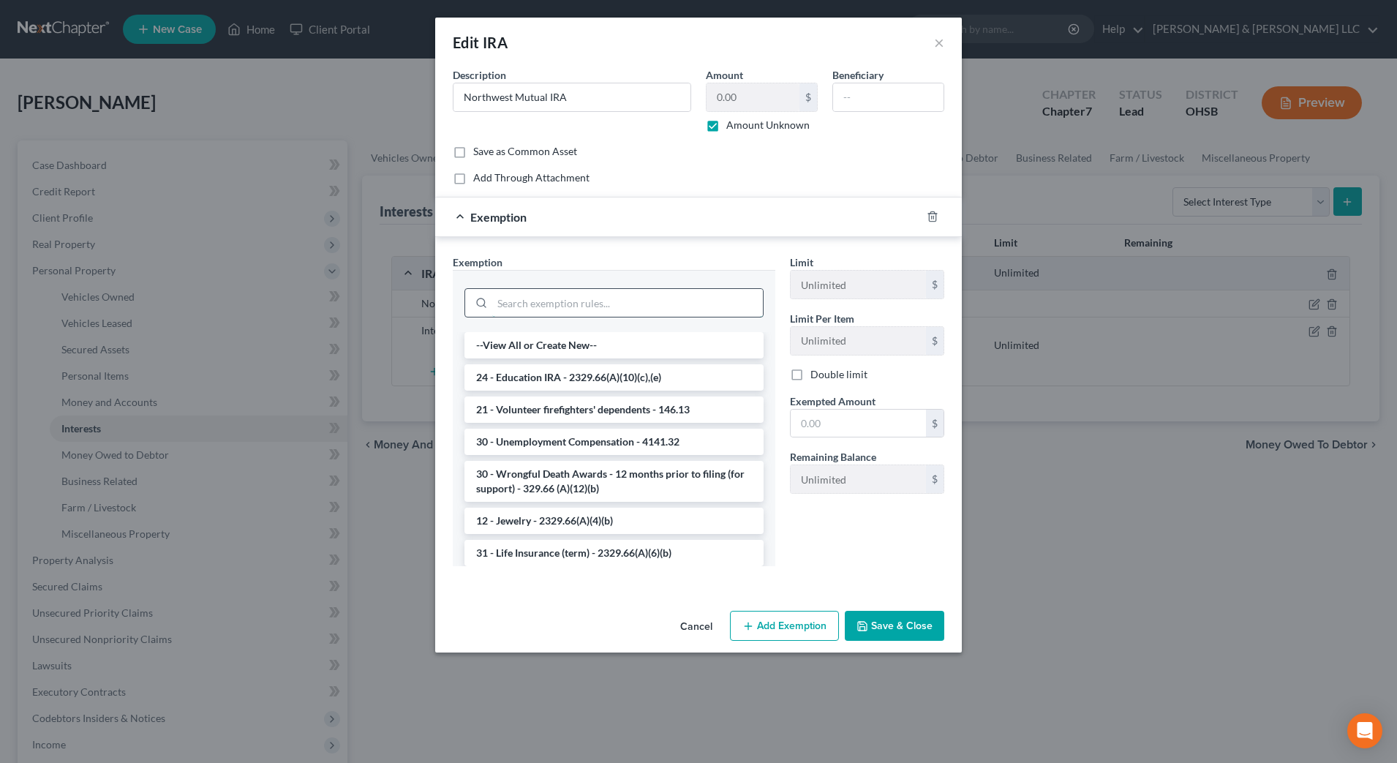
click at [637, 304] on input "search" at bounding box center [627, 303] width 271 height 28
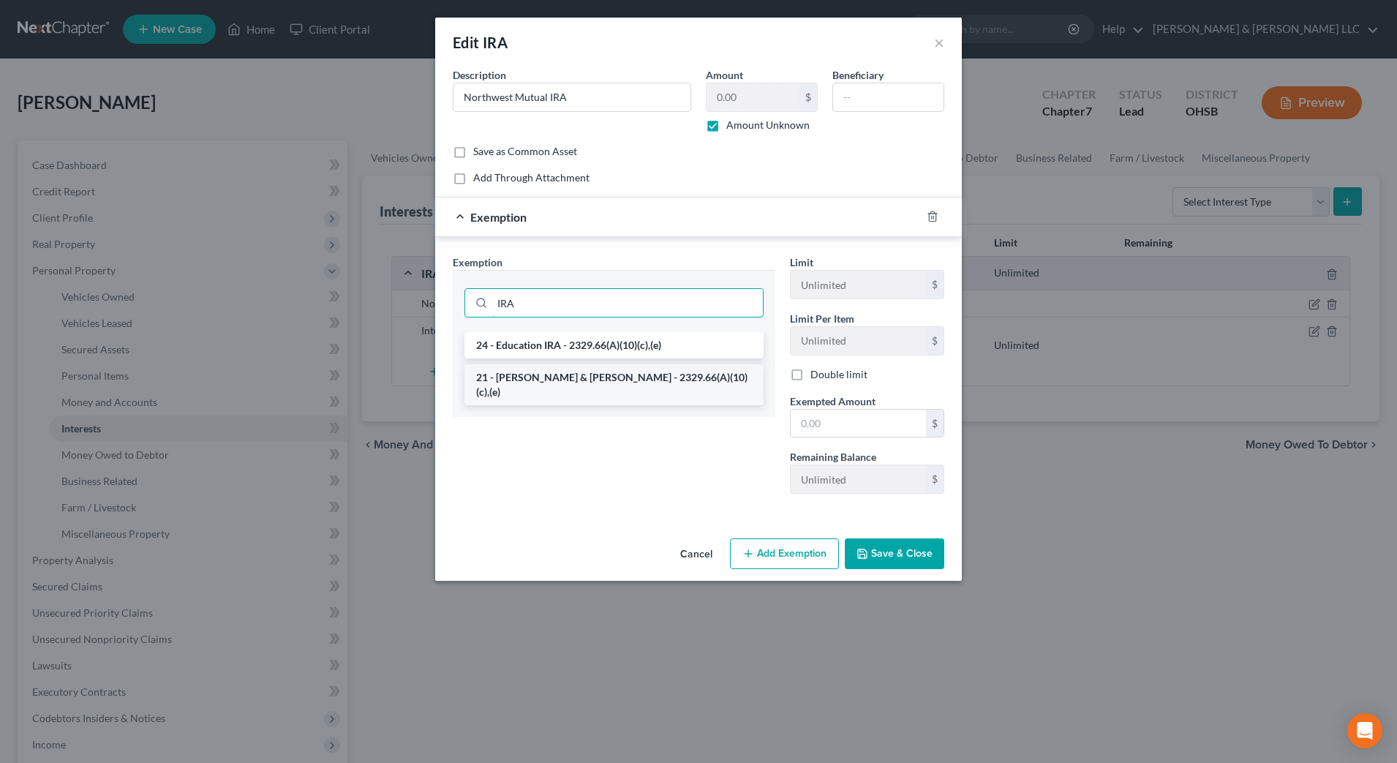
type input "IRA"
click at [621, 370] on li "21 - IRA & Roth IRA - 2329.66(A)(10)(c),(e)" at bounding box center [614, 384] width 299 height 41
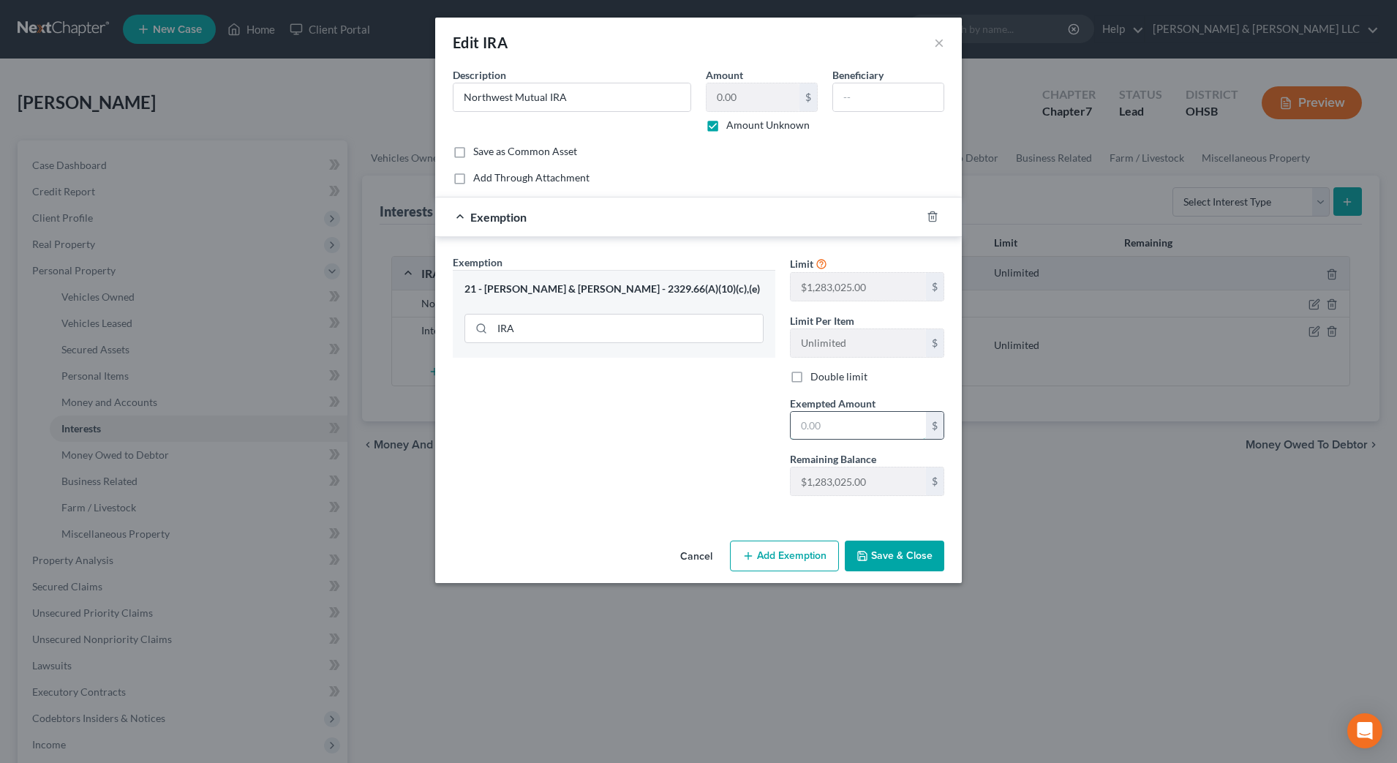
click at [822, 430] on input "text" at bounding box center [858, 426] width 135 height 28
type input "0.00"
click at [822, 556] on button "Save & Close" at bounding box center [894, 556] width 99 height 31
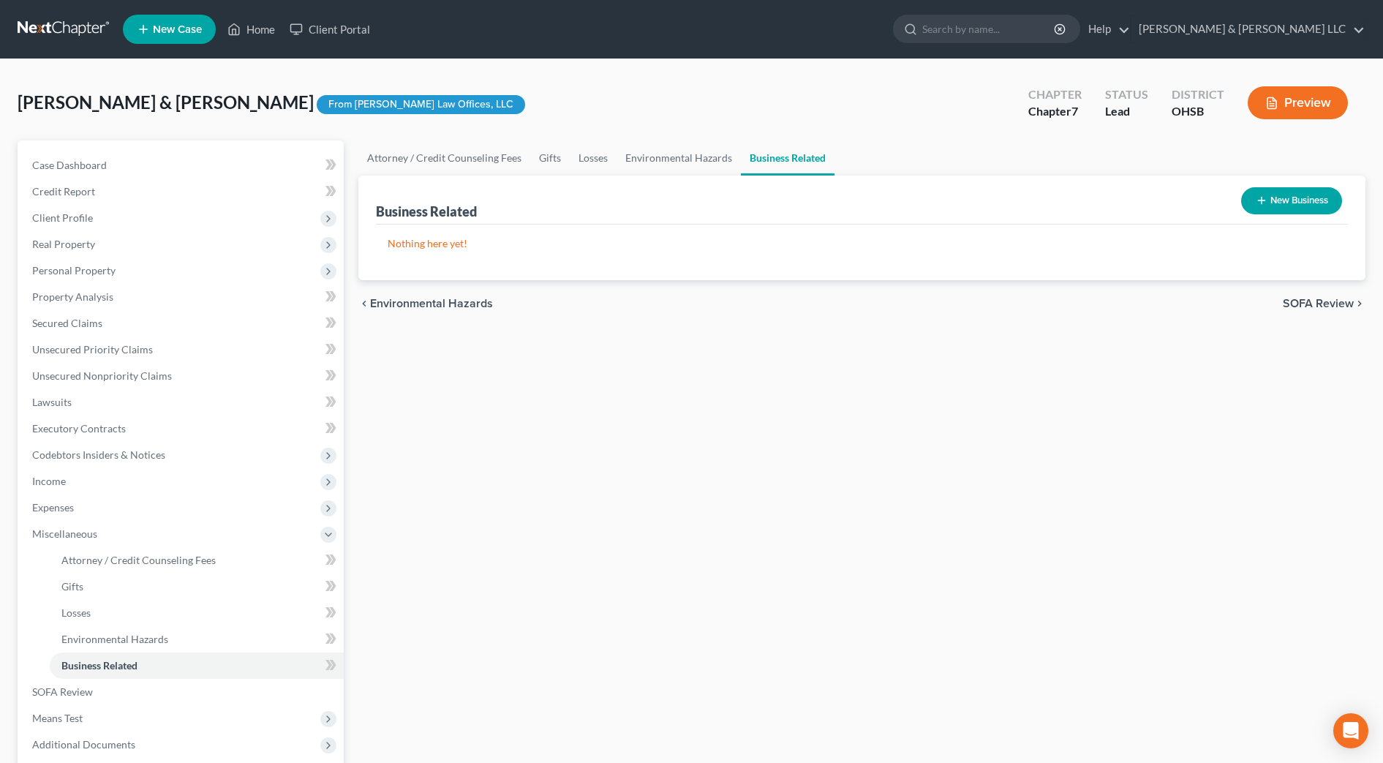
click at [690, 413] on div "Attorney / Credit Counseling Fees Gifts Losses Environmental Hazards Business R…" at bounding box center [862, 496] width 1022 height 713
click at [805, 165] on link "Business Related" at bounding box center [788, 157] width 94 height 35
click at [1327, 201] on button "New Business" at bounding box center [1291, 200] width 101 height 27
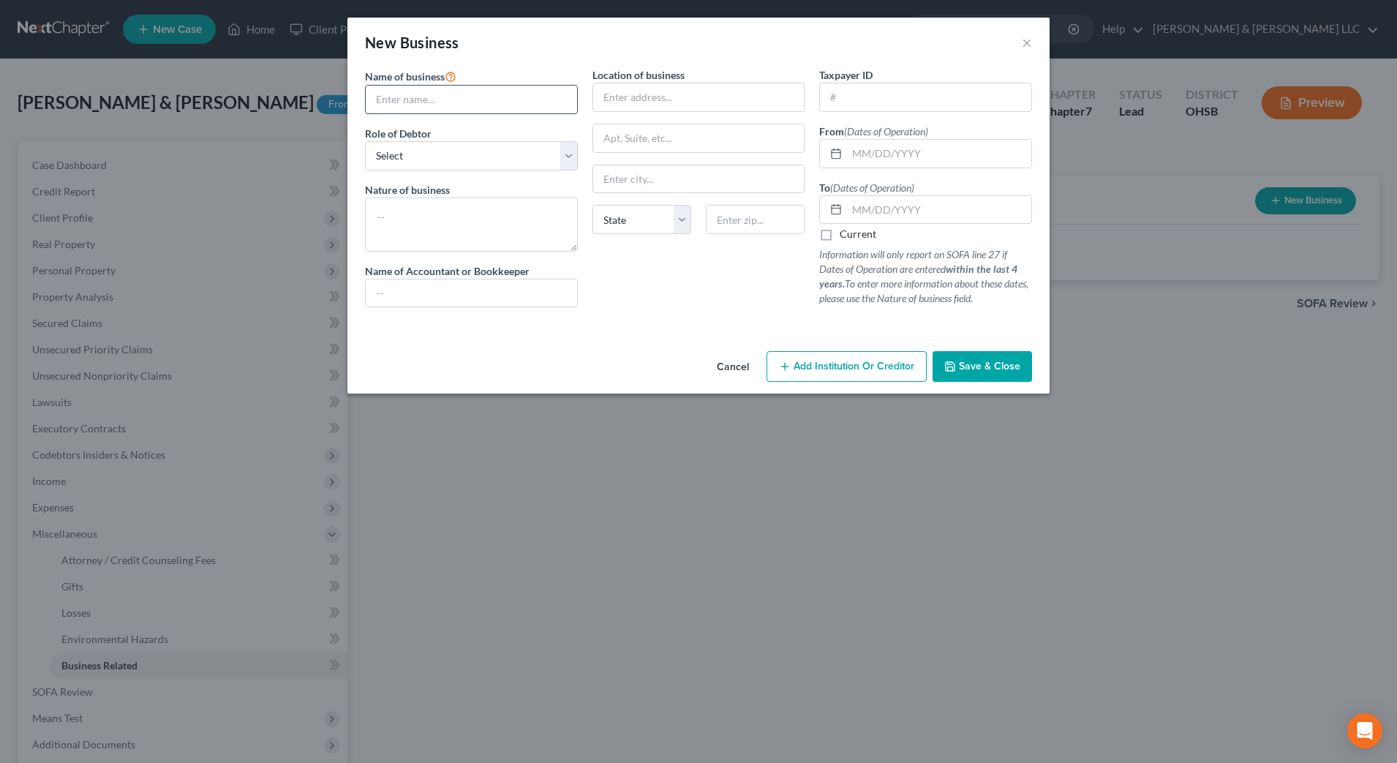
click at [438, 104] on input "text" at bounding box center [471, 100] width 211 height 28
type input "Independent contractor"
click at [495, 153] on select "Select A member of a limited liability company (LLC) or limited liability partn…" at bounding box center [471, 155] width 213 height 29
select select "sole_proprietor"
click at [365, 141] on select "Select A member of a limited liability company (LLC) or limited liability partn…" at bounding box center [471, 155] width 213 height 29
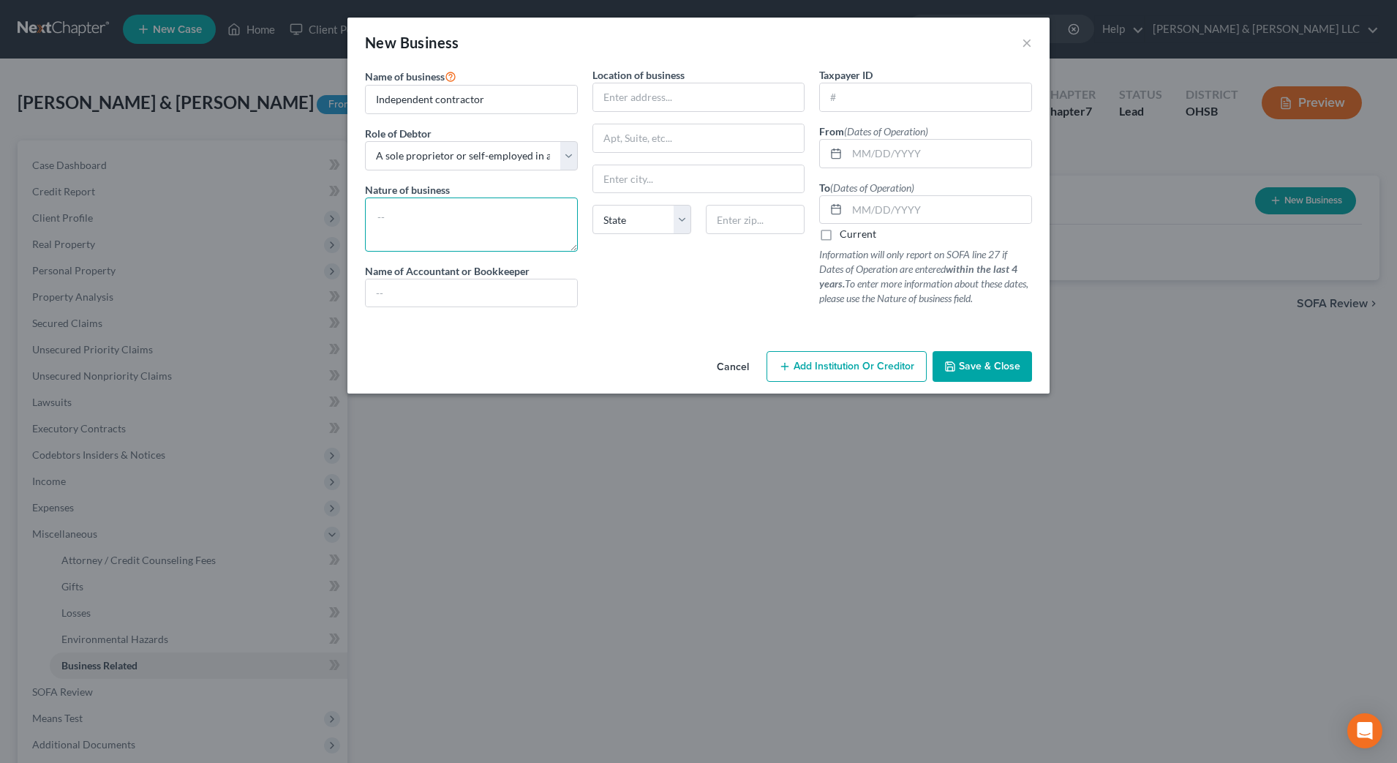
click at [451, 214] on textarea at bounding box center [471, 225] width 213 height 54
type textarea "Scentsy candle sales"
click at [891, 157] on input "text" at bounding box center [939, 154] width 184 height 28
type input "01/01/2020"
type input "01/01/2021"
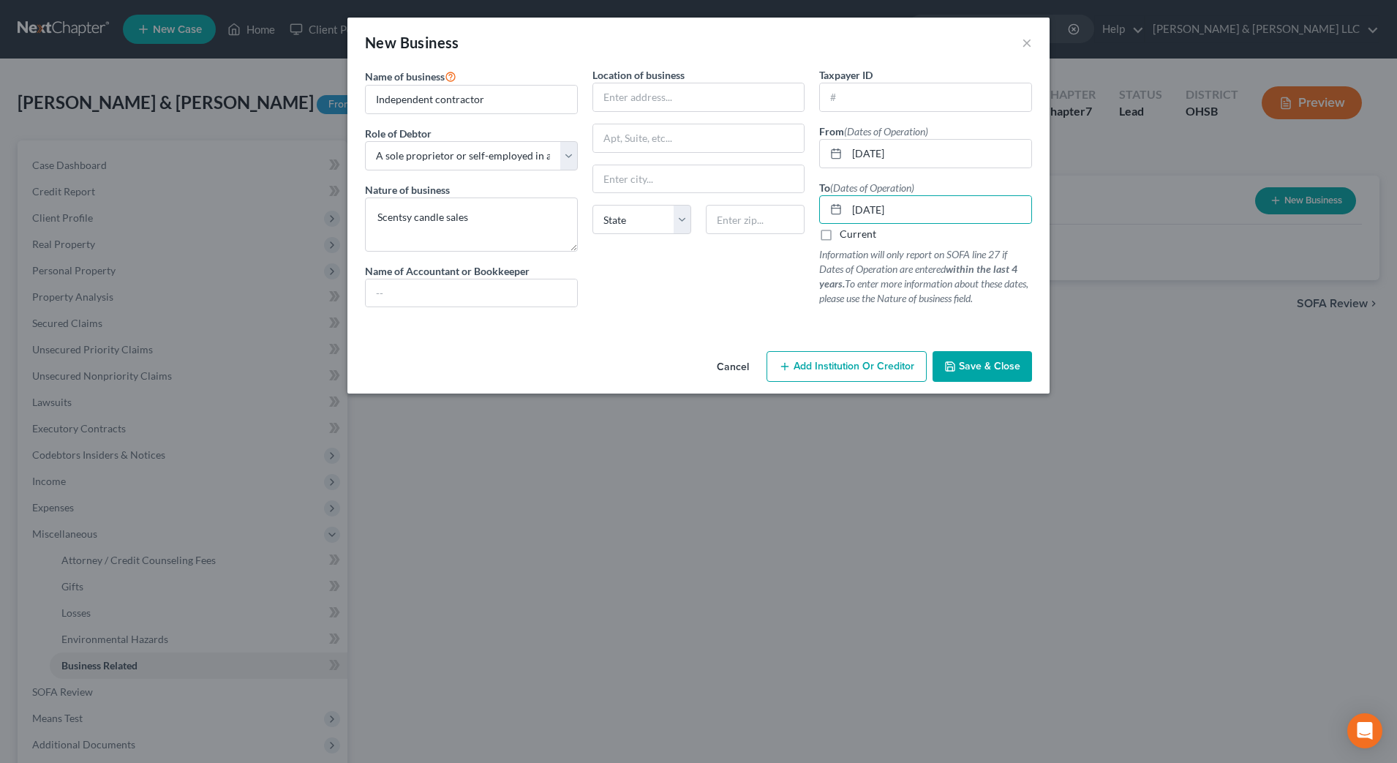
click at [960, 366] on span "Save & Close" at bounding box center [989, 366] width 61 height 12
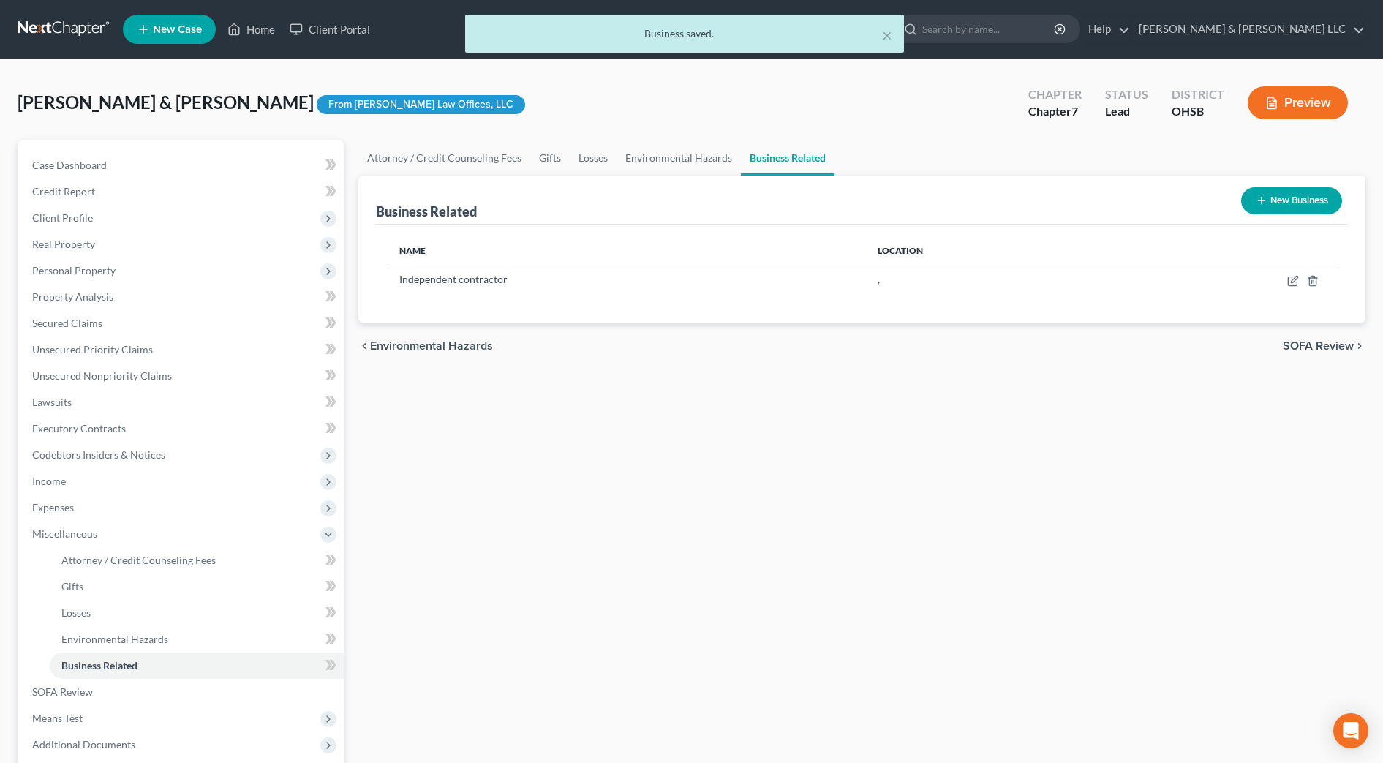
click at [955, 365] on div "chevron_left Environmental Hazards SOFA Review chevron_right" at bounding box center [861, 346] width 1007 height 47
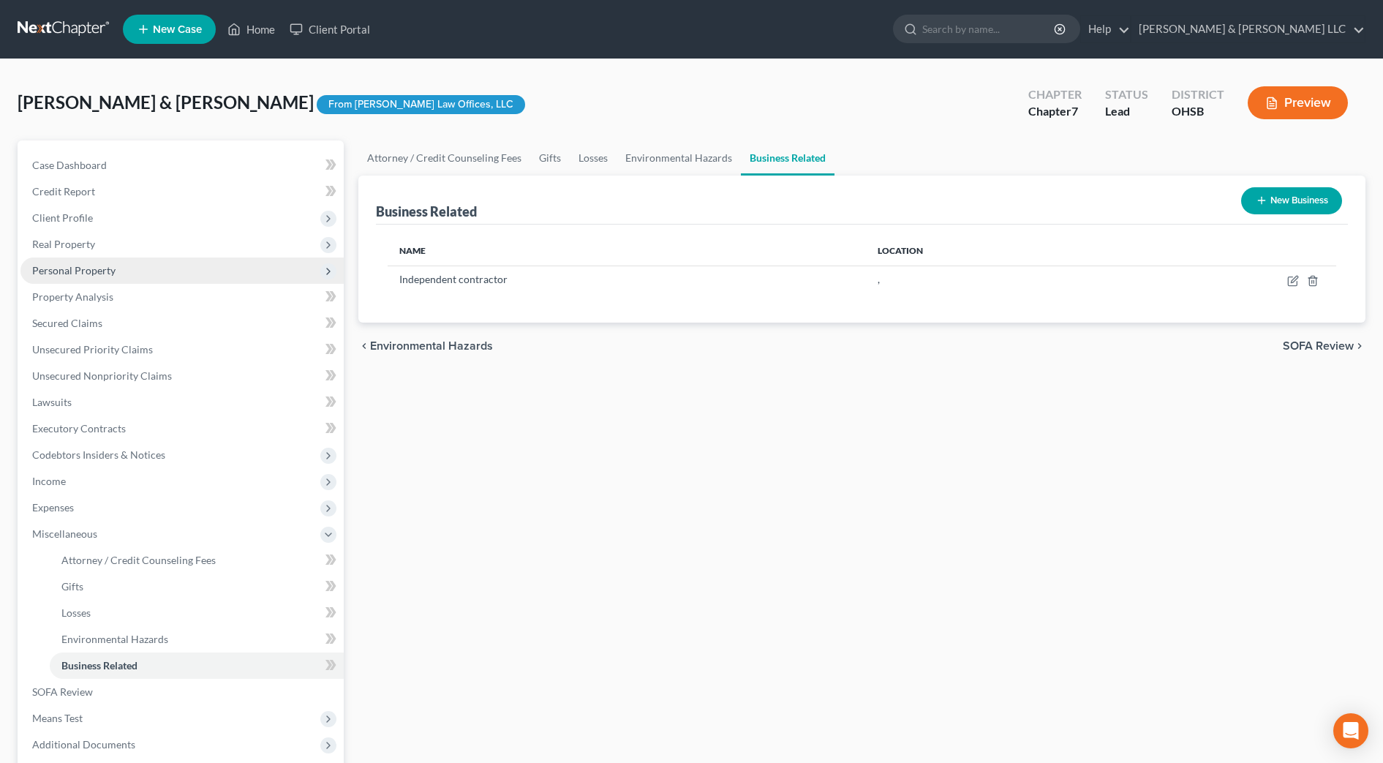
click at [132, 271] on span "Personal Property" at bounding box center [181, 271] width 323 height 26
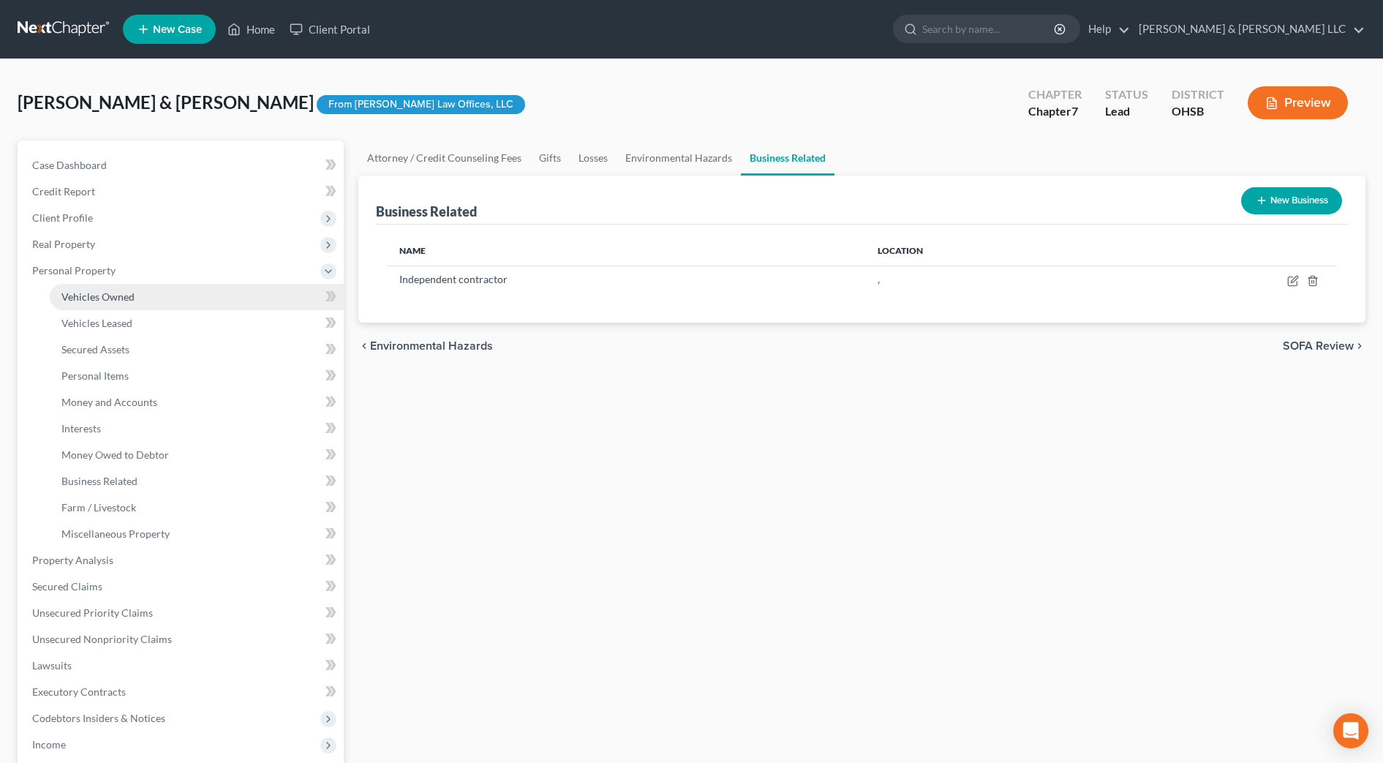
click at [148, 300] on link "Vehicles Owned" at bounding box center [197, 297] width 294 height 26
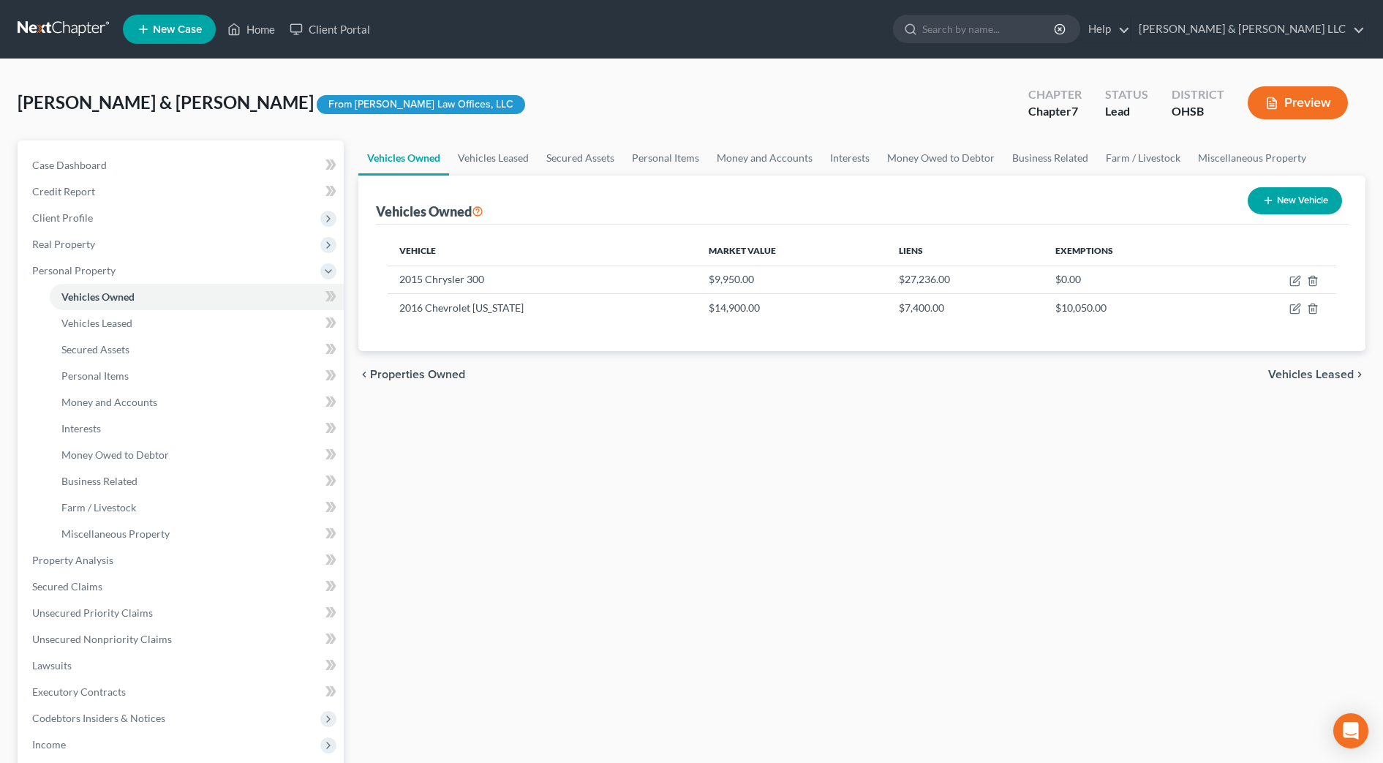
click at [1054, 401] on div "Vehicles Owned Vehicles Leased Secured Assets Personal Items Money and Accounts…" at bounding box center [862, 562] width 1022 height 845
click at [1292, 283] on icon "button" at bounding box center [1296, 281] width 12 height 12
select select "0"
select select "11"
select select "2"
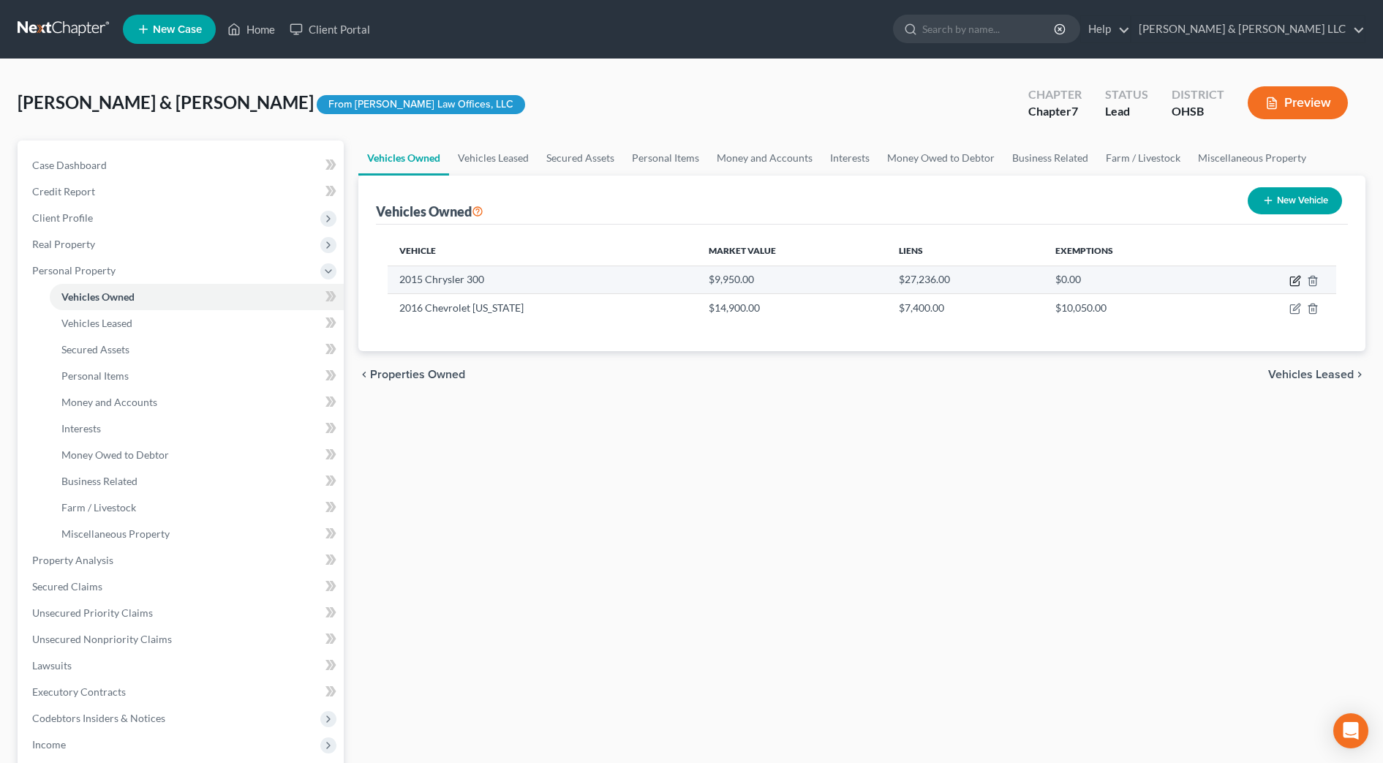
select select "2"
select select "36"
select select "2"
select select "1"
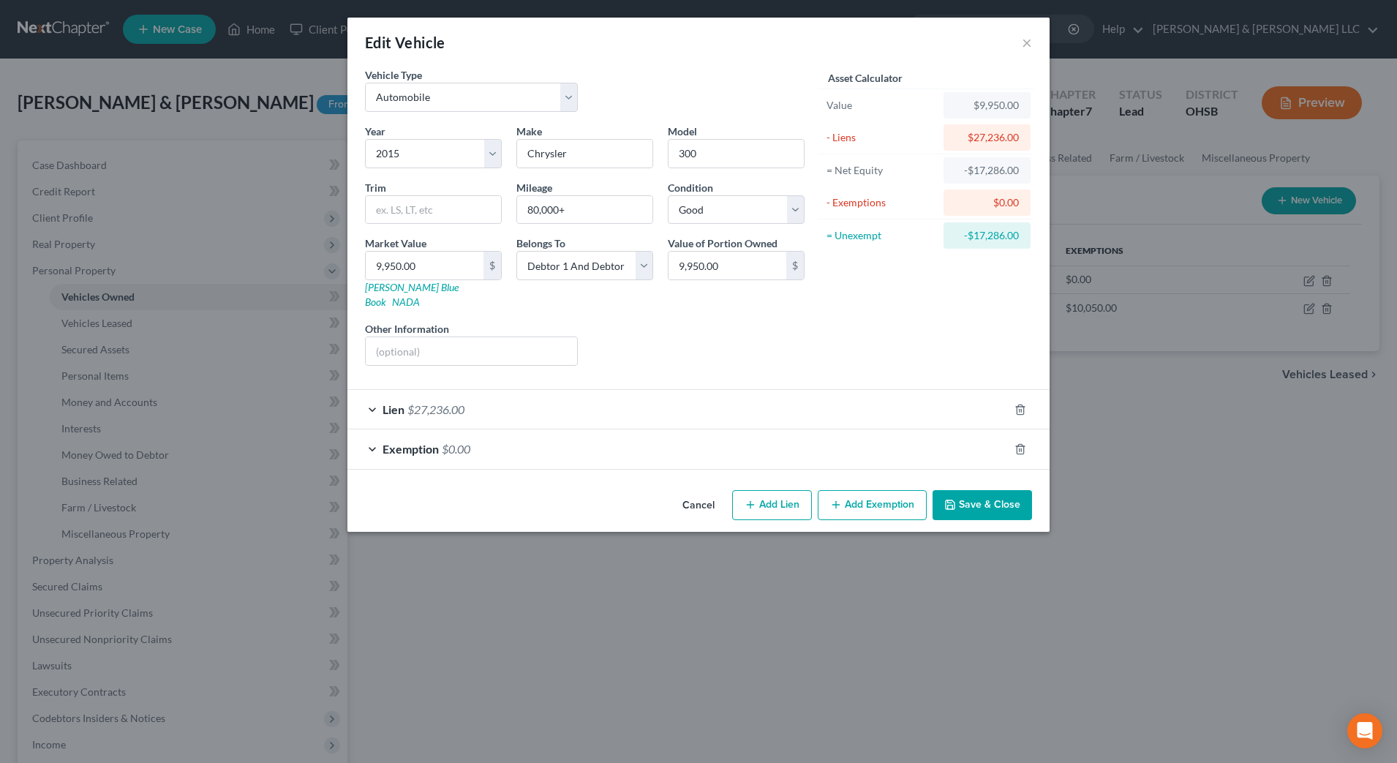
click at [820, 399] on div "Lien $27,236.00" at bounding box center [677, 409] width 661 height 39
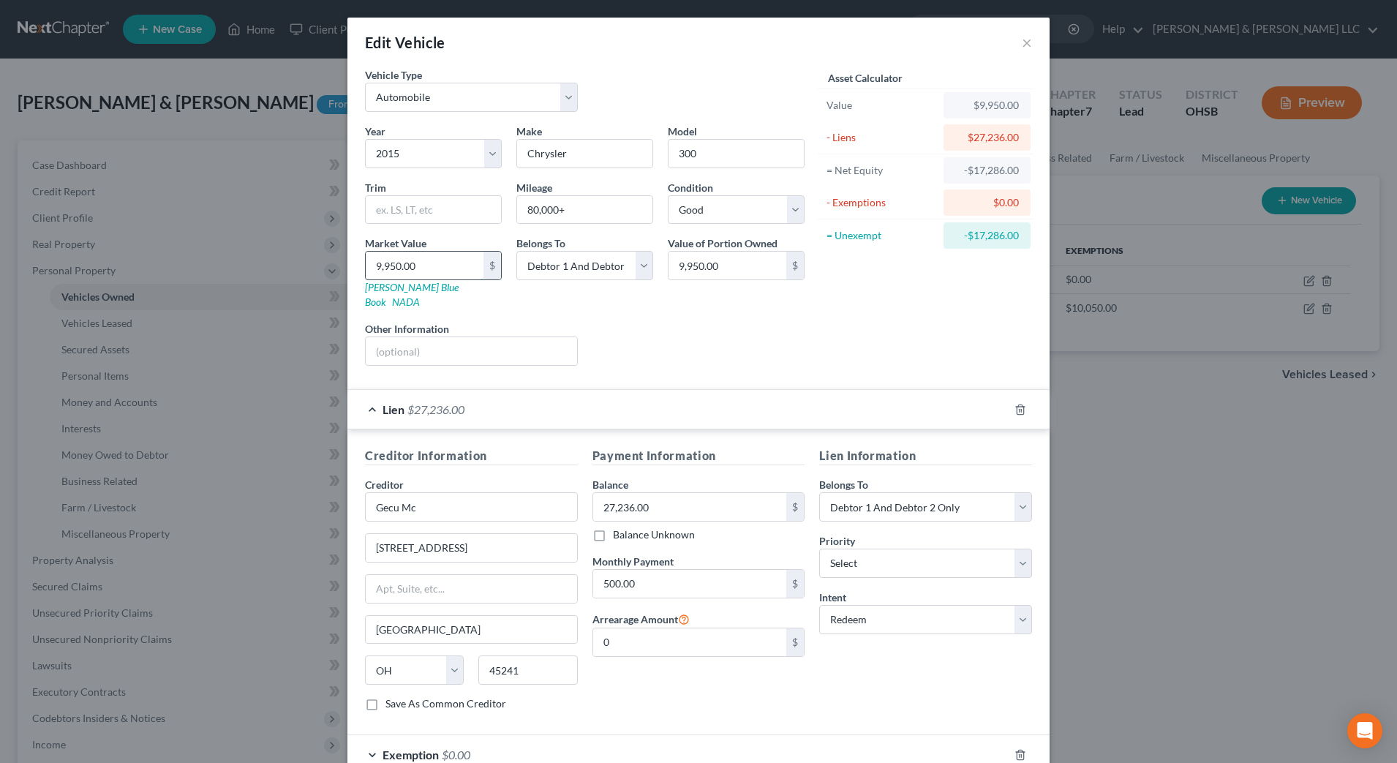
click at [438, 263] on input "9,950.00" at bounding box center [425, 266] width 118 height 28
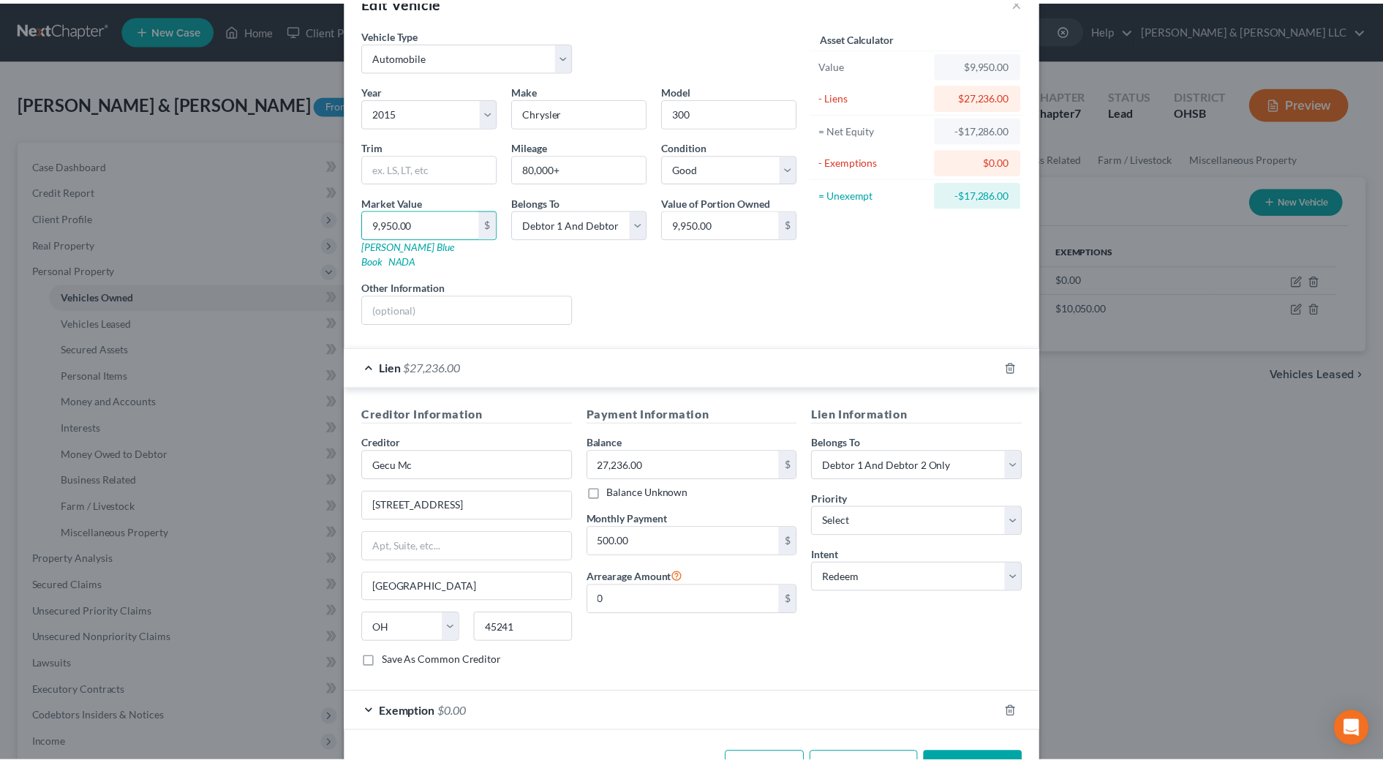
scroll to position [78, 0]
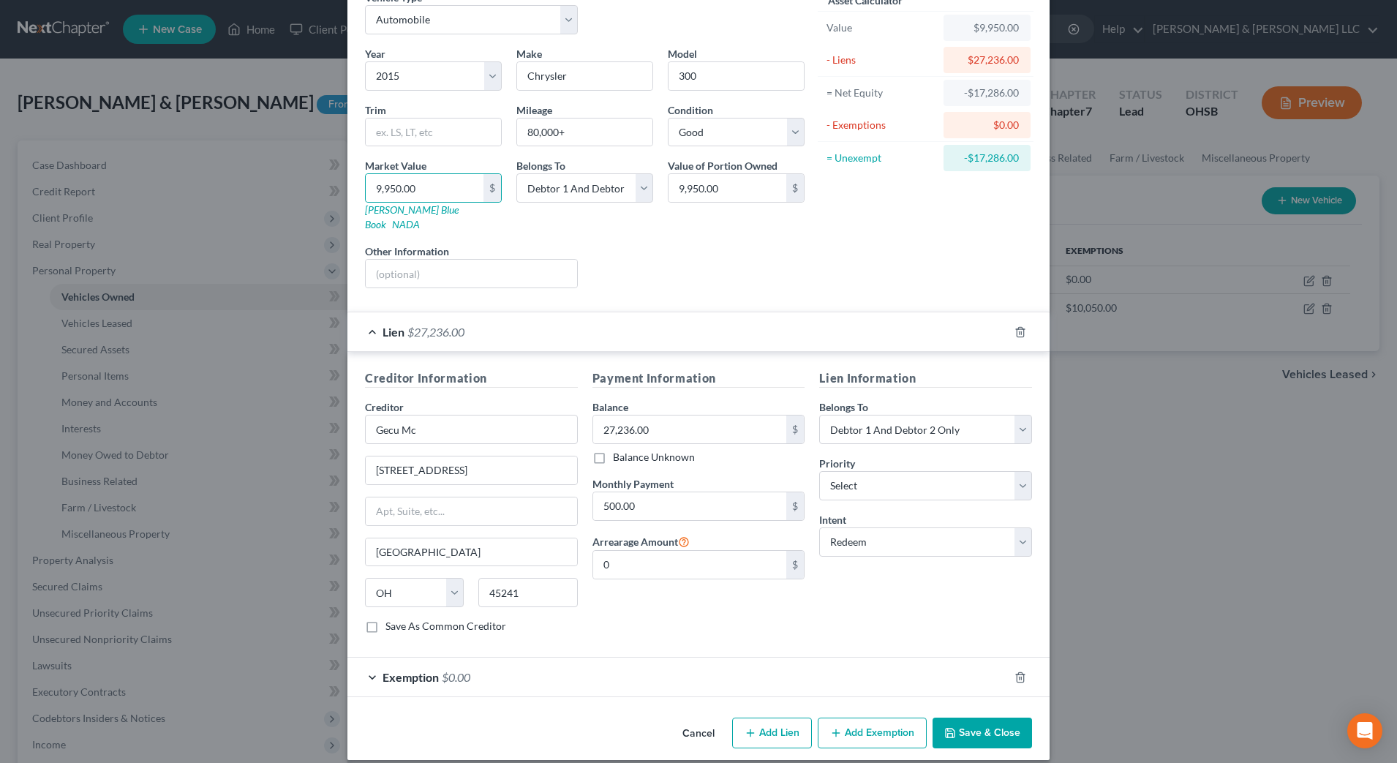
click at [944, 727] on icon "button" at bounding box center [950, 733] width 12 height 12
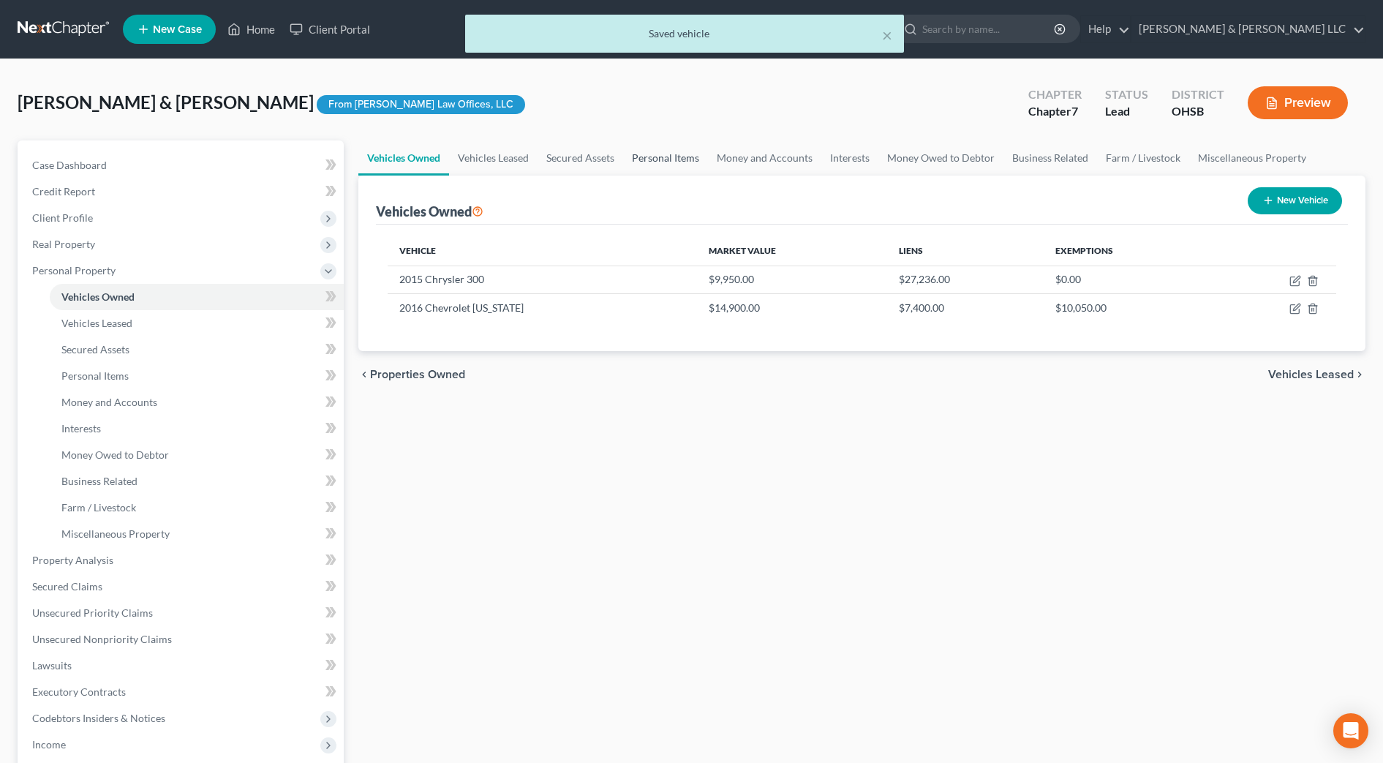
click at [671, 155] on link "Personal Items" at bounding box center [665, 157] width 85 height 35
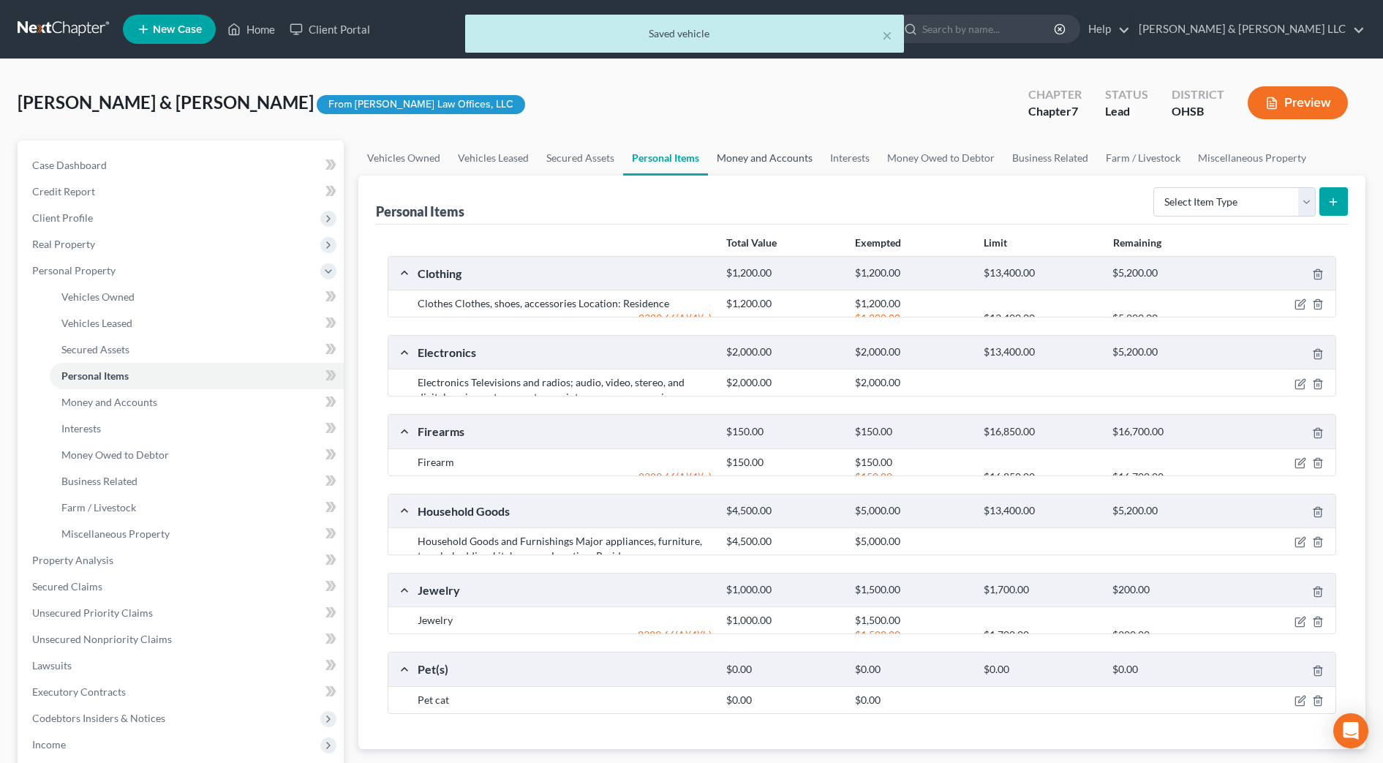
click at [767, 154] on link "Money and Accounts" at bounding box center [764, 157] width 113 height 35
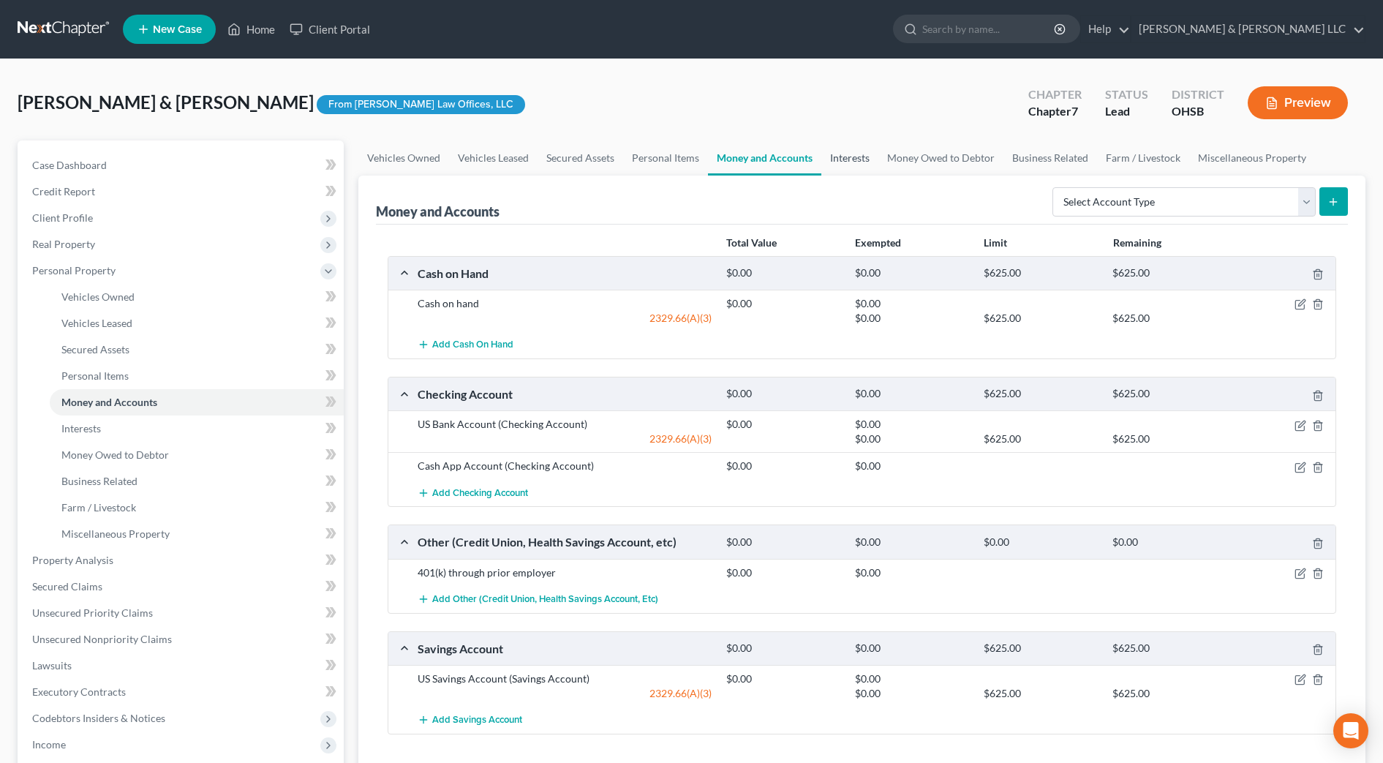
click at [839, 159] on link "Interests" at bounding box center [850, 157] width 57 height 35
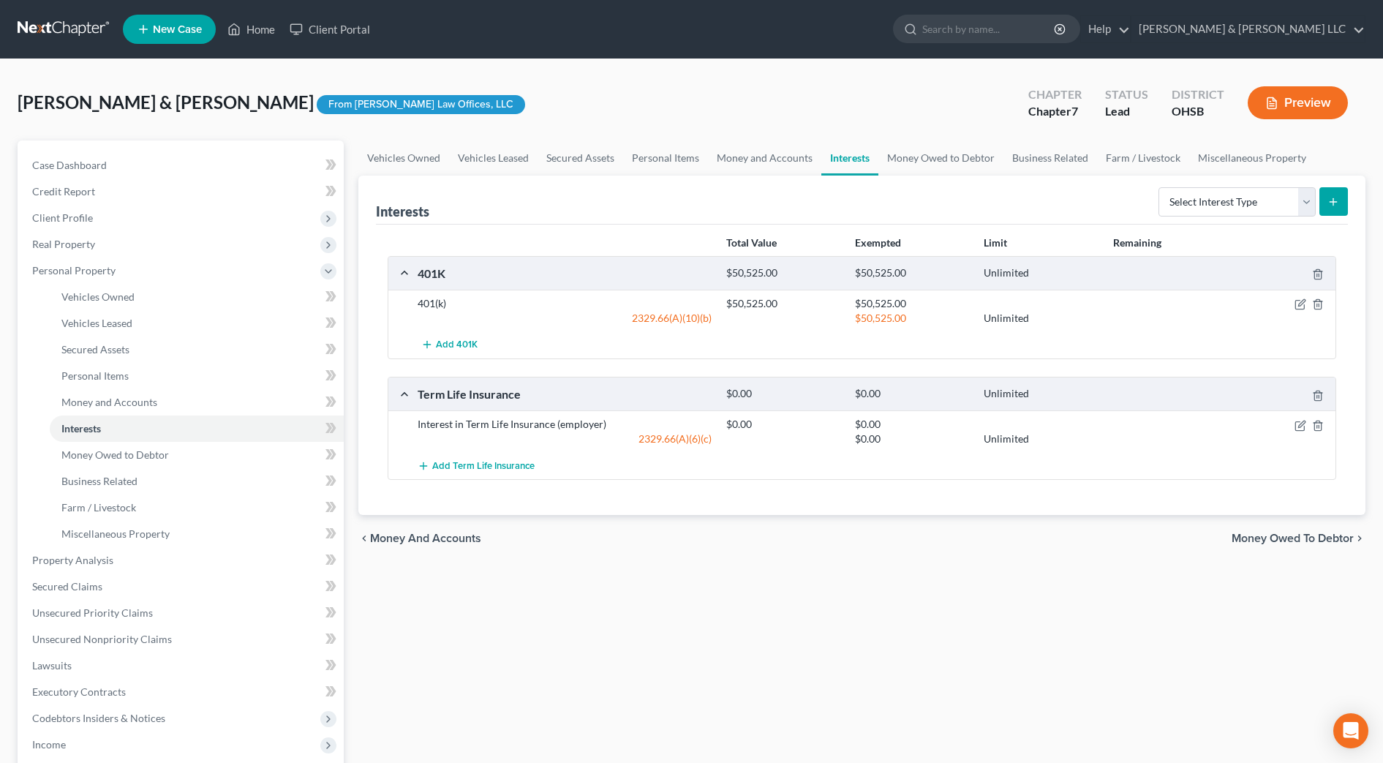
click at [685, 555] on div "chevron_left Money and Accounts Money Owed to Debtor chevron_right" at bounding box center [861, 538] width 1007 height 47
click at [905, 139] on div "Foster, Thomas & Brandy Upgraded From Fesenmyer Law Offices, LLC Chapter Chapte…" at bounding box center [692, 109] width 1348 height 64
click at [908, 155] on link "Money Owed to Debtor" at bounding box center [941, 157] width 125 height 35
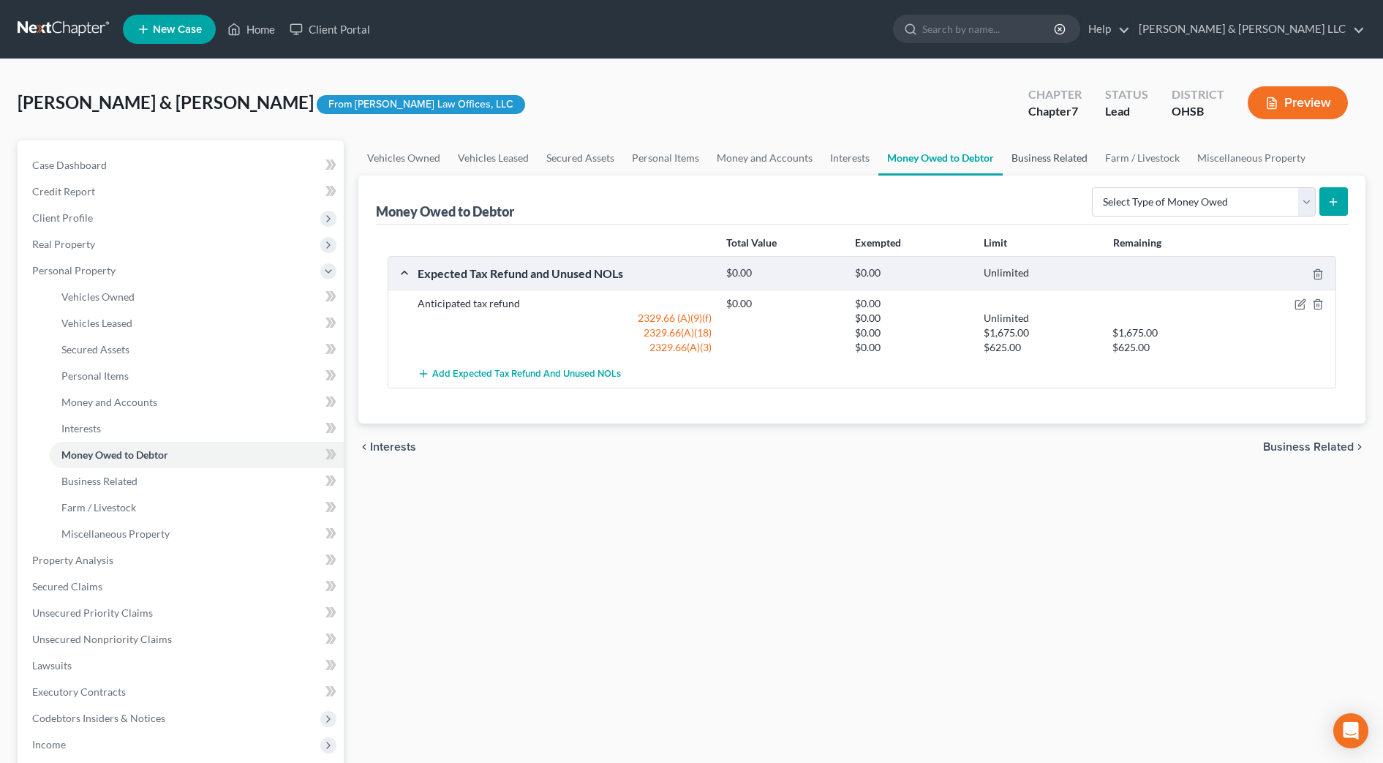
click at [1070, 155] on link "Business Related" at bounding box center [1050, 157] width 94 height 35
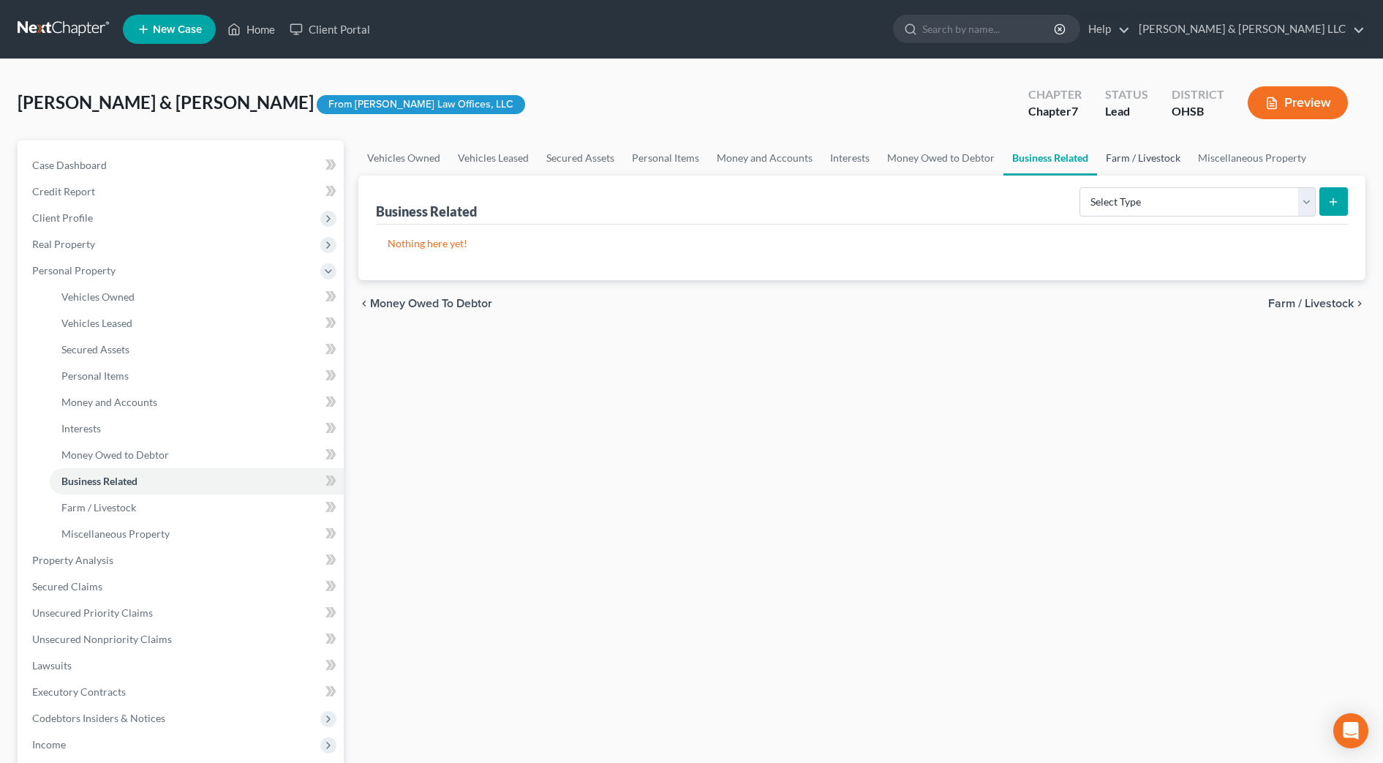
click at [1141, 154] on link "Farm / Livestock" at bounding box center [1143, 157] width 92 height 35
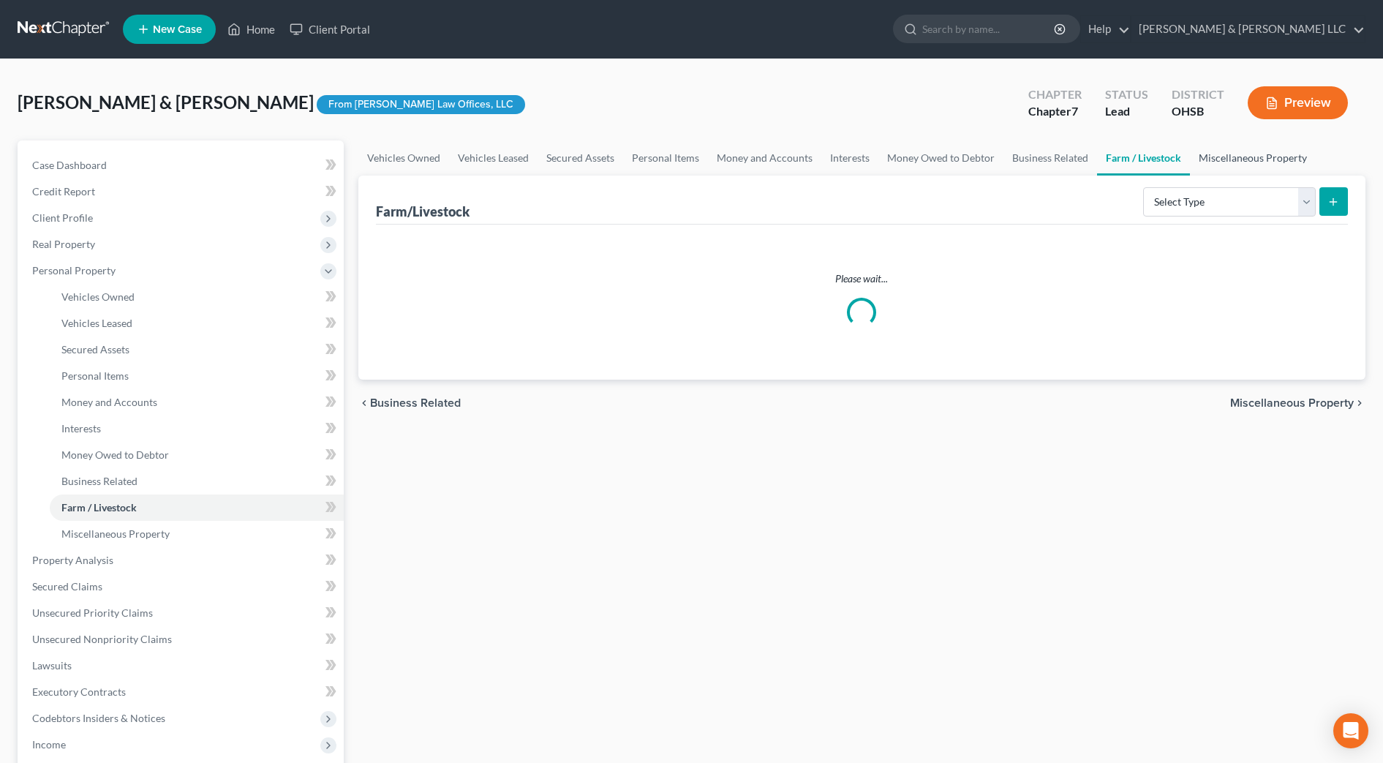
click at [1209, 154] on link "Miscellaneous Property" at bounding box center [1253, 157] width 126 height 35
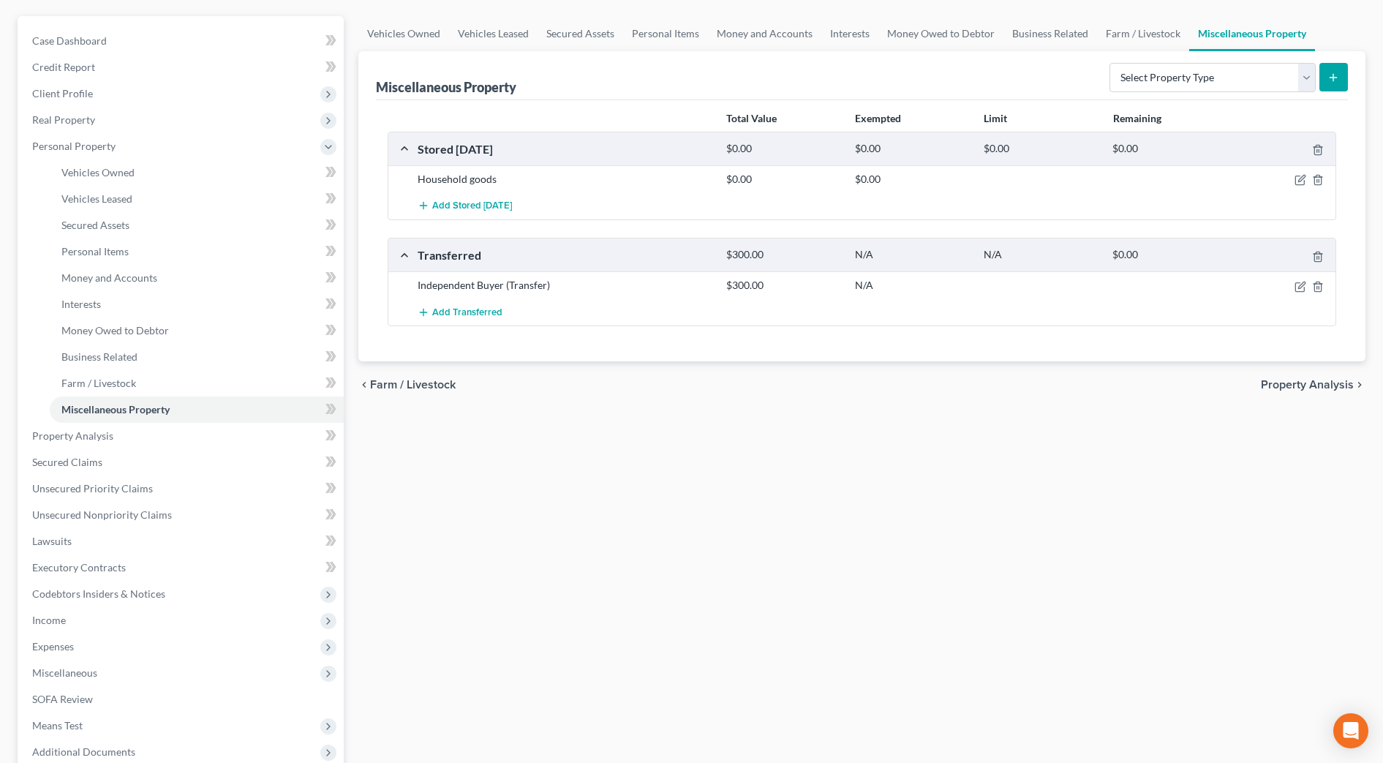
scroll to position [274, 0]
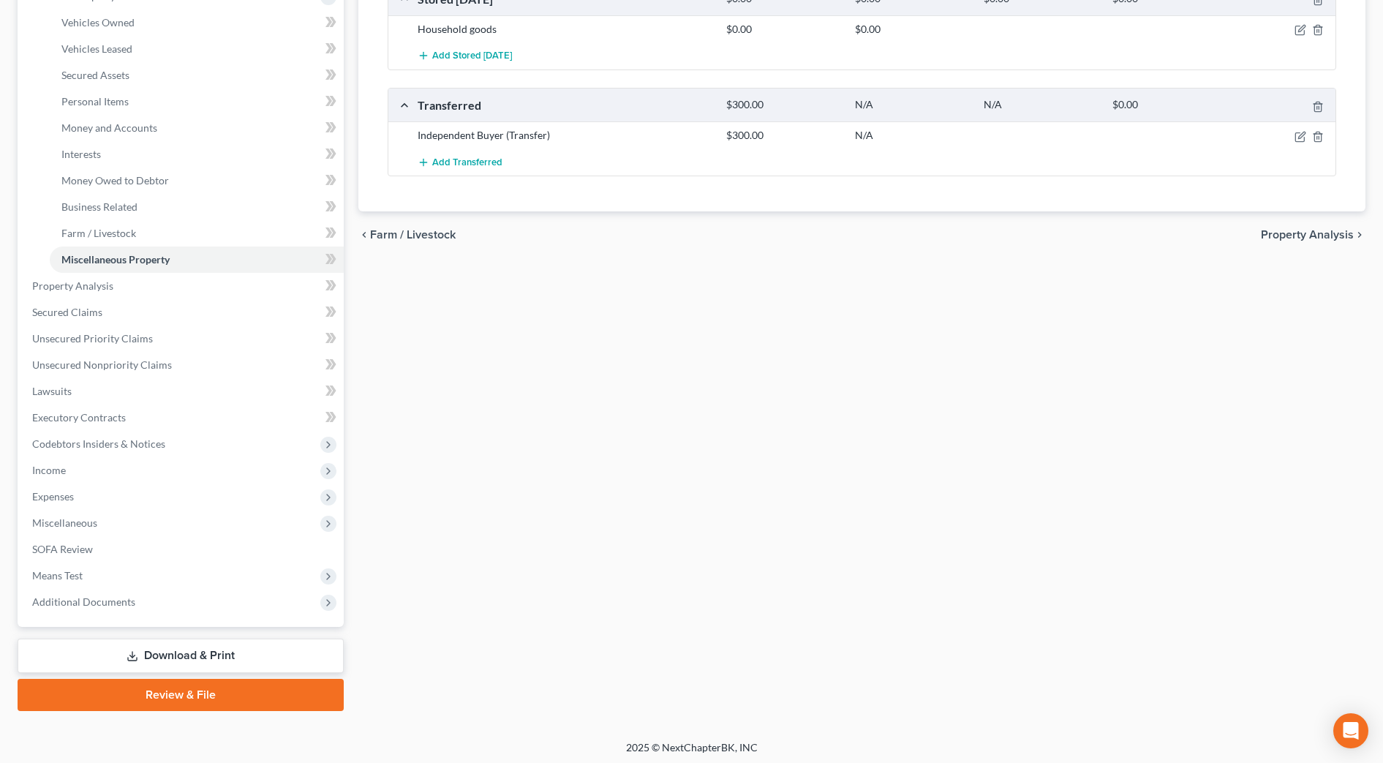
click at [1309, 242] on div "chevron_left Farm / Livestock Property Analysis chevron_right" at bounding box center [861, 234] width 1007 height 47
click at [1310, 236] on span "Property Analysis" at bounding box center [1307, 235] width 93 height 12
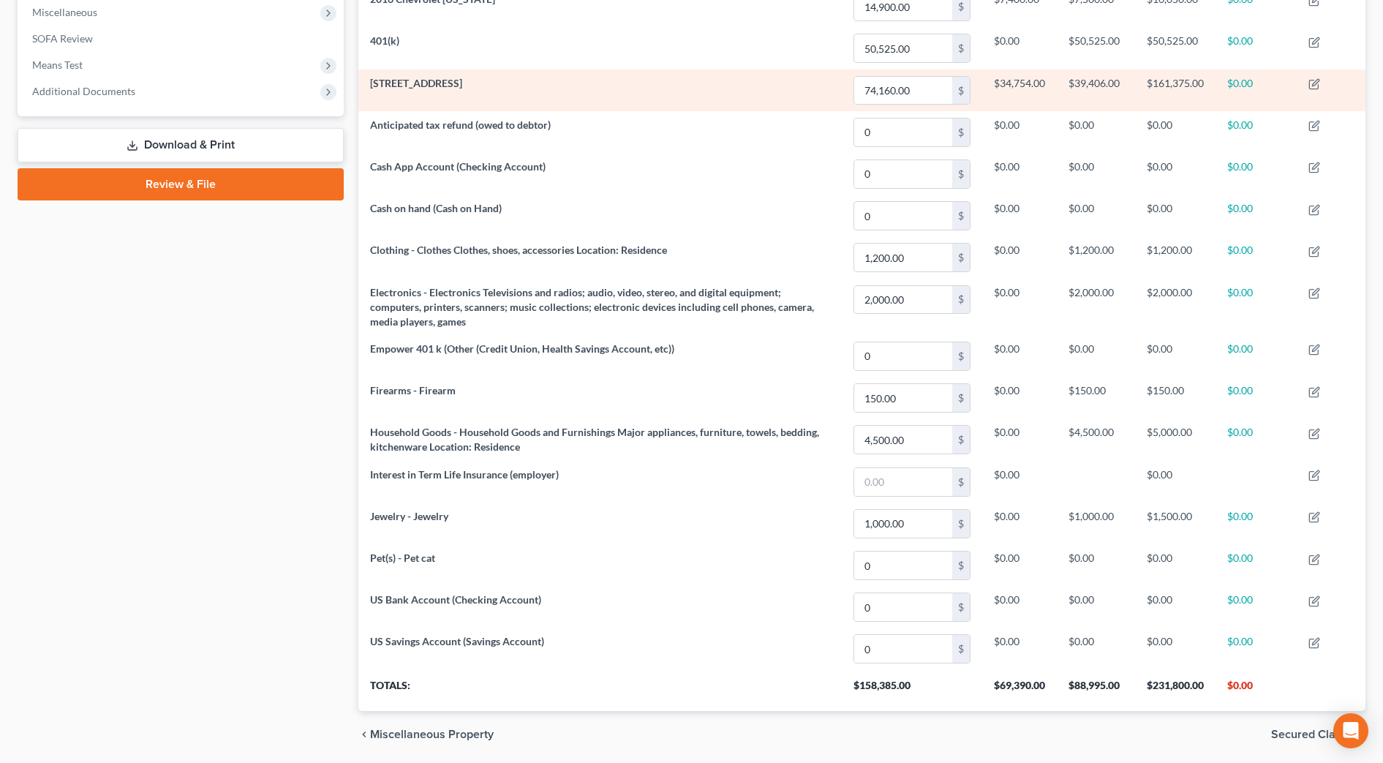
scroll to position [549, 0]
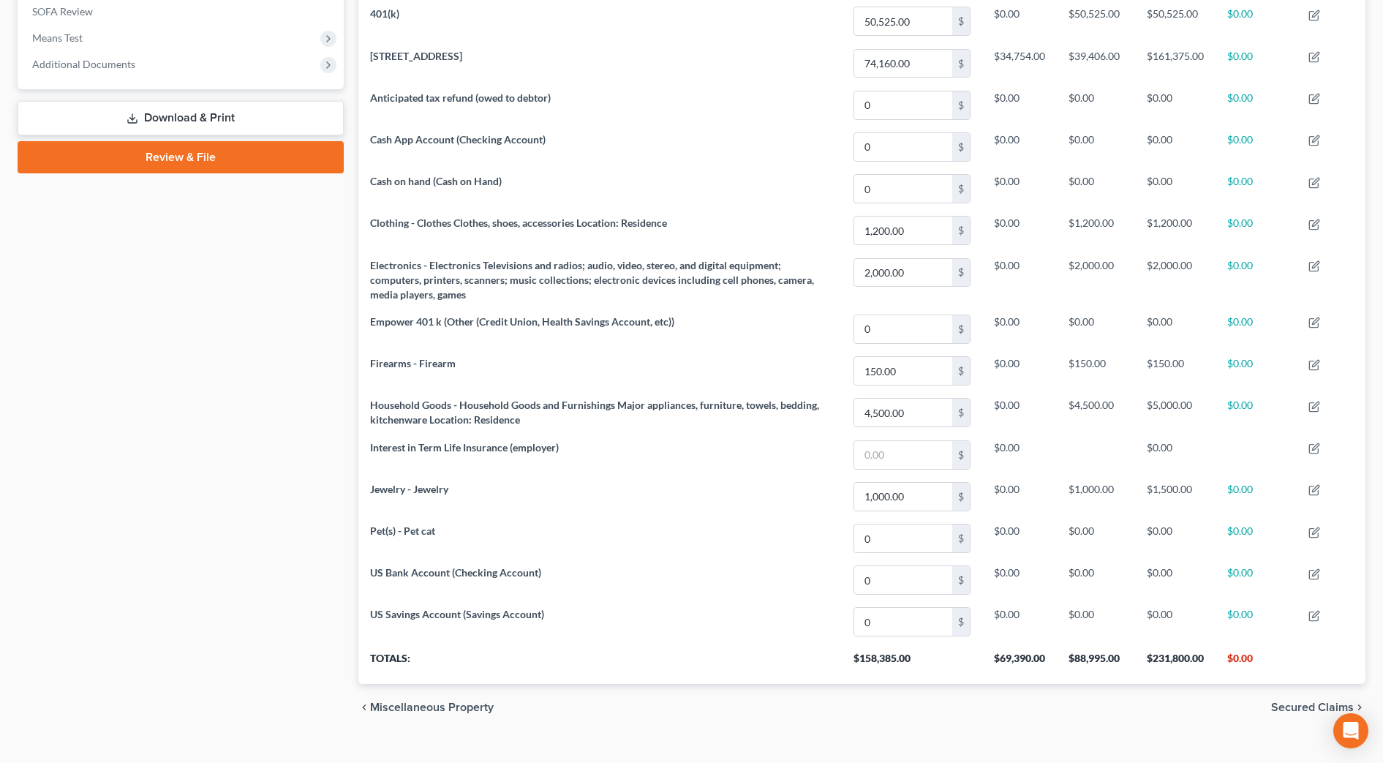
click at [1299, 710] on span "Secured Claims" at bounding box center [1312, 708] width 83 height 12
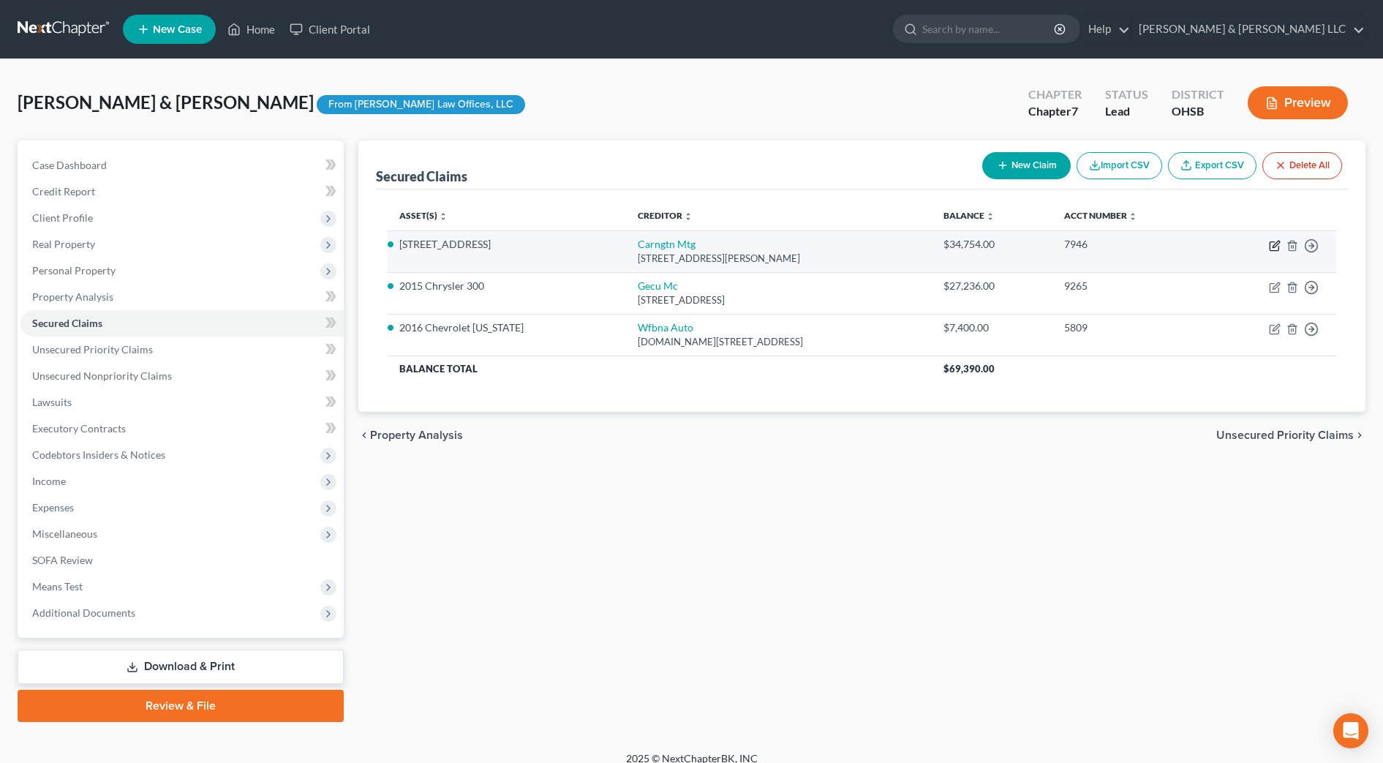
click at [1277, 245] on icon "button" at bounding box center [1276, 244] width 7 height 7
select select "4"
select select "3"
select select "2"
select select "1"
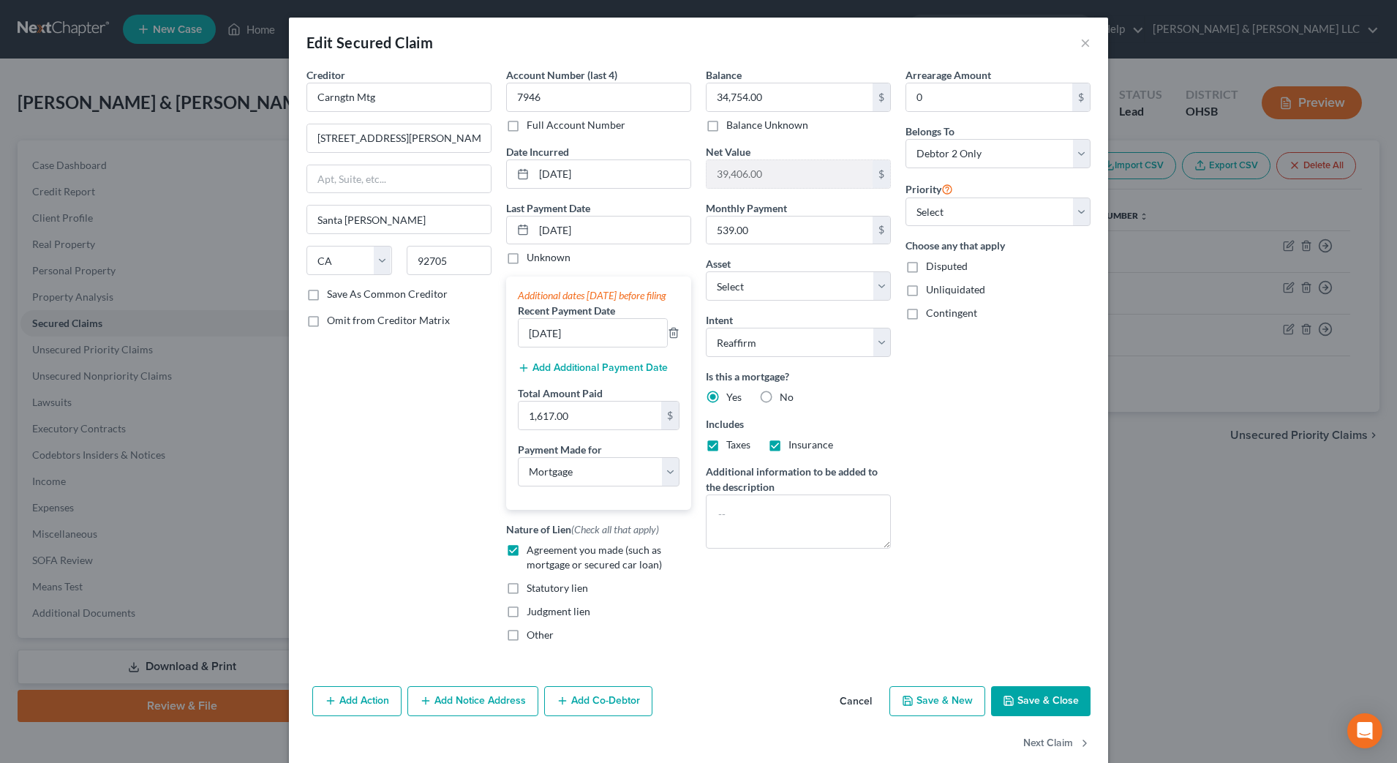
click at [990, 378] on div "Arrearage Amount 0 $ Belongs To * Select Debtor 1 Only Debtor 2 Only Debtor 1 A…" at bounding box center [998, 360] width 200 height 587
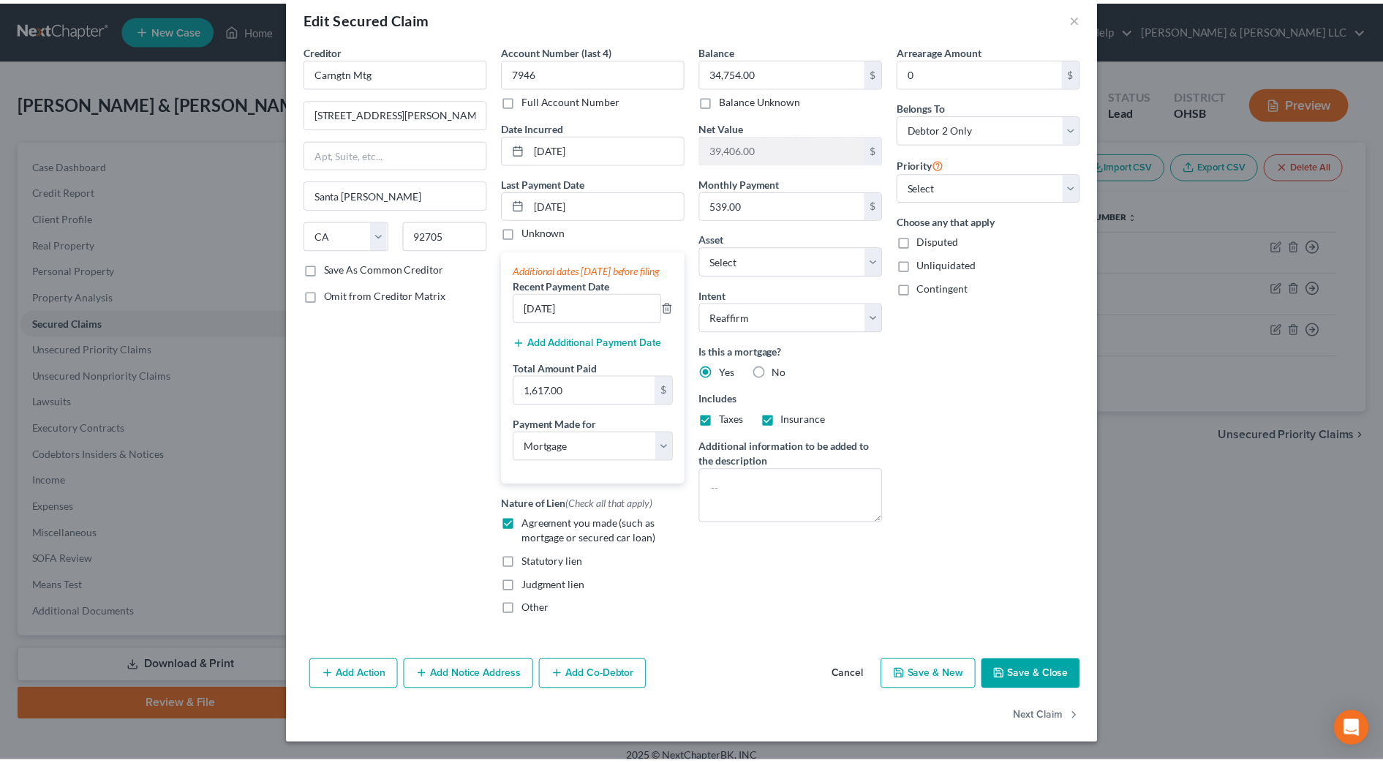
scroll to position [40, 0]
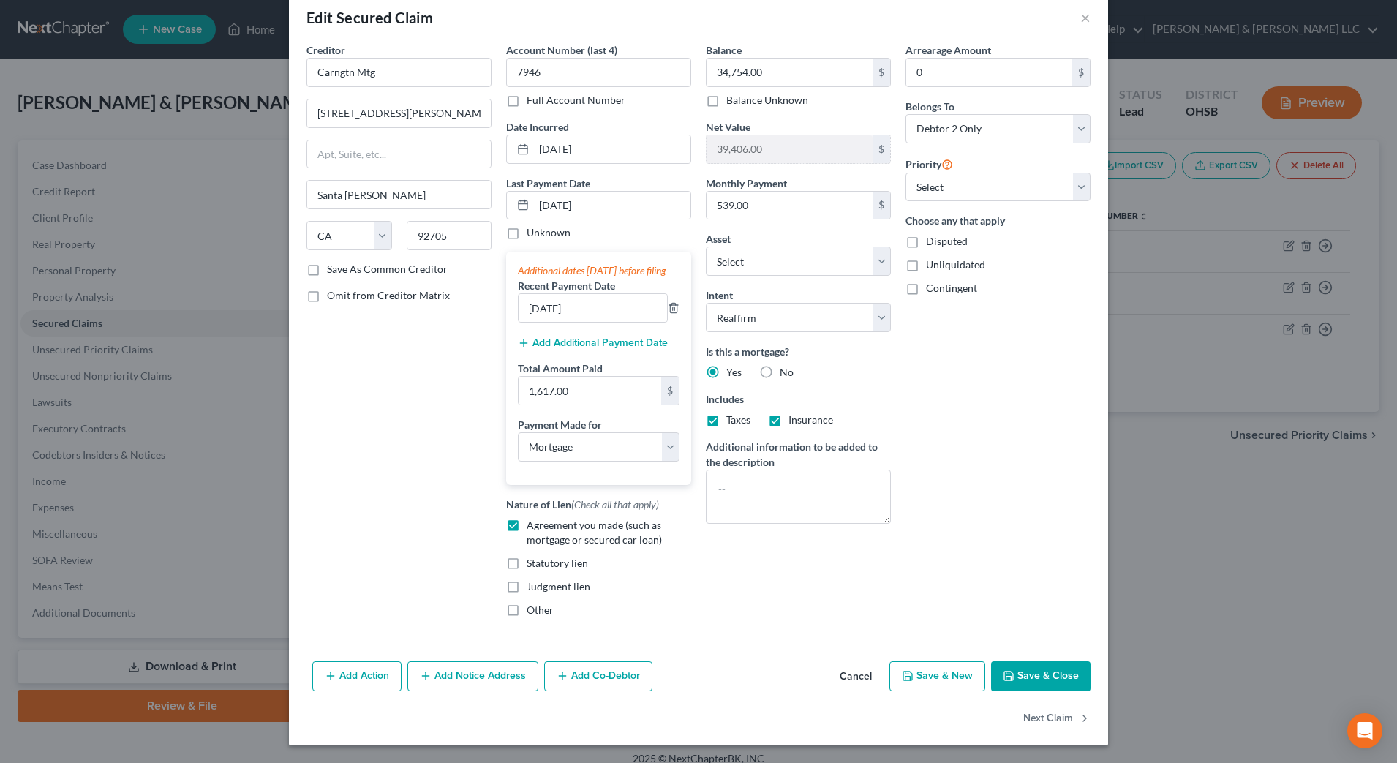
drag, startPoint x: 854, startPoint y: 674, endPoint x: 481, endPoint y: 500, distance: 412.0
click at [857, 675] on button "Cancel" at bounding box center [856, 677] width 56 height 29
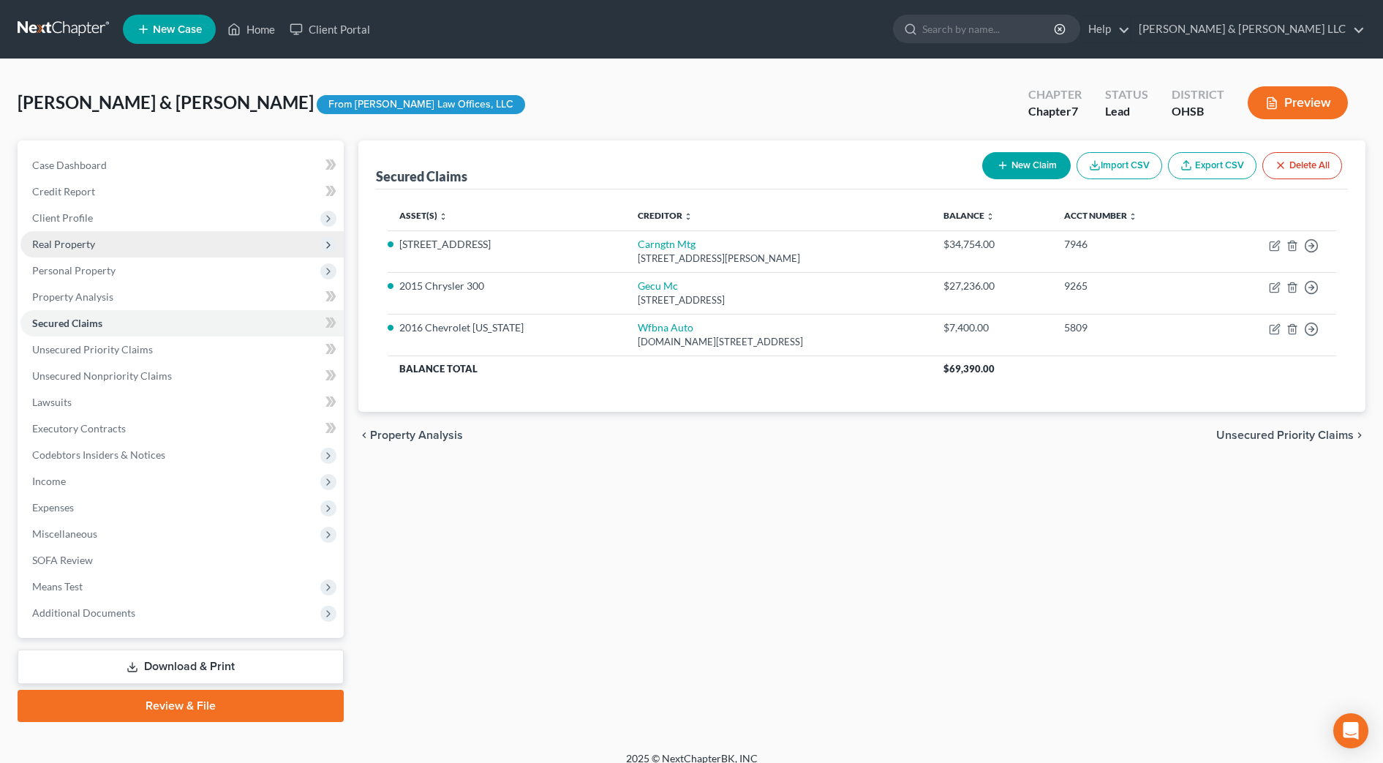
click at [50, 249] on span "Real Property" at bounding box center [63, 244] width 63 height 12
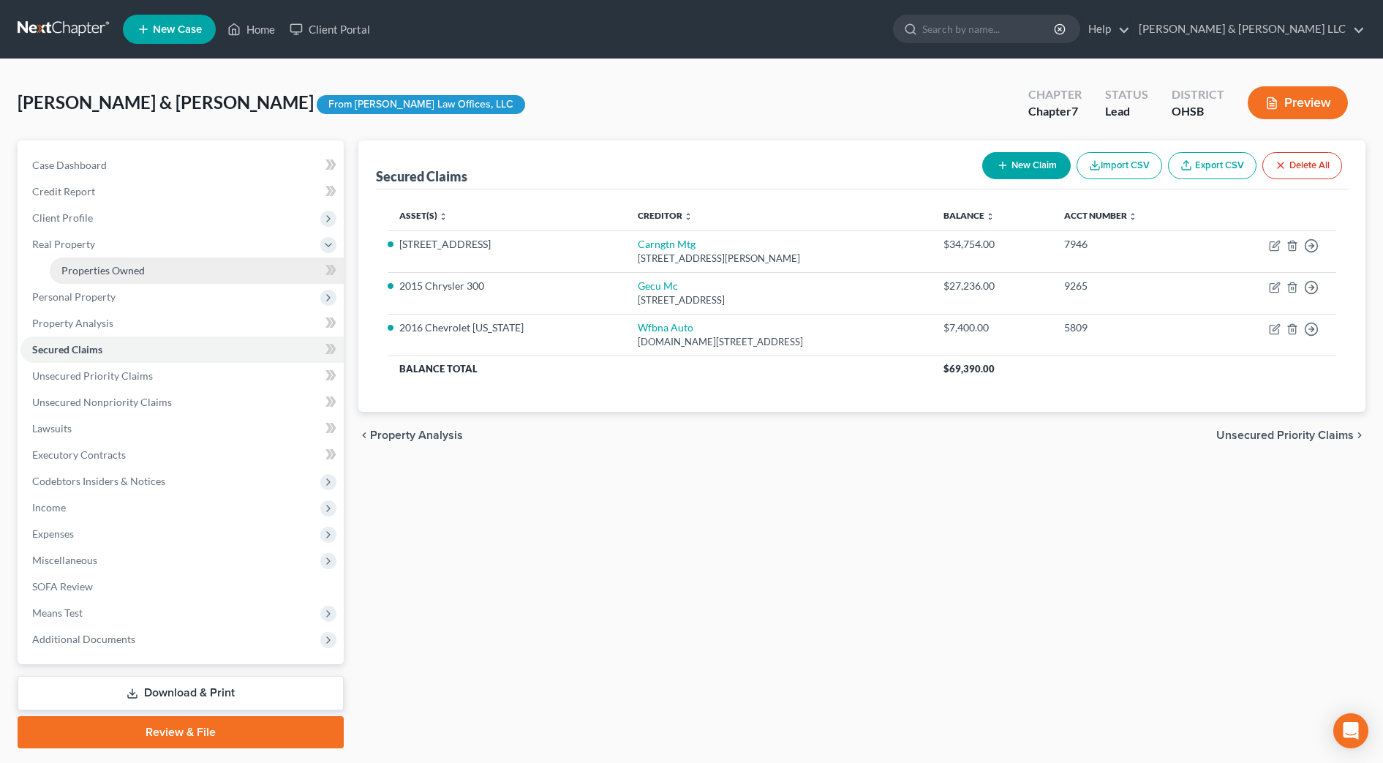
click at [83, 264] on span "Properties Owned" at bounding box center [102, 270] width 83 height 12
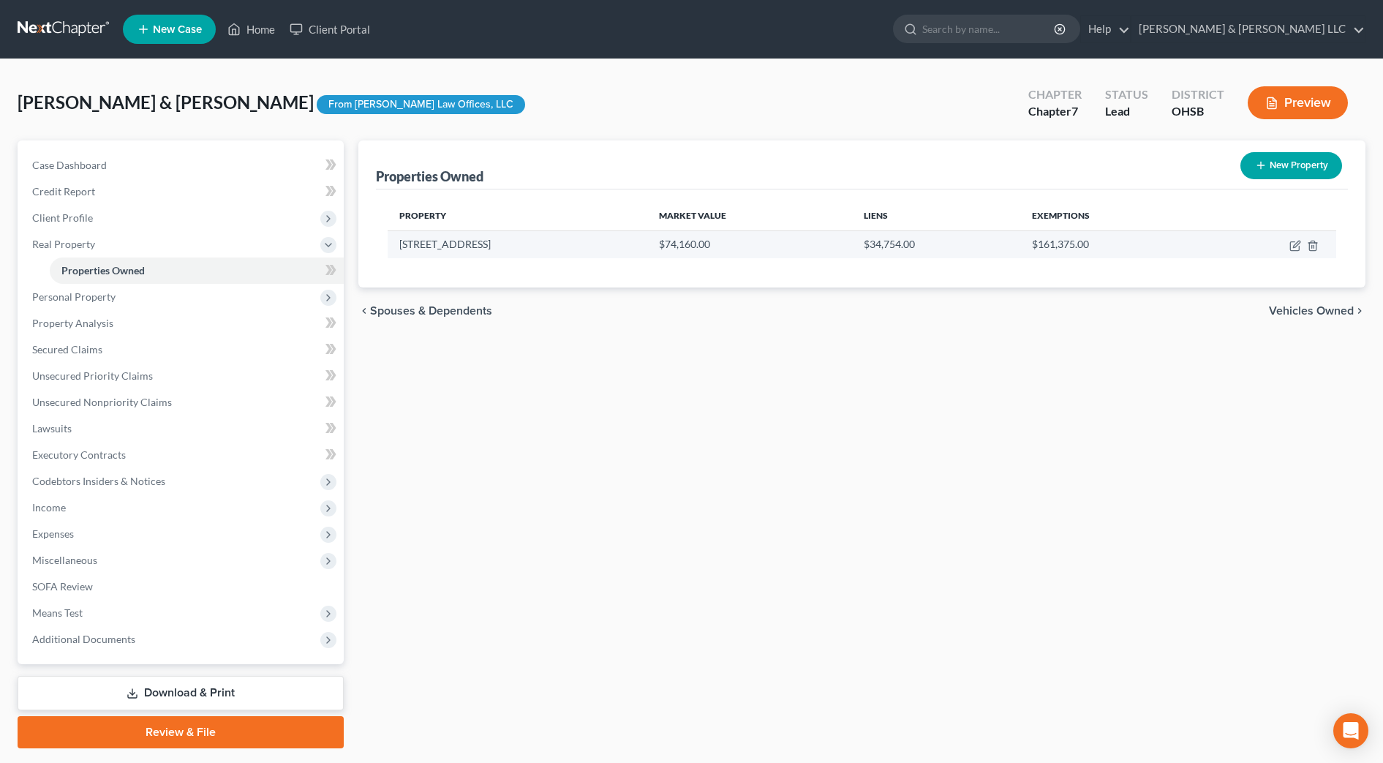
click at [1299, 252] on td at bounding box center [1270, 244] width 132 height 28
click at [1297, 247] on icon "button" at bounding box center [1296, 246] width 12 height 12
select select "36"
select select "1"
select select "0"
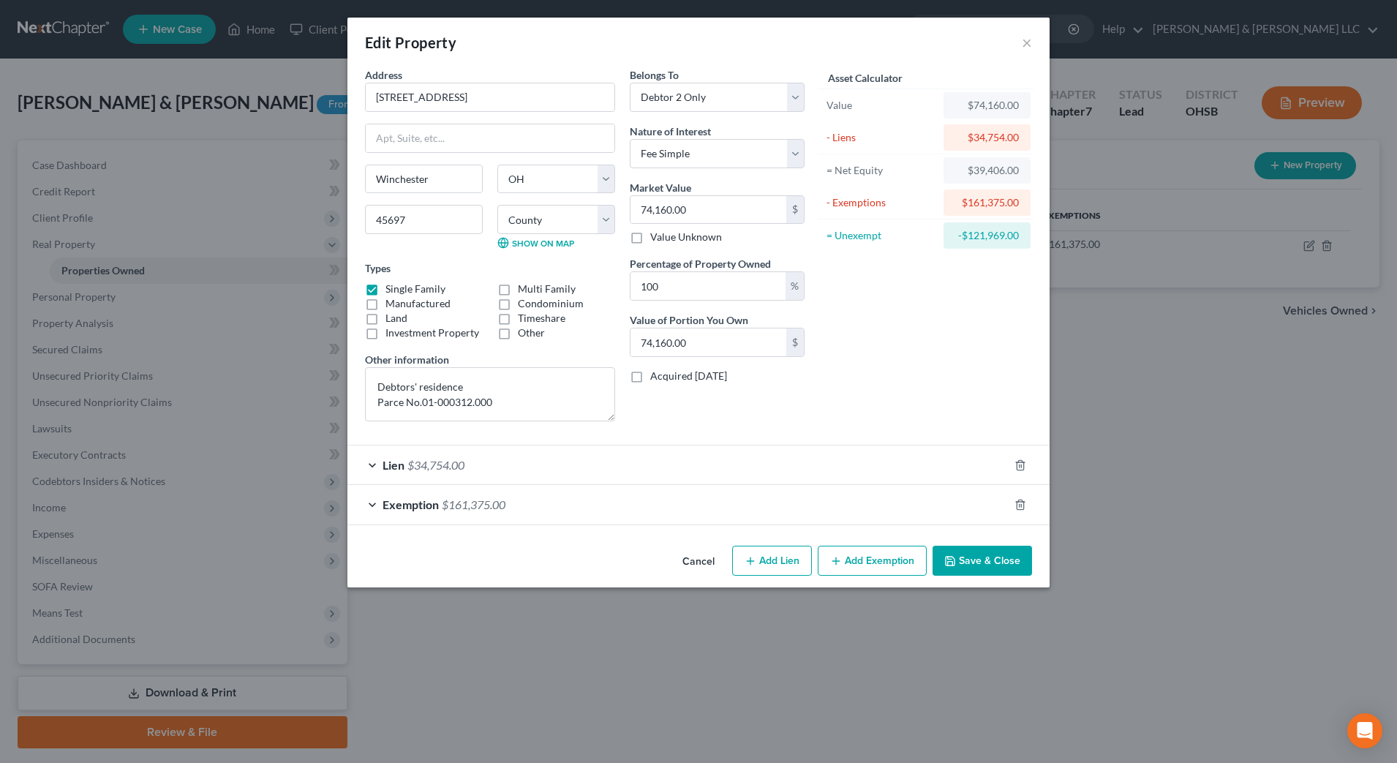
click at [966, 556] on button "Save & Close" at bounding box center [982, 561] width 99 height 31
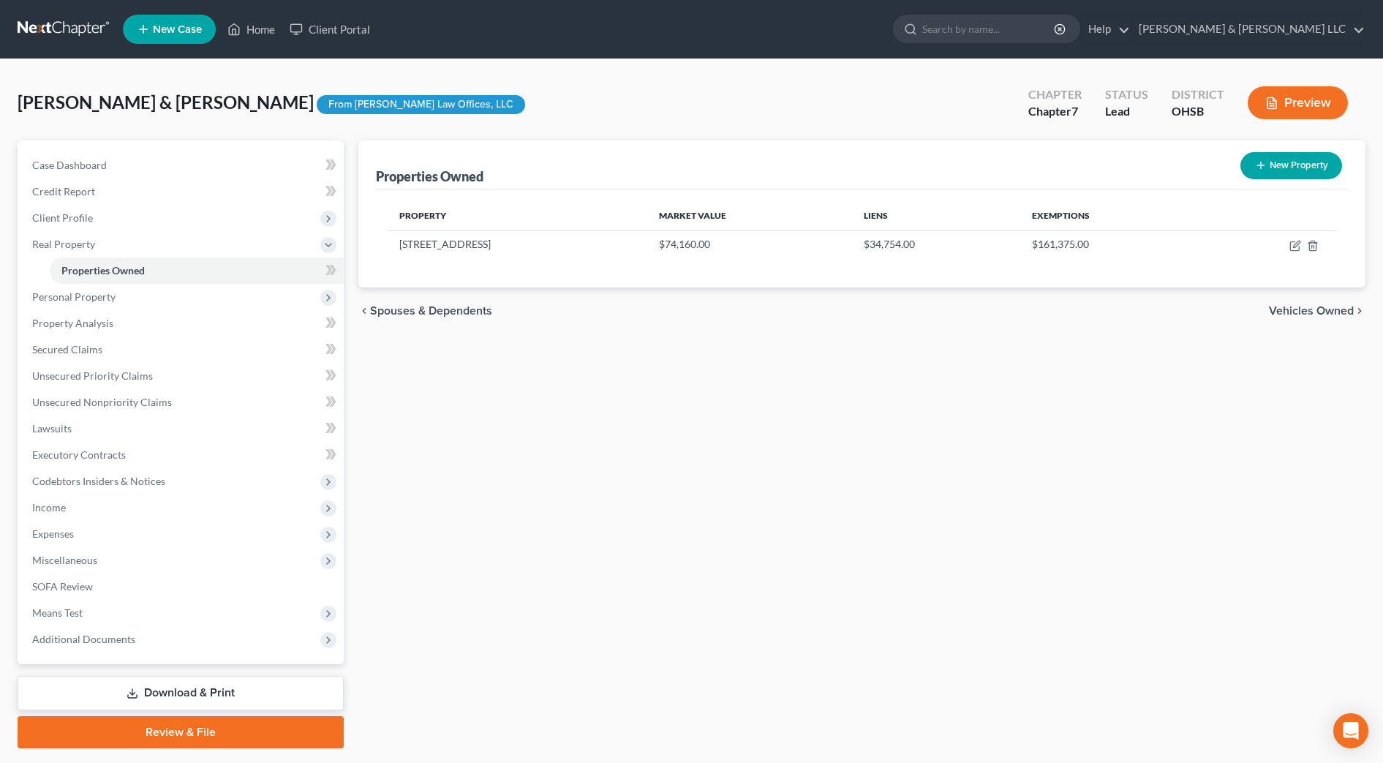
click at [863, 416] on div "Properties Owned New Property Property Market Value Liens Exemptions 6981 Decat…" at bounding box center [862, 444] width 1022 height 608
click at [206, 399] on link "Unsecured Nonpriority Claims" at bounding box center [181, 402] width 323 height 26
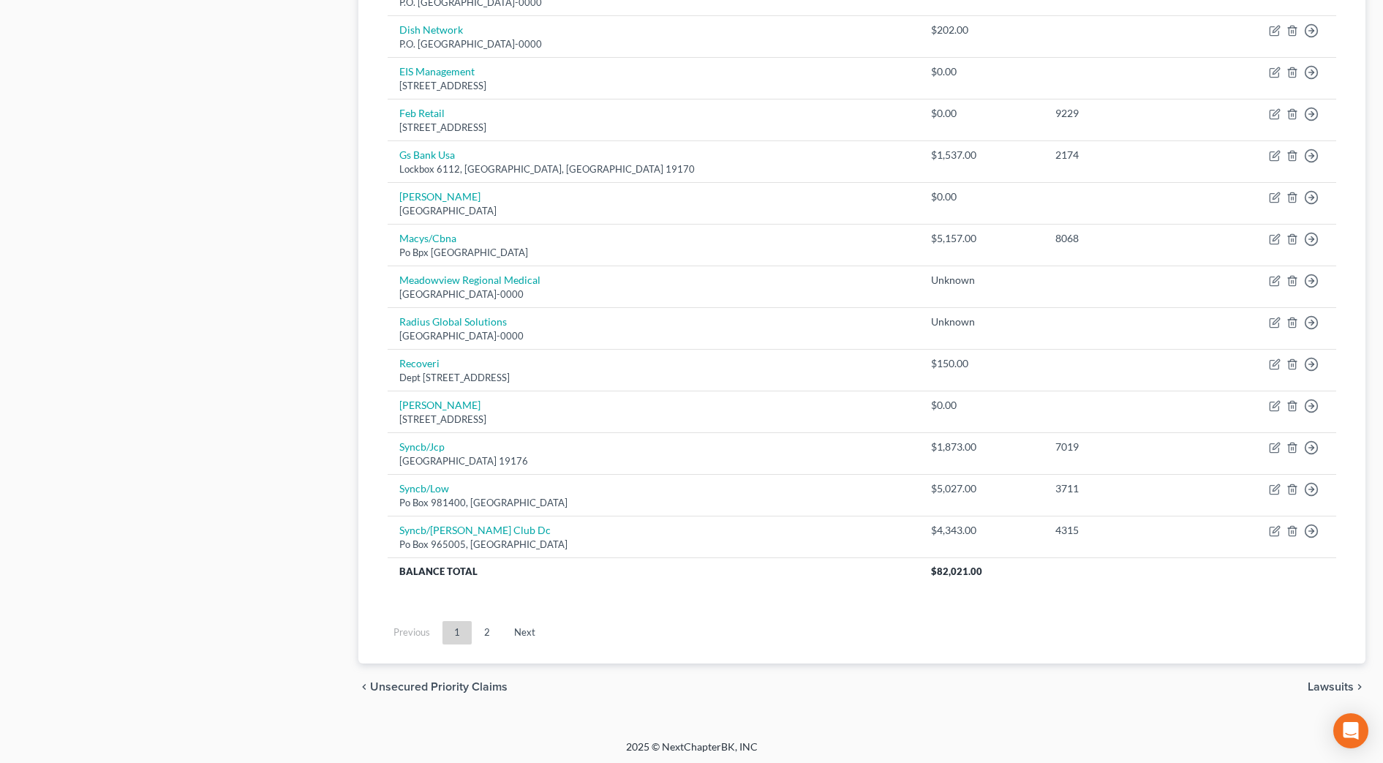
scroll to position [926, 0]
click at [508, 625] on link "Next" at bounding box center [525, 629] width 45 height 23
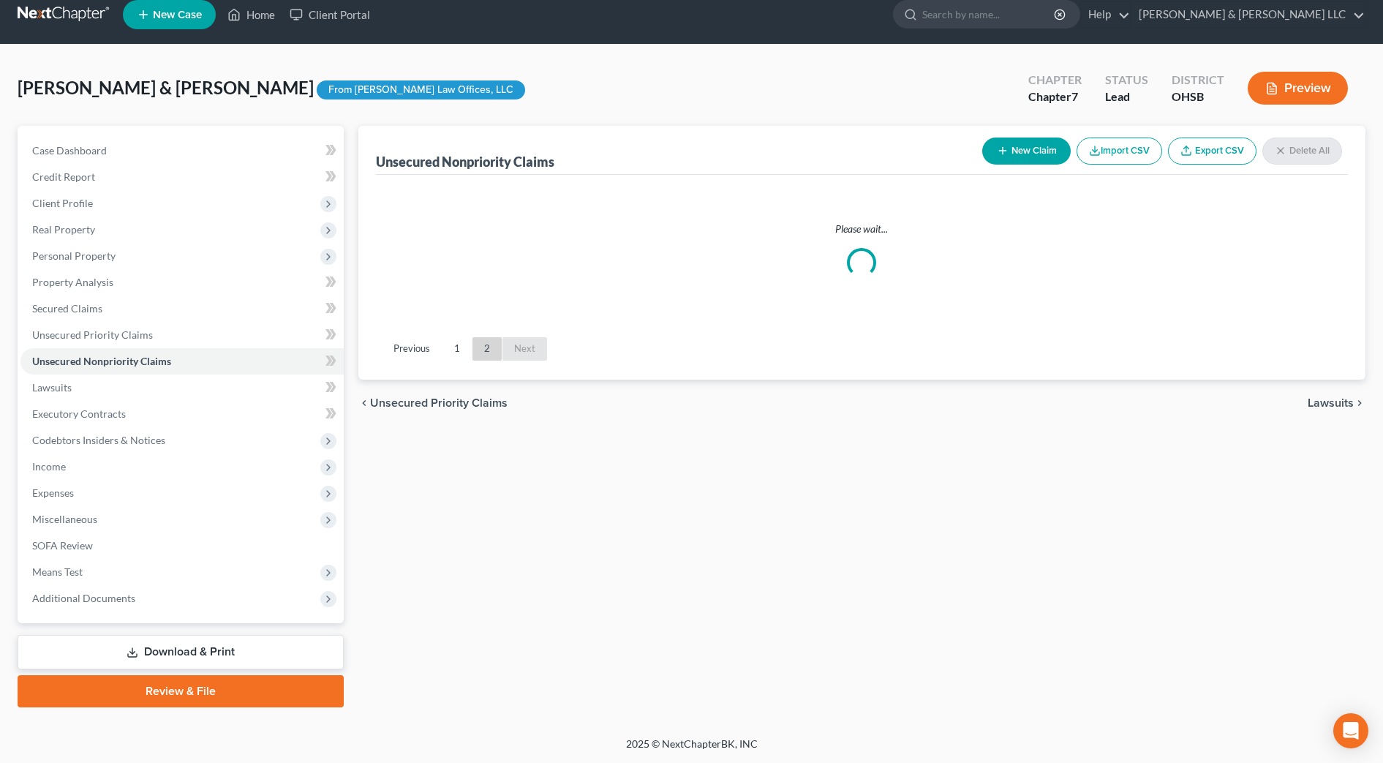
scroll to position [15, 0]
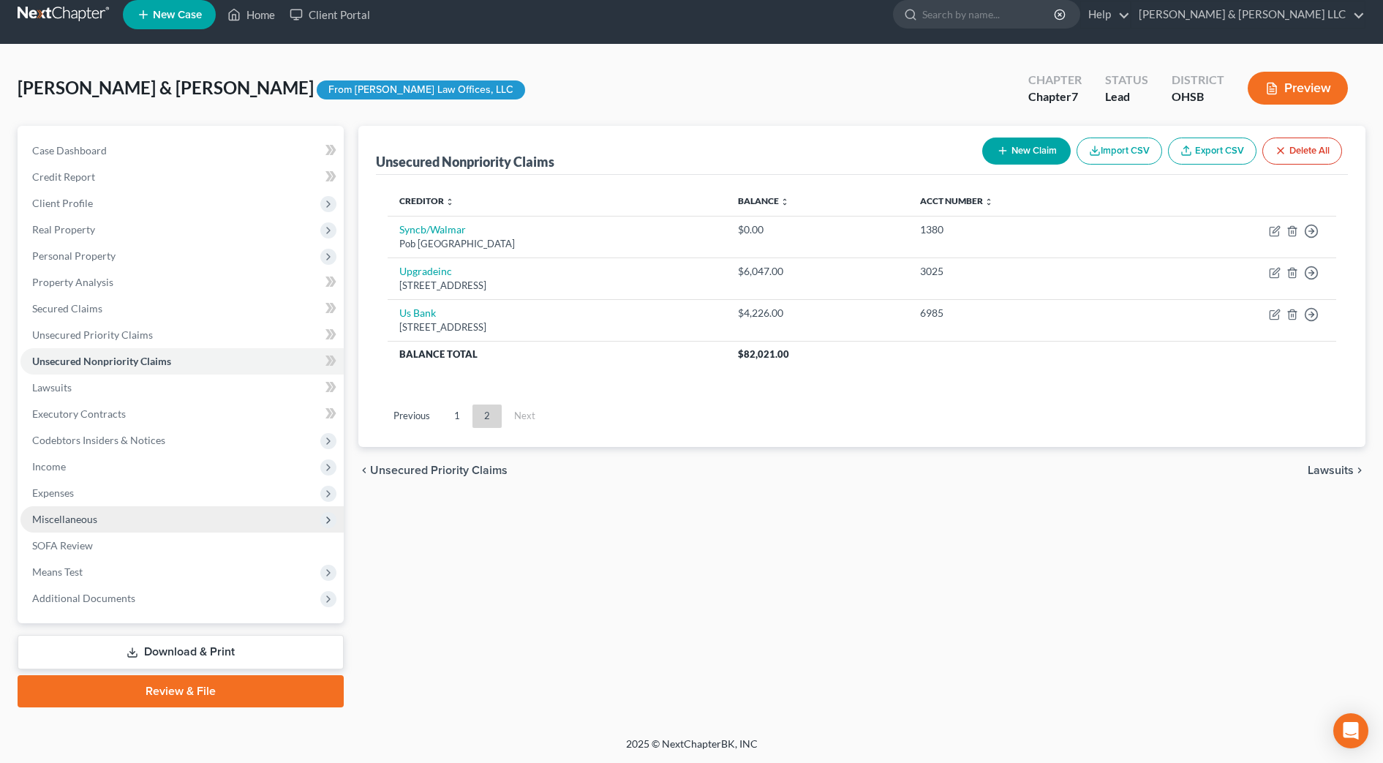
click at [115, 523] on span "Miscellaneous" at bounding box center [181, 519] width 323 height 26
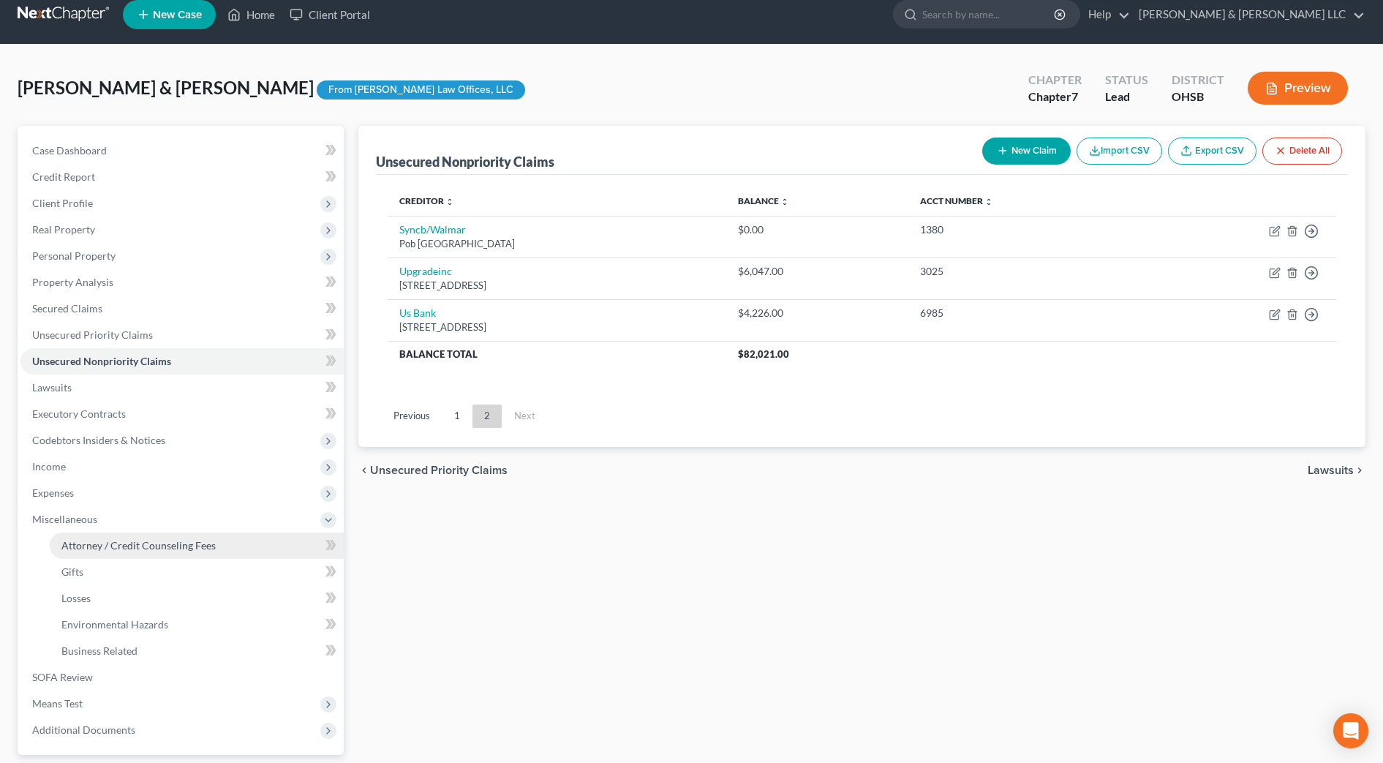
click at [119, 541] on span "Attorney / Credit Counseling Fees" at bounding box center [138, 545] width 154 height 12
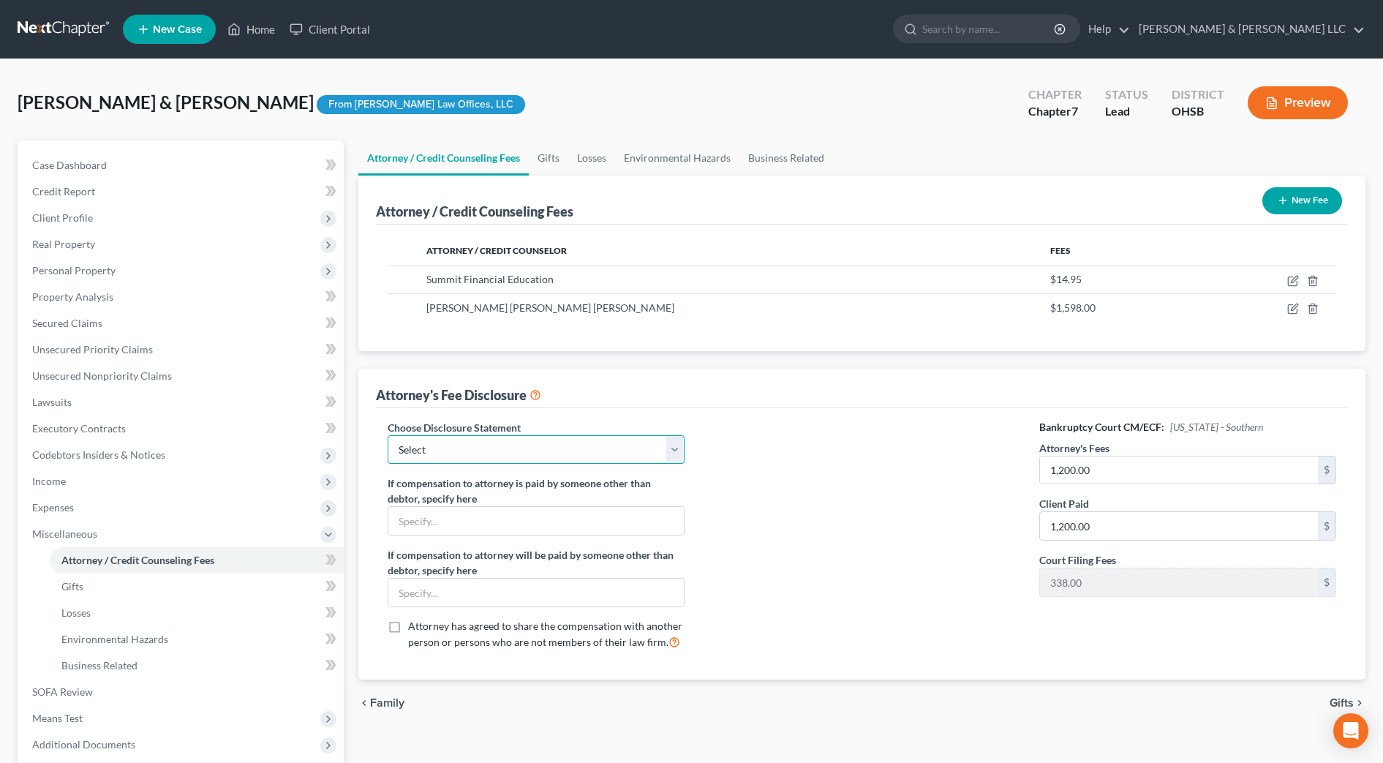
click at [432, 460] on select "Select Chapter 7 Chapter 13" at bounding box center [536, 449] width 297 height 29
select select "0"
click at [388, 435] on select "Select Chapter 7 Chapter 13" at bounding box center [536, 449] width 297 height 29
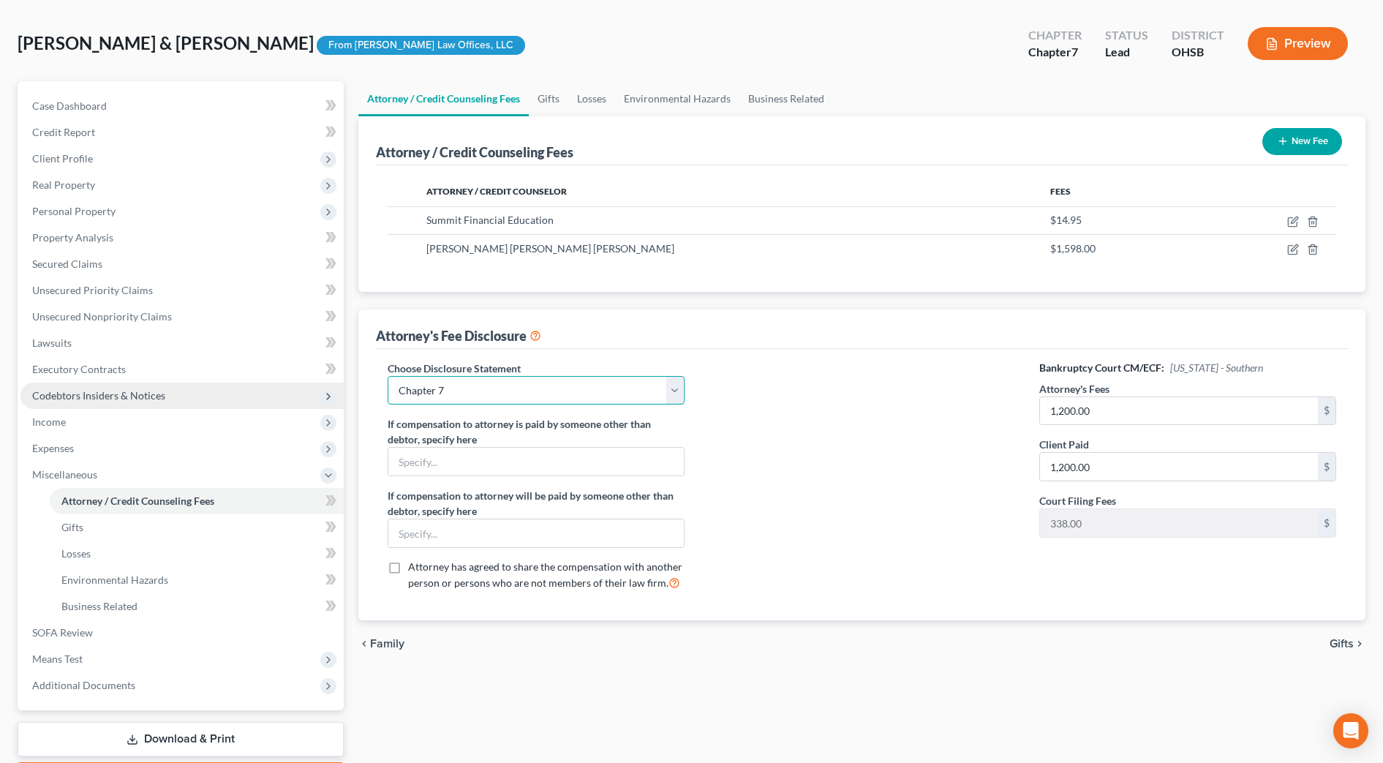
scroll to position [91, 0]
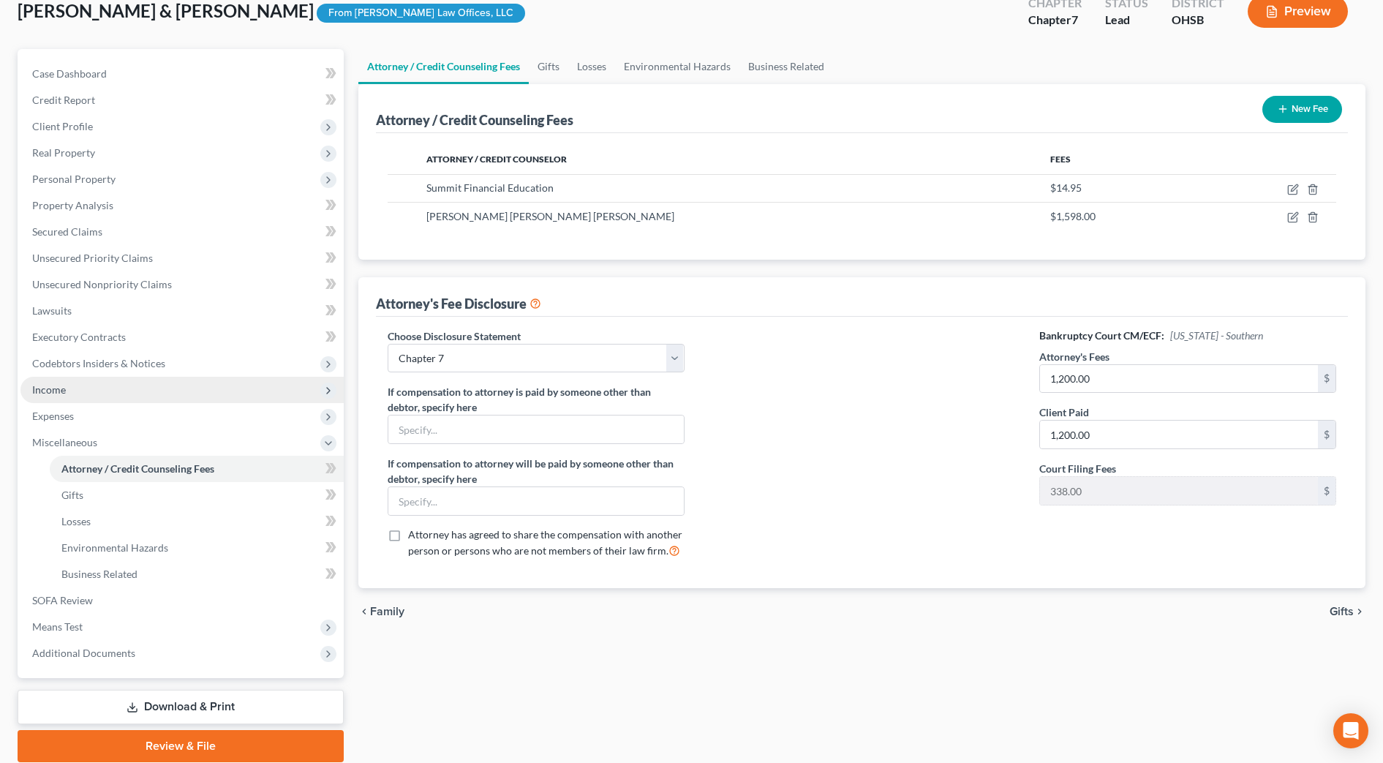
click at [52, 394] on span "Income" at bounding box center [49, 389] width 34 height 12
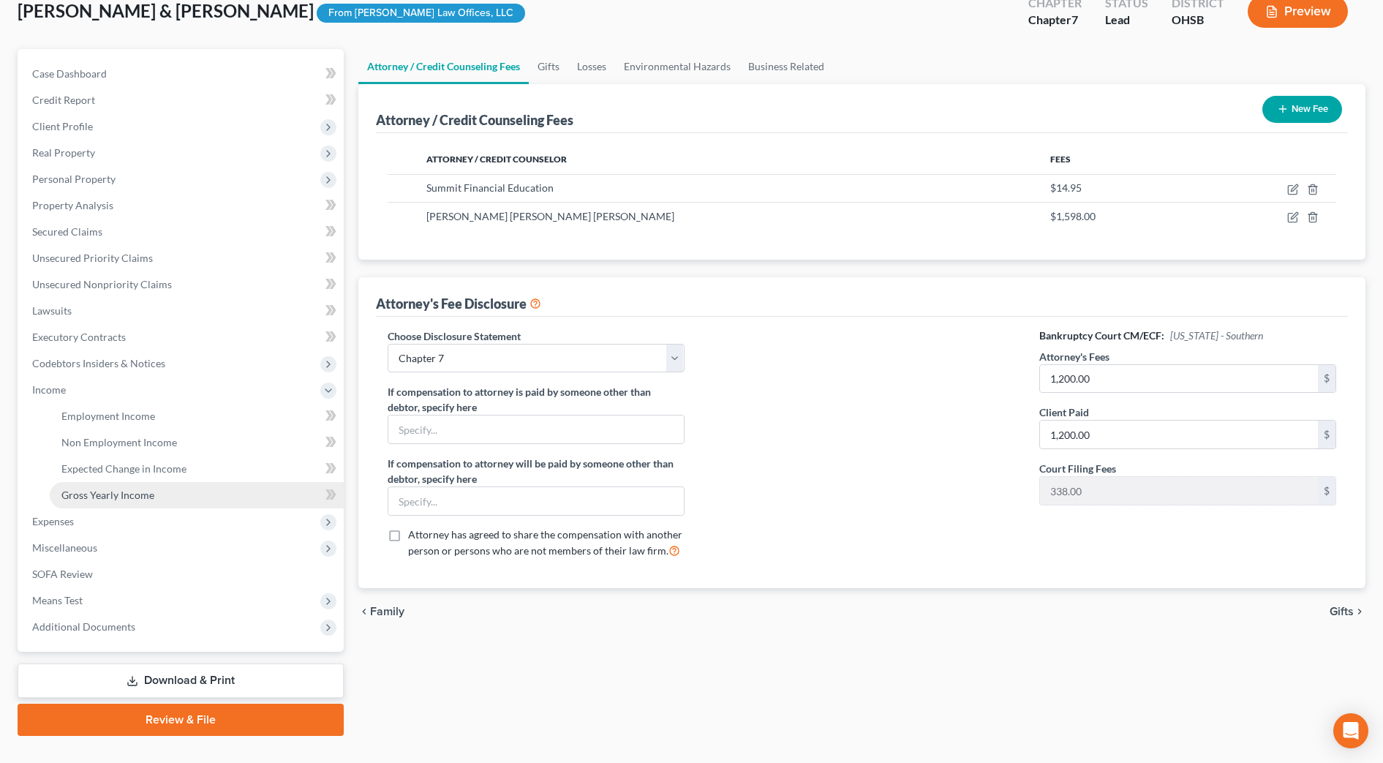
click at [129, 495] on span "Gross Yearly Income" at bounding box center [107, 495] width 93 height 12
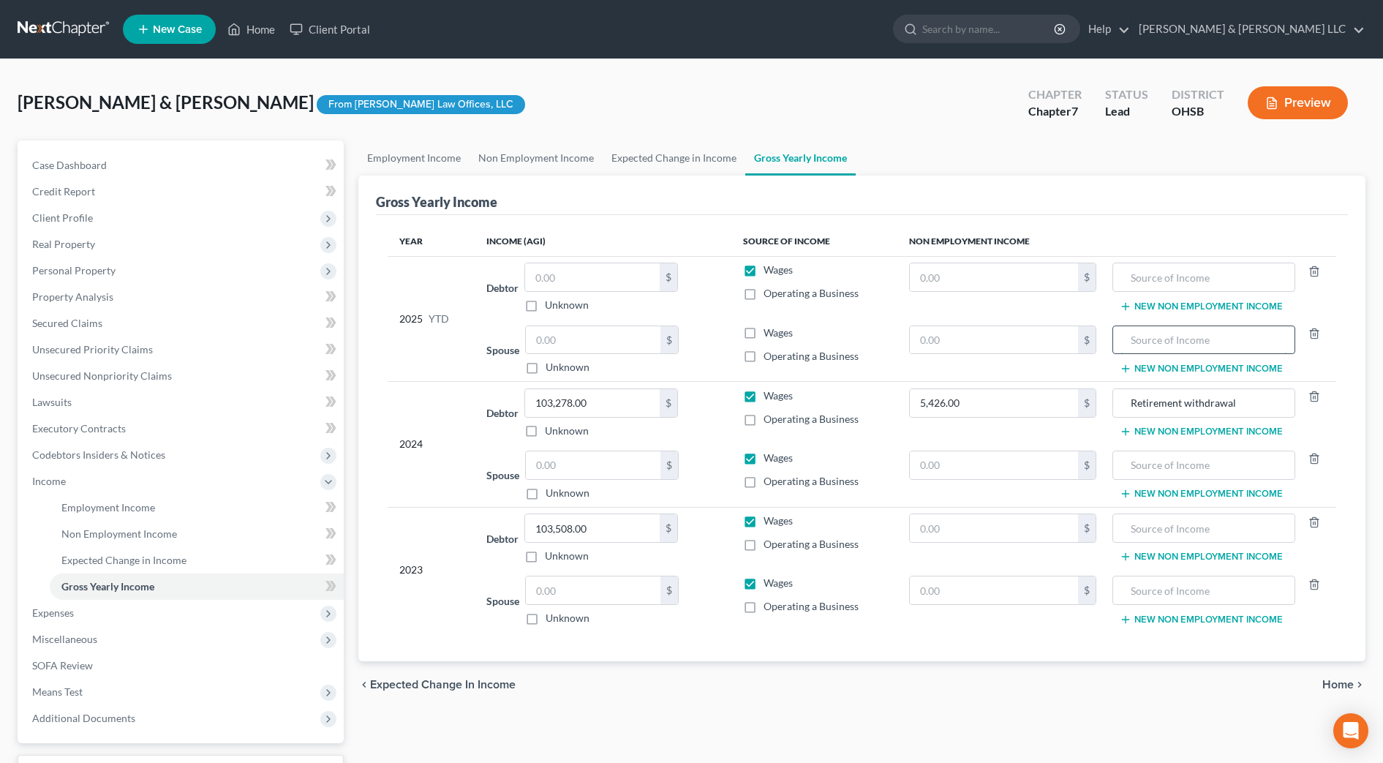
click at [1154, 343] on input "text" at bounding box center [1204, 340] width 167 height 28
click at [1127, 280] on input "text" at bounding box center [1204, 277] width 167 height 28
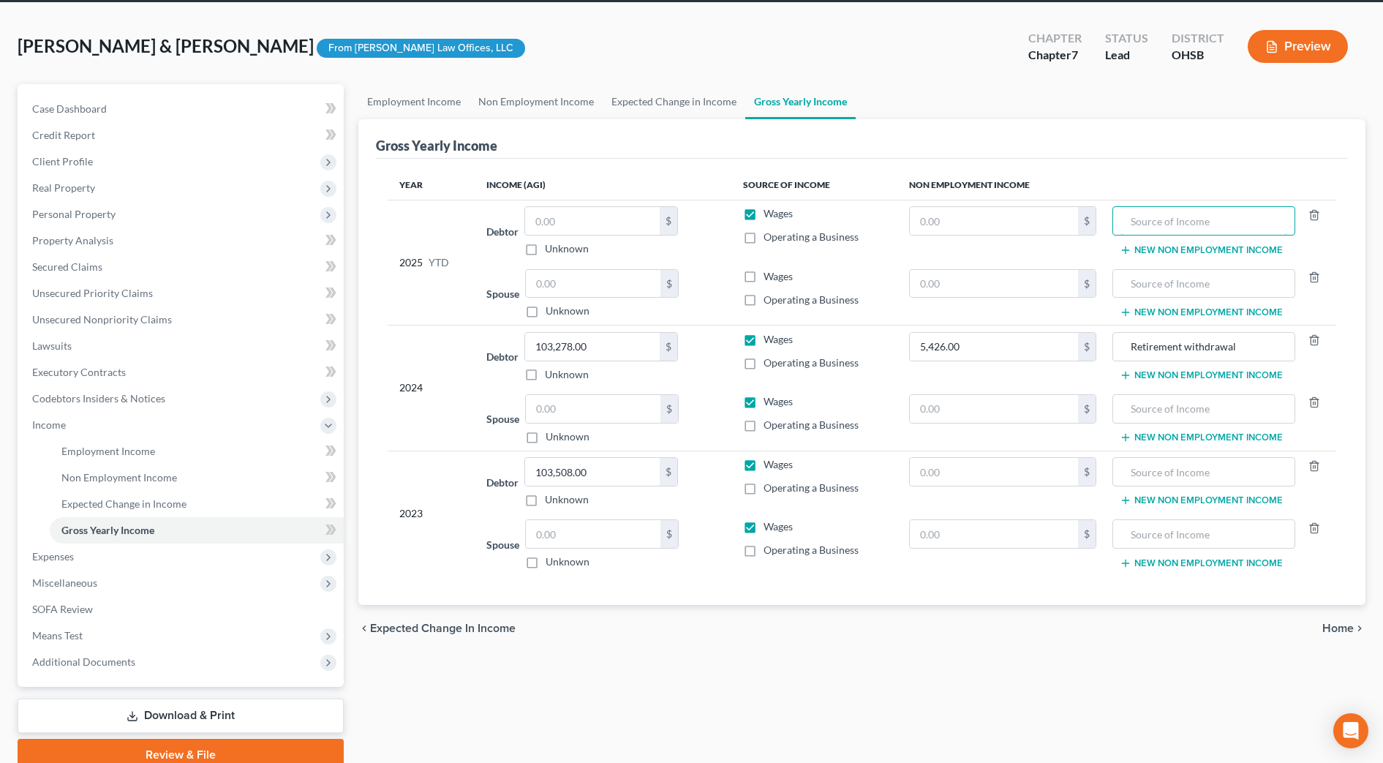
scroll to position [120, 0]
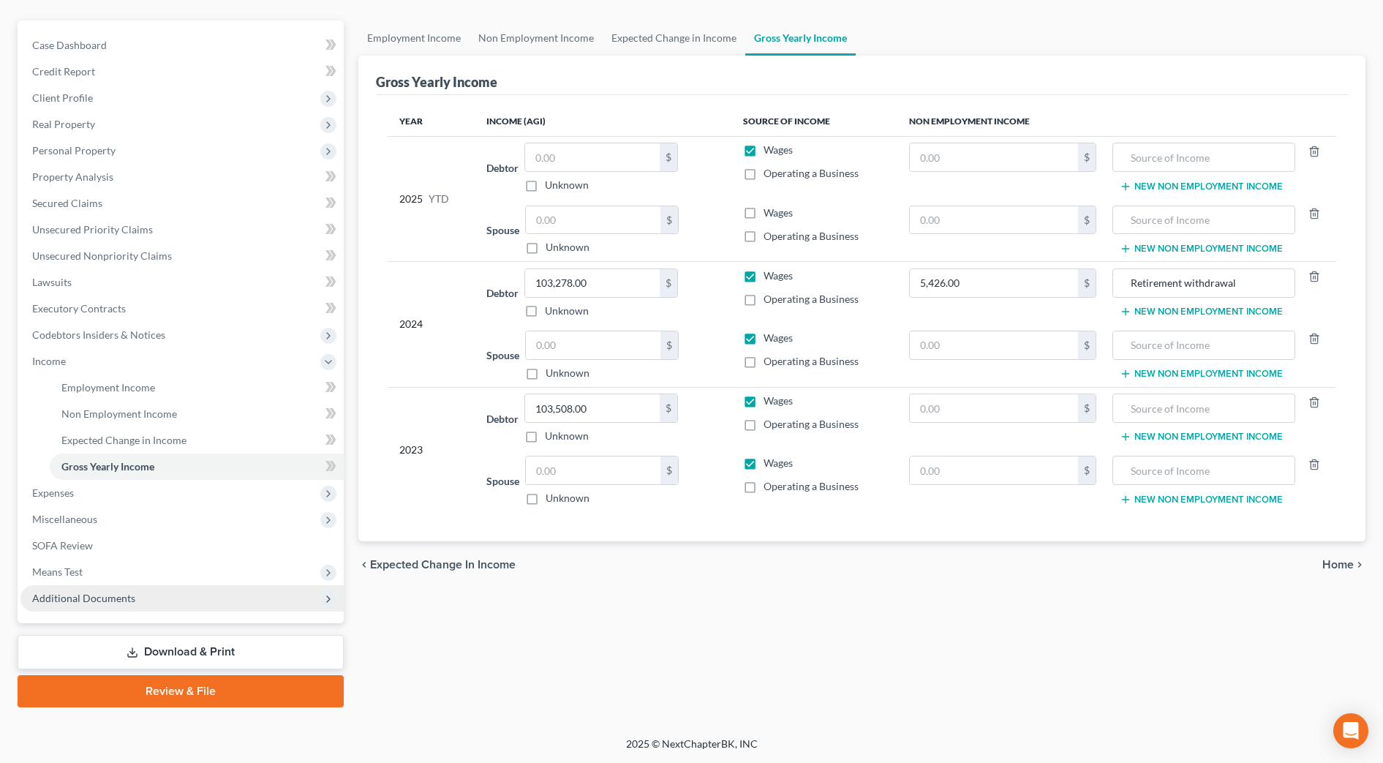
click at [165, 590] on span "Additional Documents" at bounding box center [181, 598] width 323 height 26
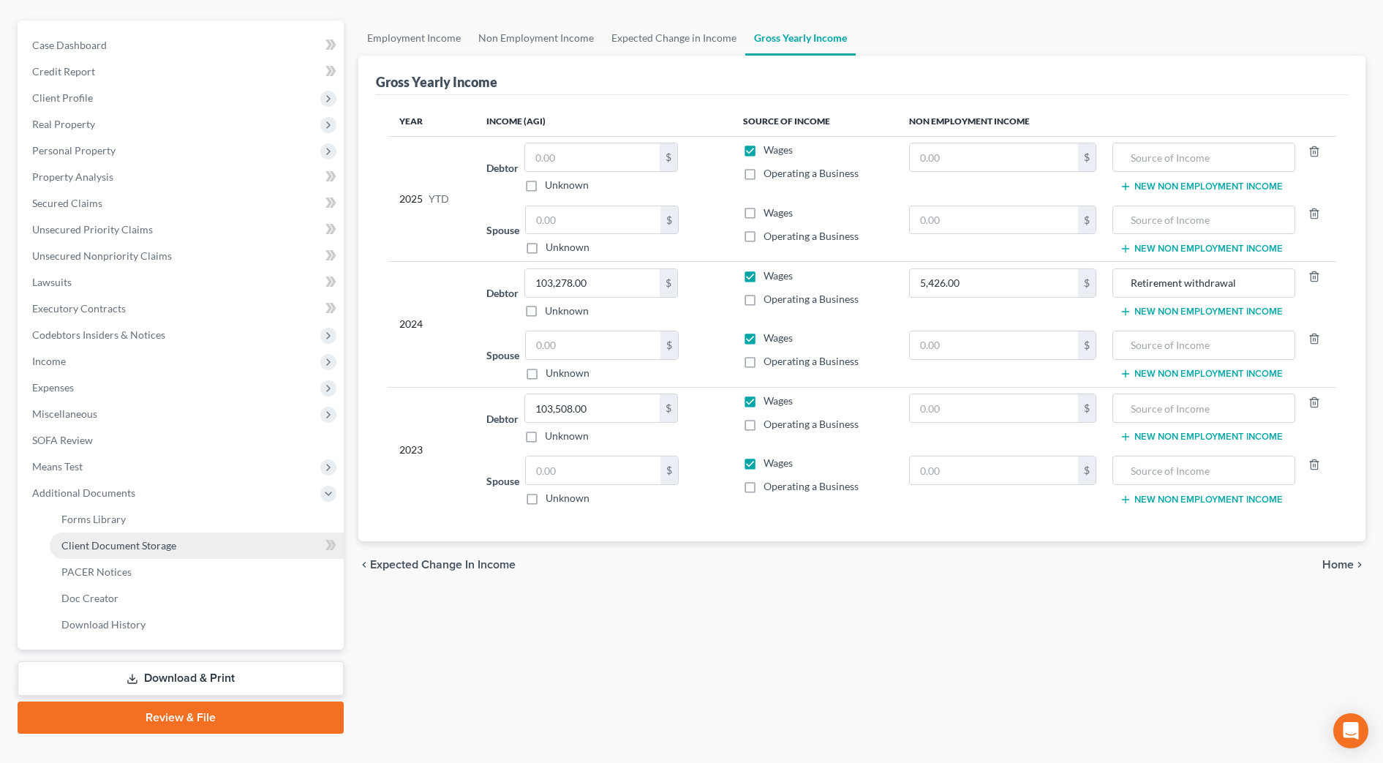
click at [175, 546] on link "Client Document Storage" at bounding box center [197, 546] width 294 height 26
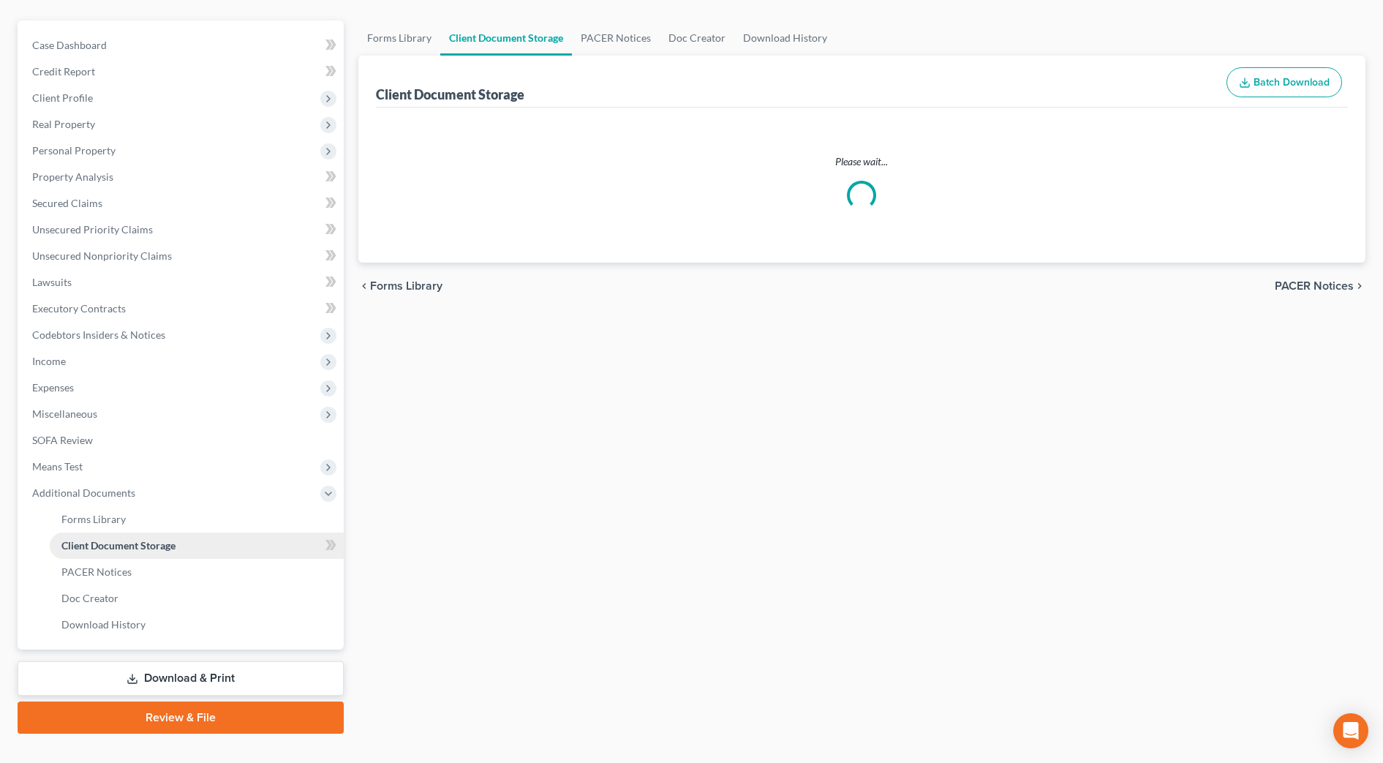
scroll to position [50, 0]
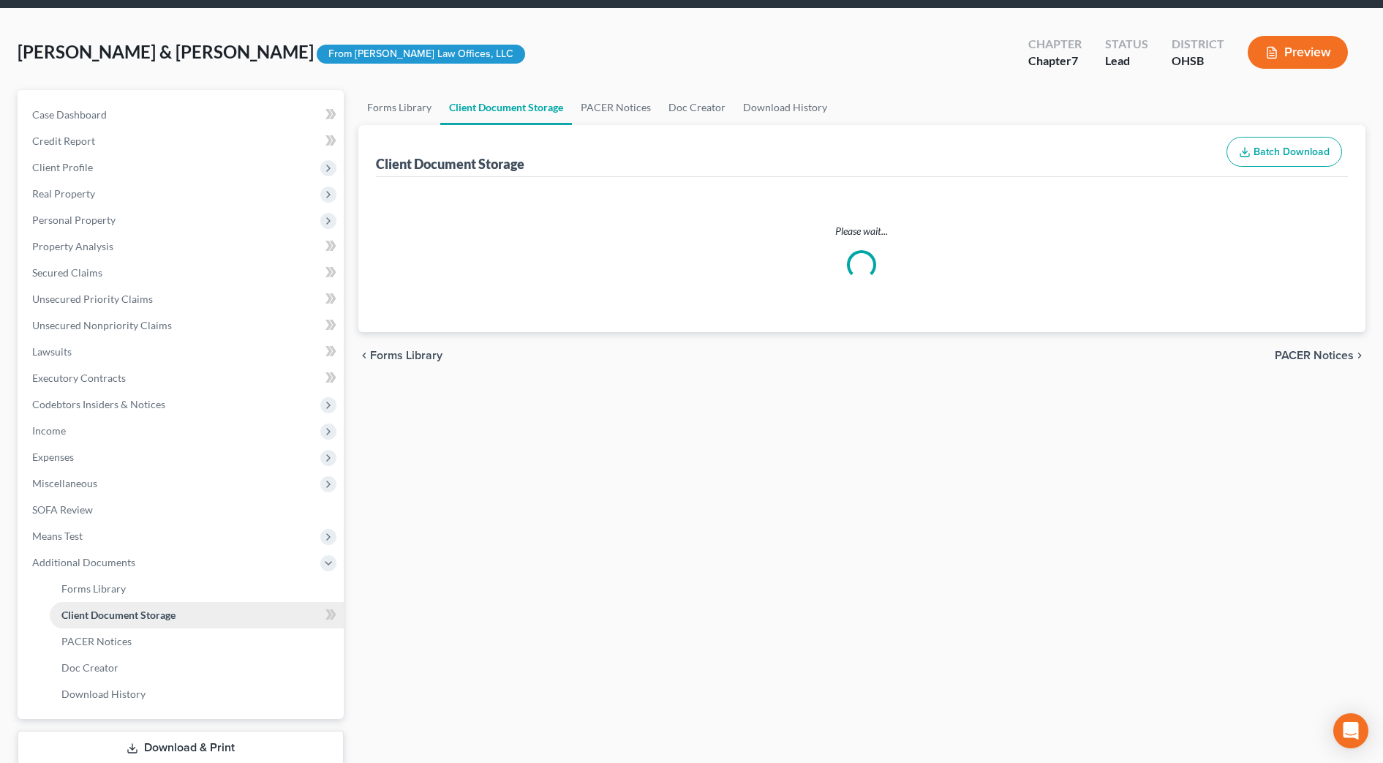
select select "7"
select select "52"
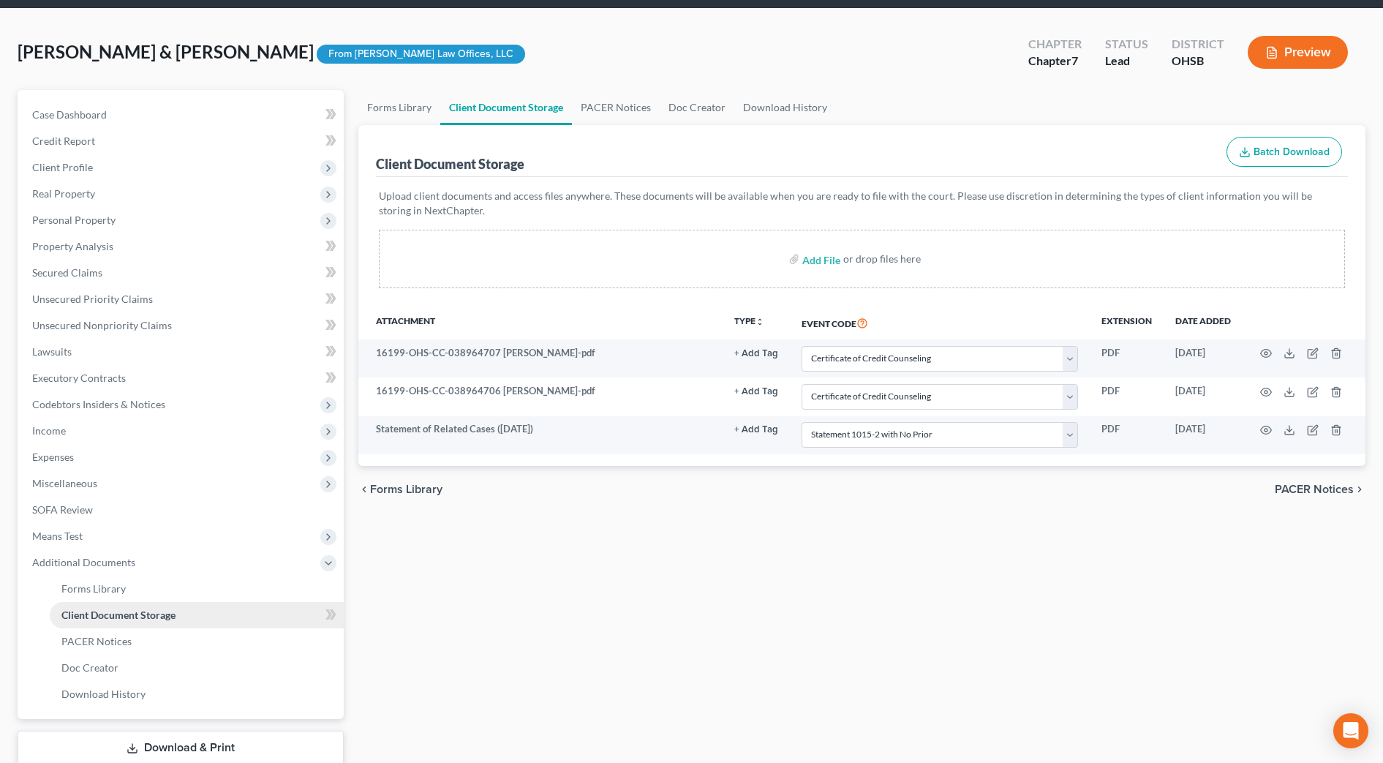
scroll to position [0, 0]
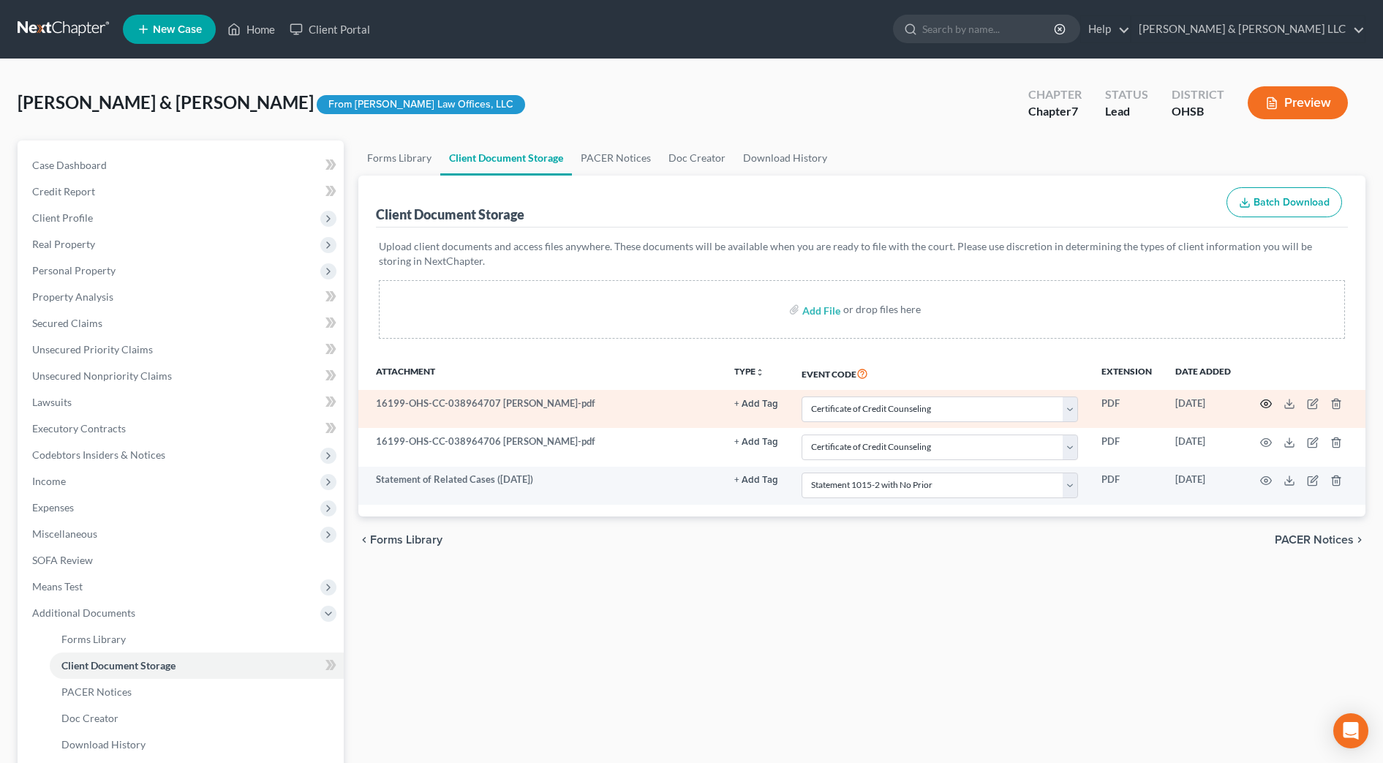
click at [1264, 404] on icon "button" at bounding box center [1266, 404] width 12 height 12
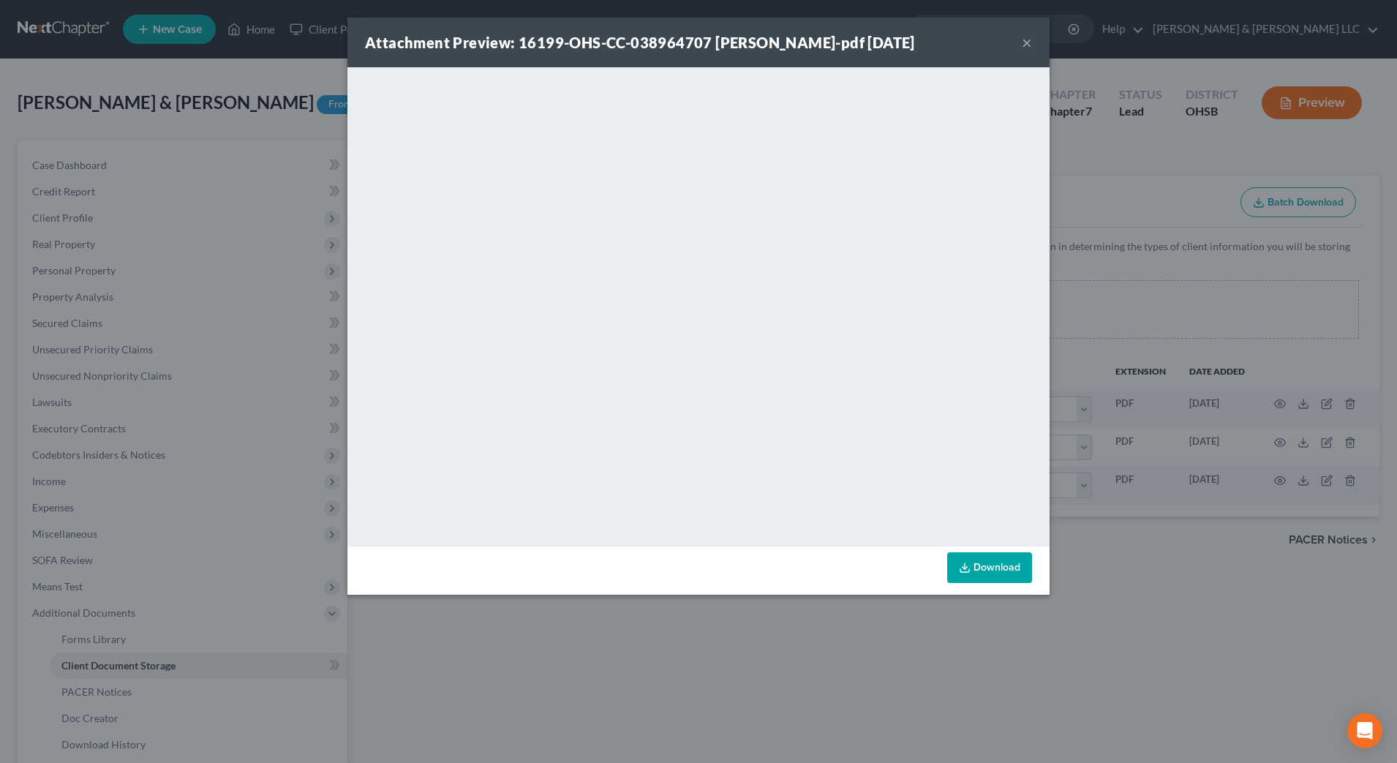
click at [1031, 46] on button "×" at bounding box center [1027, 43] width 10 height 18
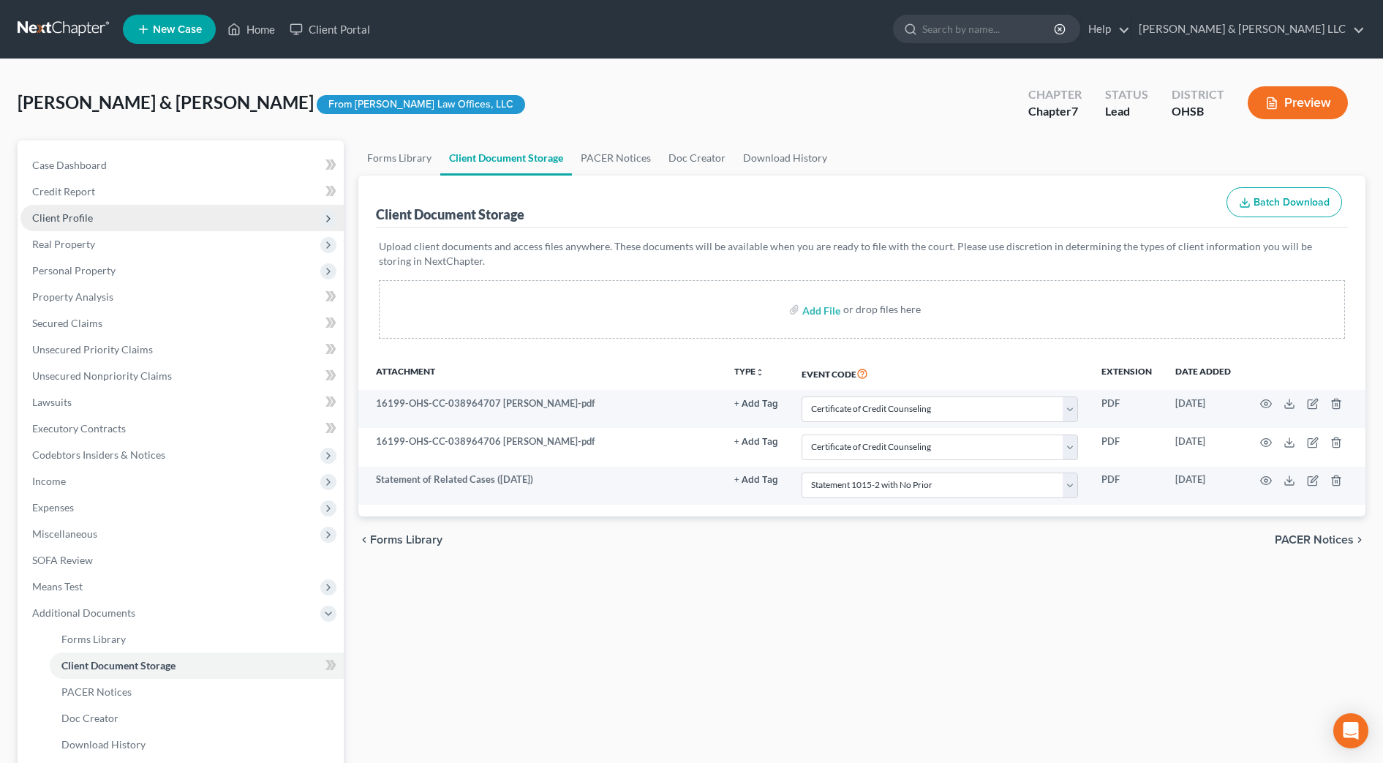
click at [110, 219] on span "Client Profile" at bounding box center [181, 218] width 323 height 26
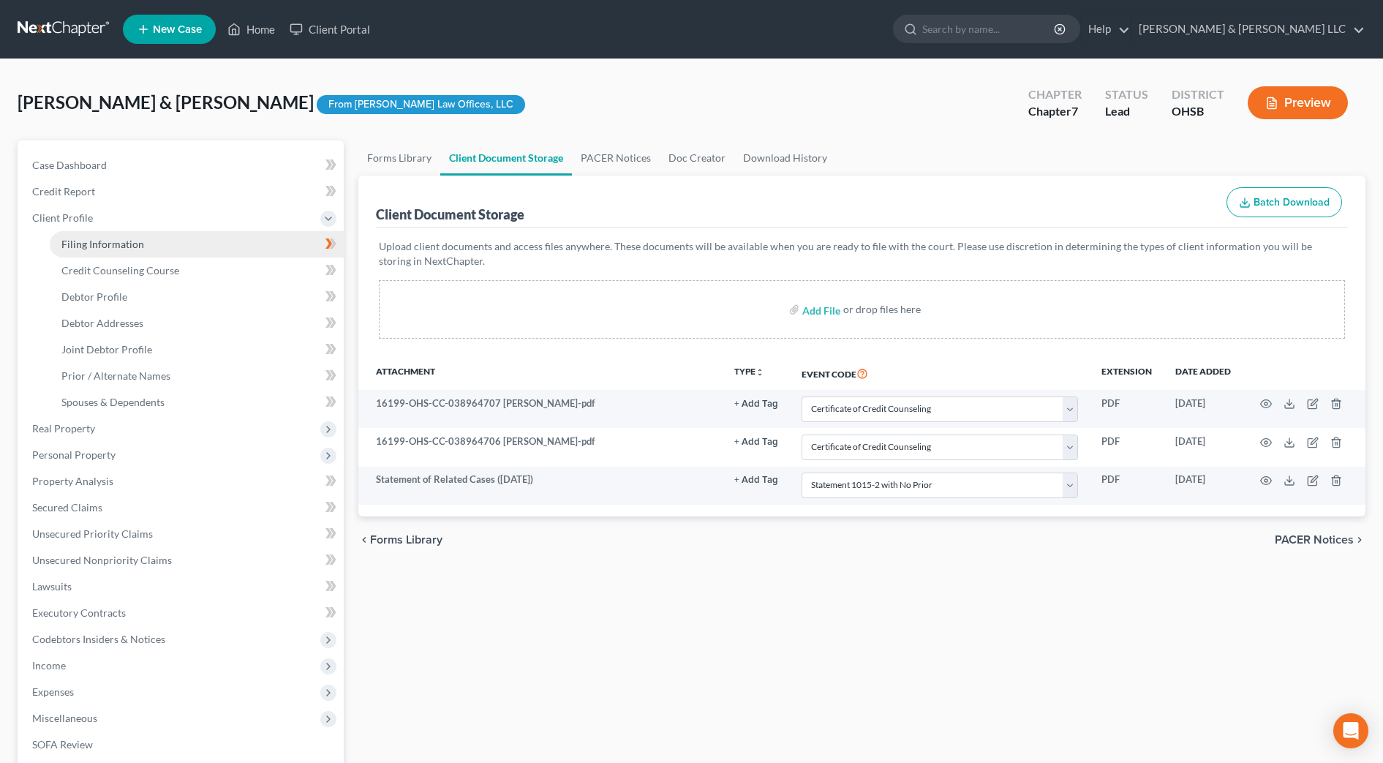
click at [119, 243] on span "Filing Information" at bounding box center [102, 244] width 83 height 12
select select "1"
select select "0"
select select "36"
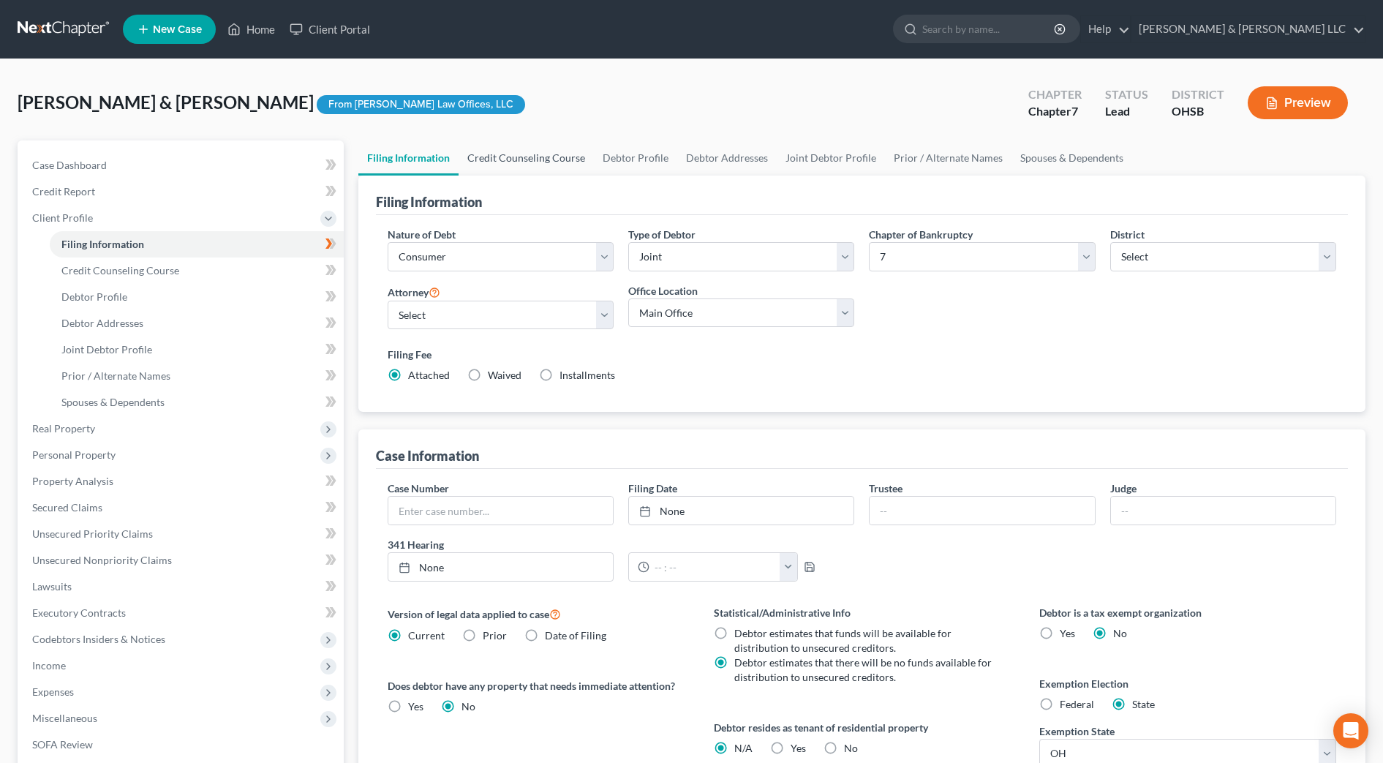
click at [482, 162] on link "Credit Counseling Course" at bounding box center [526, 157] width 135 height 35
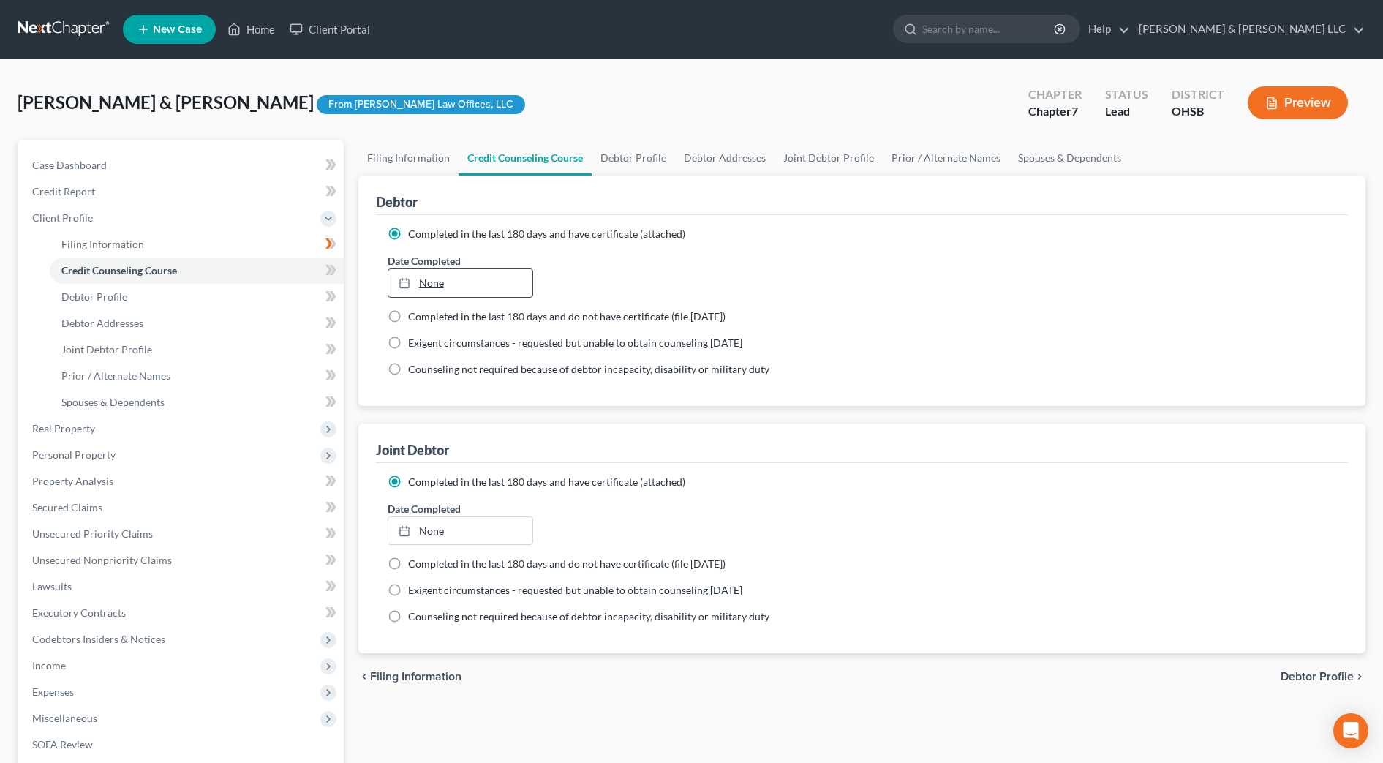
type input "8/19/2025"
click at [495, 286] on link "None" at bounding box center [460, 283] width 145 height 28
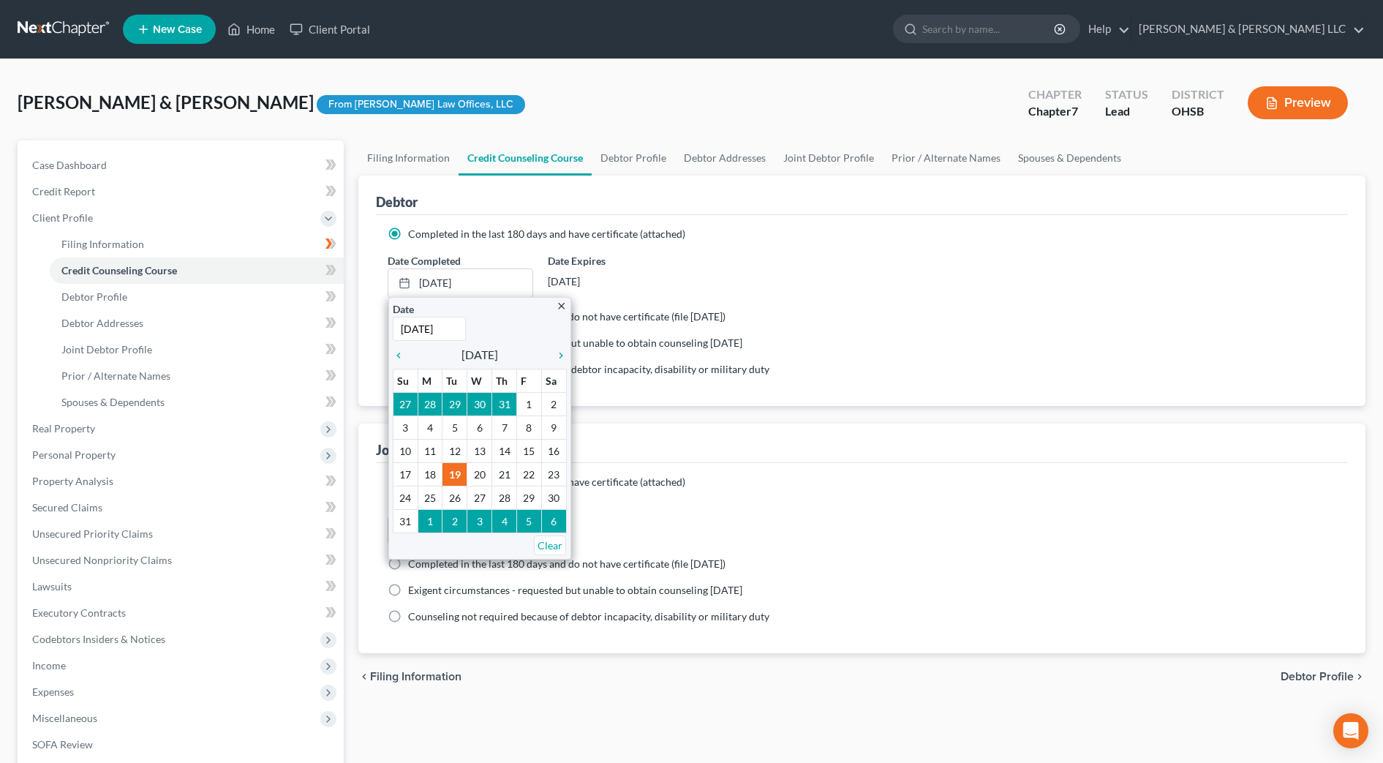
click at [867, 398] on div "Completed in the last 180 days and have certificate (attached) Date Completed 8…" at bounding box center [862, 310] width 972 height 191
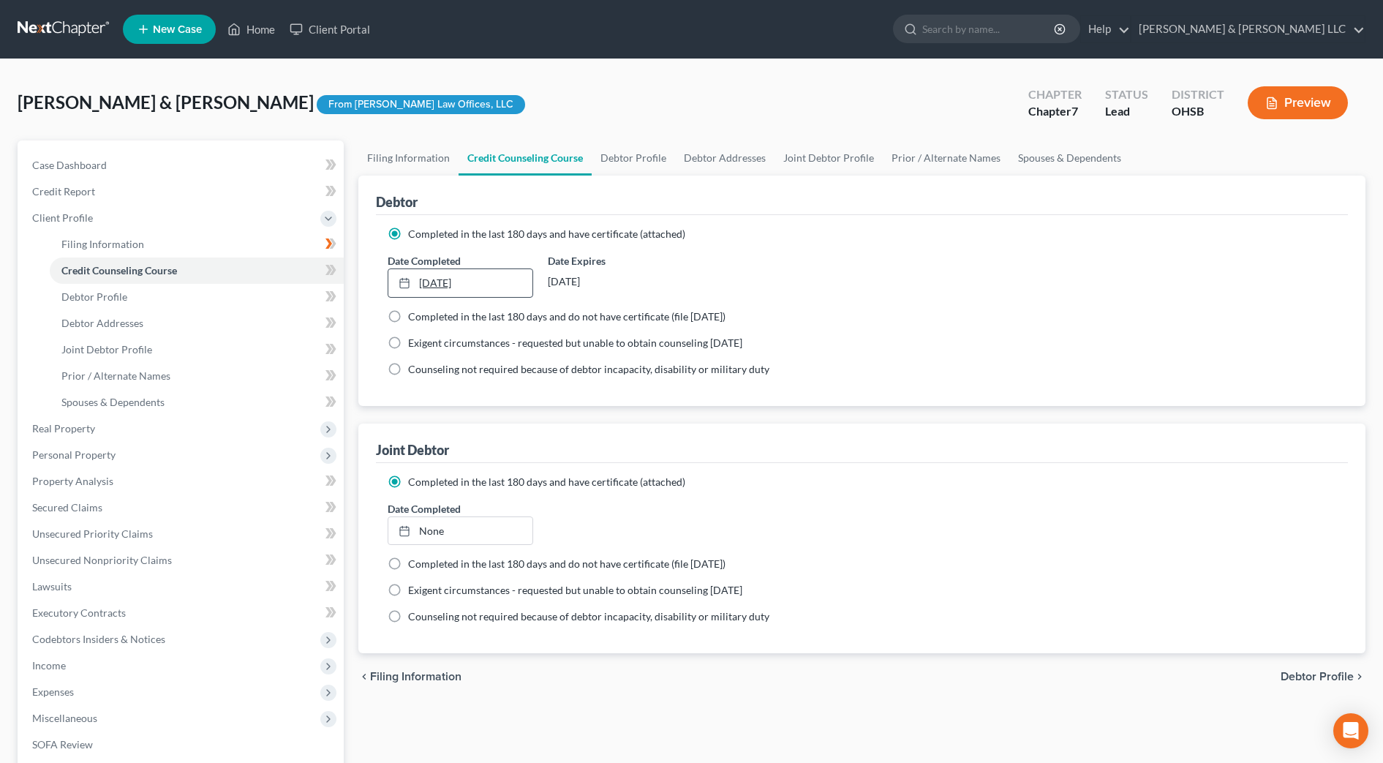
click at [484, 284] on link "8/19/2025" at bounding box center [460, 283] width 145 height 28
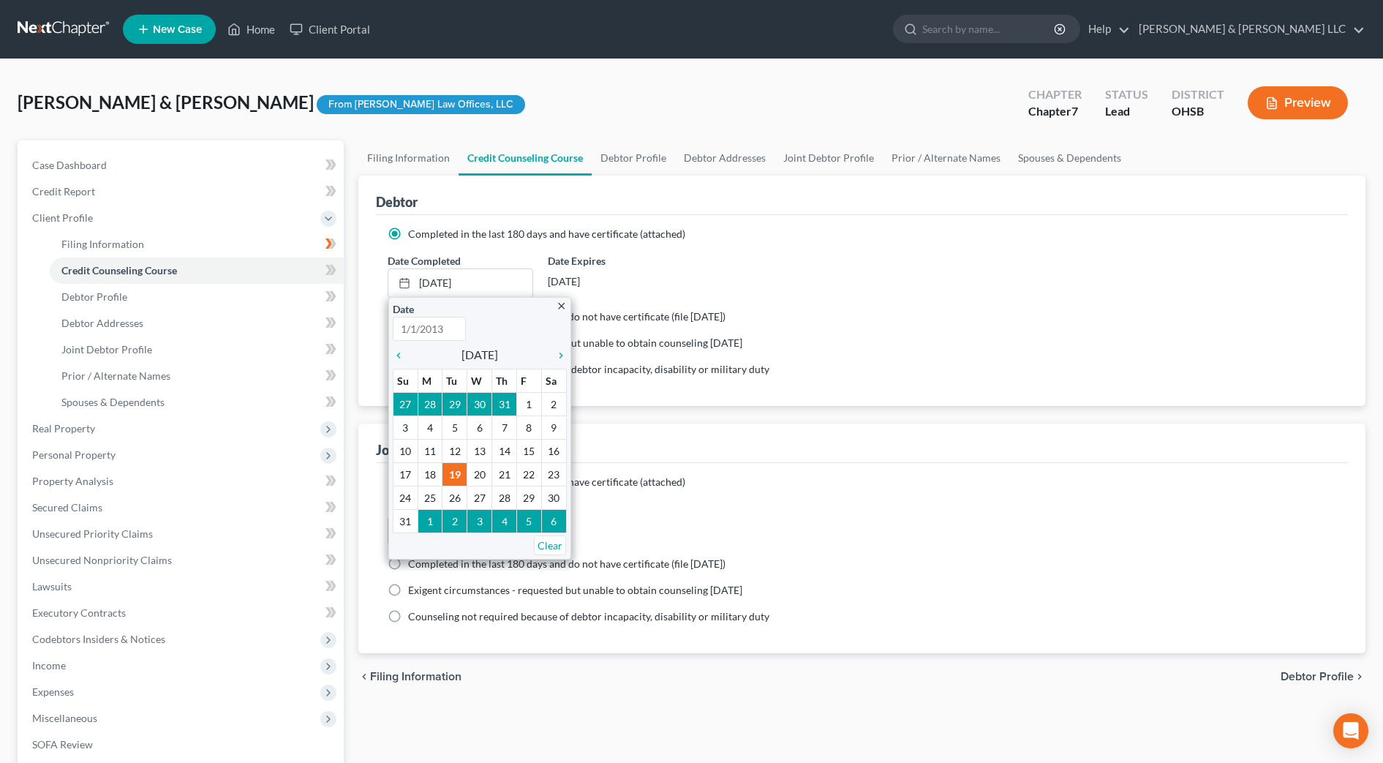
click at [1013, 512] on div "Date Completed None close Date Time chevron_left August 2025 chevron_right Su M…" at bounding box center [861, 523] width 963 height 45
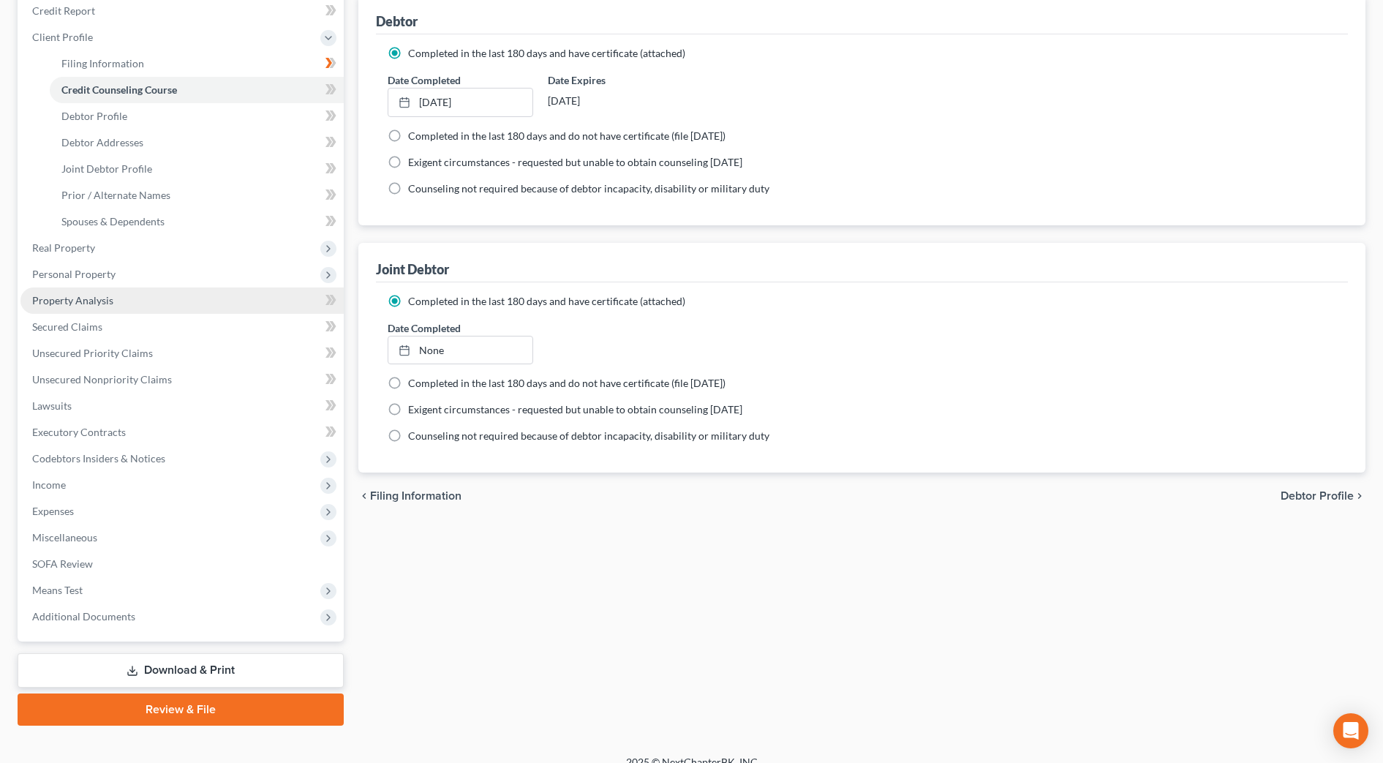
scroll to position [199, 0]
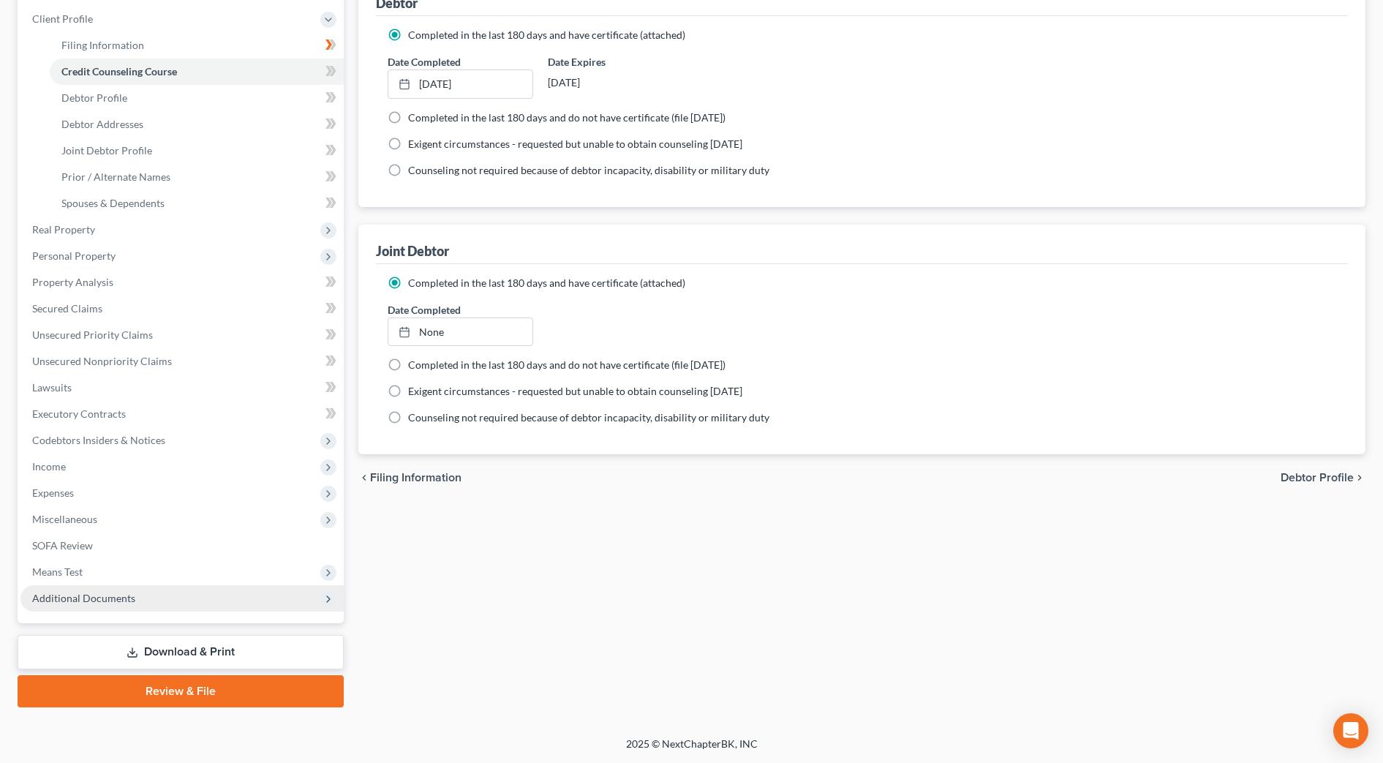
click at [134, 593] on span "Additional Documents" at bounding box center [181, 598] width 323 height 26
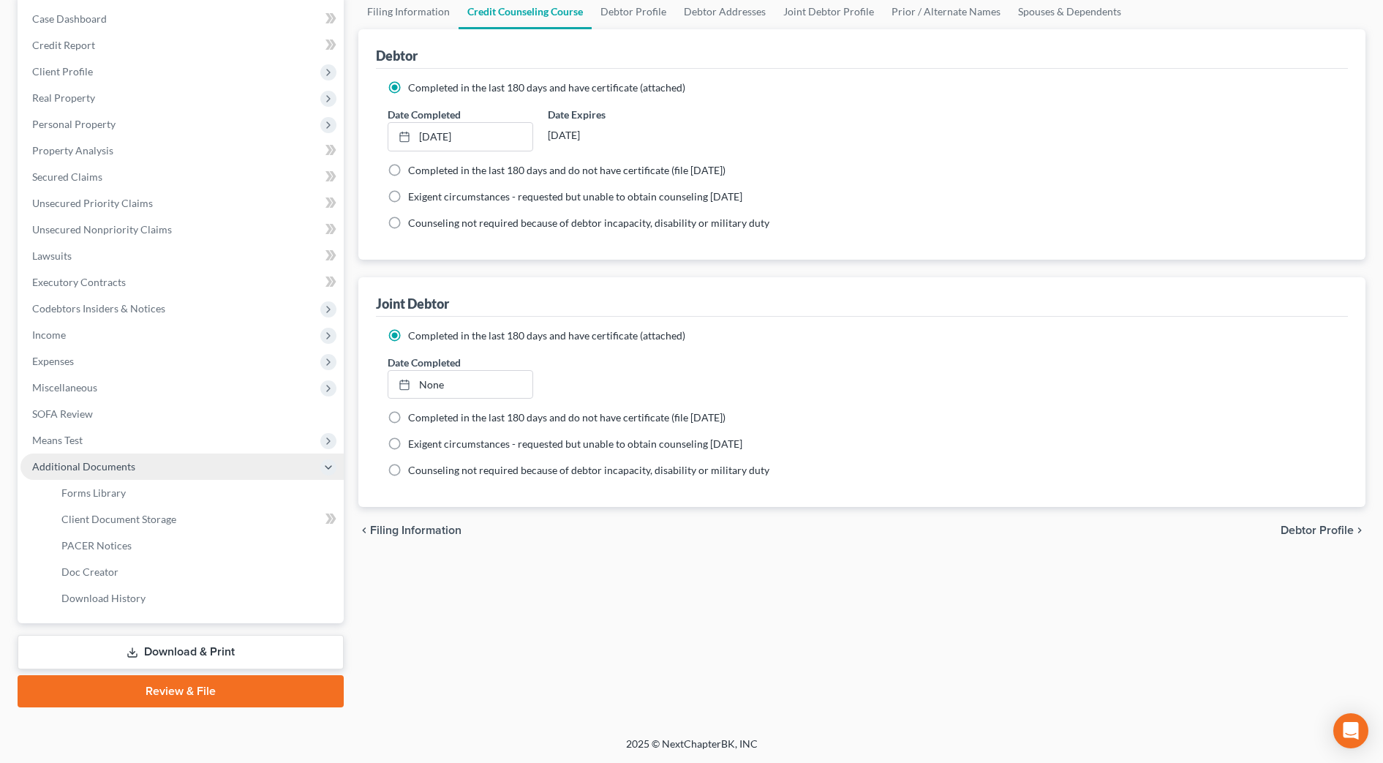
scroll to position [146, 0]
click at [163, 521] on span "Client Document Storage" at bounding box center [118, 519] width 115 height 12
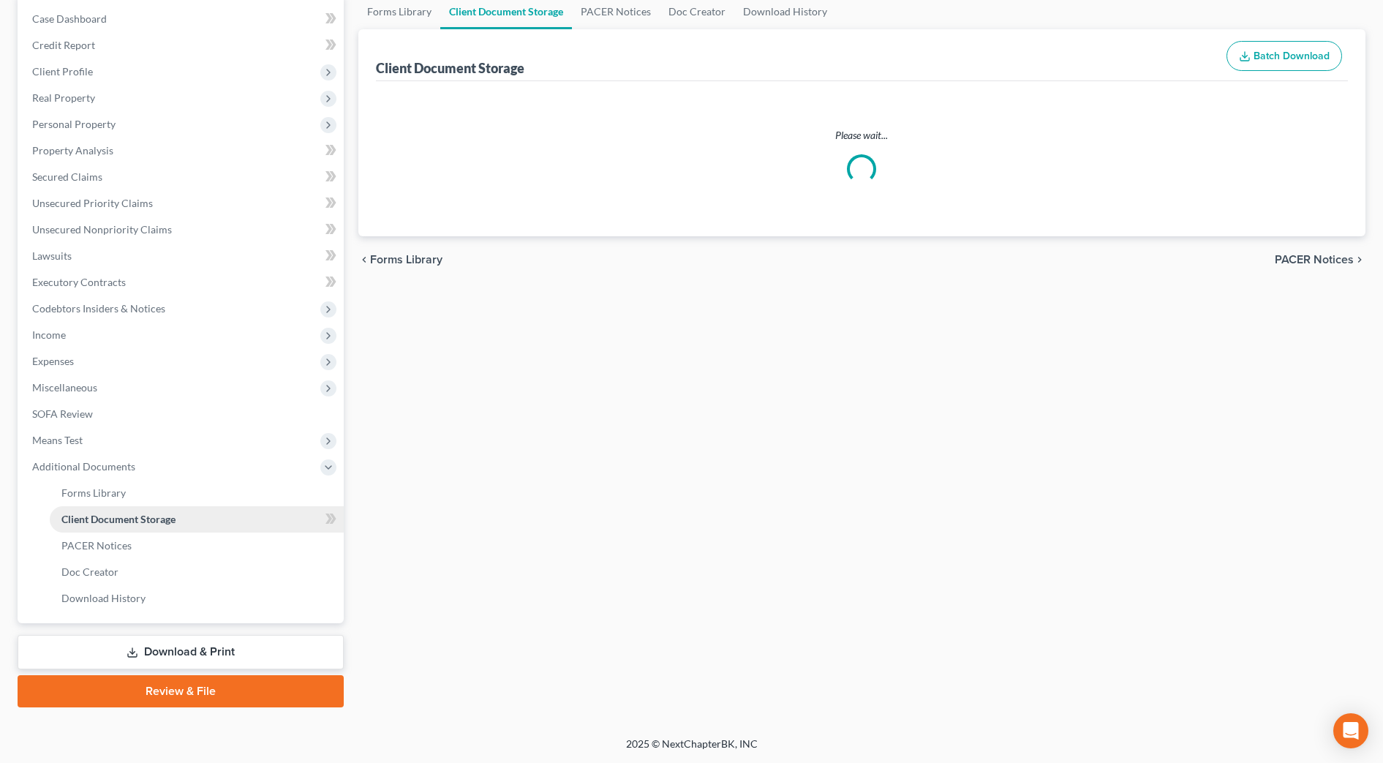
scroll to position [15, 0]
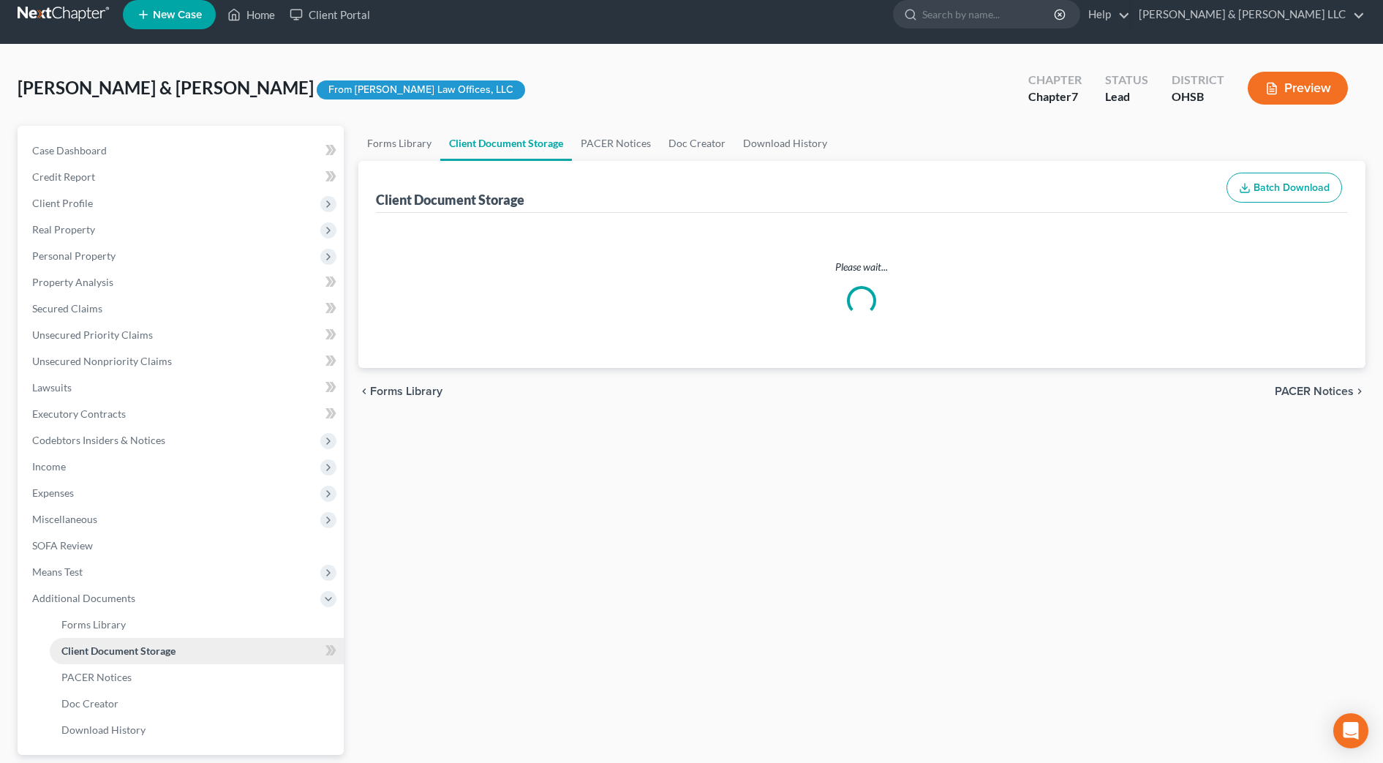
select select "7"
select select "52"
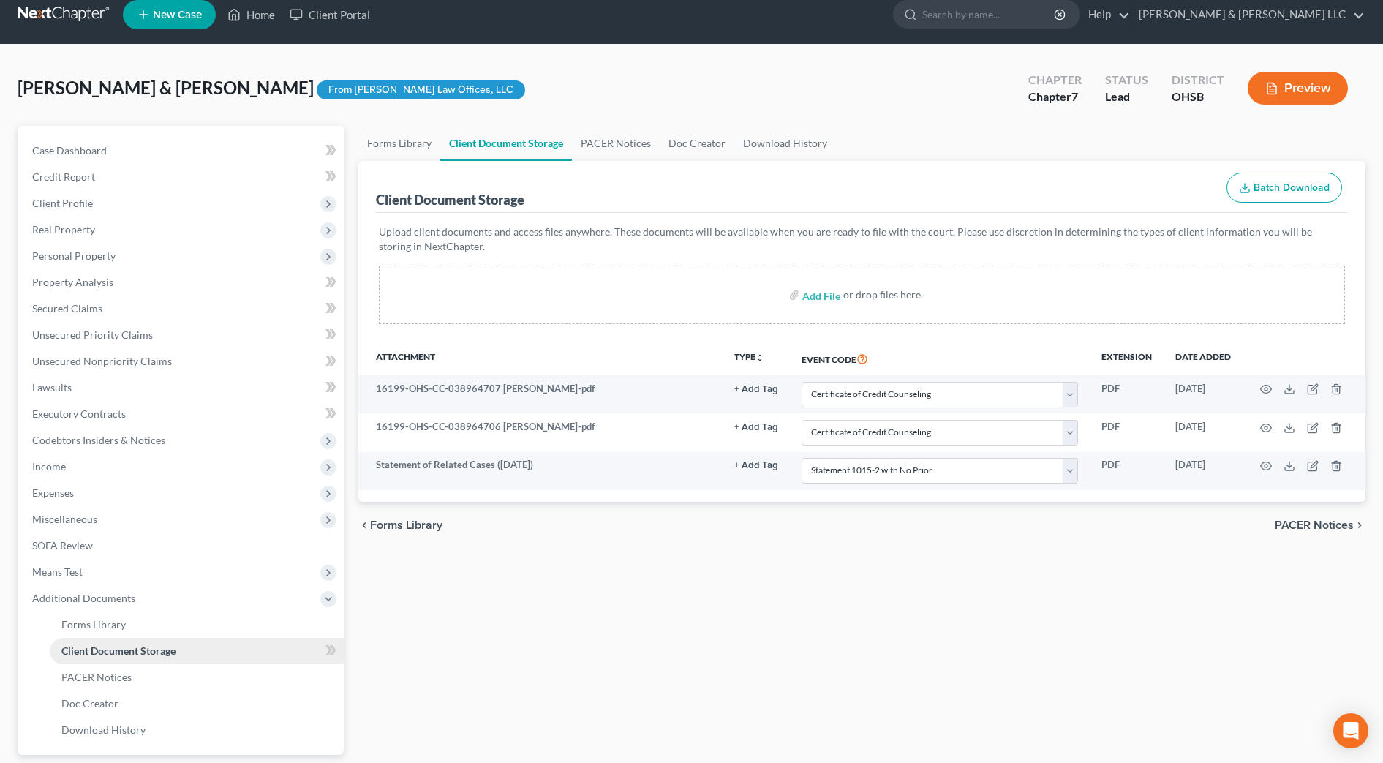
scroll to position [0, 0]
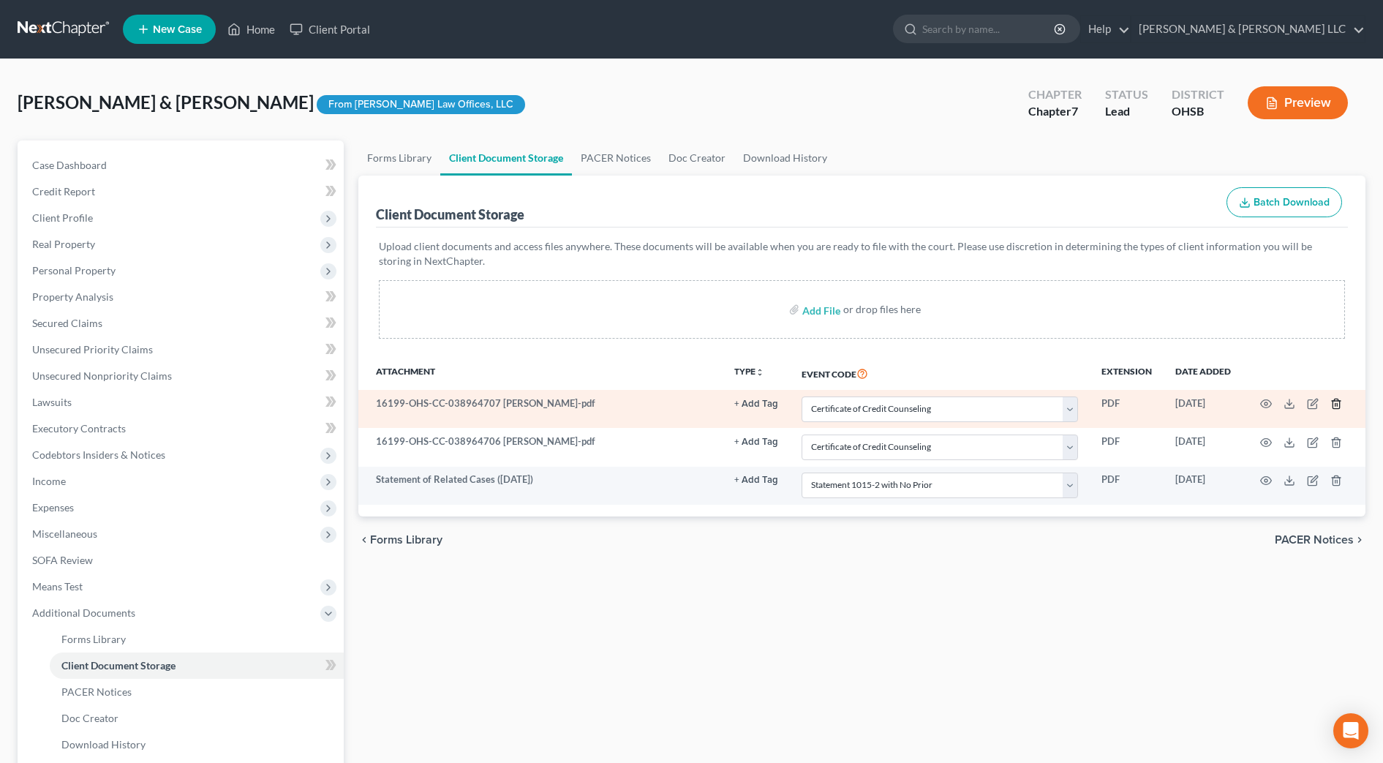
click at [1336, 399] on icon "button" at bounding box center [1337, 404] width 12 height 12
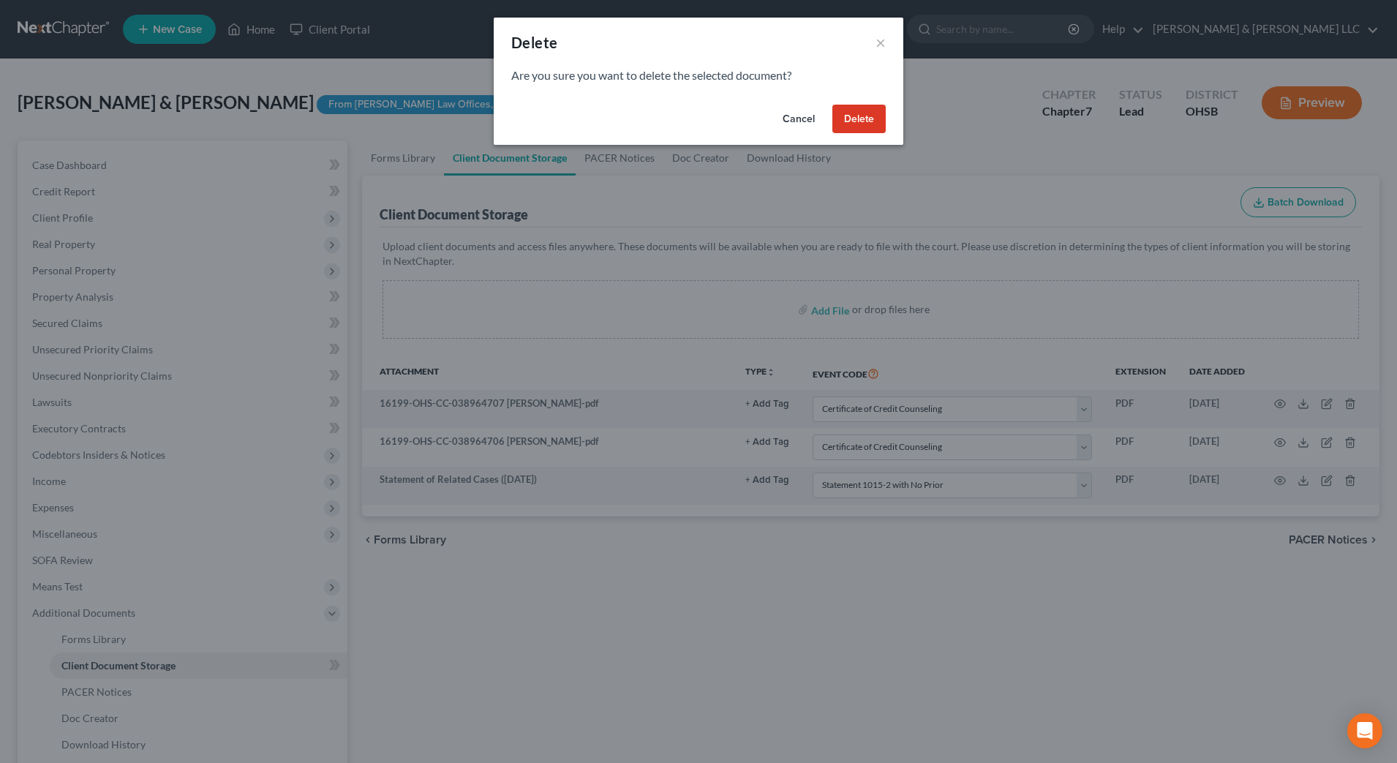
click at [846, 112] on button "Delete" at bounding box center [859, 119] width 53 height 29
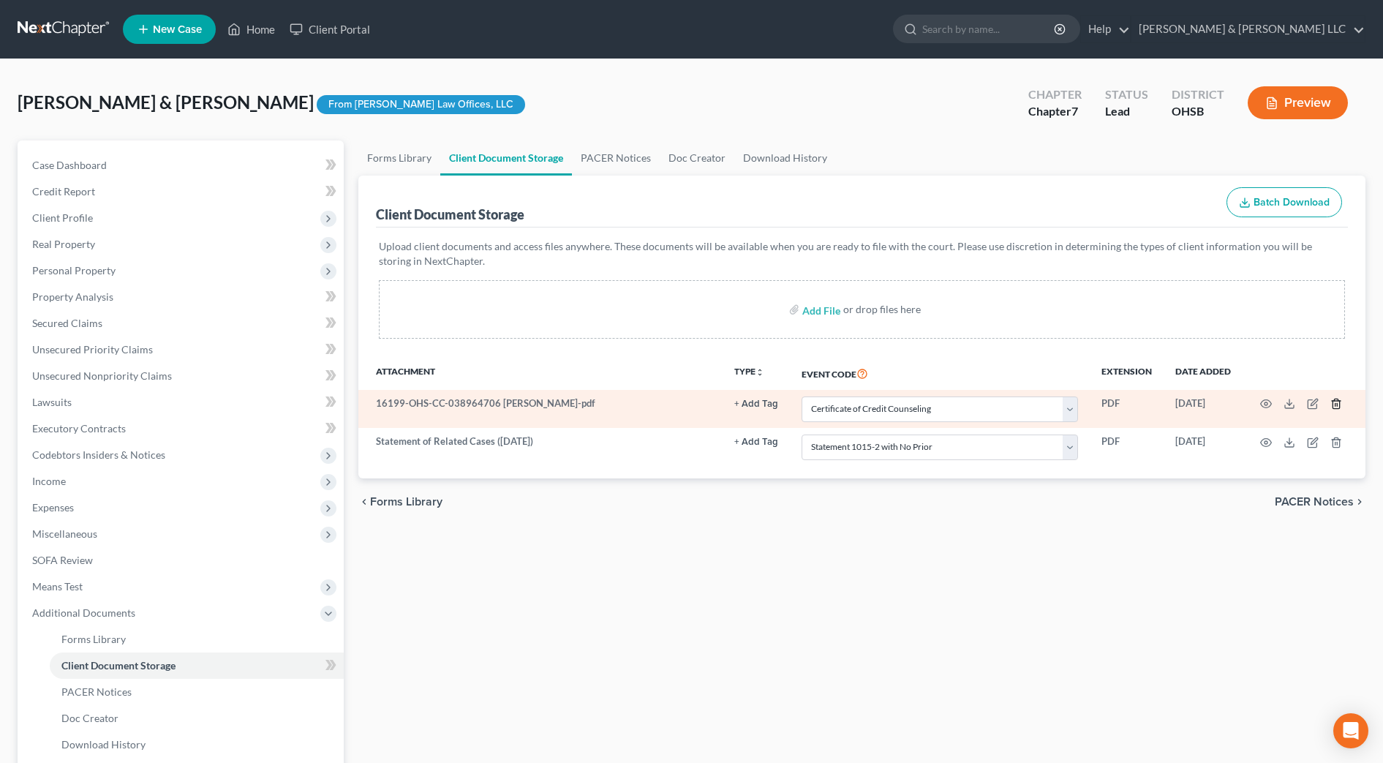
click at [1337, 405] on line "button" at bounding box center [1337, 405] width 0 height 3
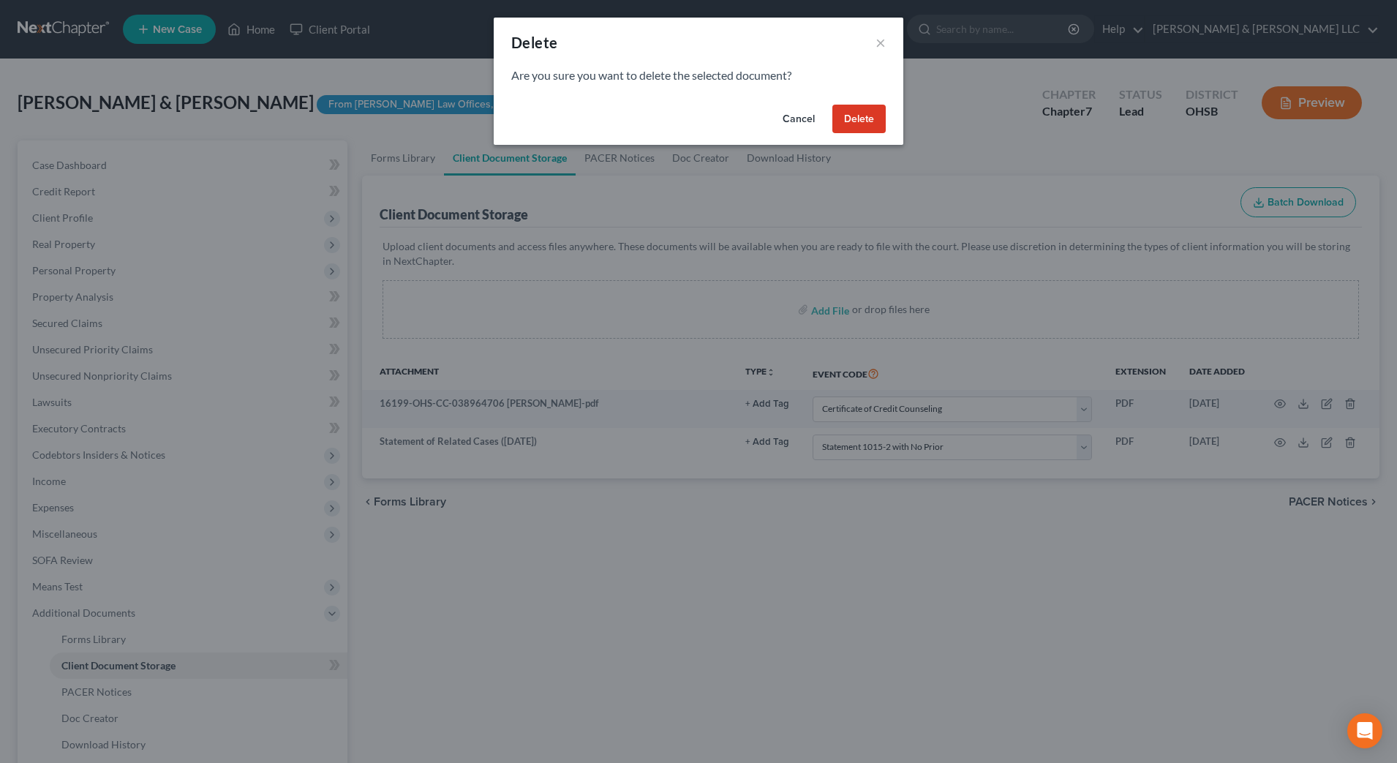
click at [858, 115] on button "Delete" at bounding box center [859, 119] width 53 height 29
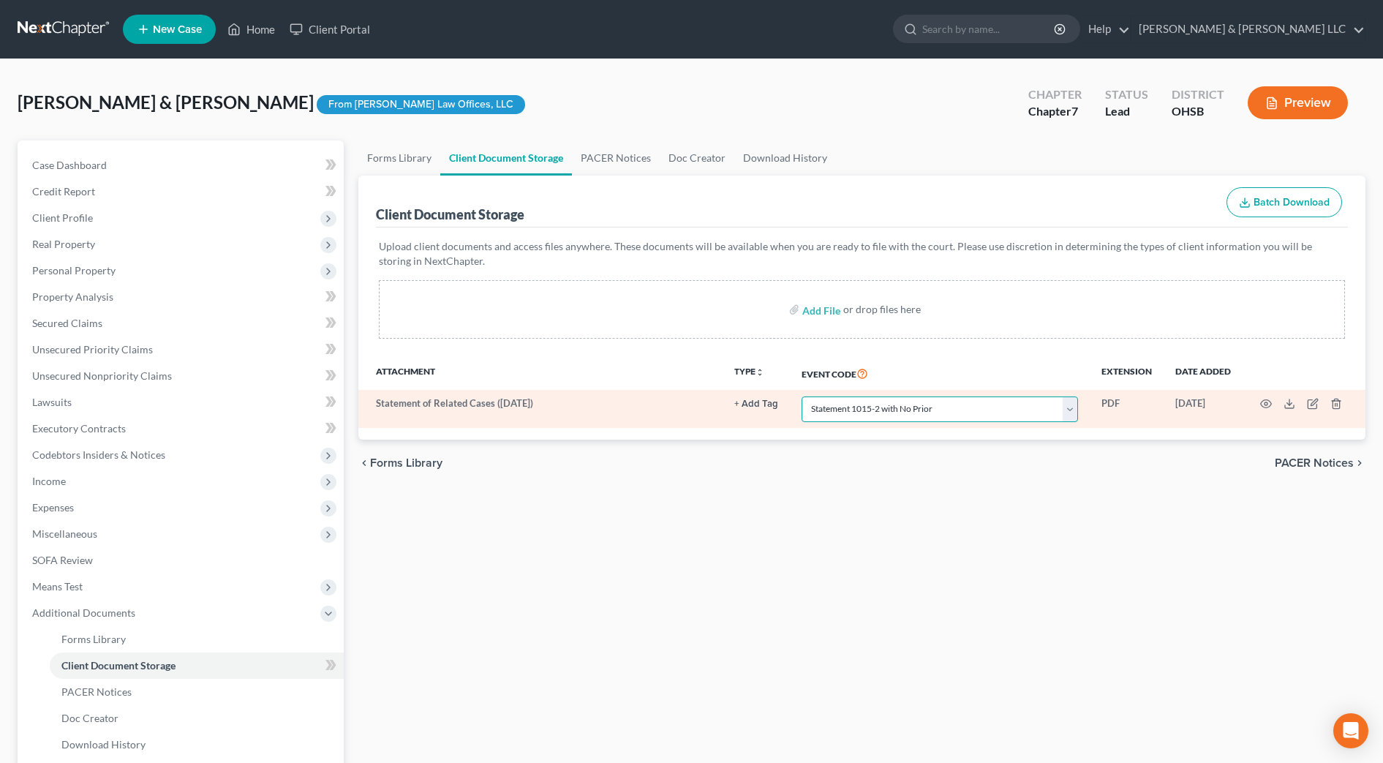
click at [950, 408] on select "Select Event 20 Largest Unsecured Creditors Amended Document Amended List of Cr…" at bounding box center [940, 410] width 277 height 26
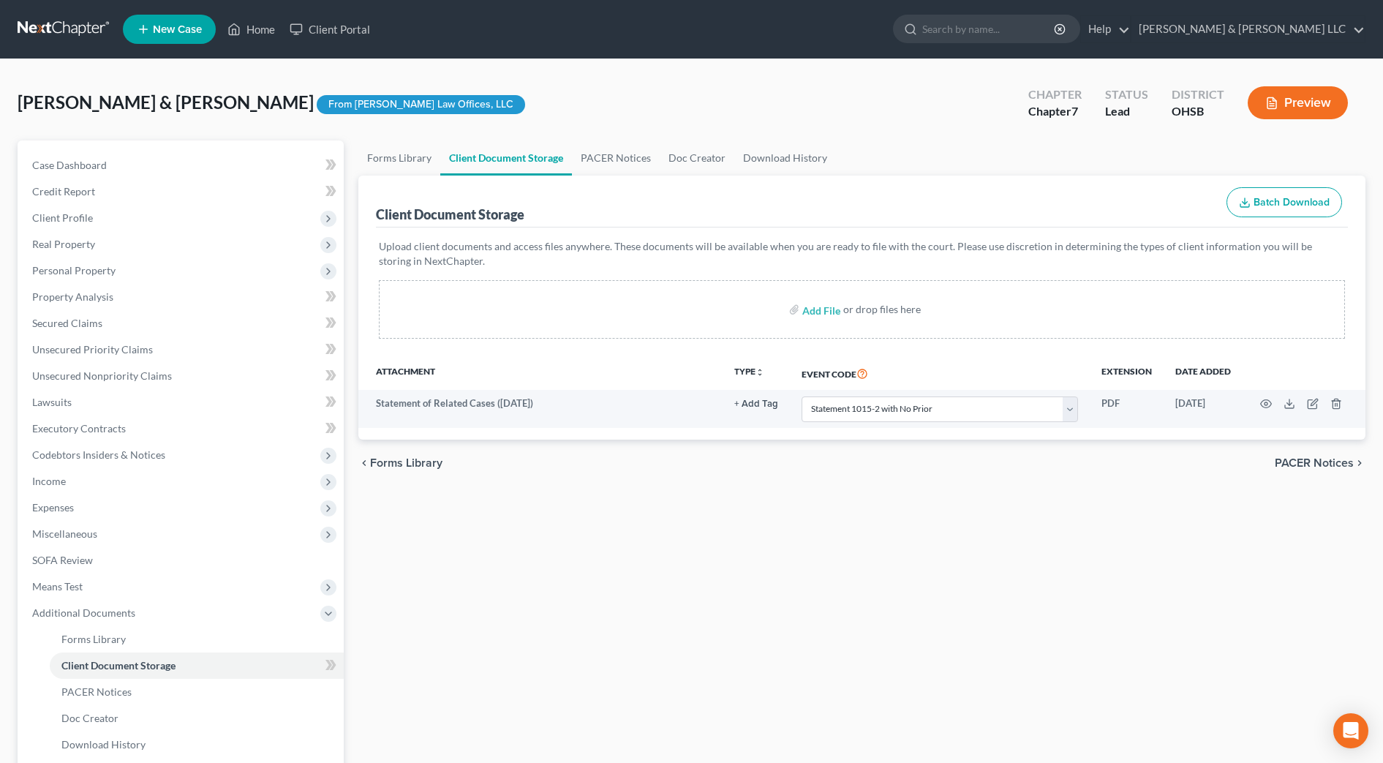
drag, startPoint x: 968, startPoint y: 471, endPoint x: 1164, endPoint y: 435, distance: 199.4
click at [976, 472] on div "chevron_left Forms Library PACER Notices chevron_right" at bounding box center [861, 463] width 1007 height 47
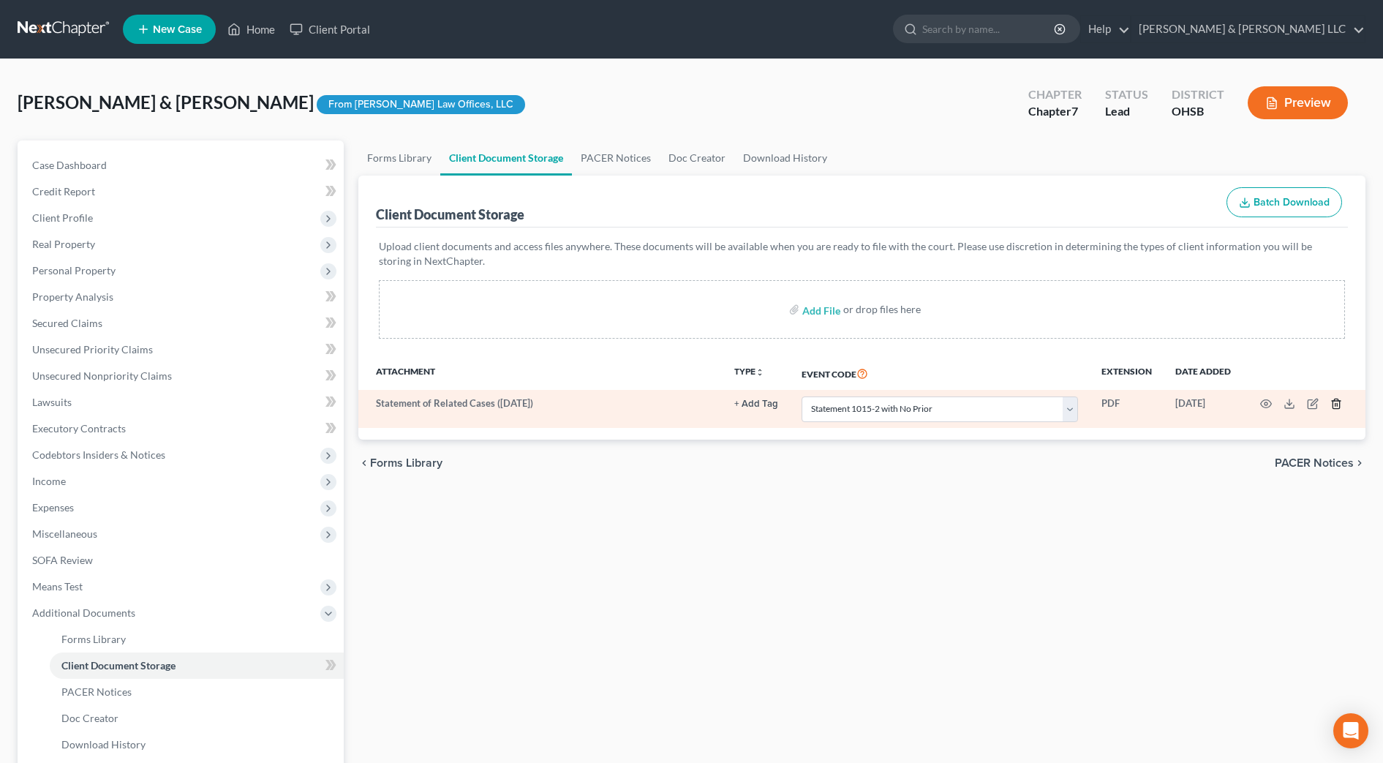
click at [1339, 405] on icon "button" at bounding box center [1336, 404] width 7 height 10
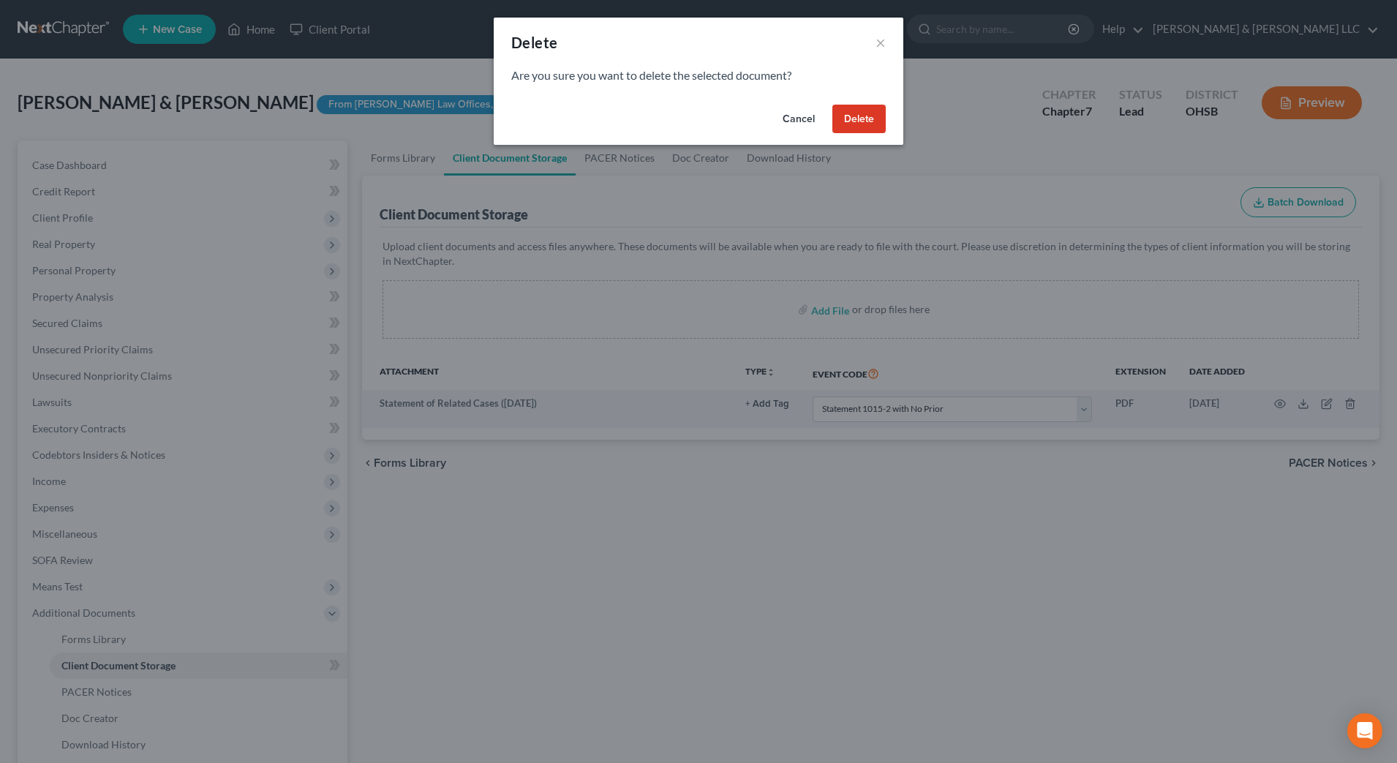
click at [867, 113] on button "Delete" at bounding box center [859, 119] width 53 height 29
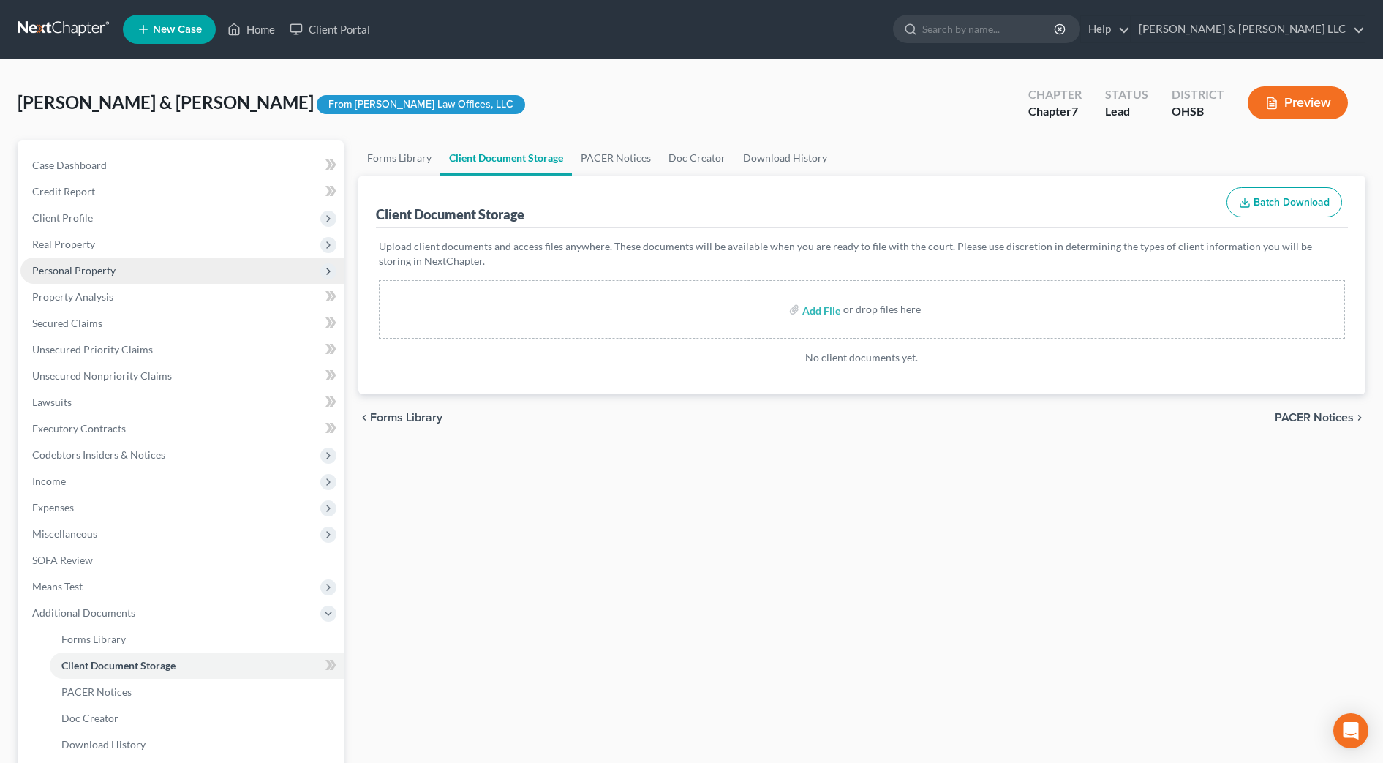
click at [95, 271] on span "Personal Property" at bounding box center [73, 270] width 83 height 12
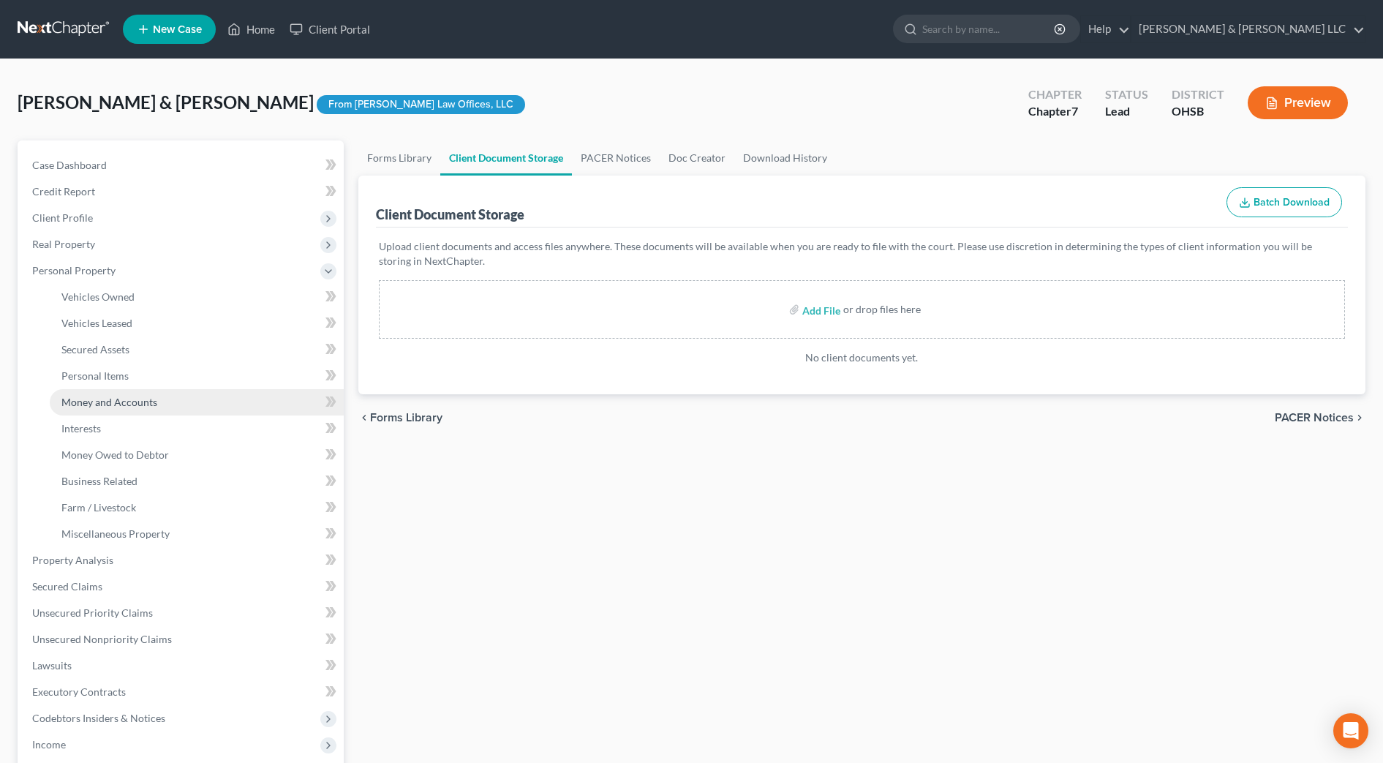
click at [127, 397] on span "Money and Accounts" at bounding box center [109, 402] width 96 height 12
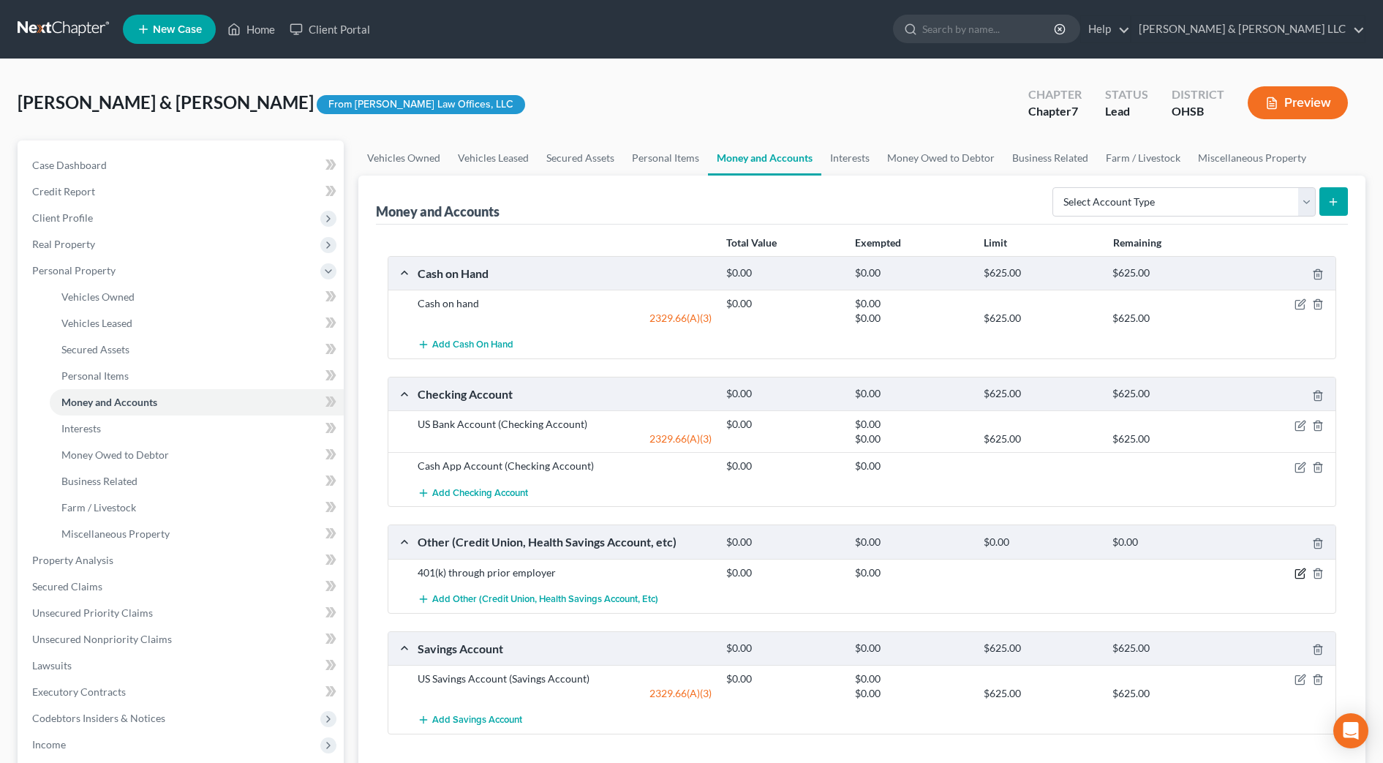
click at [1303, 573] on icon "button" at bounding box center [1302, 571] width 7 height 7
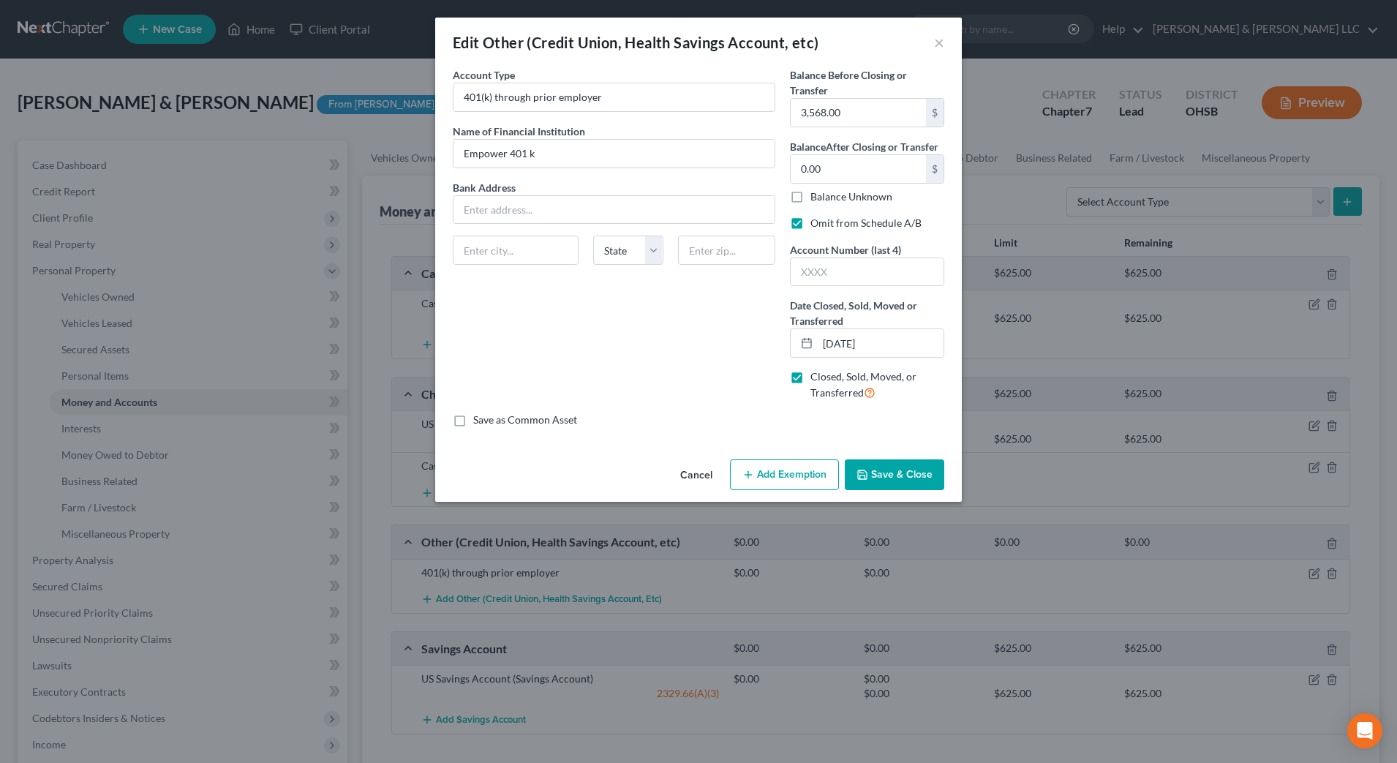
click at [893, 472] on button "Save & Close" at bounding box center [894, 474] width 99 height 31
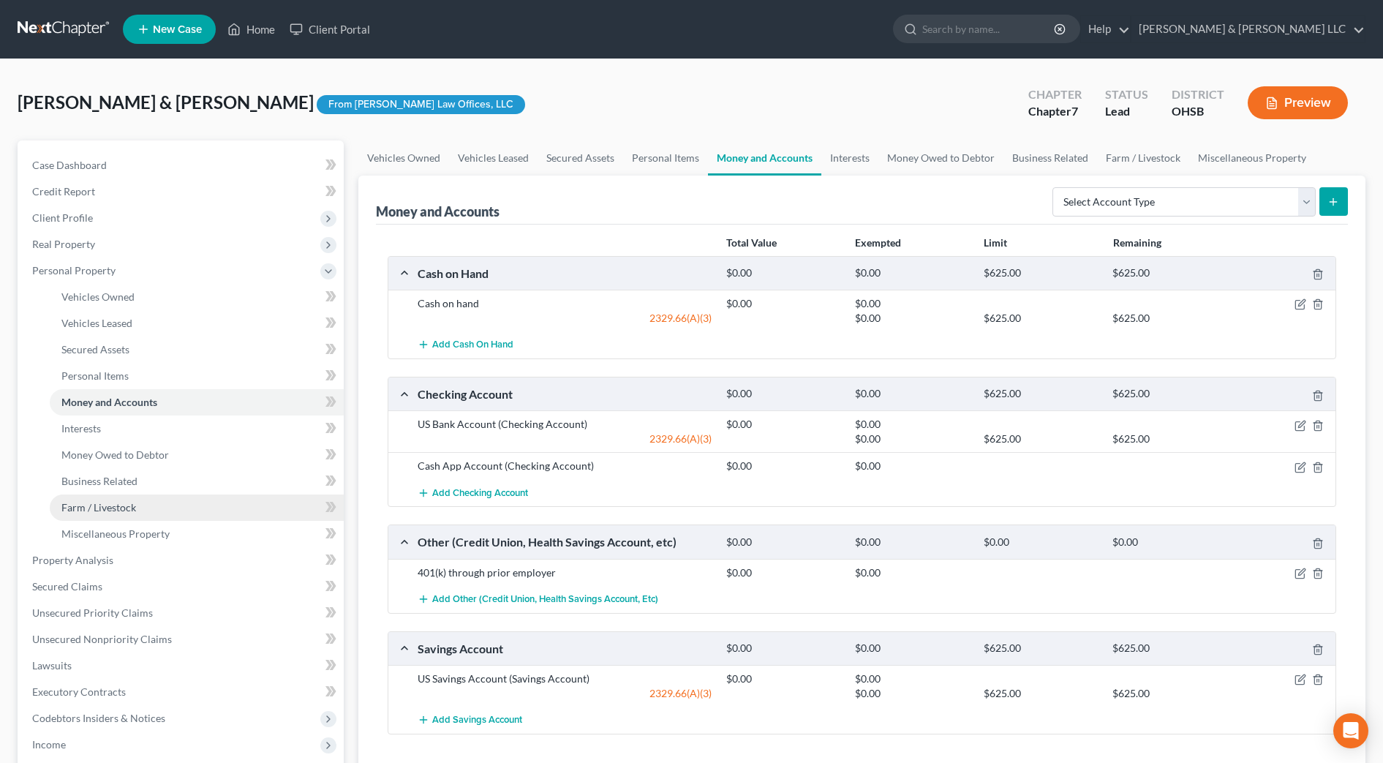
scroll to position [274, 0]
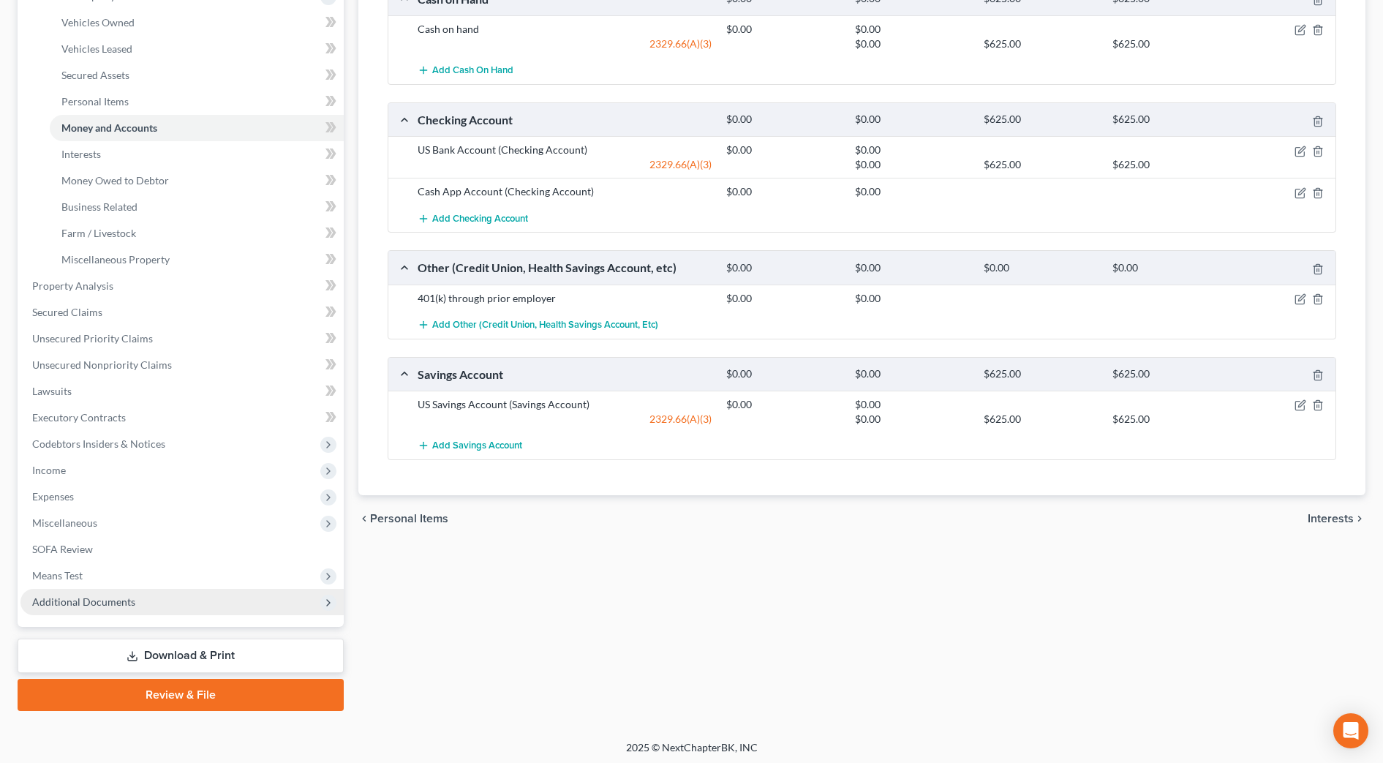
click at [102, 609] on span "Additional Documents" at bounding box center [181, 602] width 323 height 26
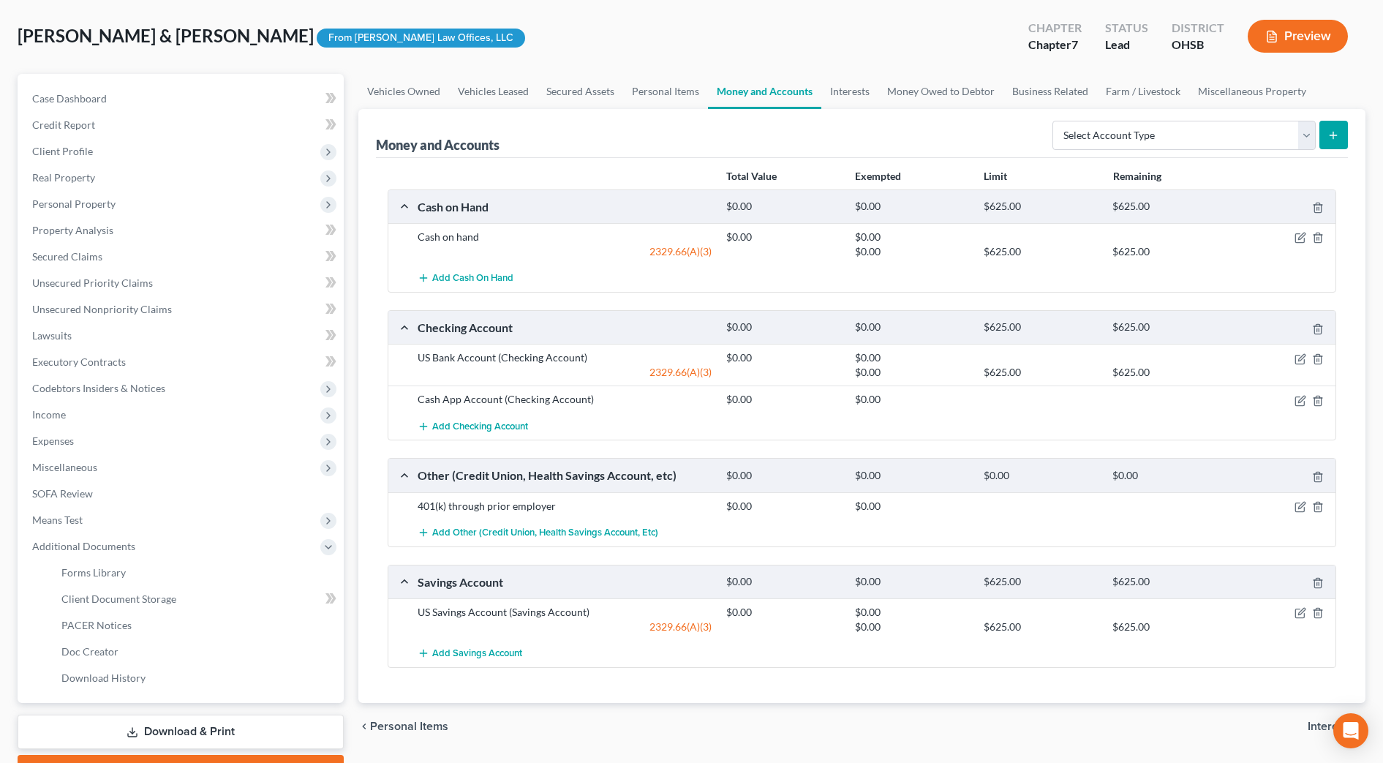
scroll to position [146, 0]
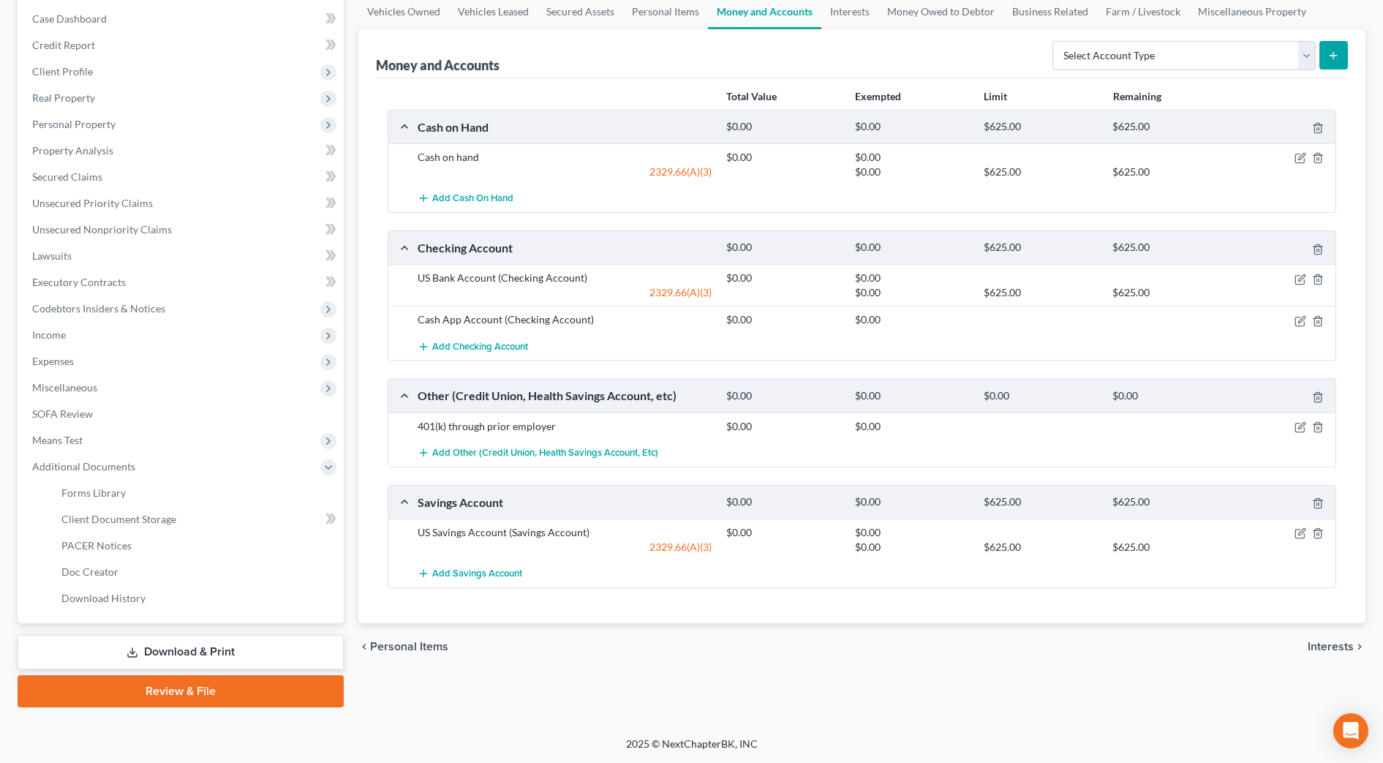
click at [246, 647] on link "Download & Print" at bounding box center [181, 652] width 326 height 34
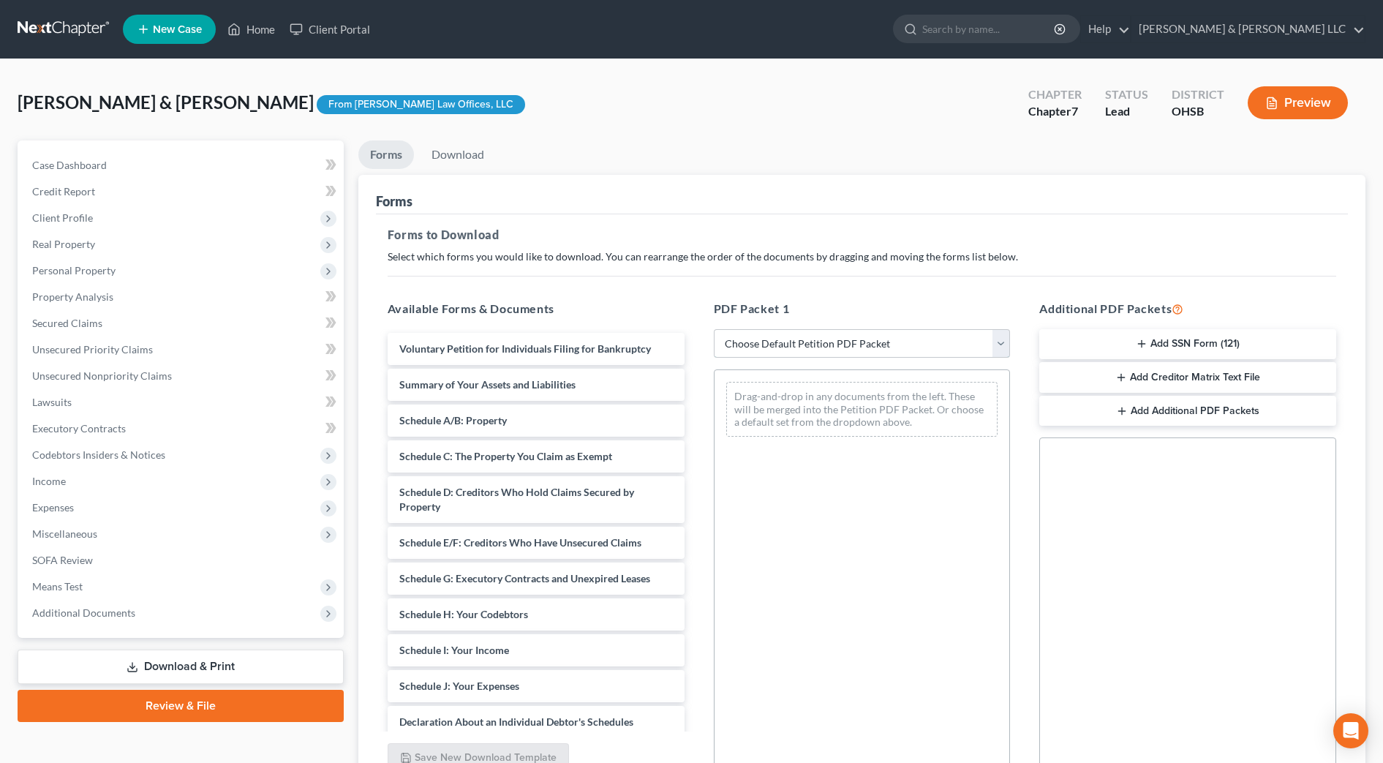
click at [915, 351] on select "Choose Default Petition PDF Packet Complete Bankruptcy Petition (all forms and …" at bounding box center [862, 343] width 297 height 29
drag, startPoint x: 949, startPoint y: 583, endPoint x: 904, endPoint y: 524, distance: 74.2
click at [949, 583] on div "Drag-and-drop in any documents from the left. These will be merged into the Pet…" at bounding box center [862, 570] width 297 height 402
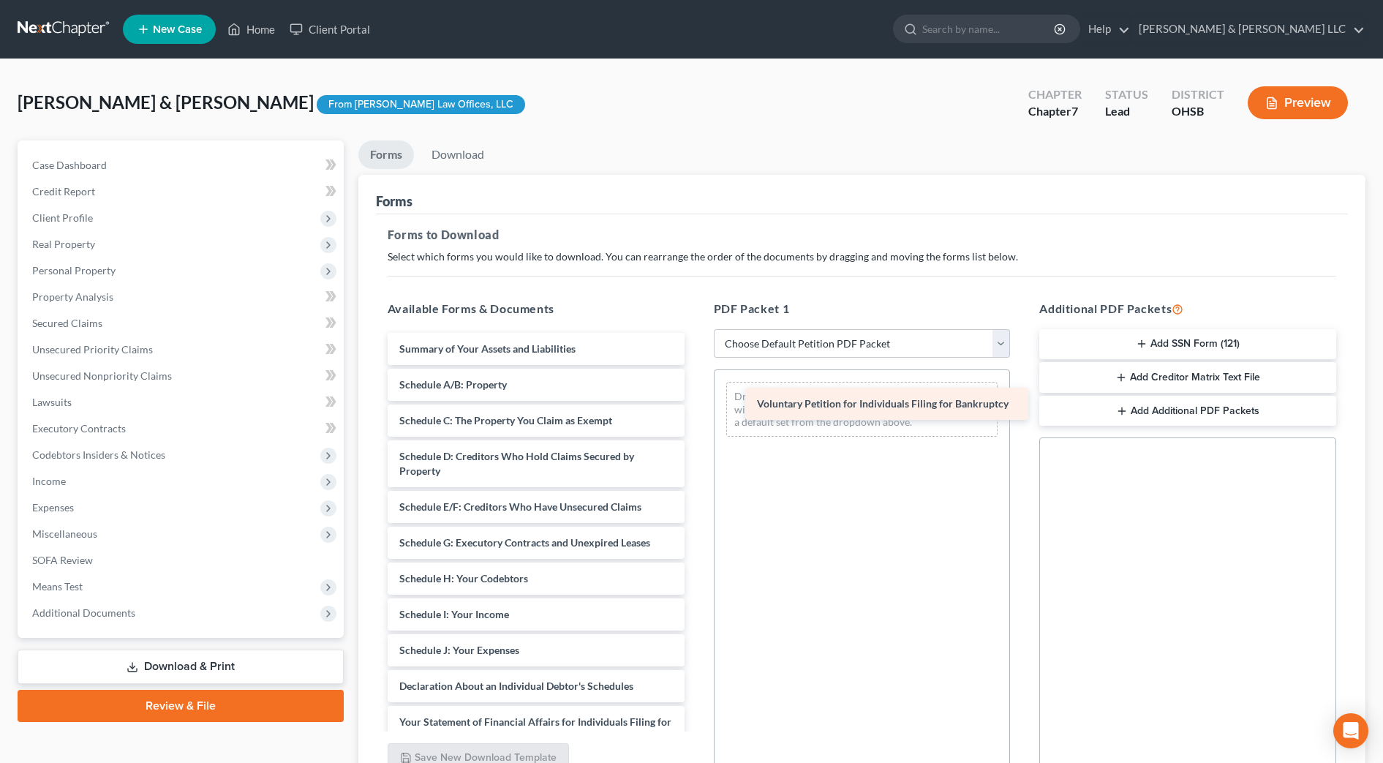
drag, startPoint x: 530, startPoint y: 345, endPoint x: 892, endPoint y: 394, distance: 364.6
click at [696, 394] on div "Voluntary Petition for Individuals Filing for Bankruptcy Voluntary Petition for…" at bounding box center [536, 672] width 320 height 679
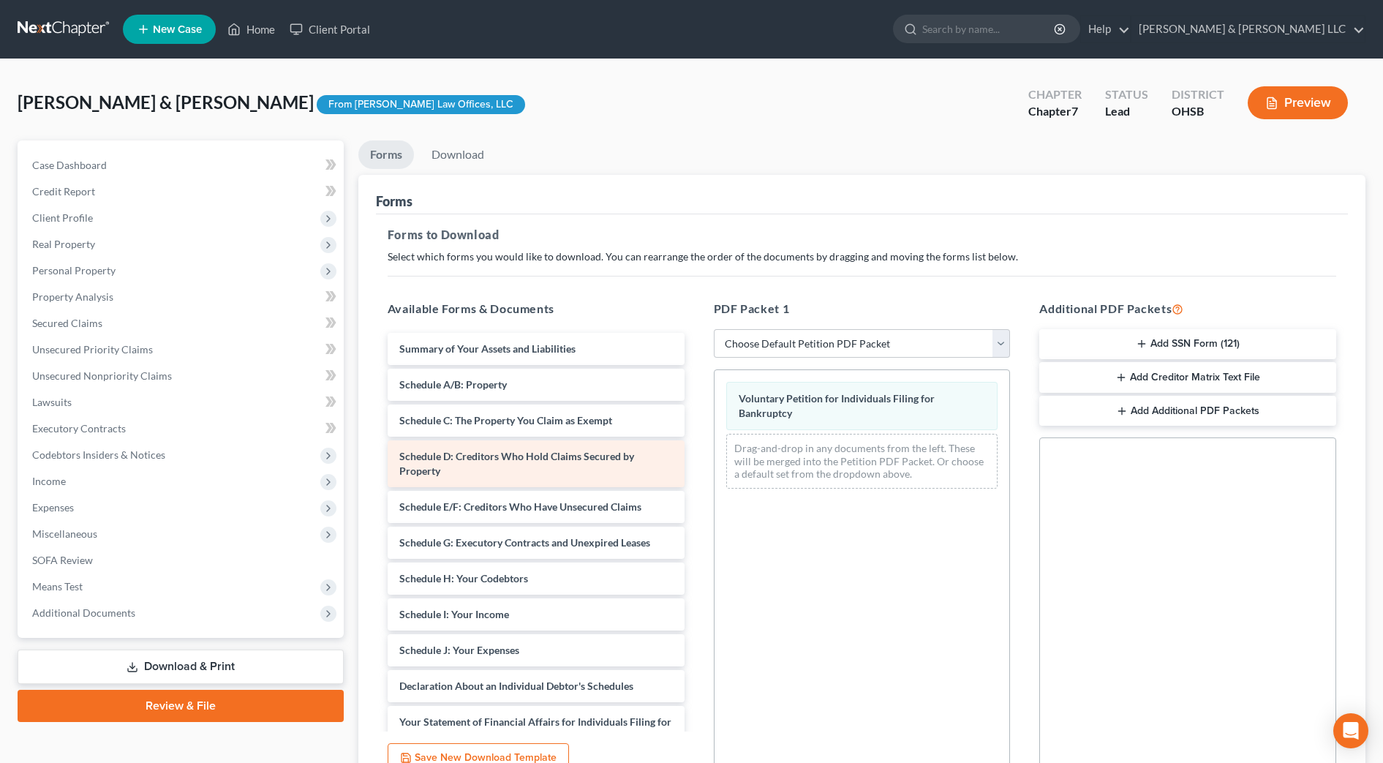
scroll to position [91, 0]
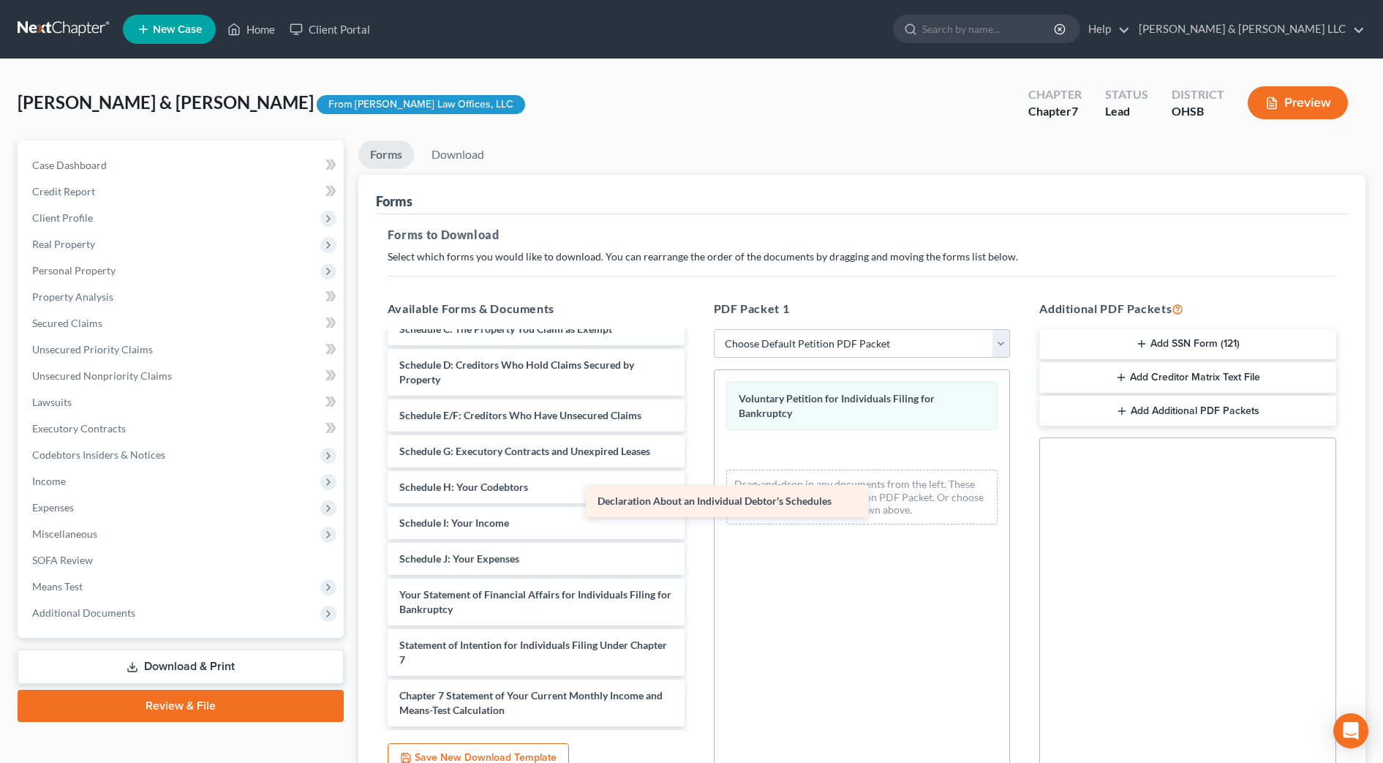
drag, startPoint x: 599, startPoint y: 590, endPoint x: 852, endPoint y: 458, distance: 285.3
click at [696, 458] on div "Declaration About an Individual Debtor's Schedules Summary of Your Assets and L…" at bounding box center [536, 562] width 320 height 643
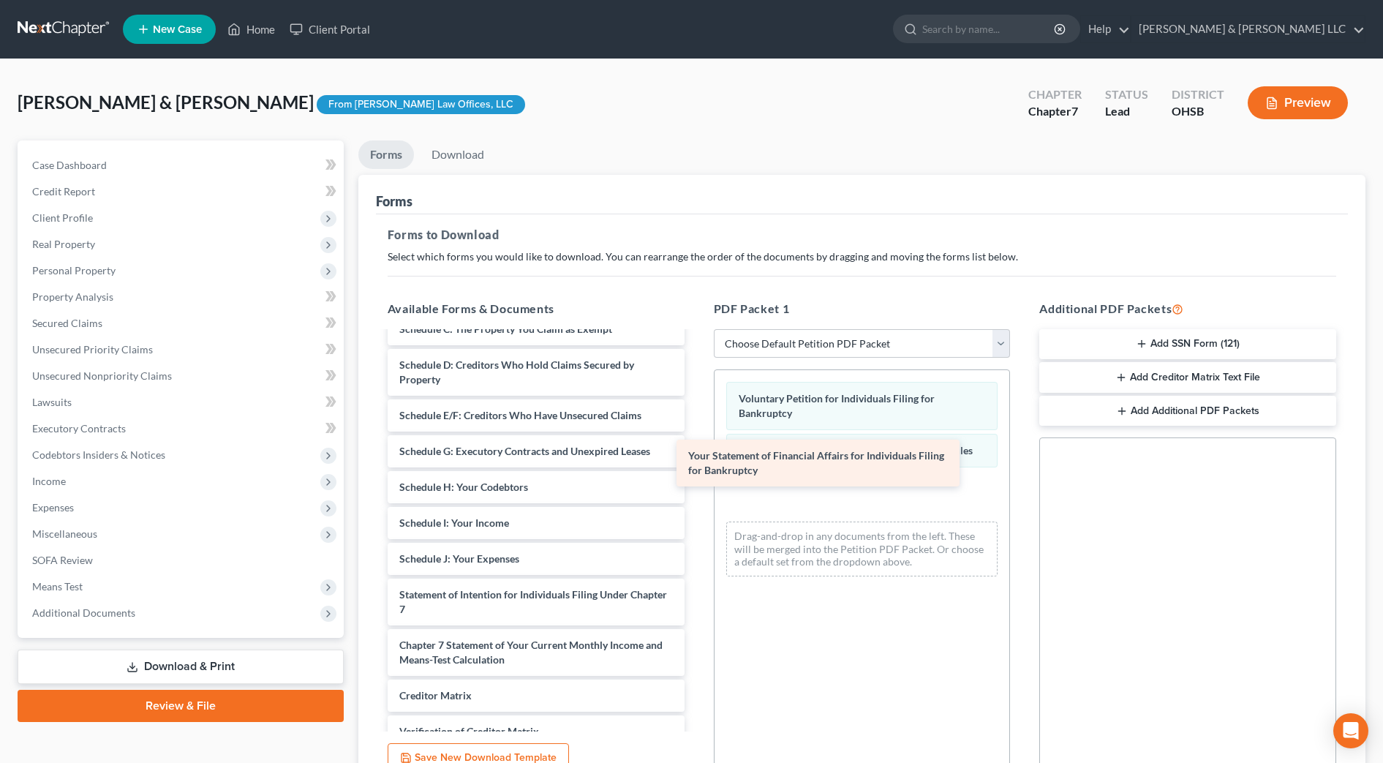
drag, startPoint x: 593, startPoint y: 599, endPoint x: 882, endPoint y: 460, distance: 320.0
click at [696, 460] on div "Your Statement of Financial Affairs for Individuals Filing for Bankruptcy Summa…" at bounding box center [536, 537] width 320 height 593
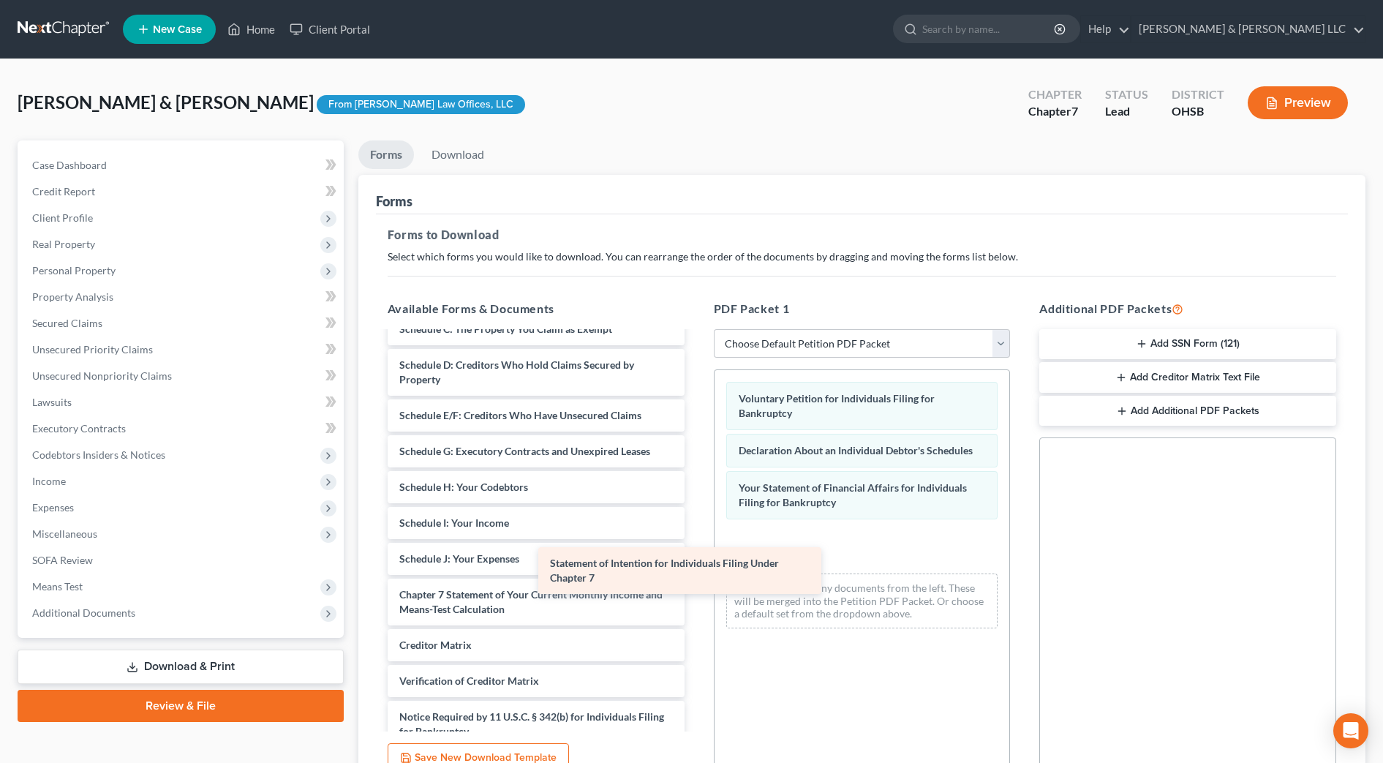
drag, startPoint x: 619, startPoint y: 604, endPoint x: 856, endPoint y: 493, distance: 261.8
click at [696, 493] on div "Statement of Intention for Individuals Filing Under Chapter 7 Summary of Your A…" at bounding box center [536, 512] width 320 height 542
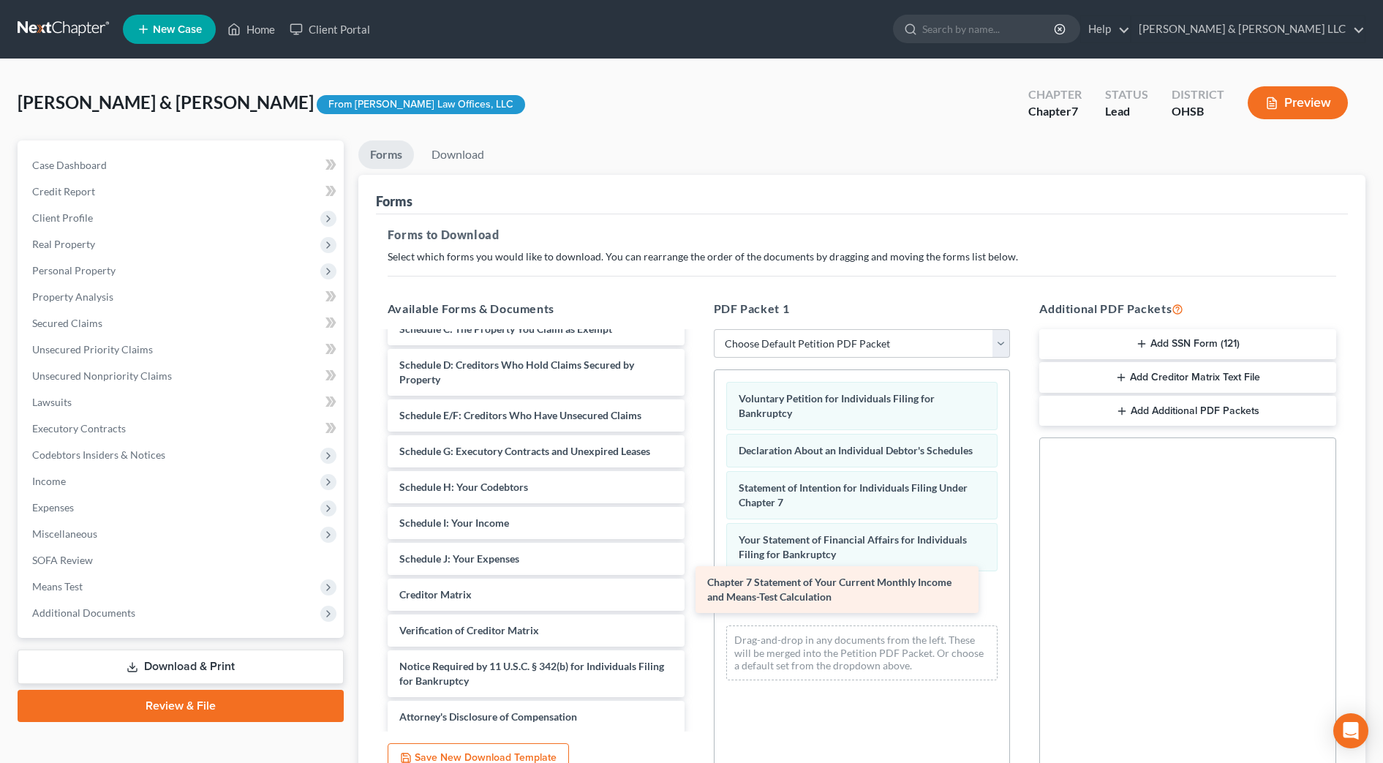
drag, startPoint x: 582, startPoint y: 597, endPoint x: 890, endPoint y: 585, distance: 307.5
click at [696, 585] on div "Chapter 7 Statement of Your Current Monthly Income and Means-Test Calculation S…" at bounding box center [536, 487] width 320 height 492
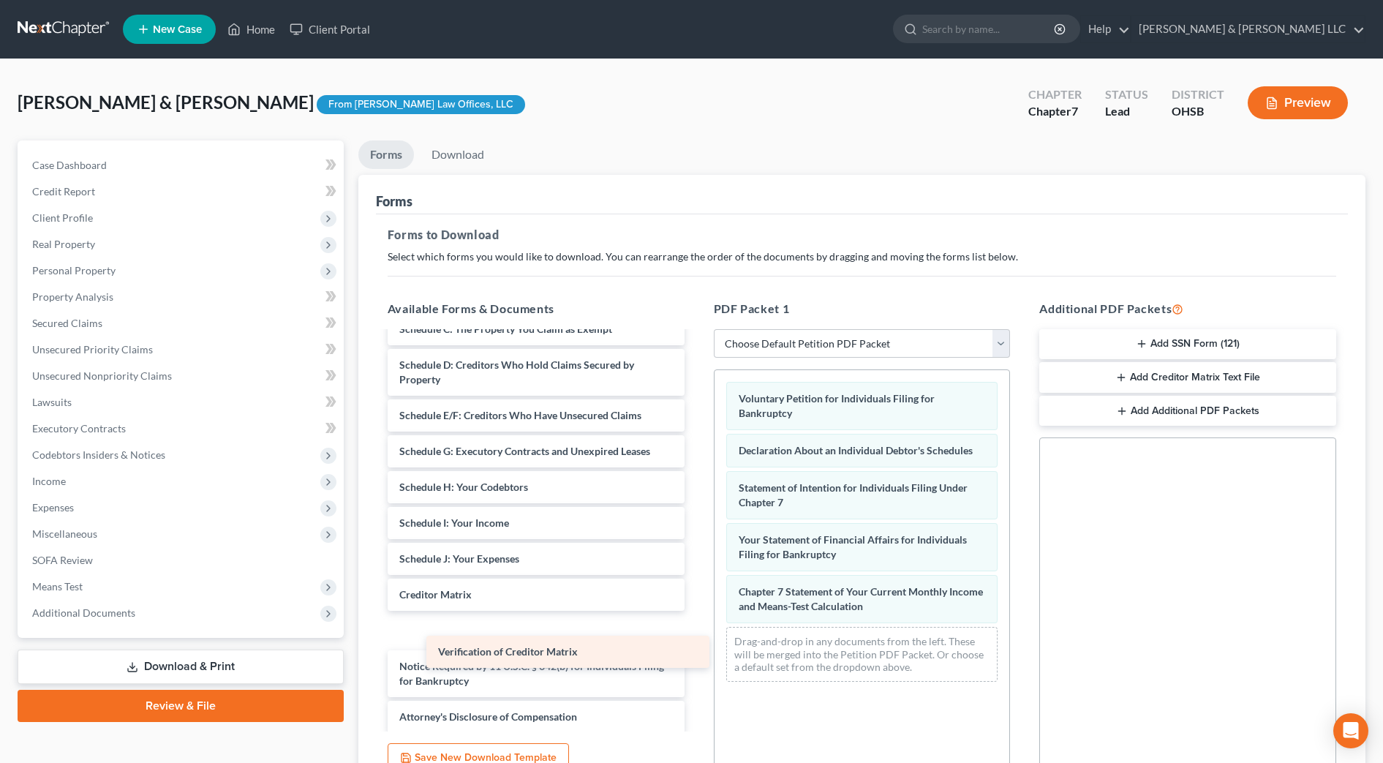
scroll to position [61, 0]
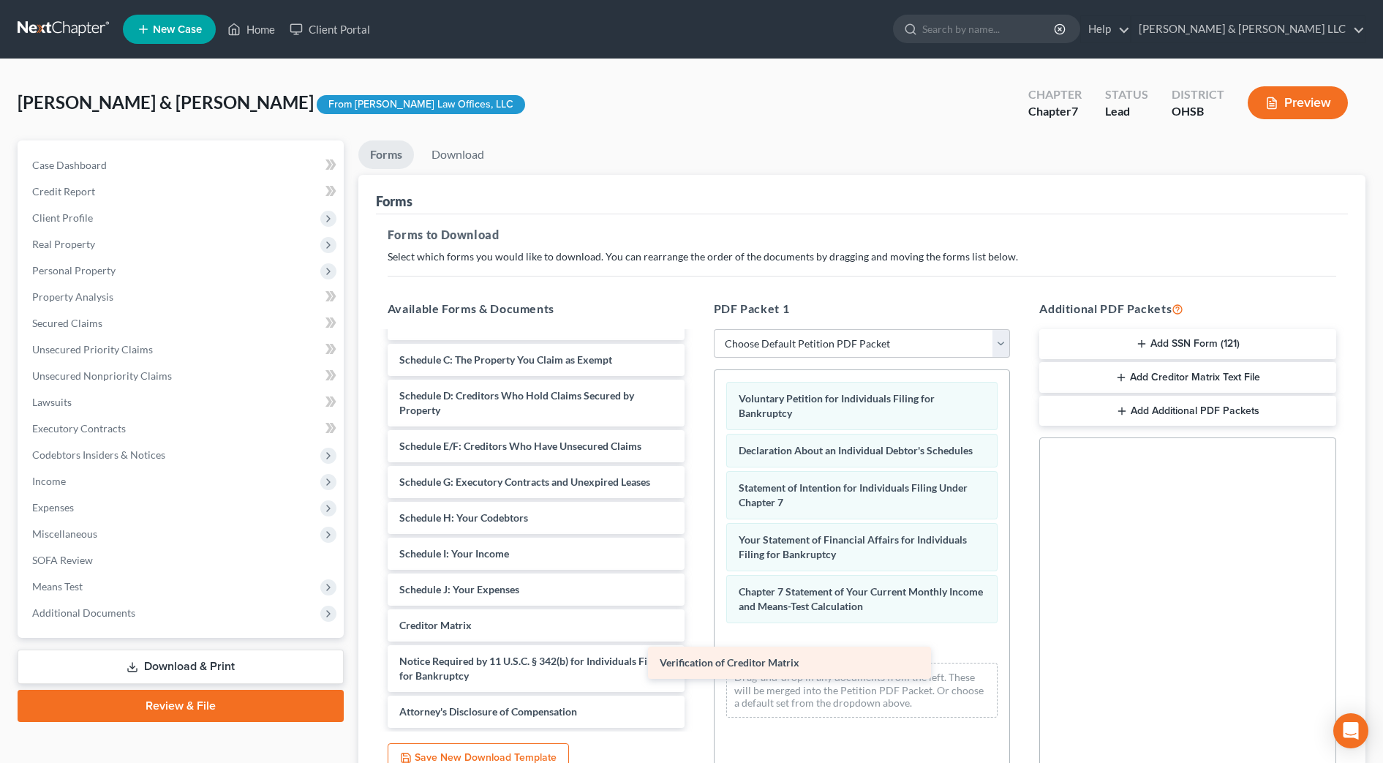
drag, startPoint x: 618, startPoint y: 628, endPoint x: 778, endPoint y: 642, distance: 160.8
click at [696, 654] on div "Verification of Creditor Matrix Summary of Your Assets and Liabilities Schedule…" at bounding box center [536, 500] width 320 height 456
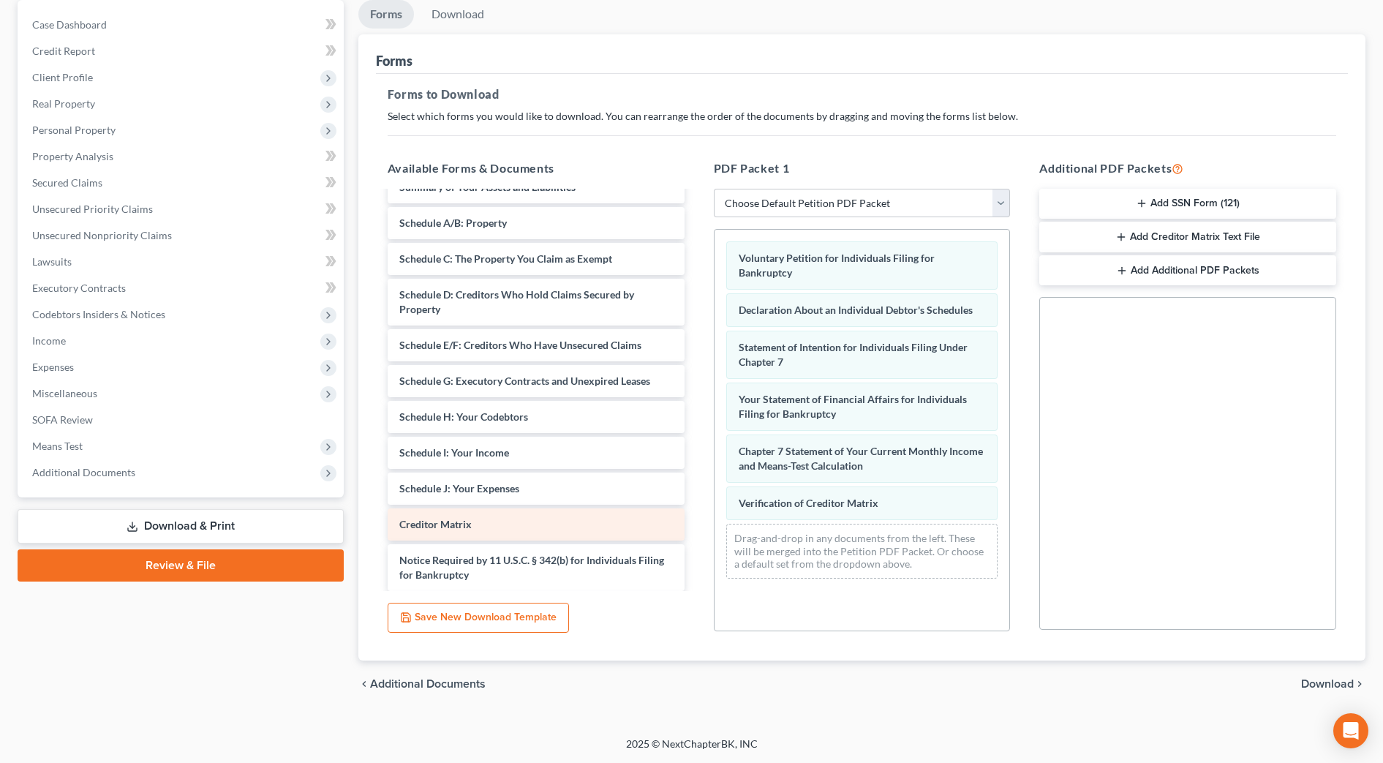
scroll to position [0, 0]
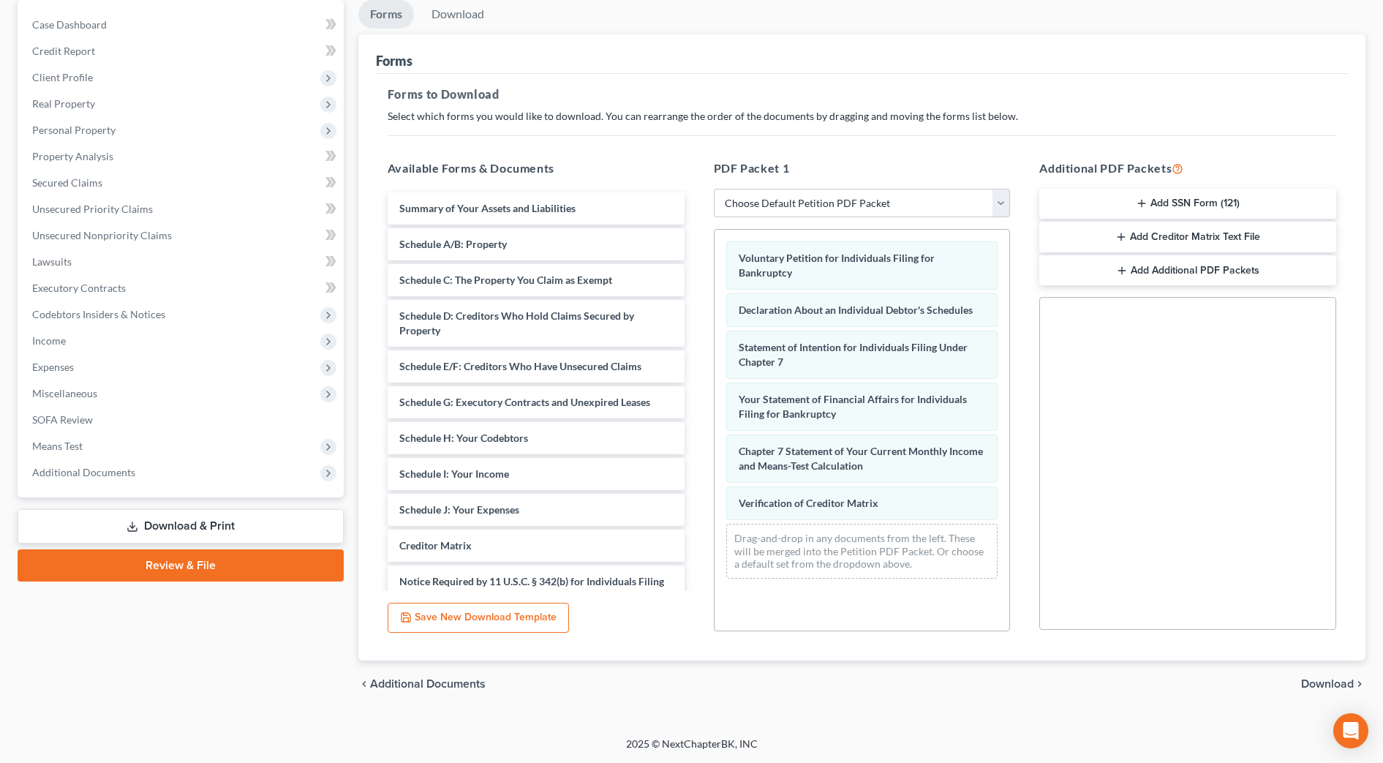
click at [1260, 203] on button "Add SSN Form (121)" at bounding box center [1188, 204] width 297 height 31
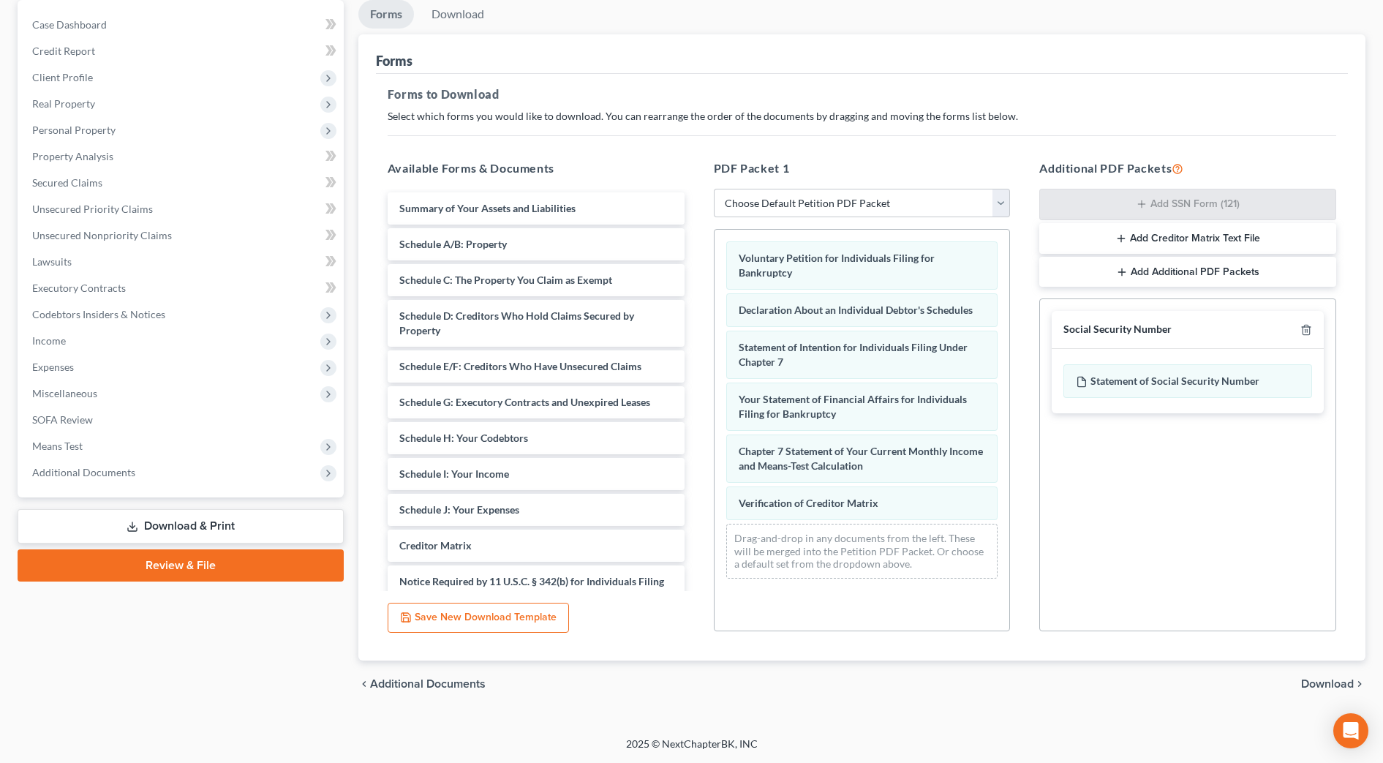
click at [1333, 675] on div "chevron_left Additional Documents Download chevron_right" at bounding box center [861, 684] width 1007 height 47
click at [113, 477] on span "Additional Documents" at bounding box center [83, 472] width 103 height 12
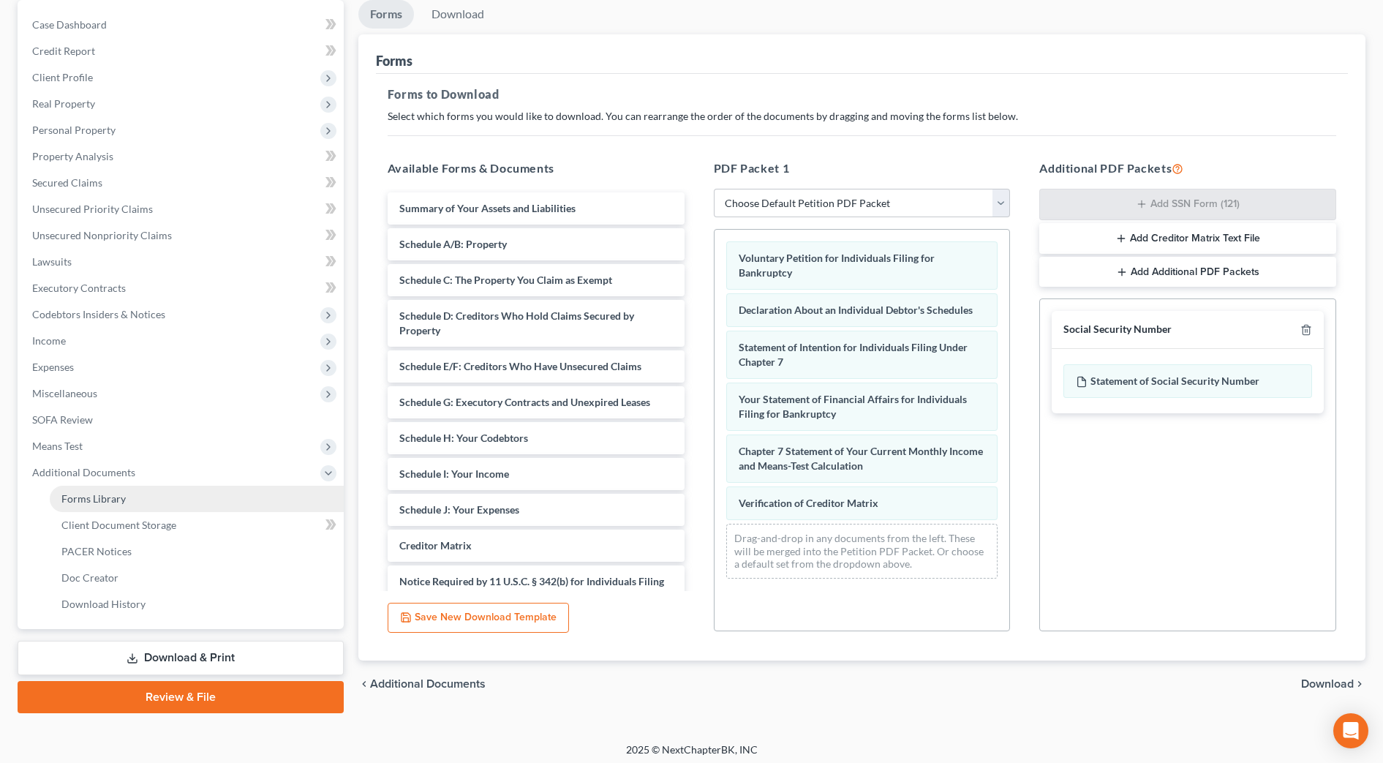
click at [114, 500] on span "Forms Library" at bounding box center [93, 498] width 64 height 12
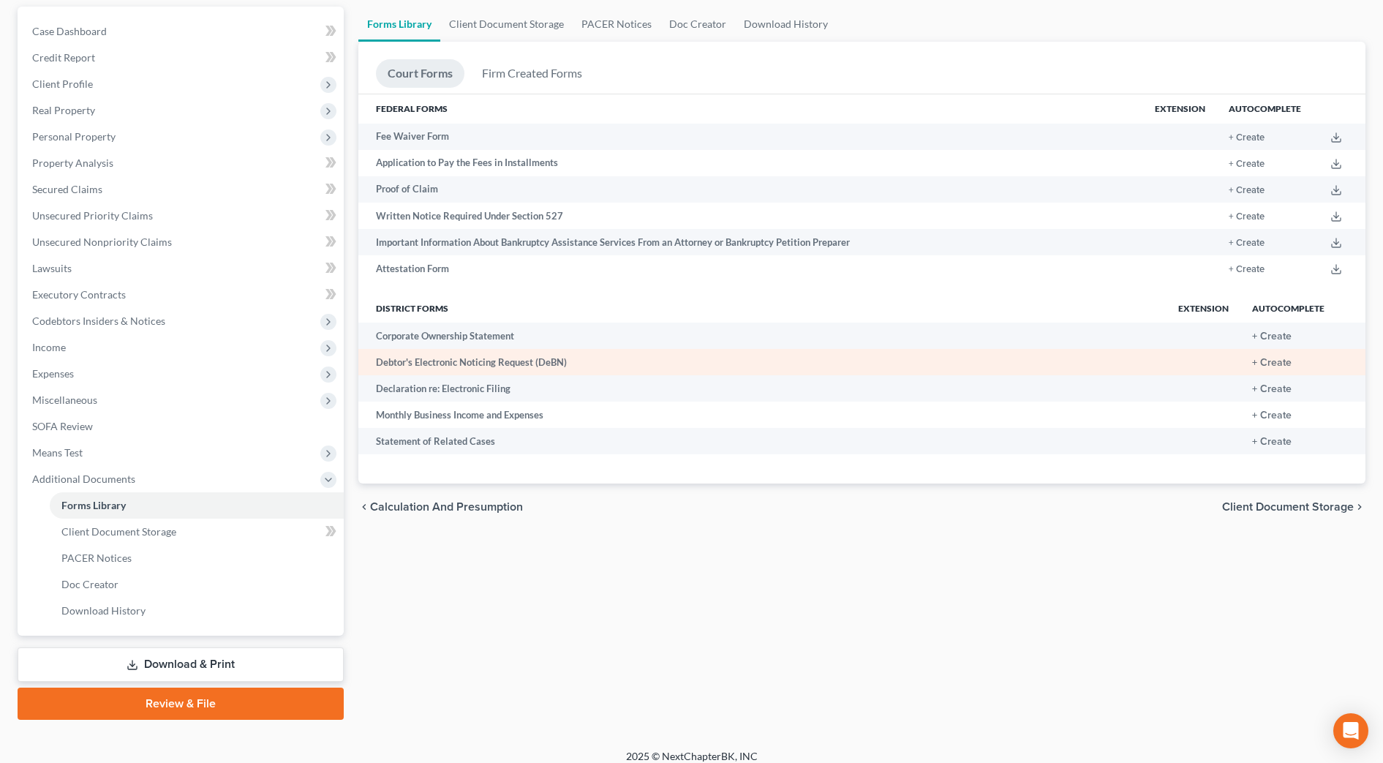
scroll to position [146, 0]
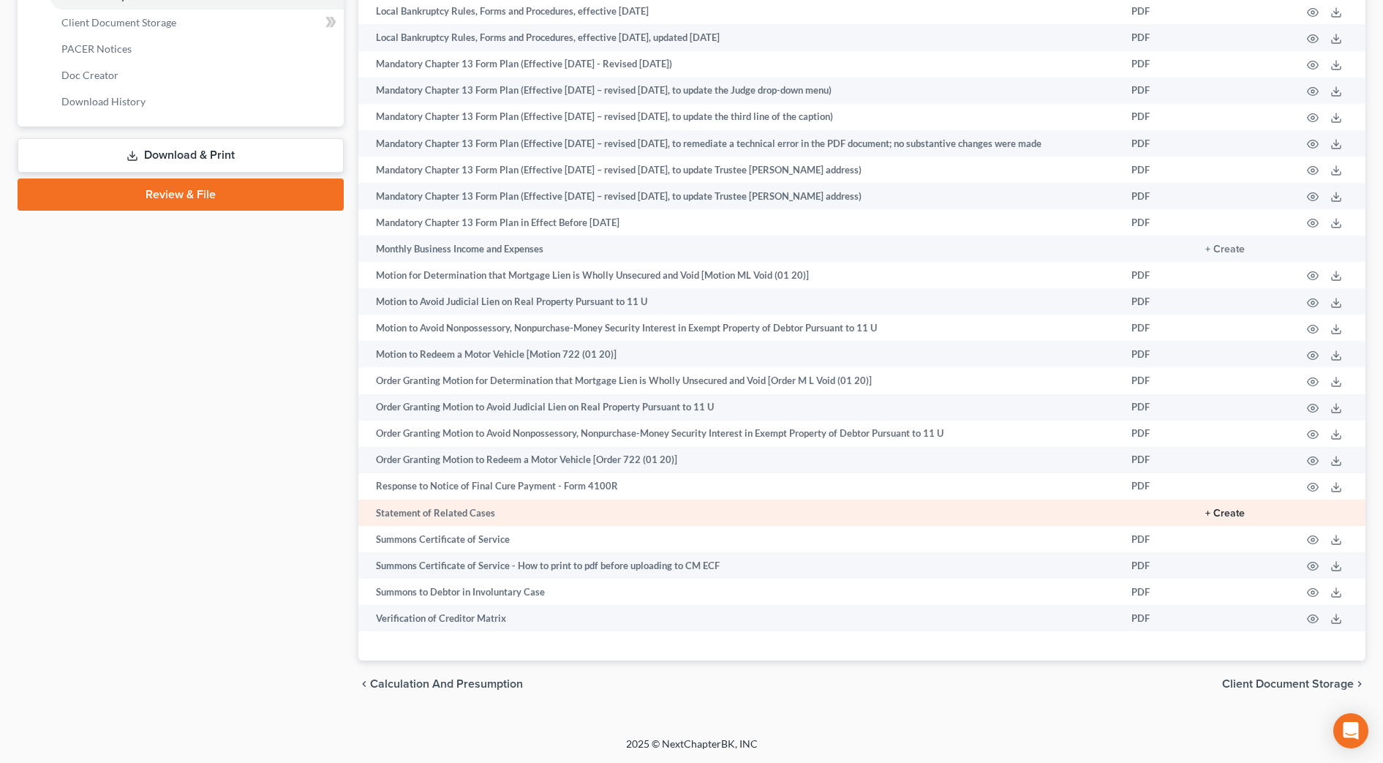
click at [1227, 512] on button "+ Create" at bounding box center [1226, 513] width 40 height 10
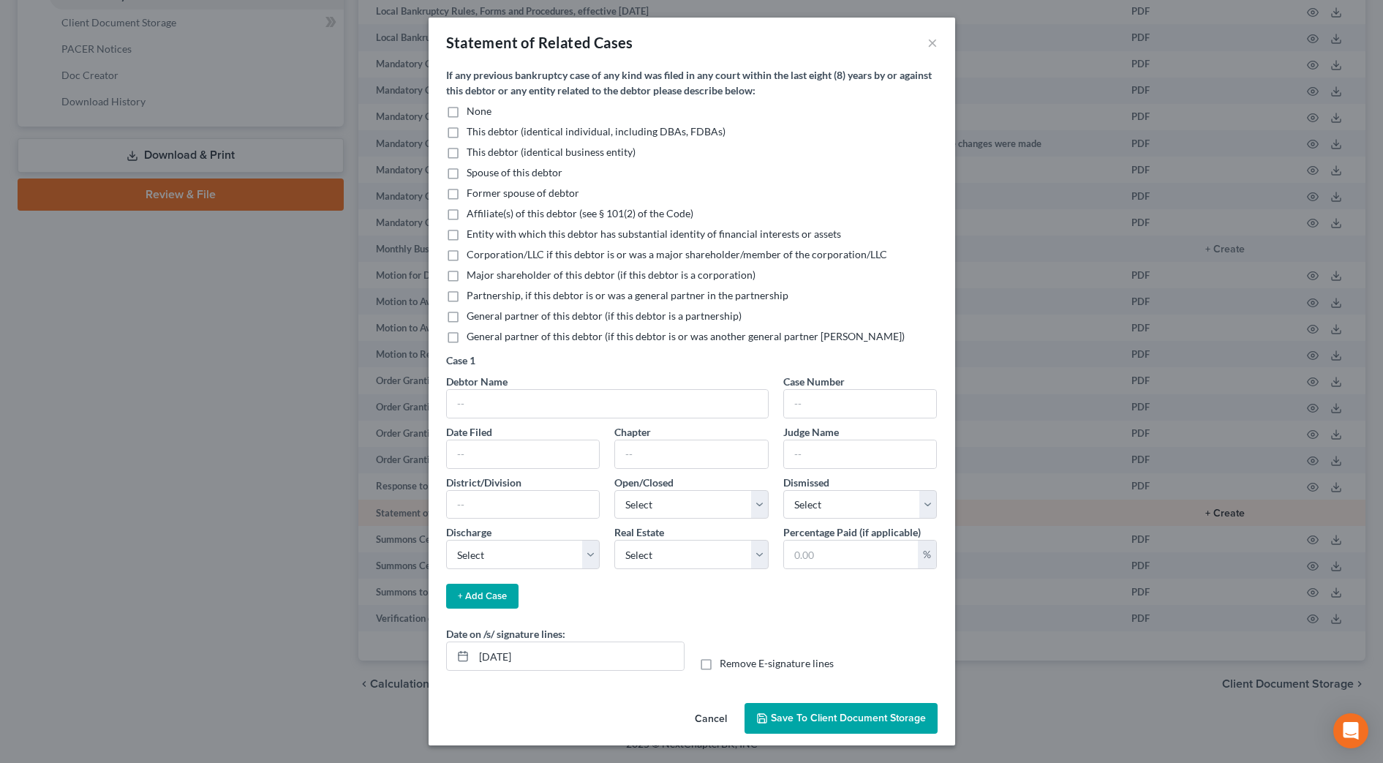
scroll to position [643, 0]
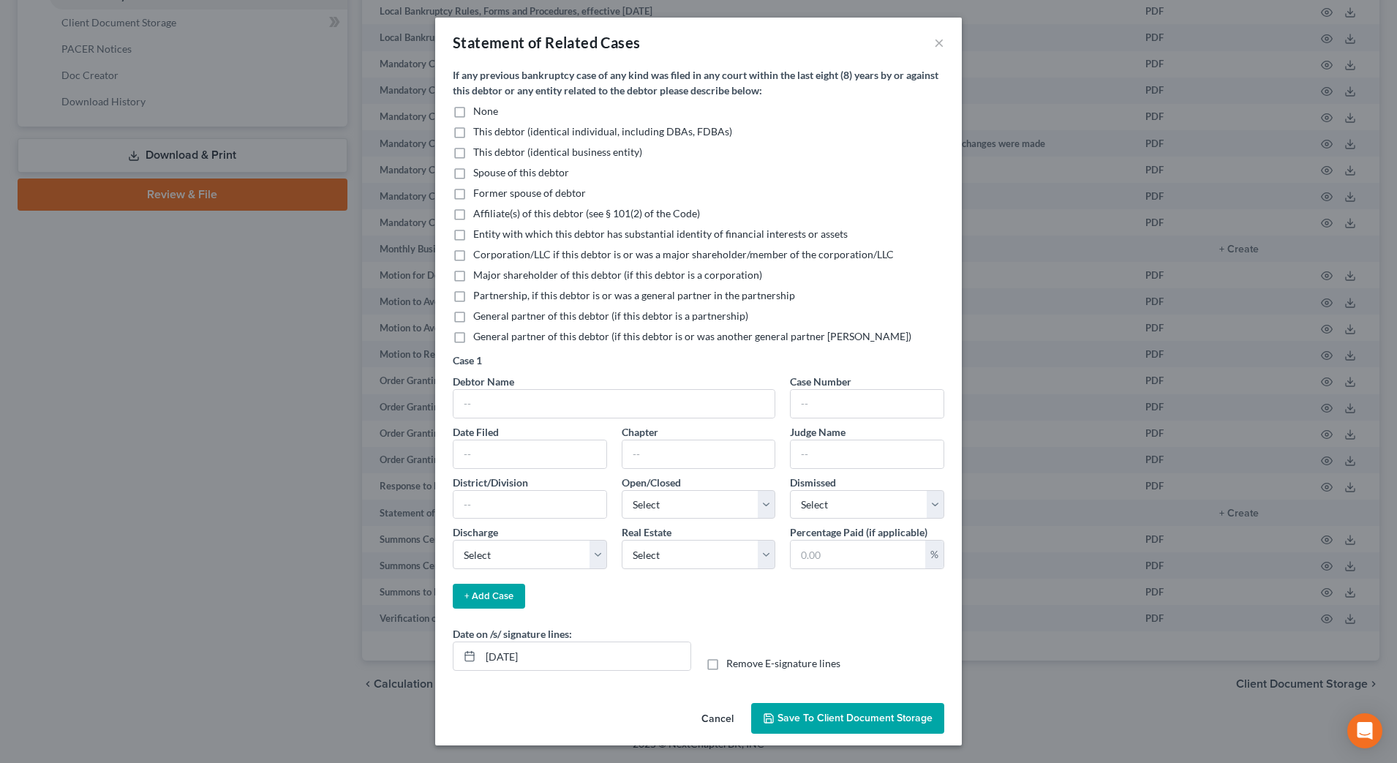
click at [473, 112] on label "None" at bounding box center [485, 111] width 25 height 15
click at [479, 112] on input "None" at bounding box center [484, 109] width 10 height 10
checkbox input "true"
click at [513, 657] on input "08/19/2025" at bounding box center [586, 656] width 210 height 28
type input "08/20/2025"
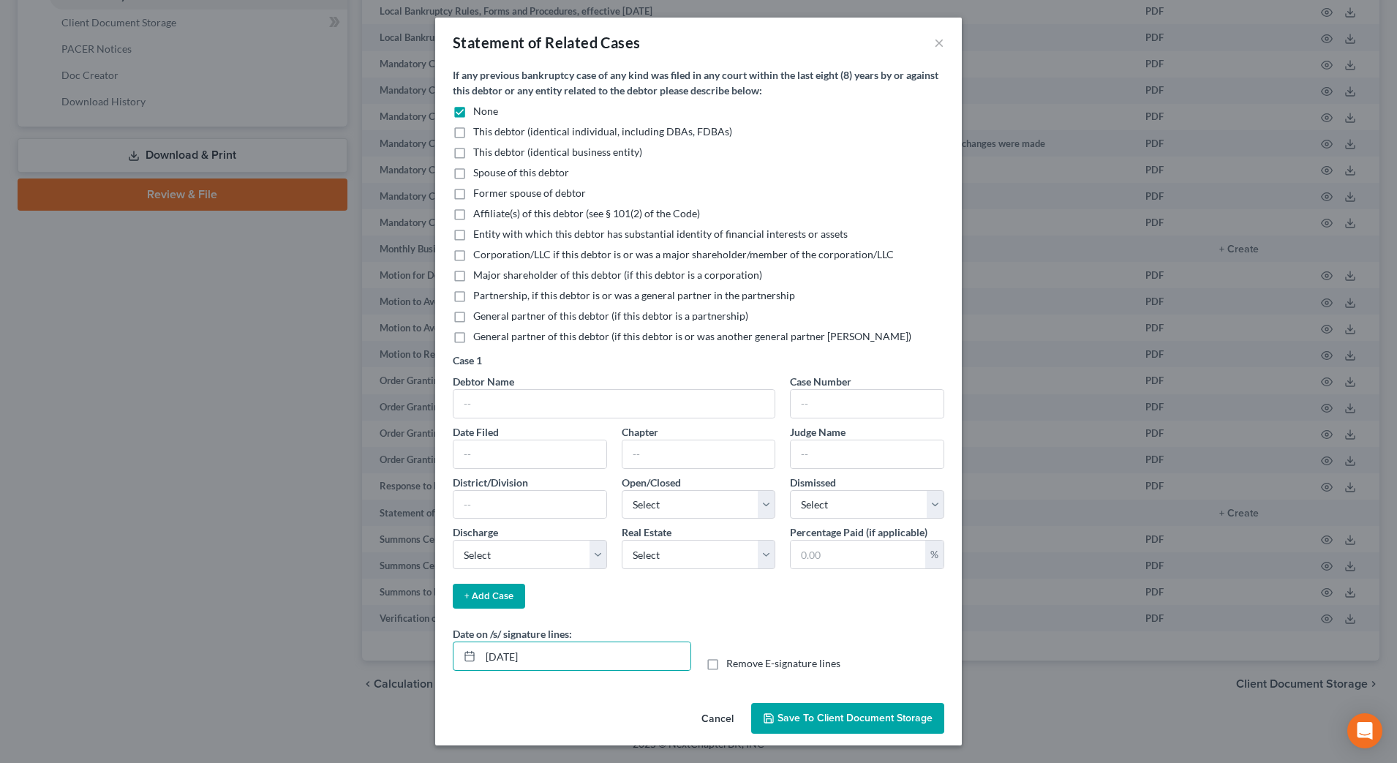
click at [827, 722] on span "Save to Client Document Storage" at bounding box center [855, 718] width 155 height 12
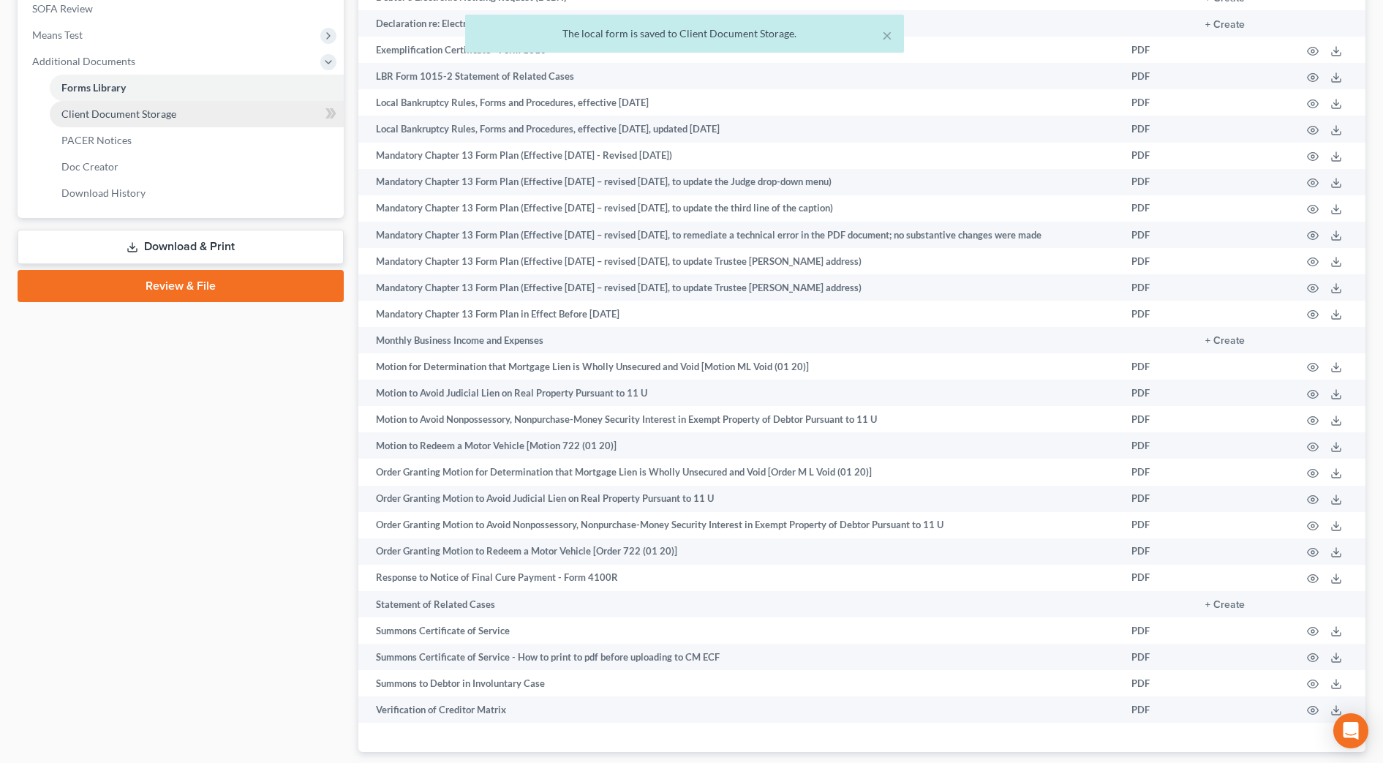
click at [198, 111] on link "Client Document Storage" at bounding box center [197, 114] width 294 height 26
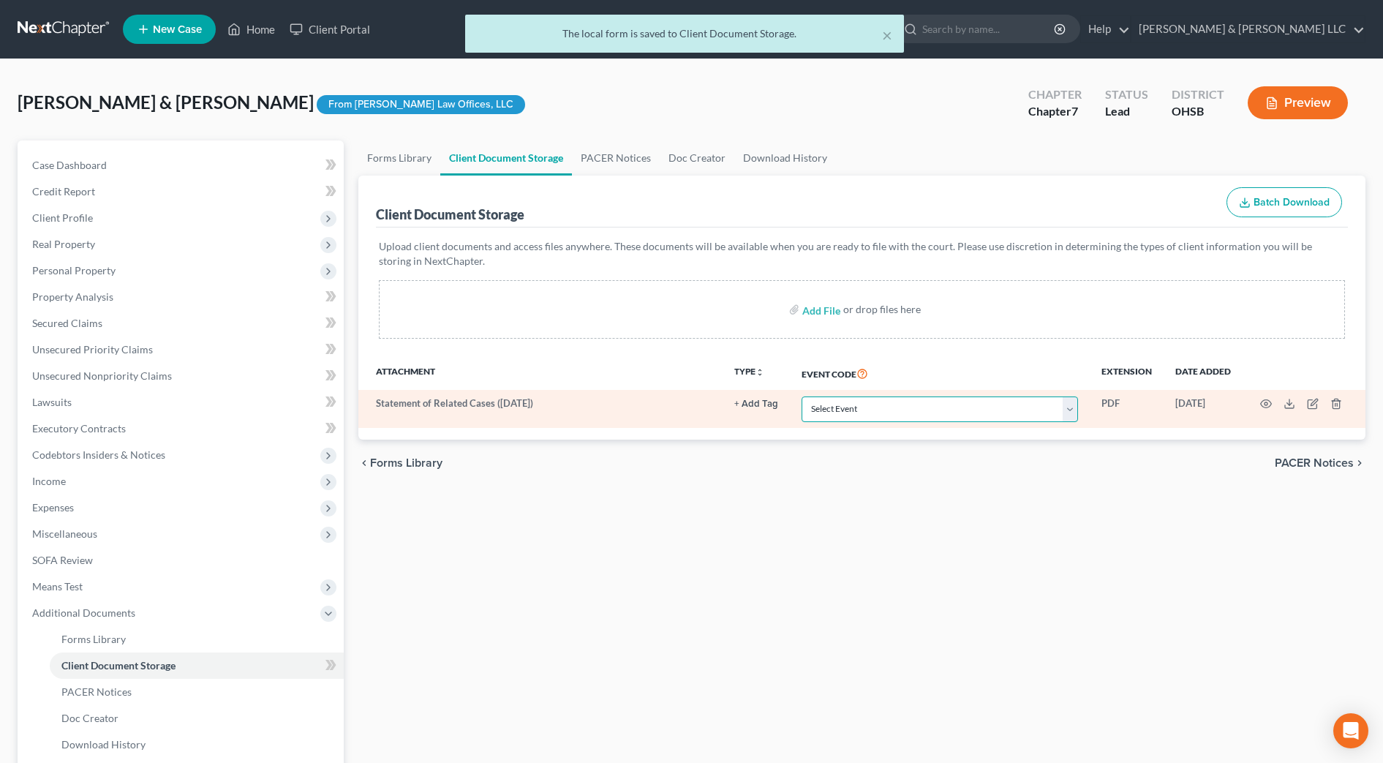
click at [1061, 418] on select "Select Event 20 Largest Unsecured Creditors Amended Document Amended List of Cr…" at bounding box center [940, 410] width 277 height 26
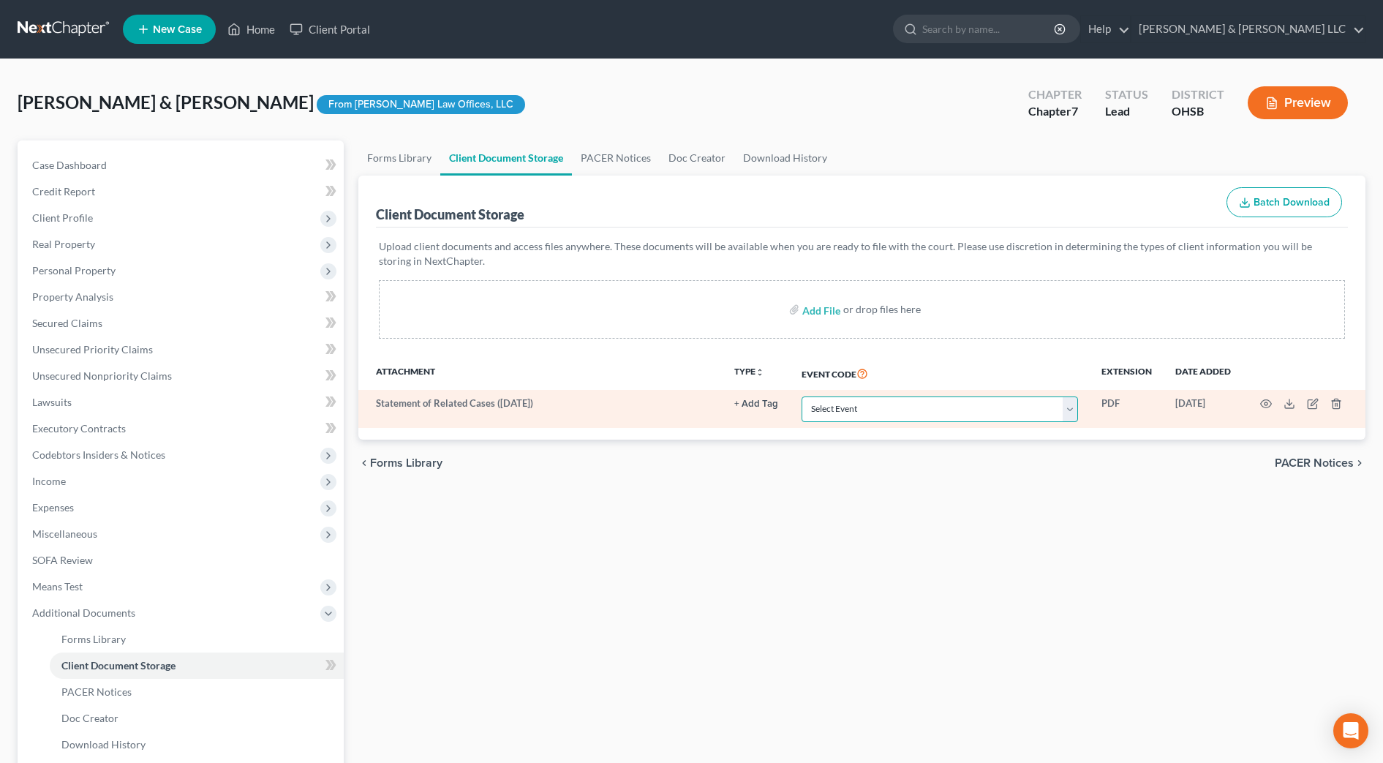
select select "52"
click at [802, 397] on select "Select Event 20 Largest Unsecured Creditors Amended Document Amended List of Cr…" at bounding box center [940, 410] width 277 height 26
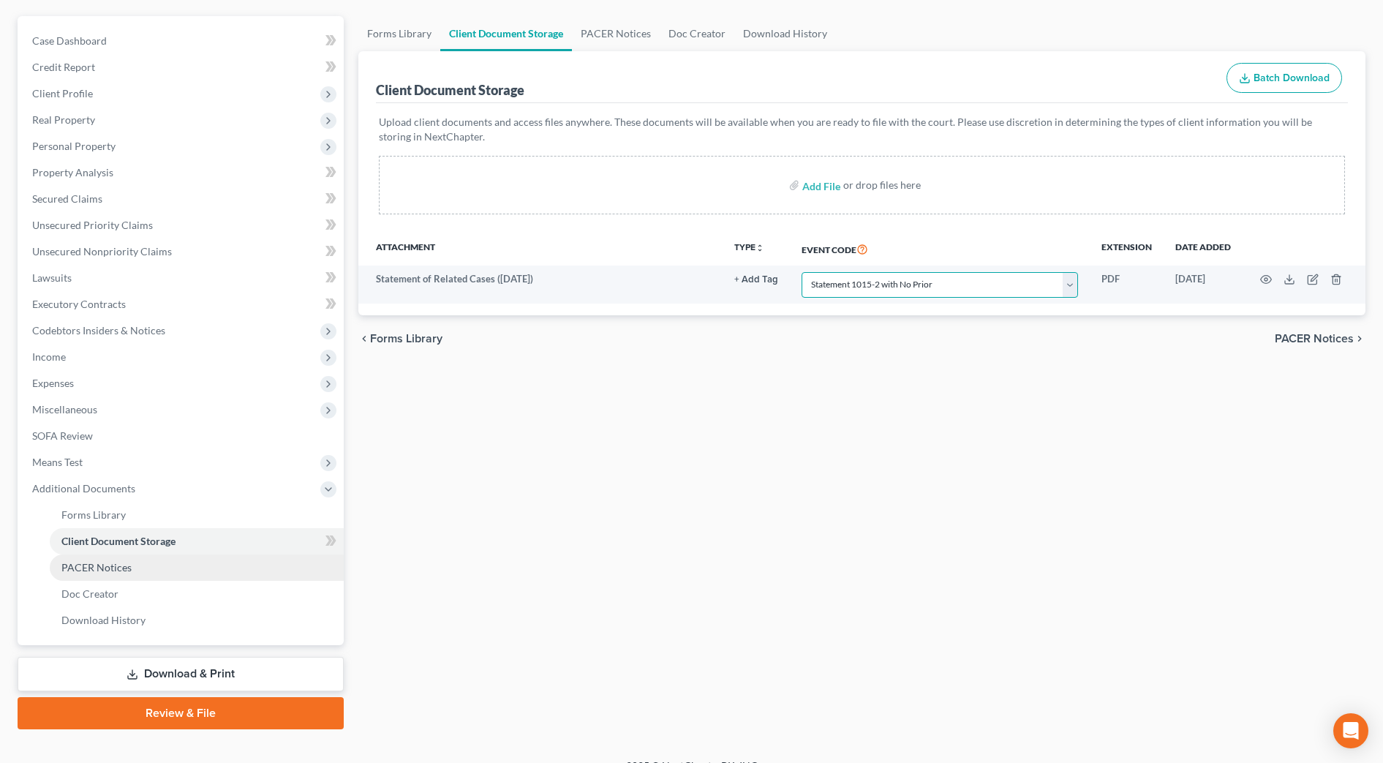
scroll to position [146, 0]
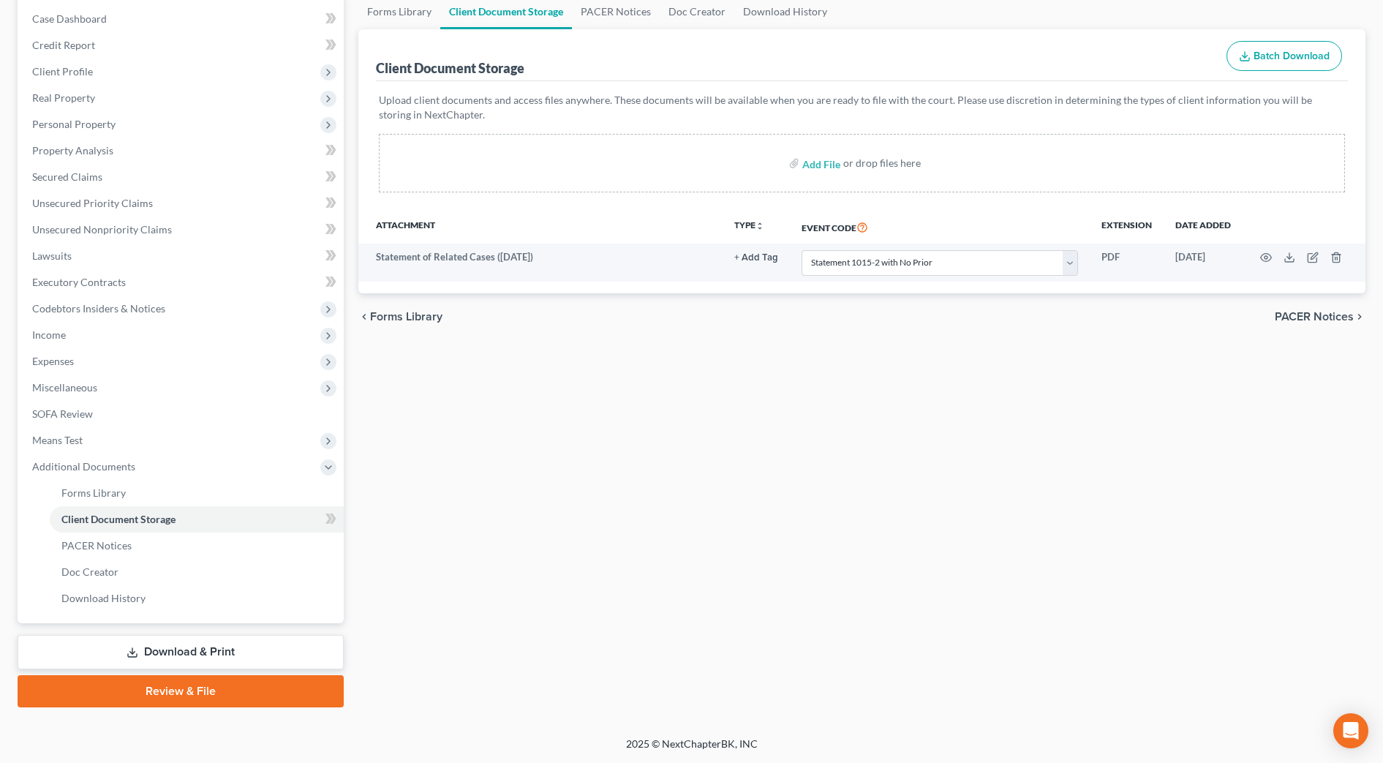
click at [203, 645] on link "Download & Print" at bounding box center [181, 652] width 326 height 34
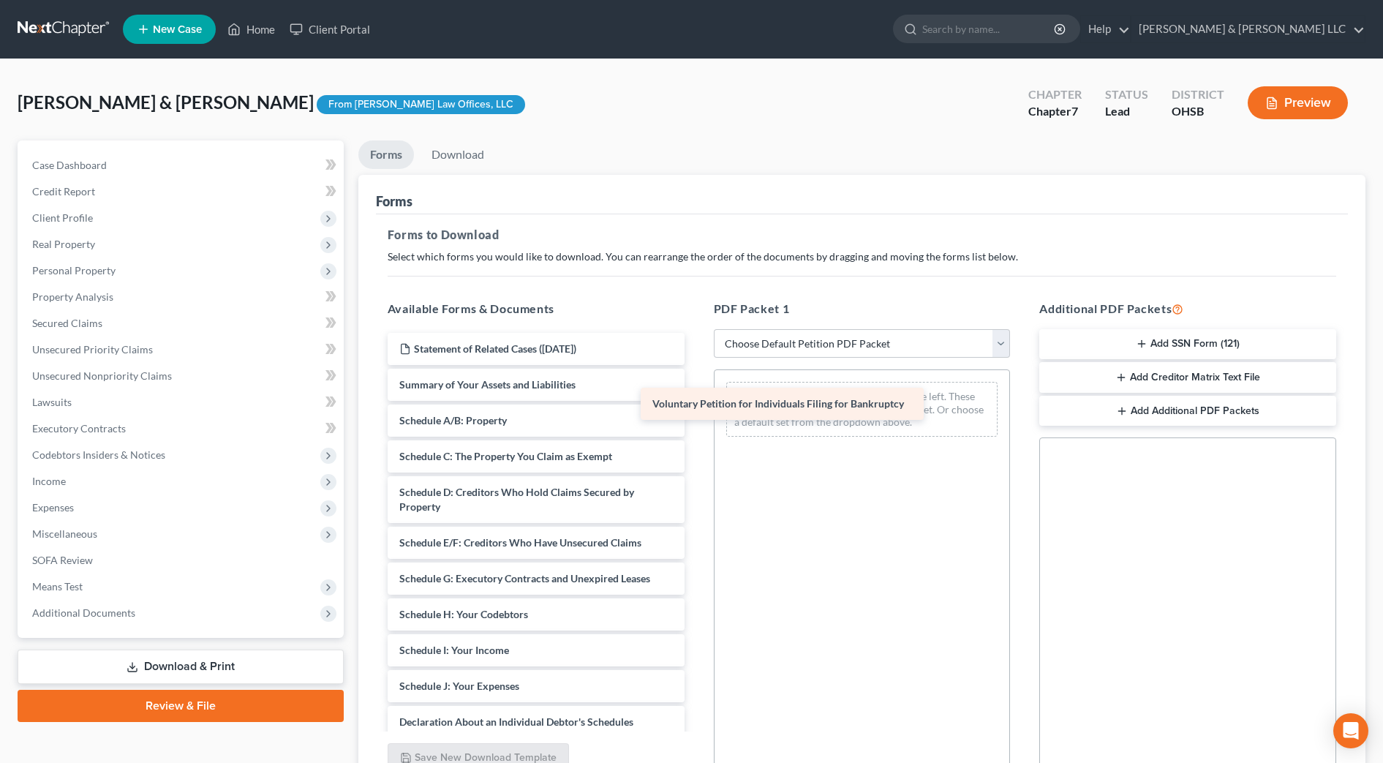
drag, startPoint x: 589, startPoint y: 384, endPoint x: 842, endPoint y: 403, distance: 253.8
click at [696, 403] on div "Voluntary Petition for Individuals Filing for Bankruptcy Statement of Related C…" at bounding box center [536, 690] width 320 height 715
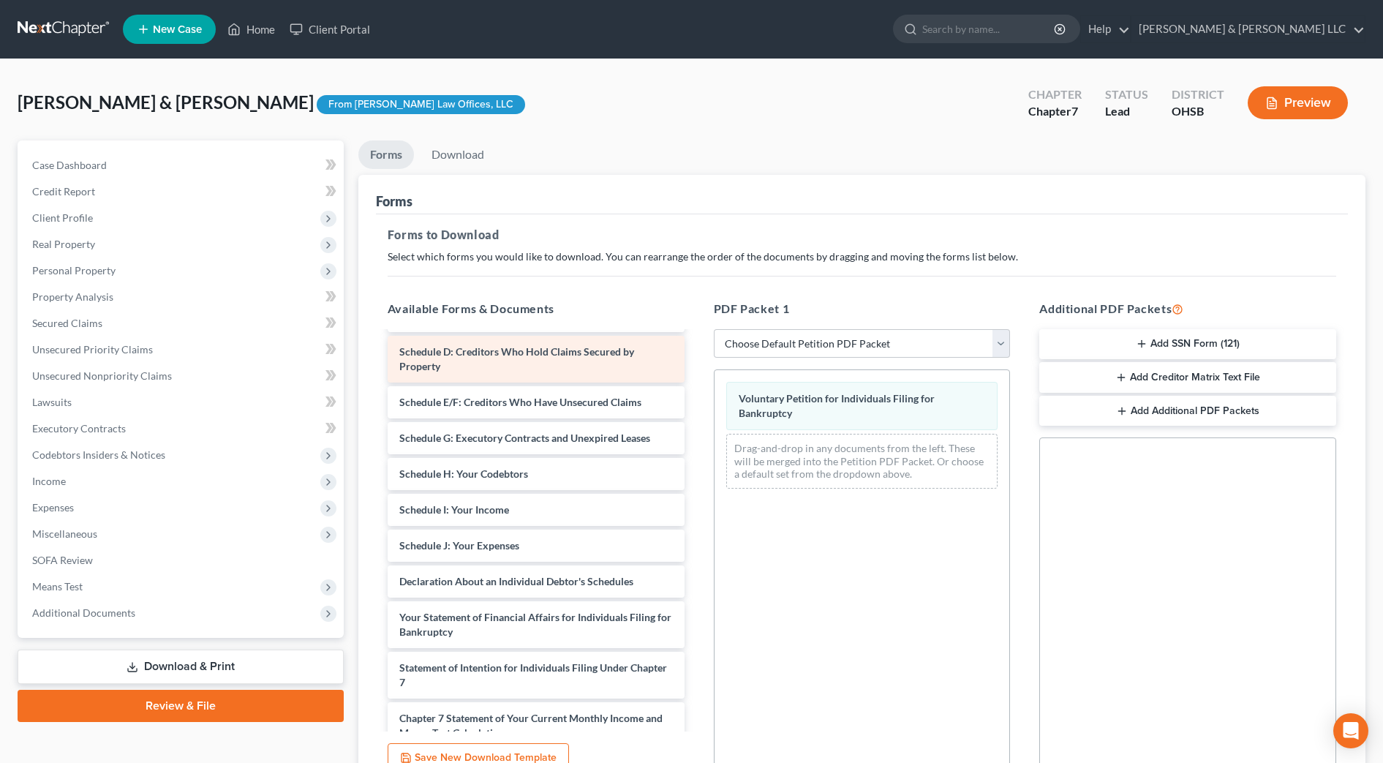
scroll to position [183, 0]
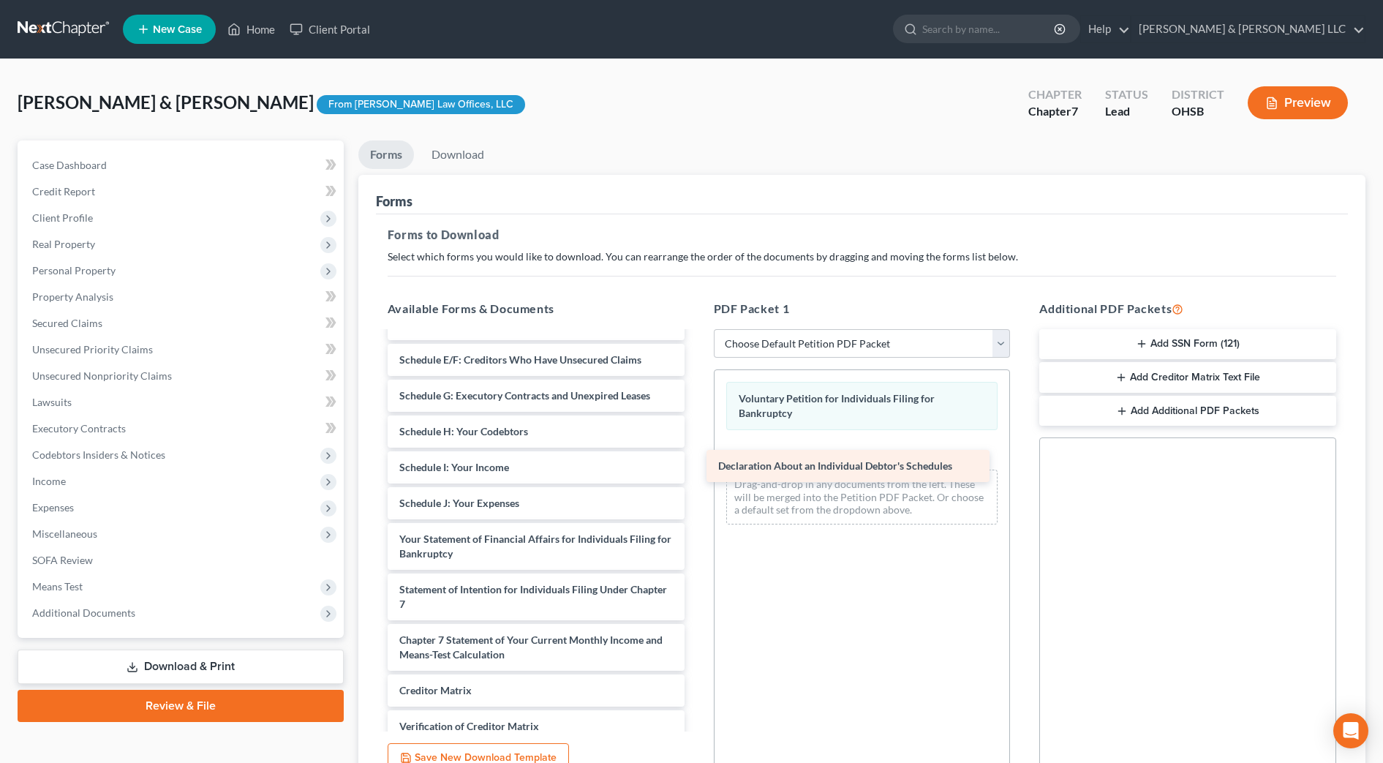
drag, startPoint x: 555, startPoint y: 533, endPoint x: 886, endPoint y: 442, distance: 343.1
click at [696, 442] on div "Declaration About an Individual Debtor's Schedules Statement of Related Cases (…" at bounding box center [536, 489] width 320 height 679
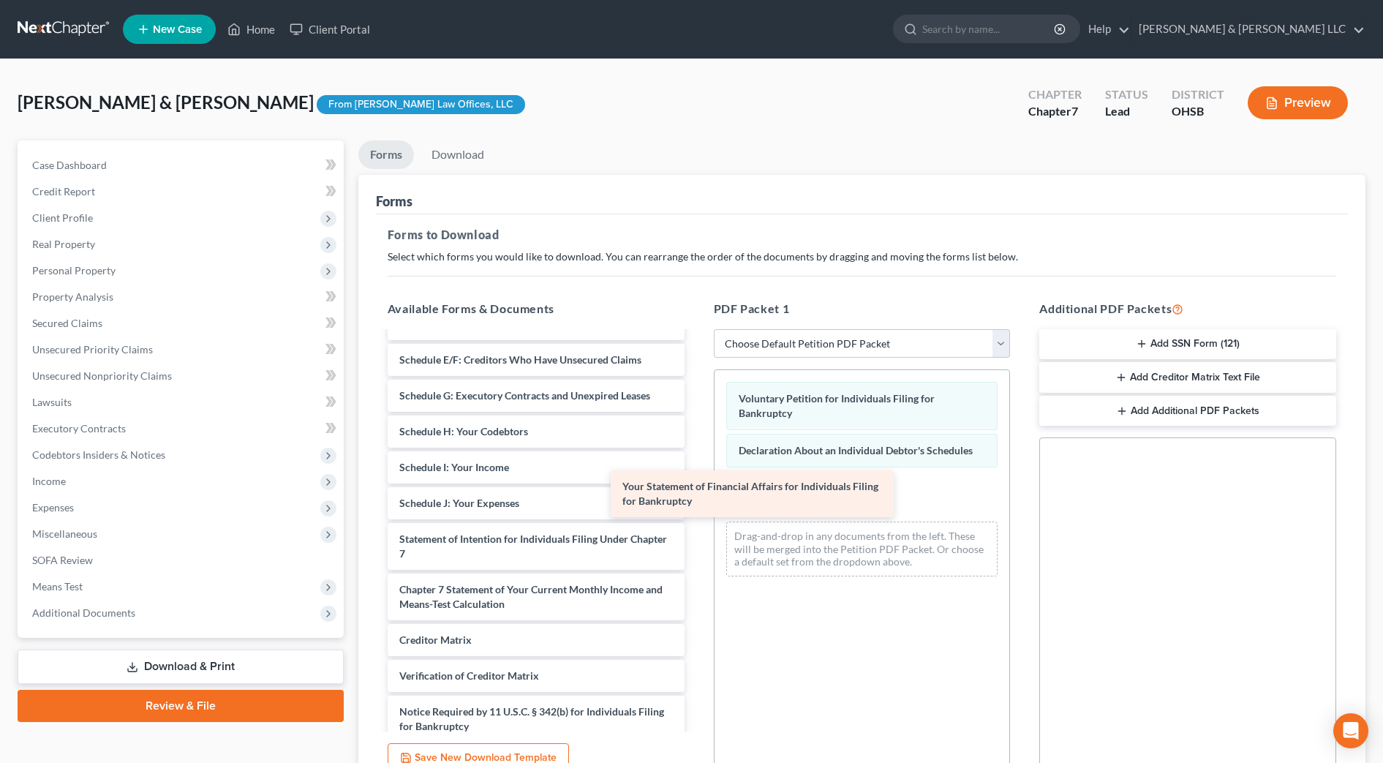
drag, startPoint x: 628, startPoint y: 544, endPoint x: 852, endPoint y: 491, distance: 229.3
click at [696, 491] on div "Your Statement of Financial Affairs for Individuals Filing for Bankruptcy State…" at bounding box center [536, 464] width 320 height 628
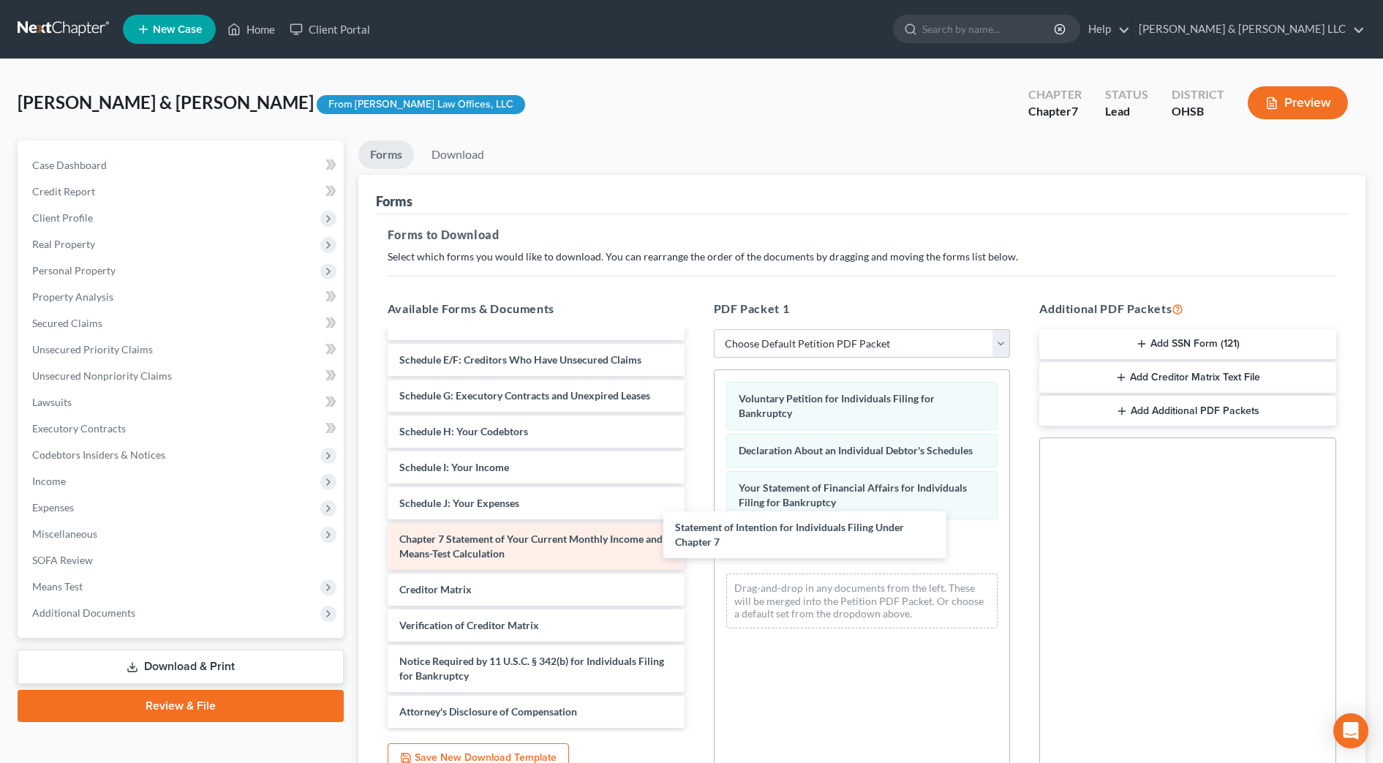
drag, startPoint x: 593, startPoint y: 555, endPoint x: 640, endPoint y: 552, distance: 47.0
click at [696, 544] on div "Statement of Intention for Individuals Filing Under Chapter 7 Statement of Rela…" at bounding box center [536, 439] width 320 height 578
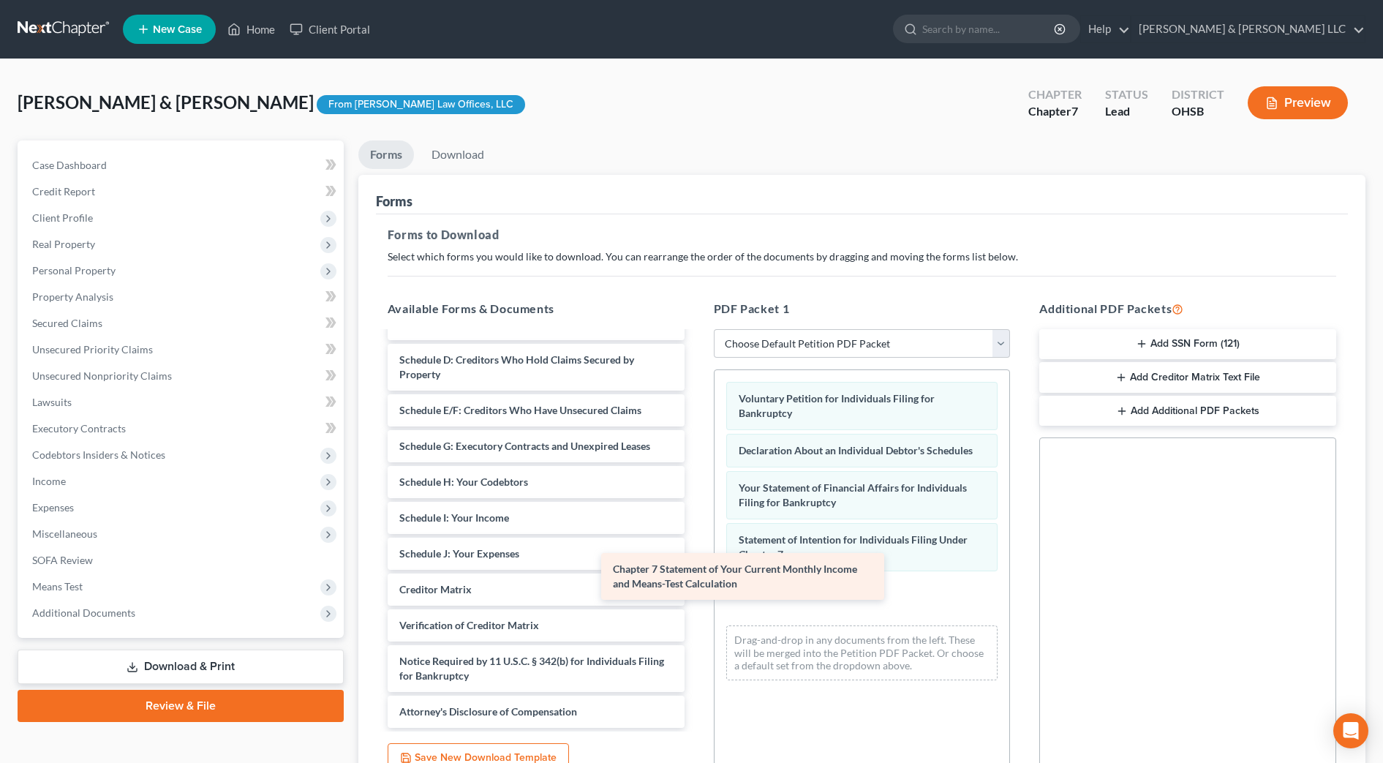
scroll to position [132, 0]
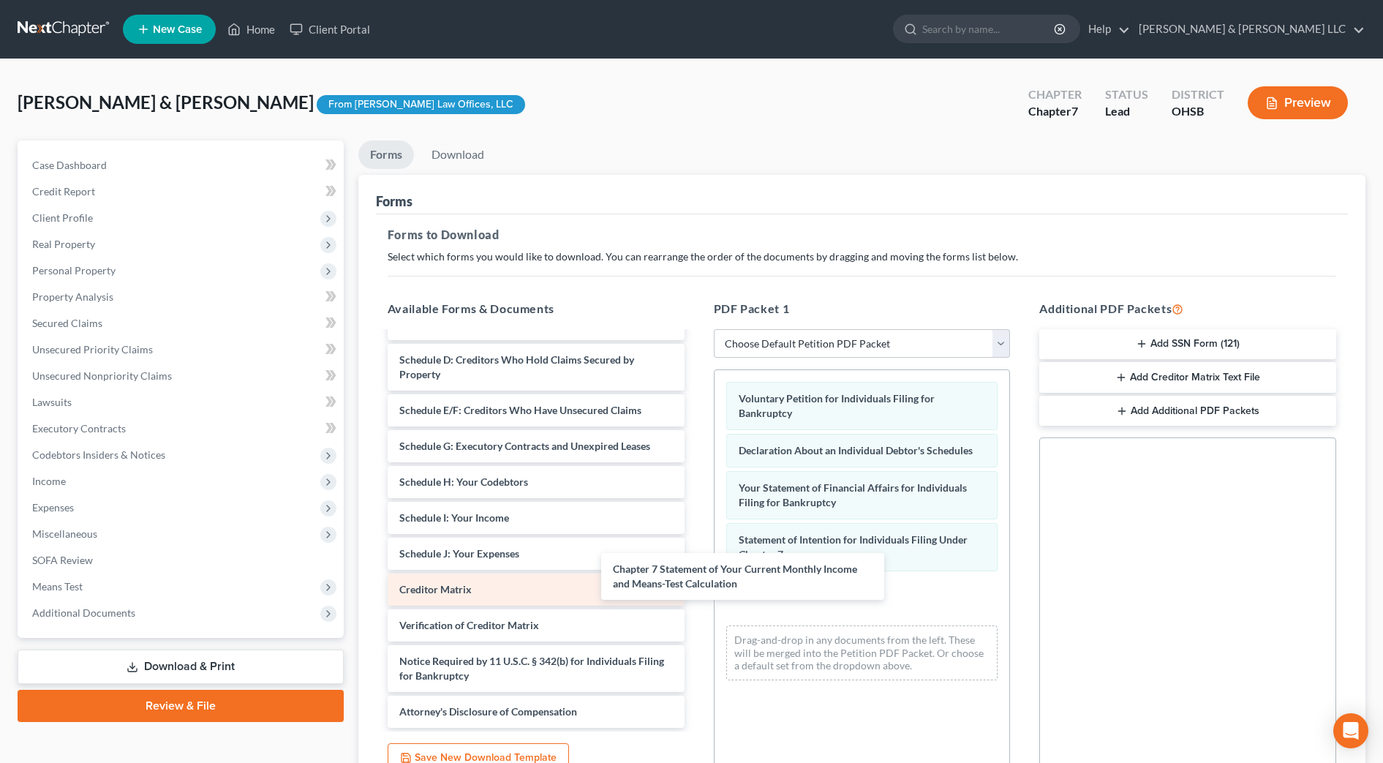
drag, startPoint x: 576, startPoint y: 552, endPoint x: 639, endPoint y: 585, distance: 70.4
click at [696, 582] on div "Chapter 7 Statement of Your Current Monthly Income and Means-Test Calculation S…" at bounding box center [536, 463] width 320 height 527
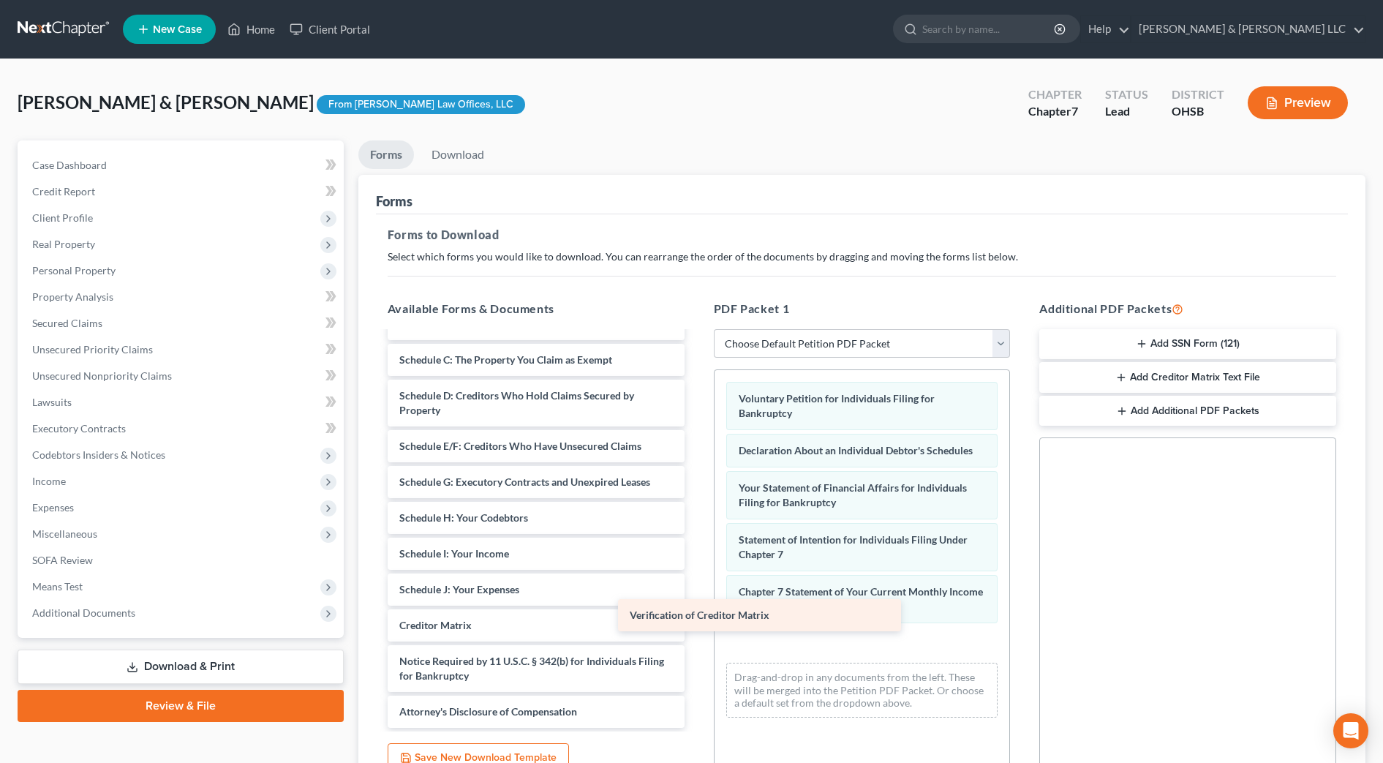
scroll to position [97, 0]
drag, startPoint x: 562, startPoint y: 623, endPoint x: 901, endPoint y: 594, distance: 339.9
click at [696, 594] on div "Verification of Creditor Matrix Statement of Related Cases (08/19/2025) Summary…" at bounding box center [536, 482] width 320 height 492
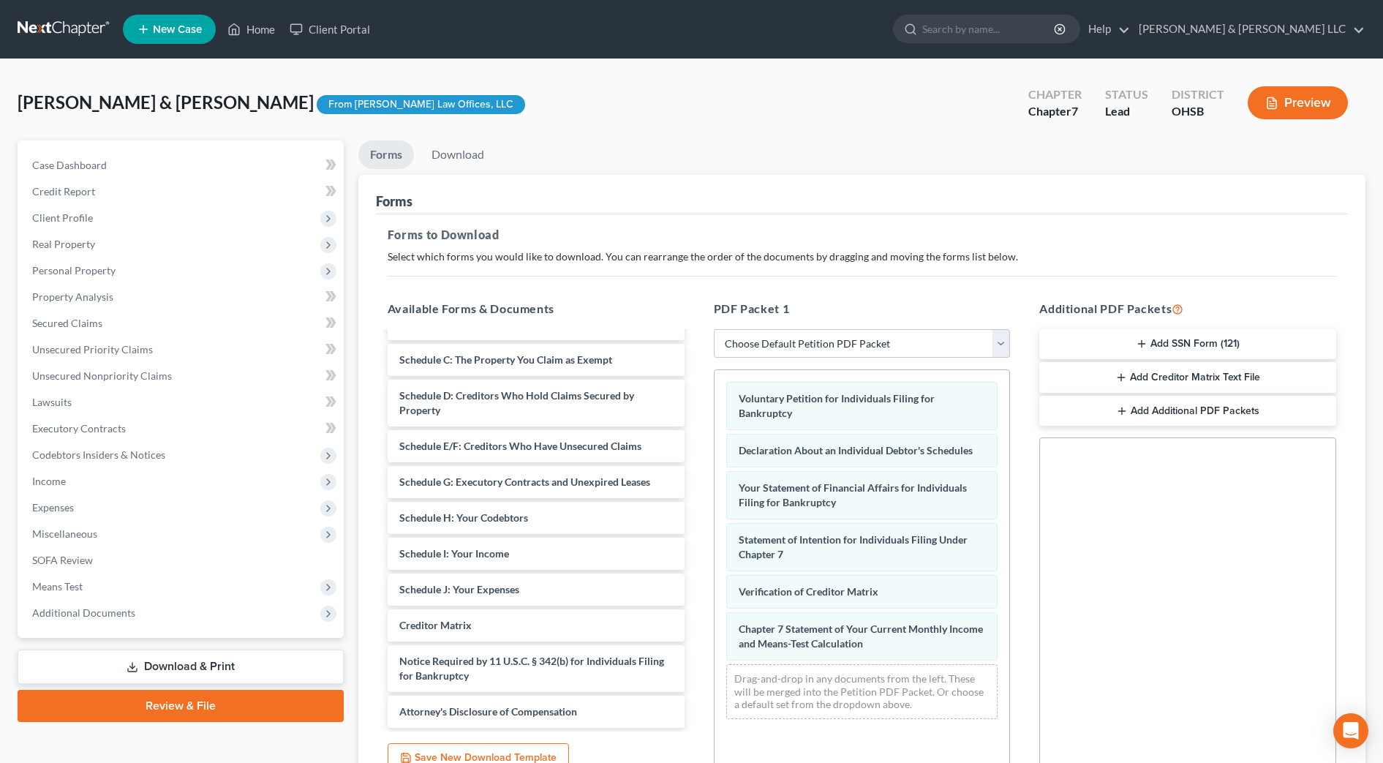
scroll to position [0, 0]
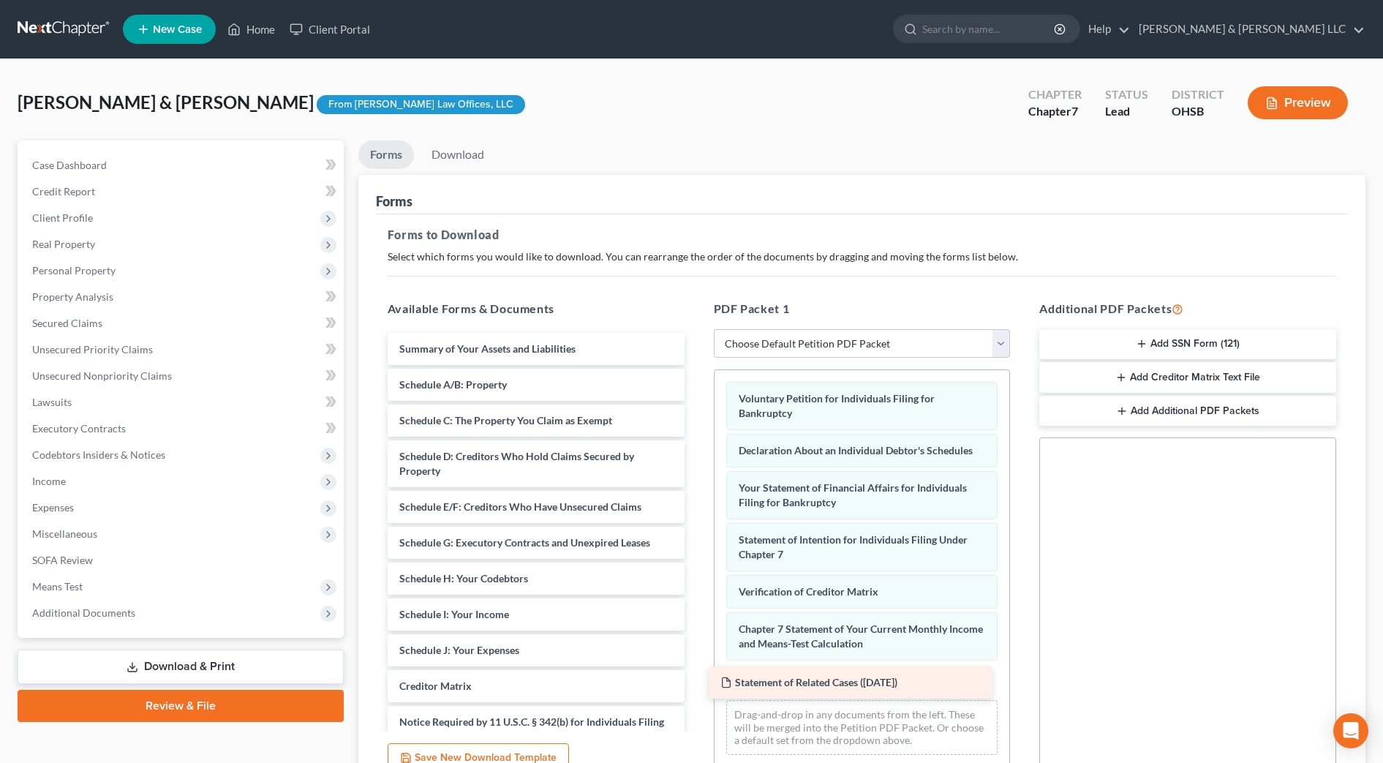
drag, startPoint x: 615, startPoint y: 345, endPoint x: 936, endPoint y: 678, distance: 463.6
click at [696, 678] on div "Statement of Related Cases (08/19/2025) Statement of Related Cases (08/19/2025)…" at bounding box center [536, 561] width 320 height 456
click at [1260, 350] on button "Add SSN Form (121)" at bounding box center [1188, 344] width 297 height 31
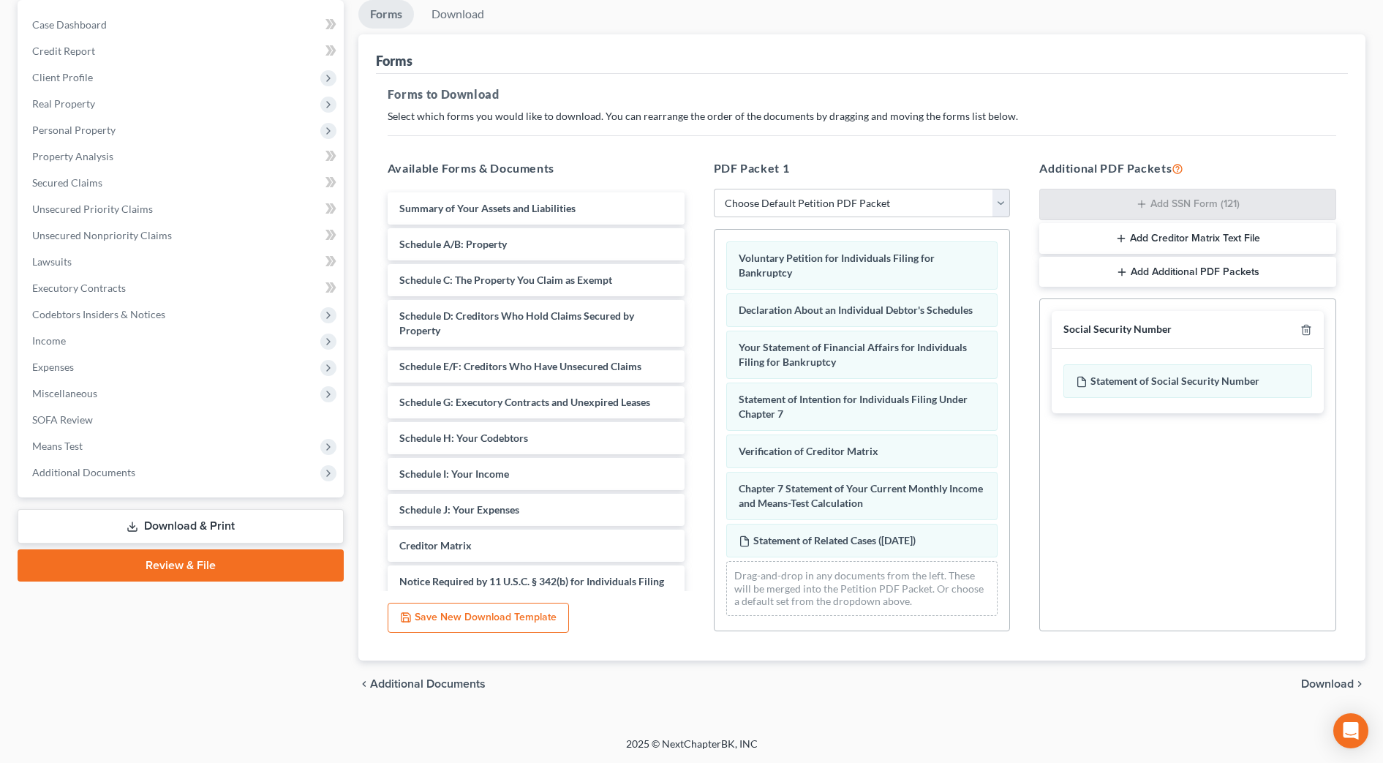
click at [1326, 685] on span "Download" at bounding box center [1327, 684] width 53 height 12
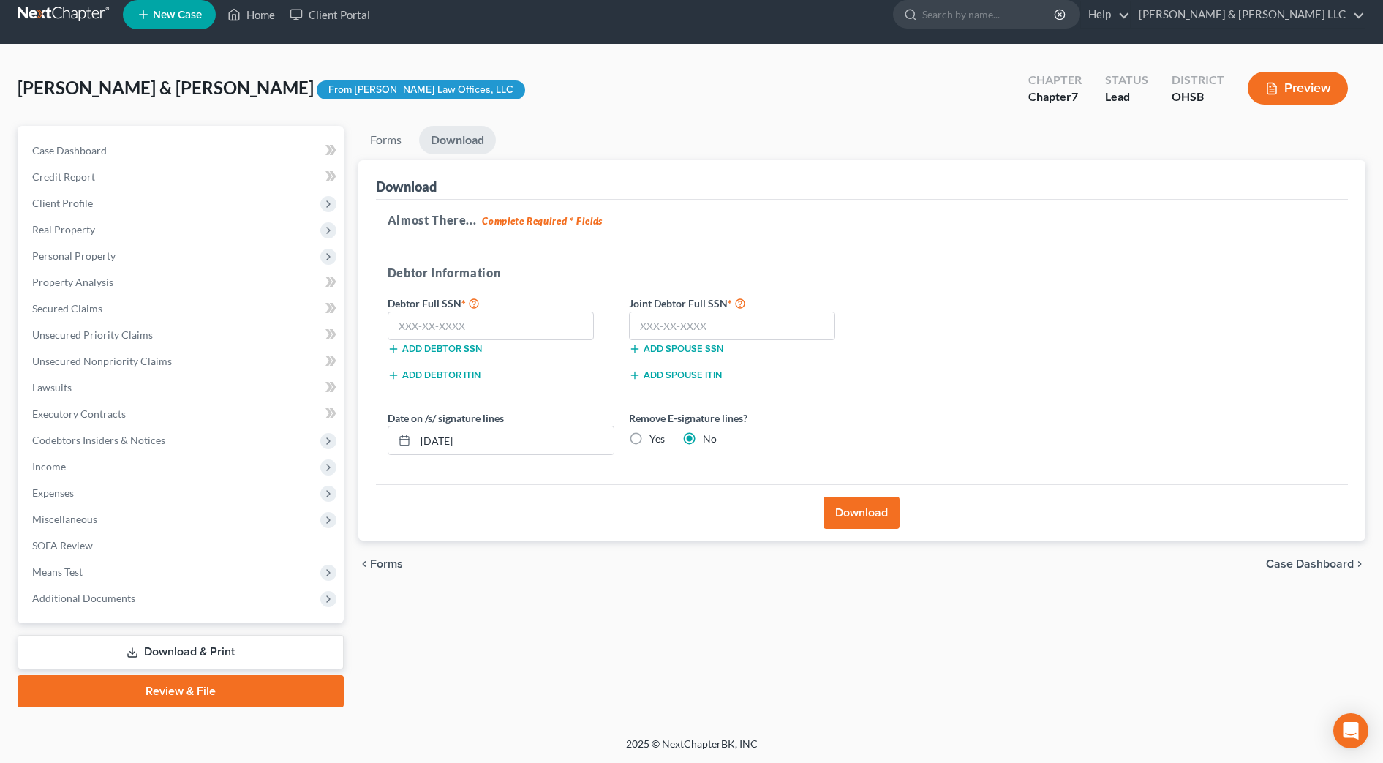
scroll to position [15, 0]
click at [552, 323] on input "text" at bounding box center [491, 326] width 207 height 29
type input "285-86-0767"
click at [703, 328] on input "text" at bounding box center [732, 326] width 207 height 29
click at [448, 440] on input "08/19/2025" at bounding box center [515, 440] width 198 height 28
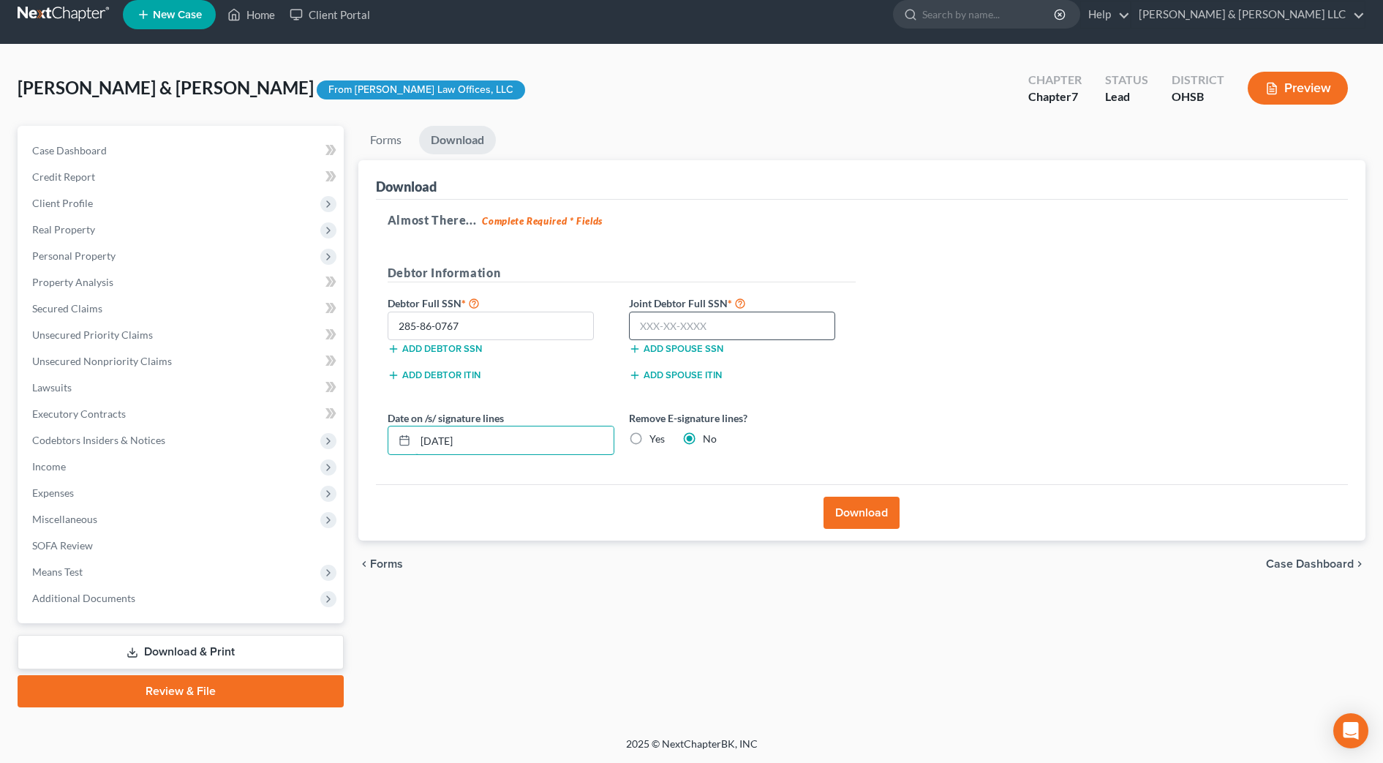
type input "08/20/2025"
click at [724, 331] on input "text" at bounding box center [732, 326] width 207 height 29
type input "299-74-9011"
click at [835, 520] on button "Download" at bounding box center [862, 513] width 76 height 32
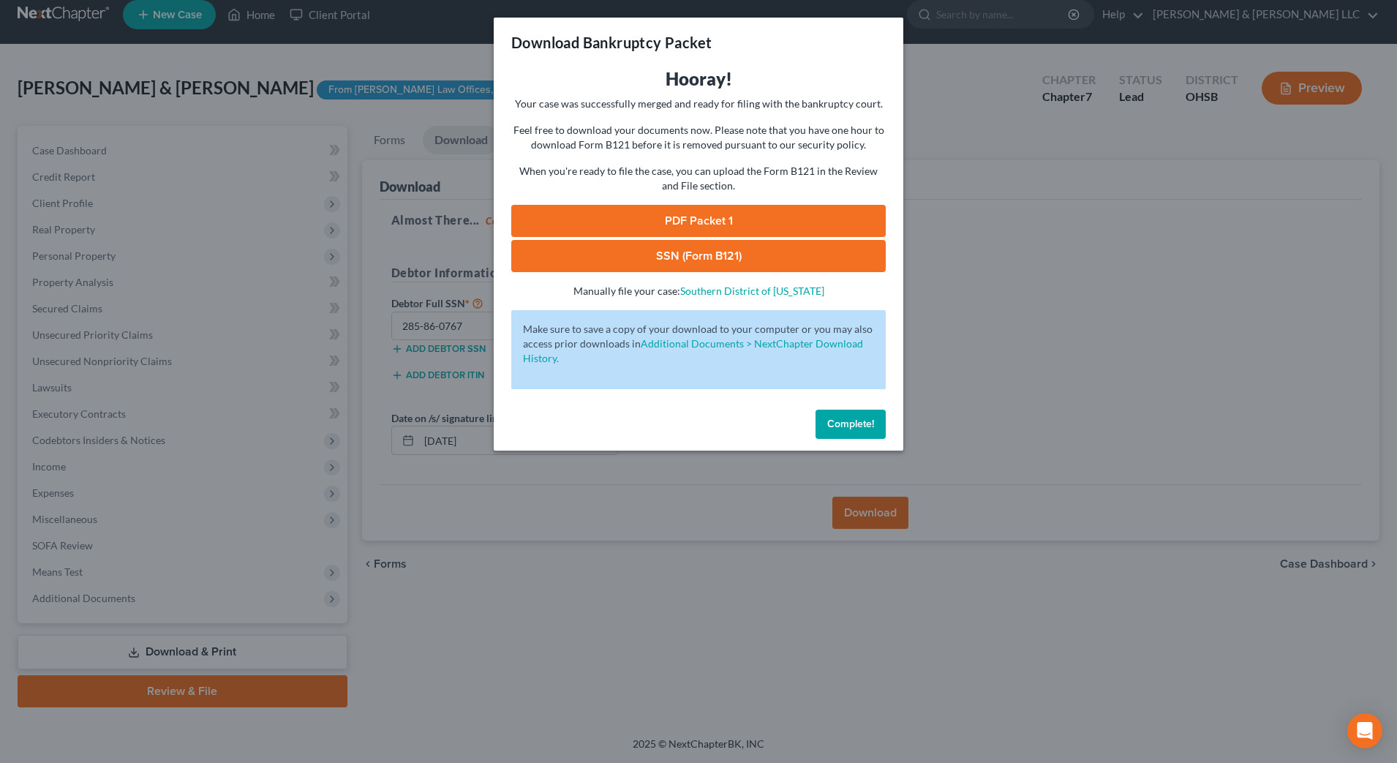
click at [789, 222] on link "PDF Packet 1" at bounding box center [698, 221] width 375 height 32
click at [690, 252] on link "SSN (Form B121)" at bounding box center [698, 256] width 375 height 32
drag, startPoint x: 858, startPoint y: 436, endPoint x: 916, endPoint y: 422, distance: 59.4
click at [858, 436] on button "Complete!" at bounding box center [851, 424] width 70 height 29
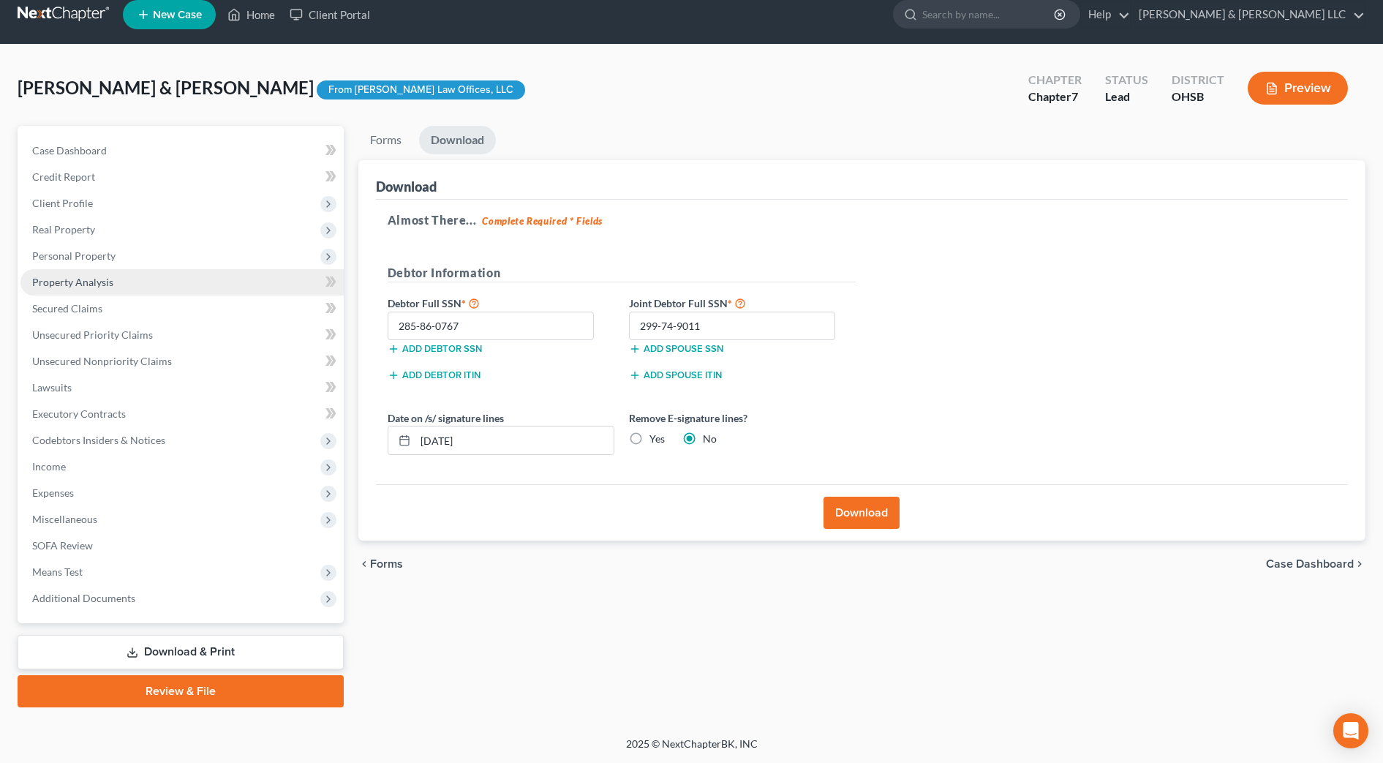
click at [80, 282] on span "Property Analysis" at bounding box center [72, 282] width 81 height 12
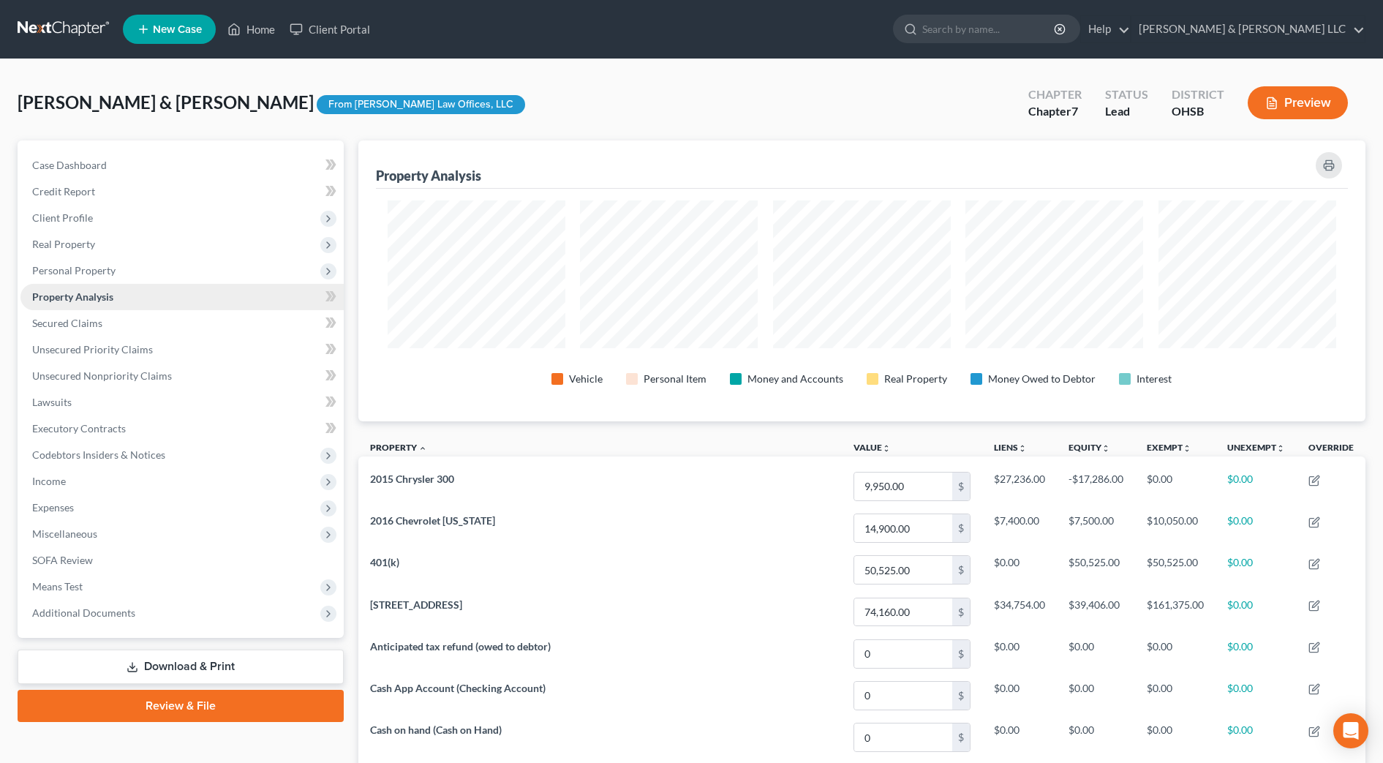
scroll to position [731275, 730549]
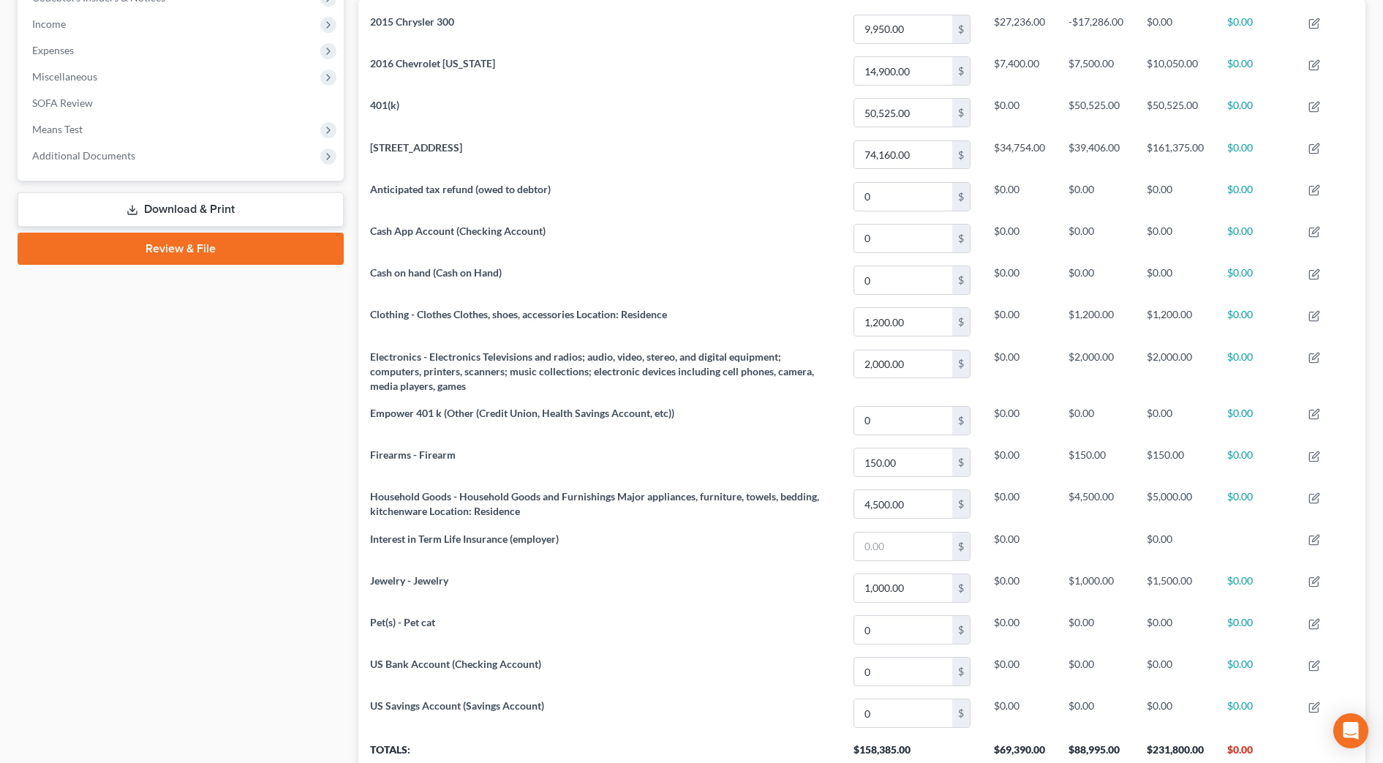
click at [281, 206] on link "Download & Print" at bounding box center [181, 209] width 326 height 34
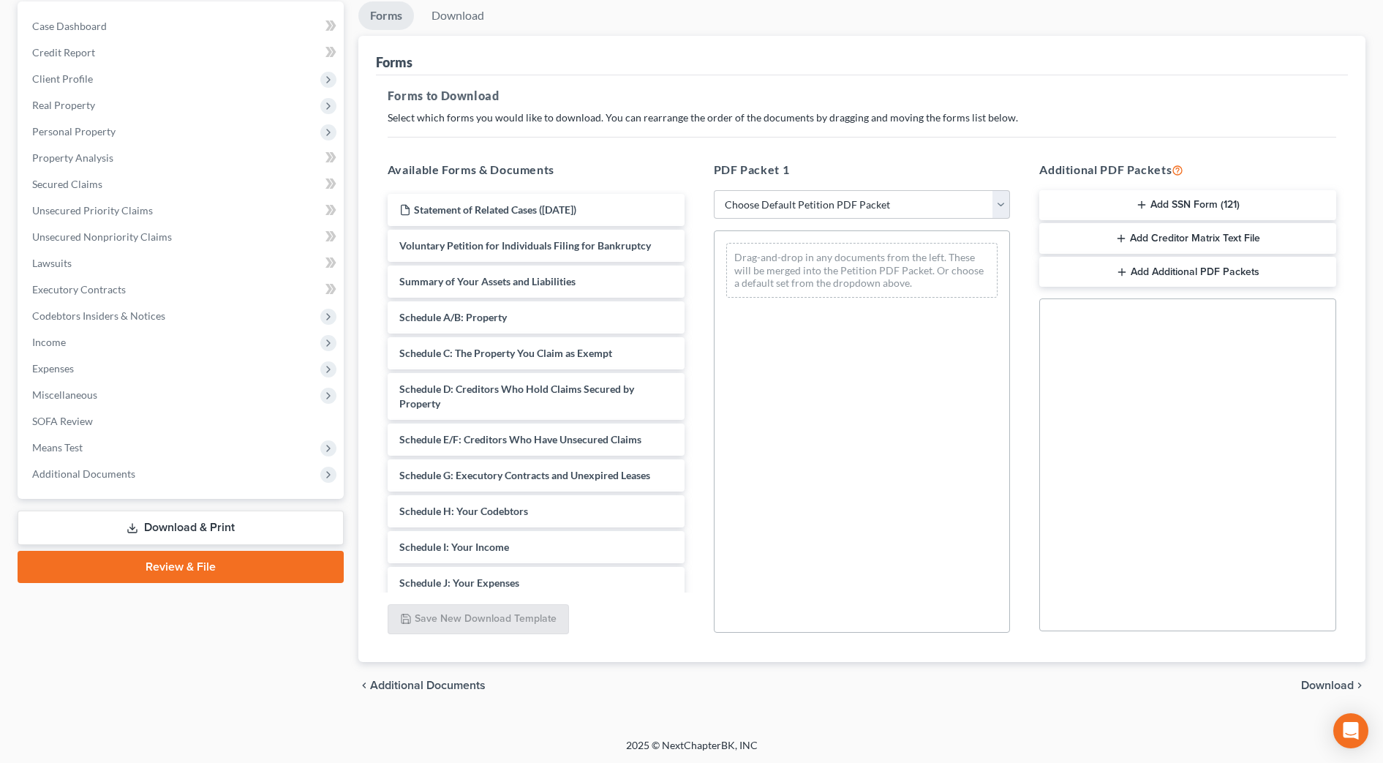
scroll to position [140, 0]
click at [931, 195] on select "Choose Default Petition PDF Packet Complete Bankruptcy Petition (all forms and …" at bounding box center [862, 203] width 297 height 29
select select "0"
click at [714, 189] on select "Choose Default Petition PDF Packet Complete Bankruptcy Petition (all forms and …" at bounding box center [862, 203] width 297 height 29
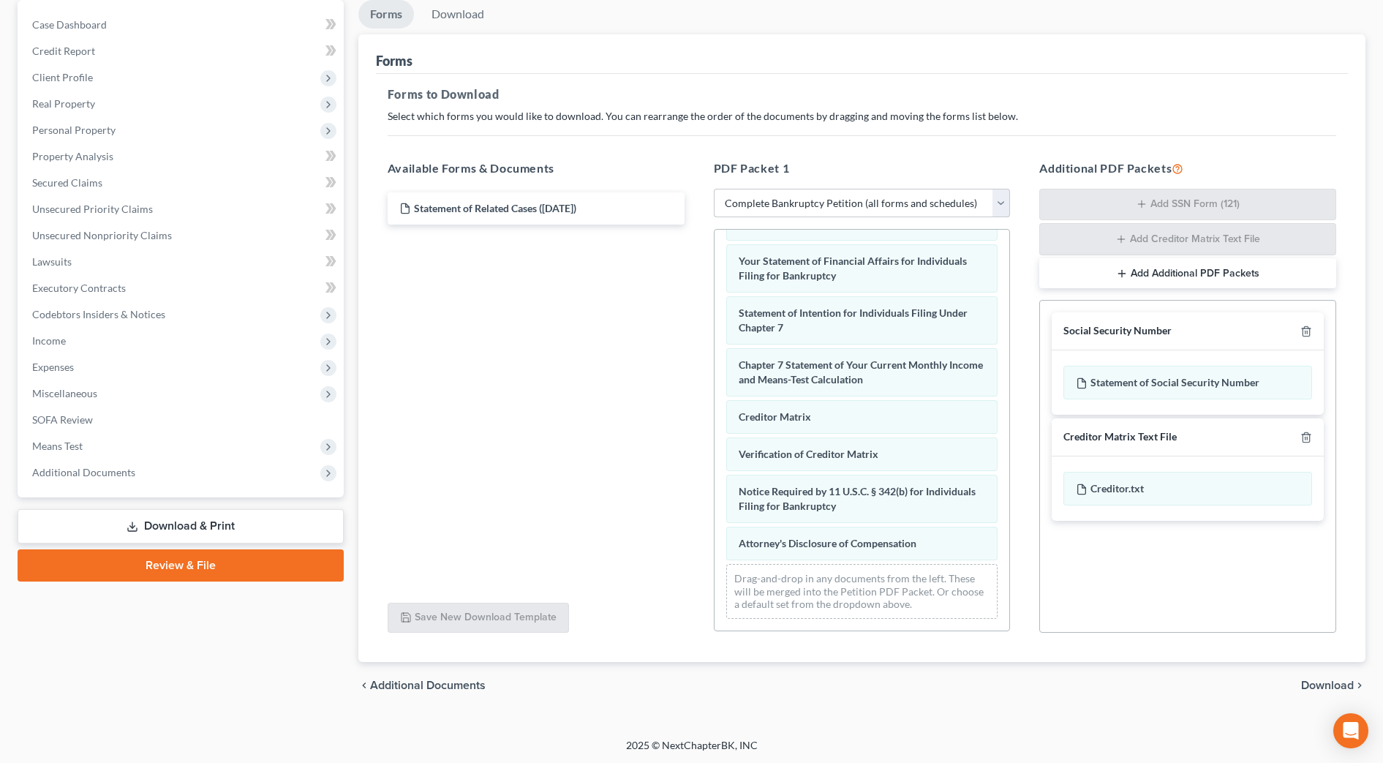
scroll to position [481, 0]
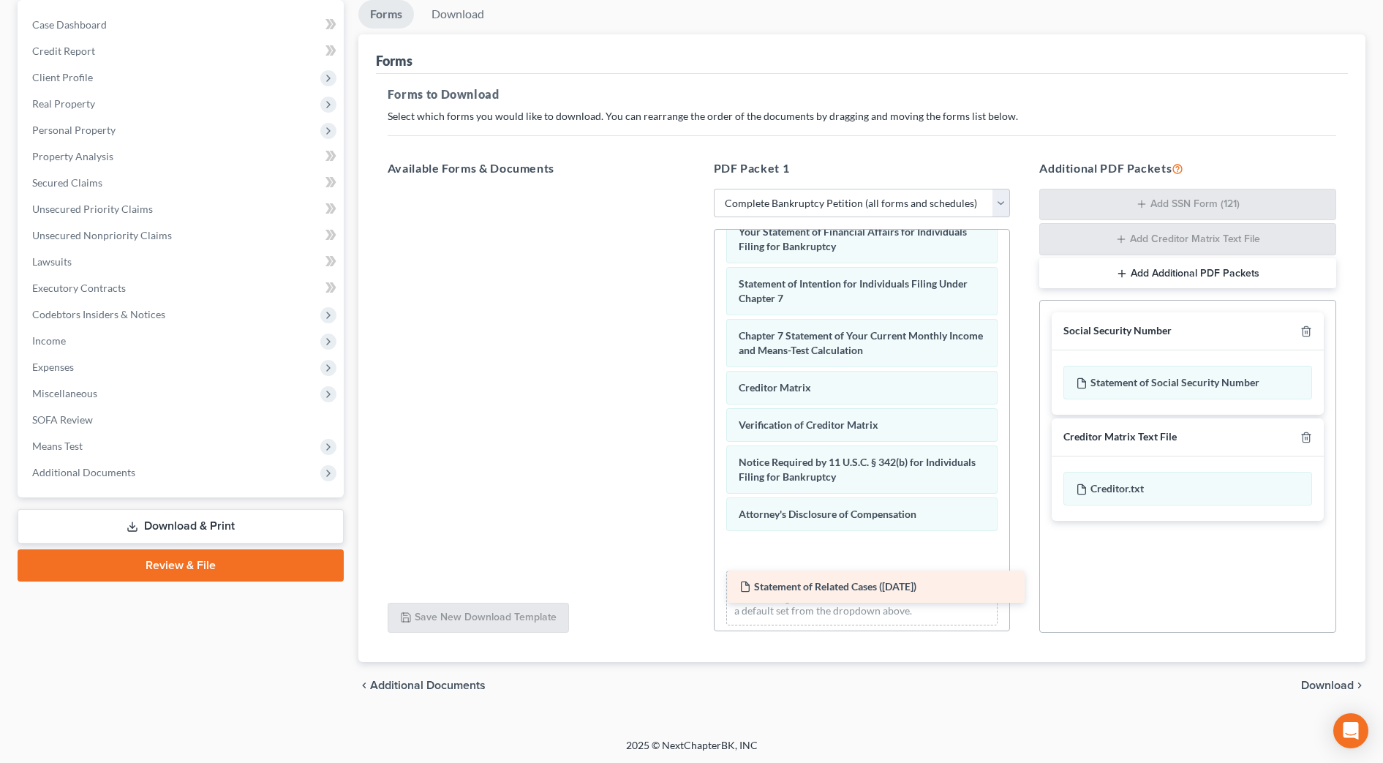
drag, startPoint x: 594, startPoint y: 217, endPoint x: 934, endPoint y: 587, distance: 502.7
click at [696, 189] on div "Statement of Related Cases (08/19/2025) Statement of Related Cases (08/19/2025)" at bounding box center [536, 189] width 320 height 0
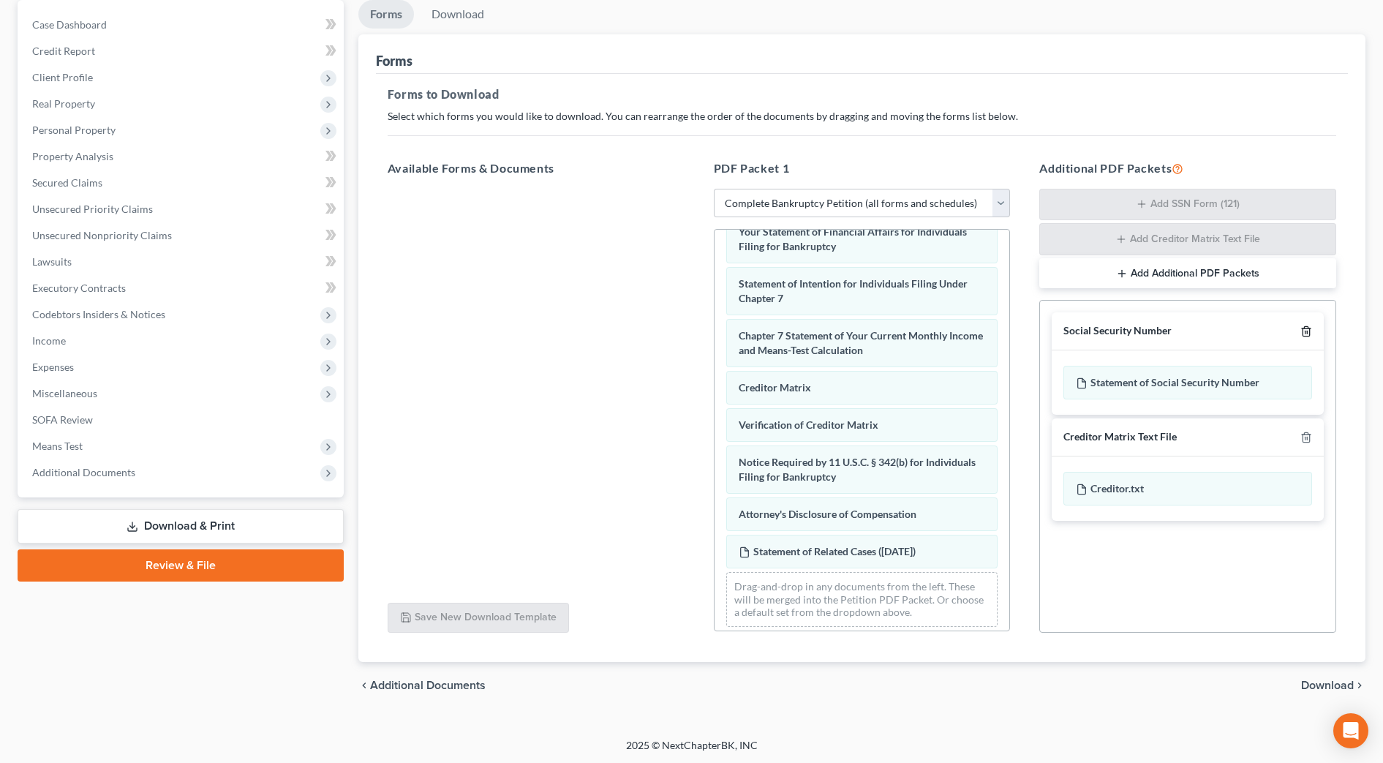
click at [1304, 329] on icon "button" at bounding box center [1307, 332] width 12 height 12
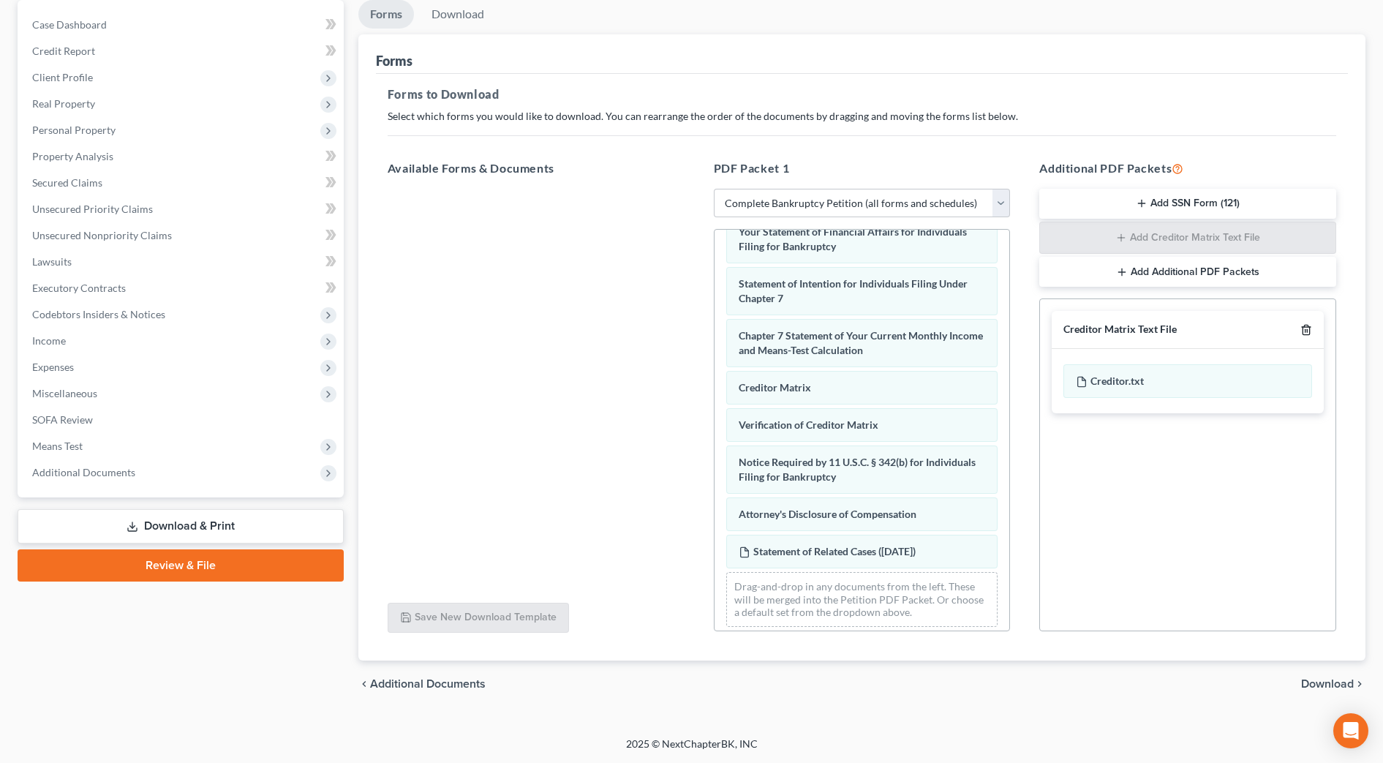
click at [1304, 329] on icon "button" at bounding box center [1307, 330] width 12 height 12
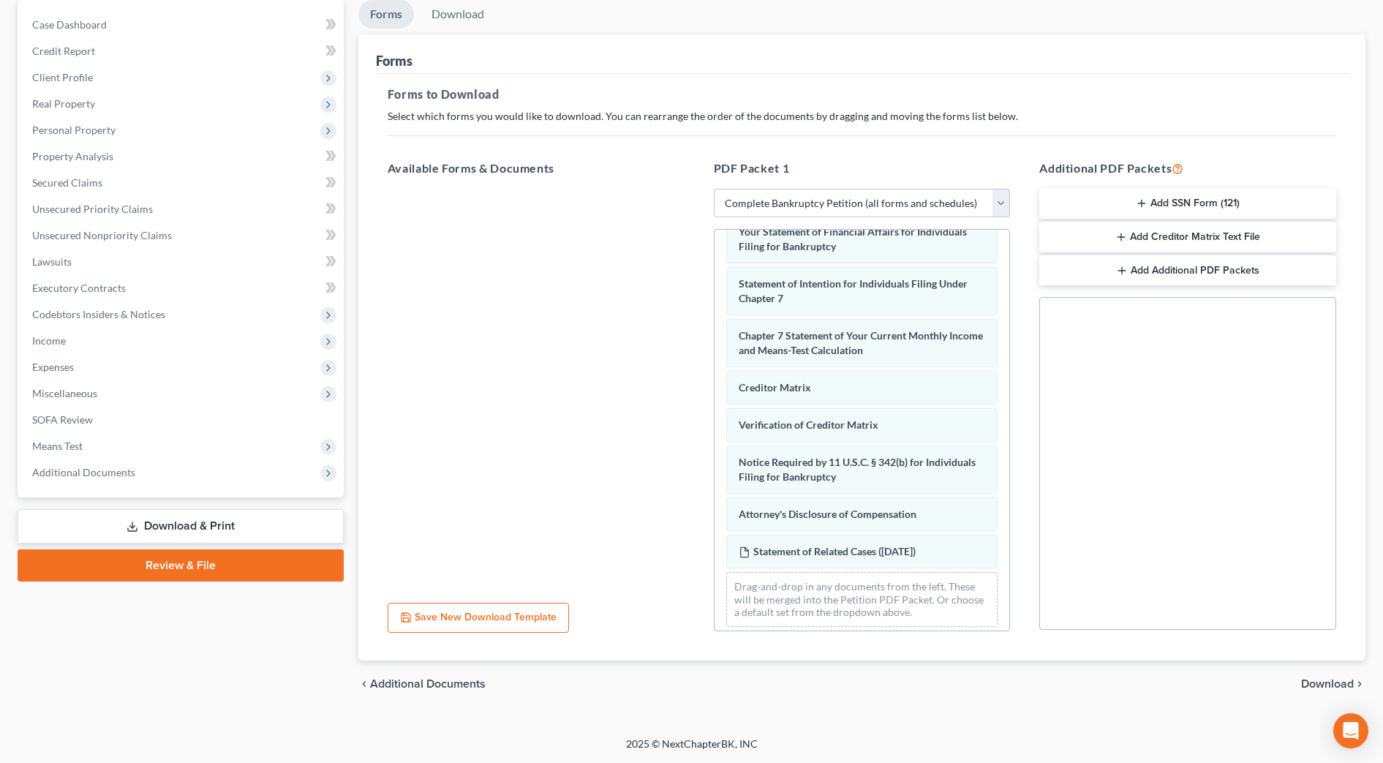
click at [1318, 679] on span "Download" at bounding box center [1327, 684] width 53 height 12
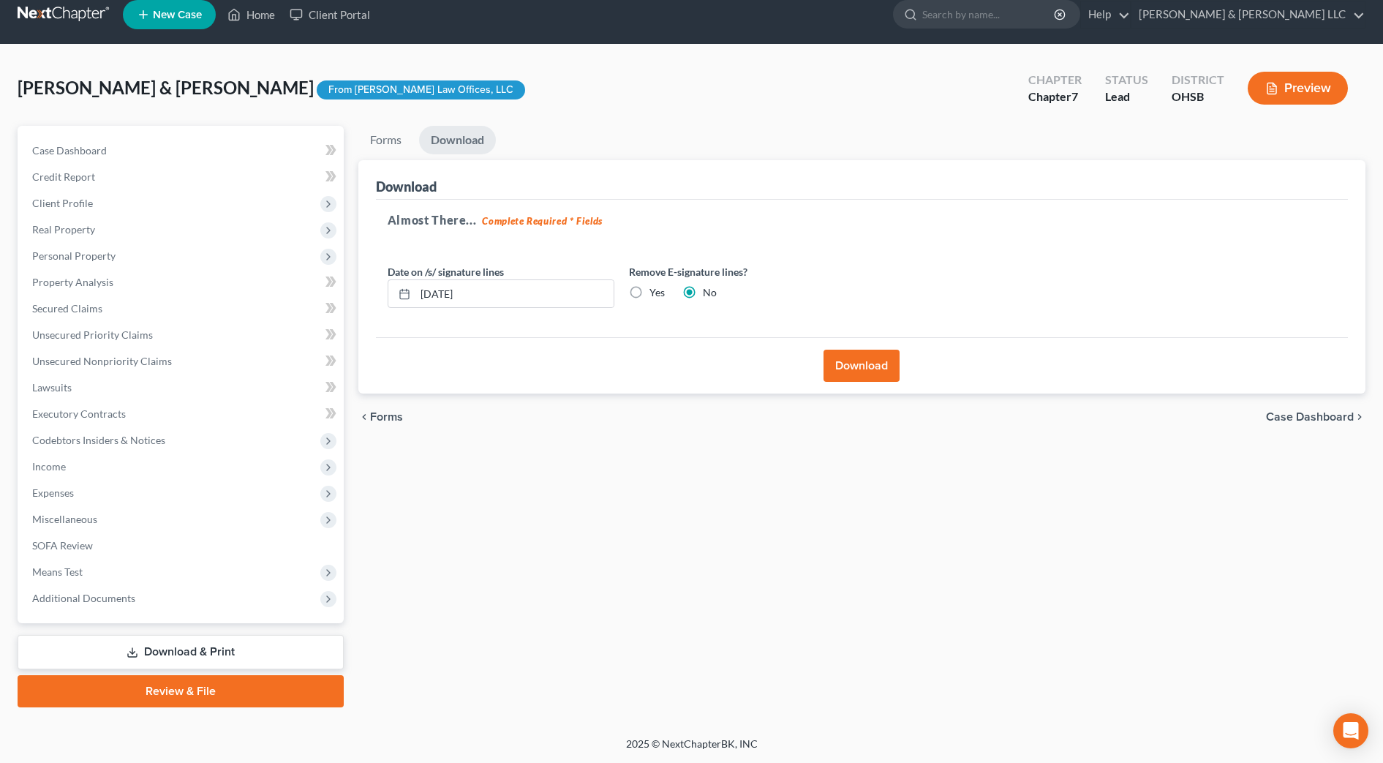
scroll to position [15, 0]
click at [449, 293] on input "08/19/2025" at bounding box center [515, 294] width 198 height 28
drag, startPoint x: 552, startPoint y: 277, endPoint x: 399, endPoint y: 277, distance: 152.2
click at [399, 277] on div "Date on /s/ signature lines 08/01/20220" at bounding box center [500, 286] width 241 height 45
drag, startPoint x: 485, startPoint y: 302, endPoint x: 517, endPoint y: 301, distance: 32.2
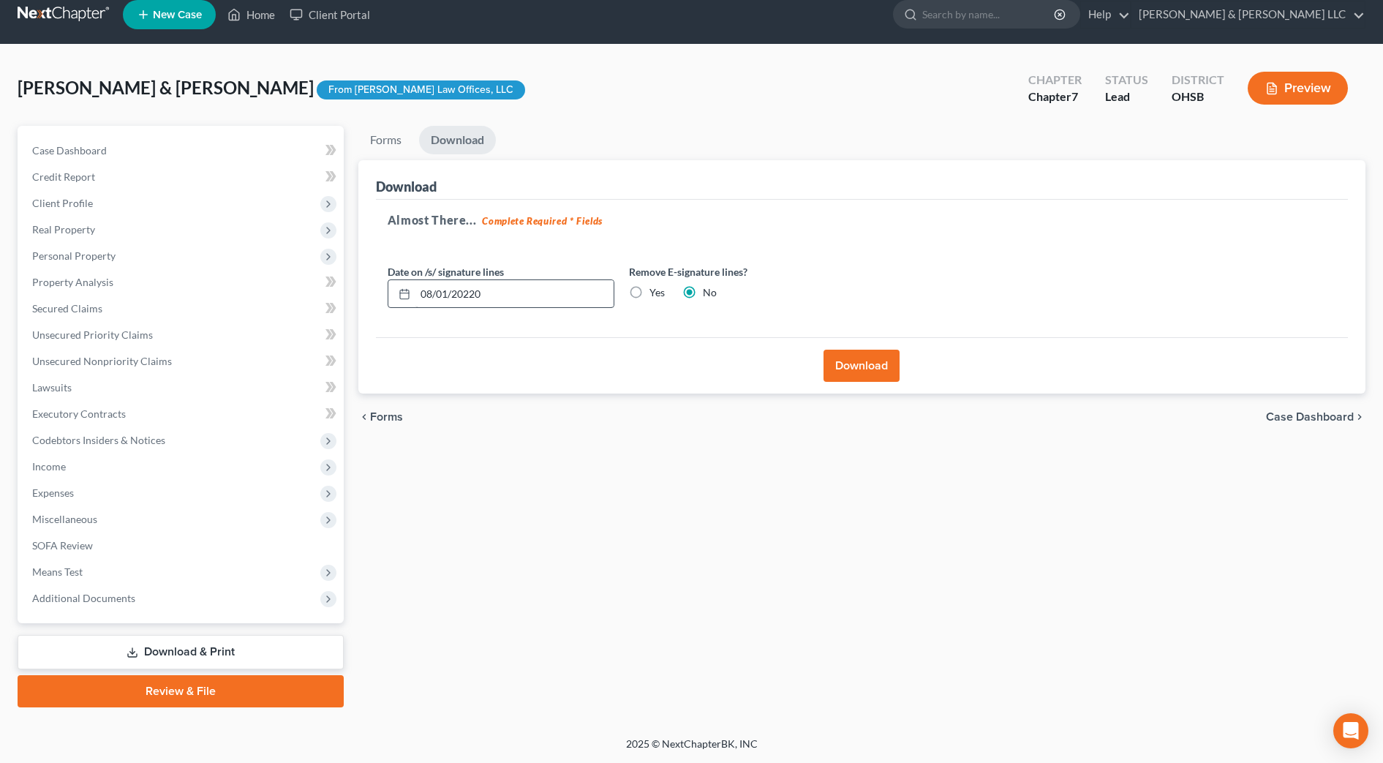
click at [534, 312] on div "Date on /s/ signature lines 08/01/20220 Remove E-signature lines? Yes No" at bounding box center [621, 292] width 483 height 56
drag, startPoint x: 517, startPoint y: 298, endPoint x: 380, endPoint y: 284, distance: 138.3
click at [380, 284] on div "Date on /s/ signature lines 08/01/20220" at bounding box center [500, 286] width 241 height 45
type input "08/20/2025"
click at [880, 369] on button "Download" at bounding box center [862, 366] width 76 height 32
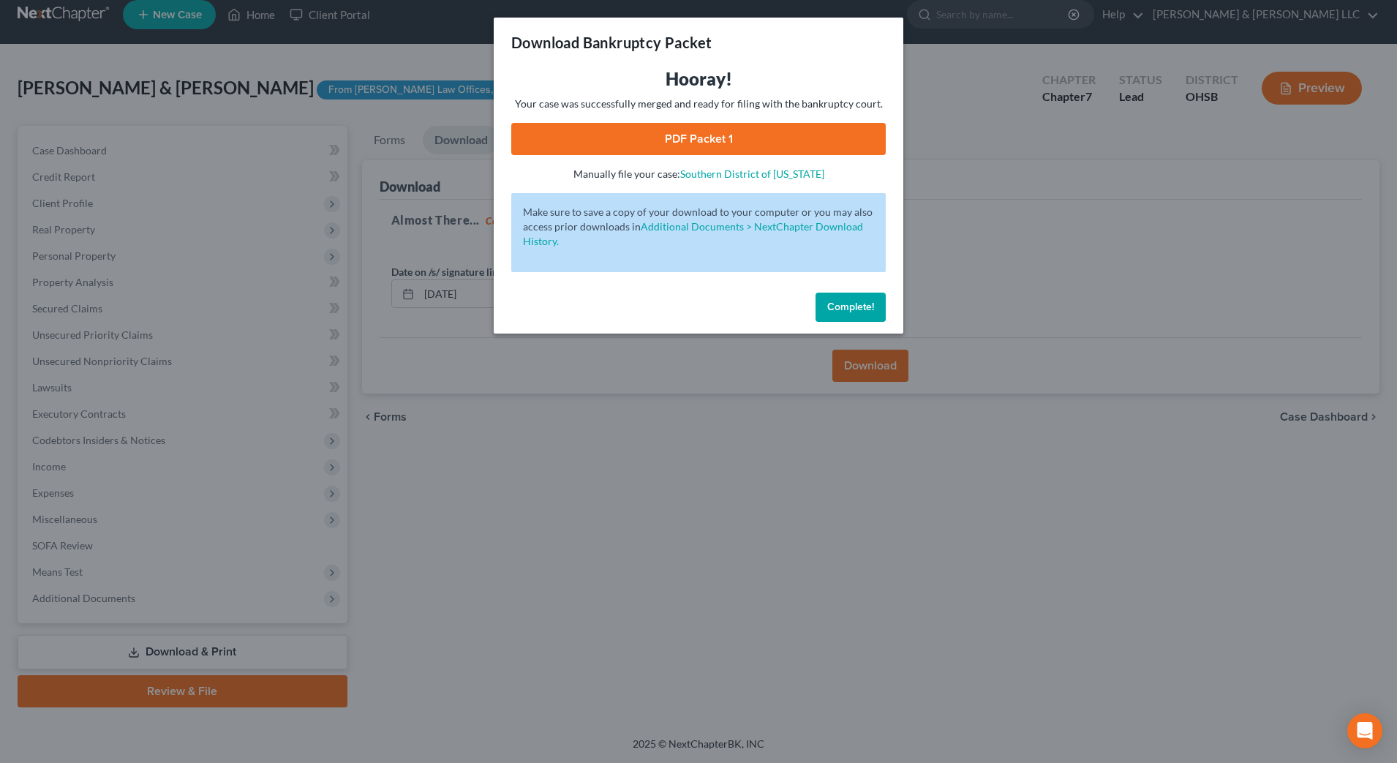
click at [795, 133] on link "PDF Packet 1" at bounding box center [698, 139] width 375 height 32
drag, startPoint x: 867, startPoint y: 309, endPoint x: 497, endPoint y: 57, distance: 447.6
click at [867, 309] on span "Complete!" at bounding box center [850, 307] width 47 height 12
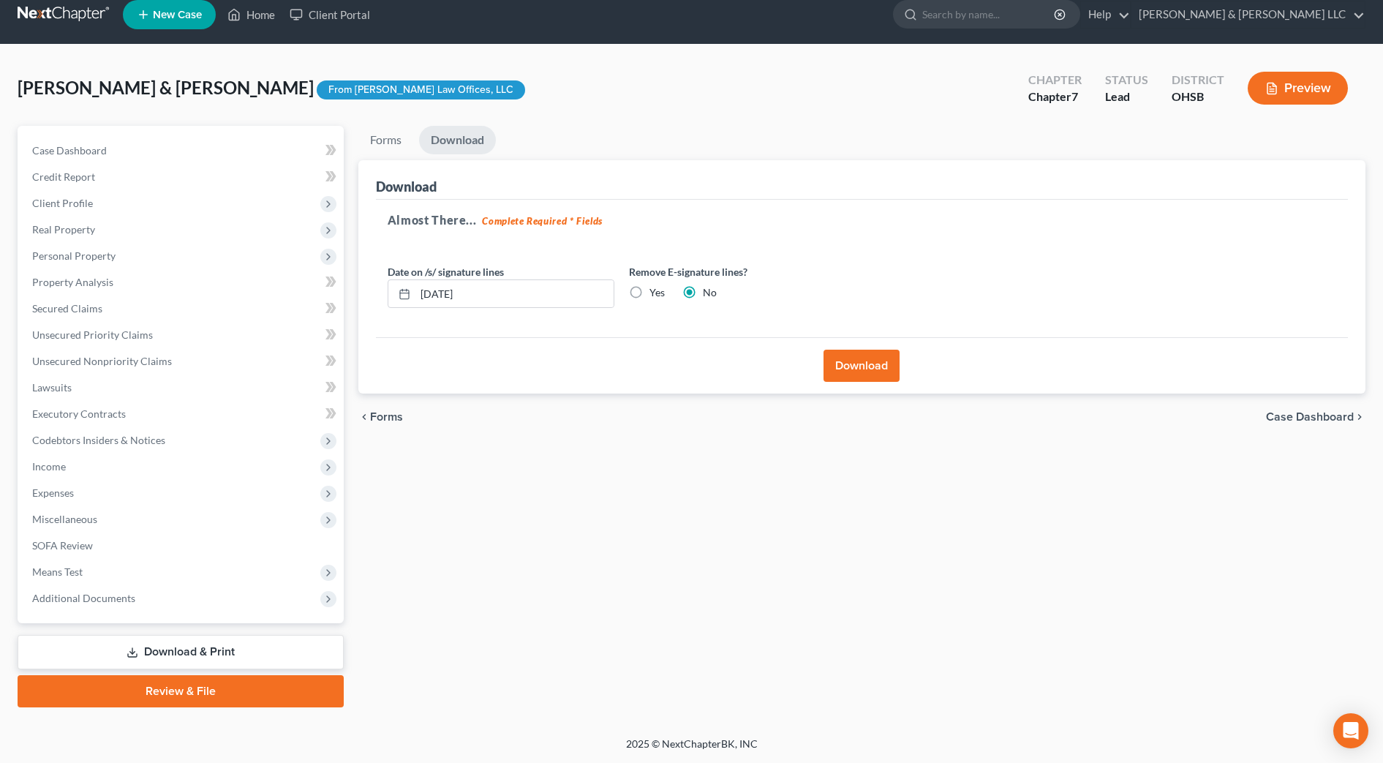
click at [150, 658] on link "Download & Print" at bounding box center [181, 652] width 326 height 34
click at [91, 605] on span "Additional Documents" at bounding box center [181, 598] width 323 height 26
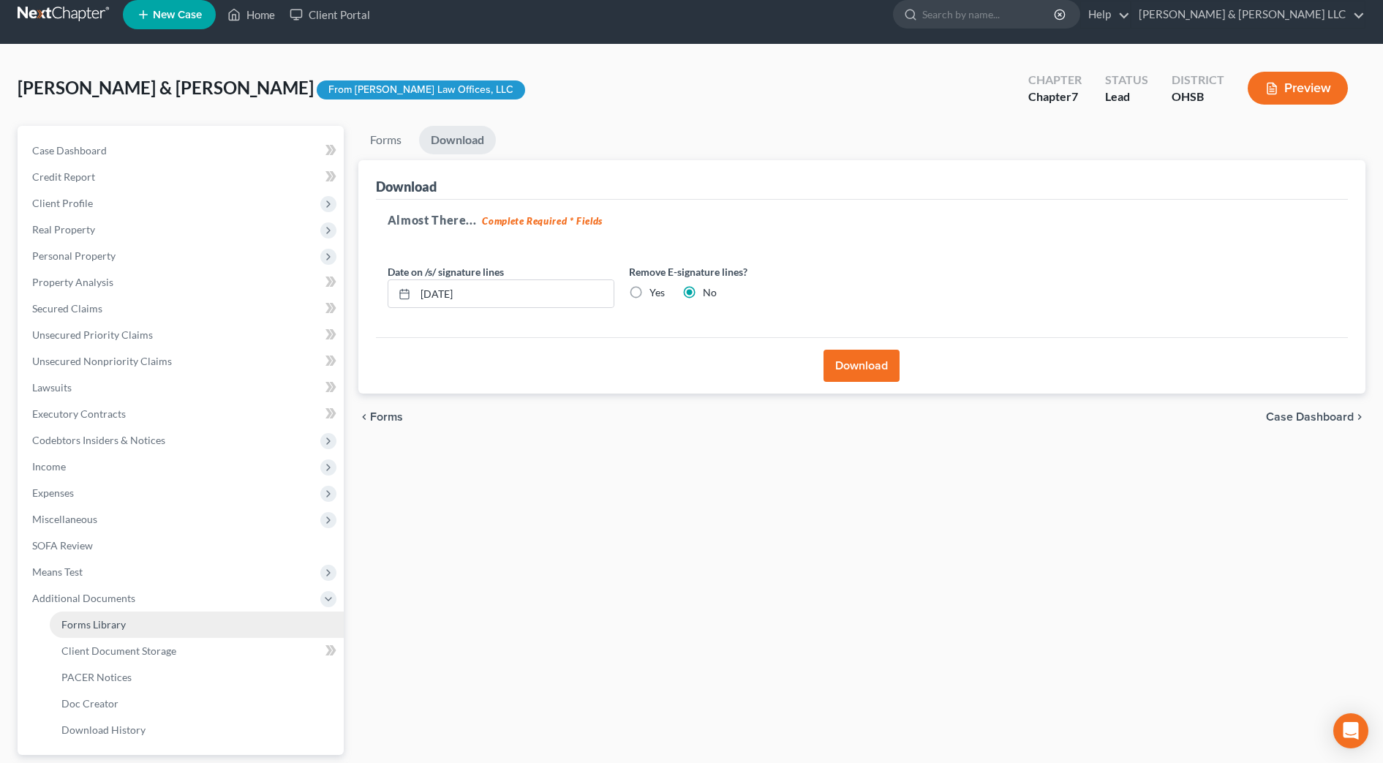
click at [96, 622] on span "Forms Library" at bounding box center [93, 624] width 64 height 12
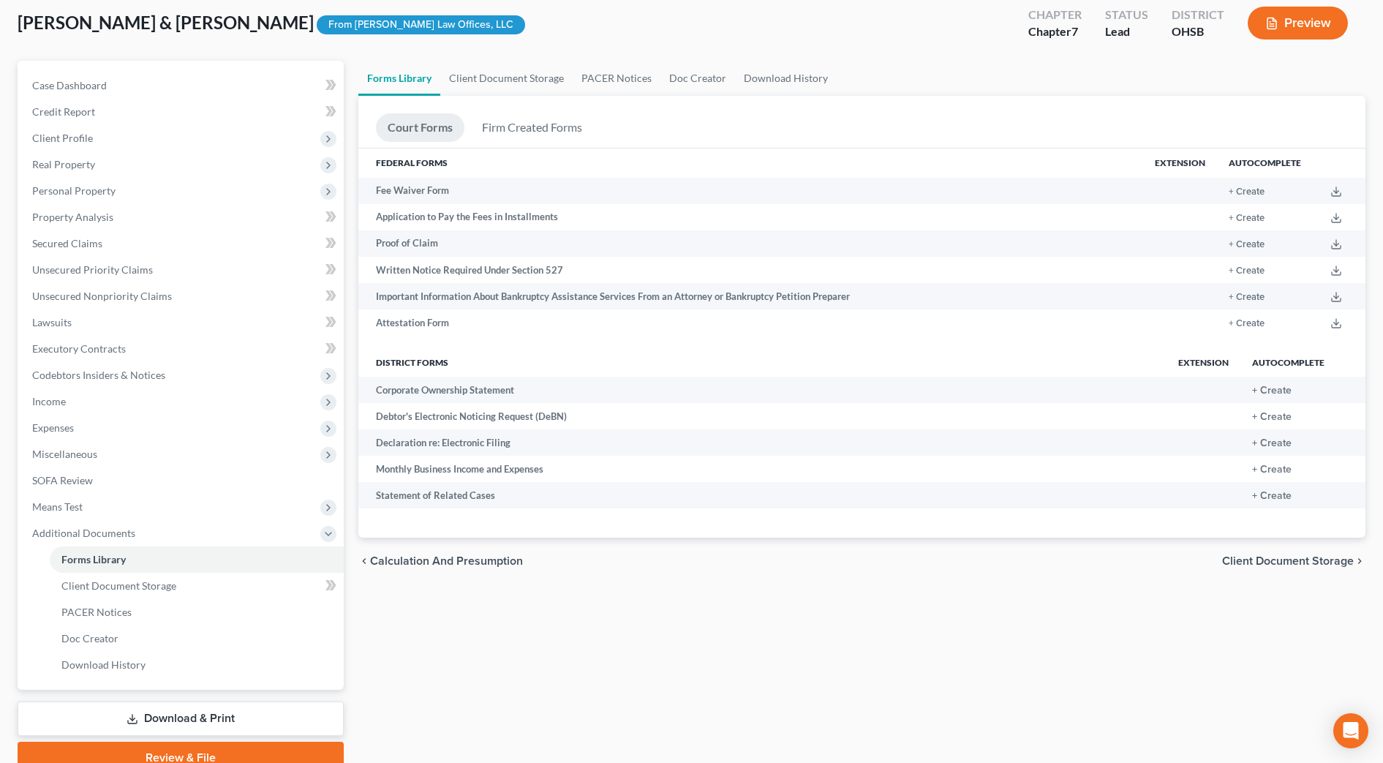
scroll to position [146, 0]
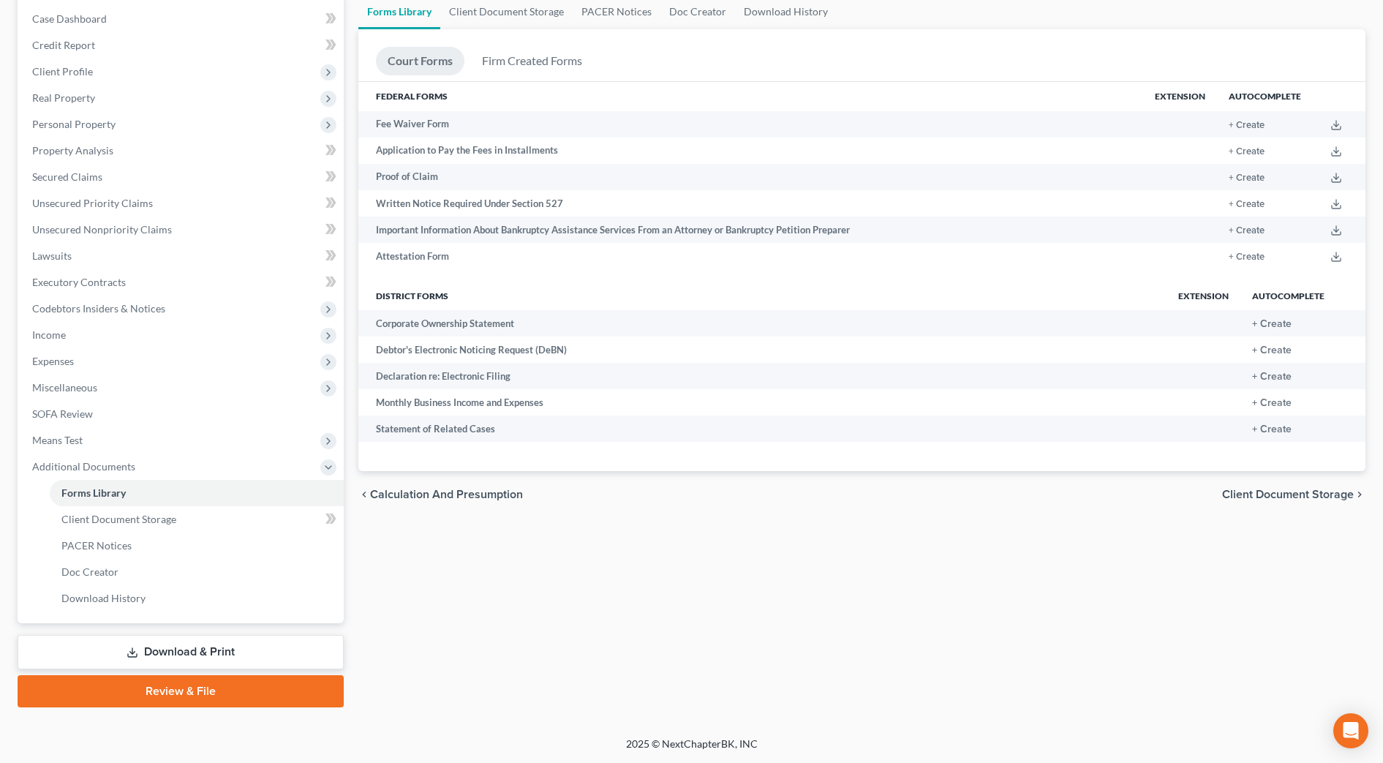
click at [206, 651] on link "Download & Print" at bounding box center [181, 652] width 326 height 34
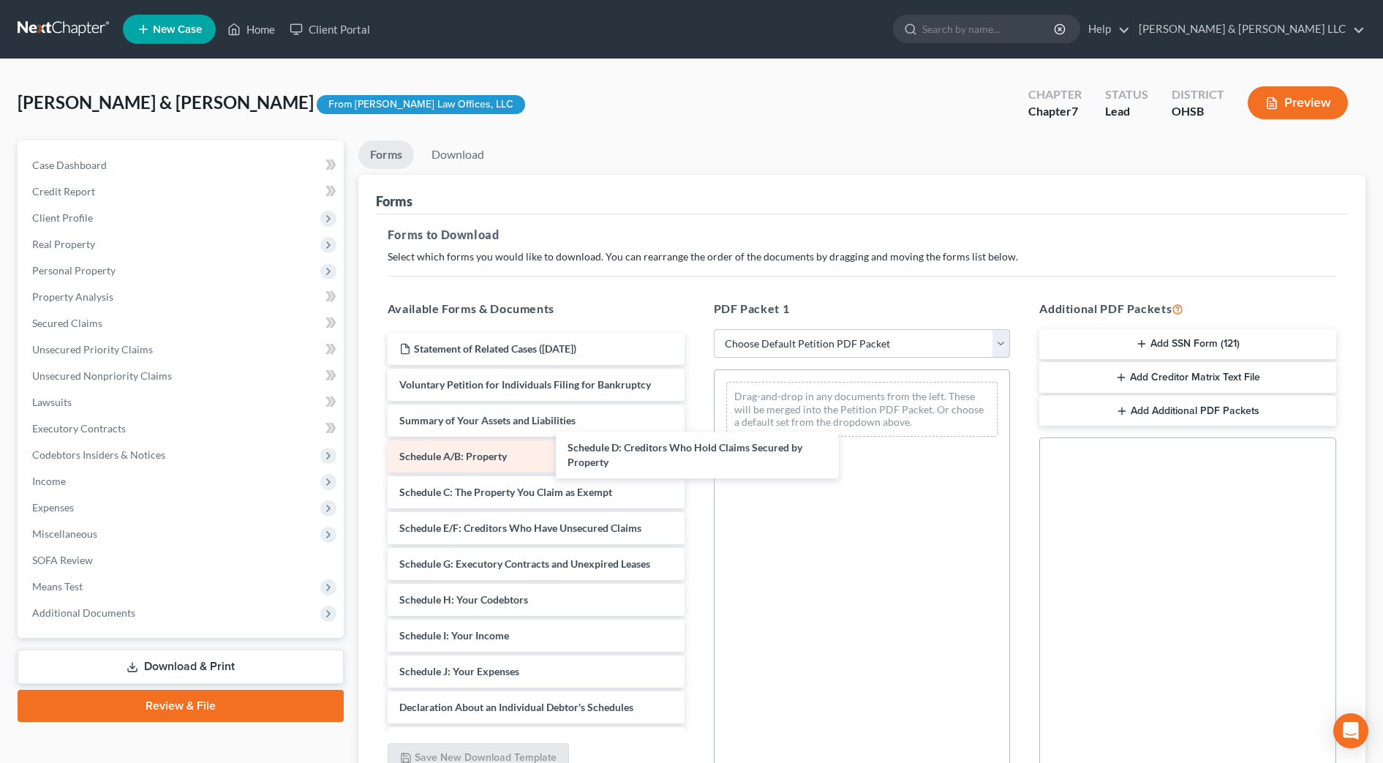
drag, startPoint x: 548, startPoint y: 527, endPoint x: 668, endPoint y: 468, distance: 133.8
click at [696, 403] on div "Schedule D: Creditors Who Hold Claims Secured by Property Statement of Related …" at bounding box center [536, 683] width 320 height 700
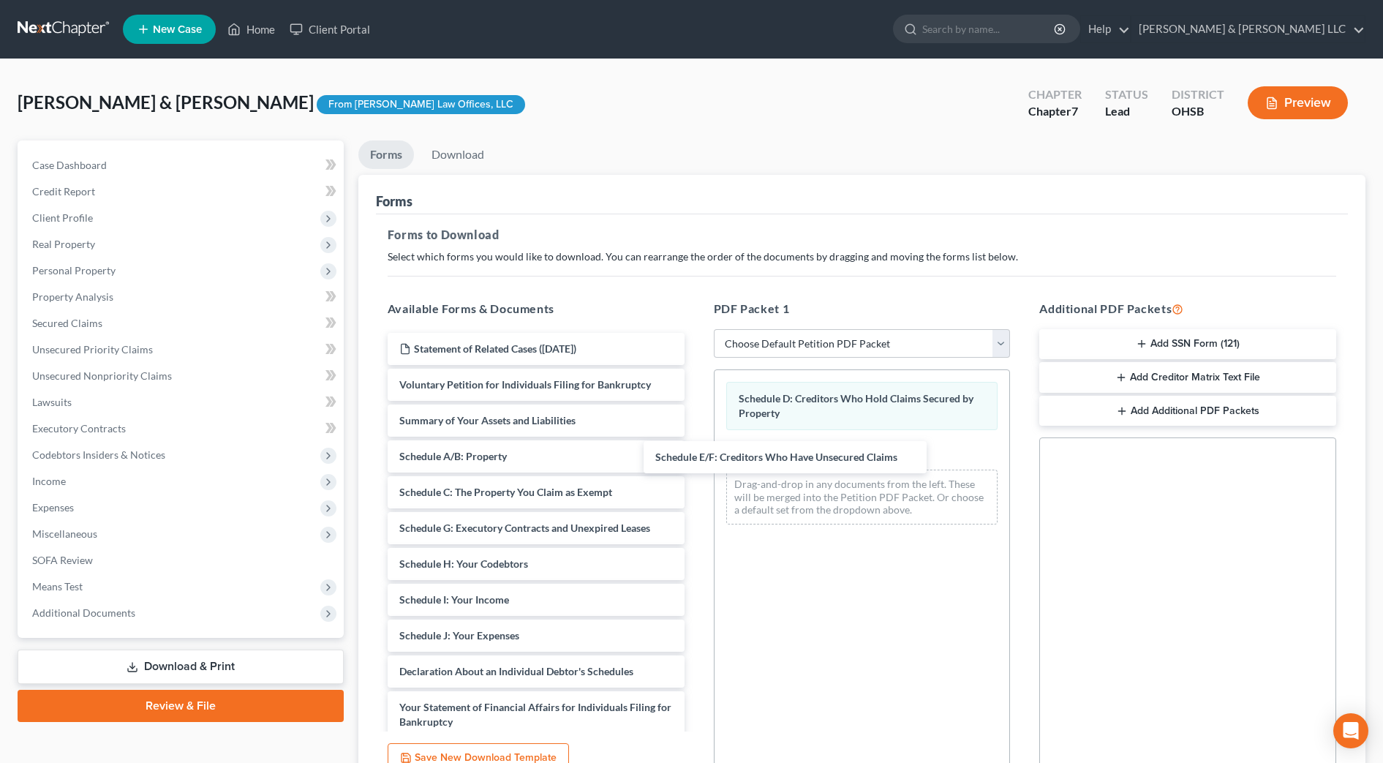
drag, startPoint x: 592, startPoint y: 531, endPoint x: 985, endPoint y: 514, distance: 393.9
click at [696, 460] on div "Schedule E/F: Creditors Who Have Unsecured Claims Statement of Related Cases (0…" at bounding box center [536, 665] width 320 height 664
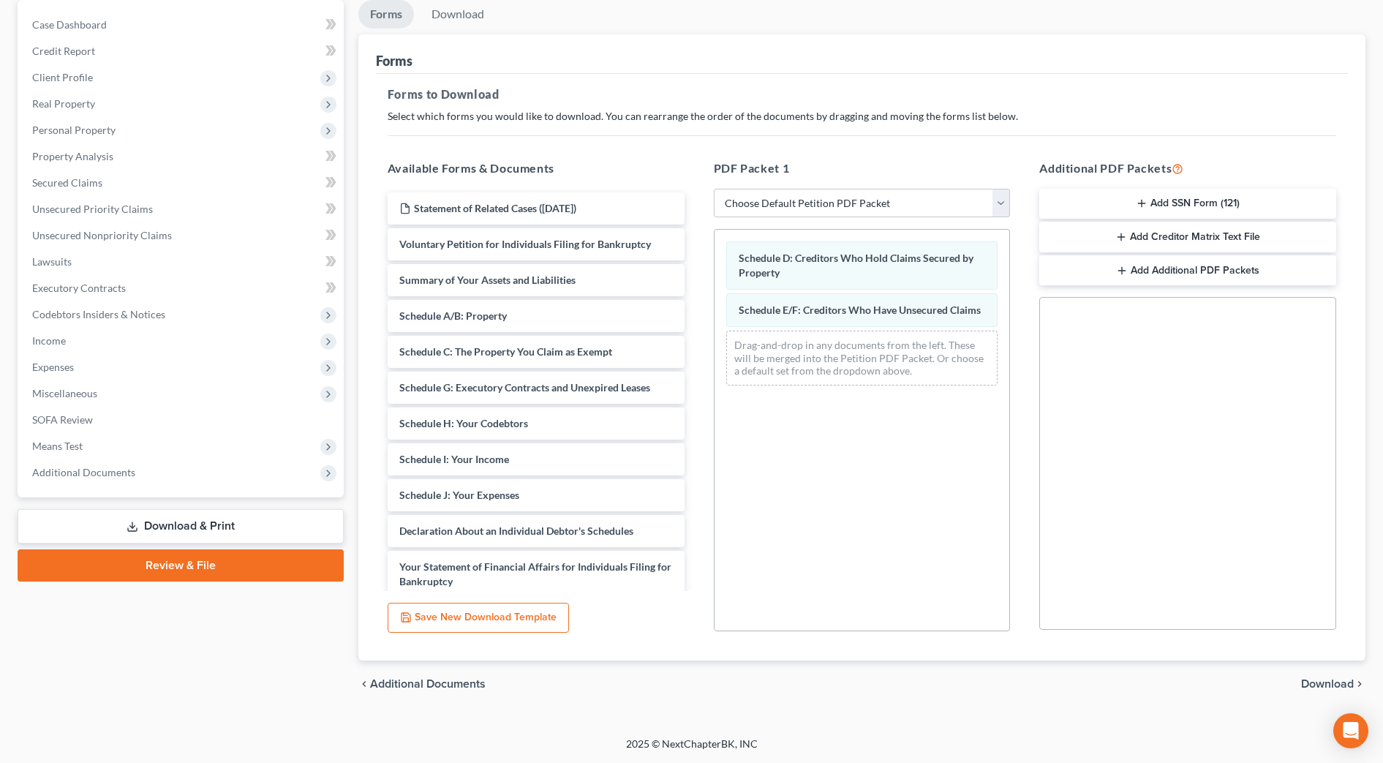
click at [1316, 682] on span "Download" at bounding box center [1327, 684] width 53 height 12
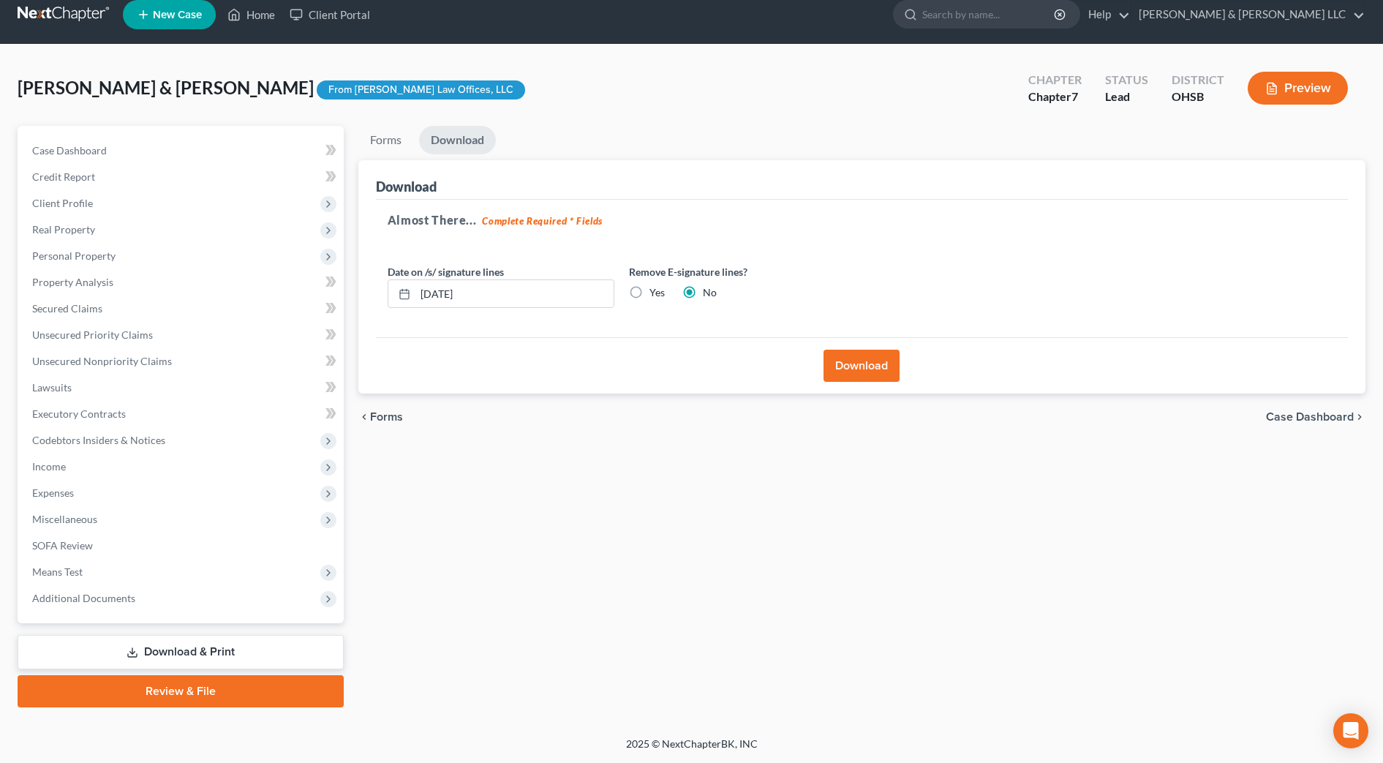
click at [843, 374] on button "Download" at bounding box center [862, 366] width 76 height 32
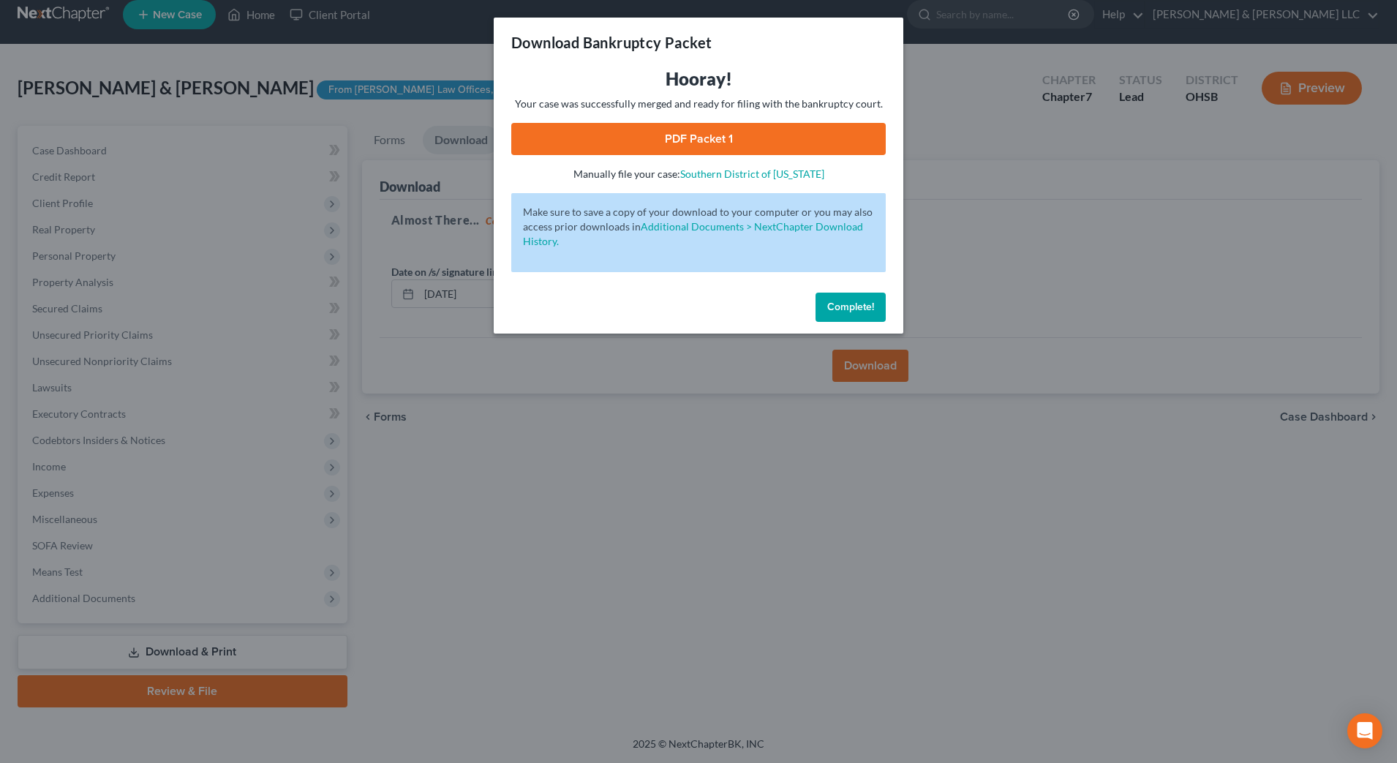
click at [763, 123] on link "PDF Packet 1" at bounding box center [698, 139] width 375 height 32
click at [874, 310] on button "Complete!" at bounding box center [851, 307] width 70 height 29
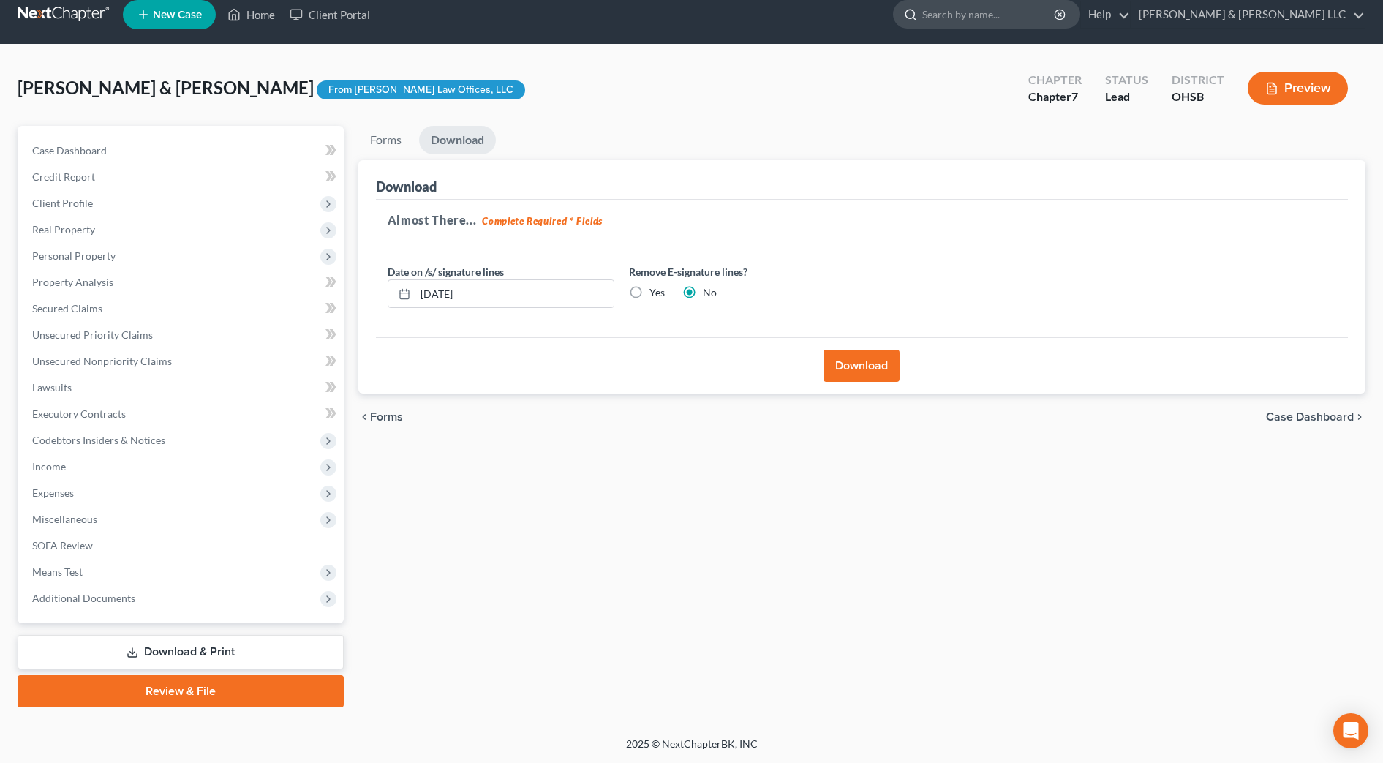
click at [1046, 15] on input "search" at bounding box center [989, 14] width 134 height 27
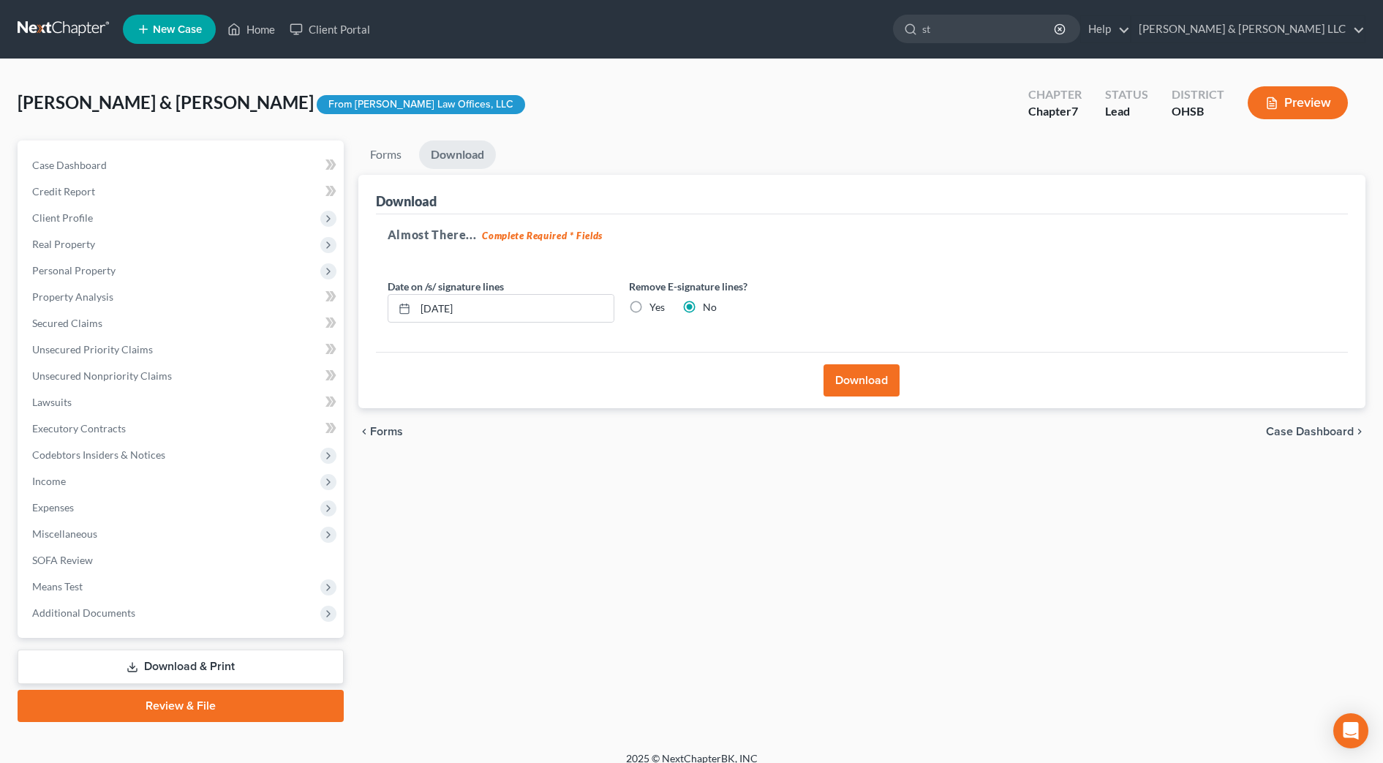
type input "s"
type input "f"
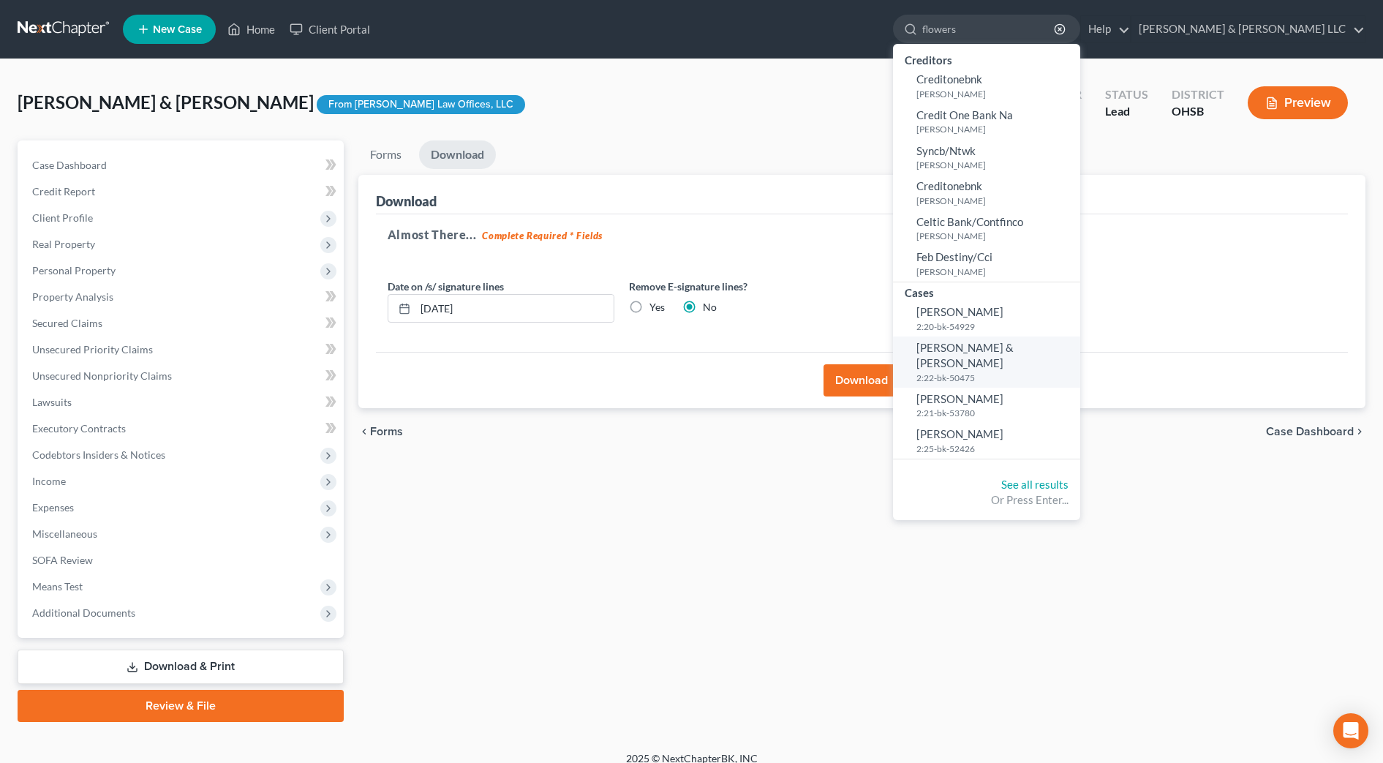
type input "flowers"
click at [1014, 344] on span "Flowers, Michael & Nanette" at bounding box center [965, 355] width 97 height 29
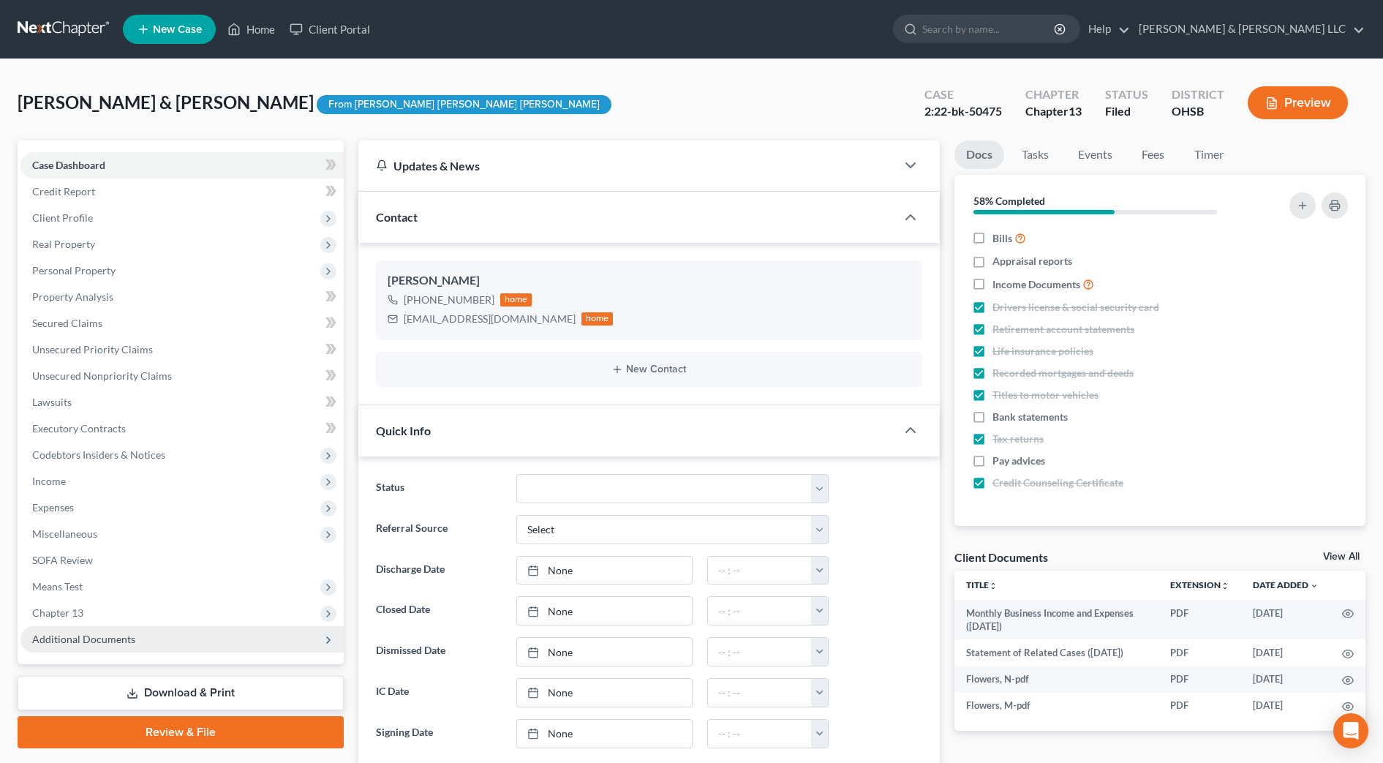
scroll to position [143, 0]
click at [225, 641] on span "Additional Documents" at bounding box center [181, 639] width 323 height 26
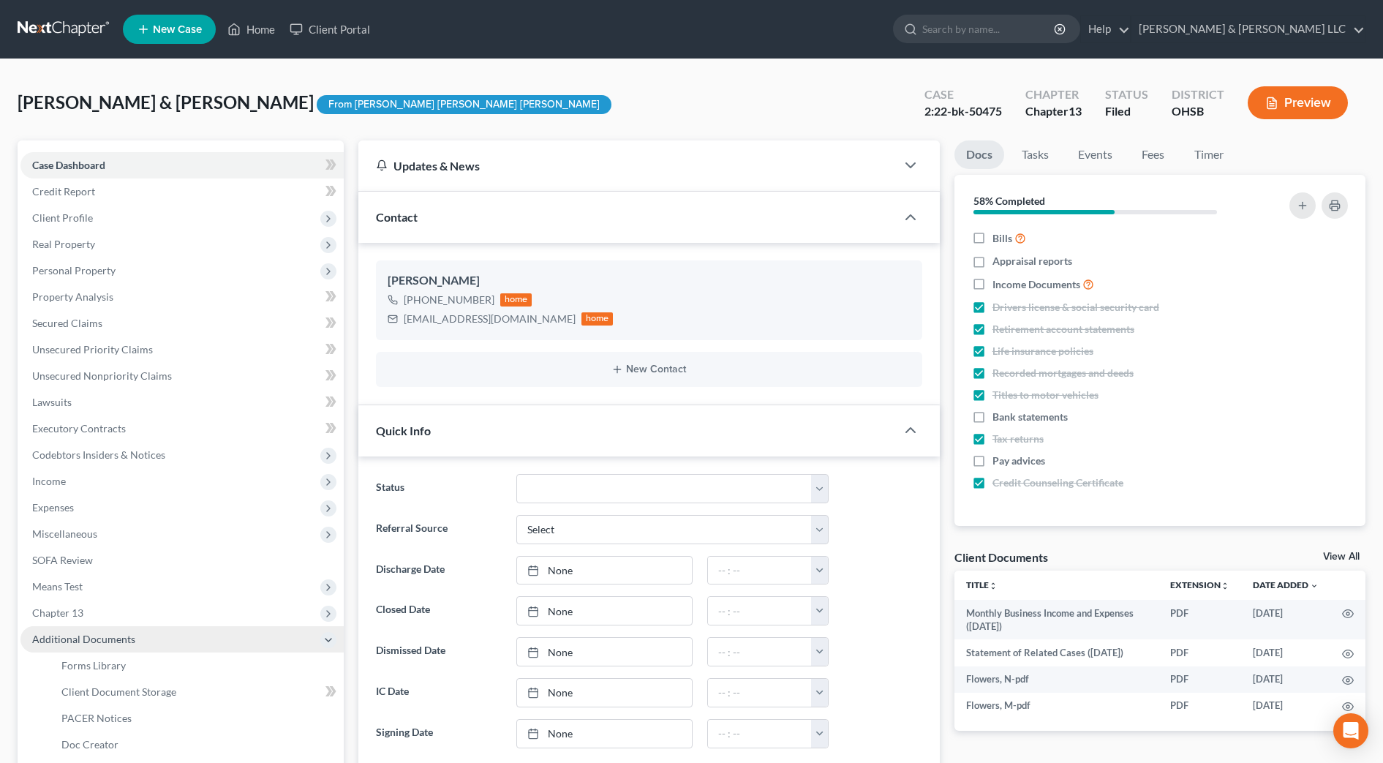
scroll to position [91, 0]
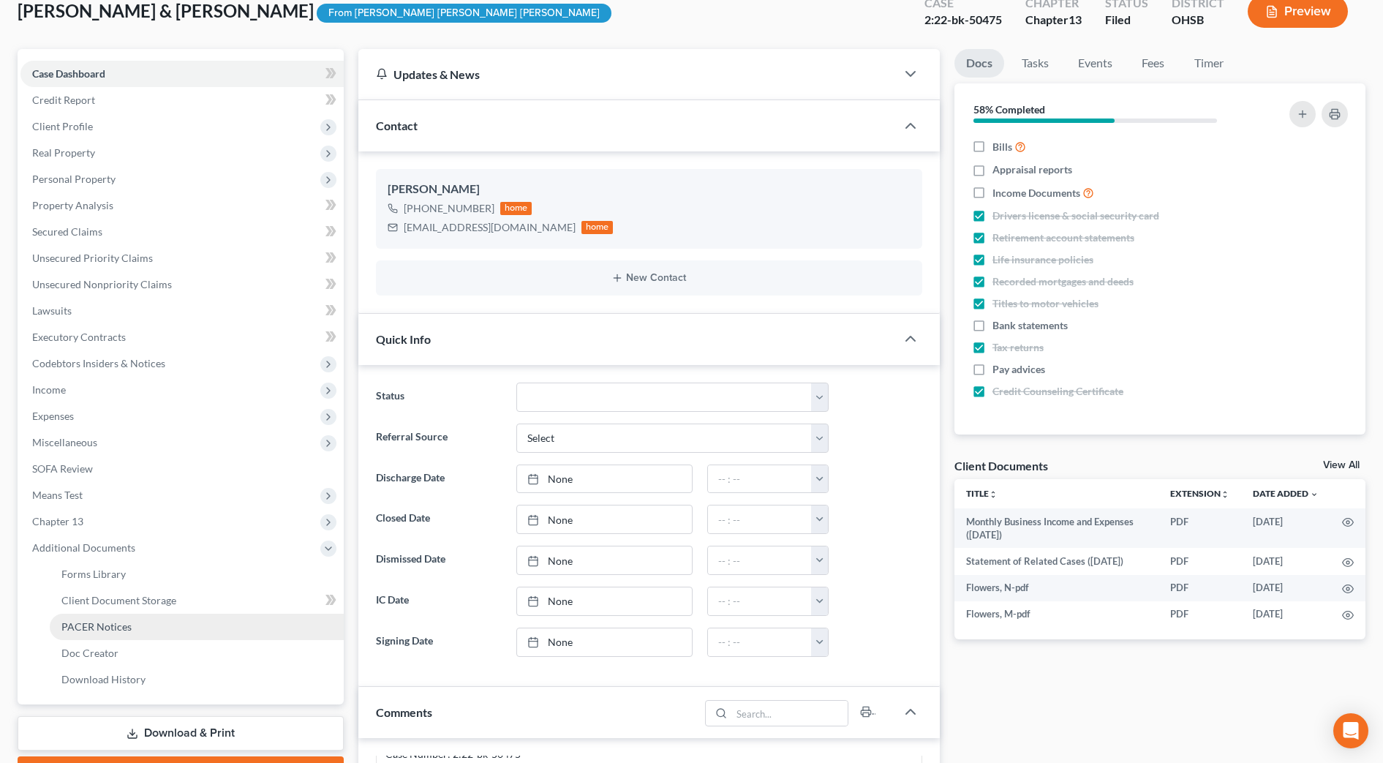
click at [158, 631] on link "PACER Notices" at bounding box center [197, 627] width 294 height 26
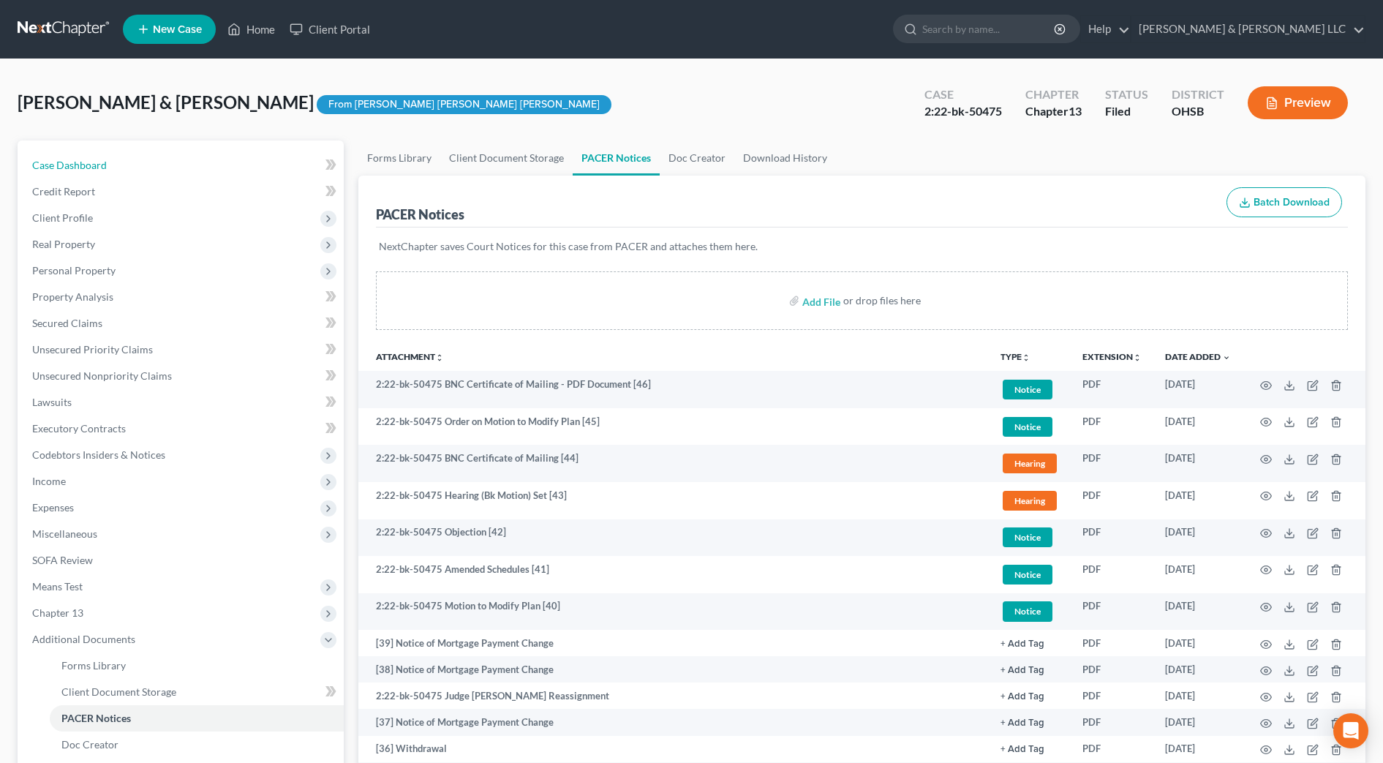
drag, startPoint x: 135, startPoint y: 158, endPoint x: 183, endPoint y: 51, distance: 116.9
click at [135, 158] on link "Case Dashboard" at bounding box center [181, 165] width 323 height 26
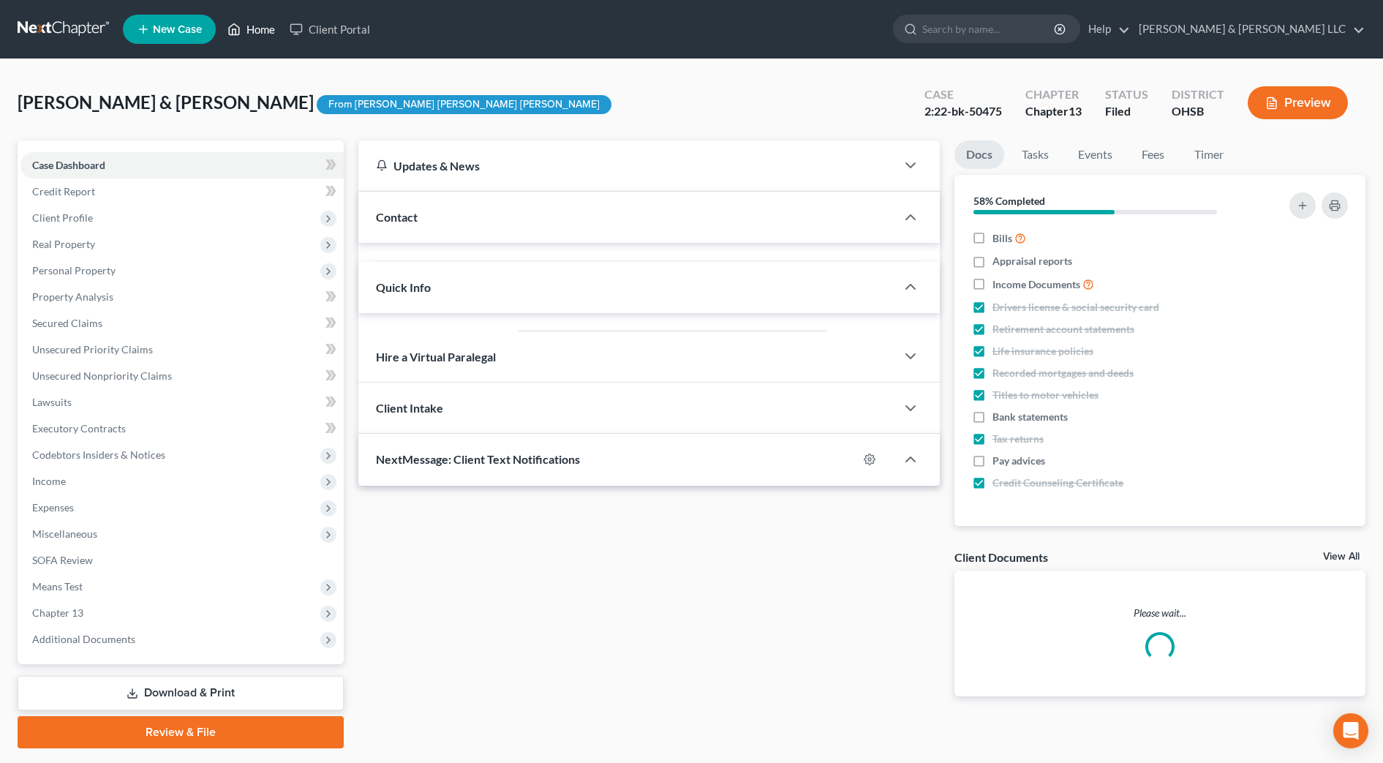
click at [261, 32] on link "Home" at bounding box center [251, 29] width 62 height 26
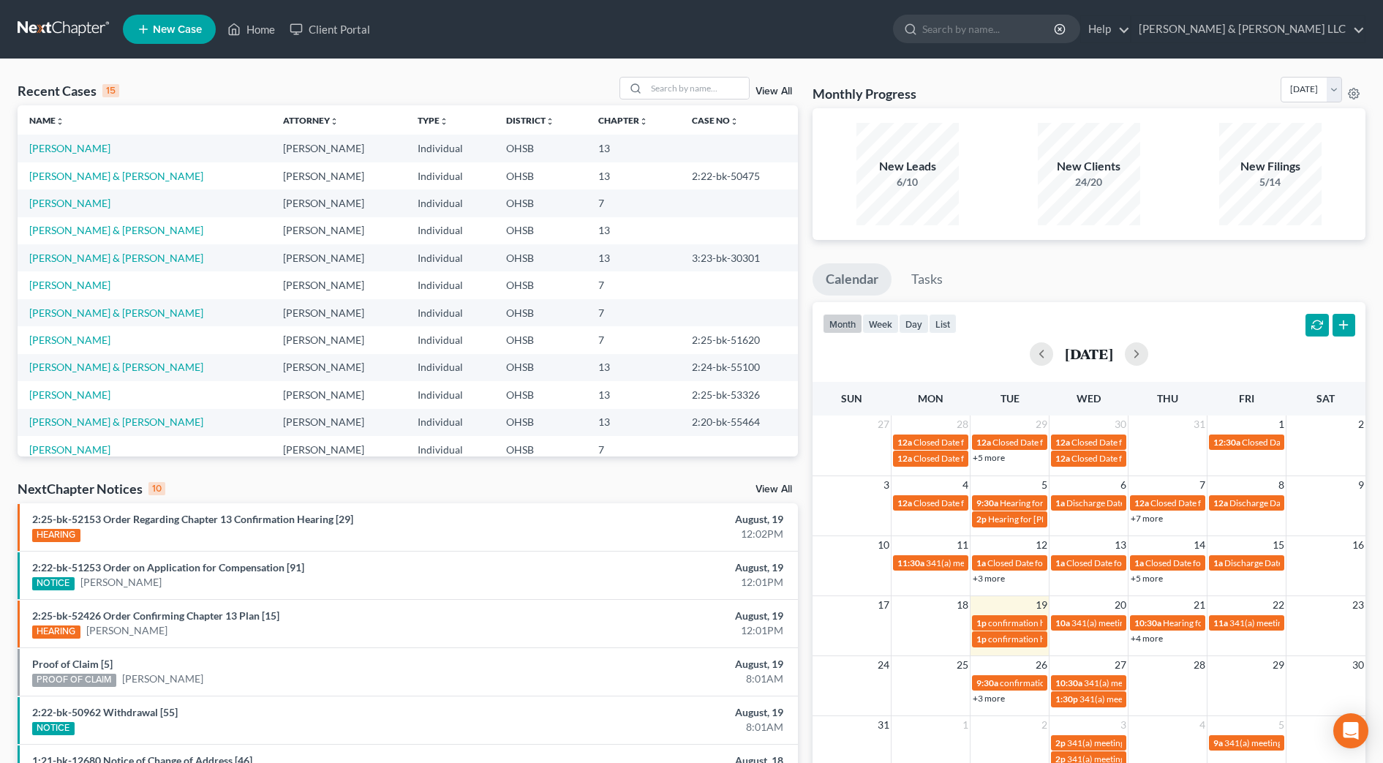
click at [774, 489] on link "View All" at bounding box center [774, 489] width 37 height 10
click at [673, 94] on input "search" at bounding box center [698, 88] width 102 height 21
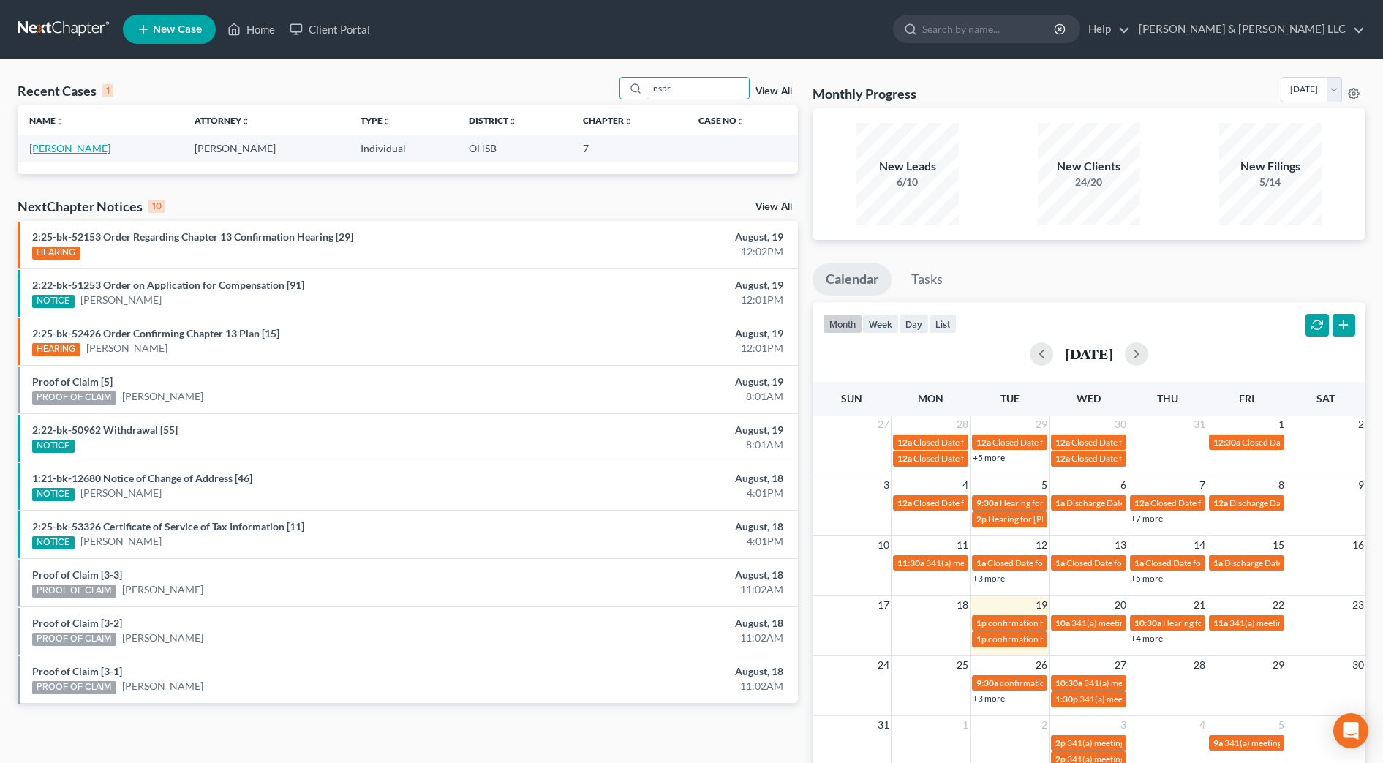
type input "inspr"
click at [98, 149] on link "[PERSON_NAME]" at bounding box center [69, 148] width 81 height 12
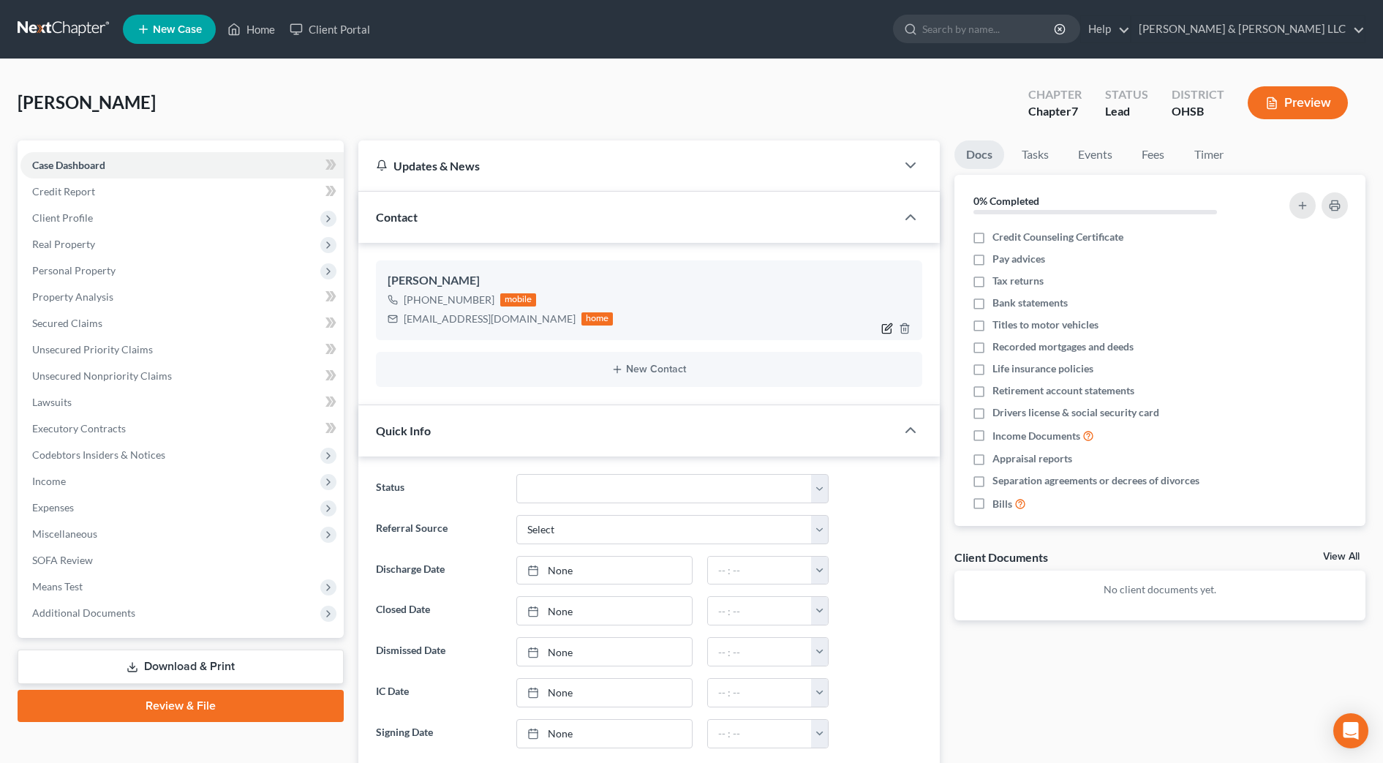
click at [886, 328] on icon "button" at bounding box center [888, 326] width 7 height 7
select select "0"
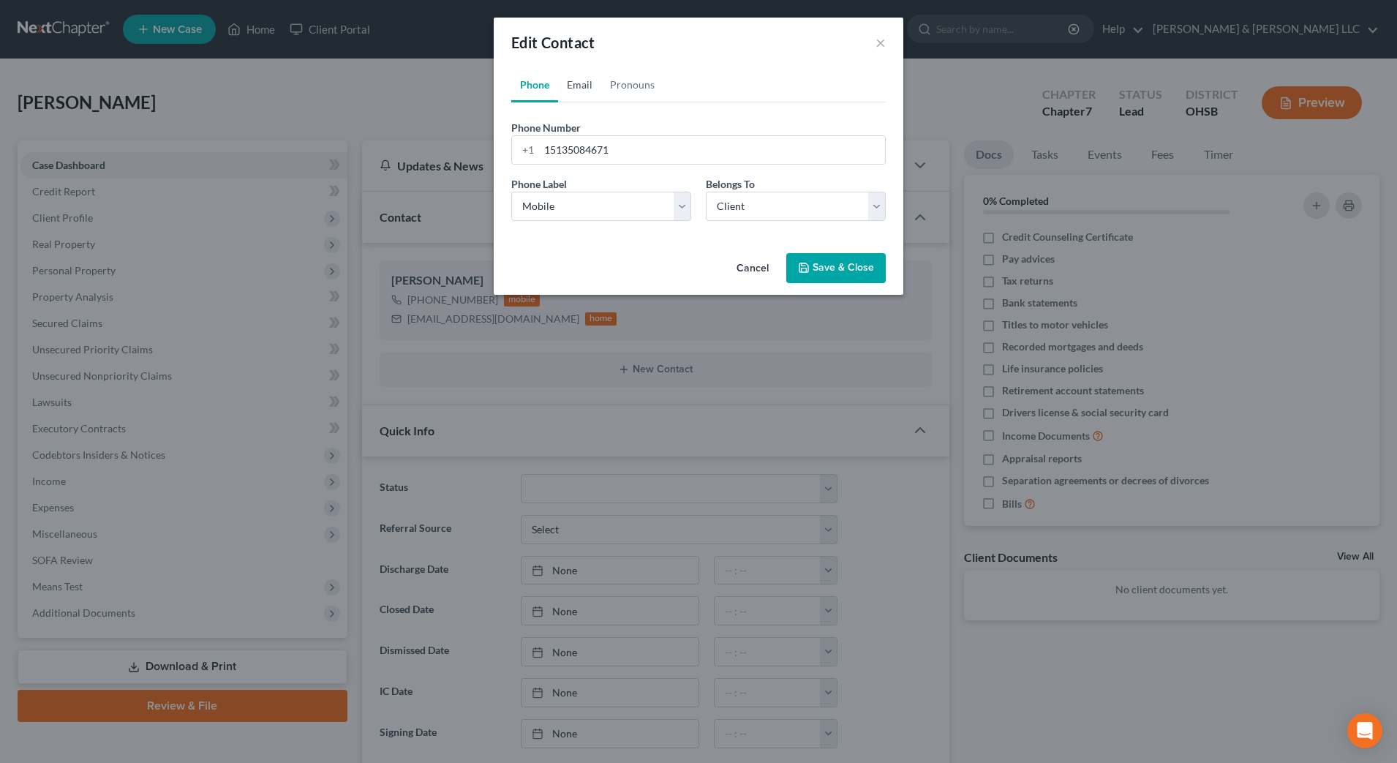
click at [590, 87] on link "Email" at bounding box center [579, 84] width 43 height 35
drag, startPoint x: 683, startPoint y: 149, endPoint x: 463, endPoint y: 141, distance: 220.3
click at [463, 141] on div "Edit Contact × Phone Email Pronouns Phone Number * [PHONE_NUMBER] Ext. Phone La…" at bounding box center [698, 381] width 1397 height 763
paste input "[EMAIL_ADDRESS][DOMAIN_NAME]"
type input "[EMAIL_ADDRESS][DOMAIN_NAME]"
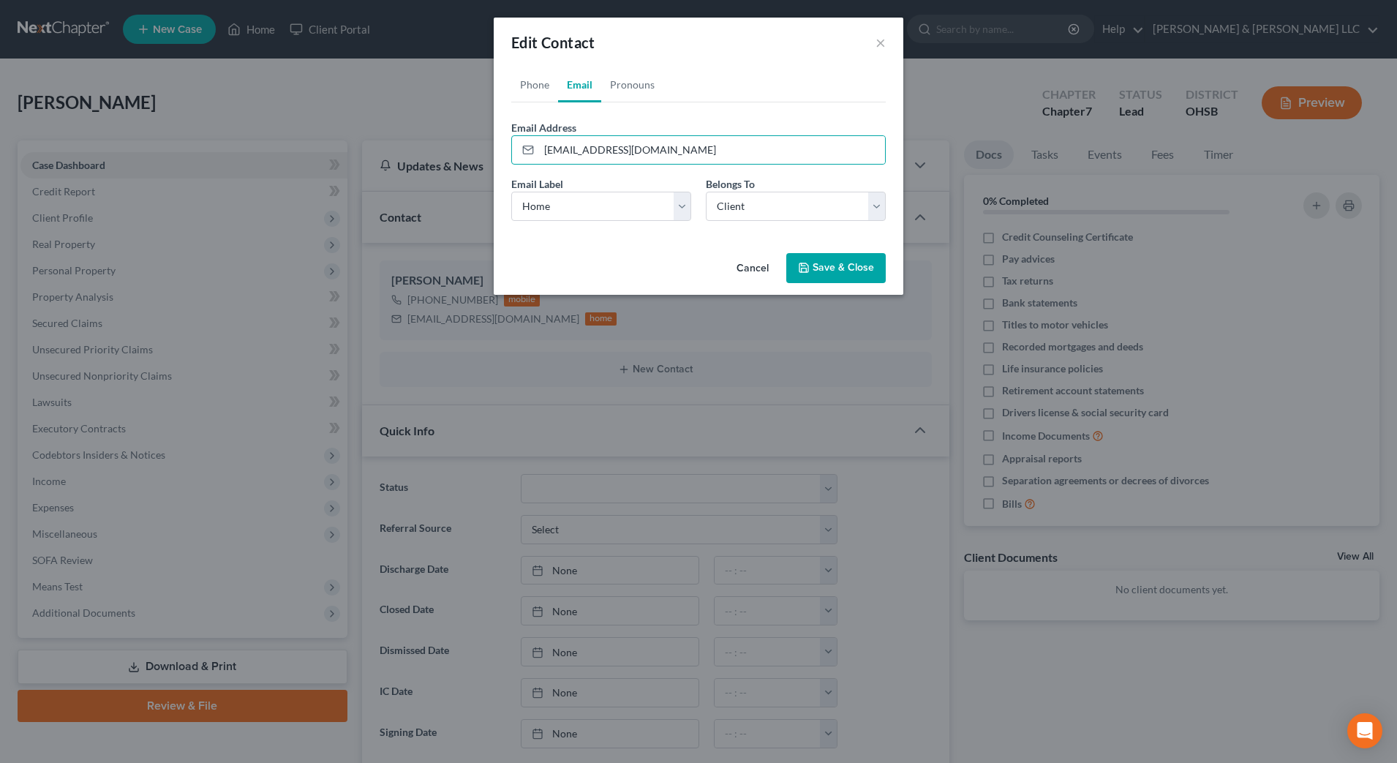
click at [820, 266] on button "Save & Close" at bounding box center [835, 268] width 99 height 31
